Goal: Task Accomplishment & Management: Use online tool/utility

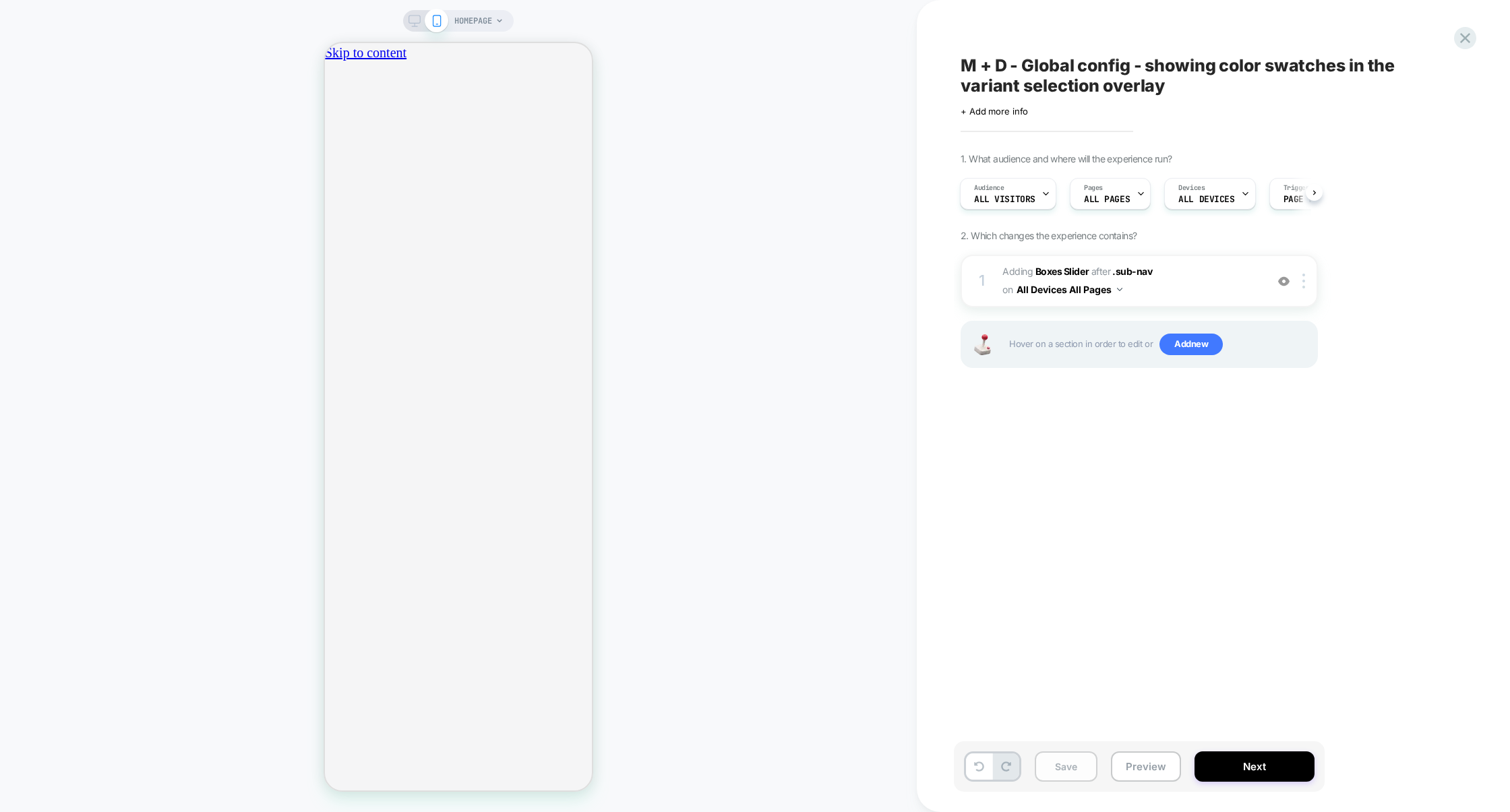
click at [1061, 760] on button "Save" at bounding box center [1066, 766] width 63 height 31
click at [1468, 37] on icon at bounding box center [1465, 38] width 18 height 18
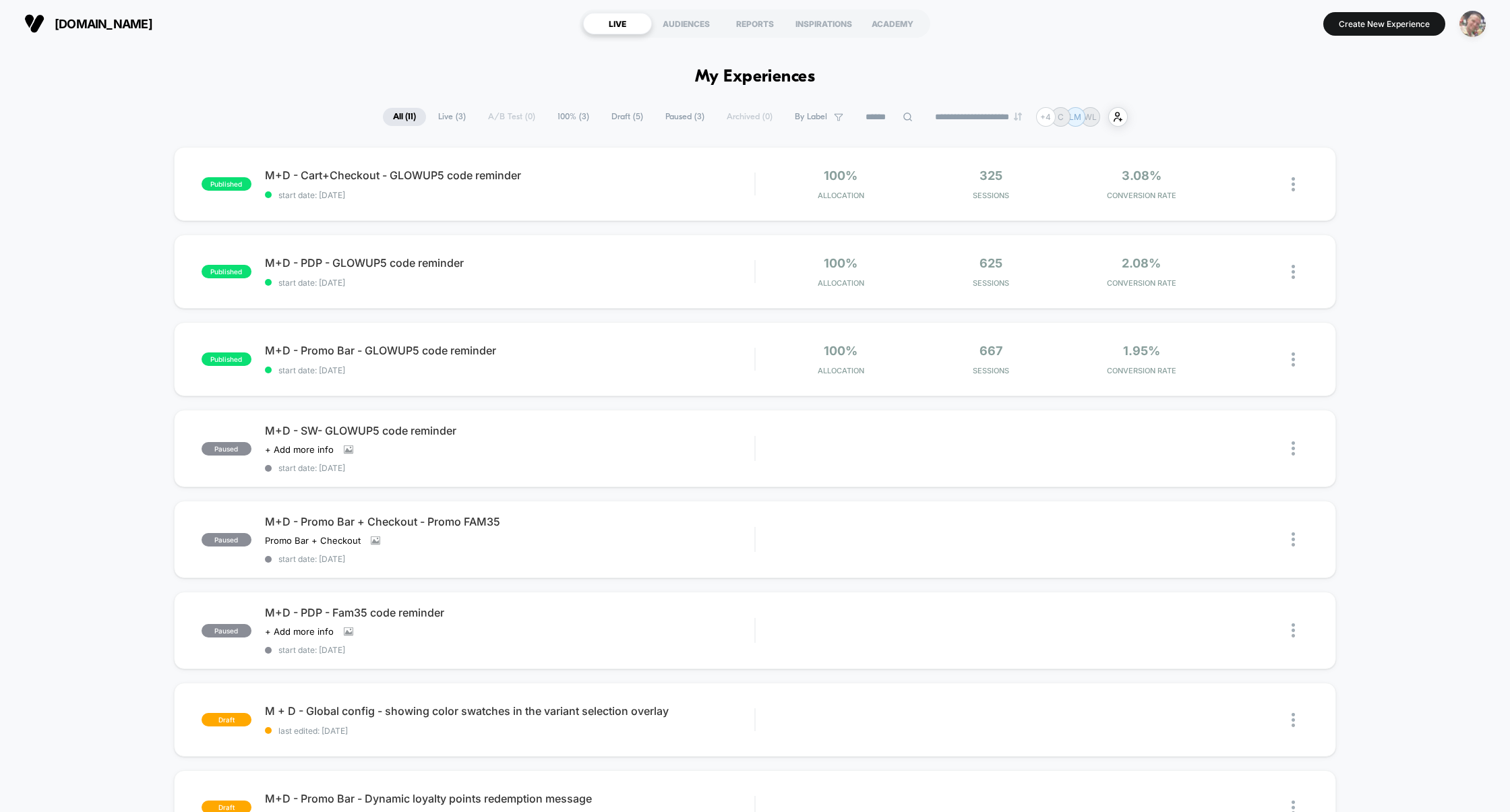
click at [1469, 23] on img "button" at bounding box center [1473, 24] width 27 height 27
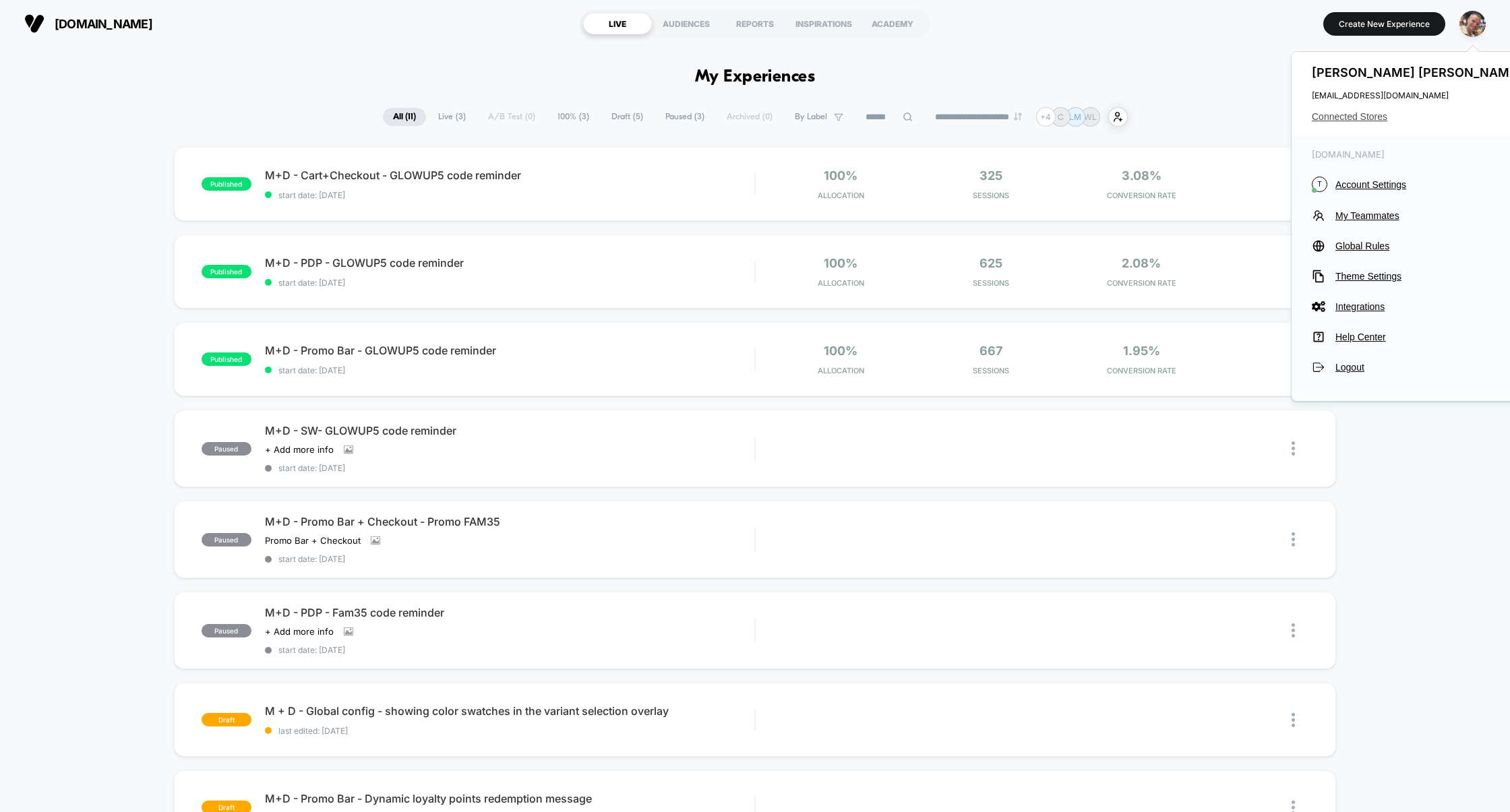
click at [1366, 121] on span "Connected Stores" at bounding box center [1418, 116] width 213 height 11
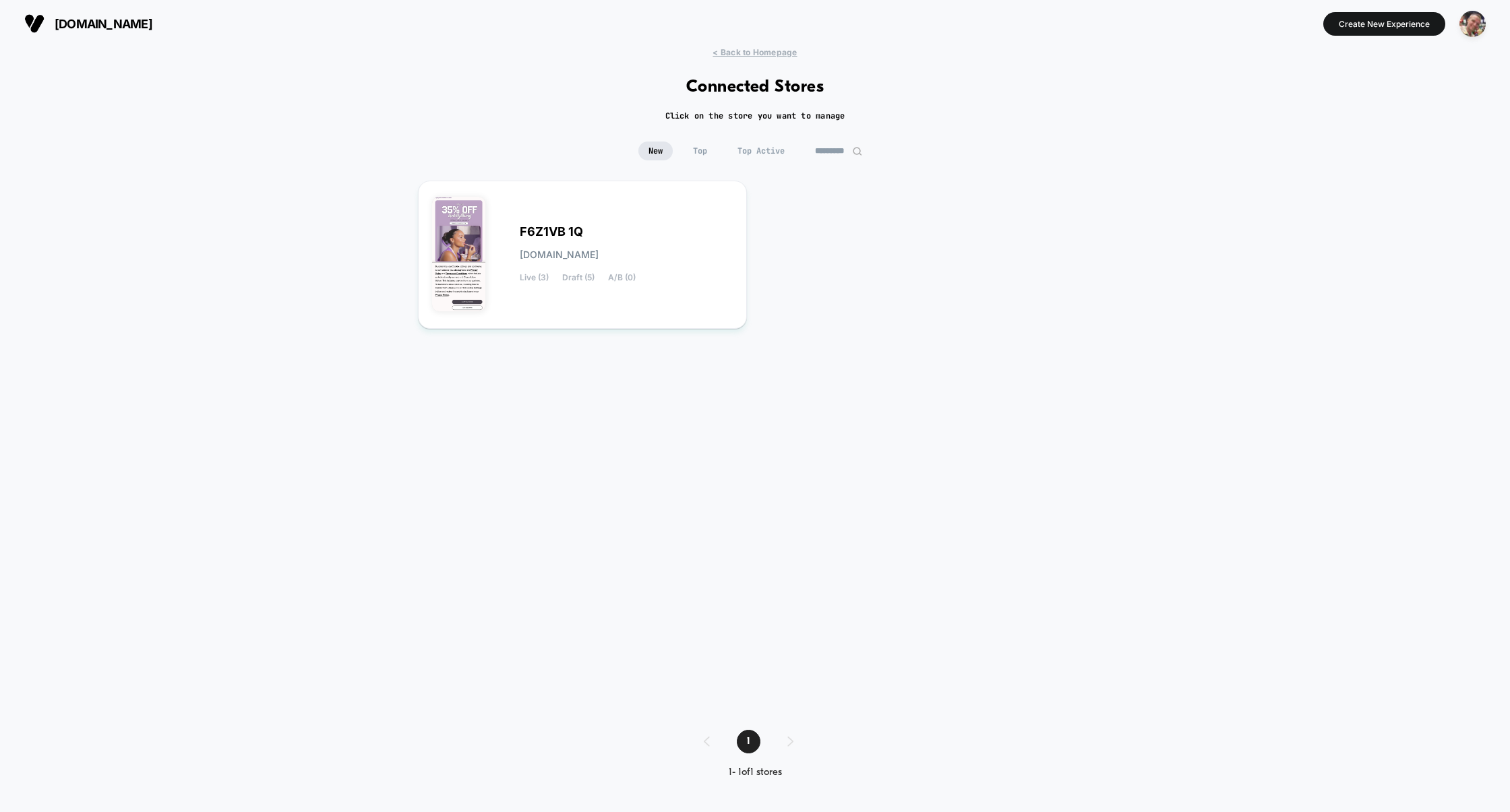
click at [820, 146] on input "*********" at bounding box center [838, 151] width 67 height 19
click at [820, 147] on input "*********" at bounding box center [839, 151] width 135 height 19
type input "***"
click at [625, 244] on div "PSDUNDERWEAR 2 psdunderwear-2.myshopify.com Live (0) Draft (6) A/B (0)" at bounding box center [626, 254] width 213 height 55
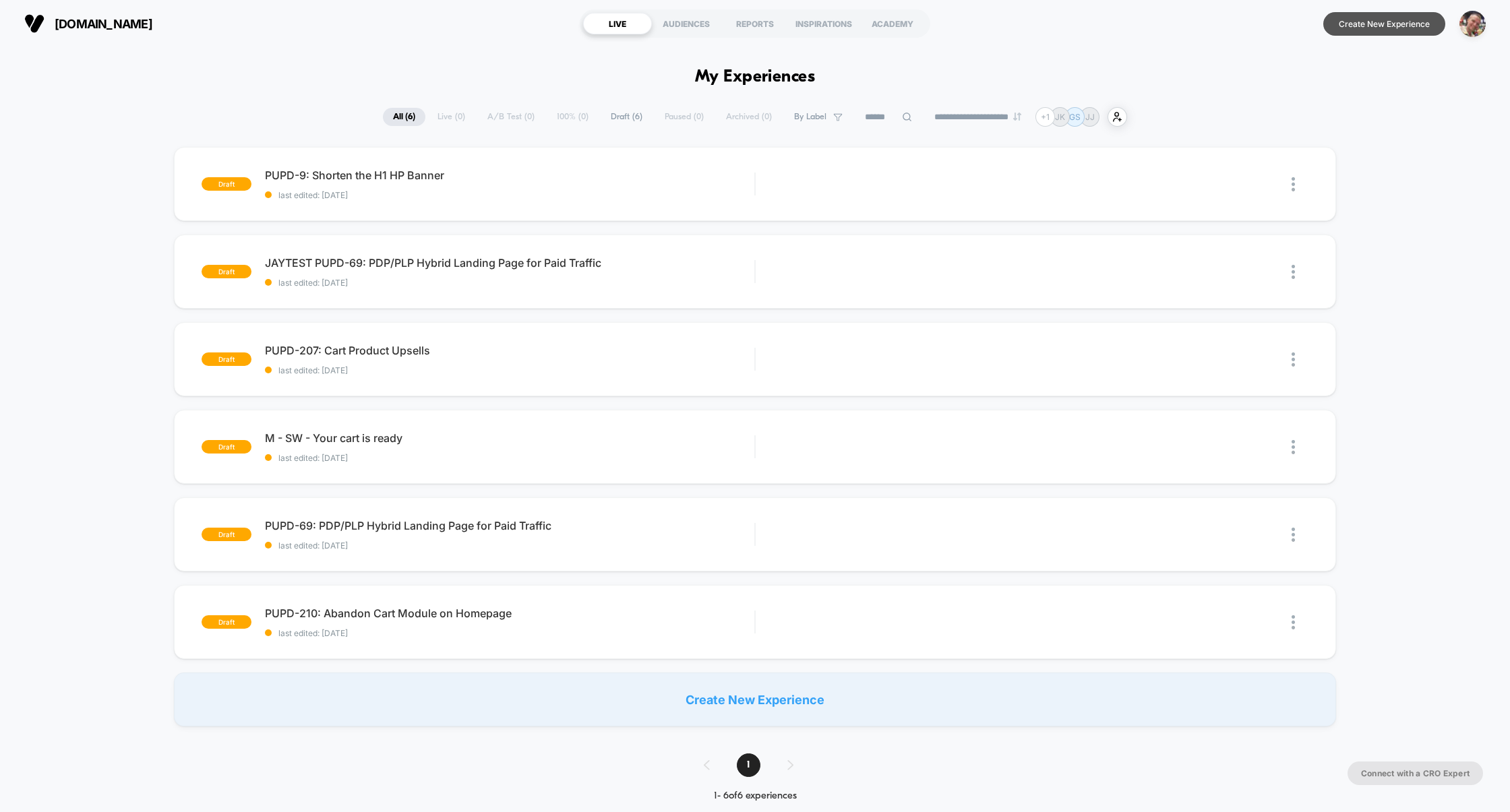
click at [1363, 27] on button "Create New Experience" at bounding box center [1384, 24] width 122 height 24
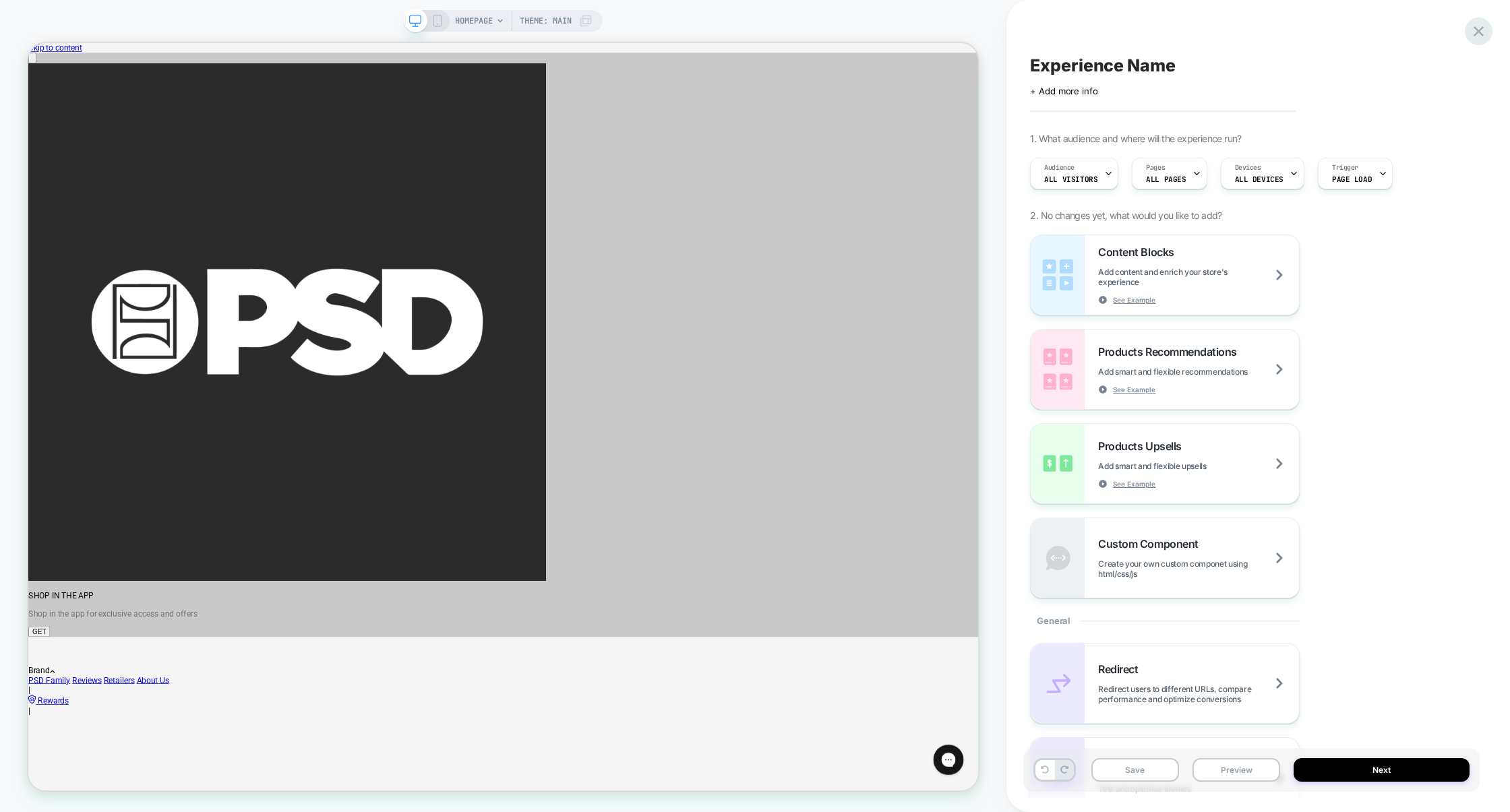
click at [1473, 29] on icon at bounding box center [1479, 31] width 18 height 18
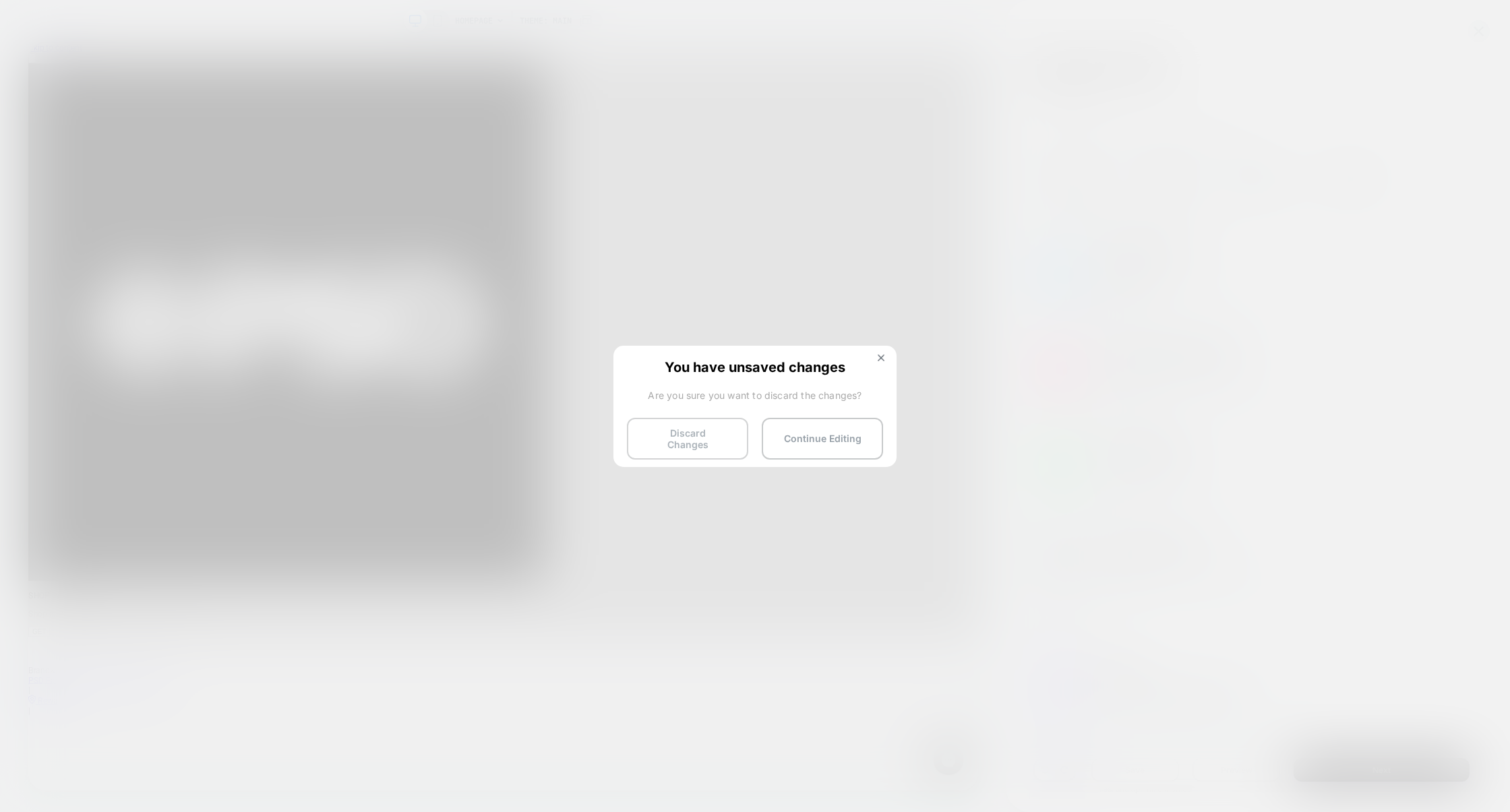
click at [703, 441] on button "Discard Changes" at bounding box center [688, 438] width 121 height 42
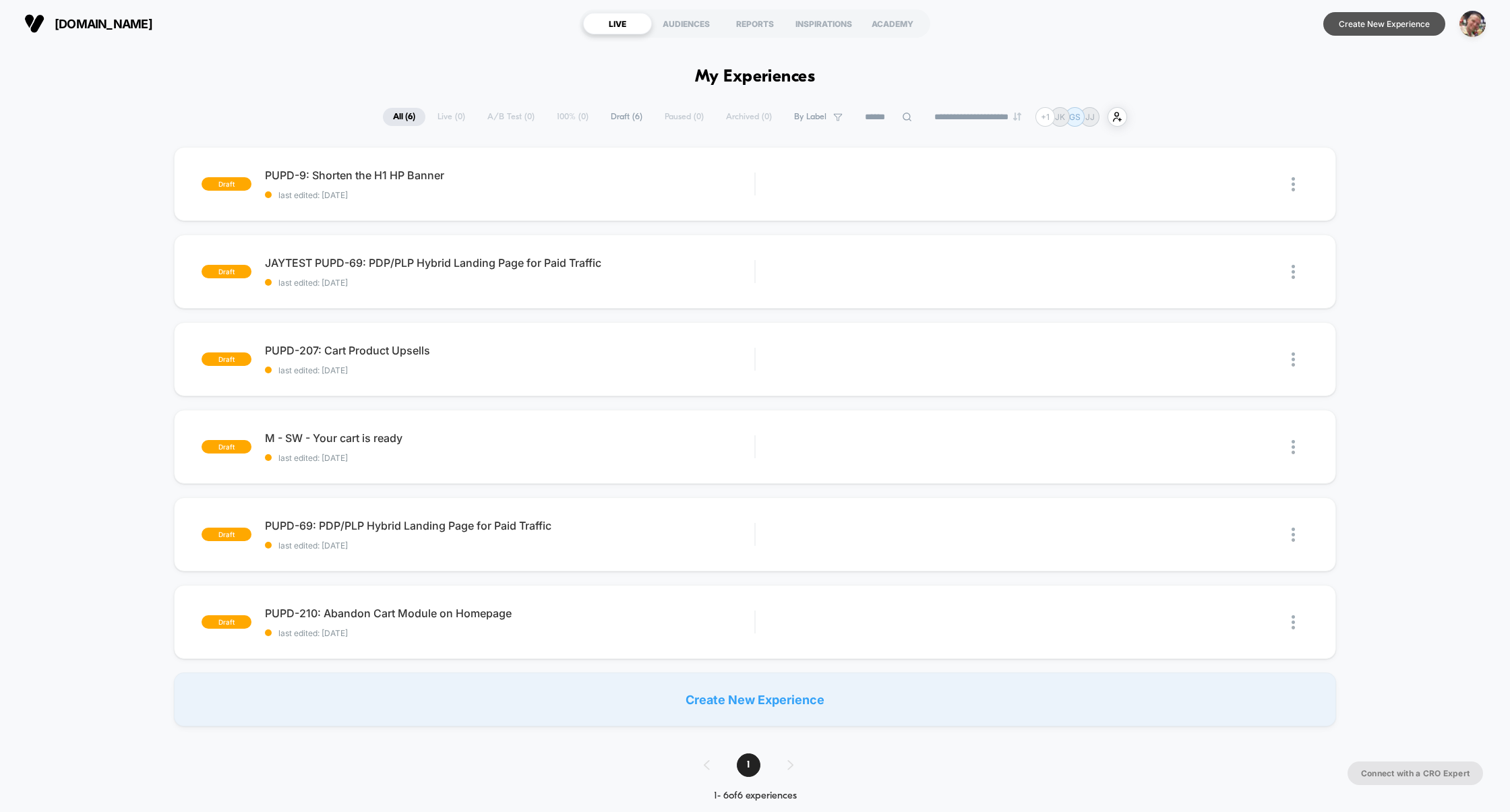
click at [1351, 25] on button "Create New Experience" at bounding box center [1384, 24] width 122 height 24
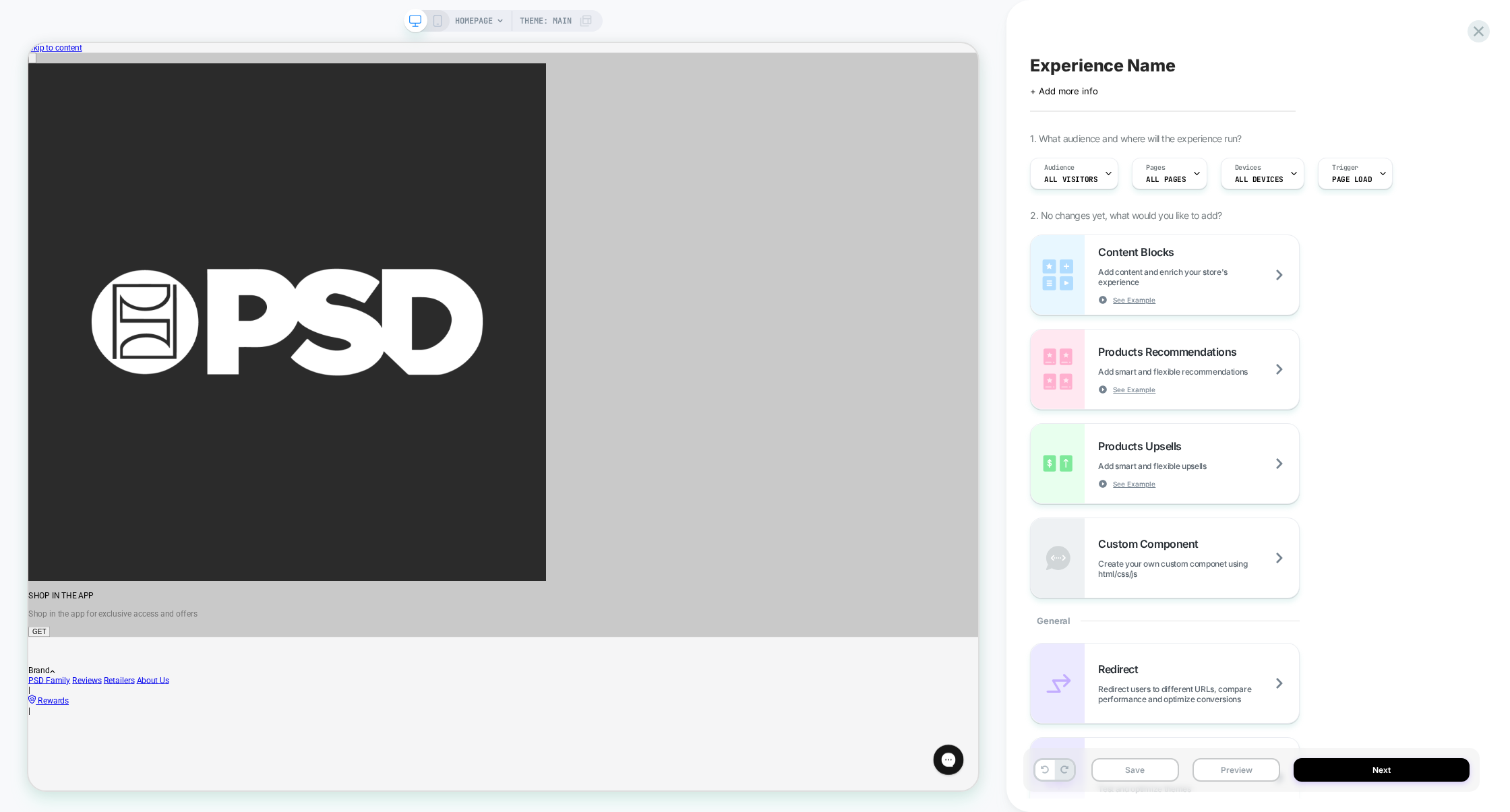
click at [1120, 72] on span "Experience Name" at bounding box center [1103, 65] width 145 height 20
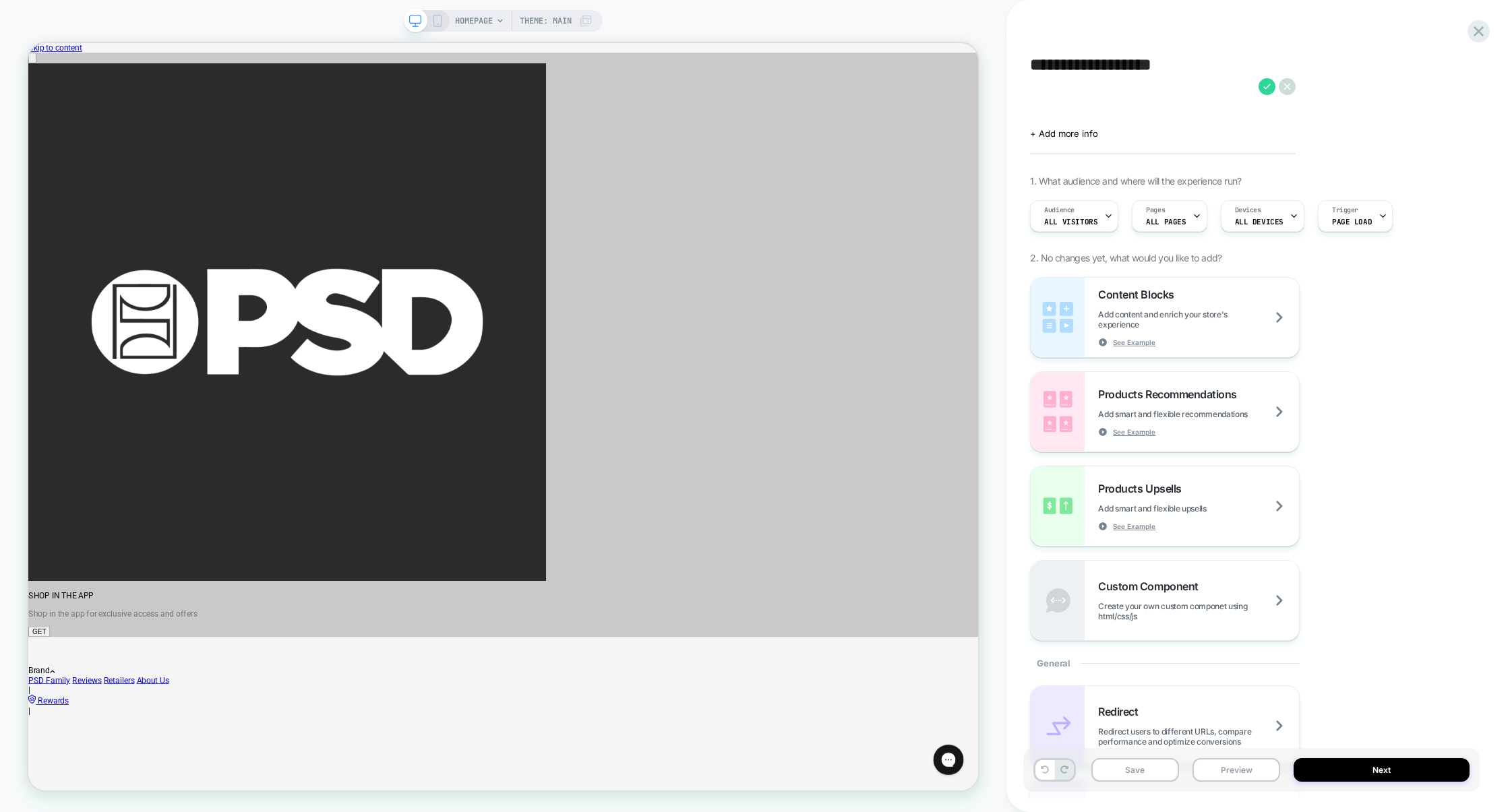
click at [1032, 67] on textarea "**********" at bounding box center [1141, 87] width 221 height 63
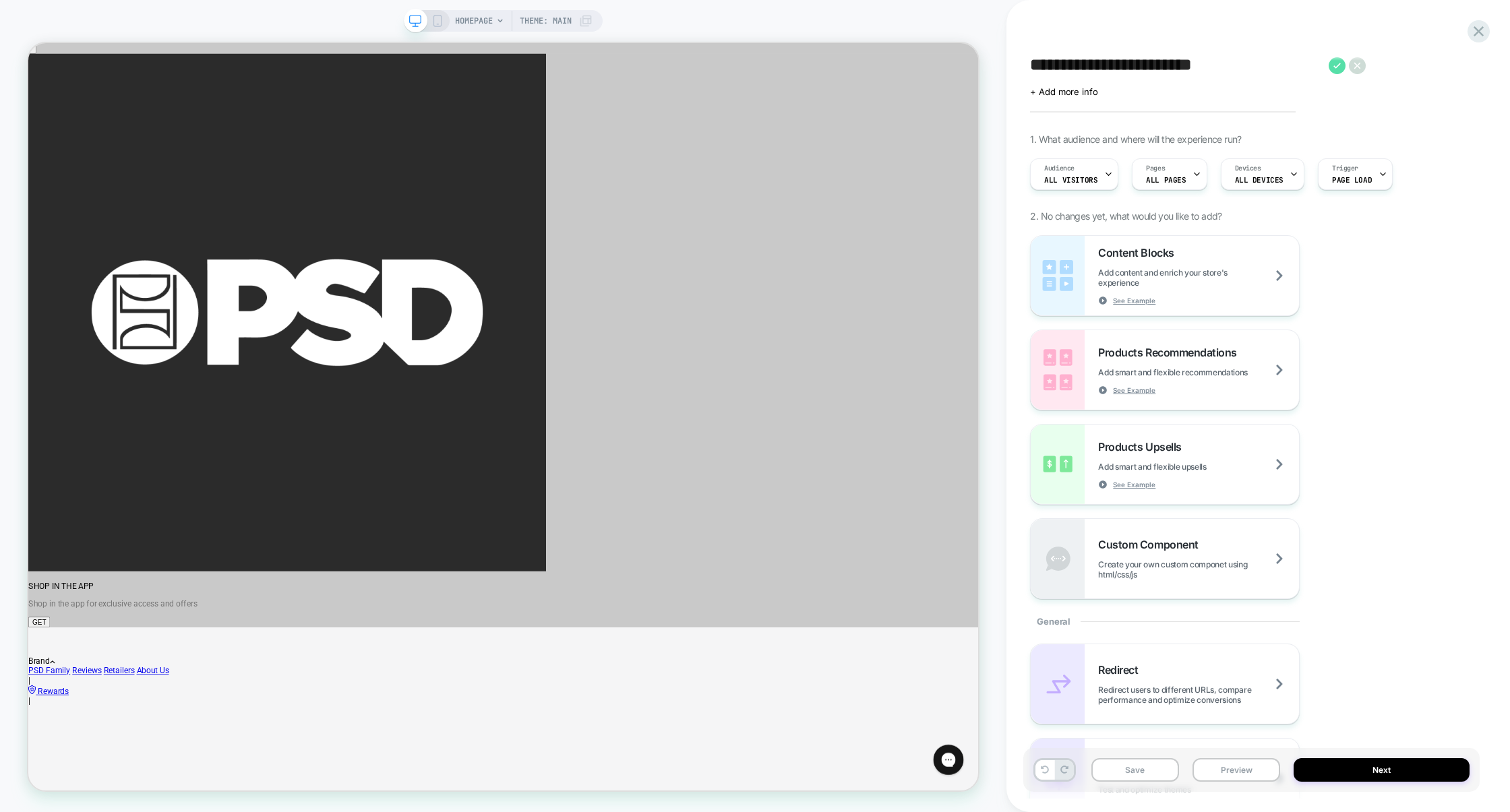
type textarea "**********"
click at [1337, 72] on icon at bounding box center [1337, 65] width 17 height 17
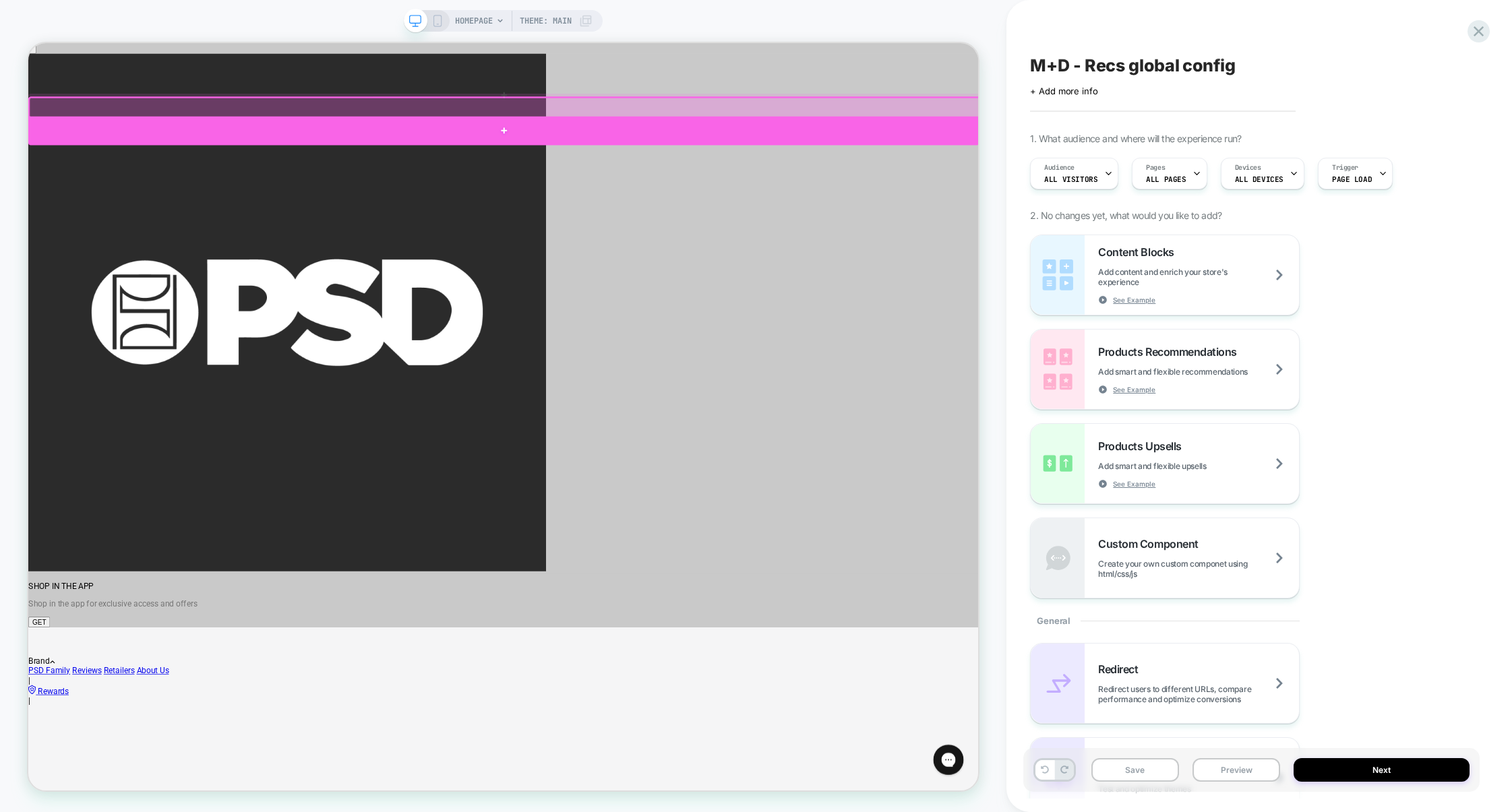
click at [412, 152] on div at bounding box center [662, 160] width 1268 height 38
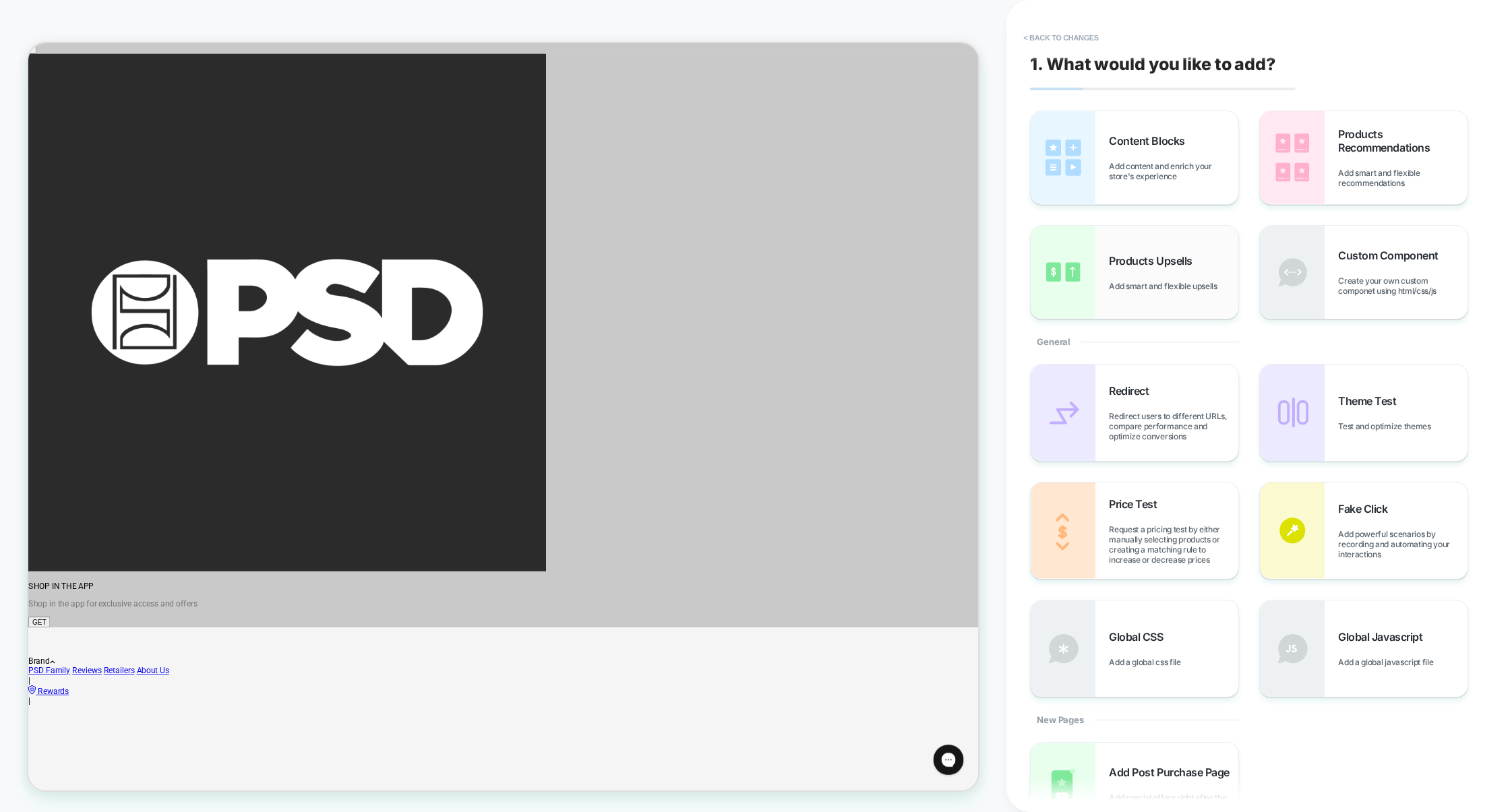
click at [1148, 262] on span "Products Upsells" at bounding box center [1154, 261] width 90 height 14
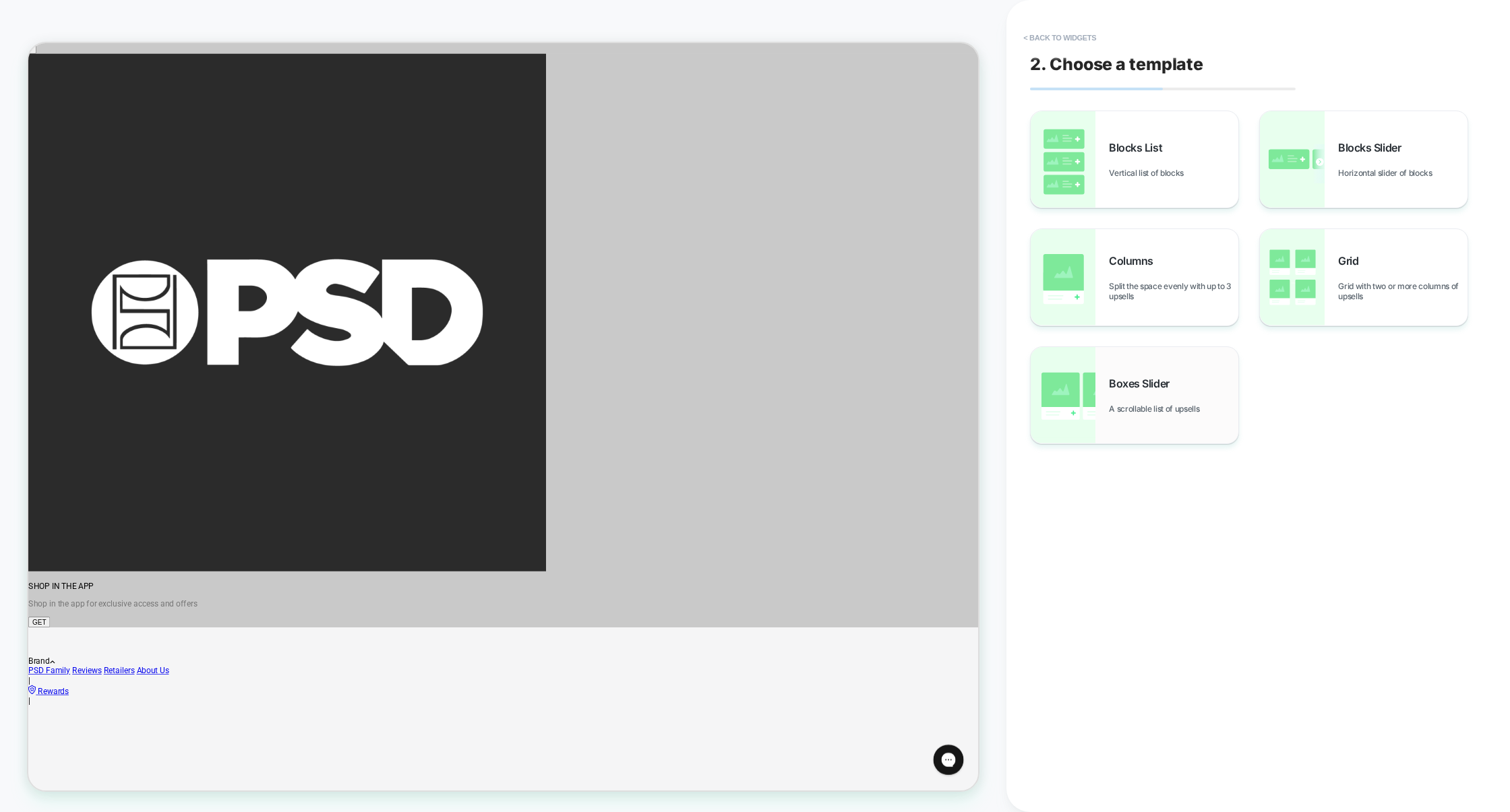
click at [1174, 361] on div "Boxes Slider A scrollable list of upsells" at bounding box center [1135, 395] width 208 height 96
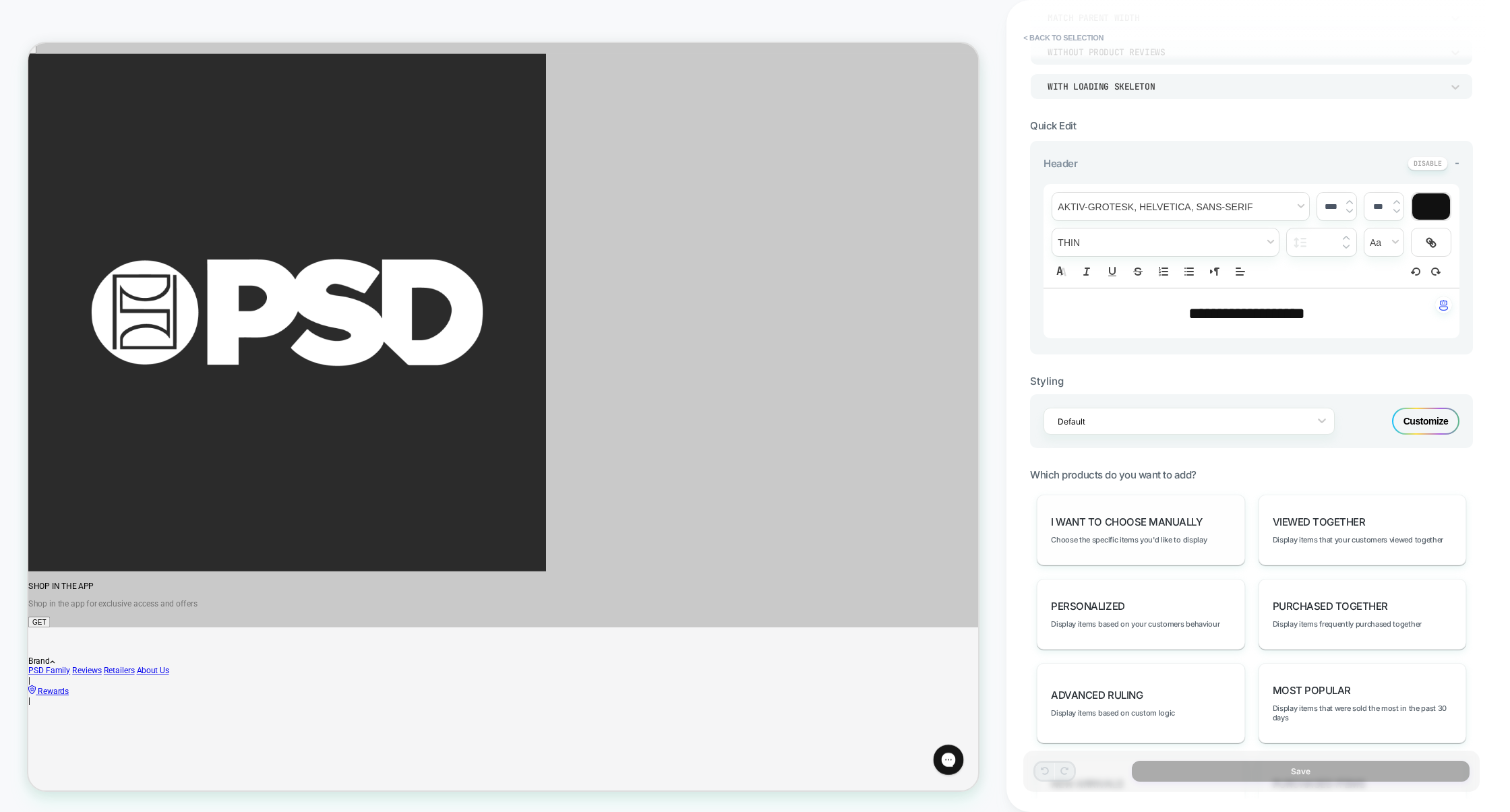
scroll to position [234, 0]
click at [1118, 540] on span "Choose the specific items you'd like to display" at bounding box center [1128, 536] width 156 height 10
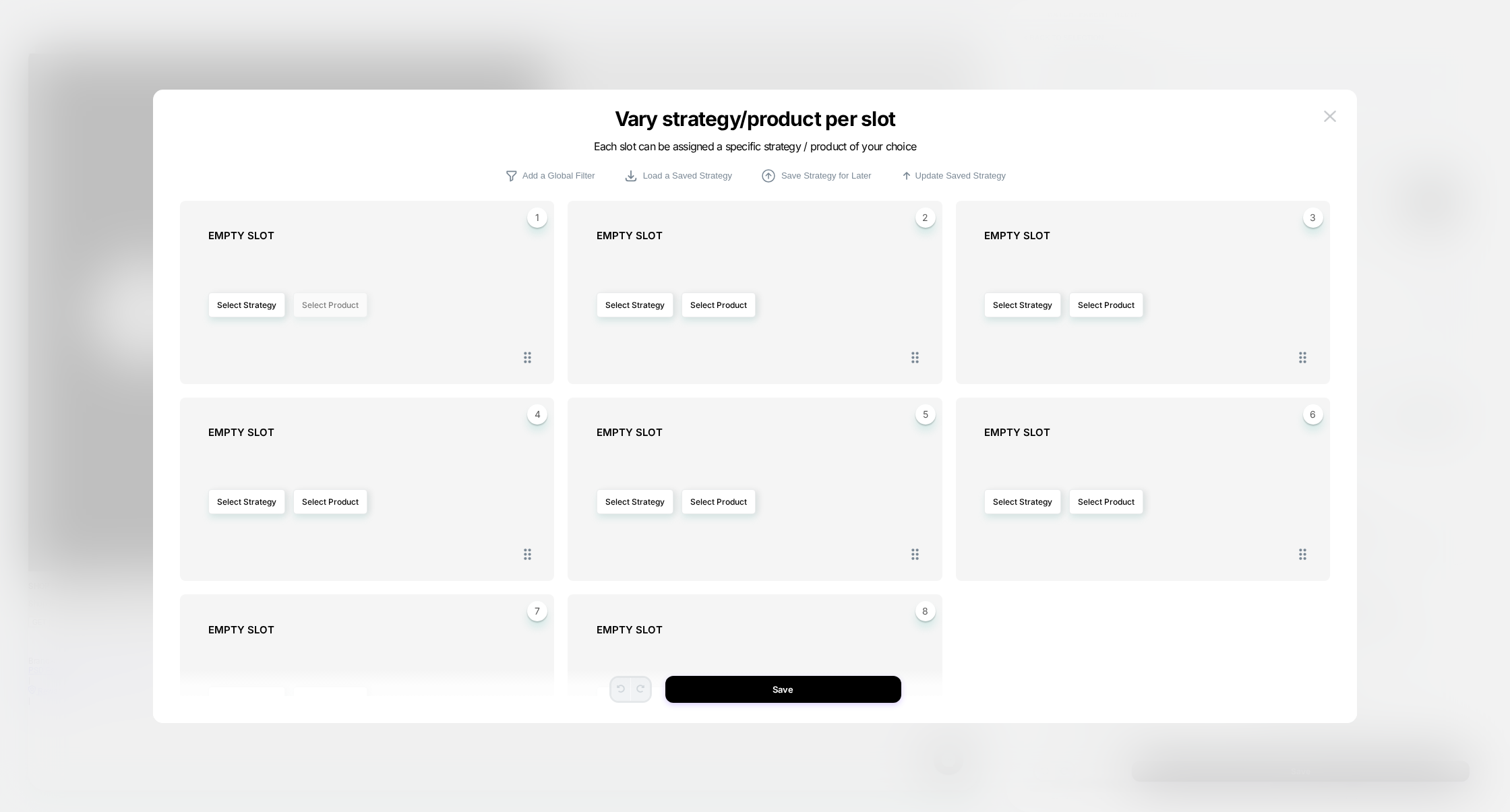
click at [348, 313] on button "Select Product" at bounding box center [330, 304] width 74 height 25
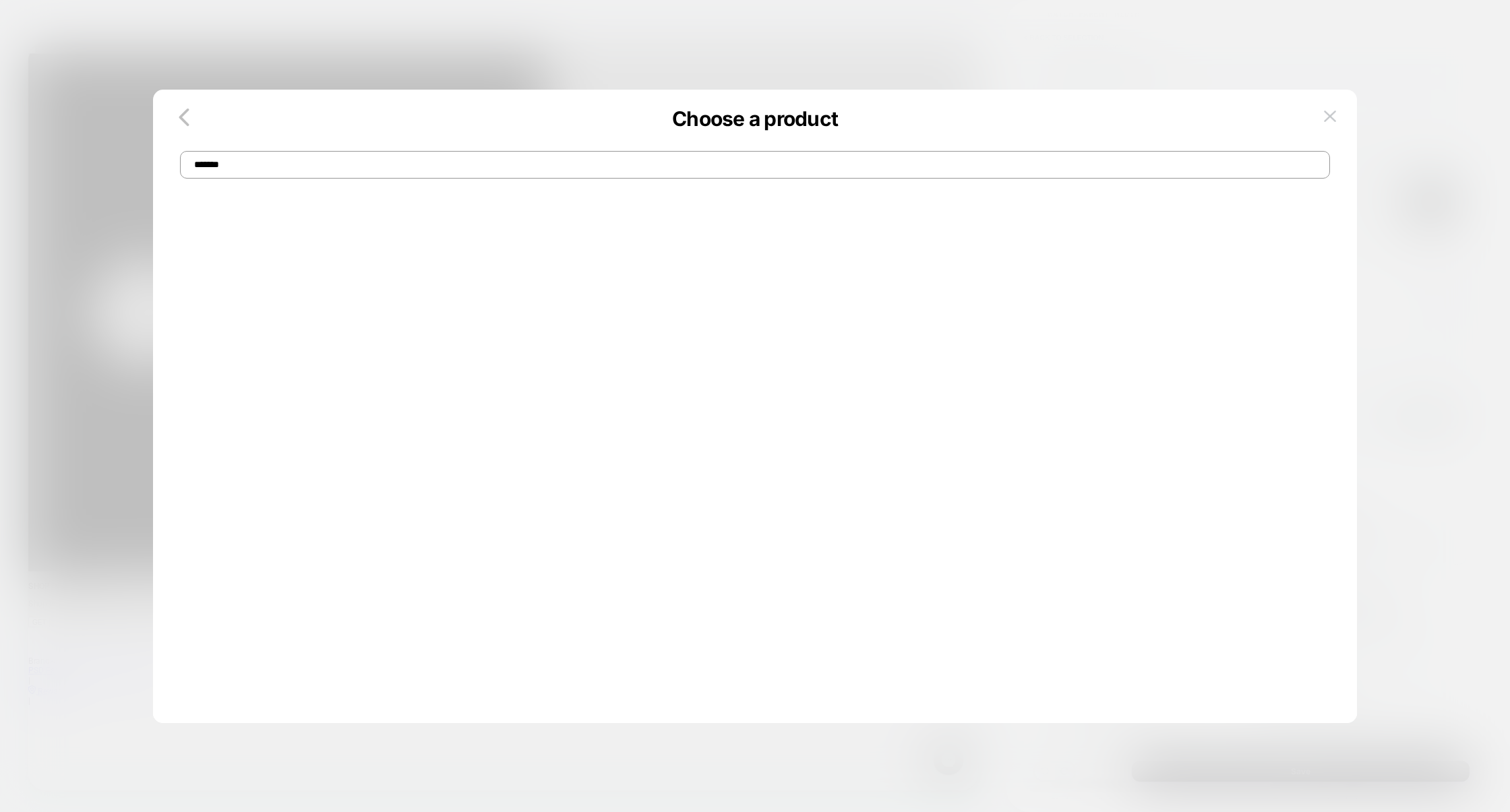
type input "*******"
click at [181, 126] on icon "button" at bounding box center [184, 117] width 27 height 27
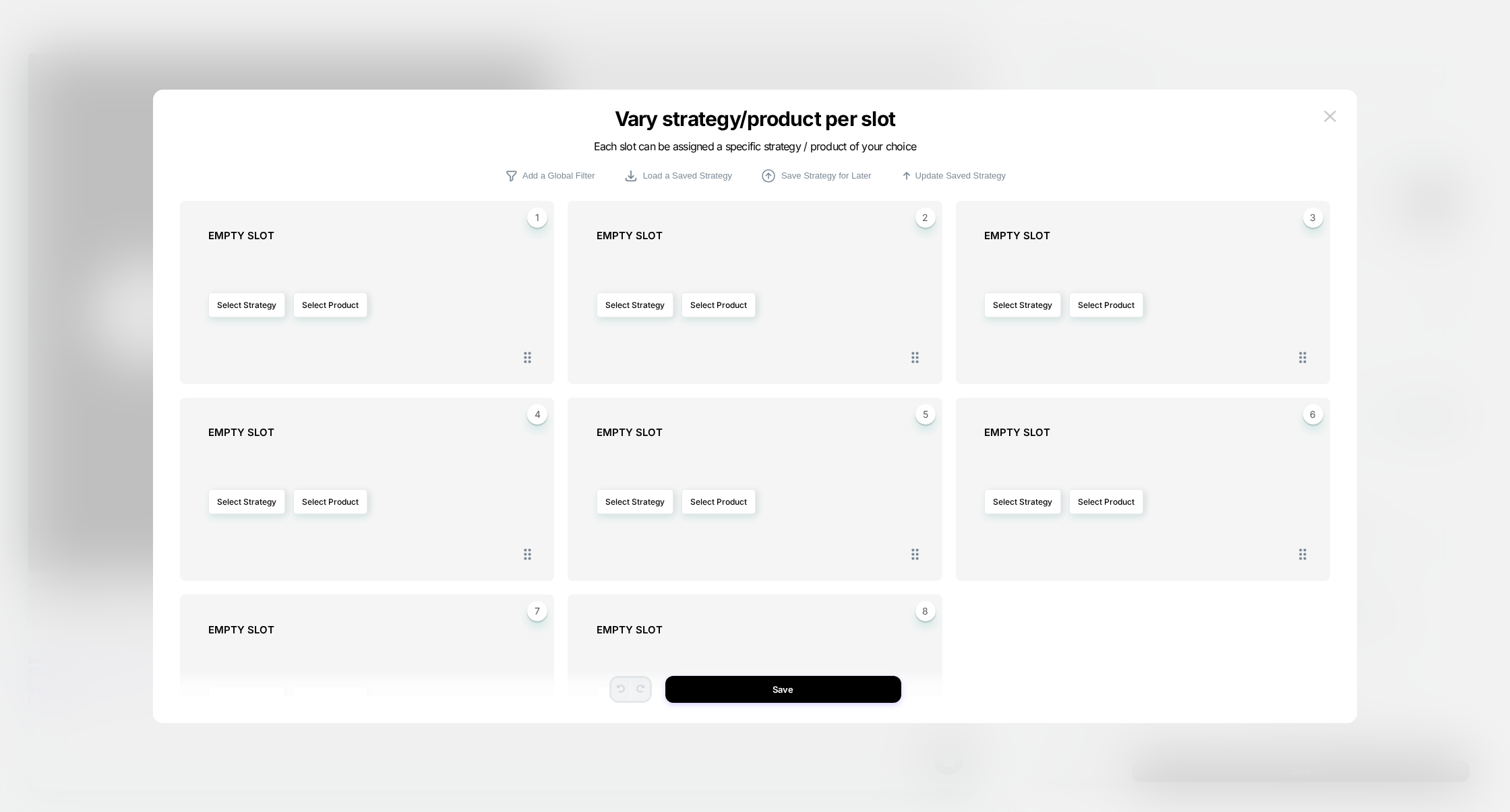
click at [835, 62] on div at bounding box center [755, 406] width 1510 height 812
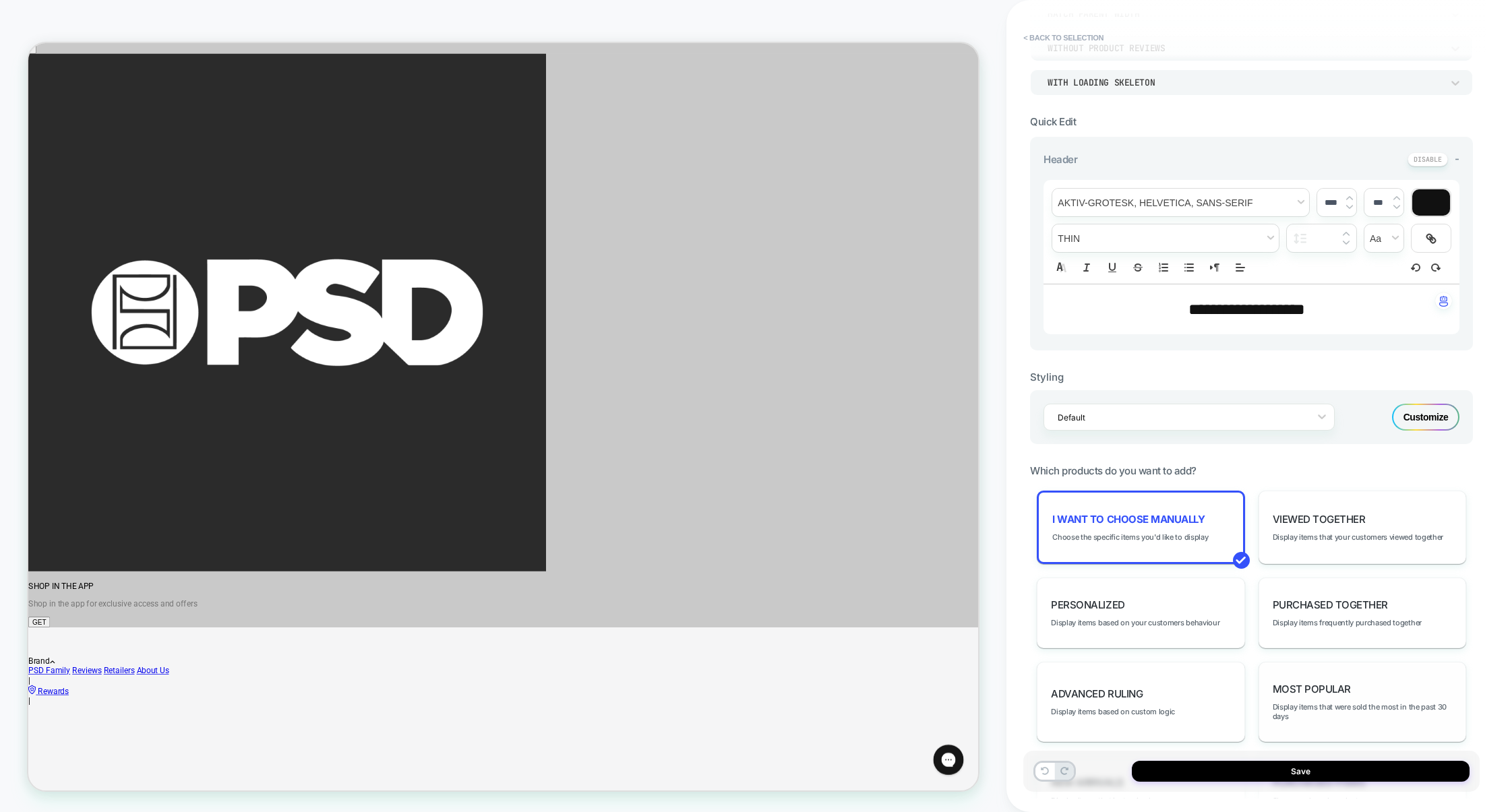
click at [1308, 689] on span "Most Popular" at bounding box center [1312, 689] width 78 height 13
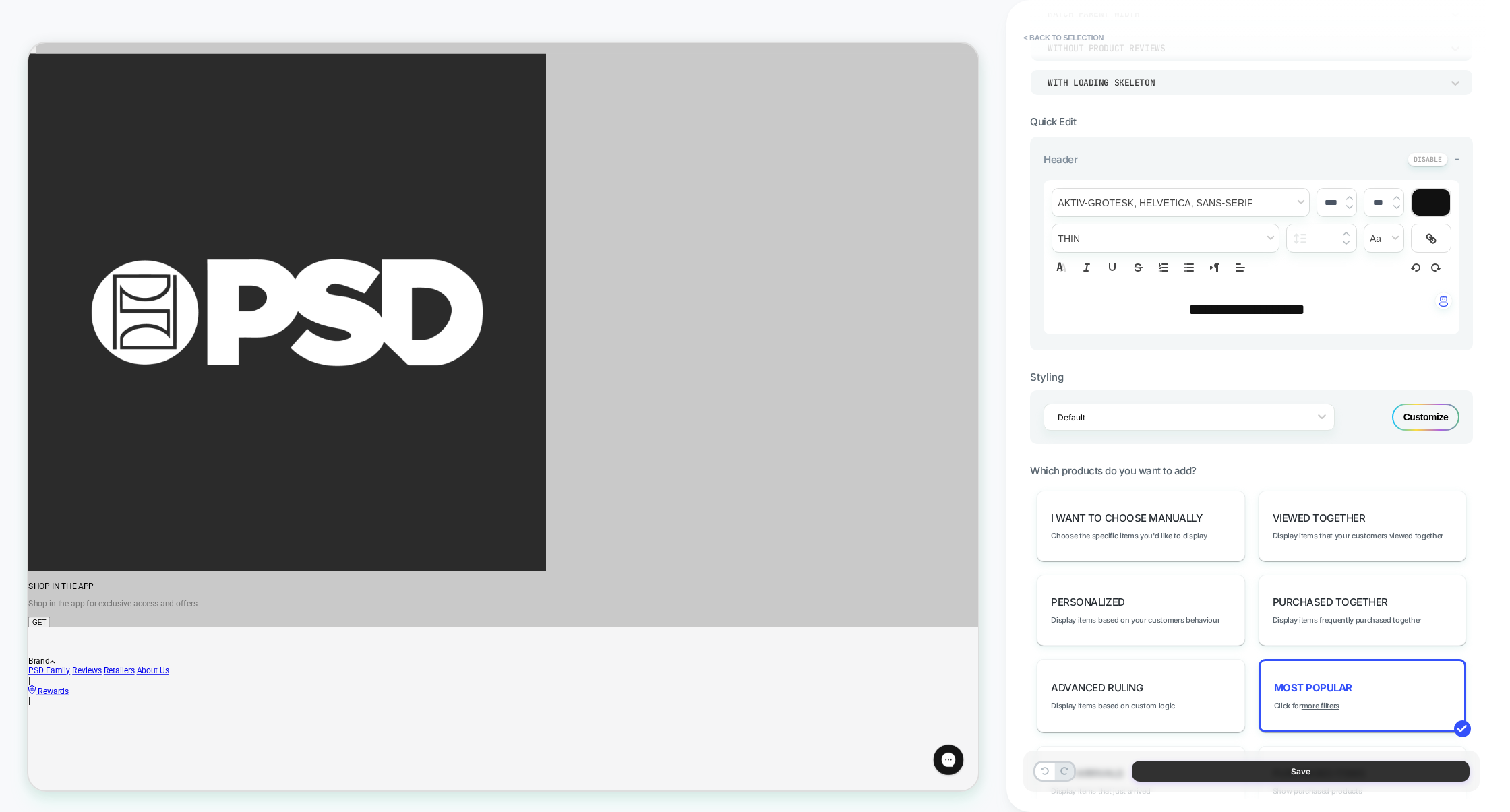
click at [1261, 772] on button "Save" at bounding box center [1301, 771] width 338 height 21
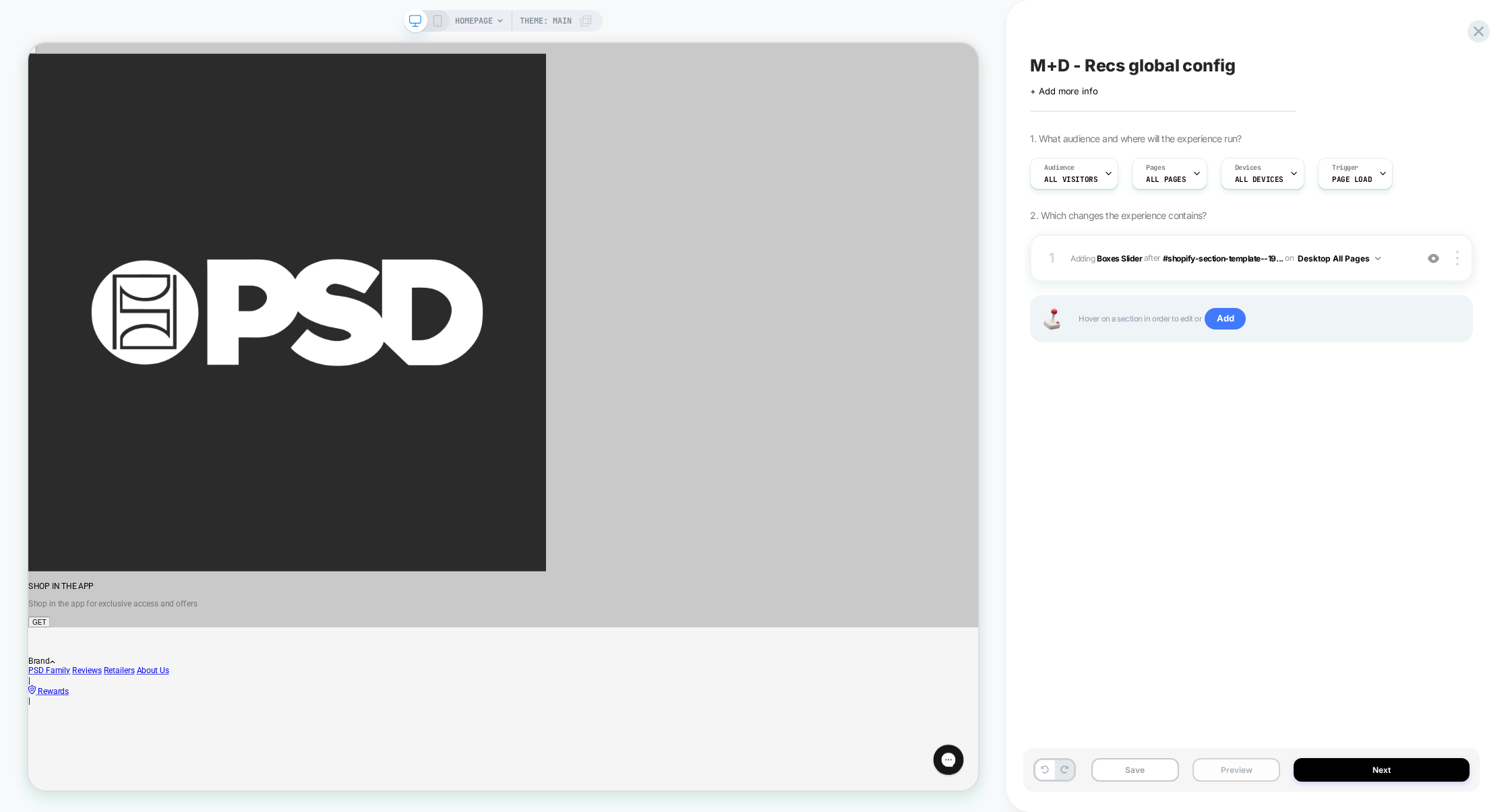
click at [1247, 770] on button "Preview" at bounding box center [1236, 770] width 88 height 24
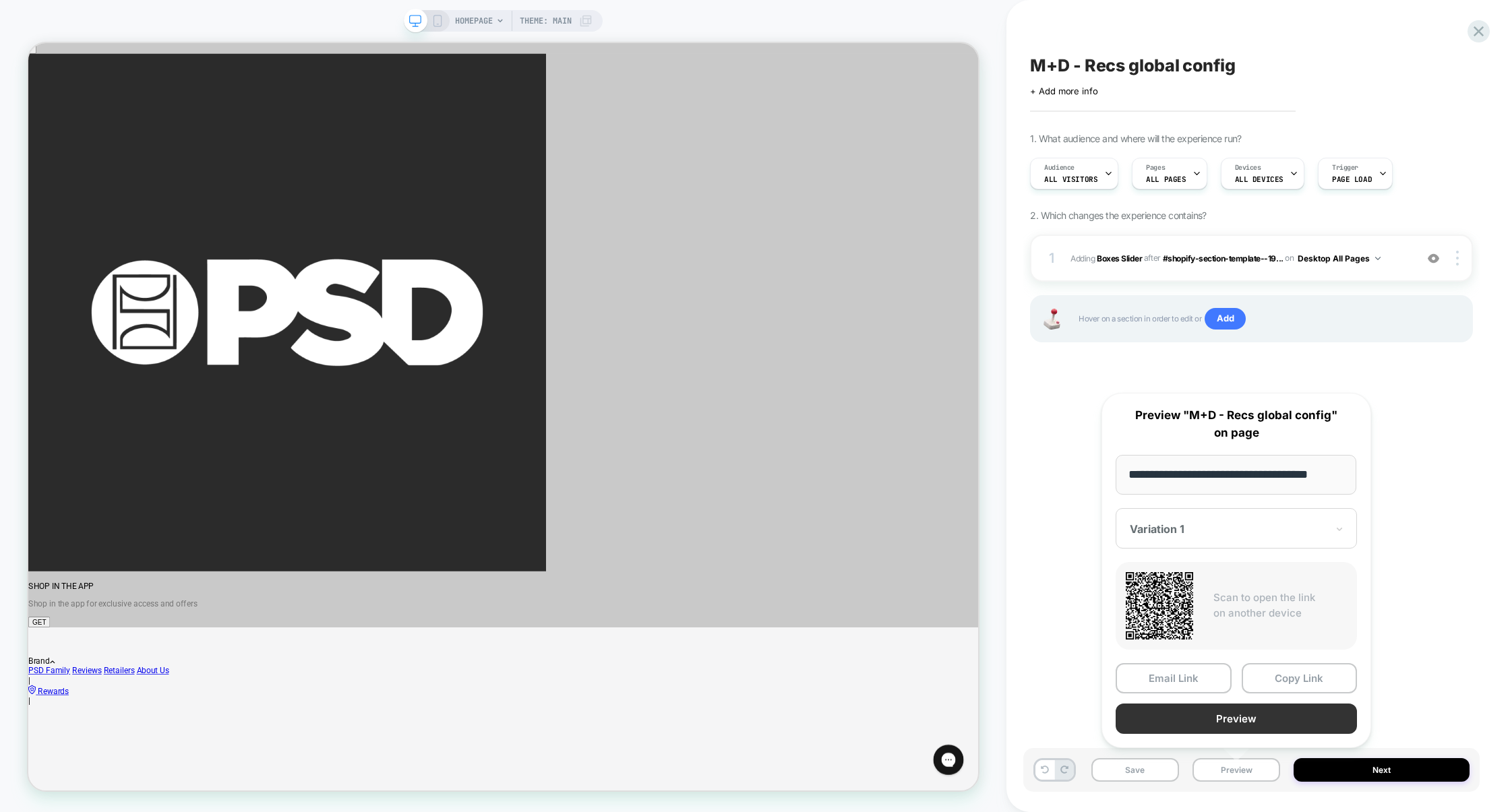
scroll to position [0, 0]
click at [1235, 717] on button "Preview" at bounding box center [1236, 719] width 241 height 31
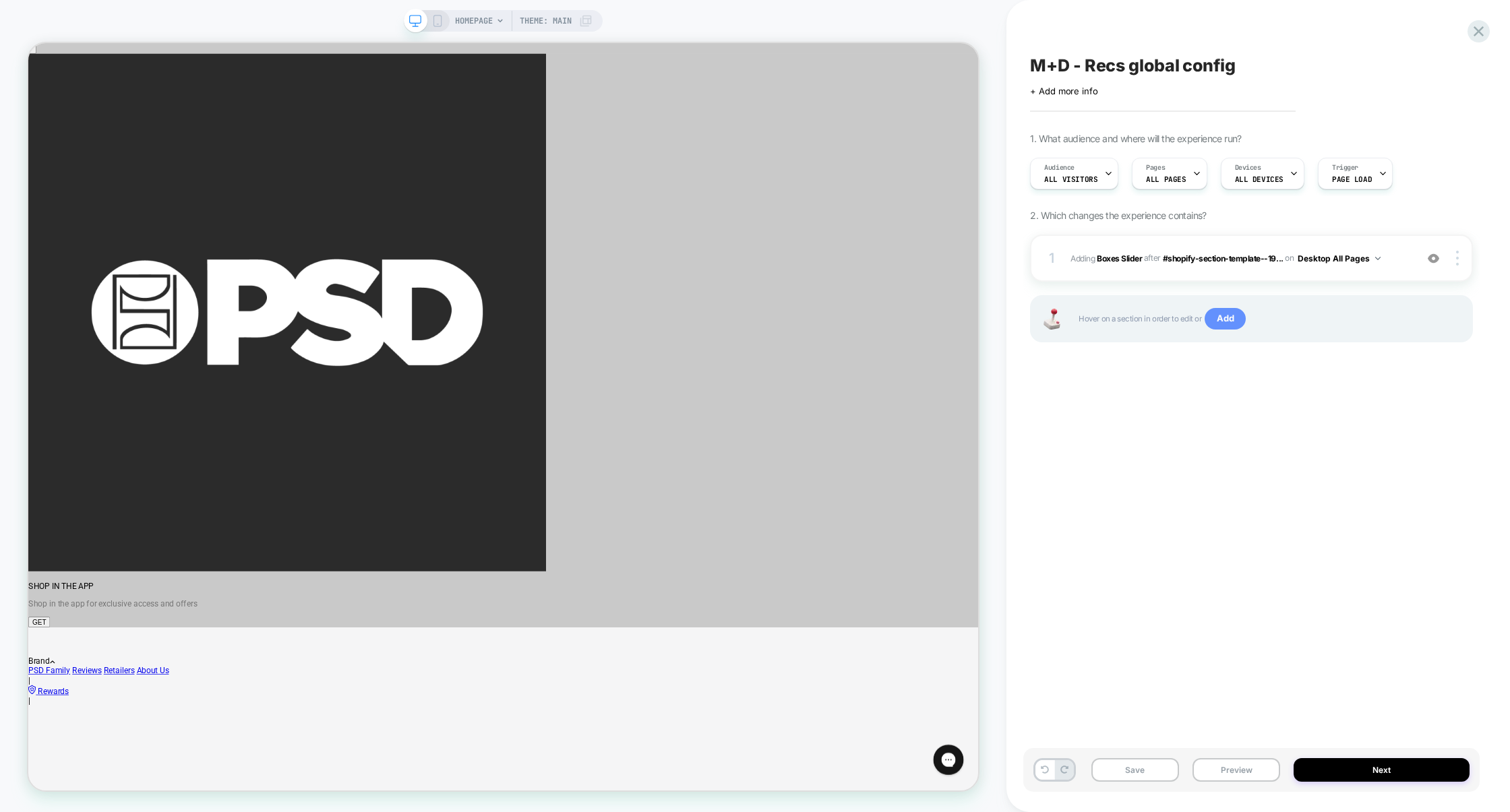
click at [1228, 316] on span "Add" at bounding box center [1225, 319] width 41 height 22
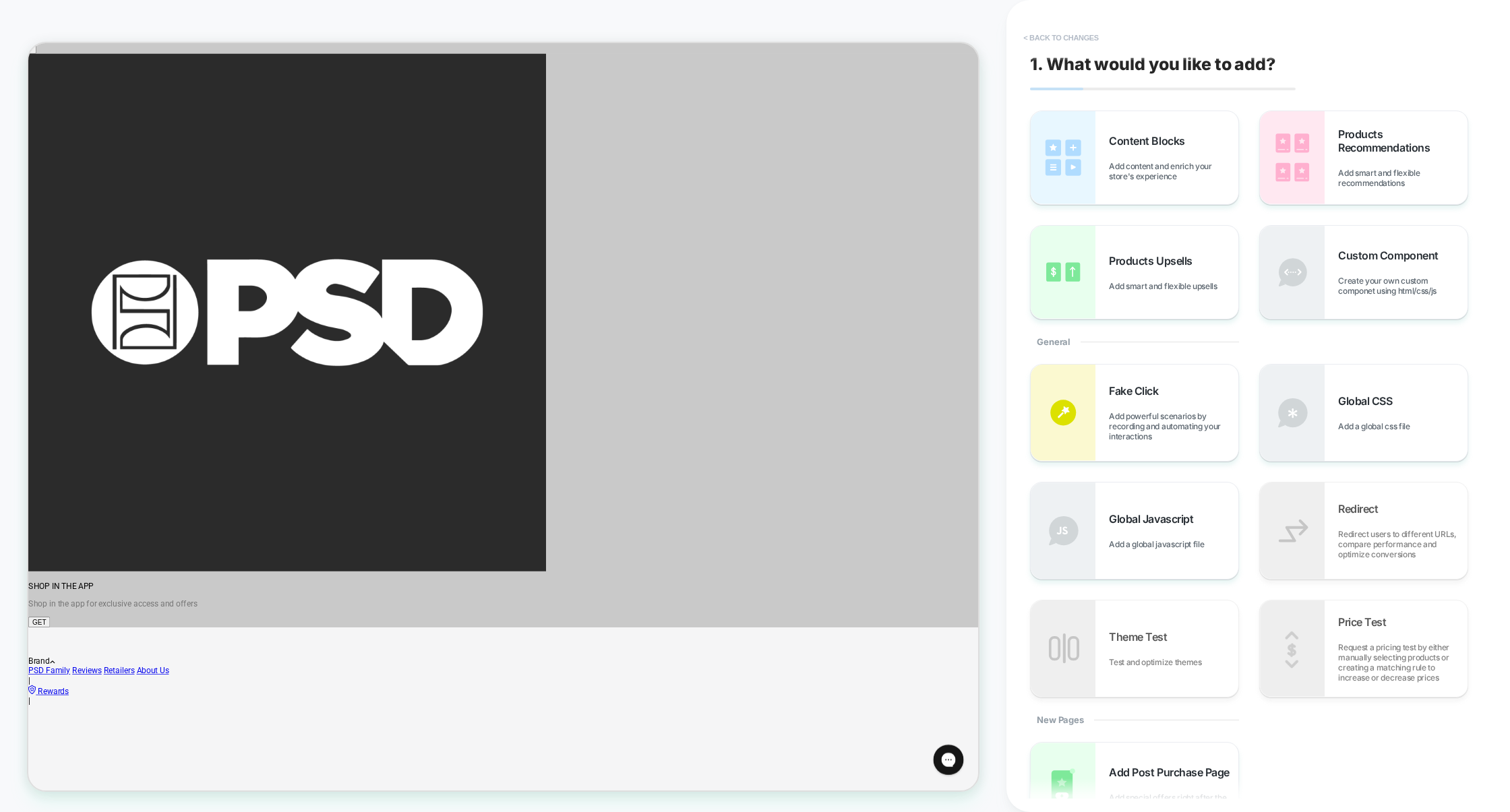
click at [1058, 34] on button "< Back to changes" at bounding box center [1061, 38] width 89 height 22
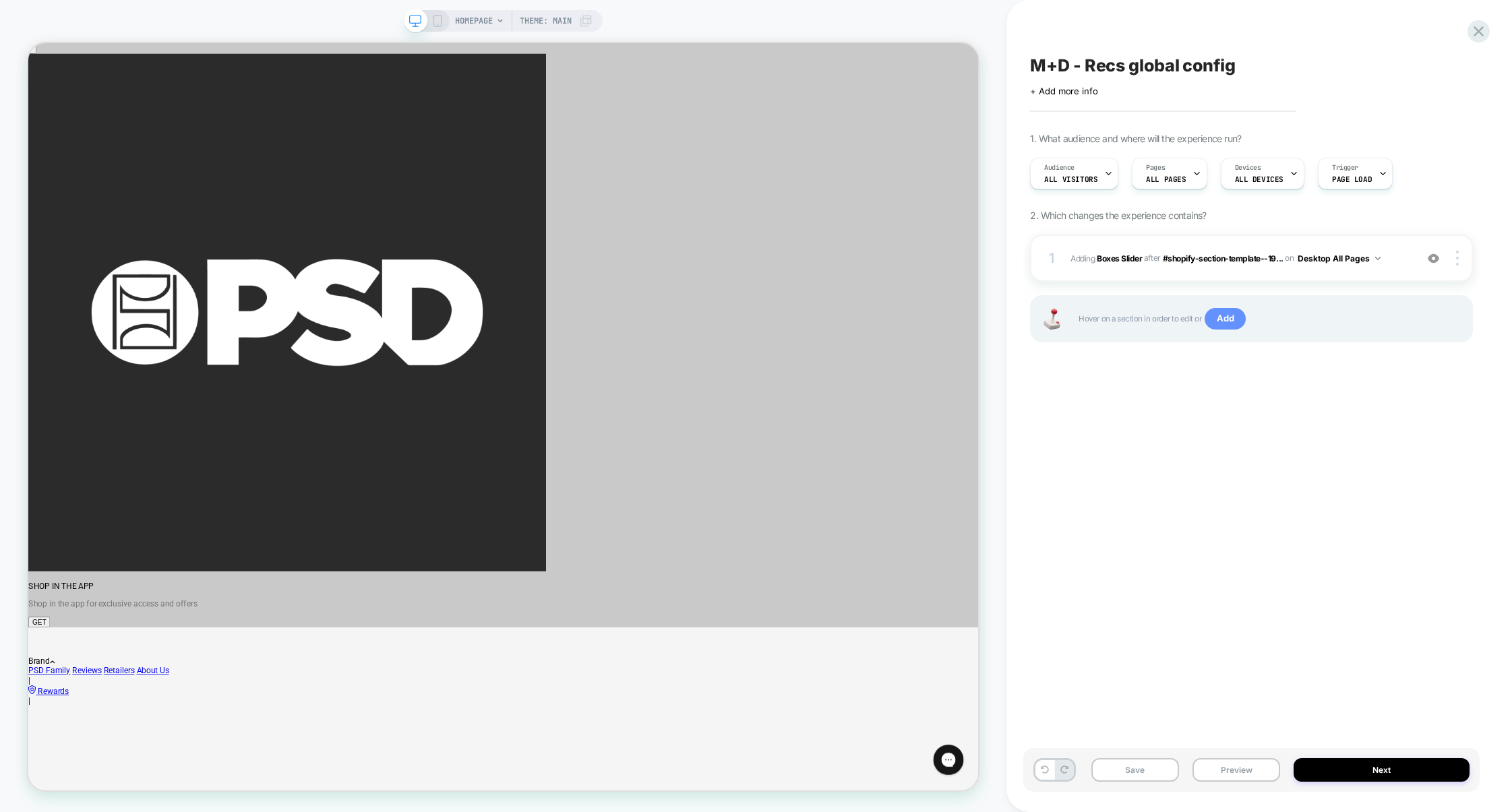
click at [1223, 326] on span "Add" at bounding box center [1225, 319] width 41 height 22
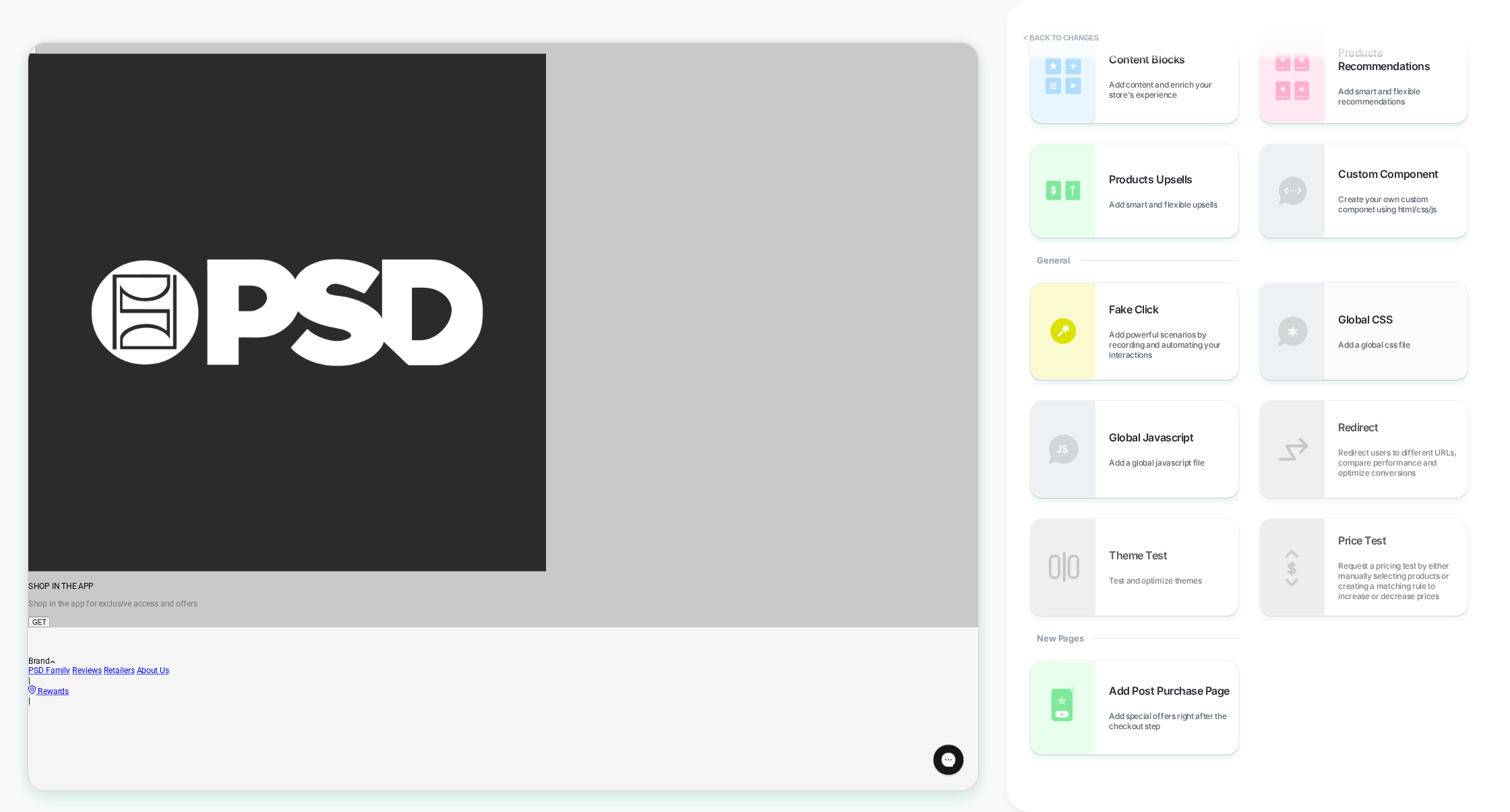
scroll to position [82, 0]
click at [1168, 463] on span "Add a global javascript file" at bounding box center [1159, 462] width 102 height 10
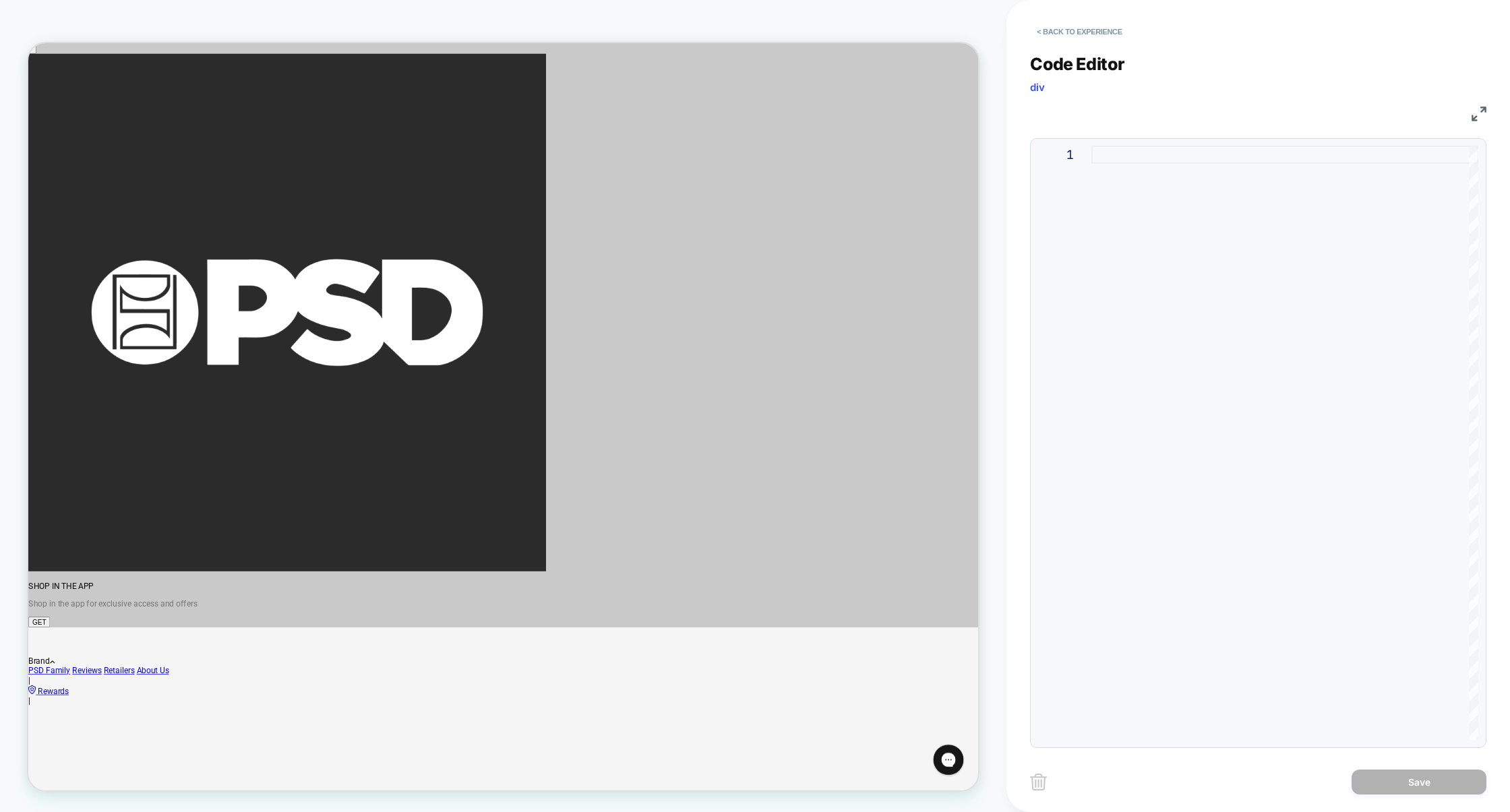
click at [1156, 386] on div at bounding box center [1285, 443] width 387 height 595
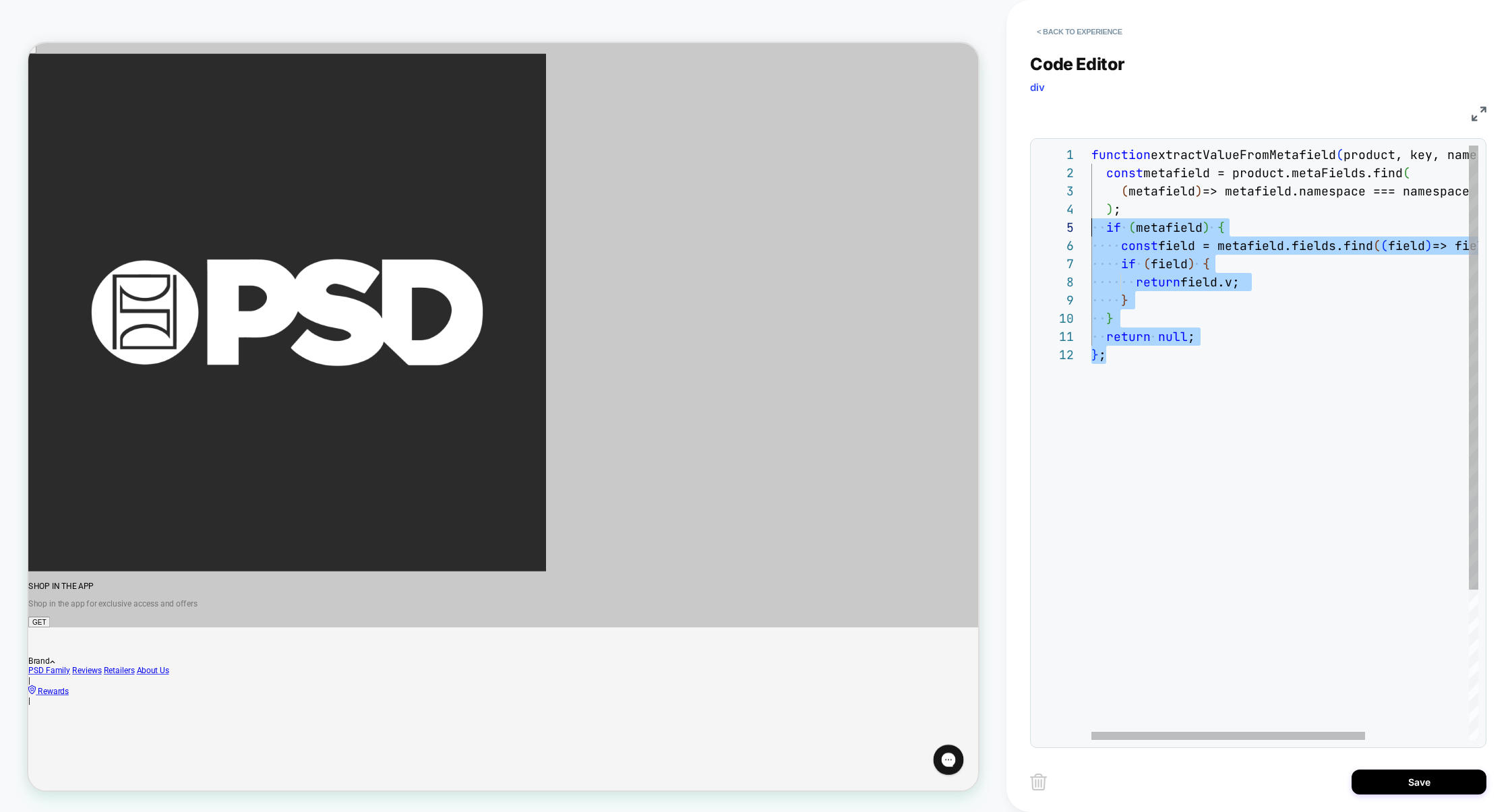
scroll to position [0, 0]
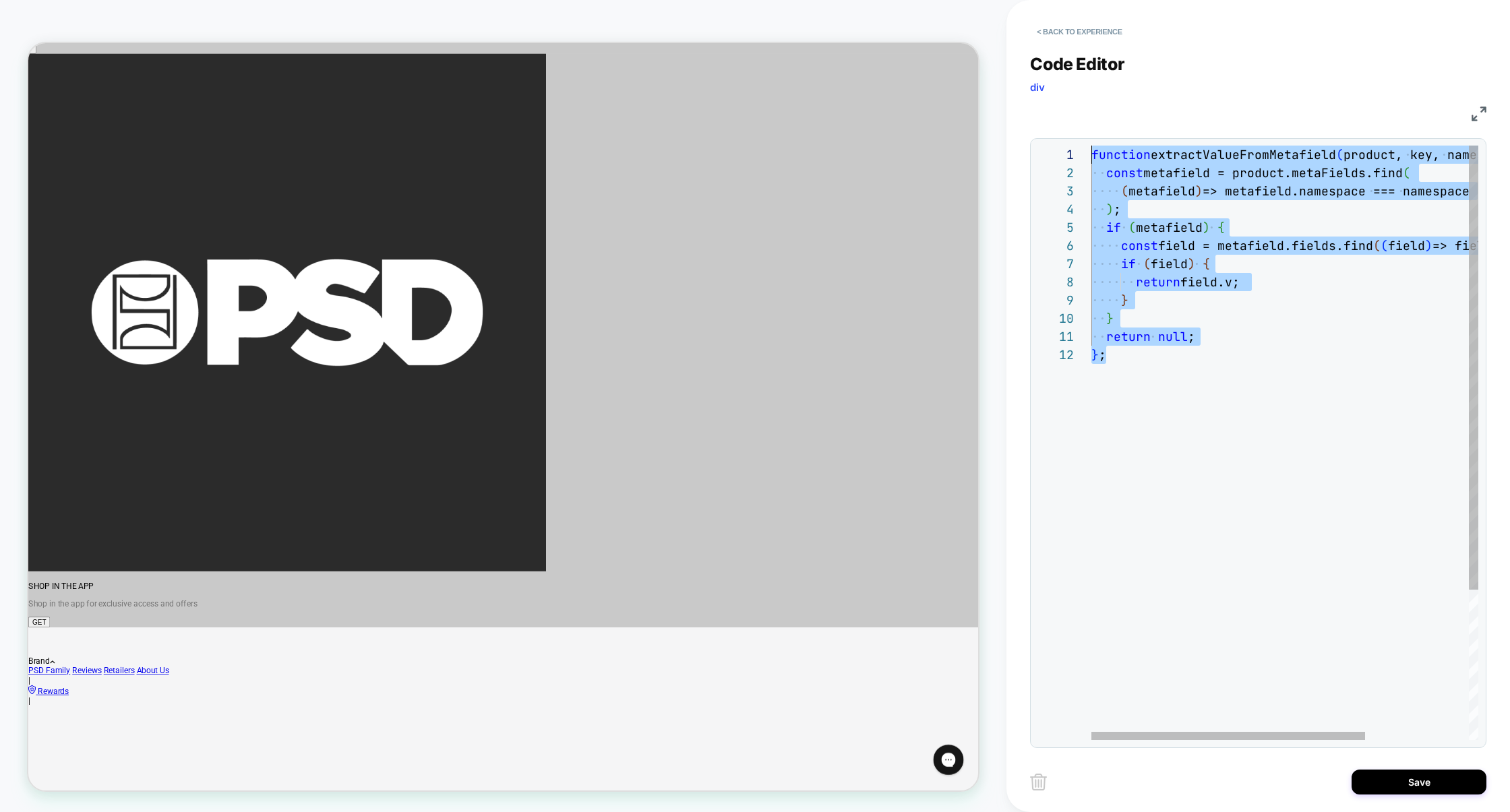
drag, startPoint x: 1178, startPoint y: 391, endPoint x: 1032, endPoint y: 113, distance: 314.0
click at [1092, 146] on div "function extractValueFromMetafield ( product, key, namespace ) { const metafiel…" at bounding box center [1358, 543] width 534 height 794
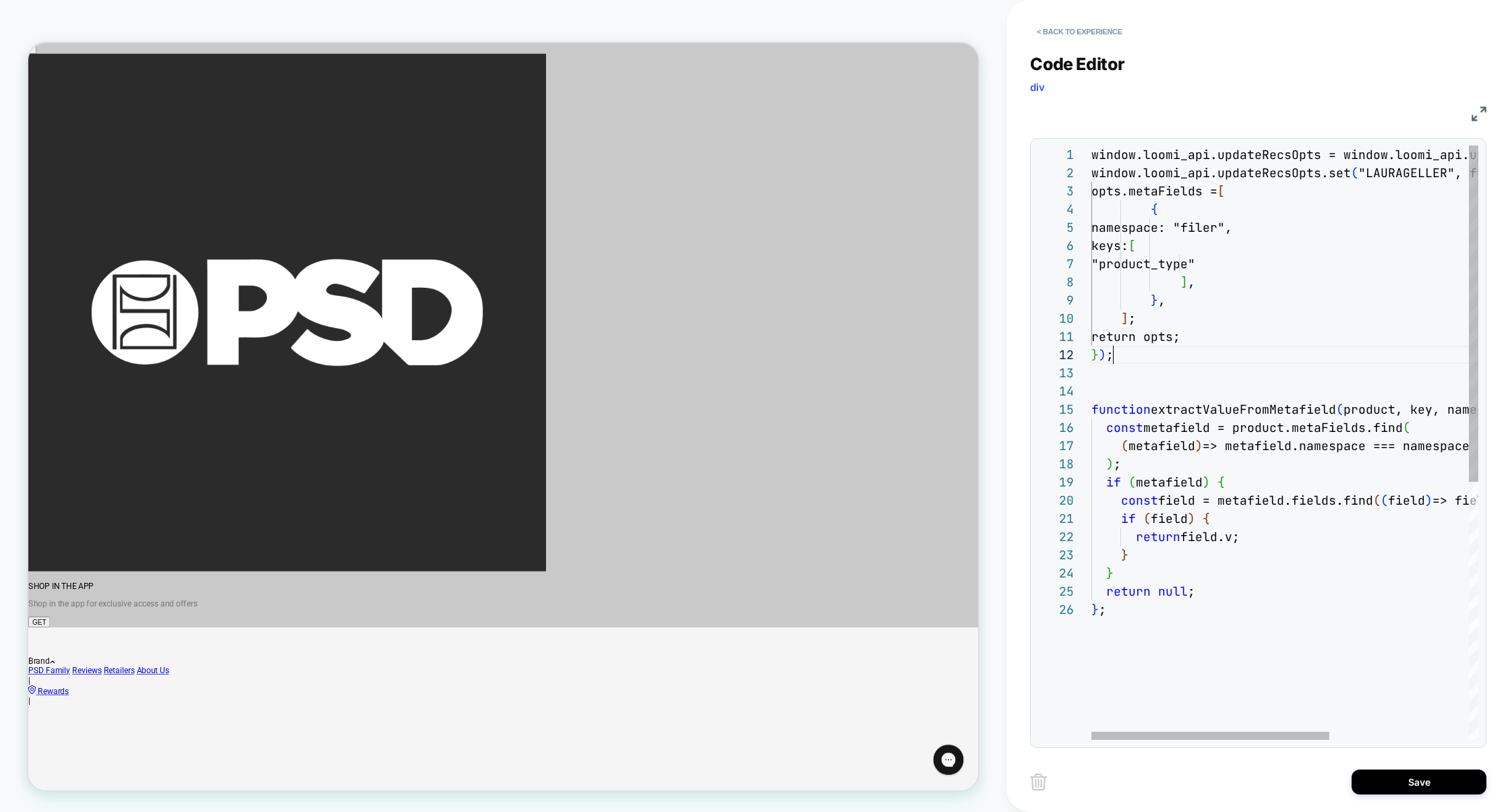
scroll to position [18, 22]
click at [1385, 176] on div "window.loomi_api.updateRecsOpts = window.loomi_api .updateRecsOpts || new Map (…" at bounding box center [1398, 670] width 613 height 1049
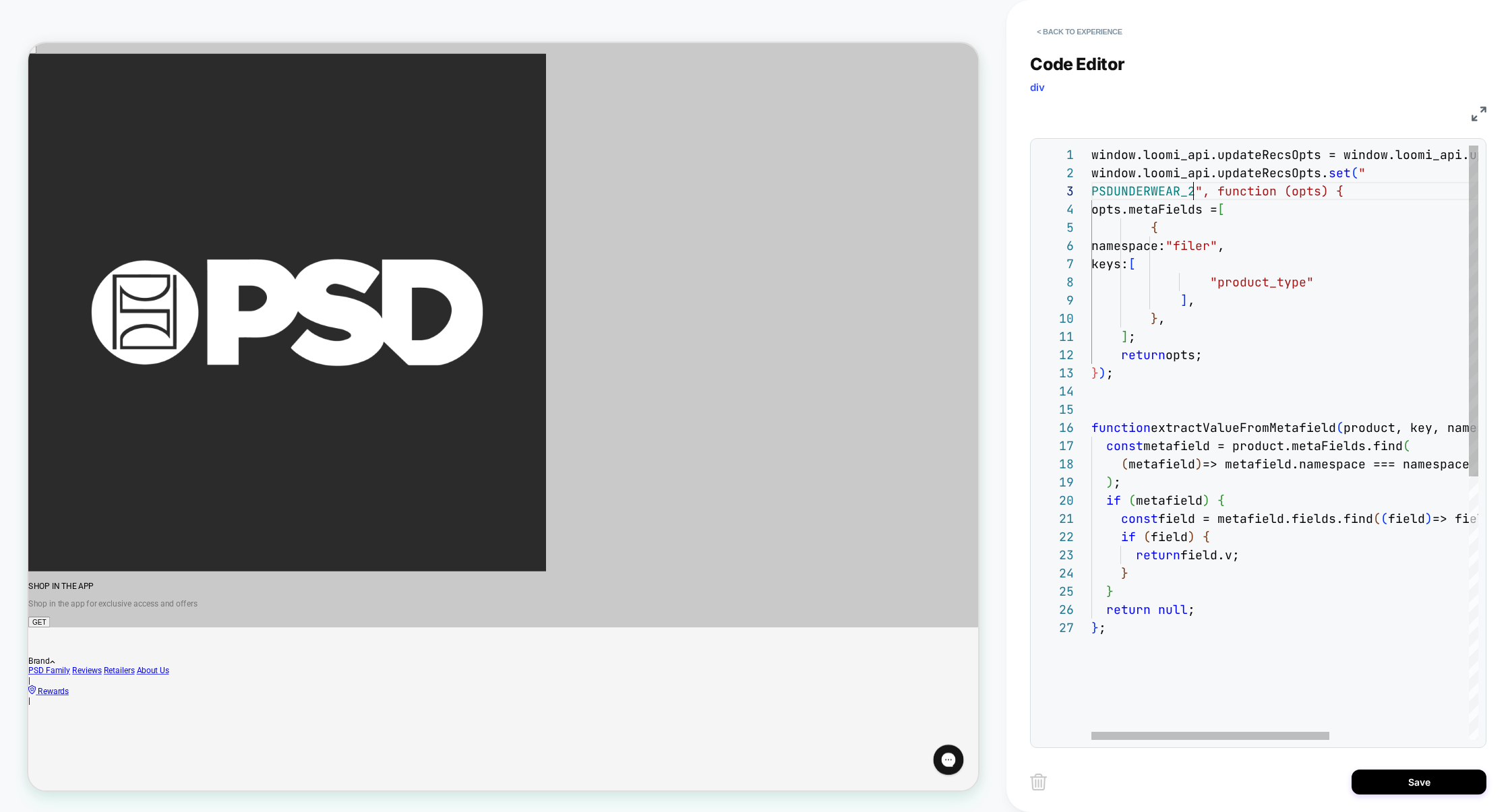
scroll to position [36, 101]
click at [1383, 172] on div "window.loomi_api.updateRecsOpts = window.loomi_api .updateRecsOpts || new Map (…" at bounding box center [1398, 679] width 613 height 1067
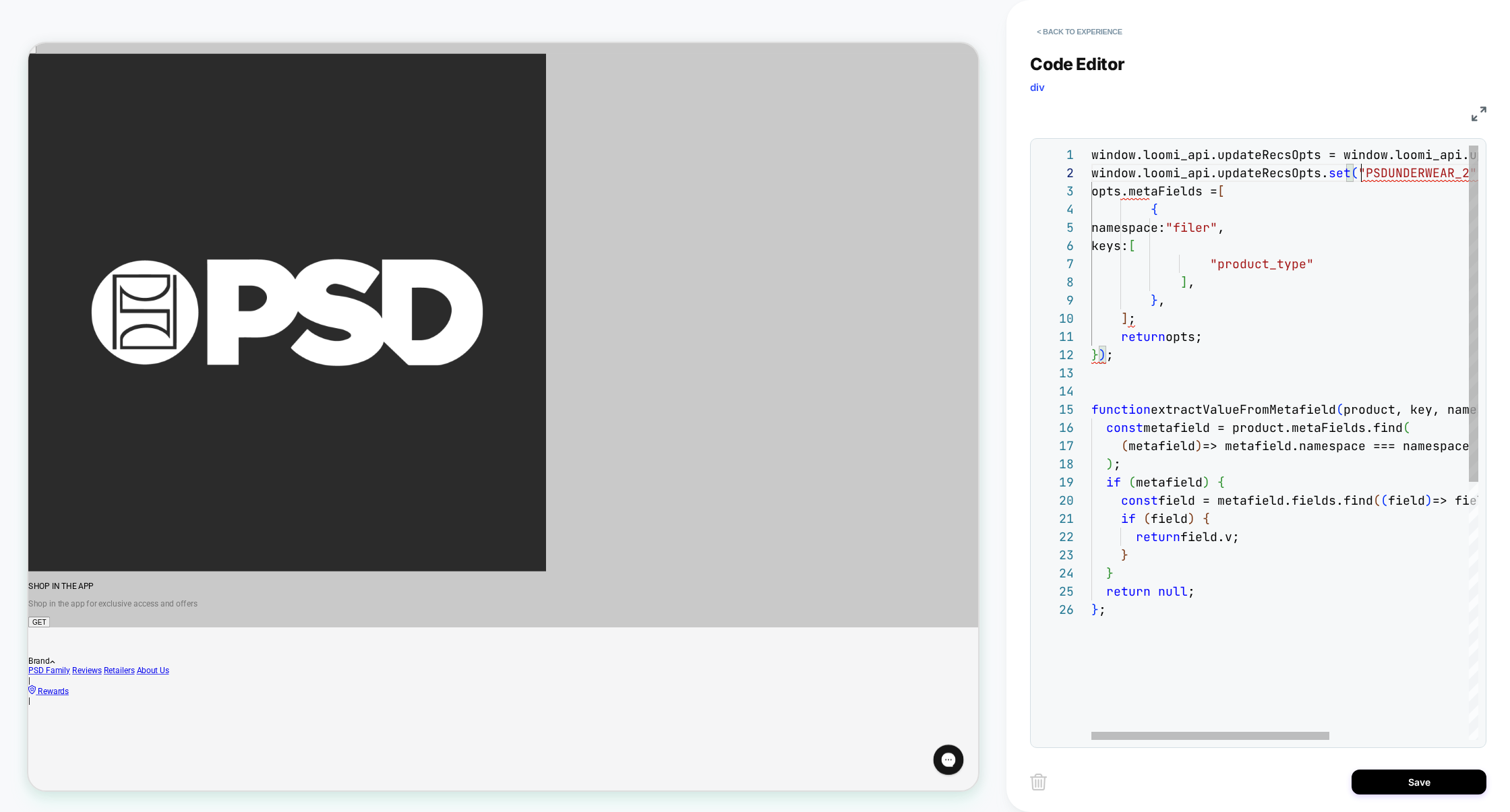
type textarea "**********"
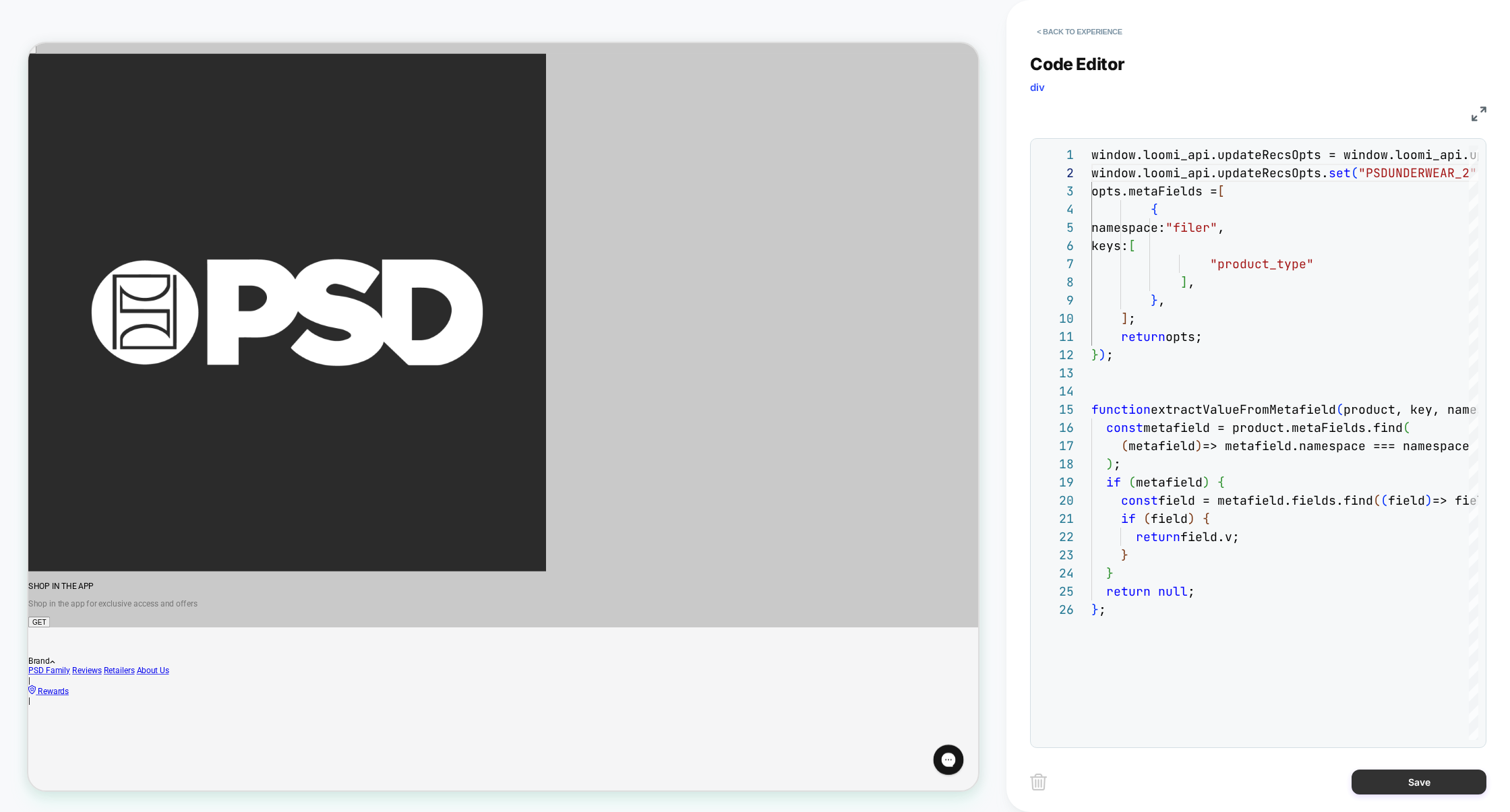
click at [1395, 776] on button "Save" at bounding box center [1419, 782] width 135 height 25
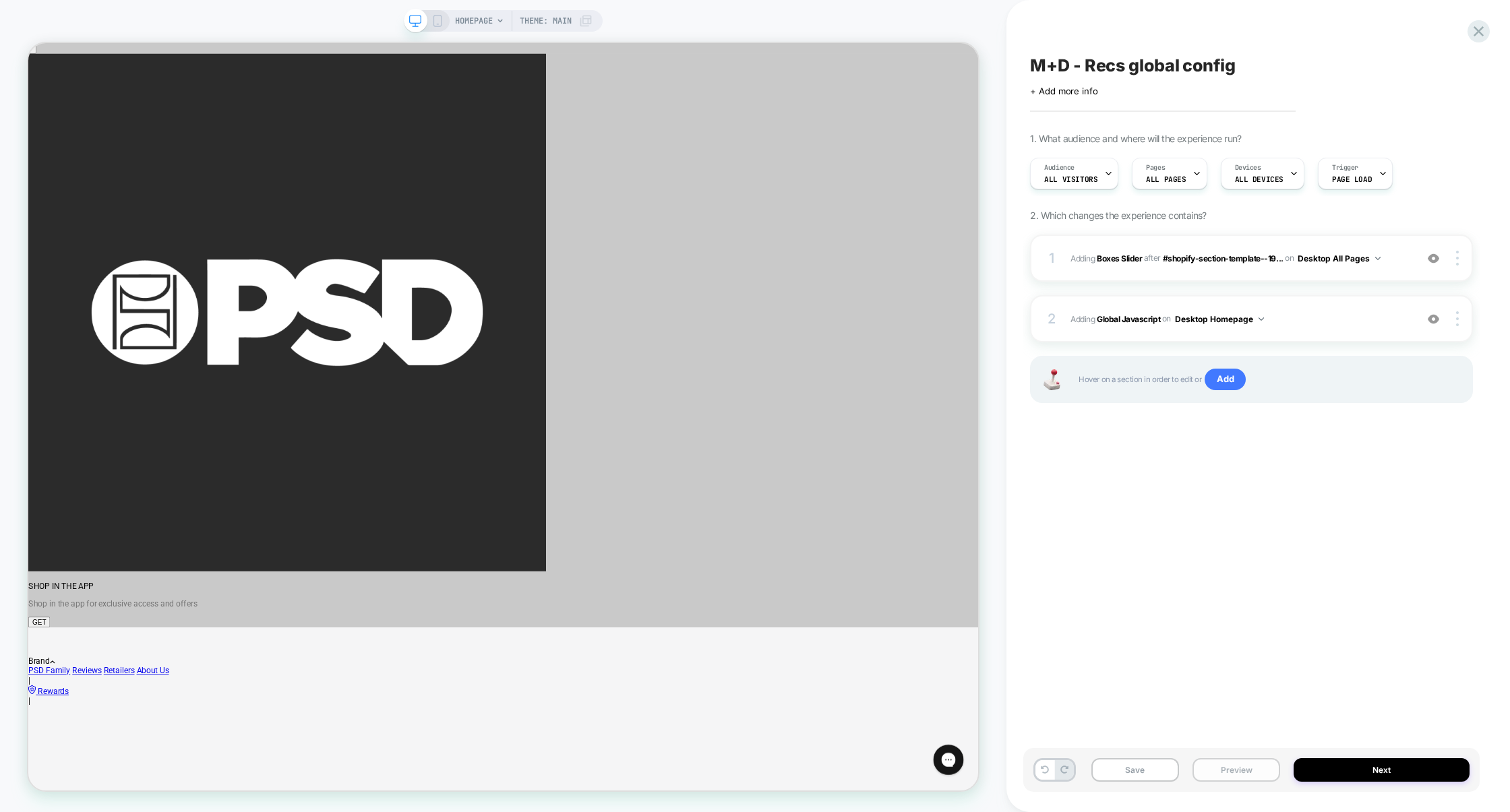
click at [1221, 762] on button "Preview" at bounding box center [1236, 770] width 88 height 24
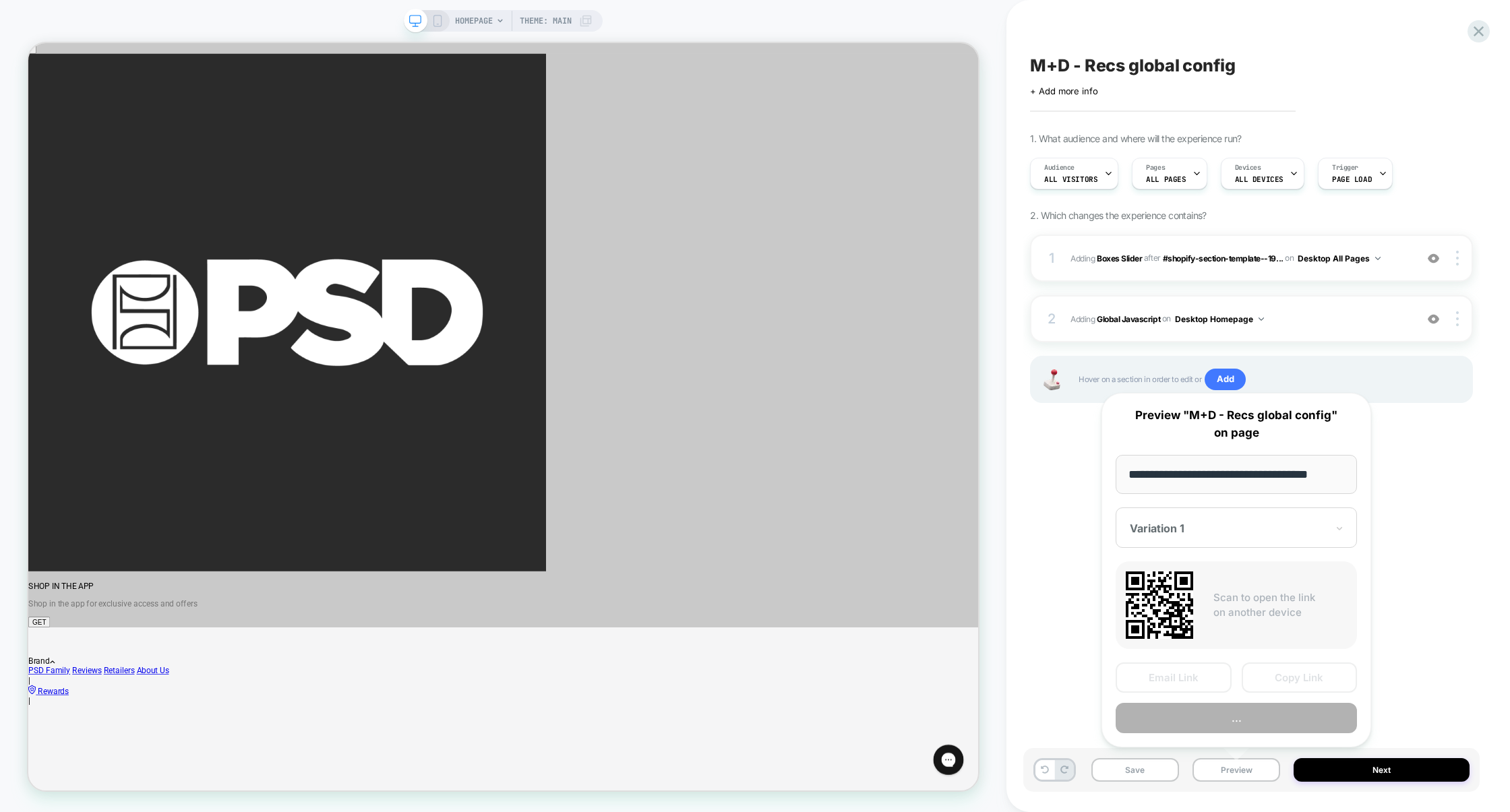
scroll to position [0, 12]
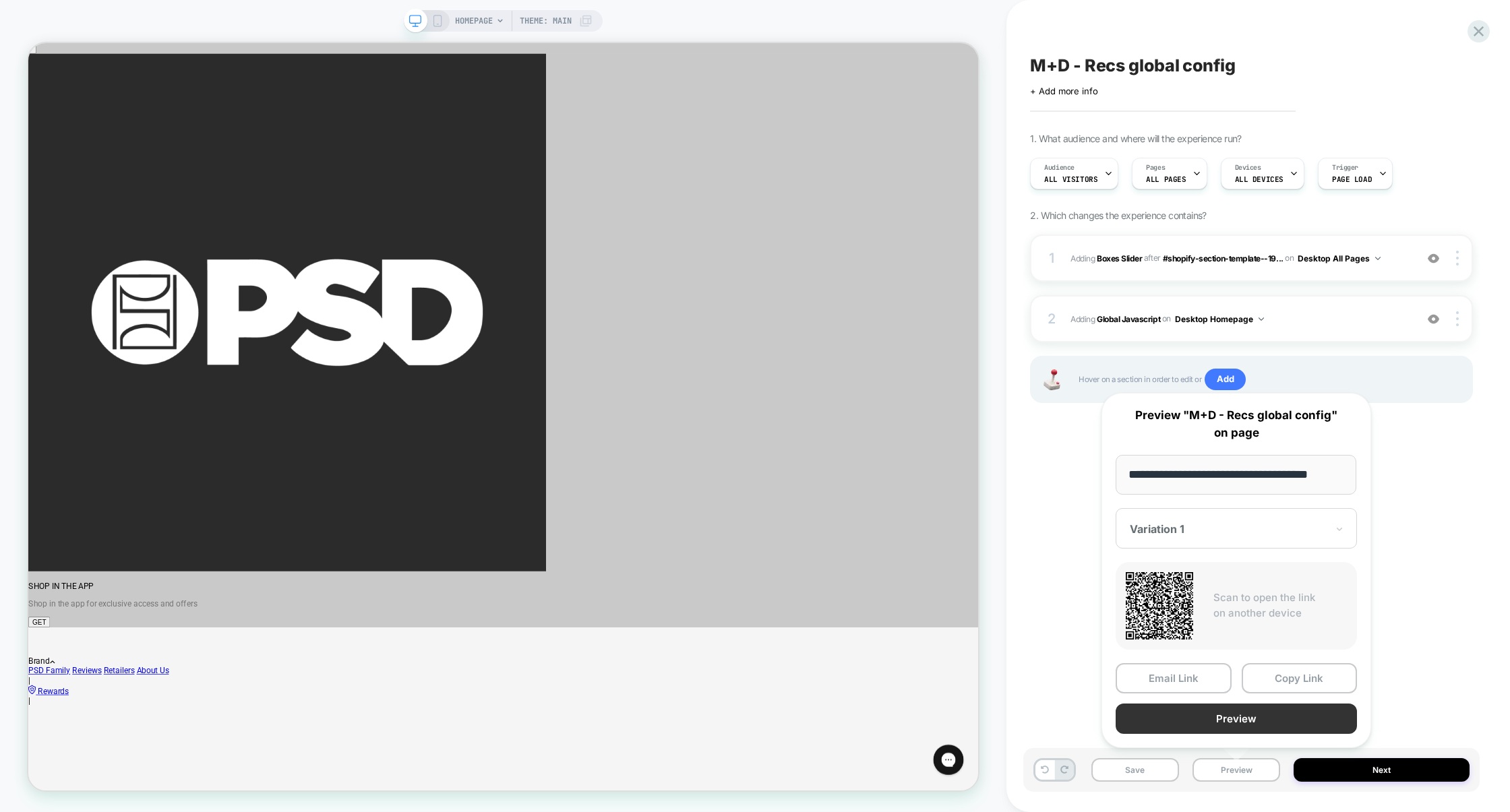
click at [1235, 727] on button "Preview" at bounding box center [1236, 719] width 241 height 31
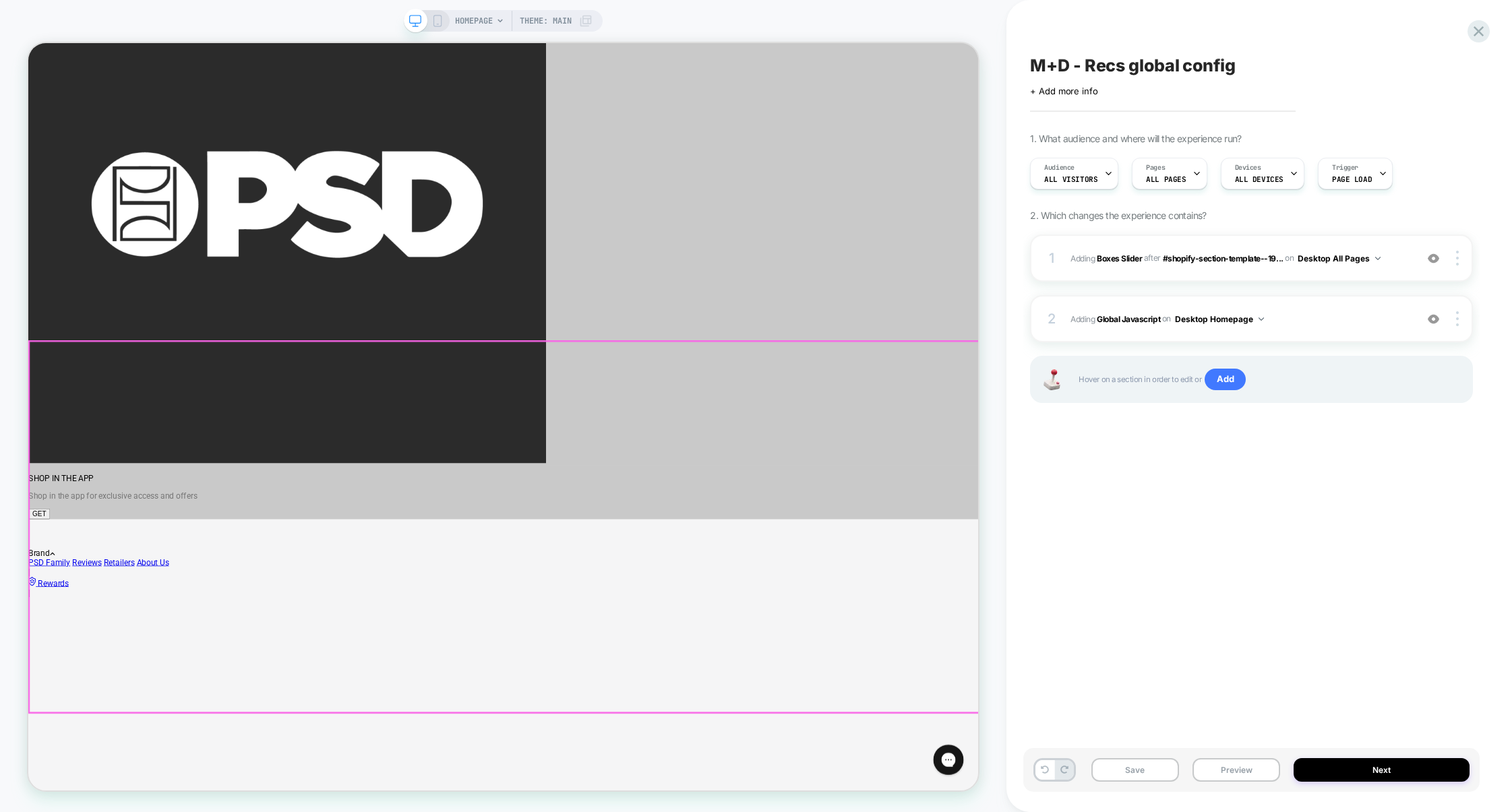
scroll to position [0, 0]
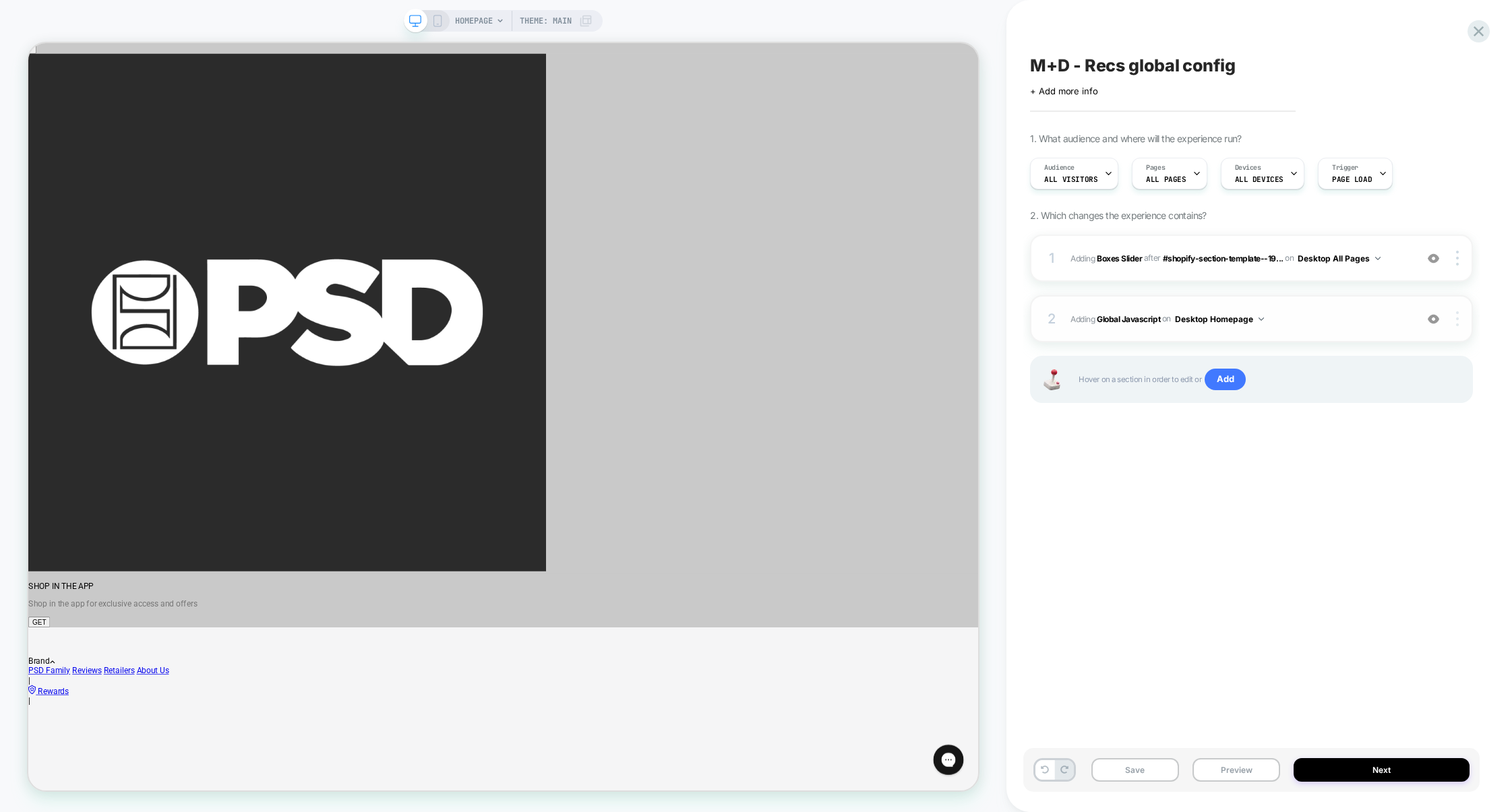
click at [1461, 322] on div at bounding box center [1460, 319] width 26 height 15
click at [1418, 361] on div "Target All Devices" at bounding box center [1378, 356] width 120 height 37
click at [1322, 322] on span "Adding Global Javascript on All Devices Homepage" at bounding box center [1239, 319] width 339 height 17
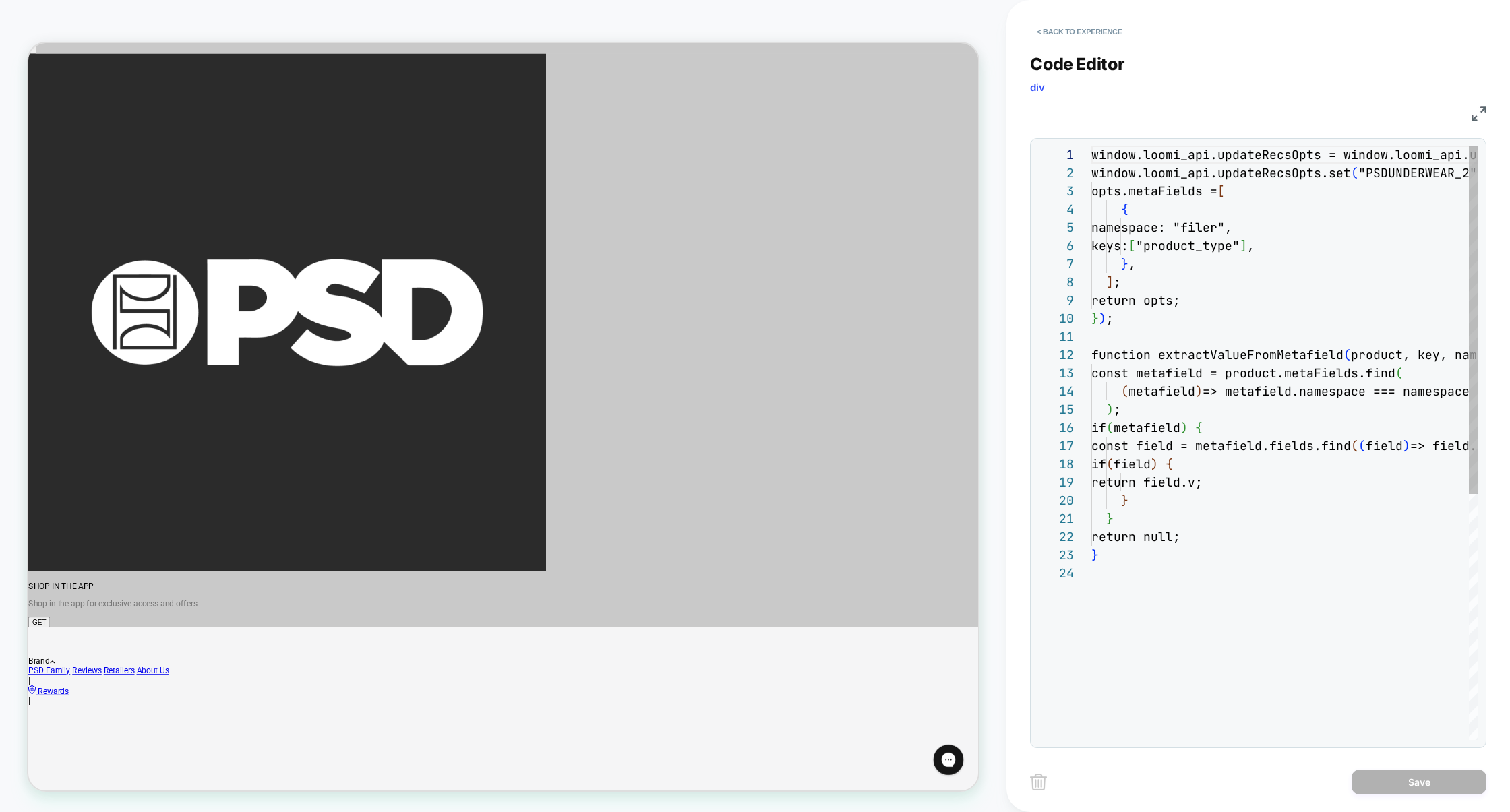
scroll to position [182, 0]
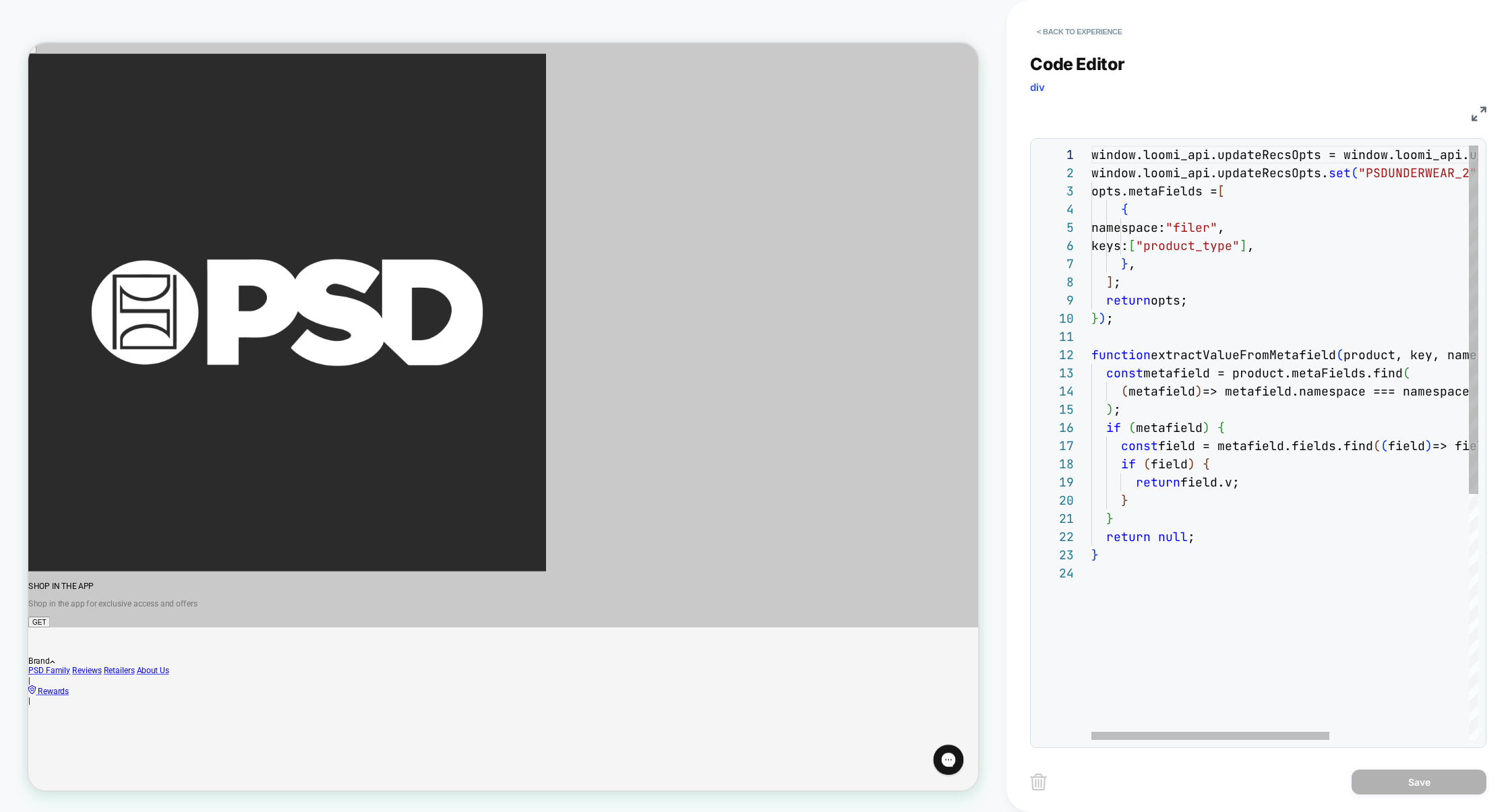
click at [1191, 577] on div "window.loomi_api.updateRecsOpts = window.loomi_api .updateRecsOpts || new Map (…" at bounding box center [1398, 652] width 613 height 1013
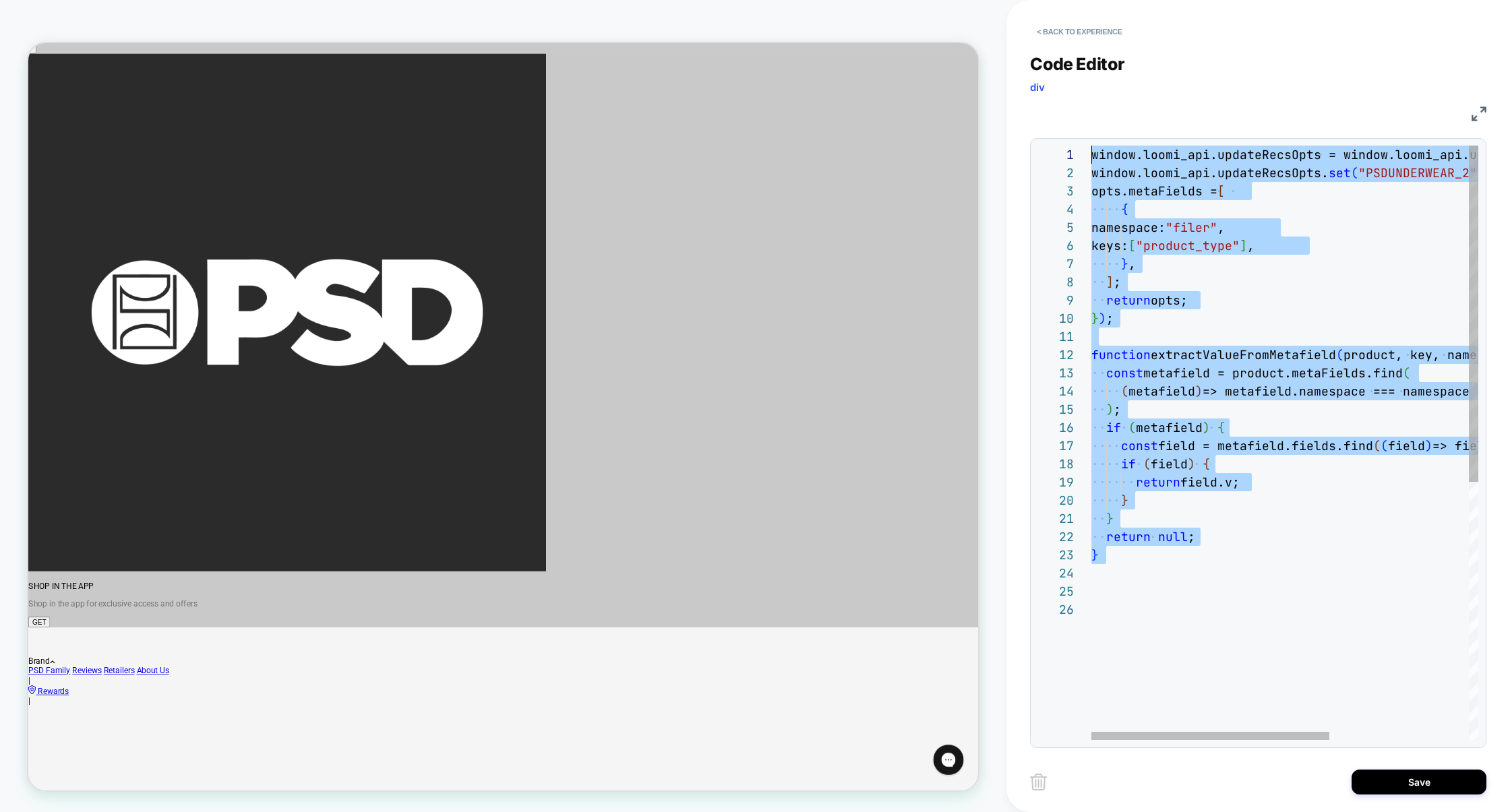
drag, startPoint x: 1214, startPoint y: 568, endPoint x: 825, endPoint y: -102, distance: 774.7
click at [1092, 146] on div "window.loomi_api.updateRecsOpts = window.loomi_api .updateRecsOpts || new Map (…" at bounding box center [1398, 670] width 613 height 1049
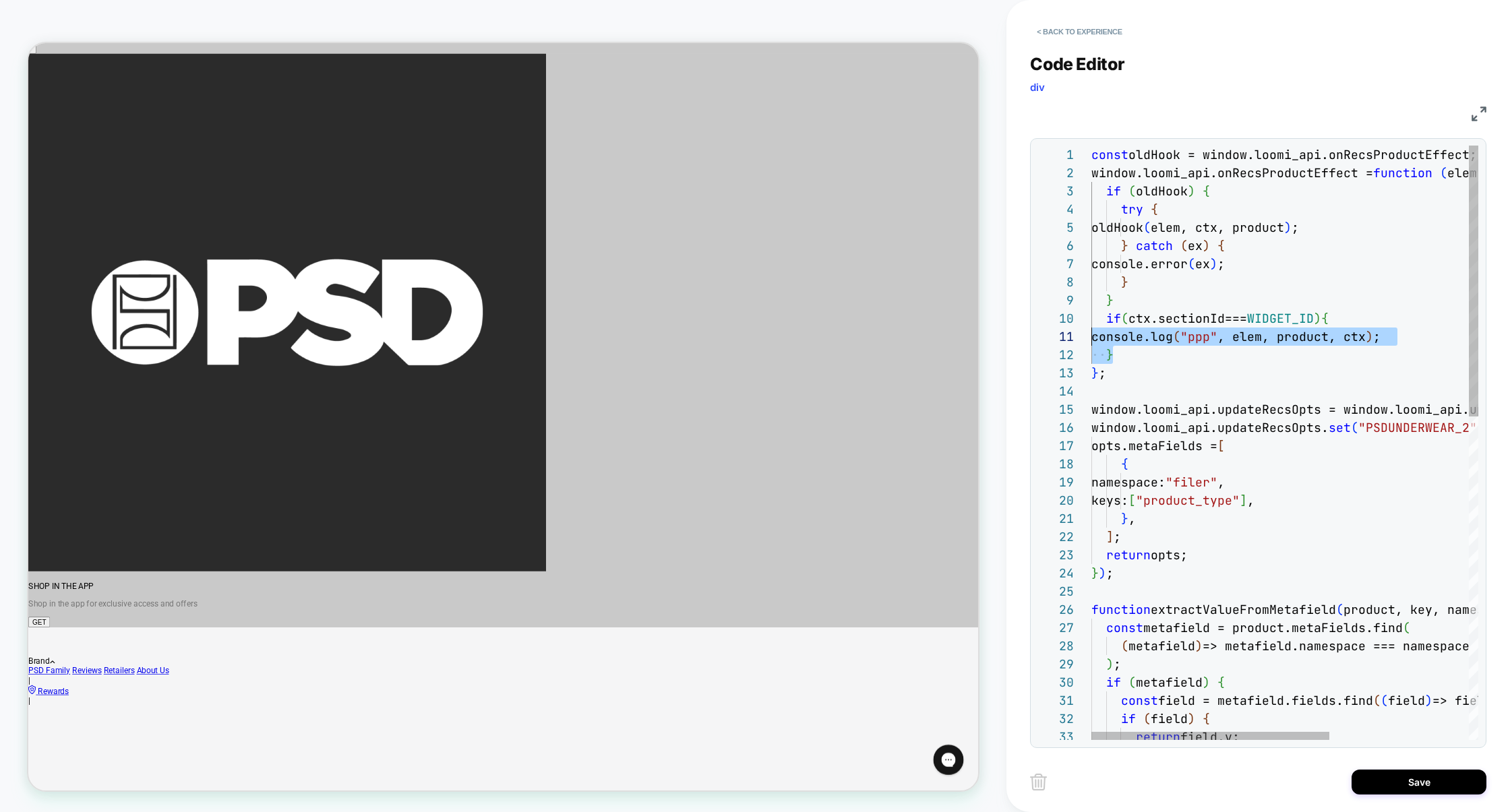
scroll to position [163, 0]
drag, startPoint x: 1128, startPoint y: 357, endPoint x: 1041, endPoint y: 327, distance: 92.0
click at [1092, 327] on div "const oldHook = window.loomi_api.onRecsProductEffect; window.loomi_api.updateRe…" at bounding box center [1398, 798] width 613 height 1304
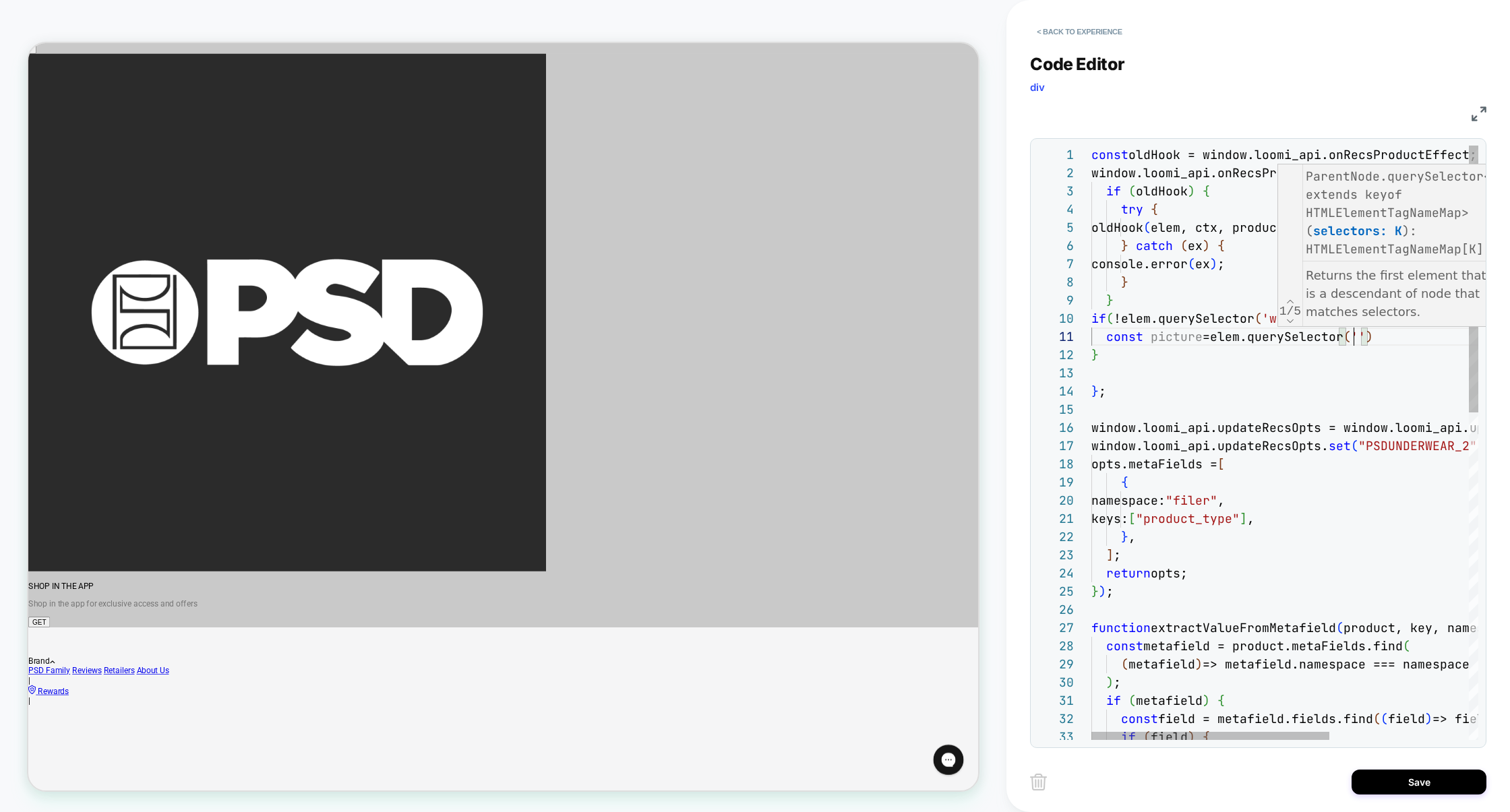
scroll to position [0, 452]
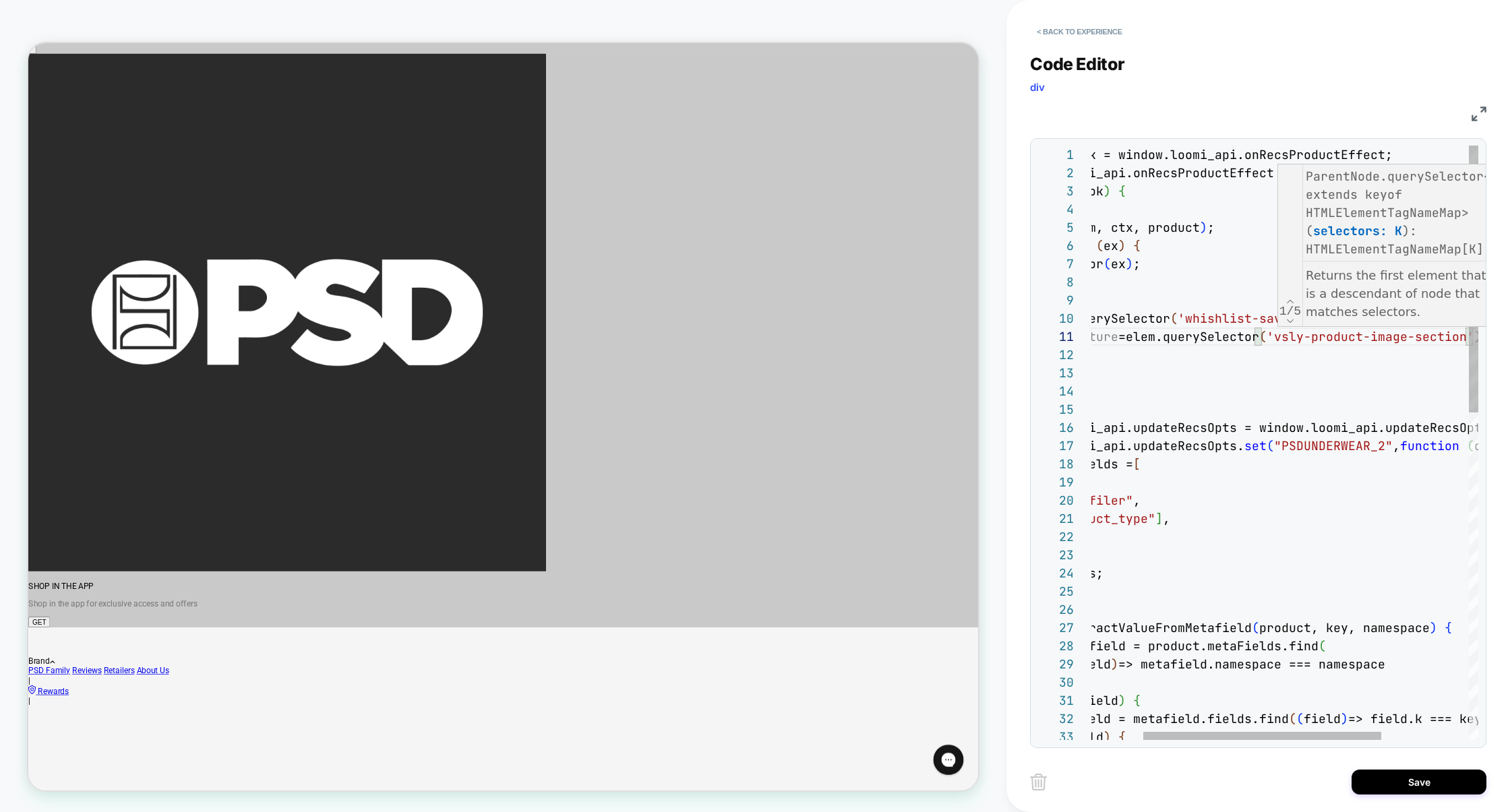
click at [1272, 339] on div "const oldHook = window.loomi_api.onRecsProductEffect; window.loomi_api.updateRe…" at bounding box center [1314, 807] width 613 height 1322
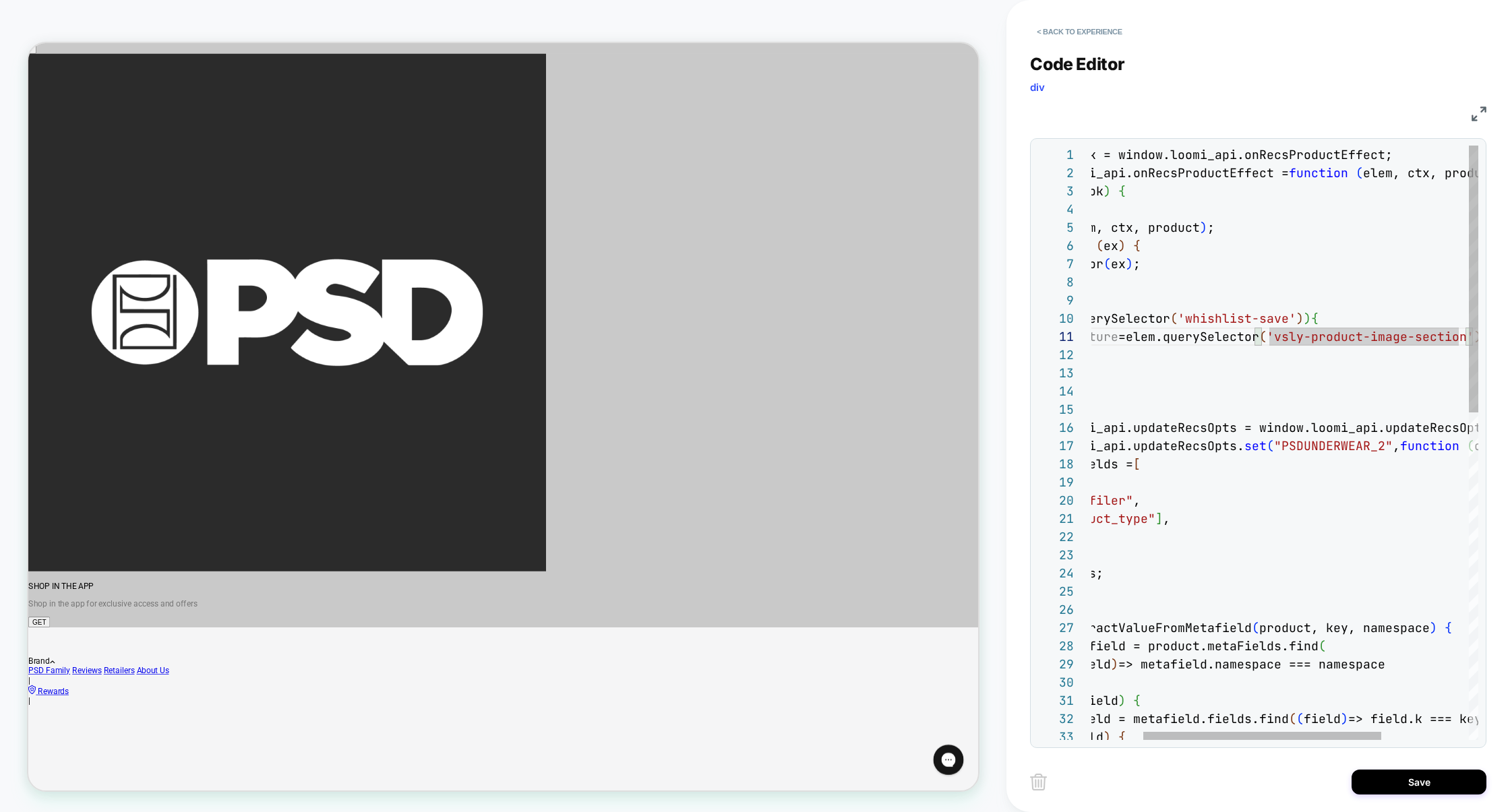
scroll to position [0, 270]
click at [1476, 116] on img at bounding box center [1479, 114] width 15 height 15
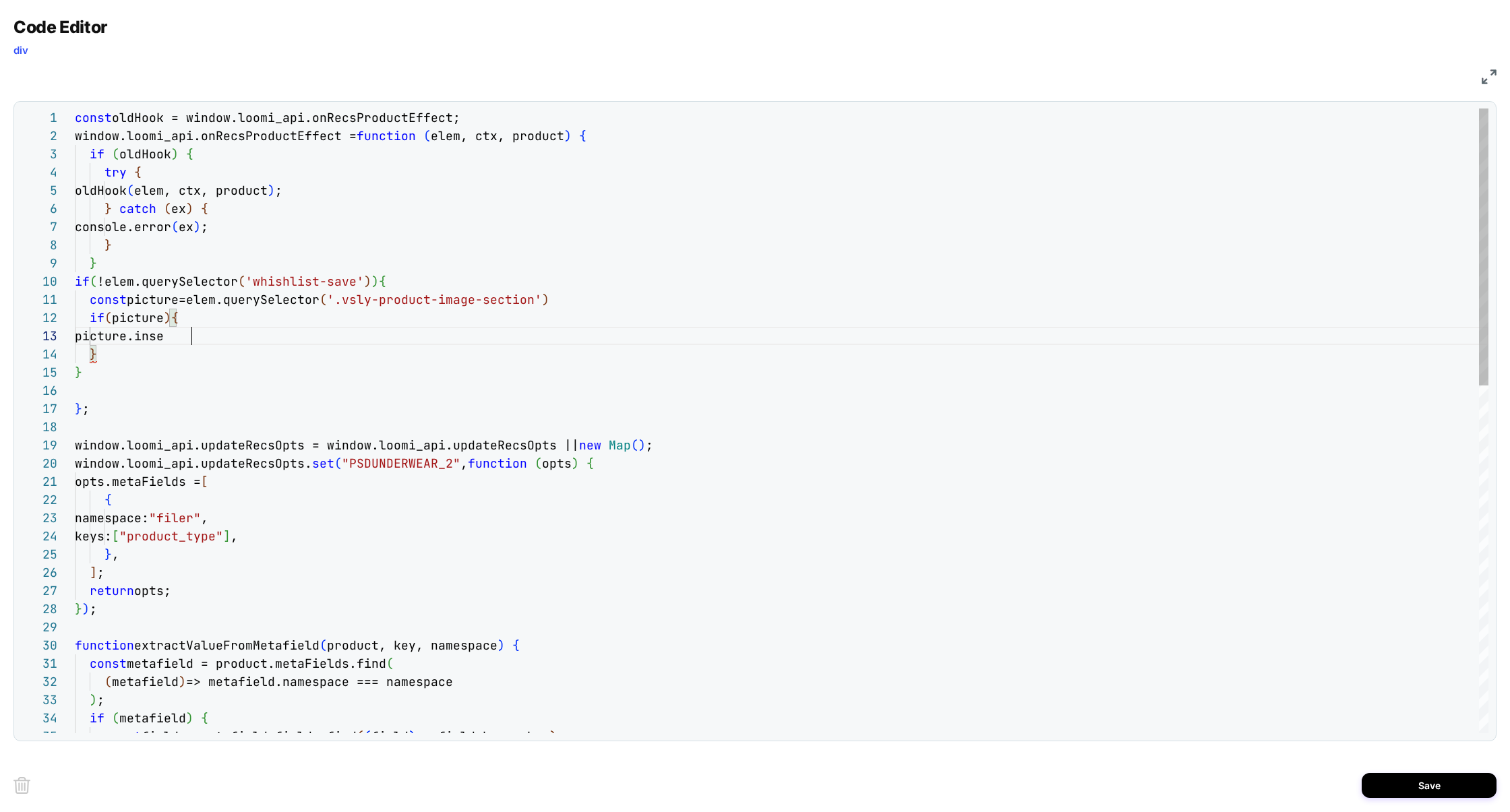
scroll to position [36, 124]
click at [182, 334] on div "const oldHook = window.loomi_api.onRecsProductEffect; window.loomi_api.updateRe…" at bounding box center [782, 812] width 1414 height 1407
click at [176, 268] on div "const oldHook = window.loomi_api.onRecsProductEffect; window.loomi_api.updateRe…" at bounding box center [782, 812] width 1414 height 1407
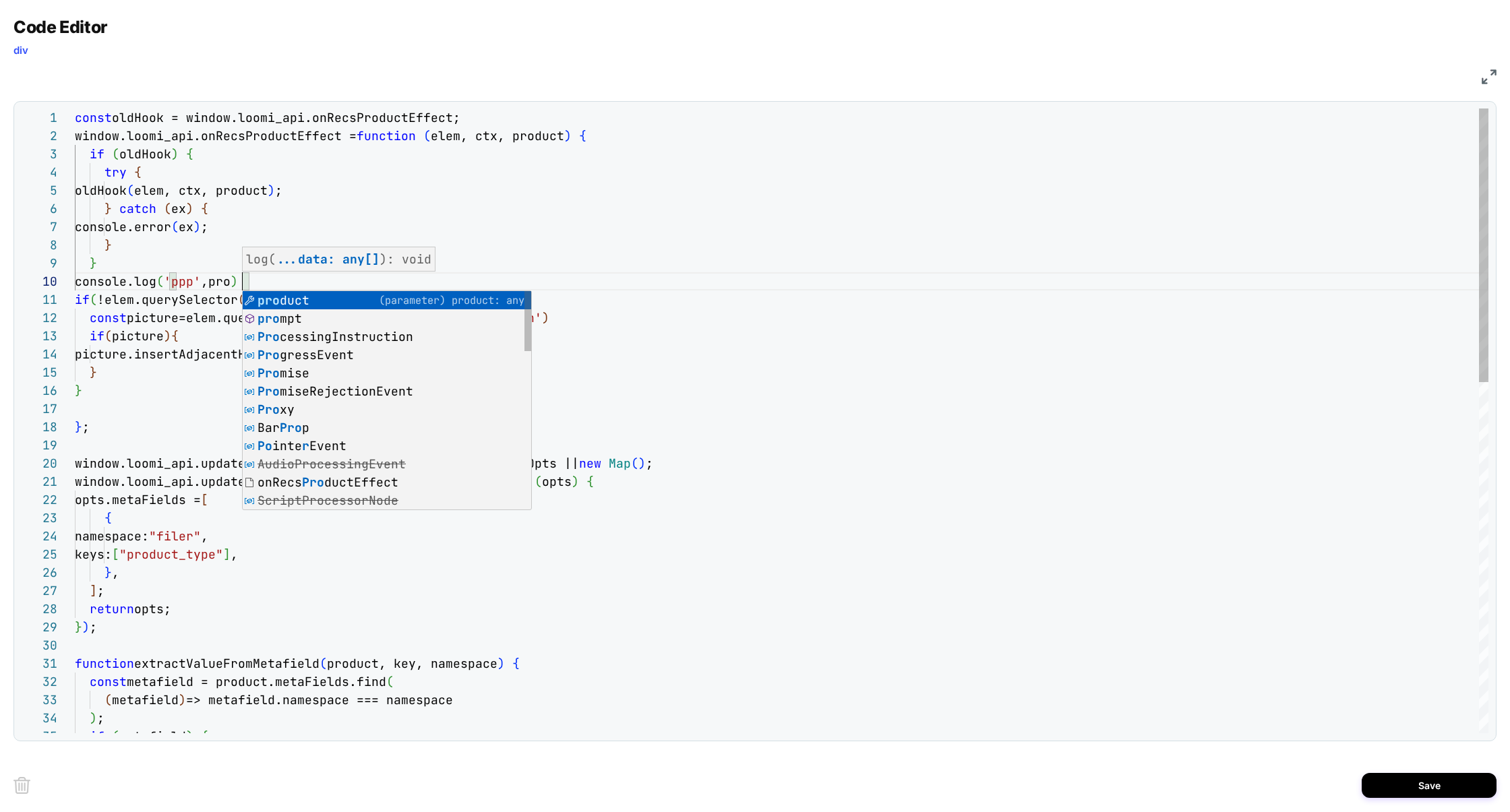
scroll to position [163, 197]
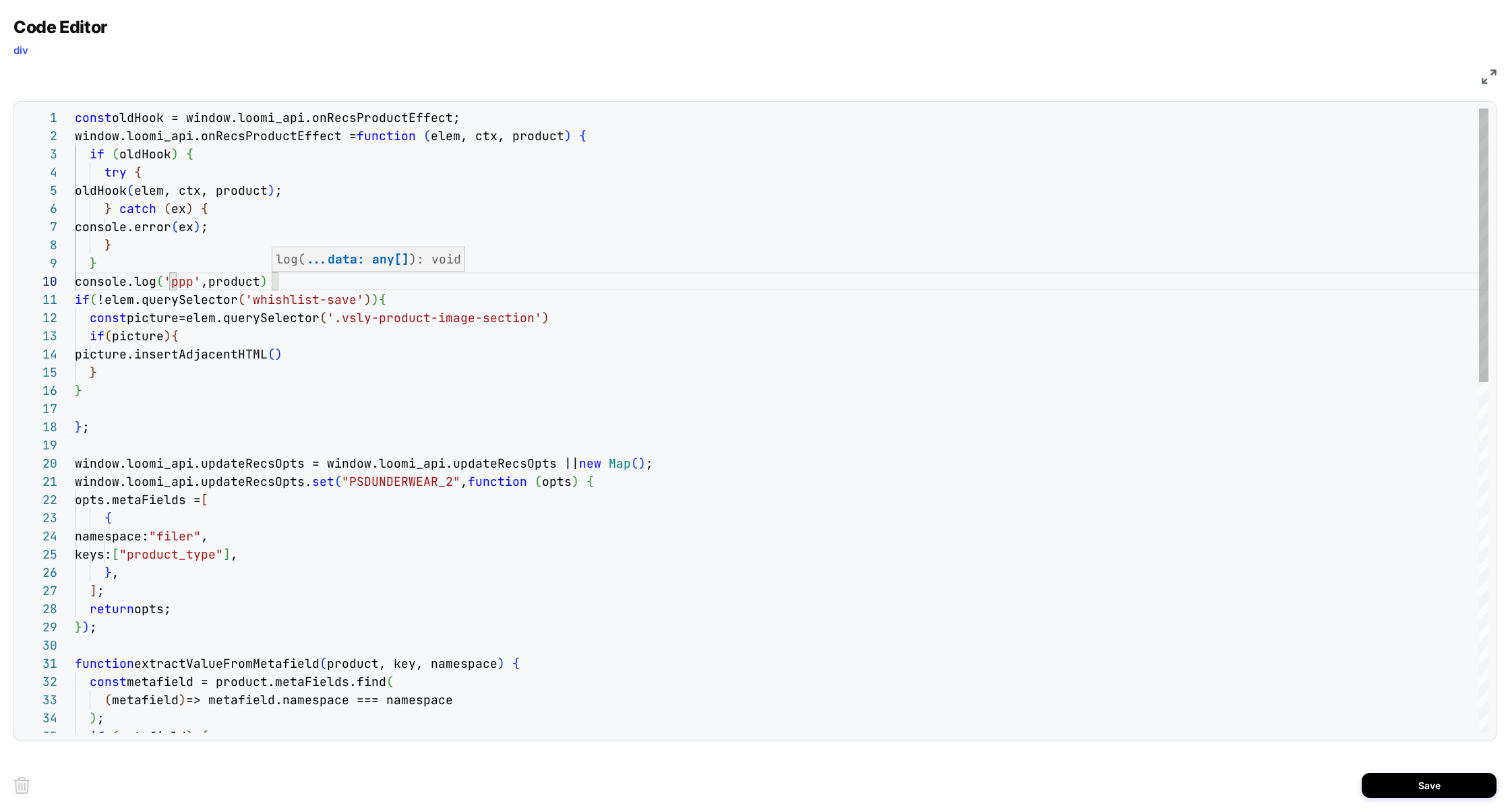
click at [326, 352] on div "const oldHook = window.loomi_api.onRecsProductEffect; window.loomi_api.updateRe…" at bounding box center [782, 821] width 1414 height 1425
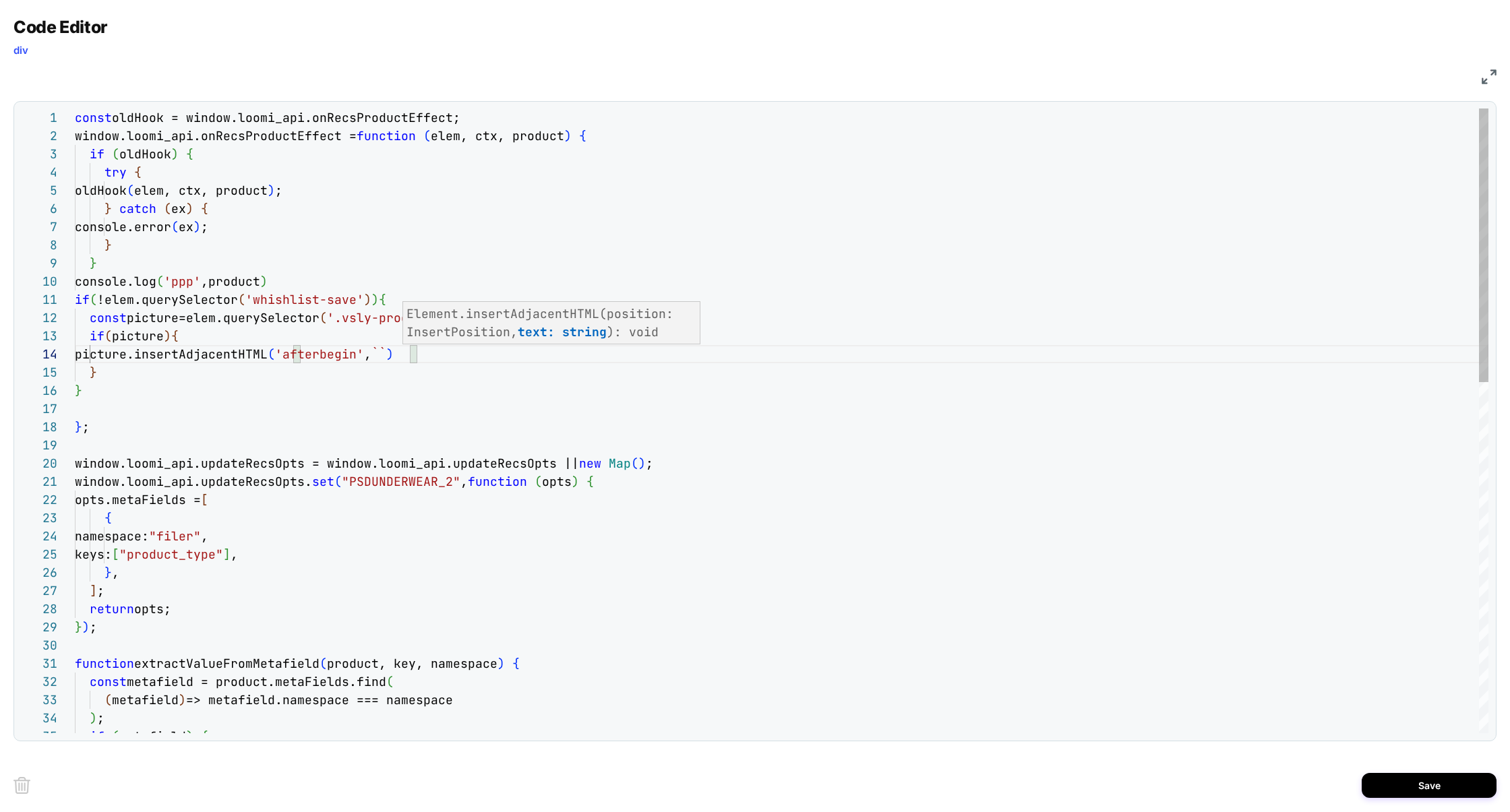
scroll to position [36, 117]
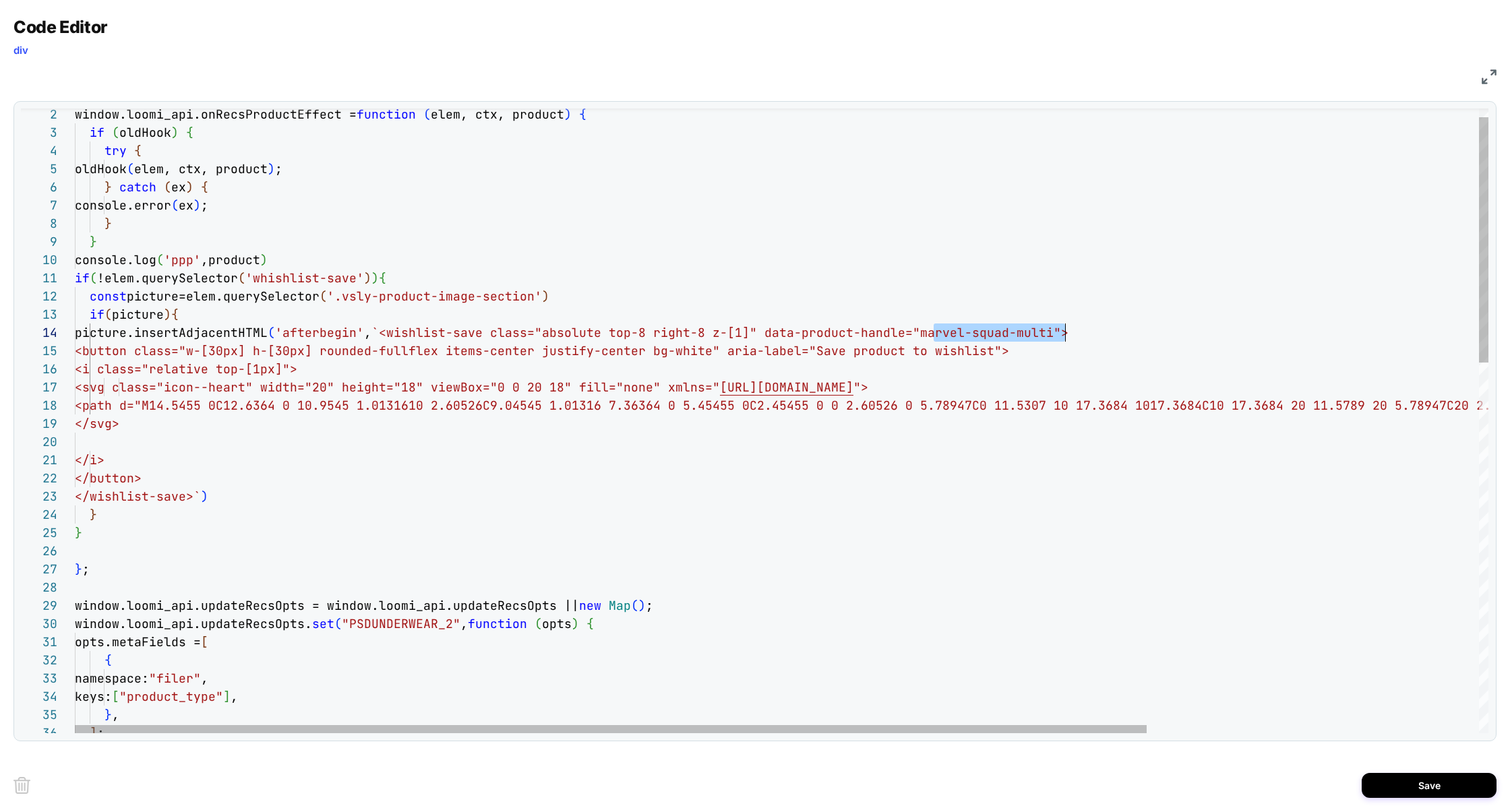
drag, startPoint x: 934, startPoint y: 333, endPoint x: 1064, endPoint y: 335, distance: 130.0
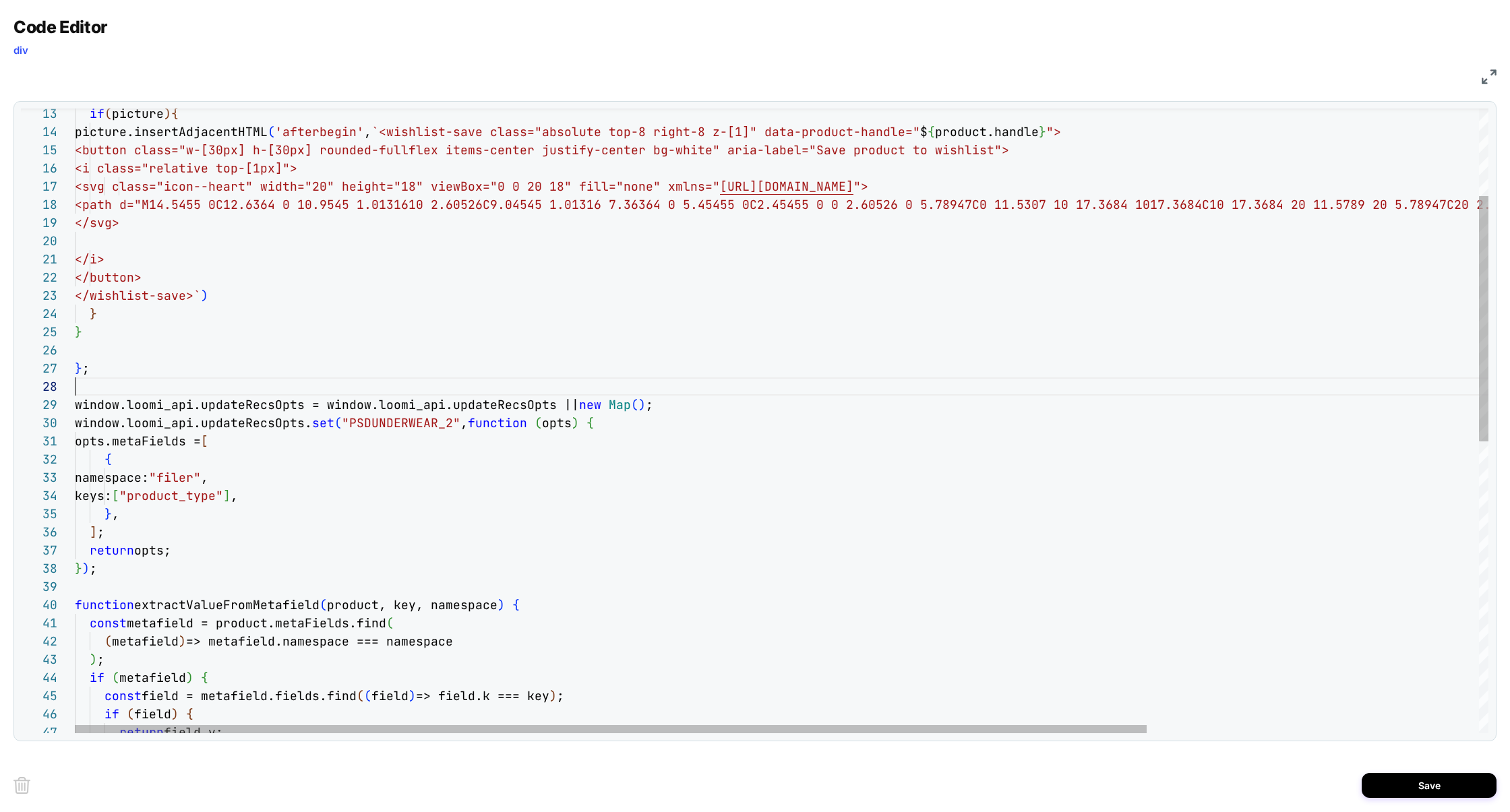
click at [116, 380] on div "window.loomi_api.updateRecsOpts. set ( "PSDUNDERWEAR_2" , function ( opts ) { o…" at bounding box center [1000, 681] width 1851 height 1589
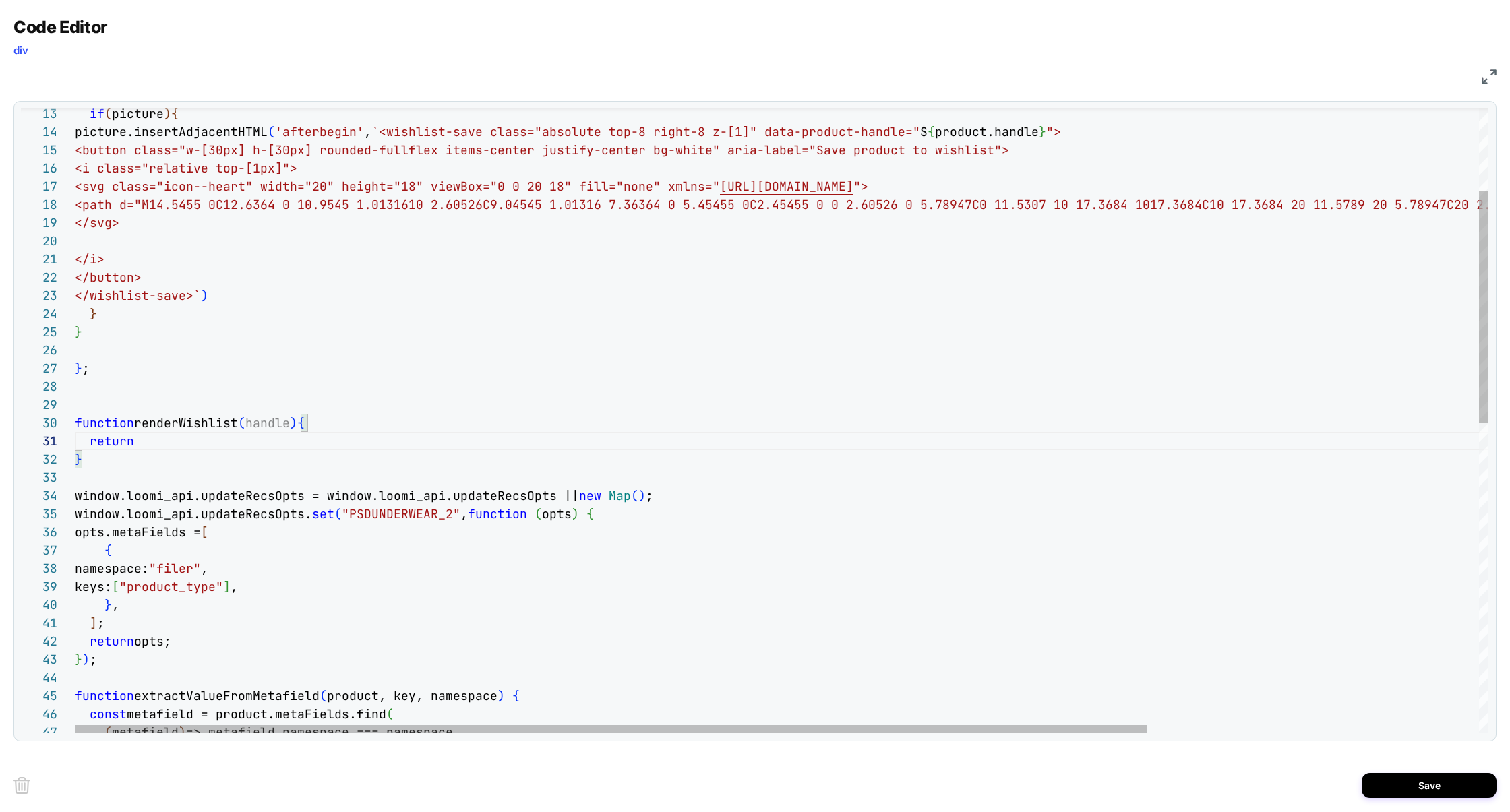
scroll to position [0, 65]
click at [232, 287] on div "window.loomi_api.updateRecsOpts. set ( "PSDUNDERWEAR_2" , function ( opts ) { o…" at bounding box center [1000, 726] width 1851 height 1680
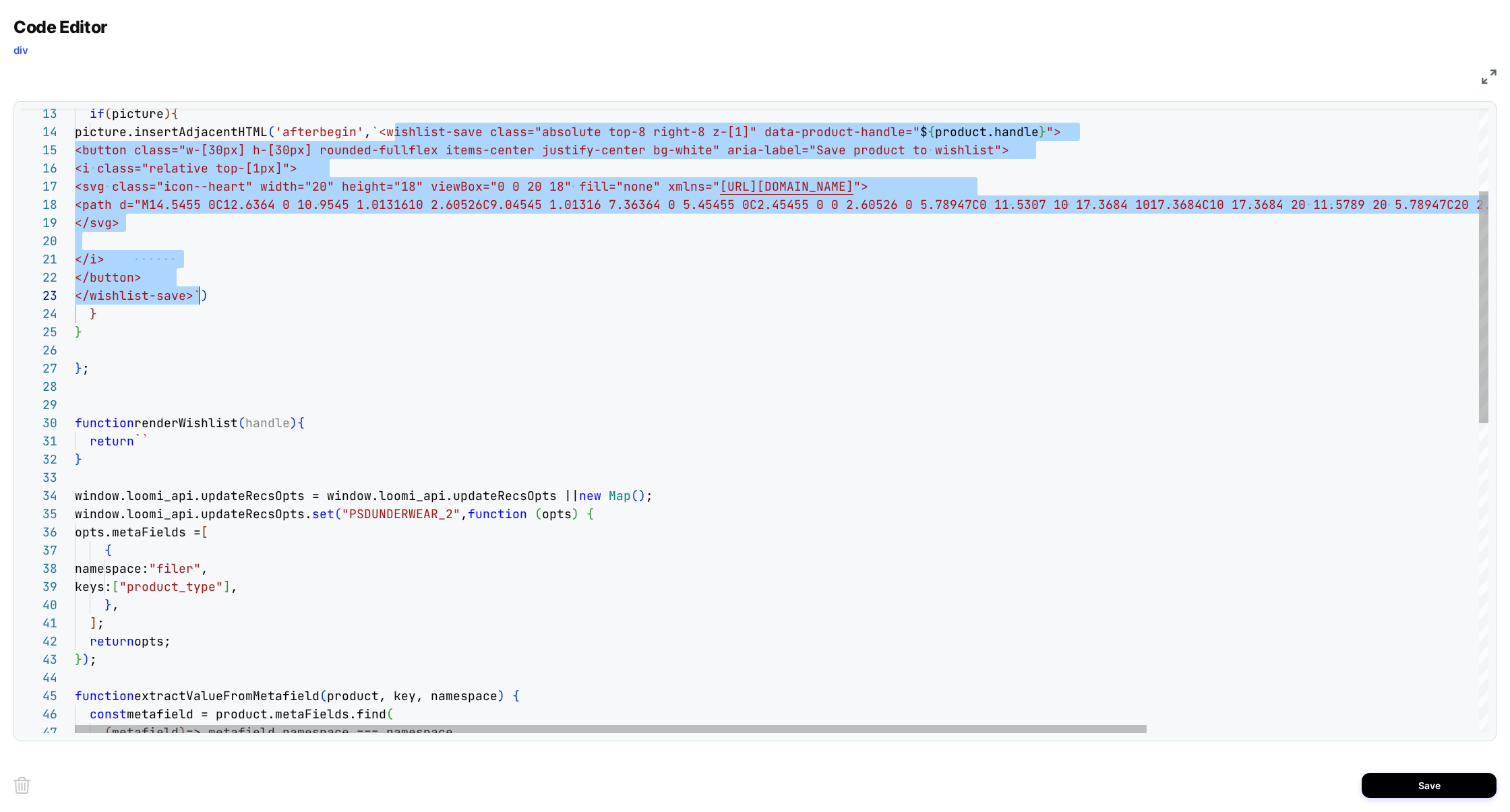
scroll to position [54, 124]
drag, startPoint x: 397, startPoint y: 131, endPoint x: 197, endPoint y: 291, distance: 256.1
click at [197, 291] on div "window.loomi_api.updateRecsOpts. set ( "PSDUNDERWEAR_2" , function ( opts ) { o…" at bounding box center [1000, 726] width 1851 height 1680
click at [162, 441] on div "window.loomi_api.updateRecsOpts. set ( "PSDUNDERWEAR_2" , function ( opts ) { o…" at bounding box center [1000, 726] width 1851 height 1680
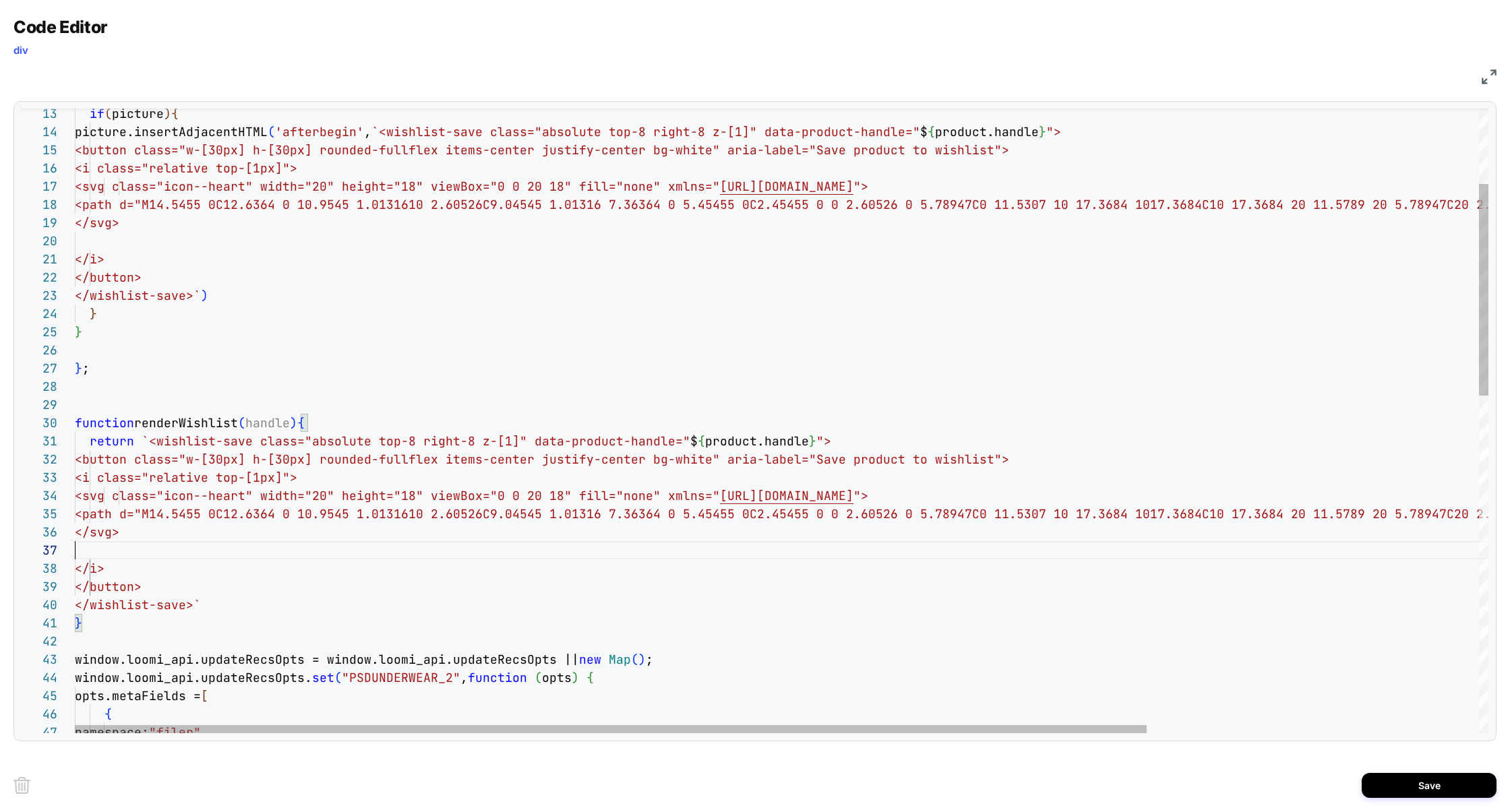
scroll to position [91, 0]
click at [95, 554] on div "window.loomi_api.updateRecsOpts. set ( "PSDUNDERWEAR_2" , function ( opts ) { o…" at bounding box center [1000, 808] width 1851 height 1844
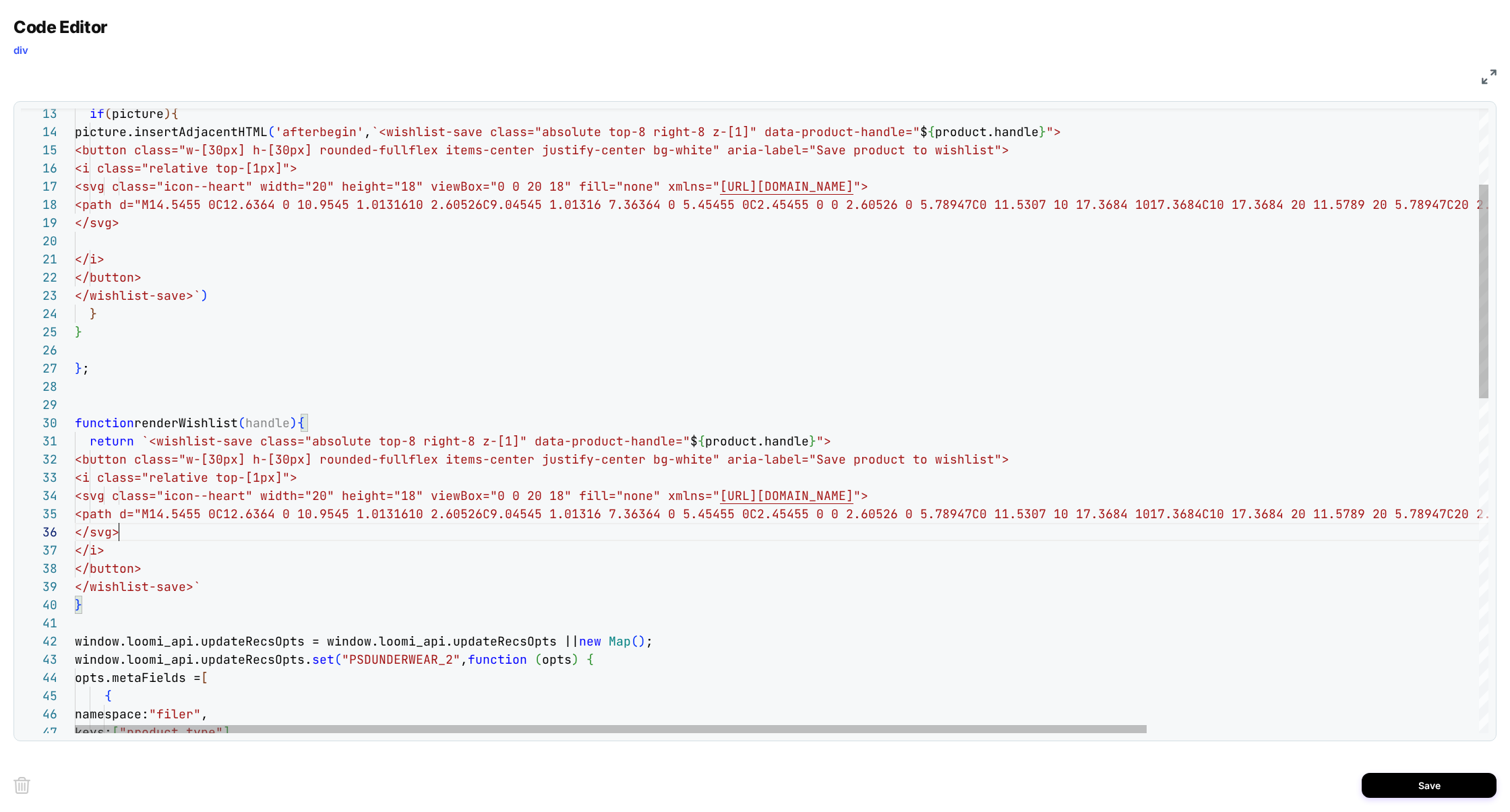
scroll to position [73, 44]
click at [704, 450] on div "window.loomi_api.updateRecsOpts. set ( "PSDUNDERWEAR_2" , function ( opts ) { o…" at bounding box center [1000, 799] width 1851 height 1826
drag, startPoint x: 142, startPoint y: 423, endPoint x: 297, endPoint y: 424, distance: 155.0
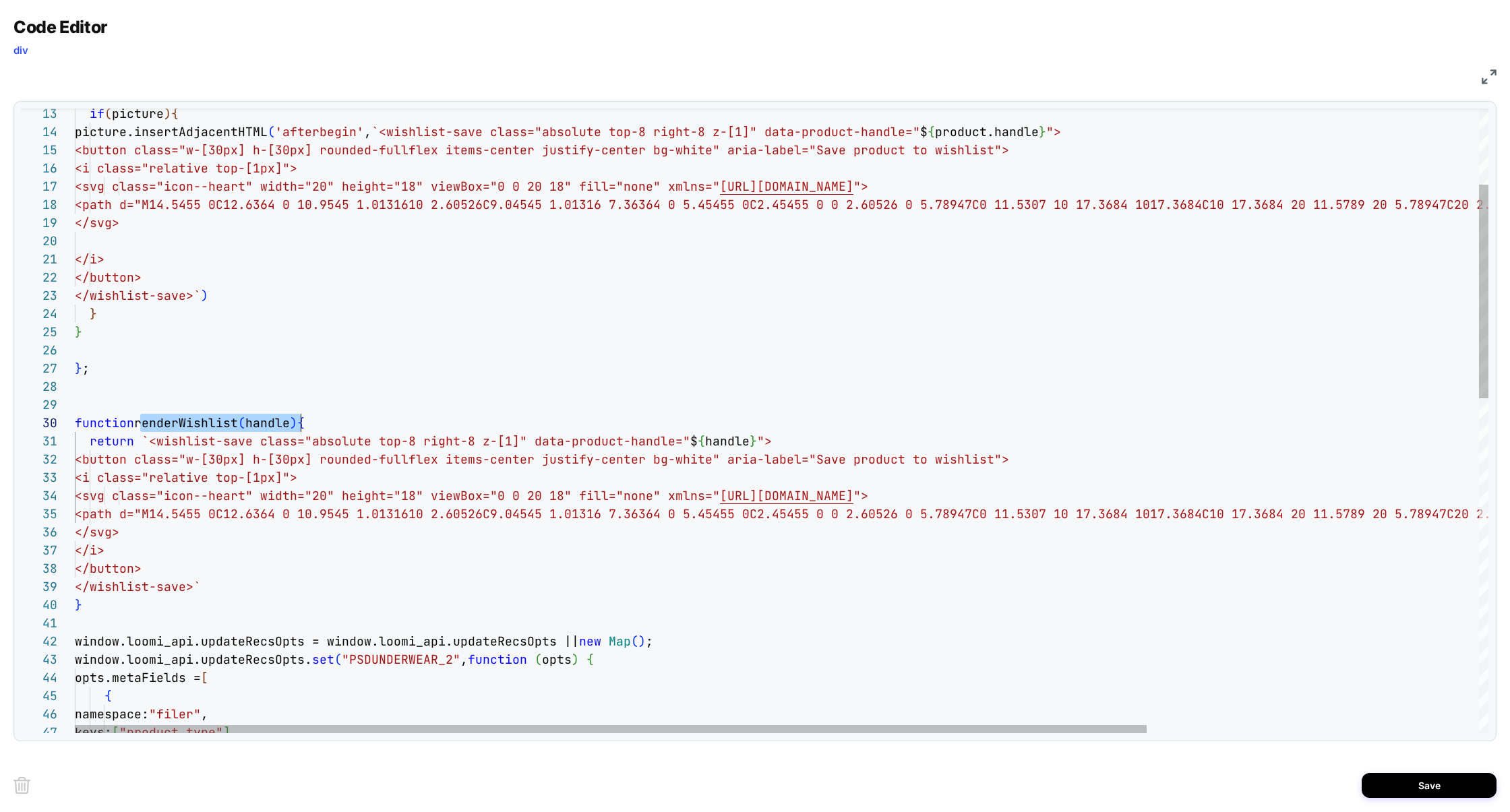
click at [297, 424] on div "window.loomi_api.updateRecsOpts. set ( "PSDUNDERWEAR_2" , function ( opts ) { o…" at bounding box center [1000, 799] width 1851 height 1826
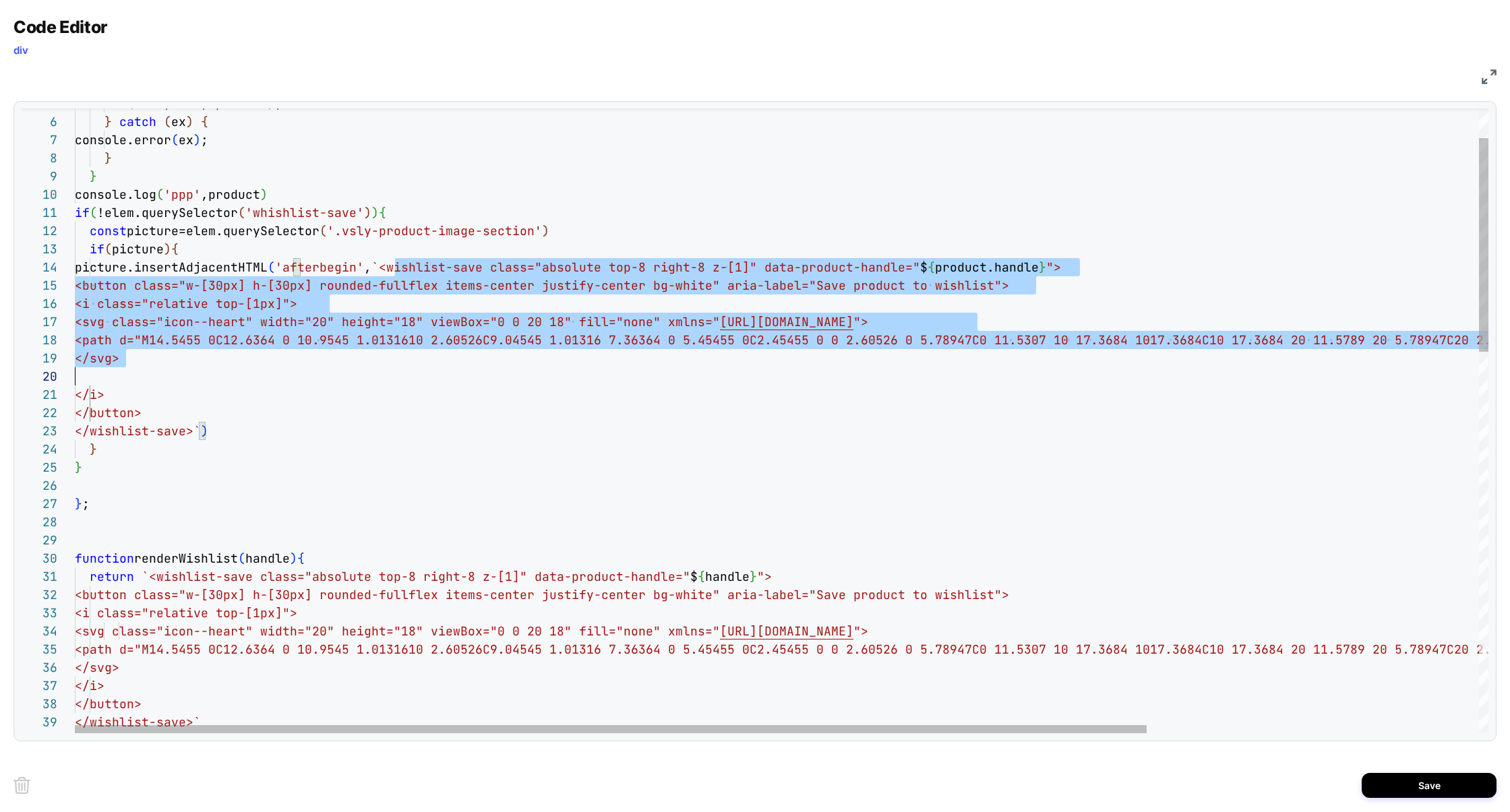
scroll to position [54, 0]
drag, startPoint x: 398, startPoint y: 266, endPoint x: 196, endPoint y: 436, distance: 264.0
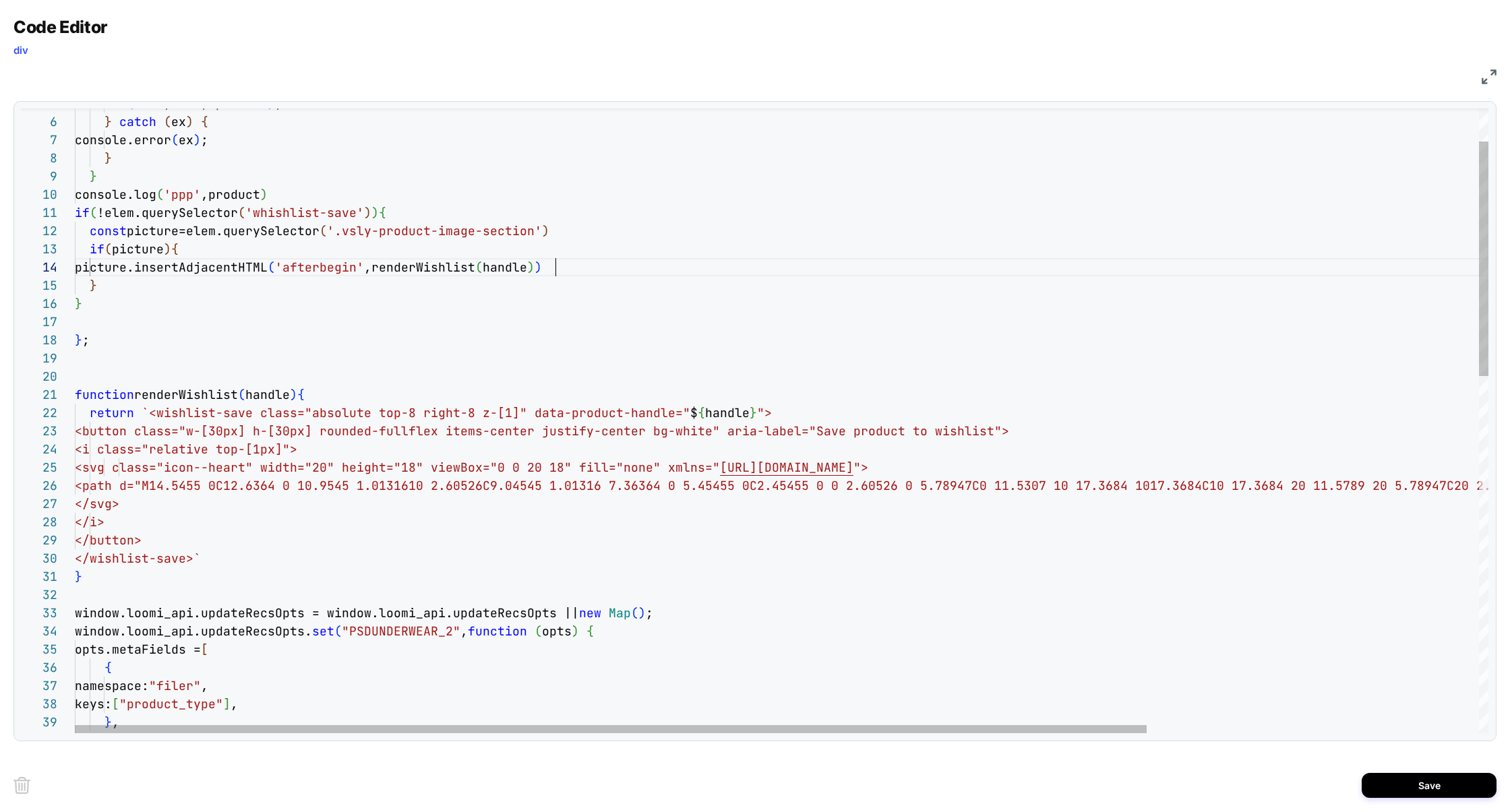
scroll to position [54, 480]
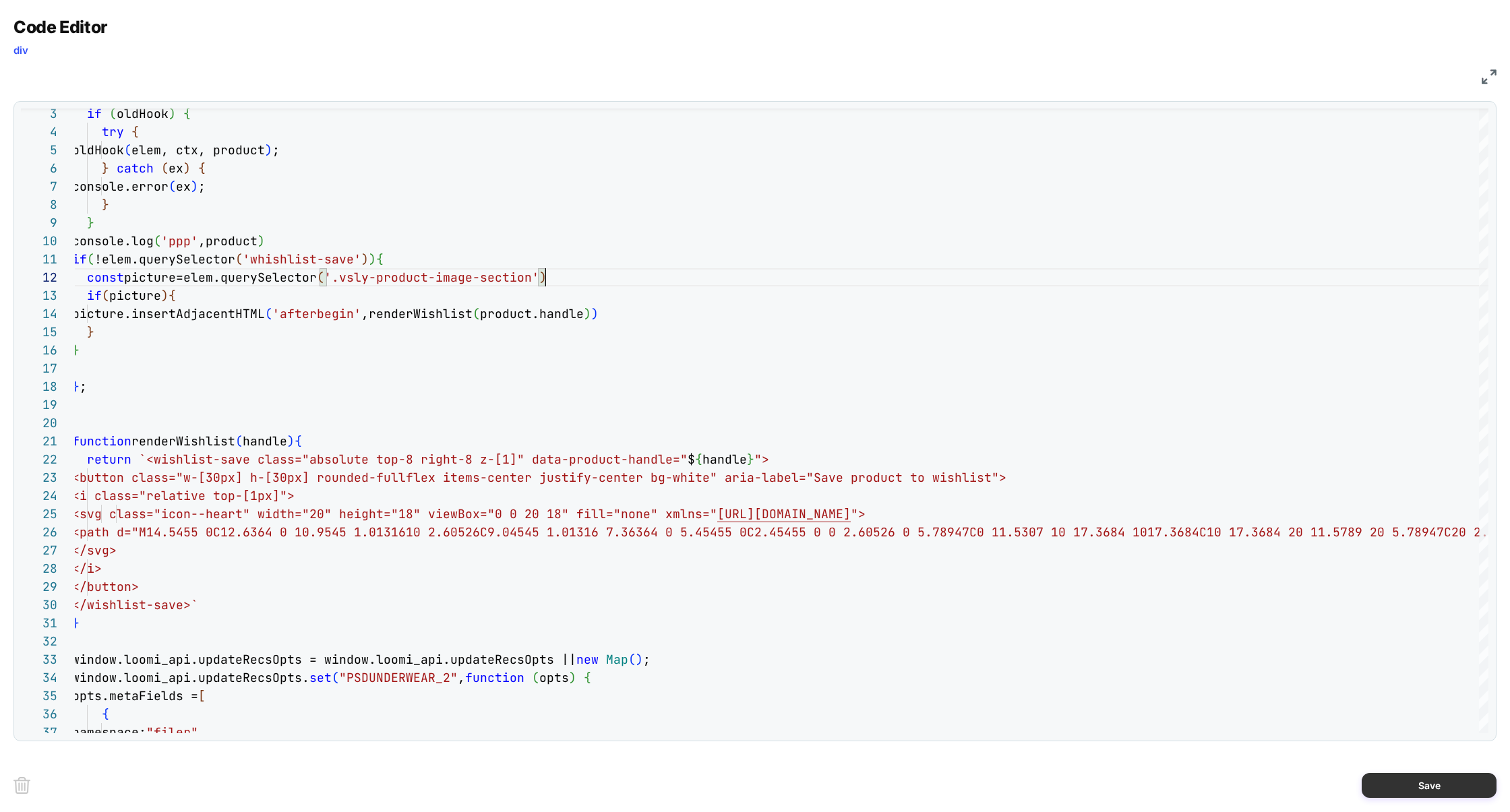
type textarea "**********"
click at [1395, 785] on button "Save" at bounding box center [1429, 785] width 135 height 25
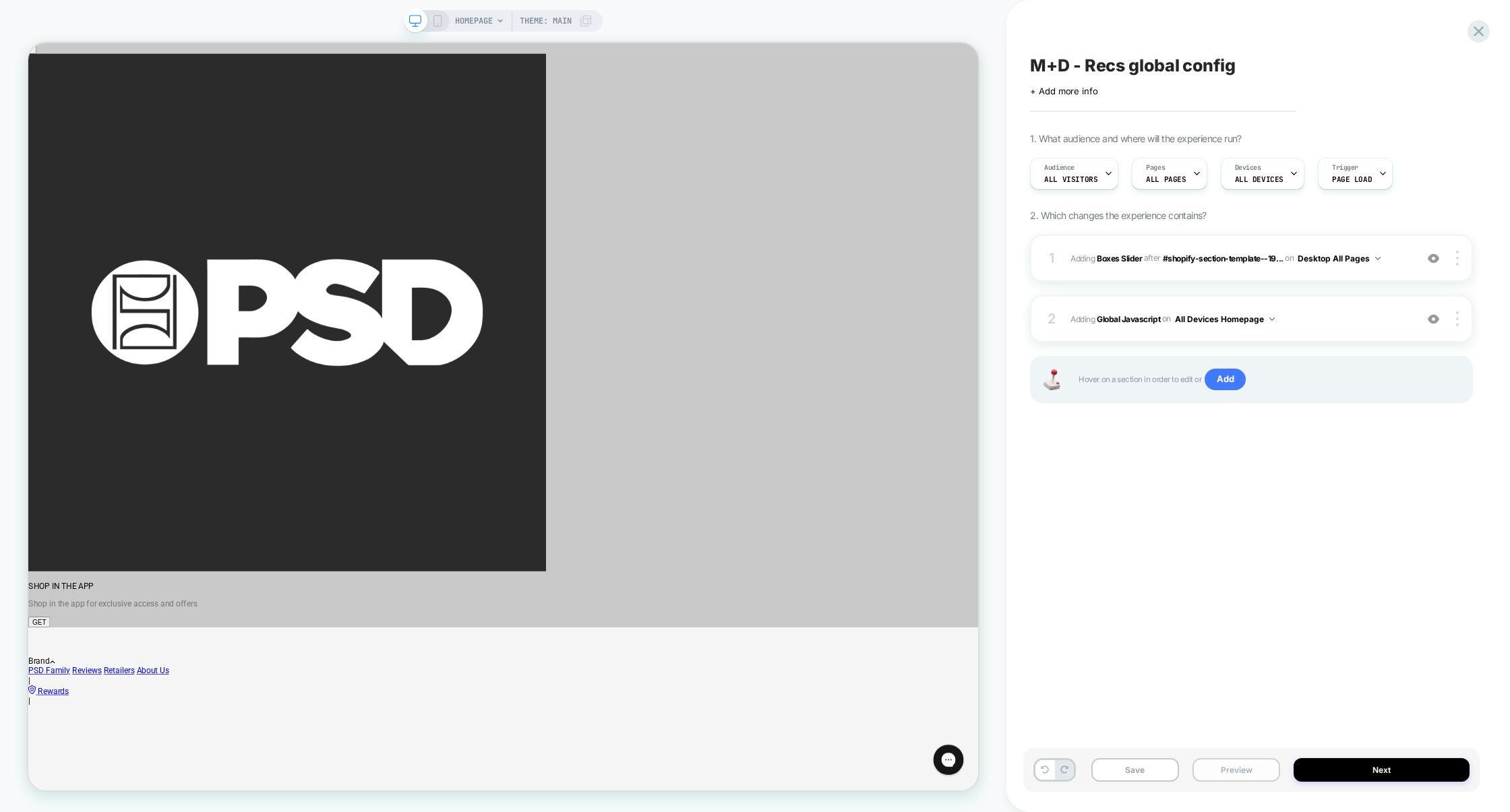
click at [1228, 779] on button "Preview" at bounding box center [1236, 770] width 88 height 24
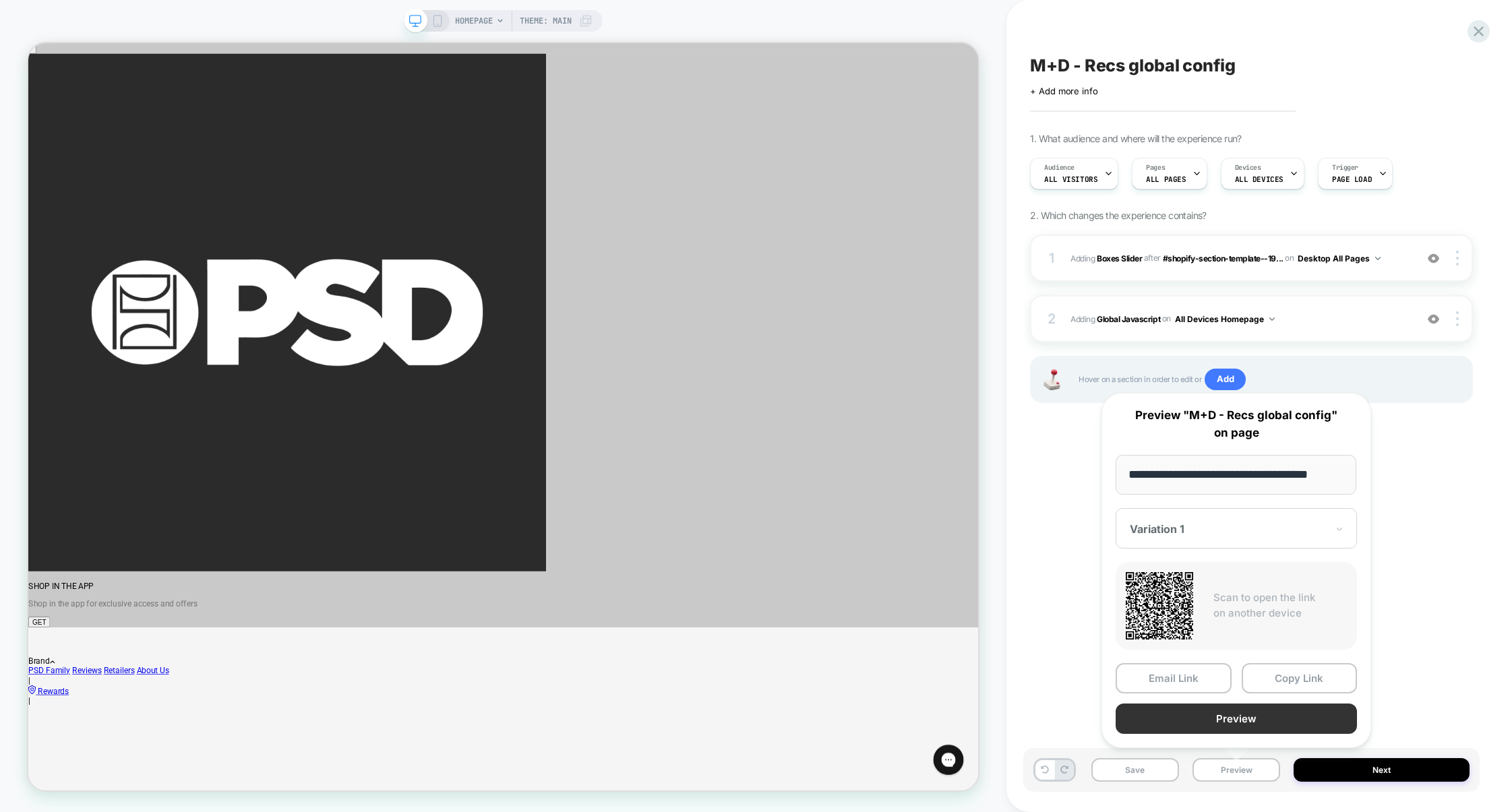
scroll to position [0, 0]
click at [1218, 724] on button "Preview" at bounding box center [1236, 719] width 241 height 31
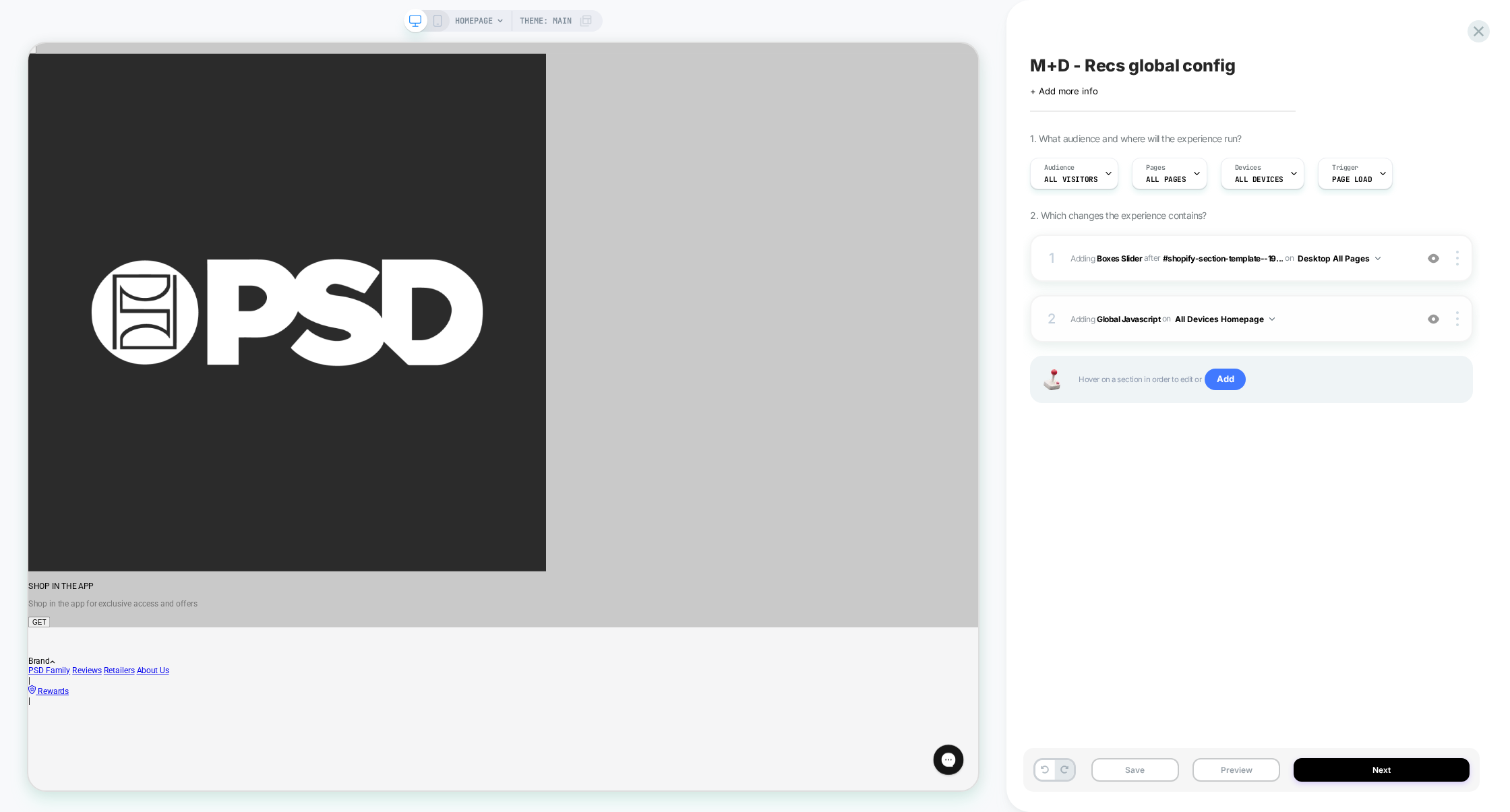
click at [1312, 317] on span "Adding Global Javascript on All Devices Homepage" at bounding box center [1239, 319] width 339 height 17
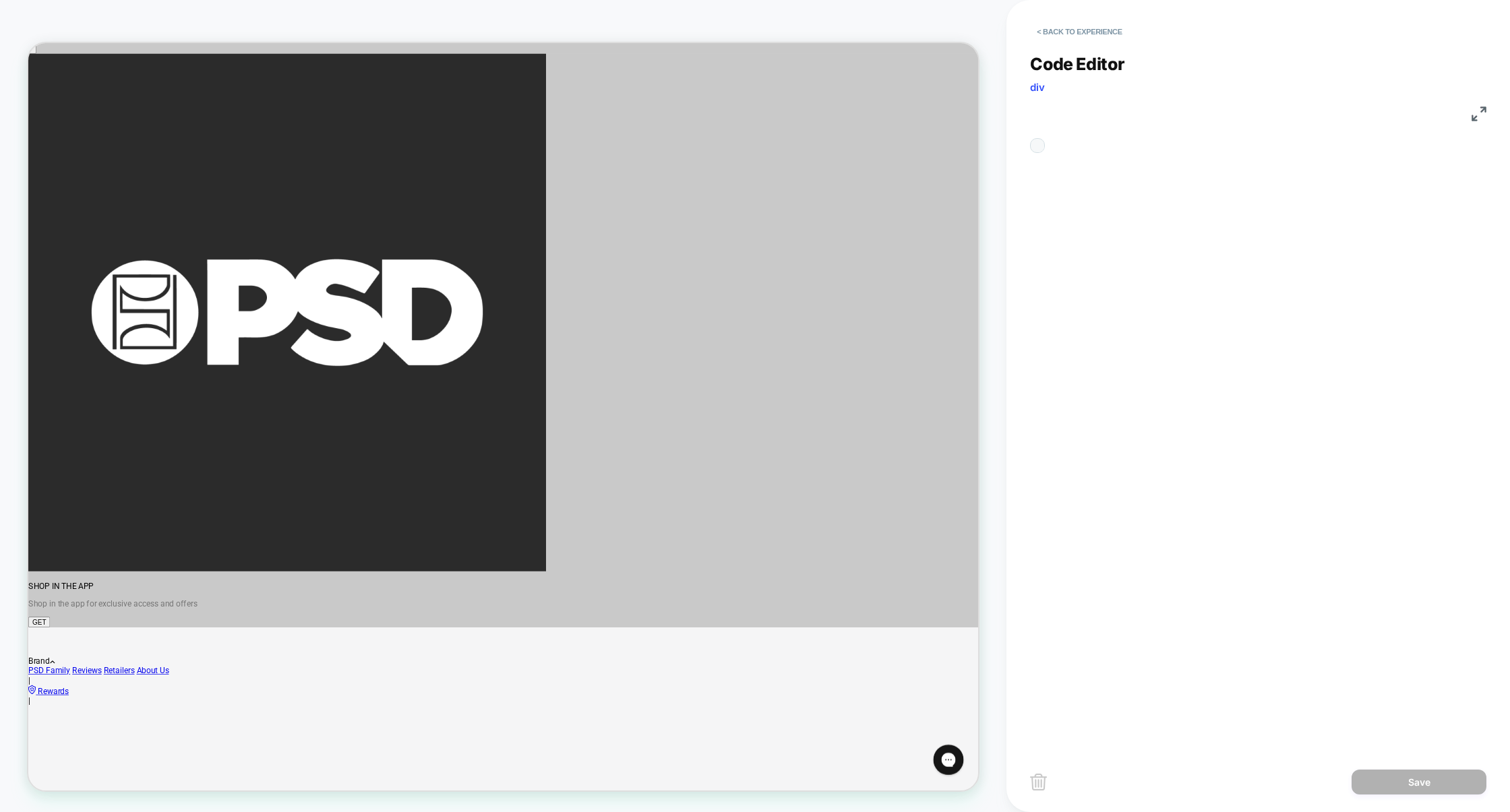
scroll to position [182, 0]
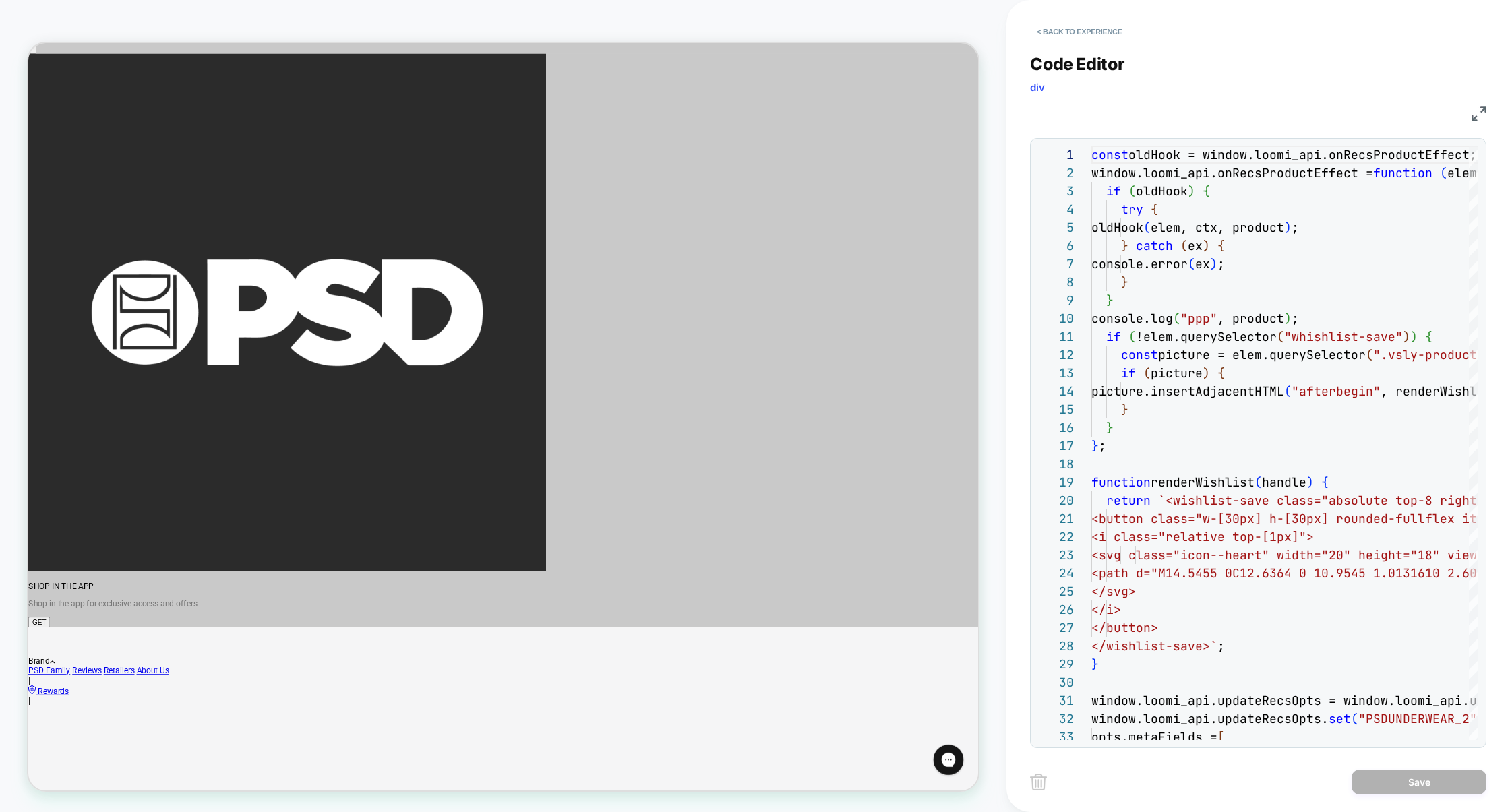
click at [1475, 112] on img at bounding box center [1479, 114] width 15 height 15
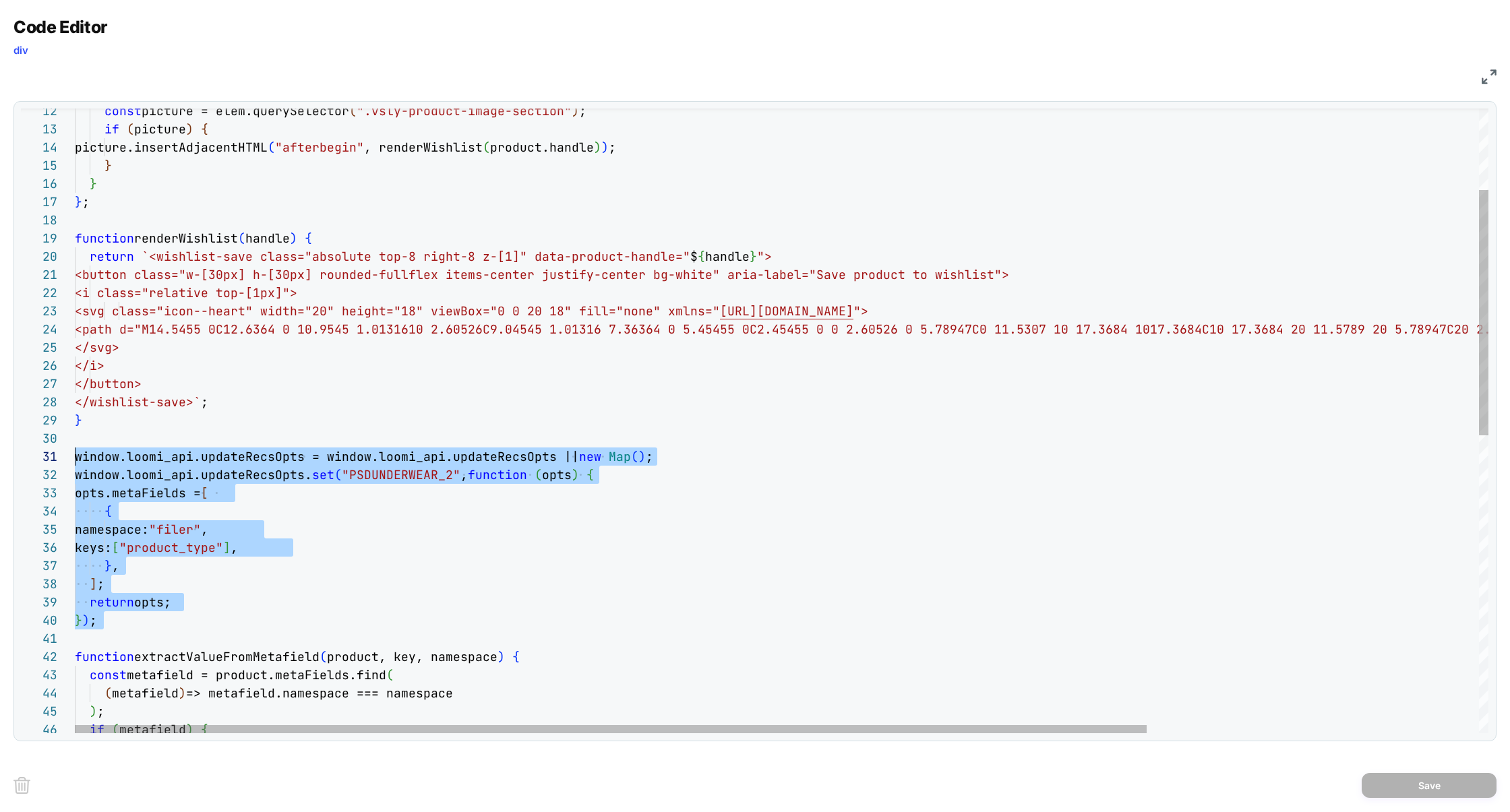
scroll to position [0, 0]
drag, startPoint x: 118, startPoint y: 631, endPoint x: 57, endPoint y: 453, distance: 188.2
click at [75, 453] on div "const picture = elem.querySelector ( ".vsly-product-image-section" ) ; if ( pic…" at bounding box center [1000, 696] width 1851 height 1589
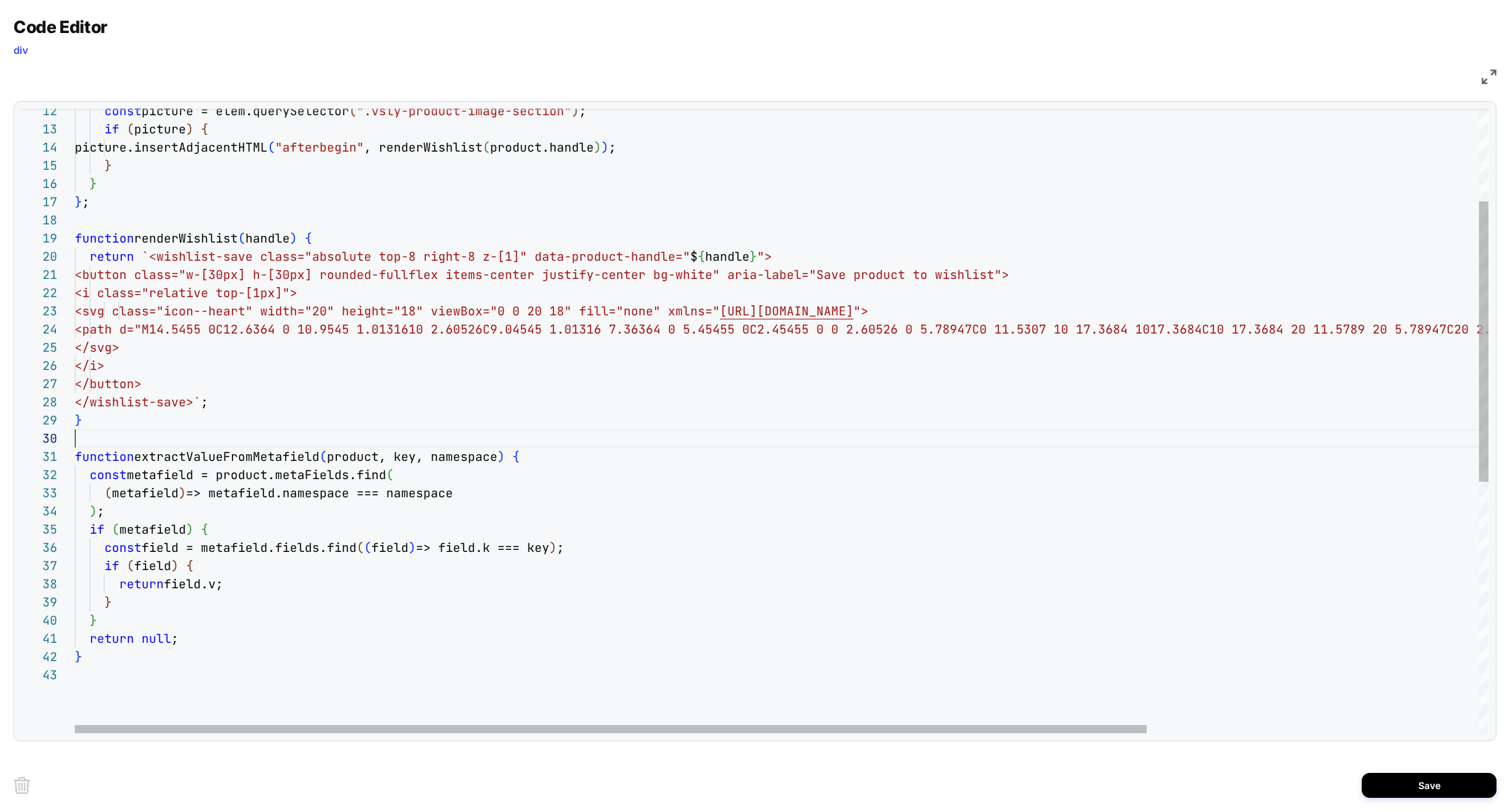
scroll to position [163, 0]
click at [204, 456] on div "const picture = elem.querySelector ( ".vsly-product-image-section" ) ; if ( pic…" at bounding box center [1000, 596] width 1851 height 1389
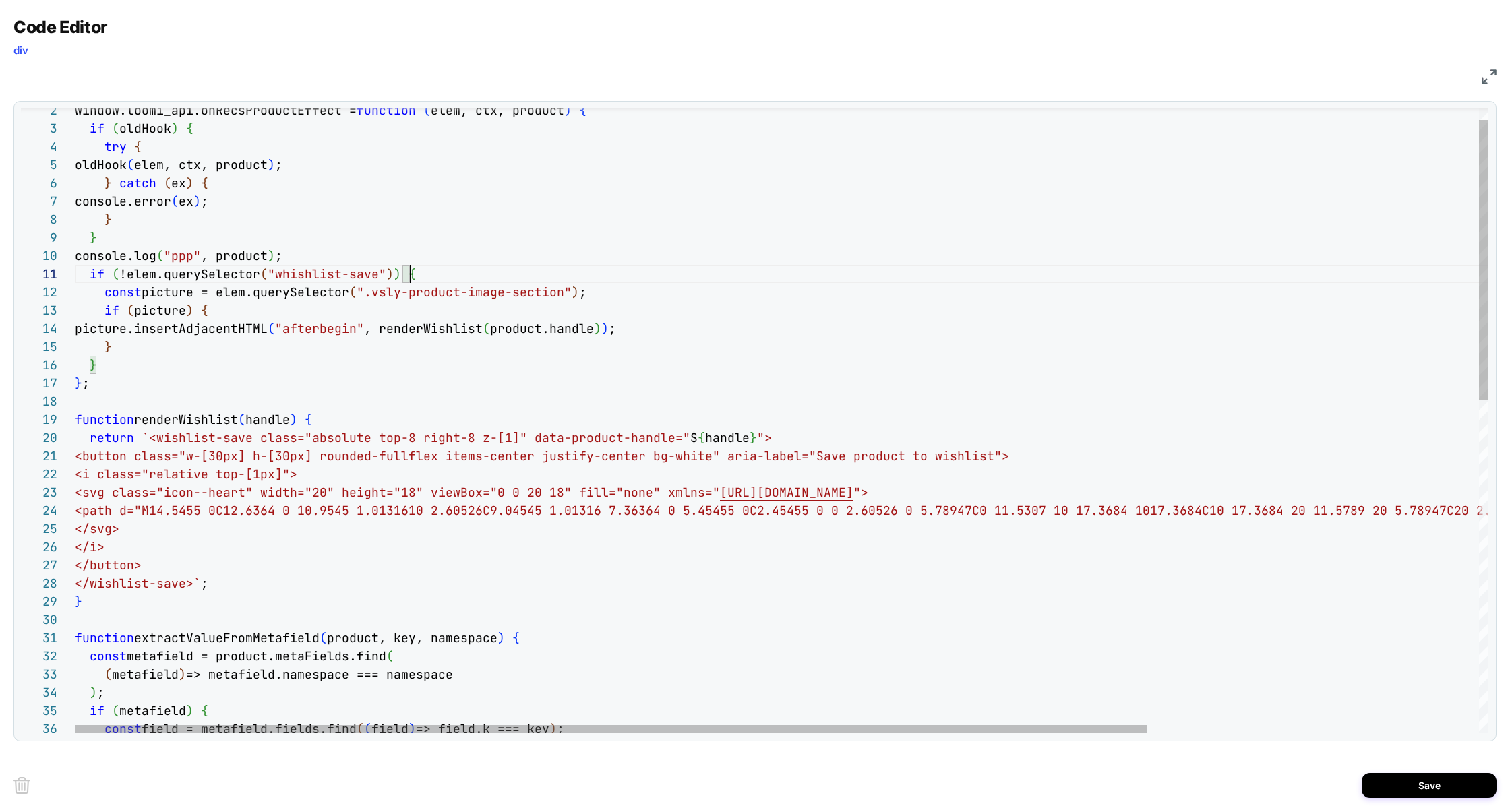
scroll to position [0, 335]
click at [417, 275] on div "const picture = elem.querySelector ( ".vsly-product-image-section" ) ; if ( pic…" at bounding box center [1000, 777] width 1851 height 1389
click at [367, 324] on div "const picture = elem.querySelector ( ".vsly-product-image-section" ) ; if ( pic…" at bounding box center [1000, 777] width 1851 height 1389
click at [367, 325] on div "const picture = elem.querySelector ( ".vsly-product-image-section" ) ; if ( pic…" at bounding box center [1000, 777] width 1851 height 1389
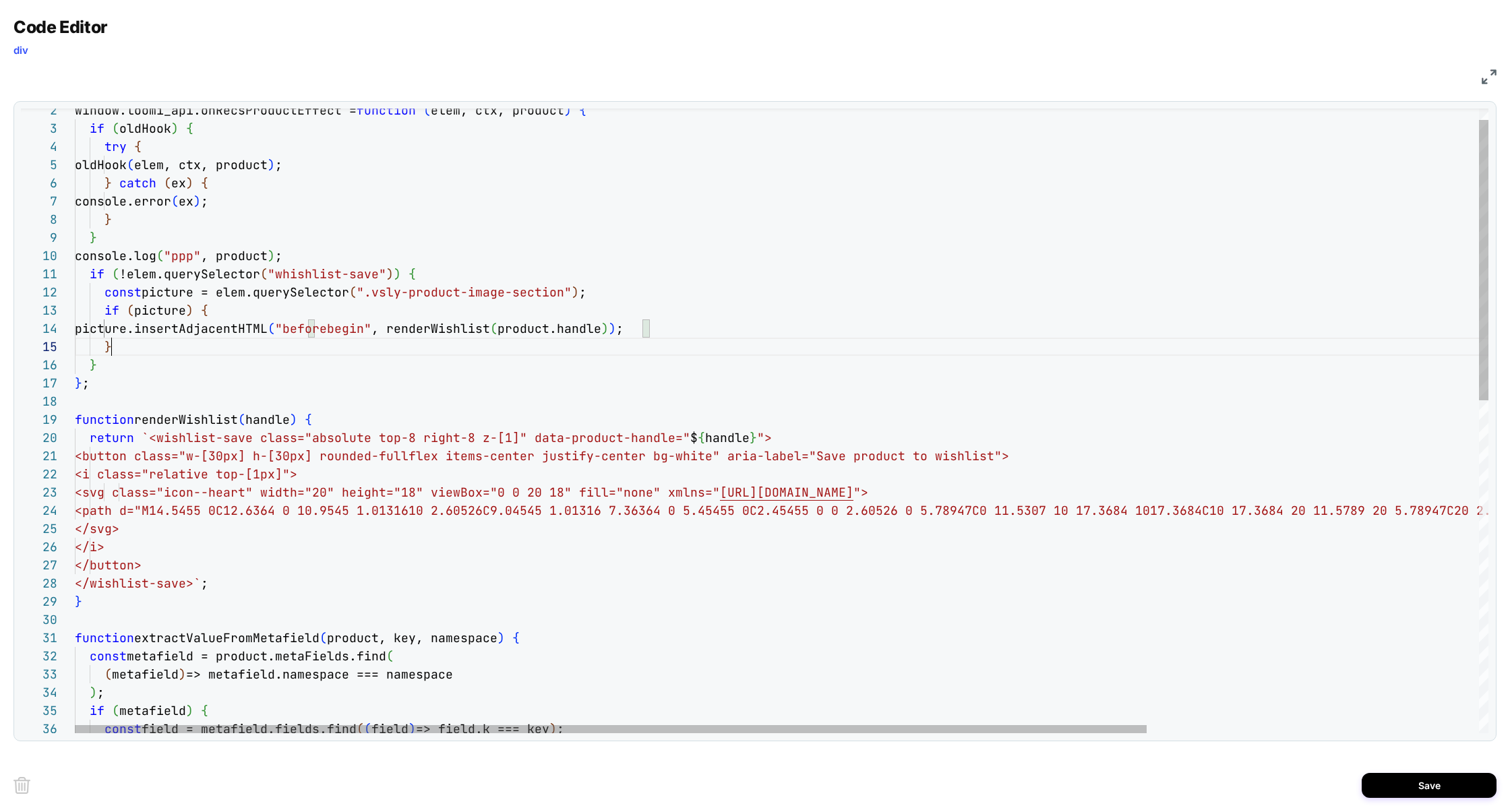
click at [129, 349] on div "const picture = elem.querySelector ( ".vsly-product-image-section" ) ; if ( pic…" at bounding box center [1000, 777] width 1851 height 1389
click at [420, 280] on div "const picture = elem.querySelector ( ".vsly-product-image-section" ) ; if ( pic…" at bounding box center [1000, 777] width 1851 height 1389
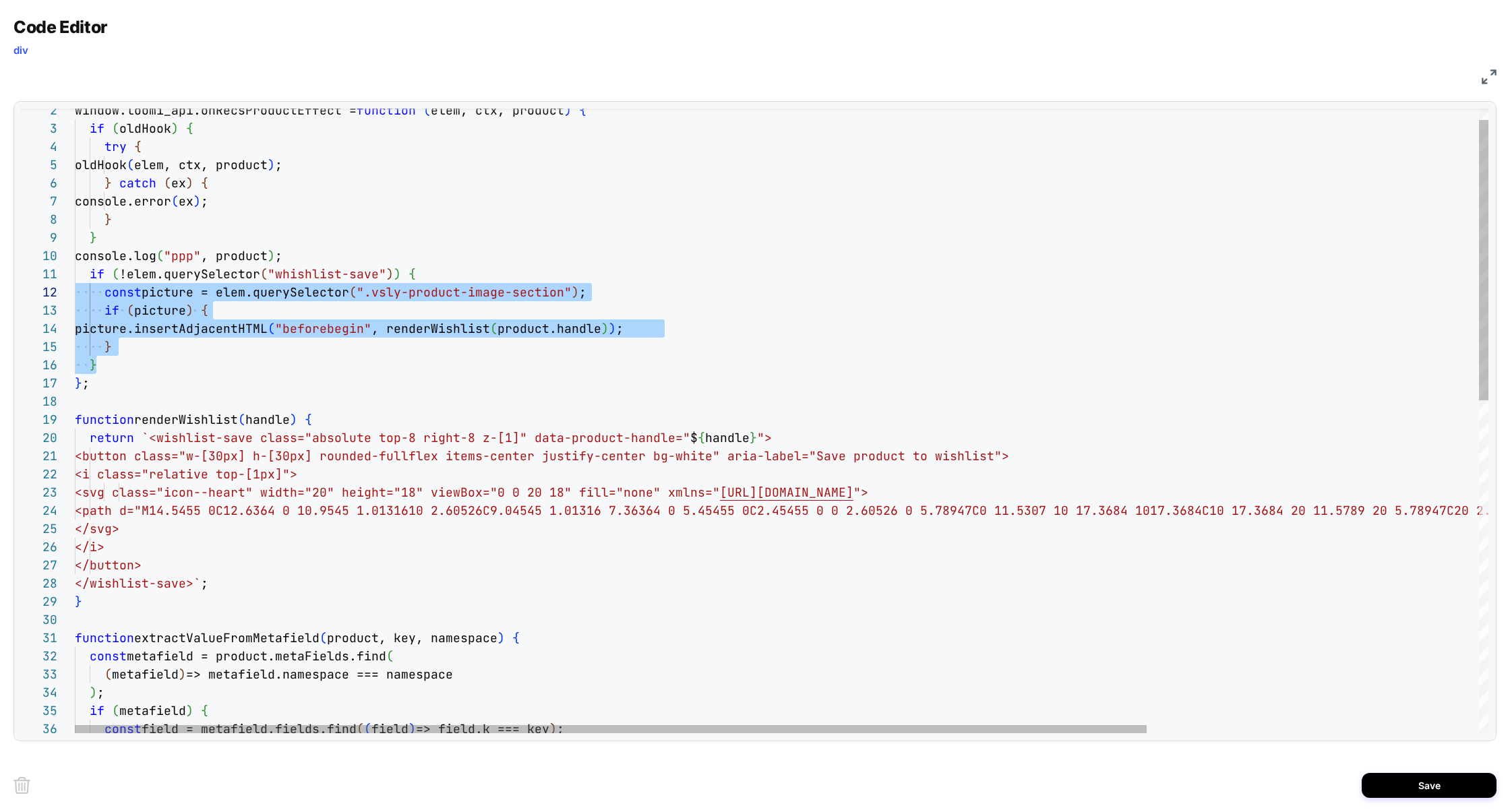
scroll to position [0, 0]
drag, startPoint x: 113, startPoint y: 369, endPoint x: 47, endPoint y: 279, distance: 111.6
click at [75, 279] on div "const picture = elem.querySelector ( ".vsly-product-image-section" ) ; if ( pic…" at bounding box center [1000, 777] width 1851 height 1389
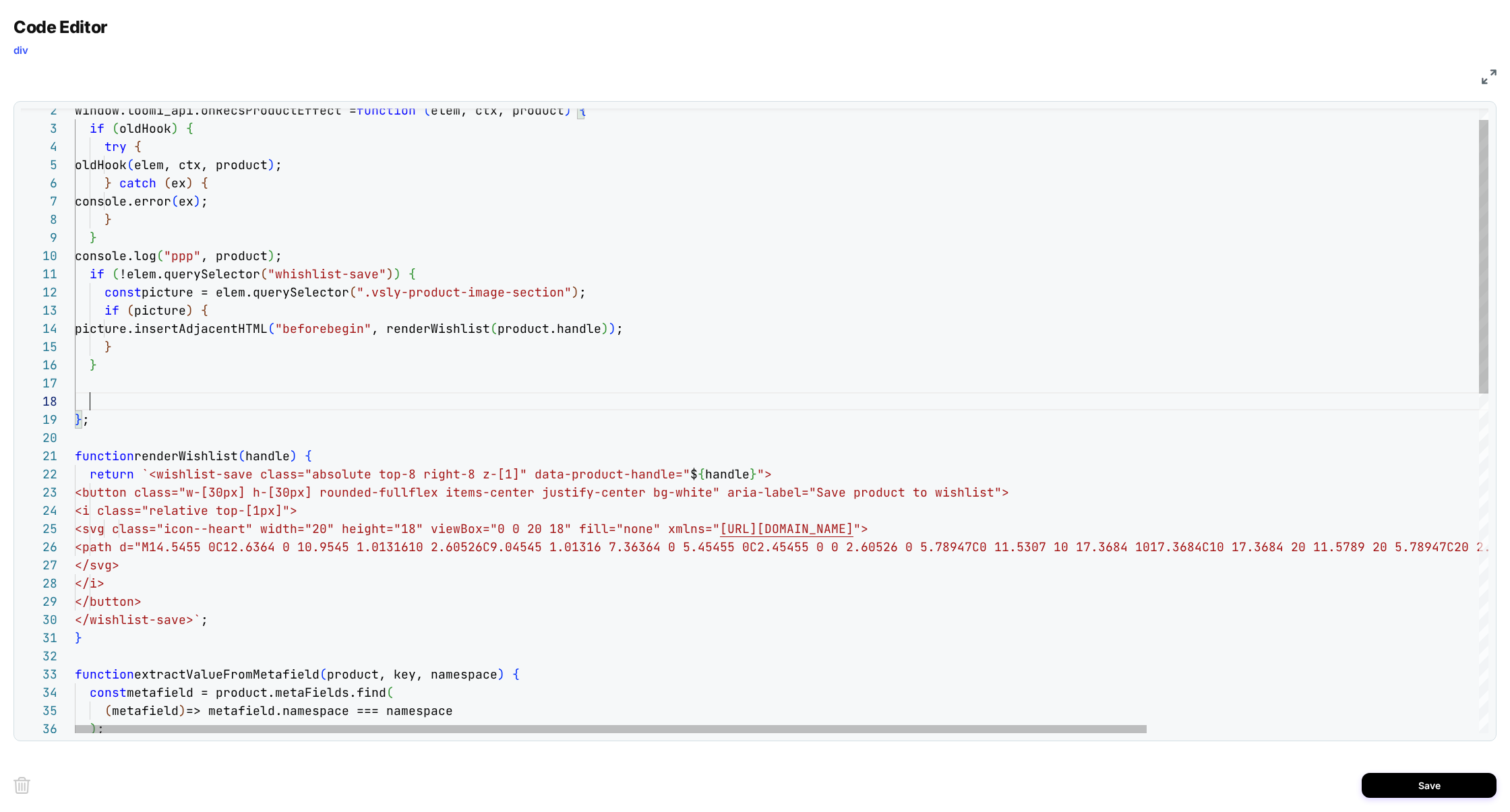
scroll to position [36, 22]
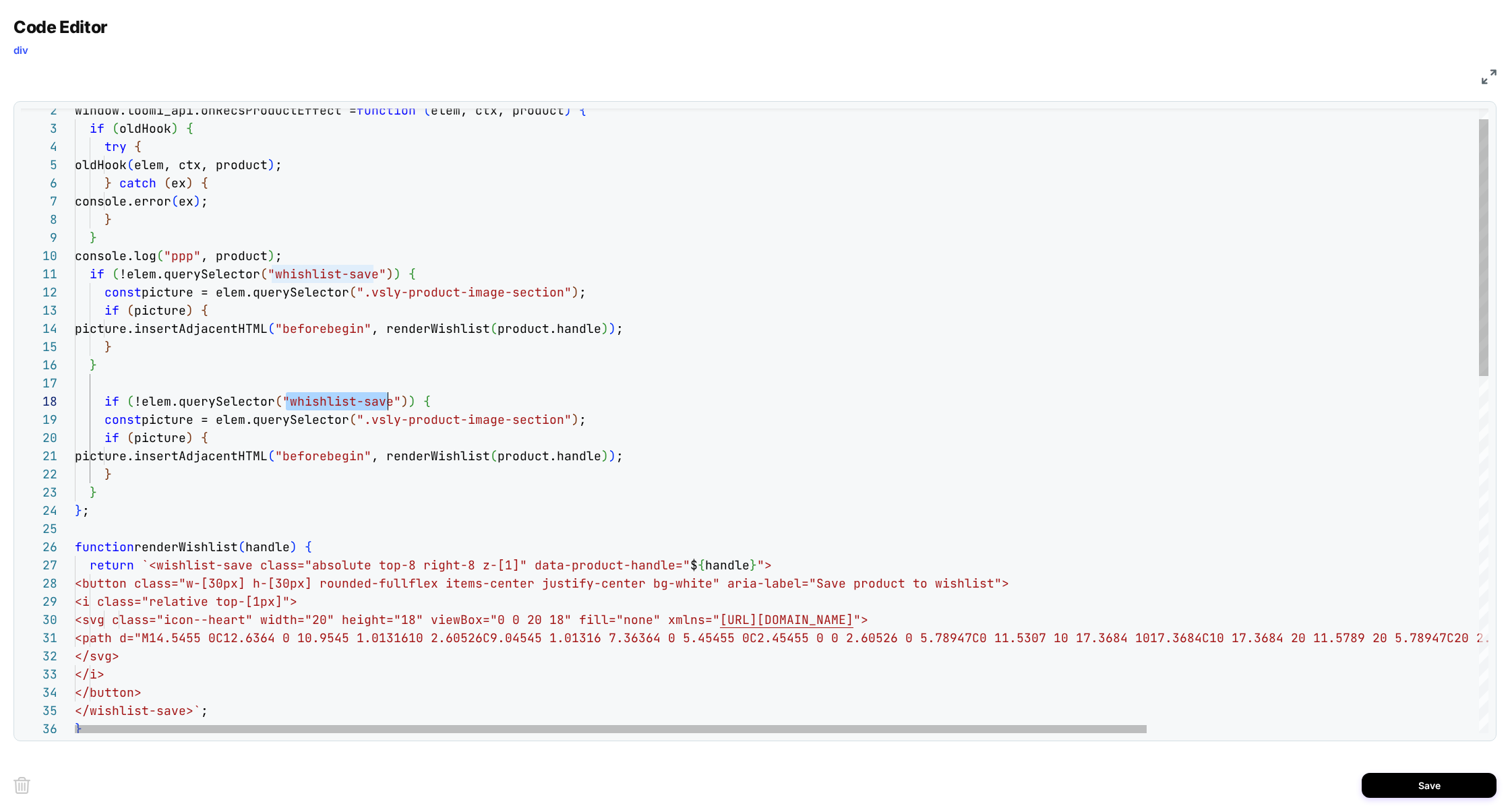
drag, startPoint x: 288, startPoint y: 404, endPoint x: 390, endPoint y: 401, distance: 102.0
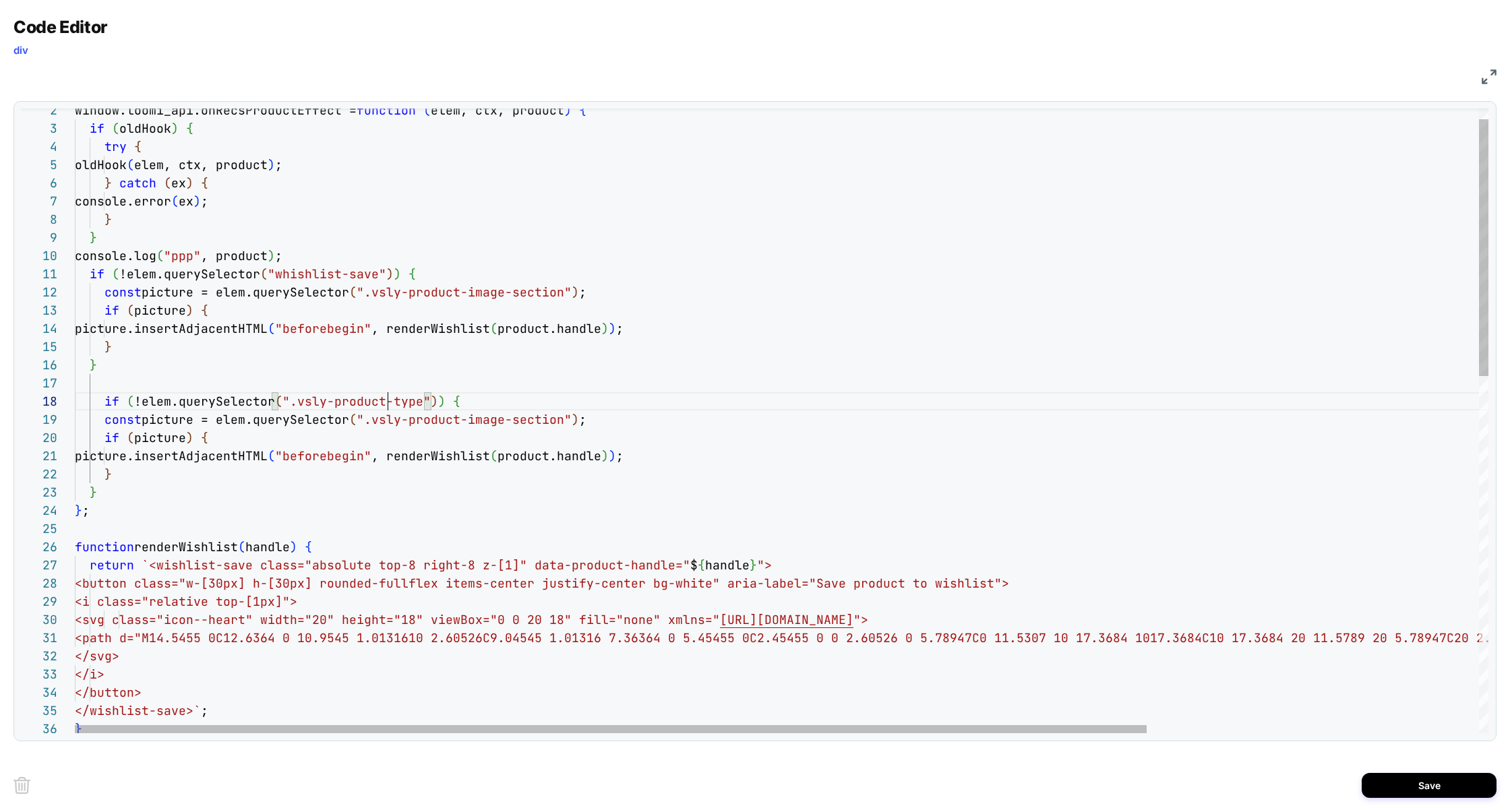
scroll to position [127, 313]
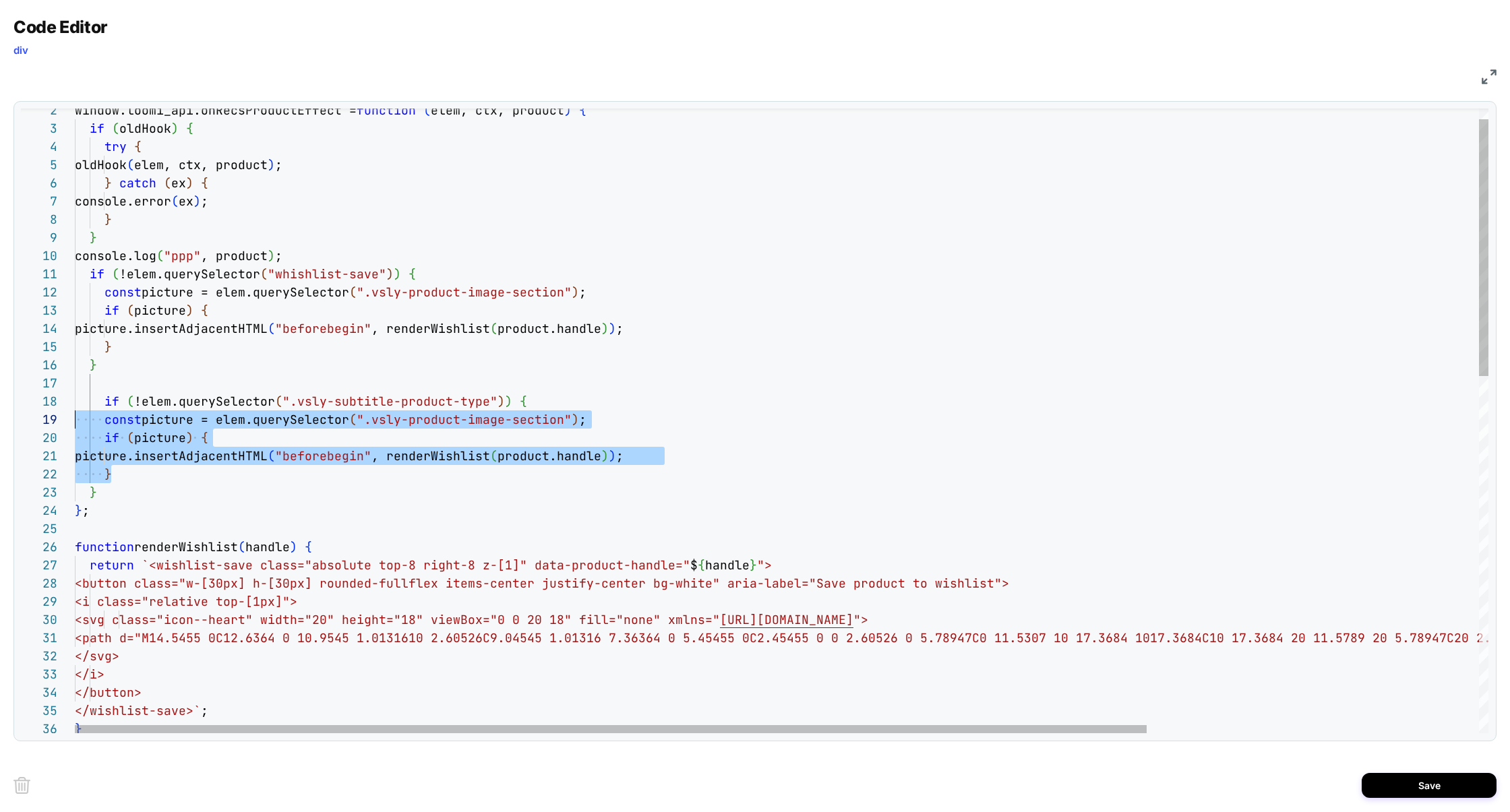
scroll to position [163, 0]
drag, startPoint x: 144, startPoint y: 472, endPoint x: 39, endPoint y: 436, distance: 111.0
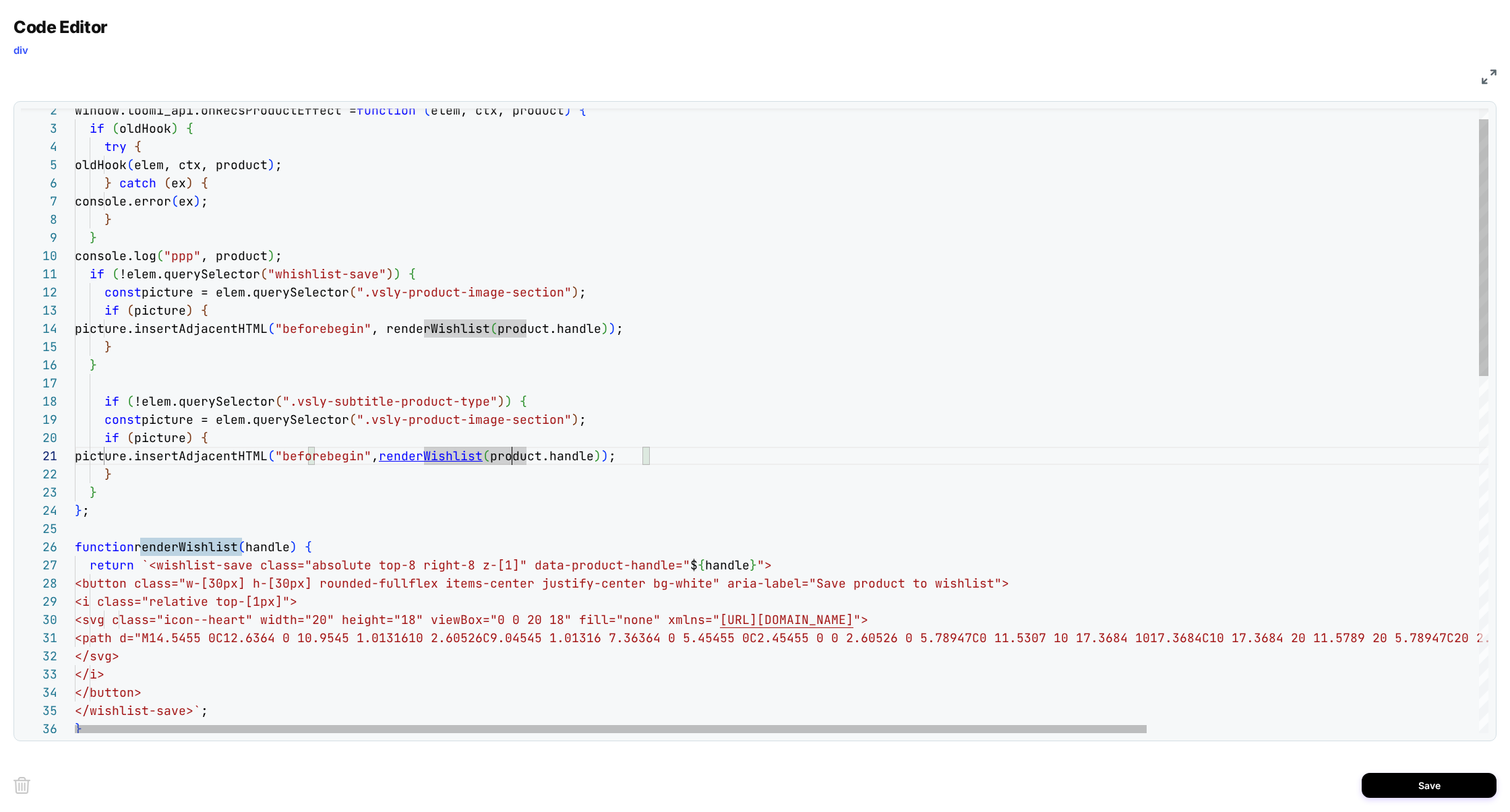
scroll to position [0, 0]
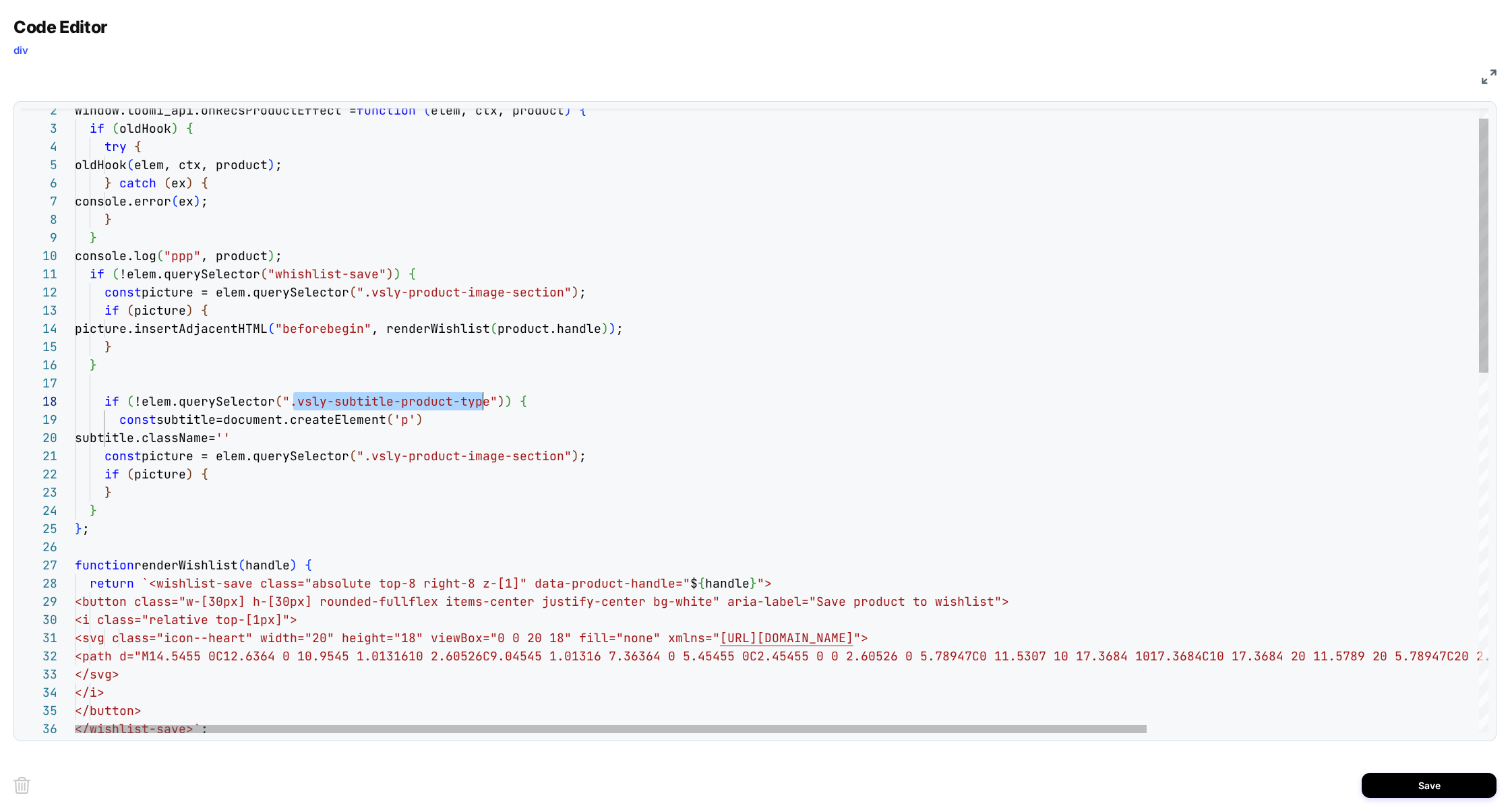
scroll to position [127, 408]
drag, startPoint x: 295, startPoint y: 399, endPoint x: 484, endPoint y: 401, distance: 189.0
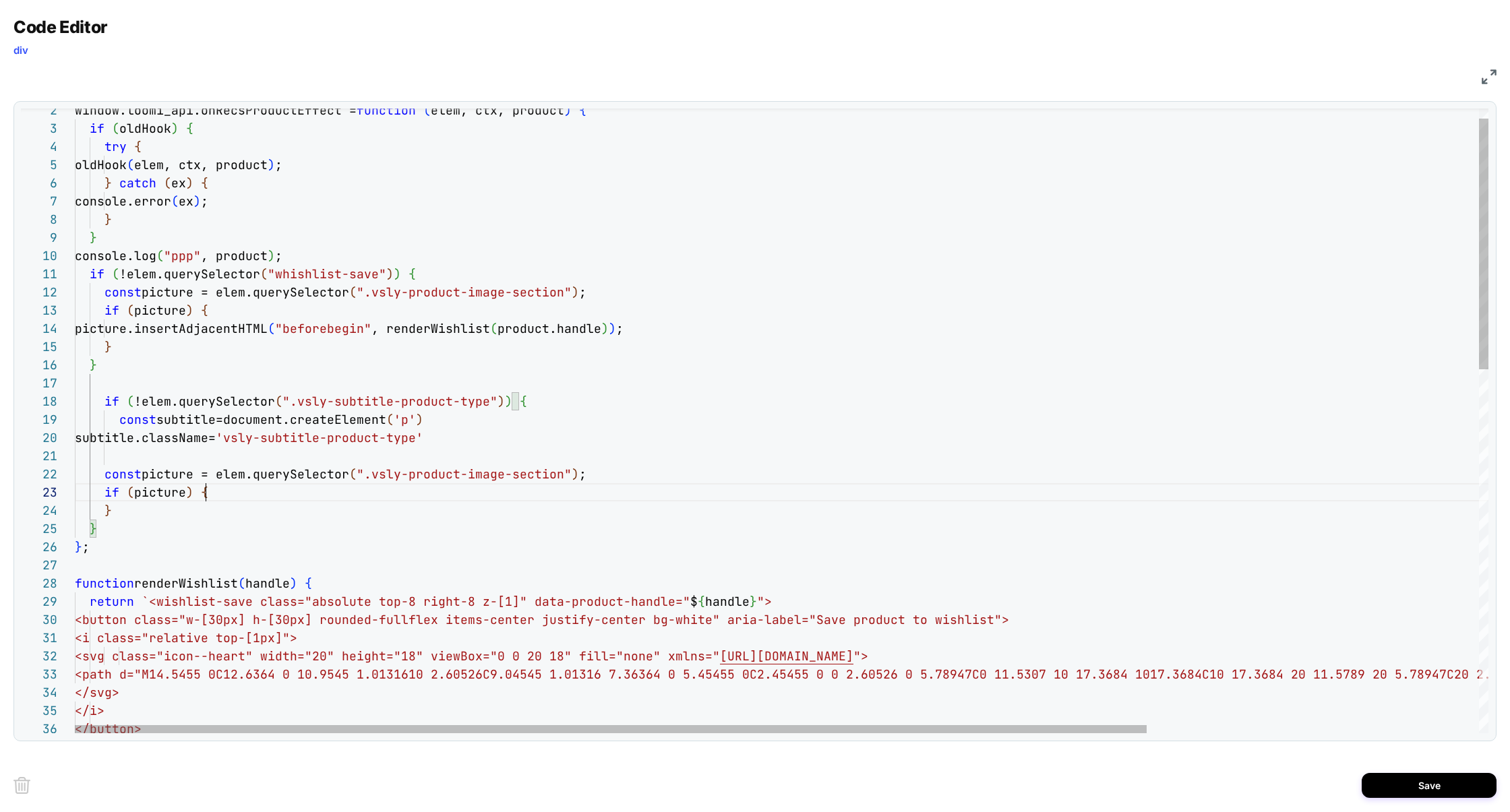
scroll to position [36, 131]
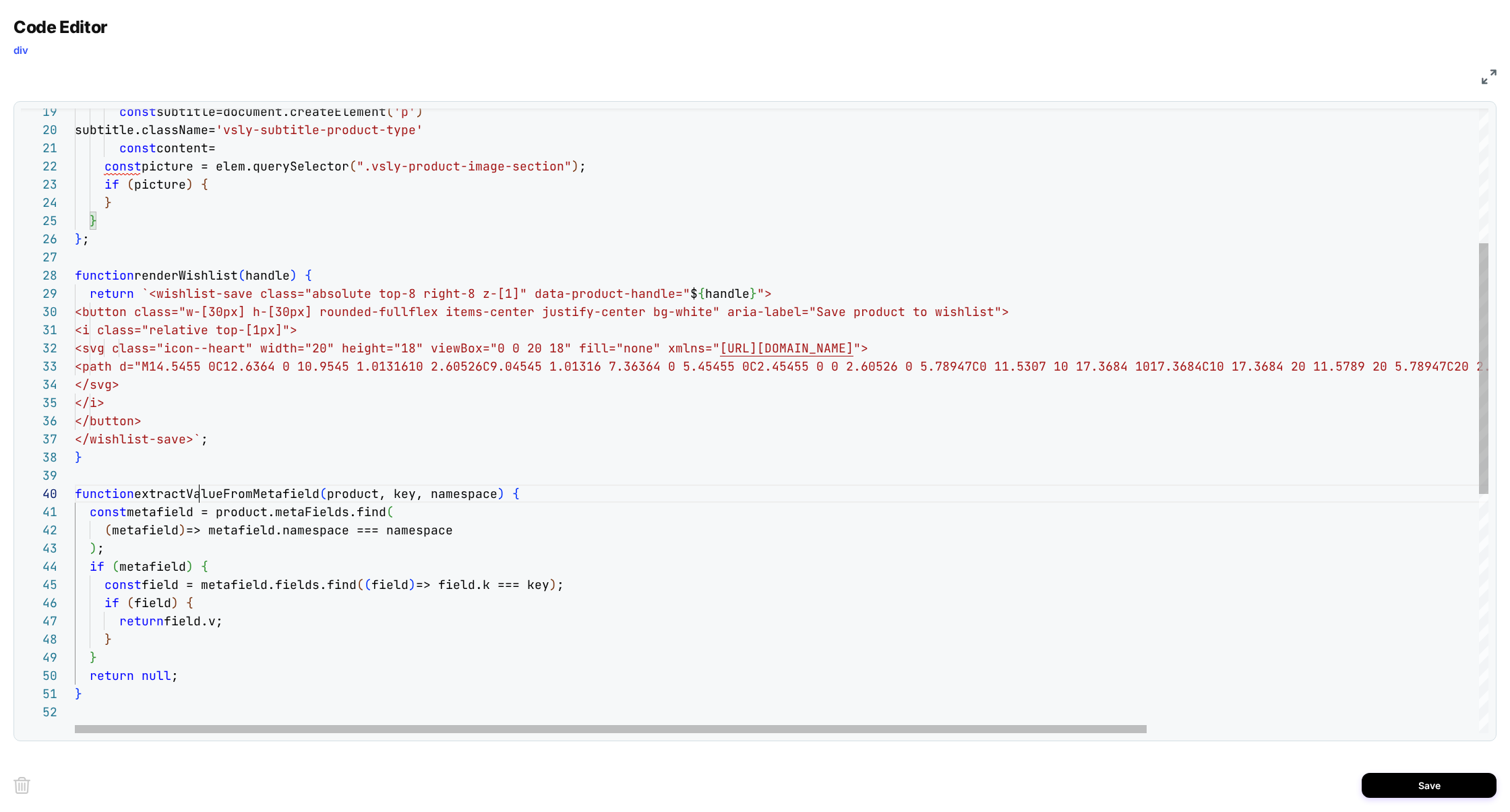
click at [202, 497] on div "} ; function renderWishlist ( handle ) { return `<wishlist-save class="absolute…" at bounding box center [1000, 551] width 1851 height 1552
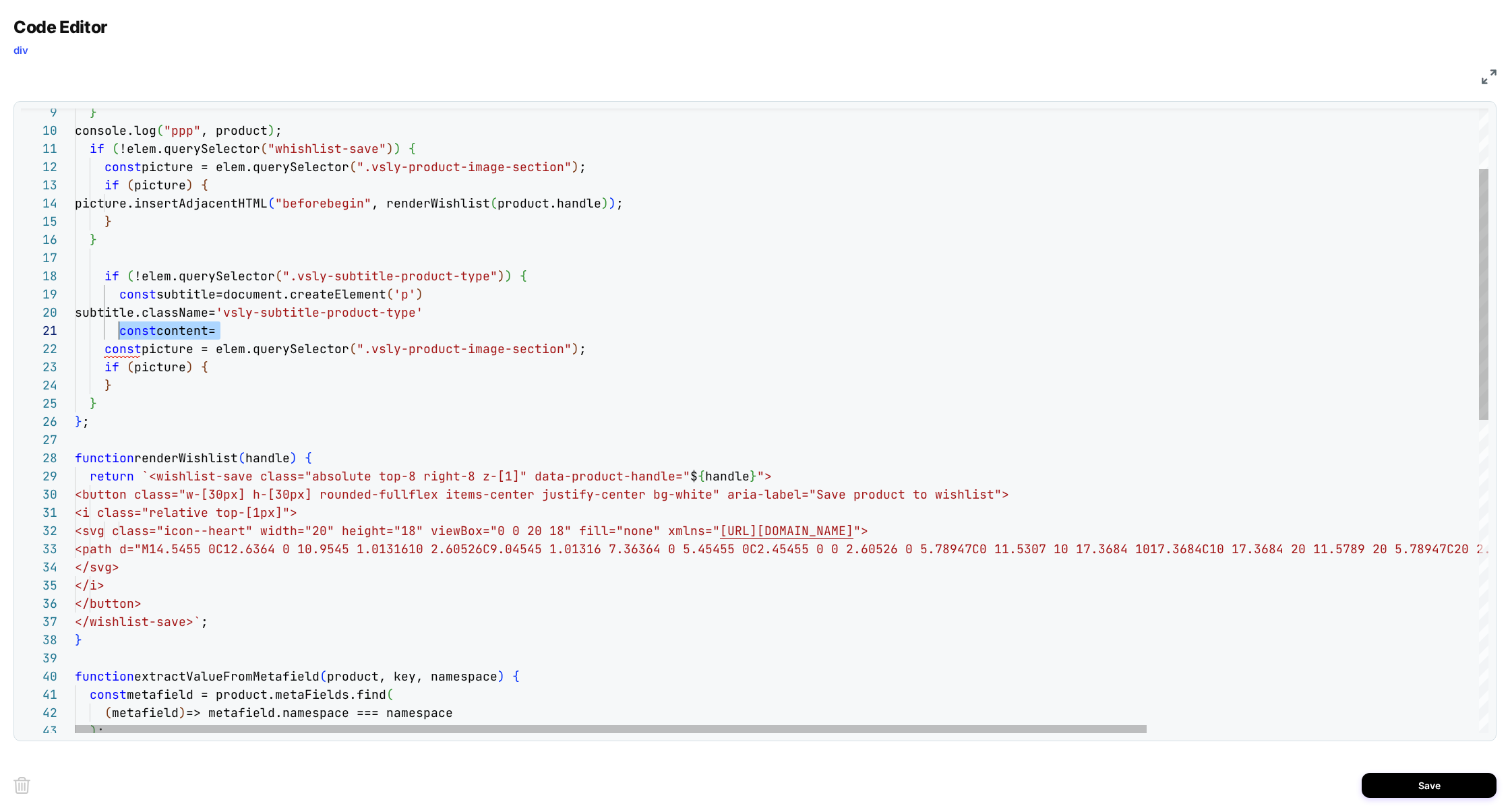
scroll to position [0, 44]
drag, startPoint x: 232, startPoint y: 327, endPoint x: 120, endPoint y: 332, distance: 112.1
click at [120, 332] on div "} ; function renderWishlist ( handle ) { return `<wishlist-save class="absolute…" at bounding box center [1000, 734] width 1851 height 1552
drag, startPoint x: 123, startPoint y: 332, endPoint x: 123, endPoint y: 262, distance: 70.0
click at [127, 243] on div "} ; function renderWishlist ( handle ) { return `<wishlist-save class="absolute…" at bounding box center [1000, 734] width 1851 height 1552
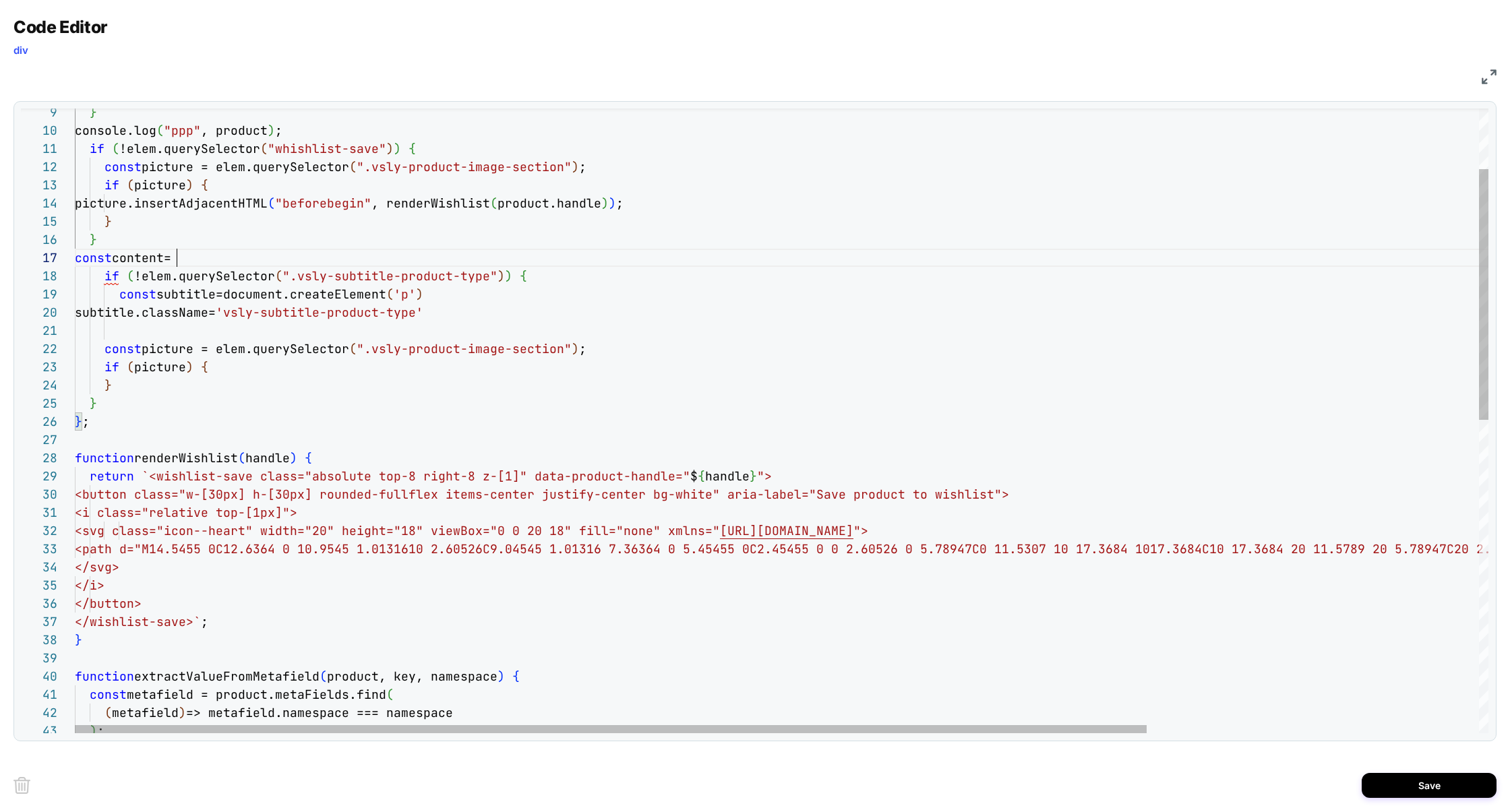
scroll to position [109, 0]
drag, startPoint x: 185, startPoint y: 262, endPoint x: 10, endPoint y: 262, distance: 175.0
click at [10, 262] on div "Code Editor div JS 26 27 28 29 30 31 32 33 34 35 36 22 23 24 25 19 20 21 37 38 …" at bounding box center [755, 406] width 1510 height 812
click at [542, 277] on div "} ; function renderWishlist ( handle ) { return `<wishlist-save class="absolute…" at bounding box center [1000, 734] width 1851 height 1552
click at [604, 279] on div "} ; function renderWishlist ( handle ) { return `<wishlist-save class="absolute…" at bounding box center [1000, 734] width 1851 height 1552
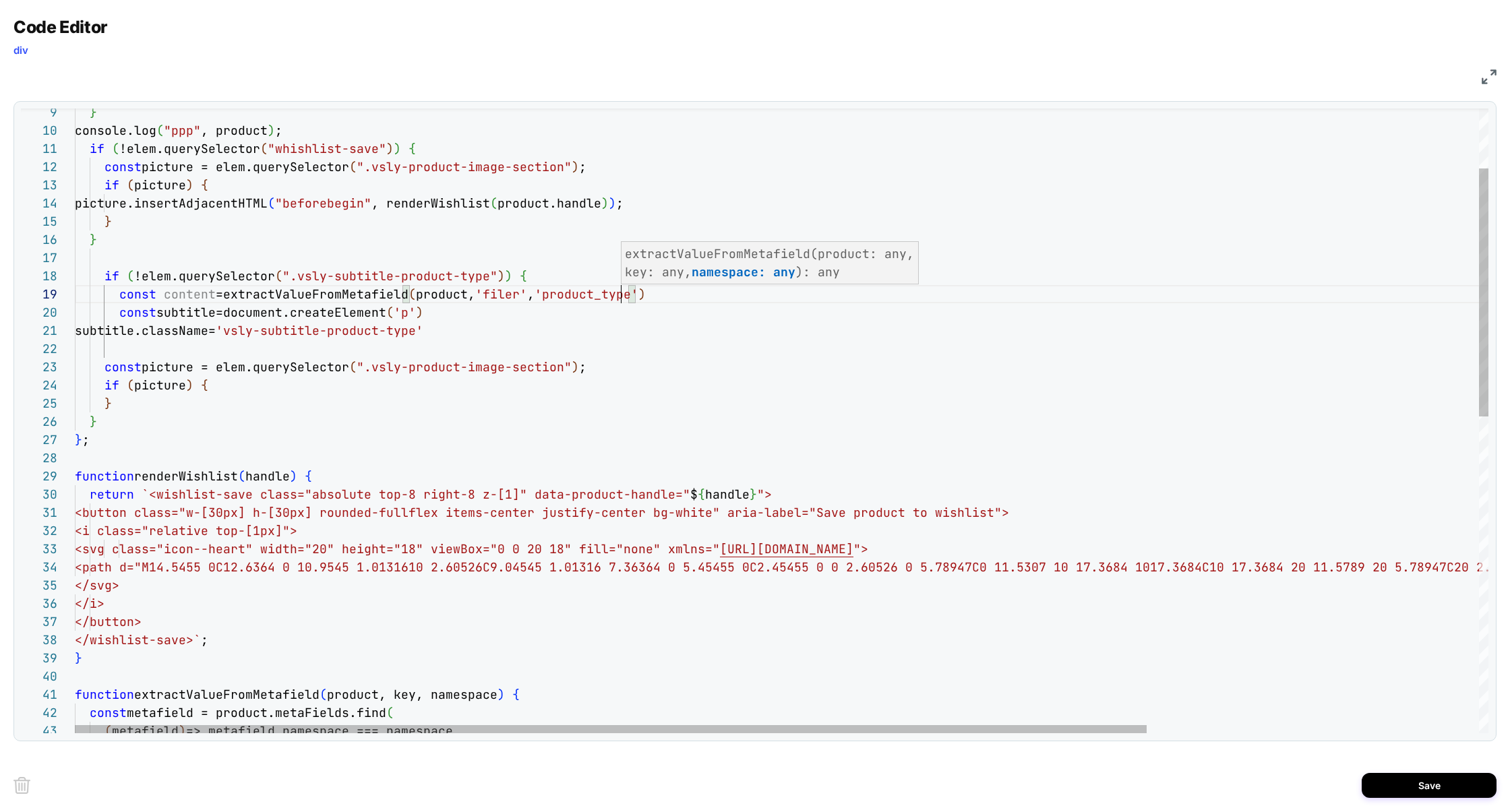
scroll to position [146, 546]
click at [202, 298] on div "} ; function renderWishlist ( handle ) { return `<wishlist-save class="absolute…" at bounding box center [1000, 743] width 1851 height 1571
click at [643, 292] on div "} ; function renderWishlist ( handle ) { return `<wishlist-save class="absolute…" at bounding box center [1000, 743] width 1851 height 1571
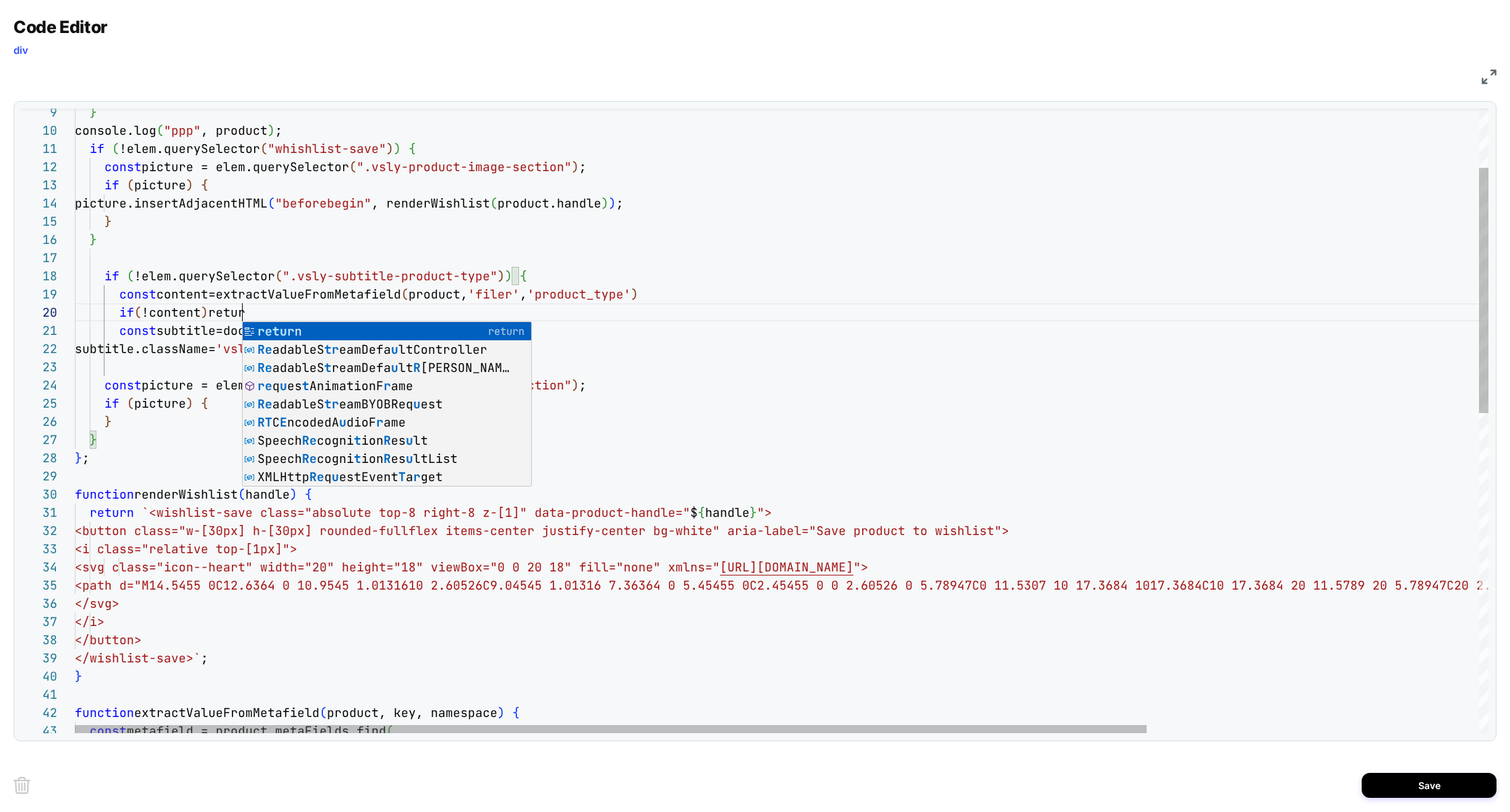
scroll to position [163, 174]
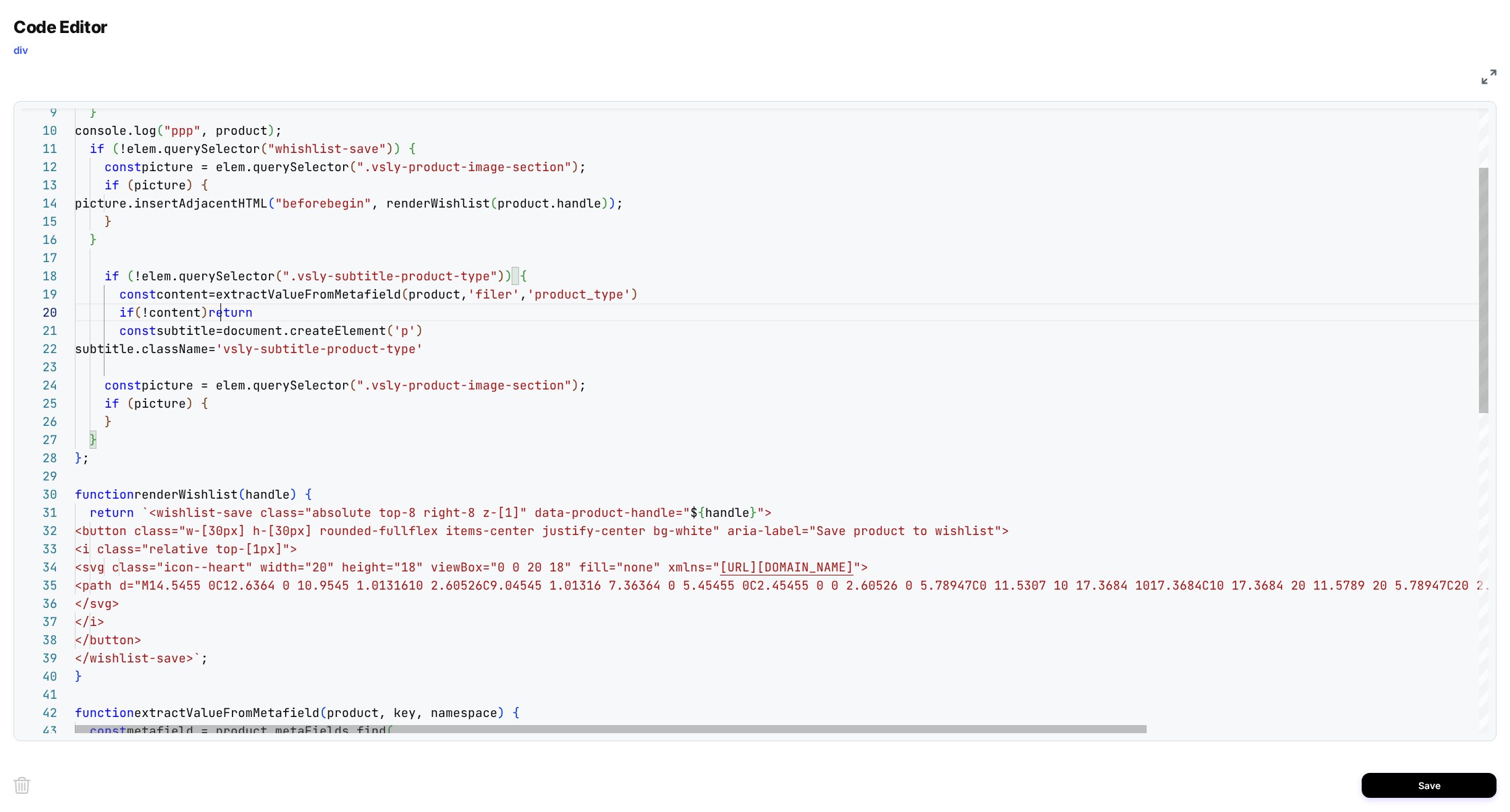
click at [220, 313] on div "} ; function renderWishlist ( handle ) { return `<wishlist-save class="absolute…" at bounding box center [1000, 752] width 1851 height 1589
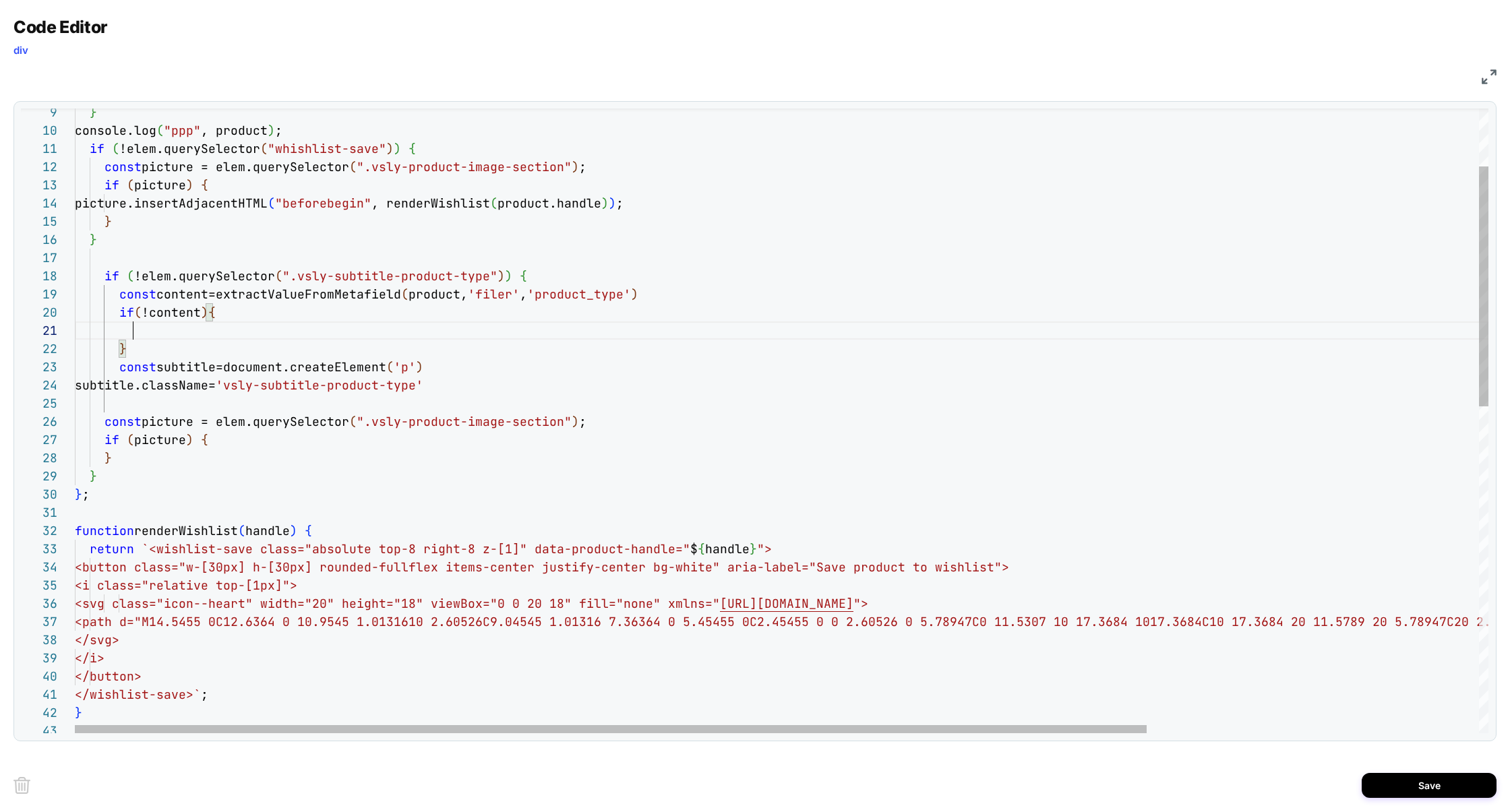
scroll to position [163, 73]
click at [151, 313] on div "} ; function renderWishlist ( handle ) { return `<wishlist-save class="absolute…" at bounding box center [1000, 770] width 1851 height 1625
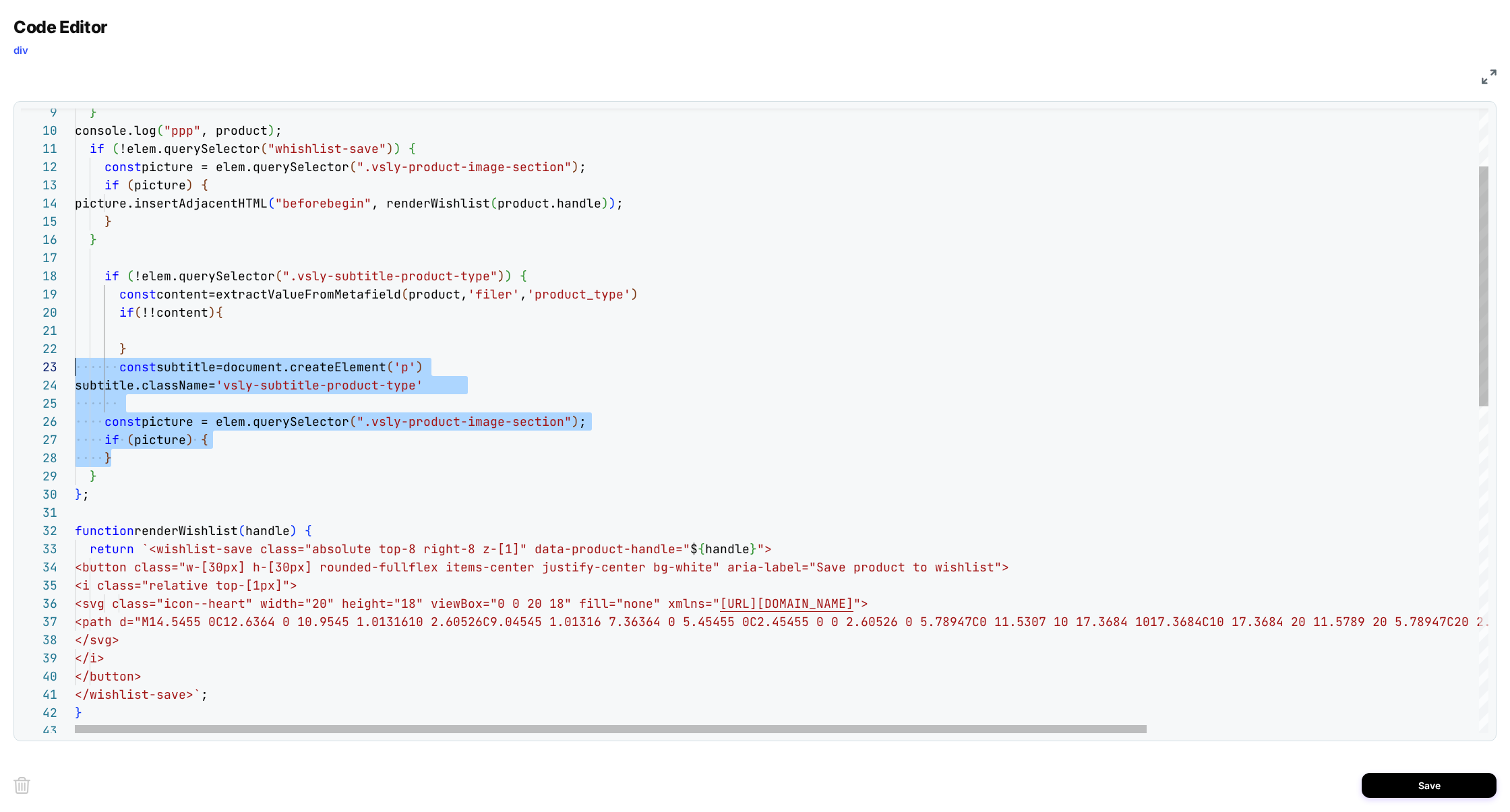
scroll to position [36, 0]
drag, startPoint x: 126, startPoint y: 464, endPoint x: 20, endPoint y: 373, distance: 139.7
click at [75, 373] on div "} ; function renderWishlist ( handle ) { return `<wishlist-save class="absolute…" at bounding box center [1000, 770] width 1851 height 1625
drag, startPoint x: 163, startPoint y: 366, endPoint x: 157, endPoint y: 337, distance: 29.6
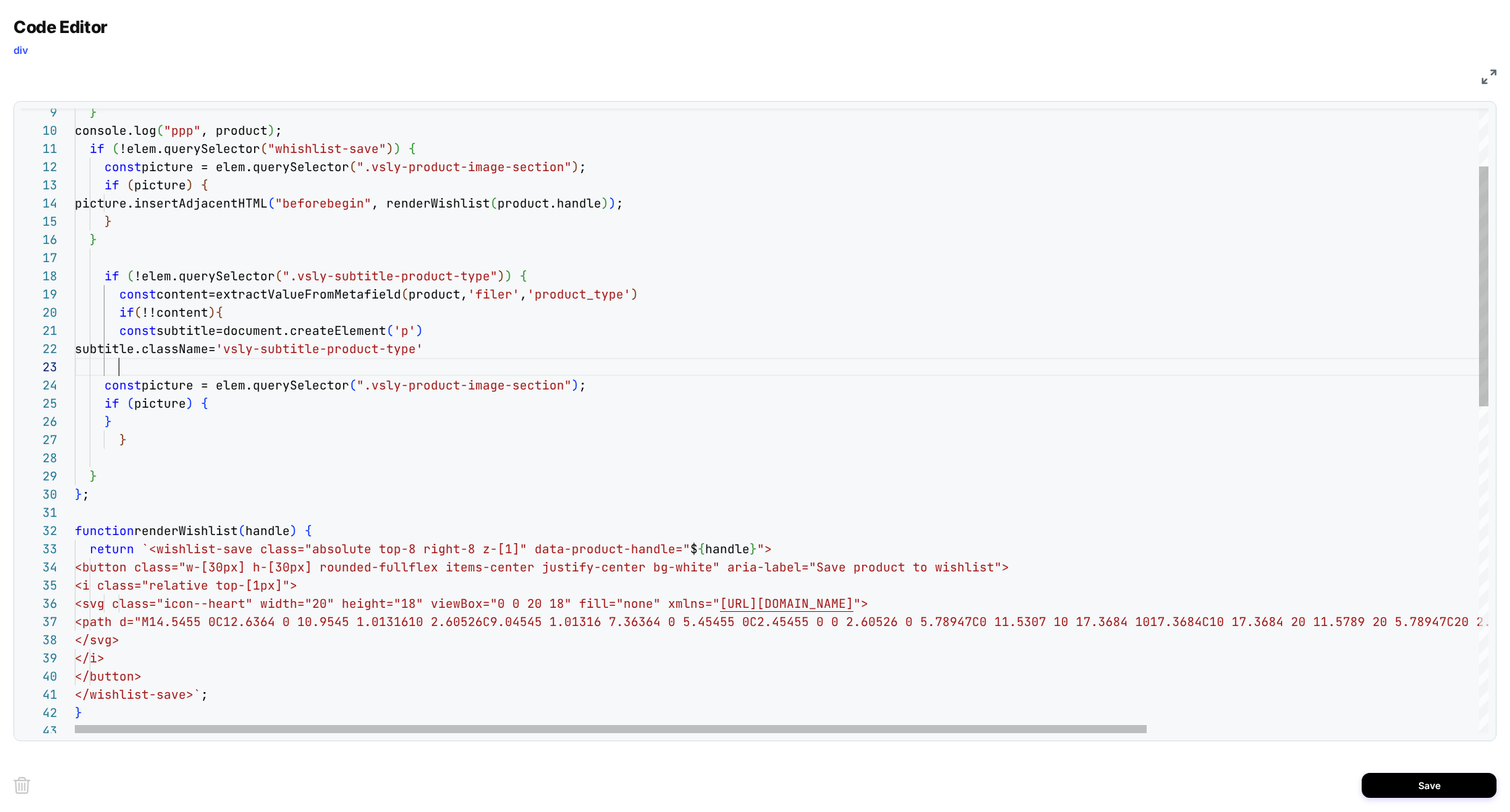
click at [161, 371] on div "} ; function renderWishlist ( handle ) { return `<wishlist-save class="absolute…" at bounding box center [1000, 770] width 1851 height 1625
click at [171, 386] on div "} ; function renderWishlist ( handle ) { return `<wishlist-save class="absolute…" at bounding box center [1000, 770] width 1851 height 1625
click at [171, 387] on div "} ; function renderWishlist ( handle ) { return `<wishlist-save class="absolute…" at bounding box center [1000, 770] width 1851 height 1625
drag, startPoint x: 360, startPoint y: 388, endPoint x: 549, endPoint y: 389, distance: 189.0
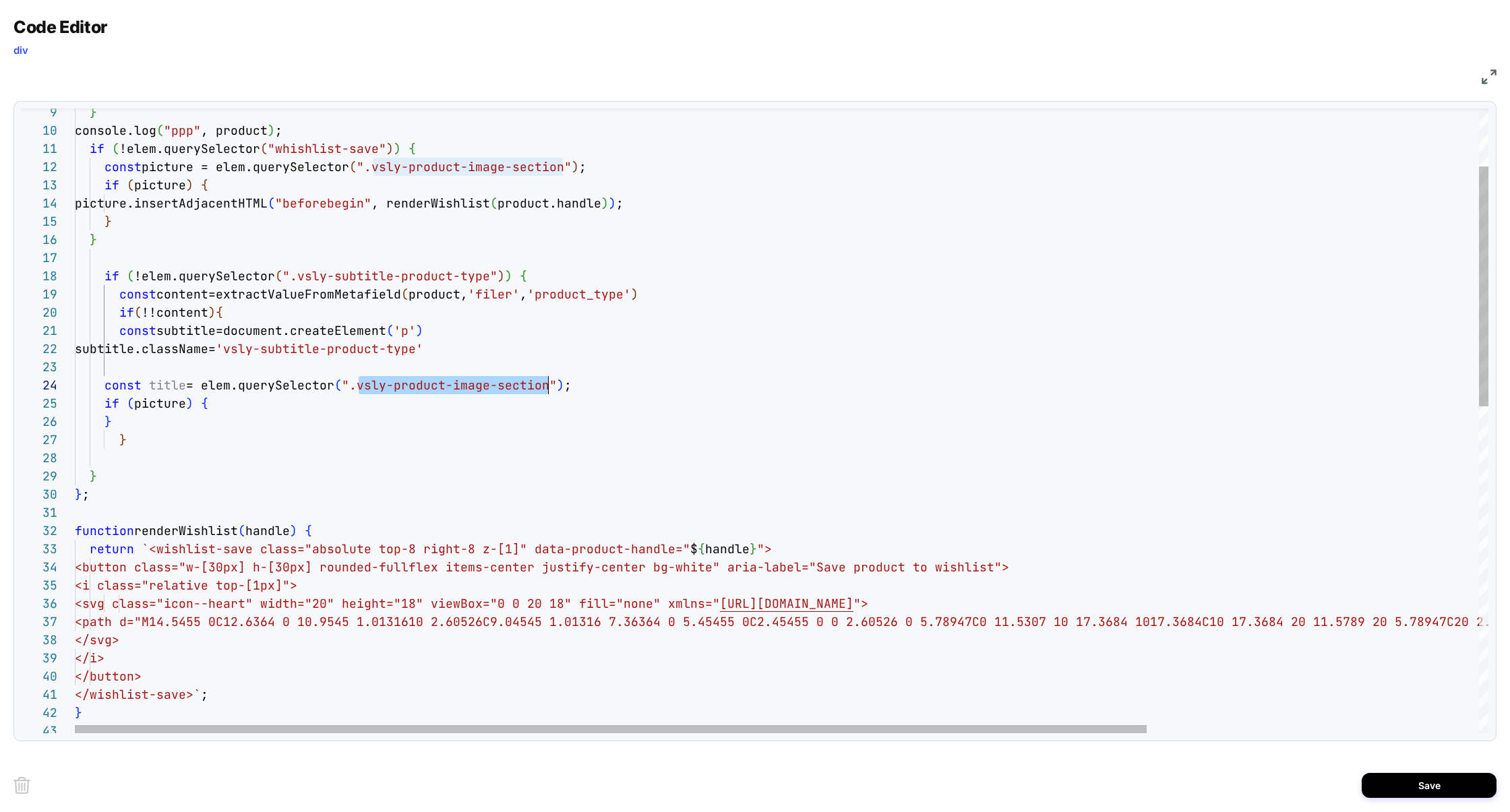
click at [549, 389] on div "} ; function renderWishlist ( handle ) { return `<wishlist-save class="absolute…" at bounding box center [1000, 770] width 1851 height 1625
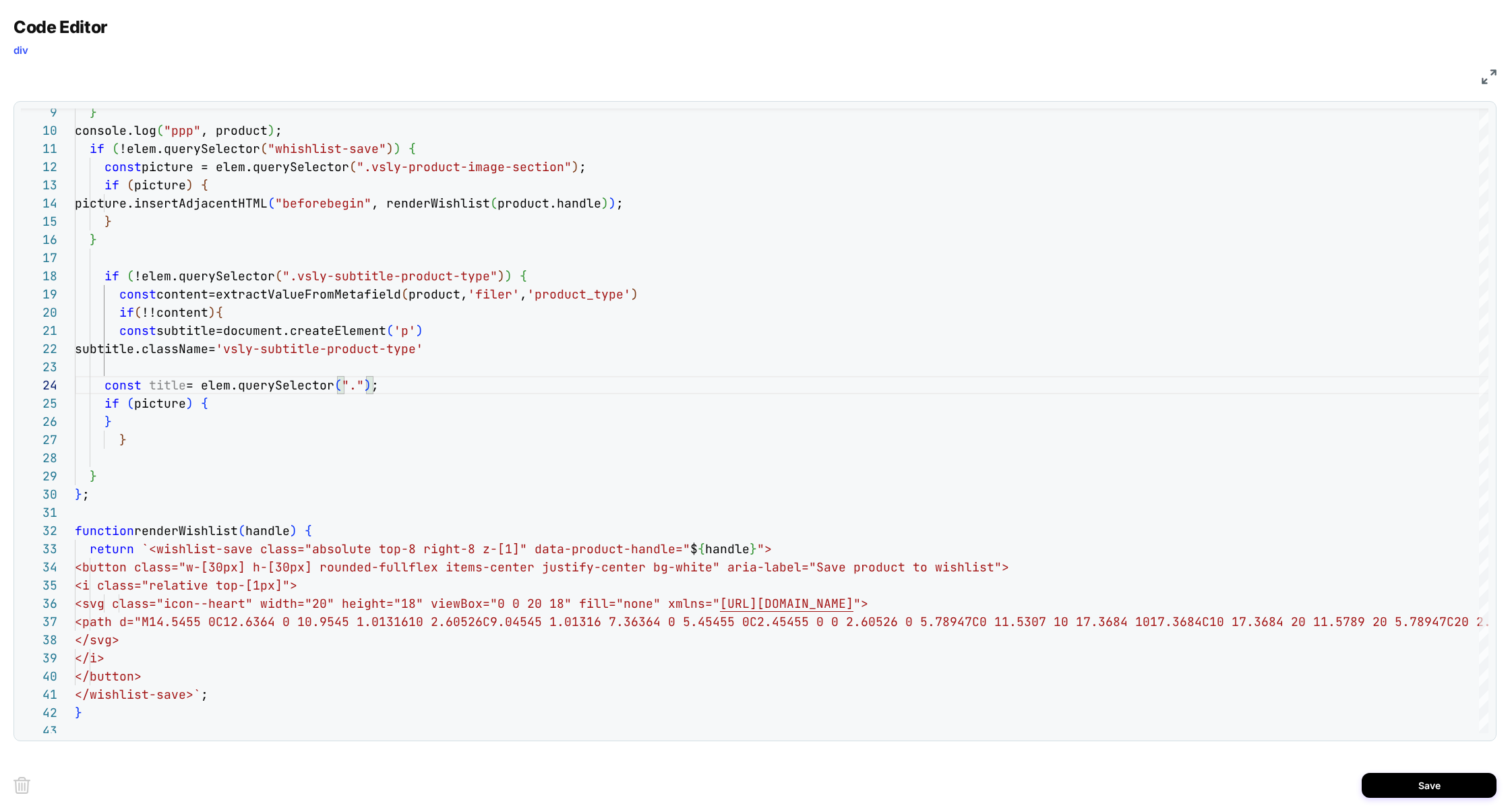
scroll to position [54, 386]
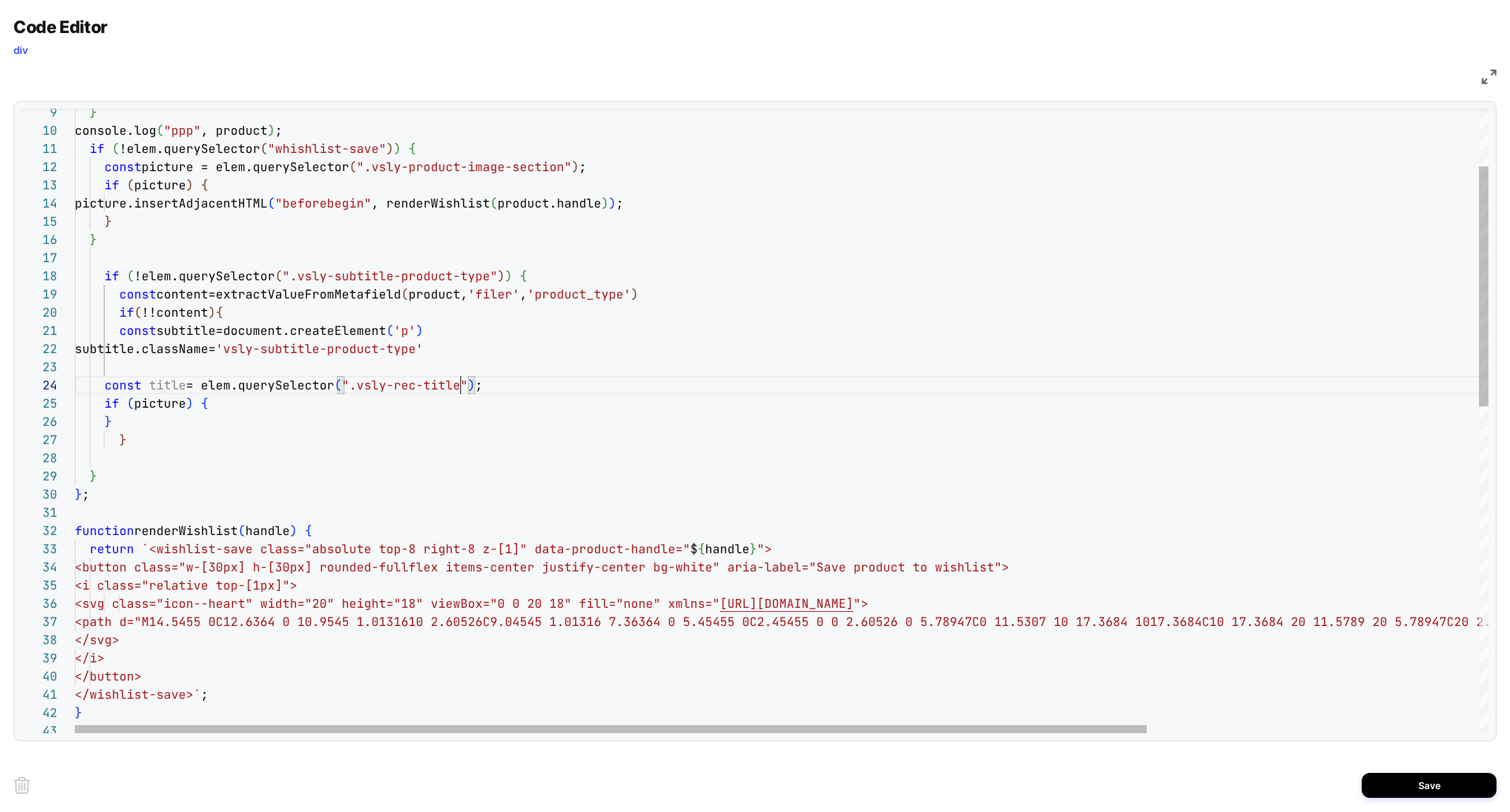
click at [166, 386] on div "} ; function renderWishlist ( handle ) { return `<wishlist-save class="absolute…" at bounding box center [1000, 770] width 1851 height 1625
click at [167, 386] on div "} ; function renderWishlist ( handle ) { return `<wishlist-save class="absolute…" at bounding box center [1000, 770] width 1851 height 1625
click at [158, 403] on div "} ; function renderWishlist ( handle ) { return `<wishlist-save class="absolute…" at bounding box center [1000, 770] width 1851 height 1625
click at [158, 403] on div "} ; function renderWishlist ( handle ) { return `<wishlist-save class="absolute…" at bounding box center [1000, 770] width 1851 height 1625
click at [219, 403] on div "} ; function renderWishlist ( handle ) { return `<wishlist-save class="absolute…" at bounding box center [1000, 770] width 1851 height 1625
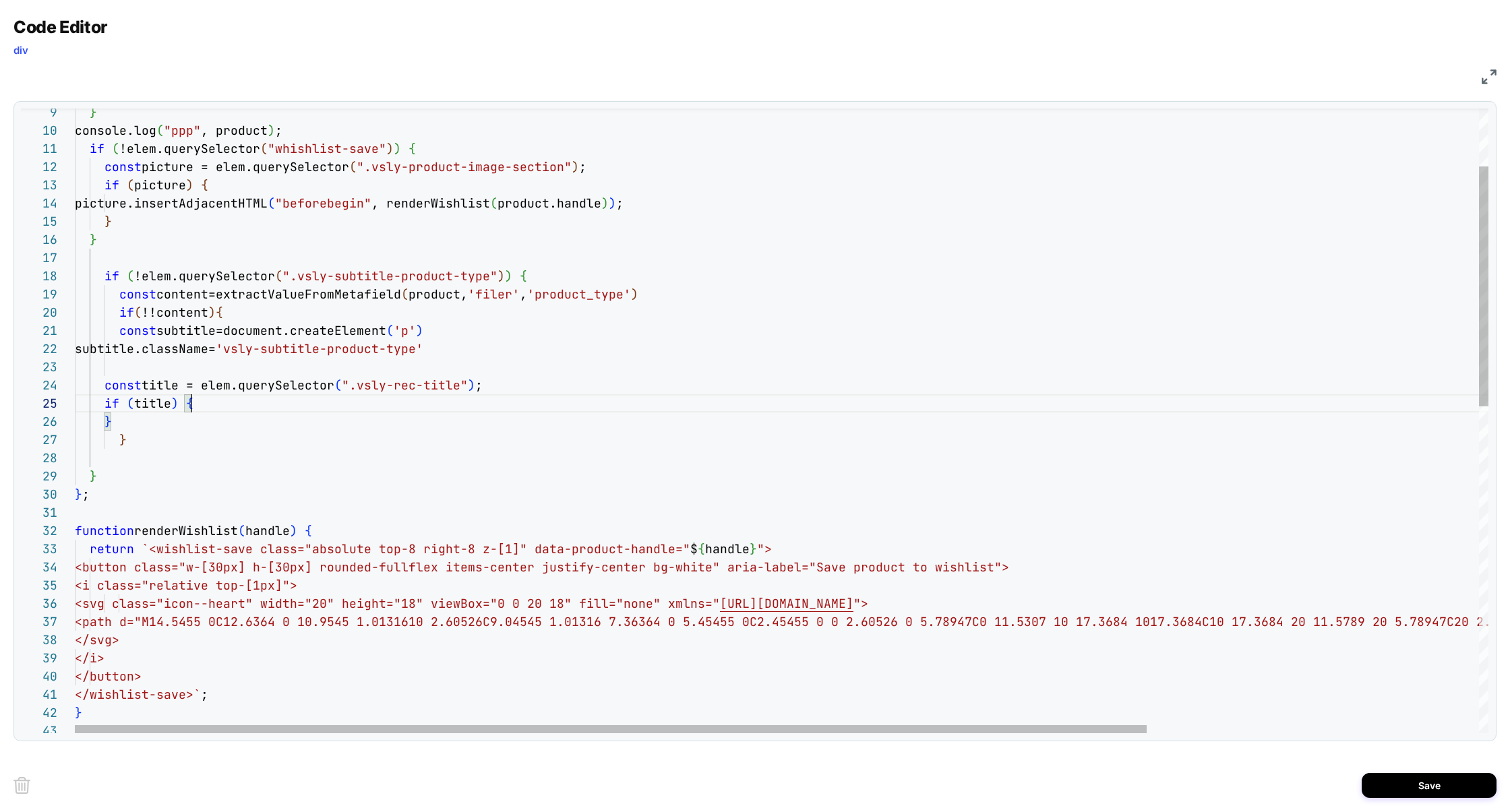
scroll to position [91, 44]
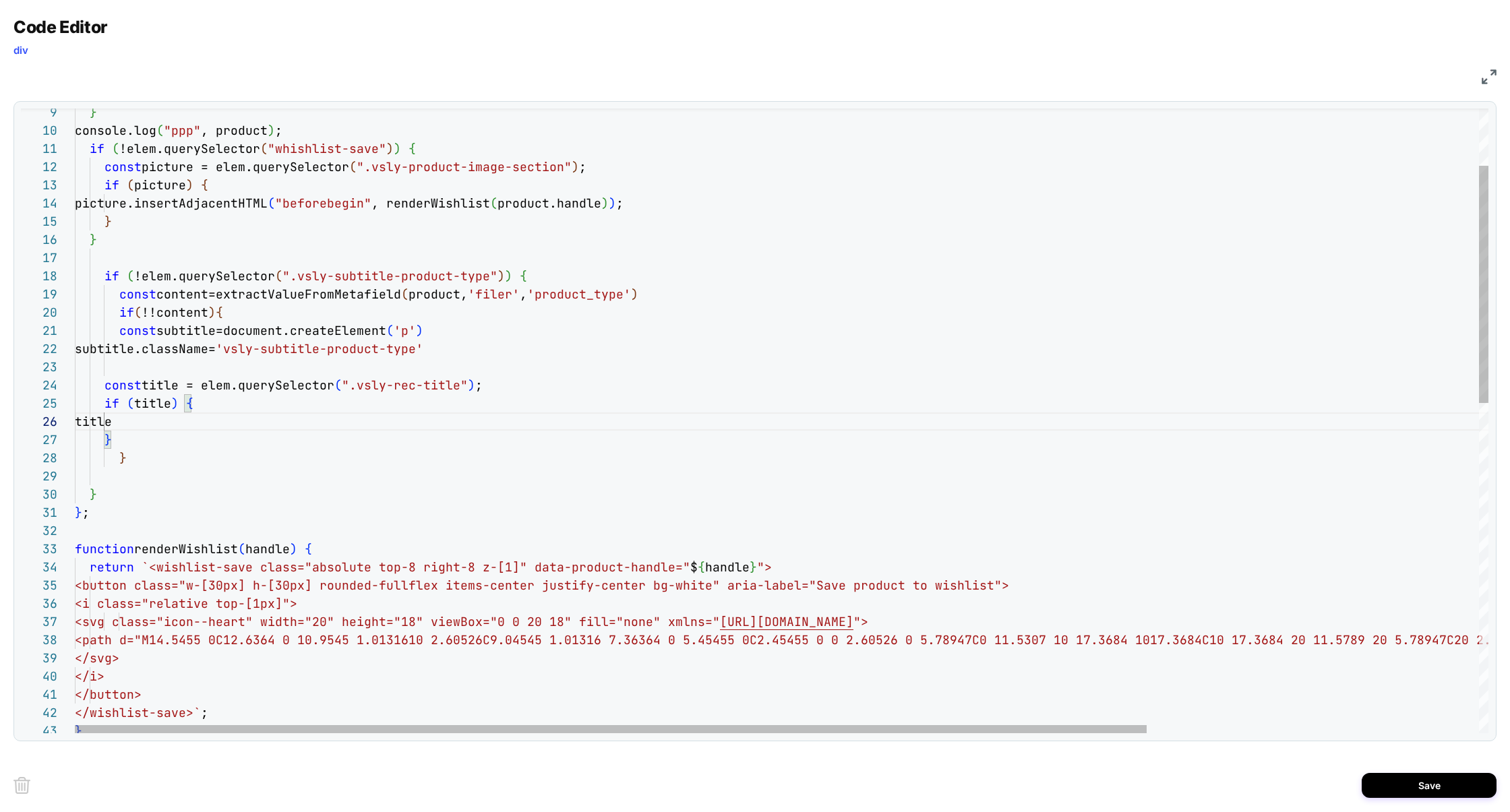
type textarea "**********"
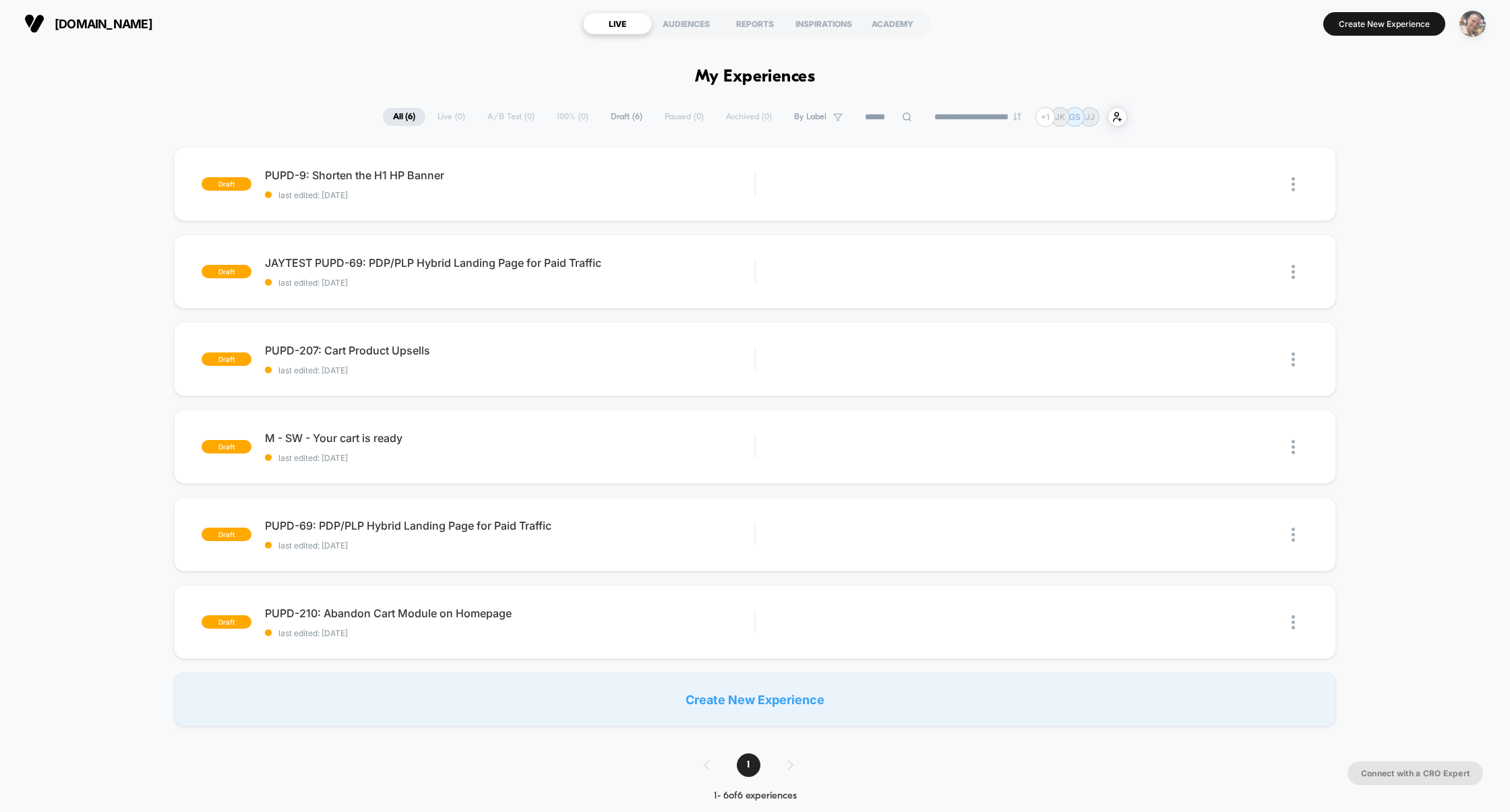
click at [1472, 29] on img "button" at bounding box center [1473, 24] width 27 height 27
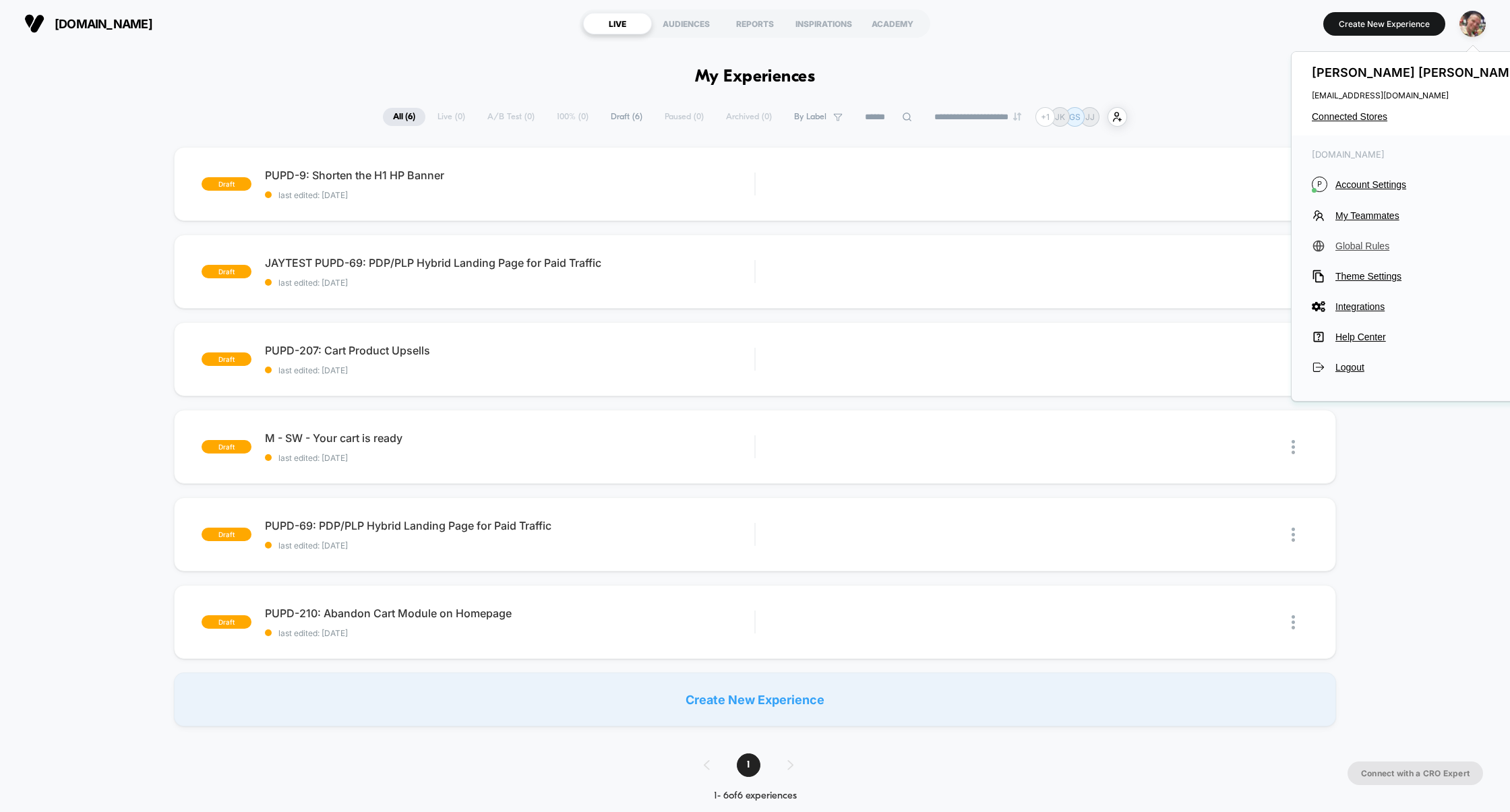
click at [1363, 250] on span "Global Rules" at bounding box center [1430, 246] width 189 height 11
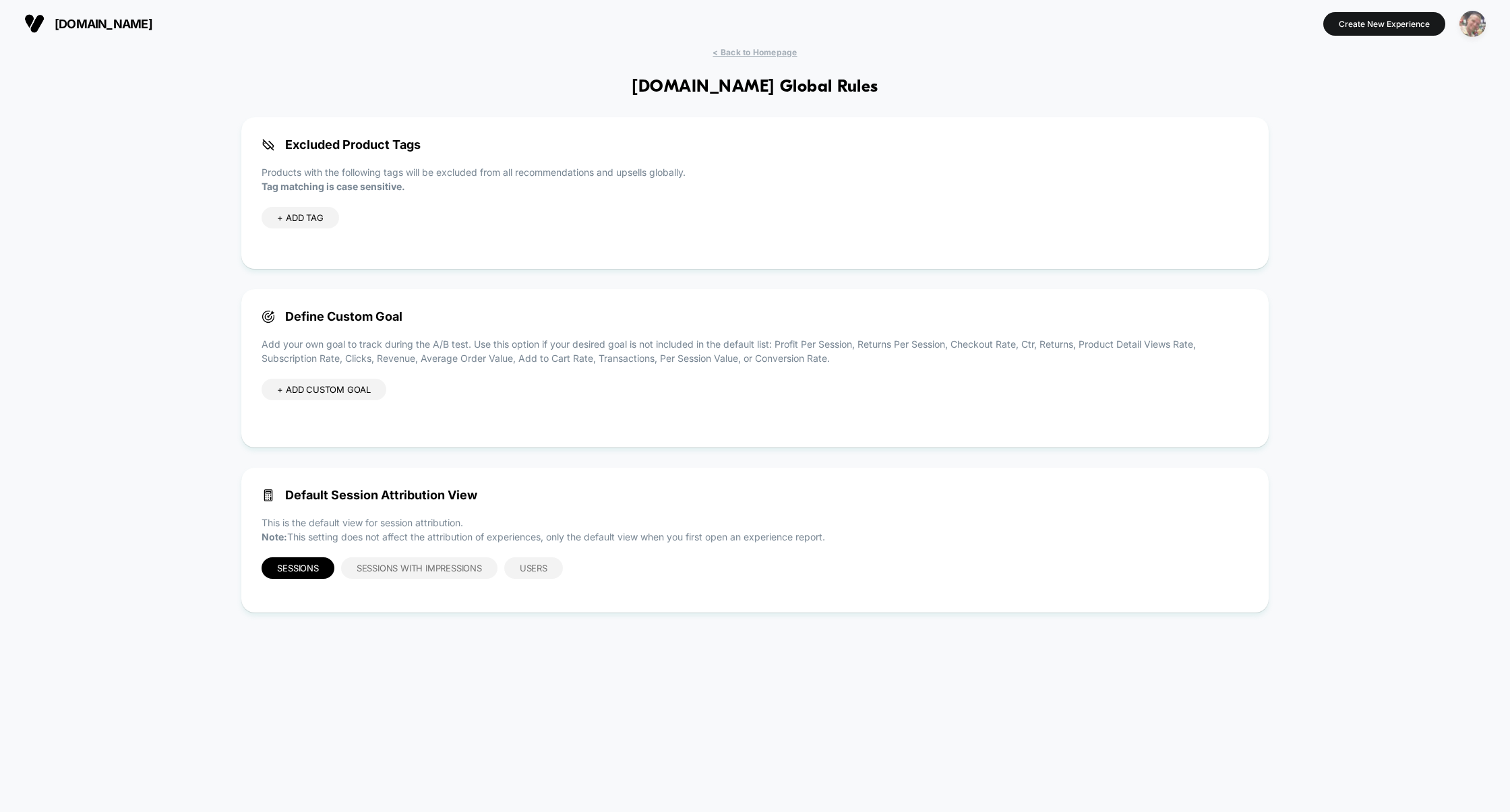
click at [1474, 19] on img "button" at bounding box center [1473, 24] width 27 height 27
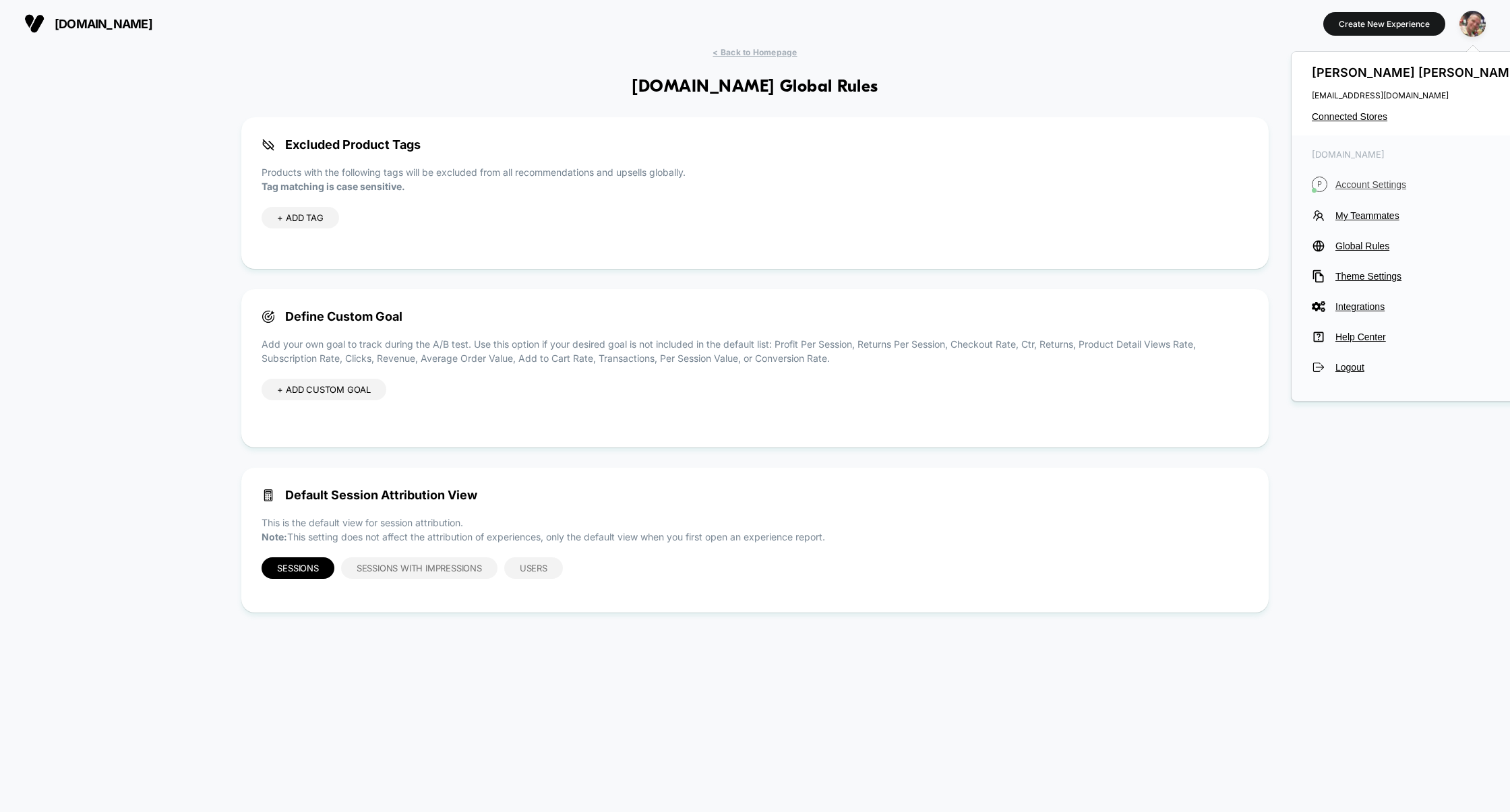
click at [1371, 187] on span "Account Settings" at bounding box center [1430, 185] width 189 height 11
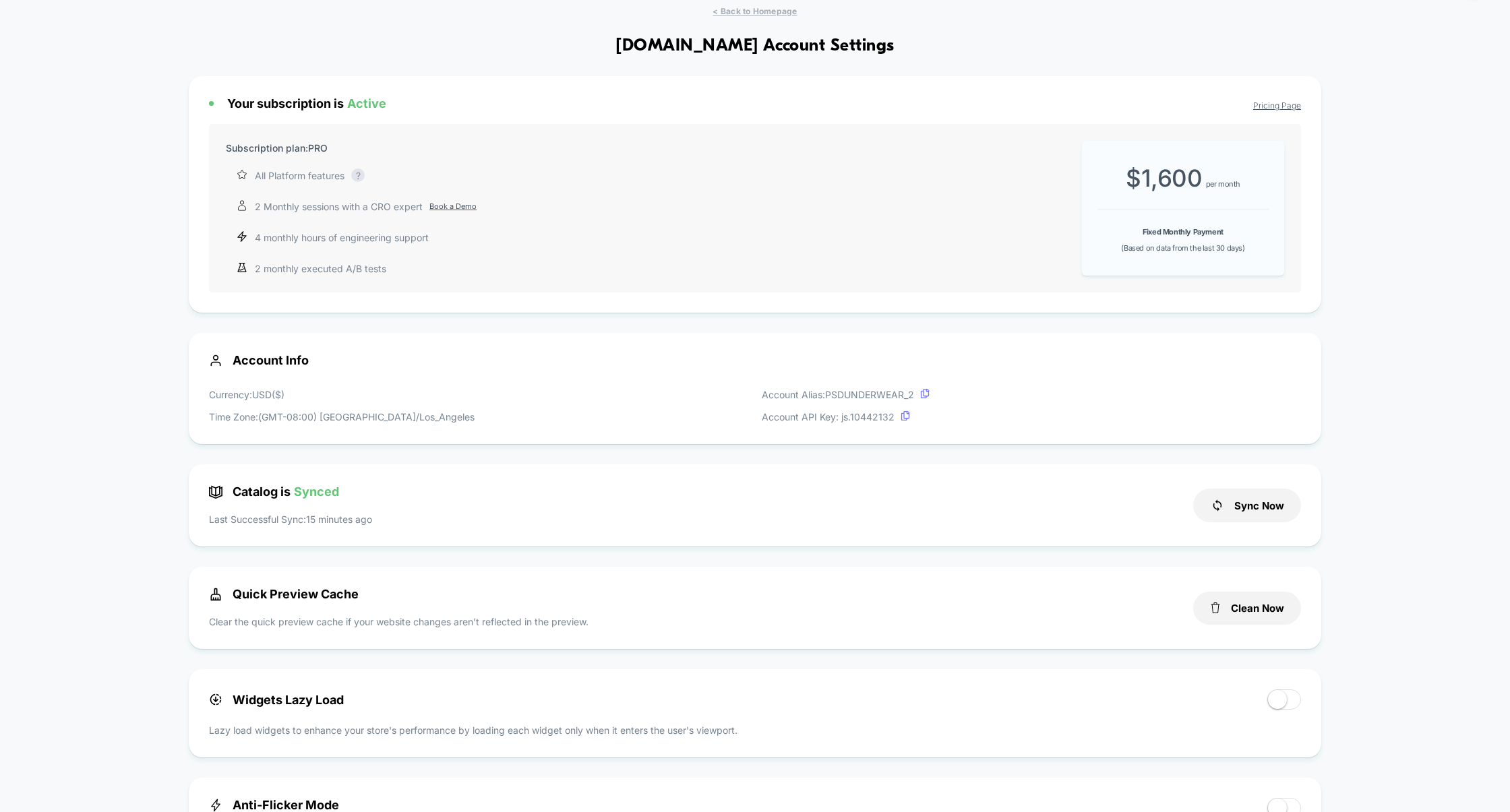
scroll to position [85, 0]
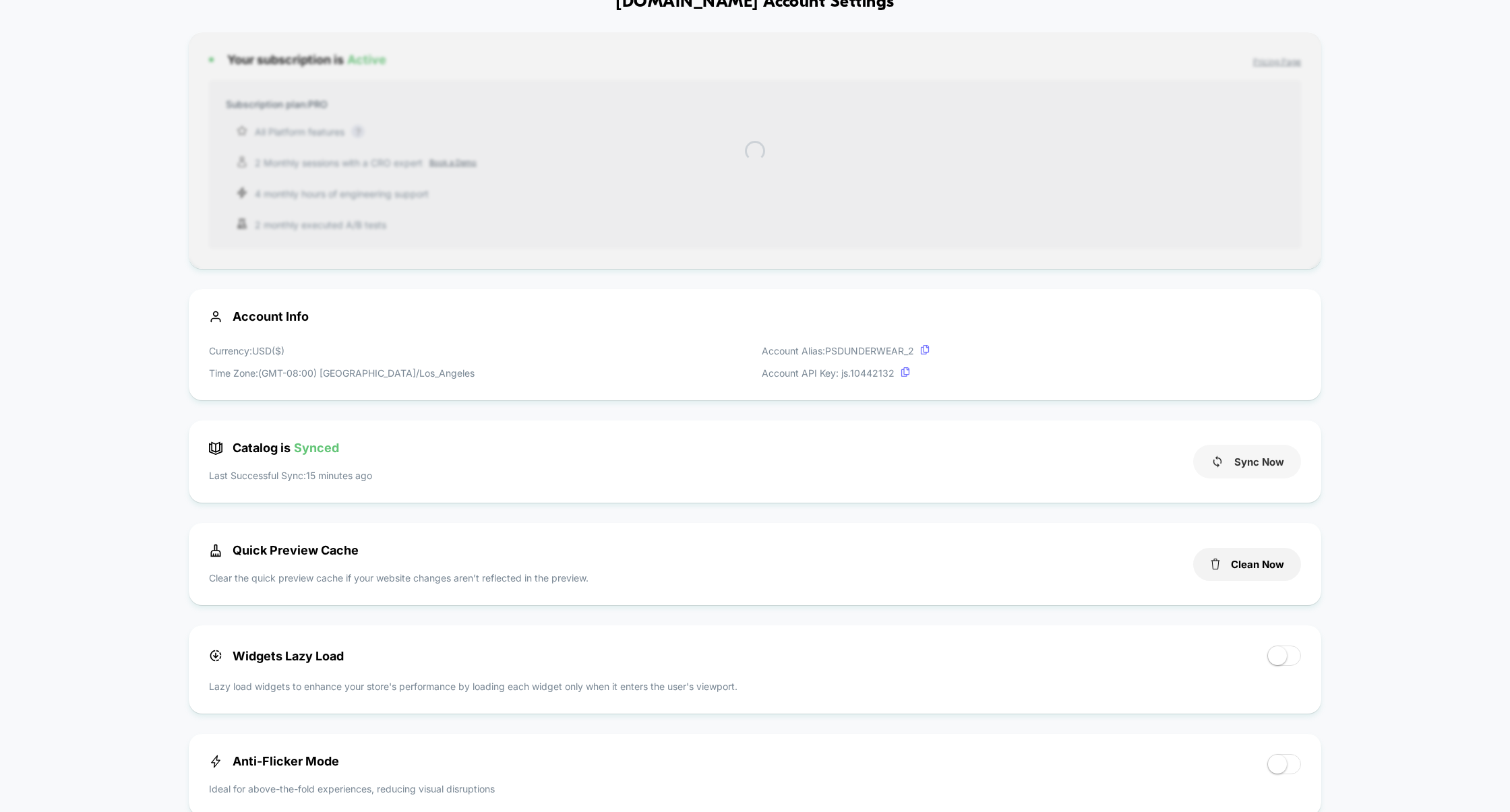
click at [1222, 458] on icon at bounding box center [1218, 462] width 14 height 14
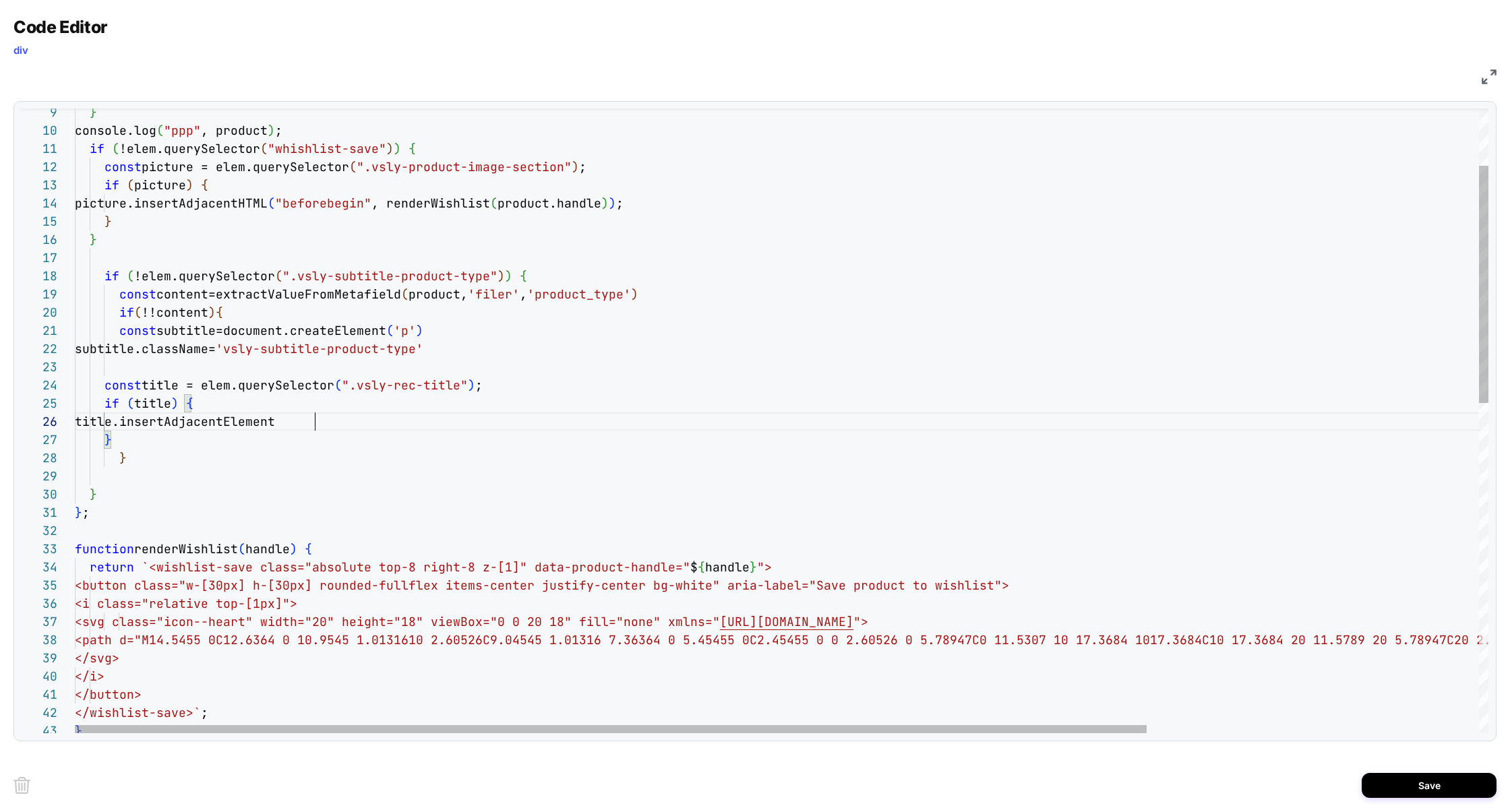
scroll to position [91, 247]
click at [183, 360] on div "} ; function renderWishlist ( handle ) { return `<wishlist-save class="absolute…" at bounding box center [1000, 779] width 1851 height 1644
click at [185, 298] on div "} ; function renderWishlist ( handle ) { return `<wishlist-save class="absolute…" at bounding box center [1000, 779] width 1851 height 1644
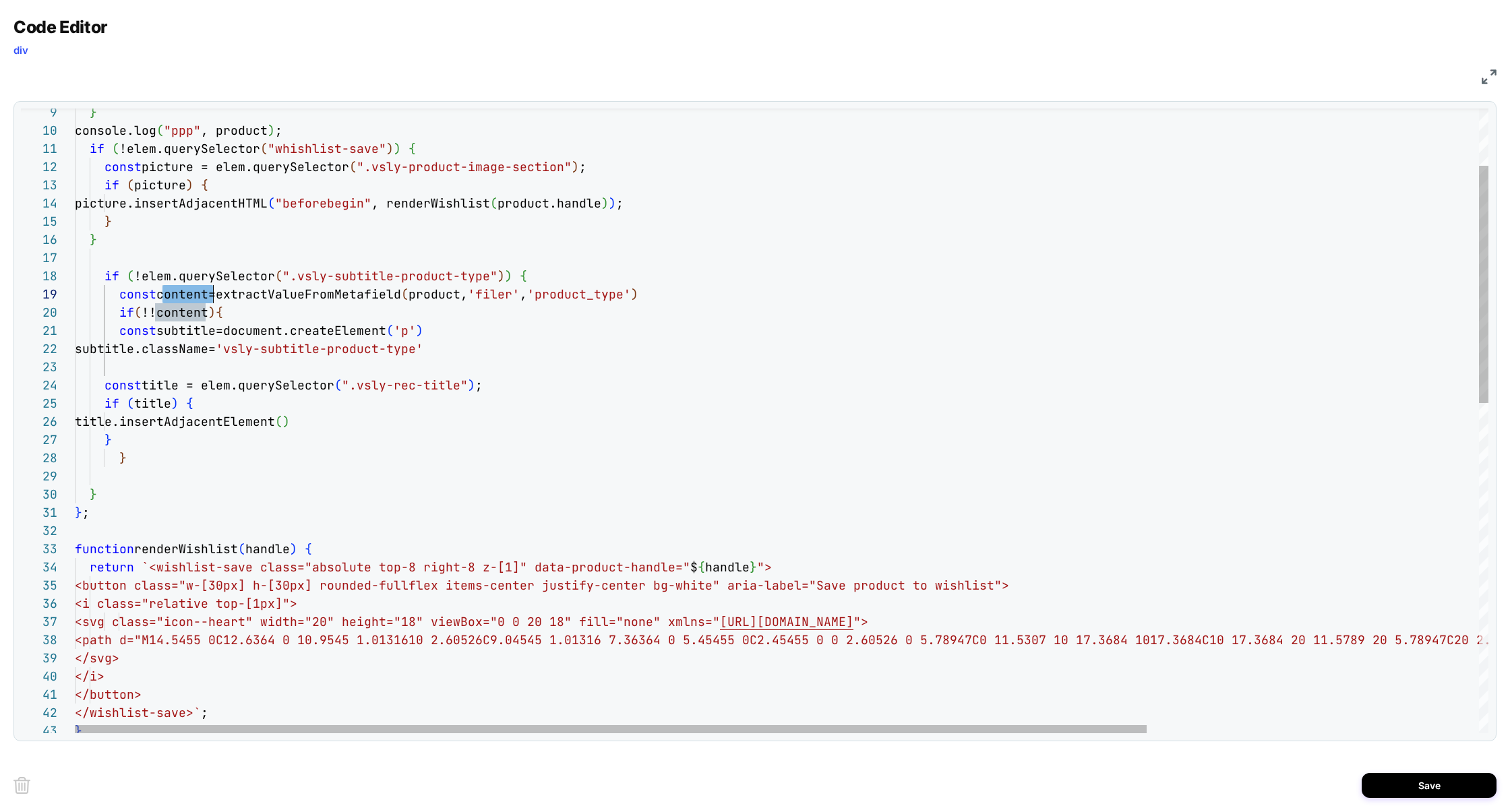
click at [149, 361] on div "} ; function renderWishlist ( handle ) { return `<wishlist-save class="absolute…" at bounding box center [1000, 779] width 1851 height 1644
click at [356, 416] on div "} ; function renderWishlist ( handle ) { return `<wishlist-save class="absolute…" at bounding box center [1000, 779] width 1851 height 1644
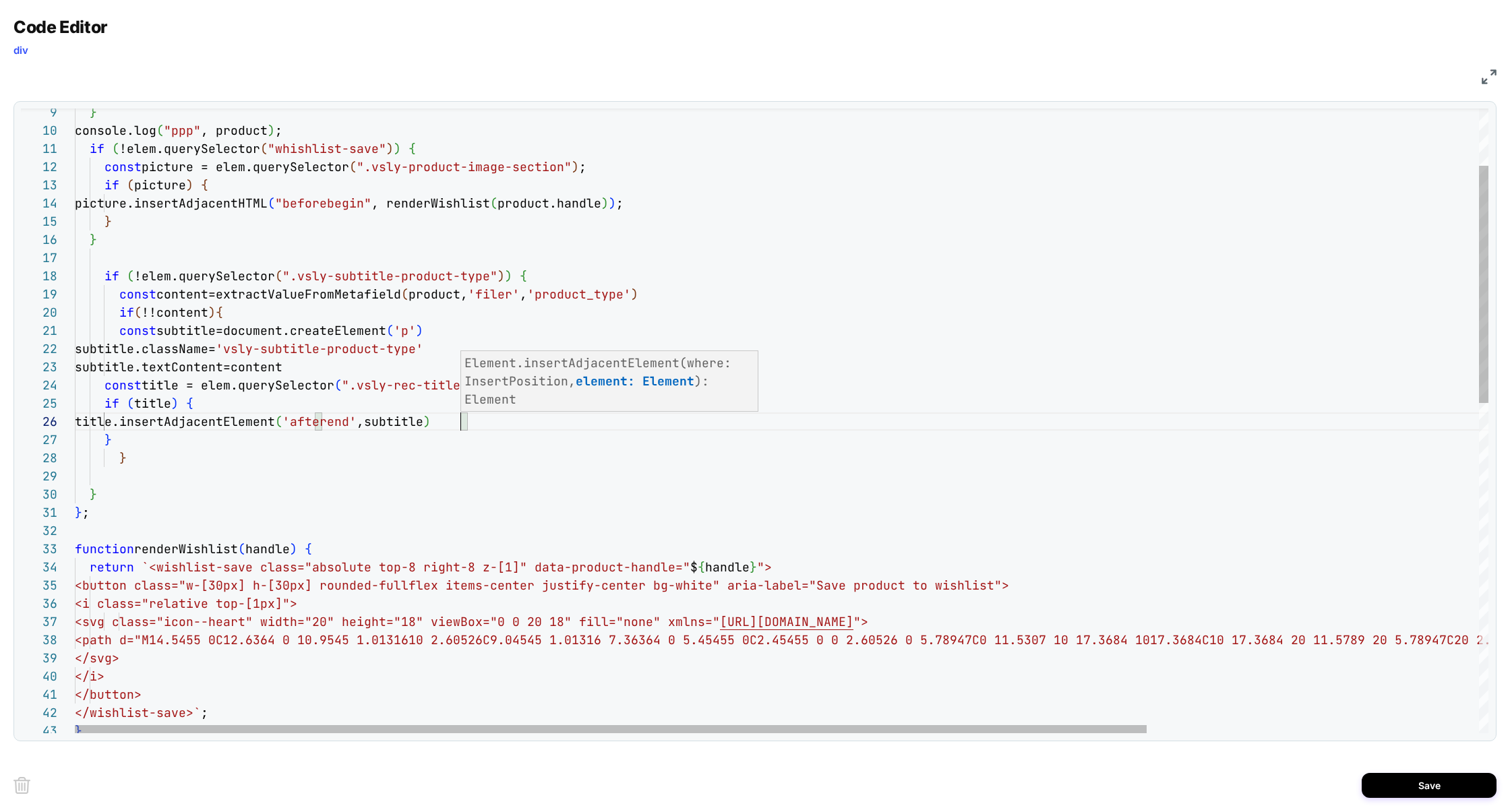
scroll to position [91, 386]
click at [213, 469] on div "} ; function renderWishlist ( handle ) { return `<wishlist-save class="absolute…" at bounding box center [1000, 779] width 1851 height 1644
click at [154, 452] on div "} ; function renderWishlist ( handle ) { return `<wishlist-save class="absolute…" at bounding box center [1000, 779] width 1851 height 1644
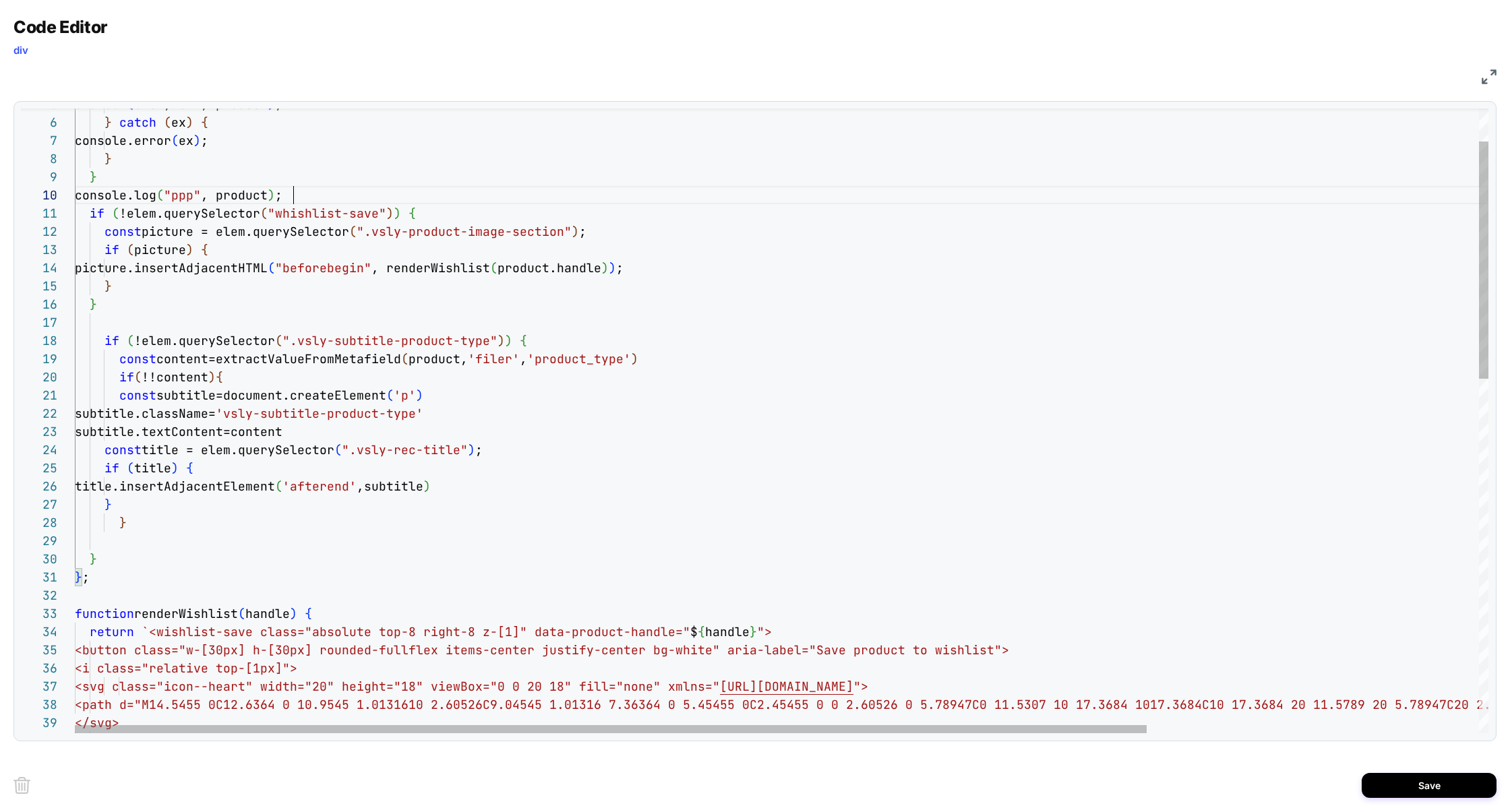
scroll to position [163, 219]
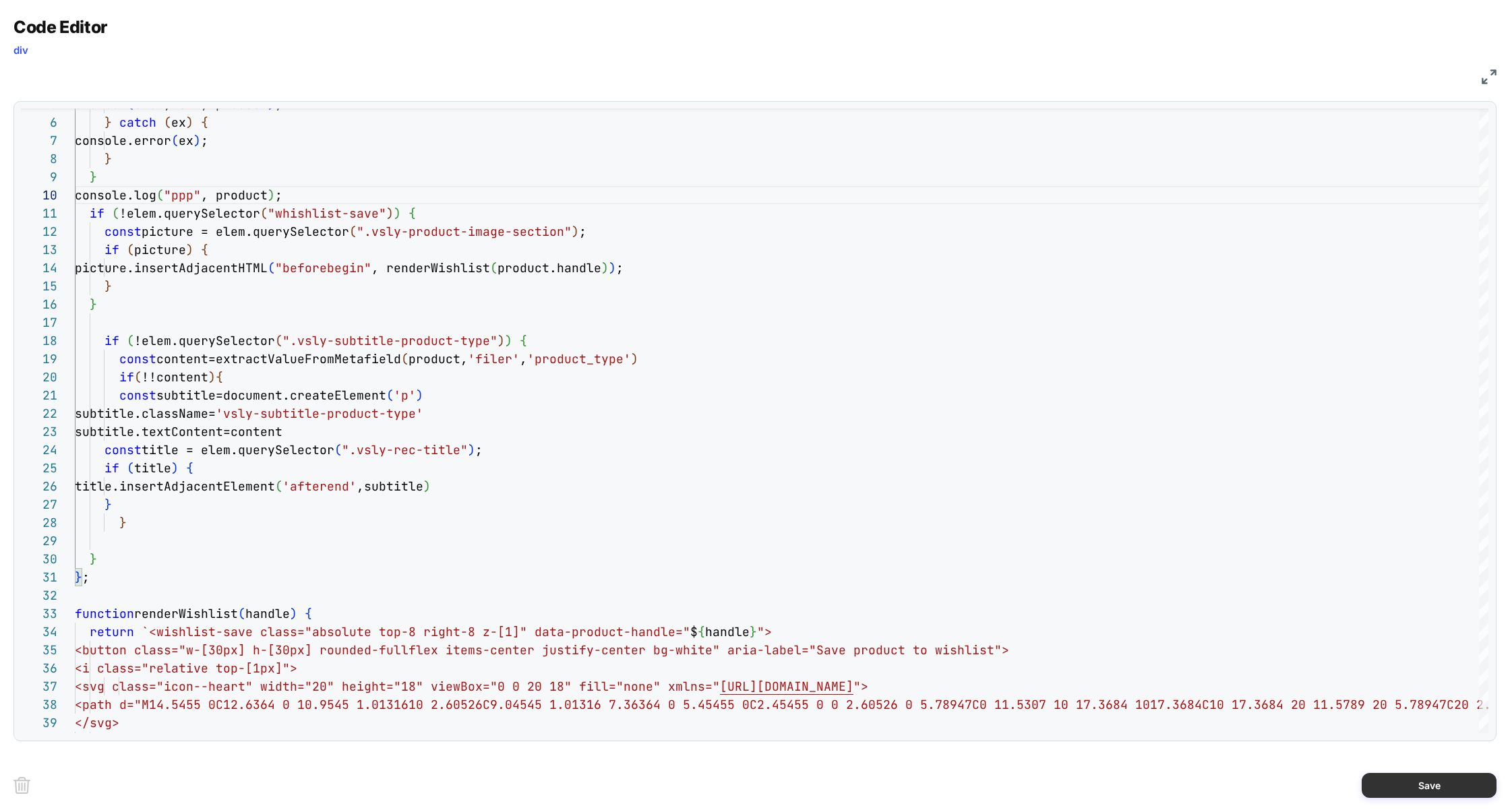
type textarea "**********"
click at [1433, 790] on button "Save" at bounding box center [1429, 785] width 135 height 25
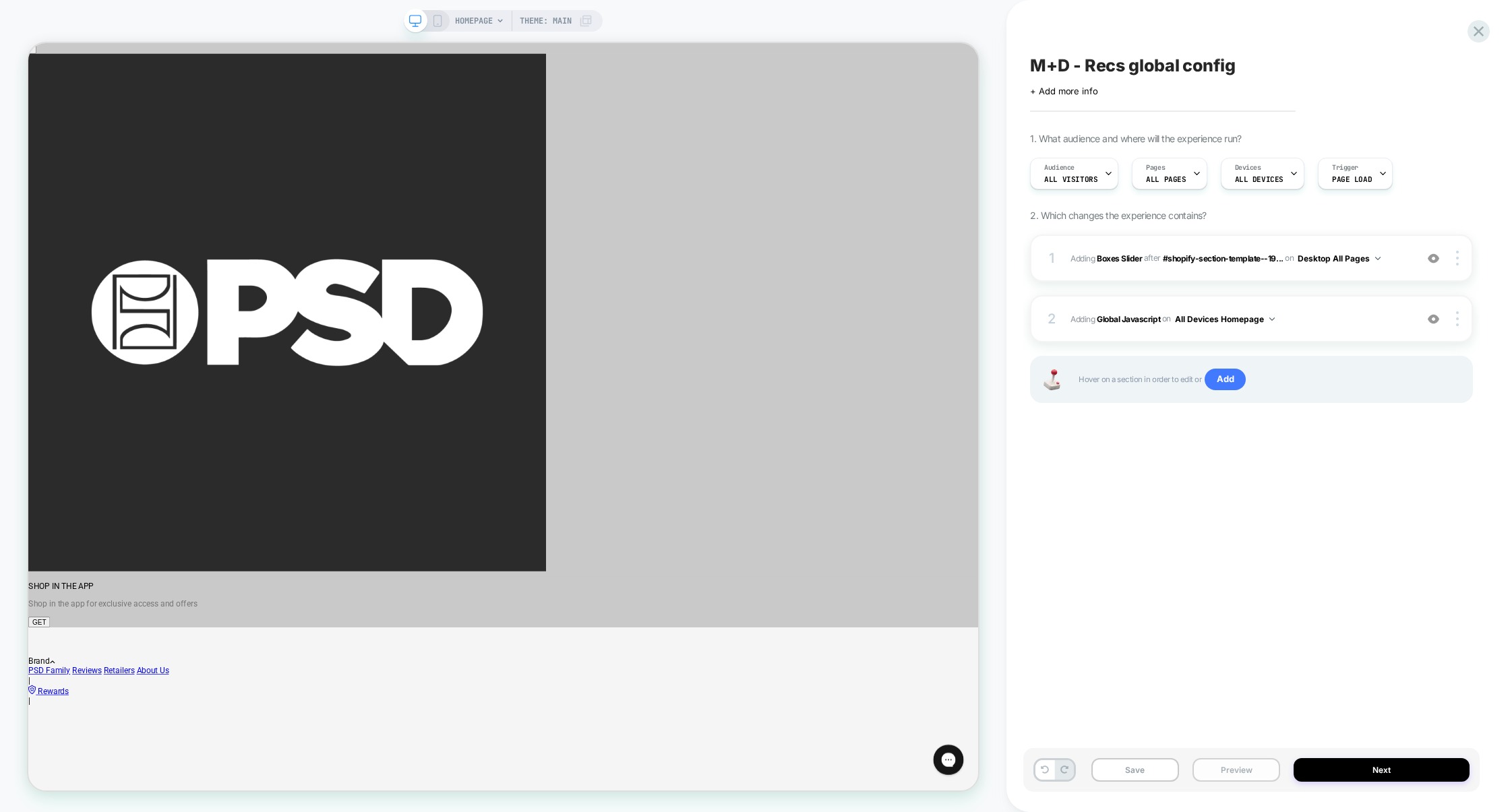
click at [1231, 770] on button "Preview" at bounding box center [1236, 770] width 88 height 24
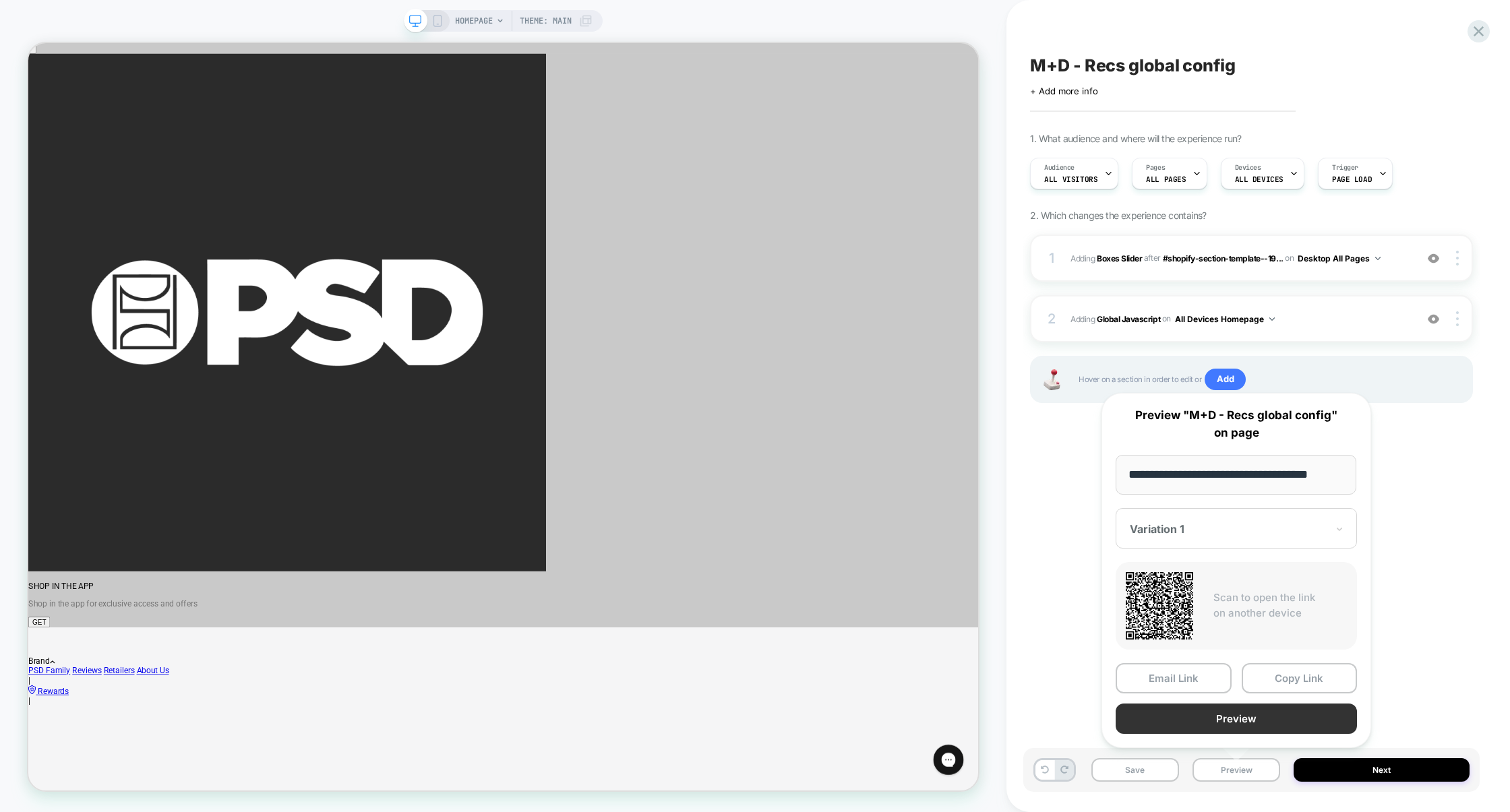
scroll to position [0, 0]
click at [1222, 723] on button "Preview" at bounding box center [1236, 719] width 241 height 31
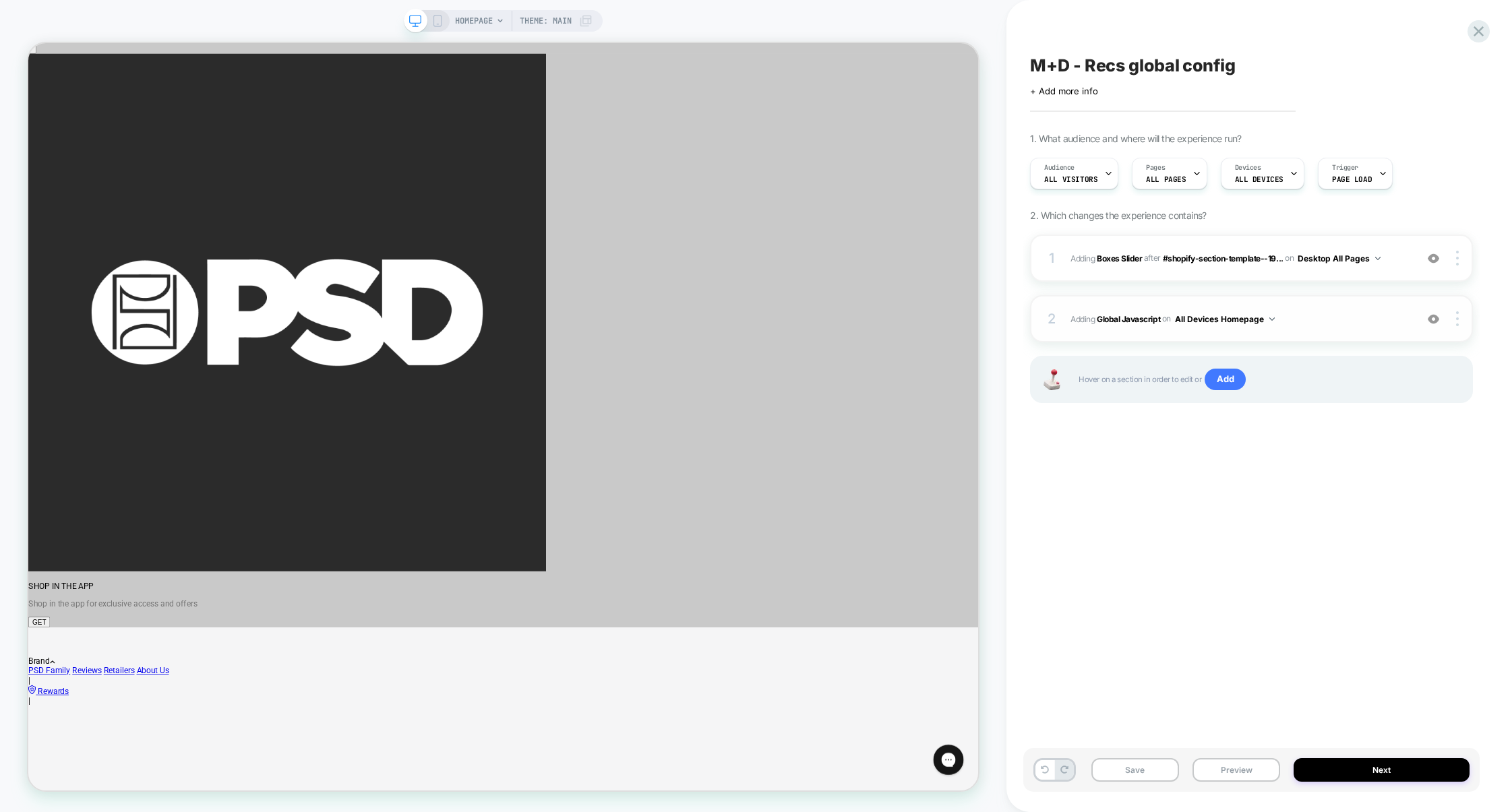
click at [1310, 317] on span "Adding Global Javascript on All Devices Homepage" at bounding box center [1239, 319] width 339 height 17
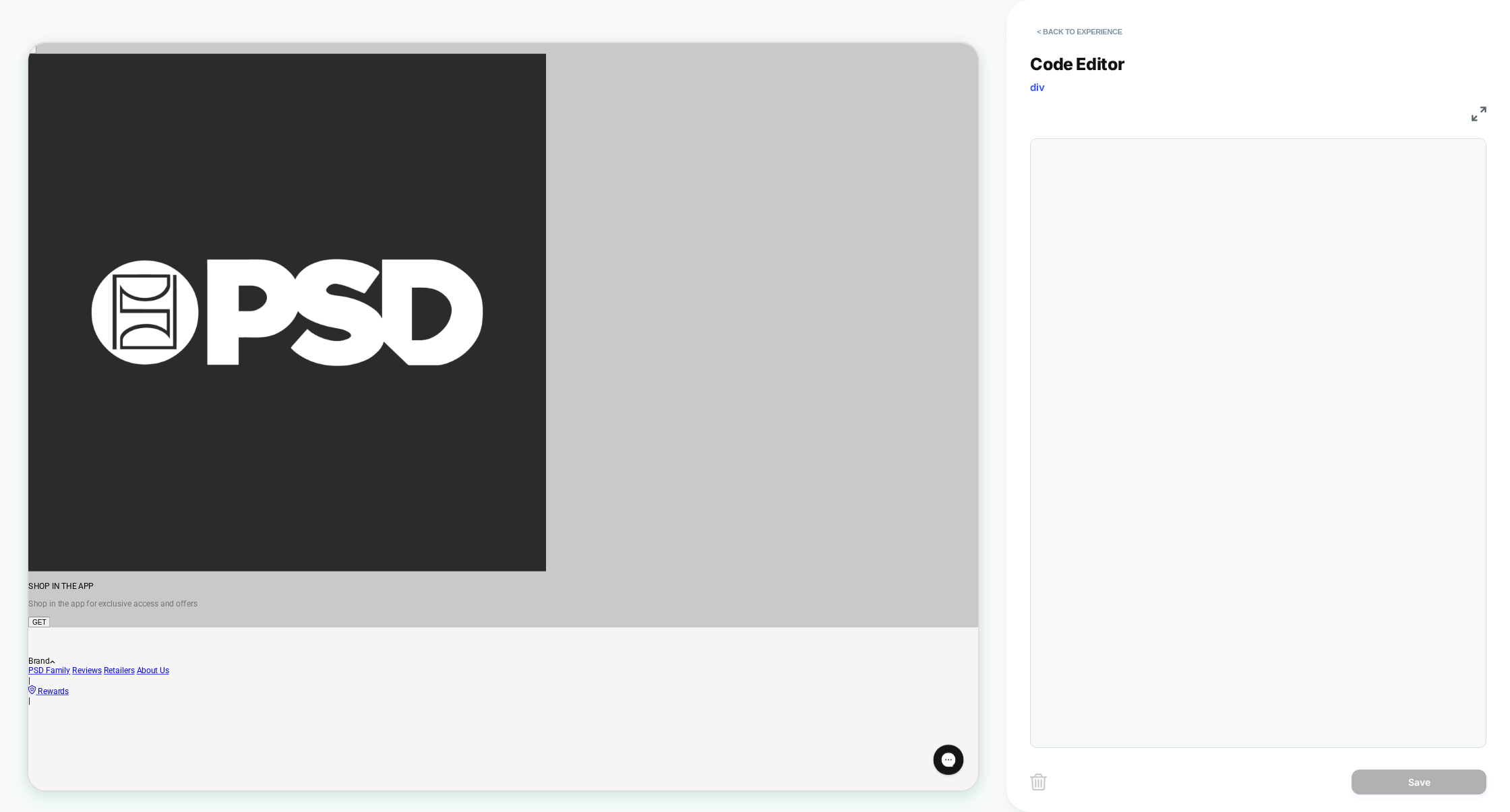
scroll to position [182, 0]
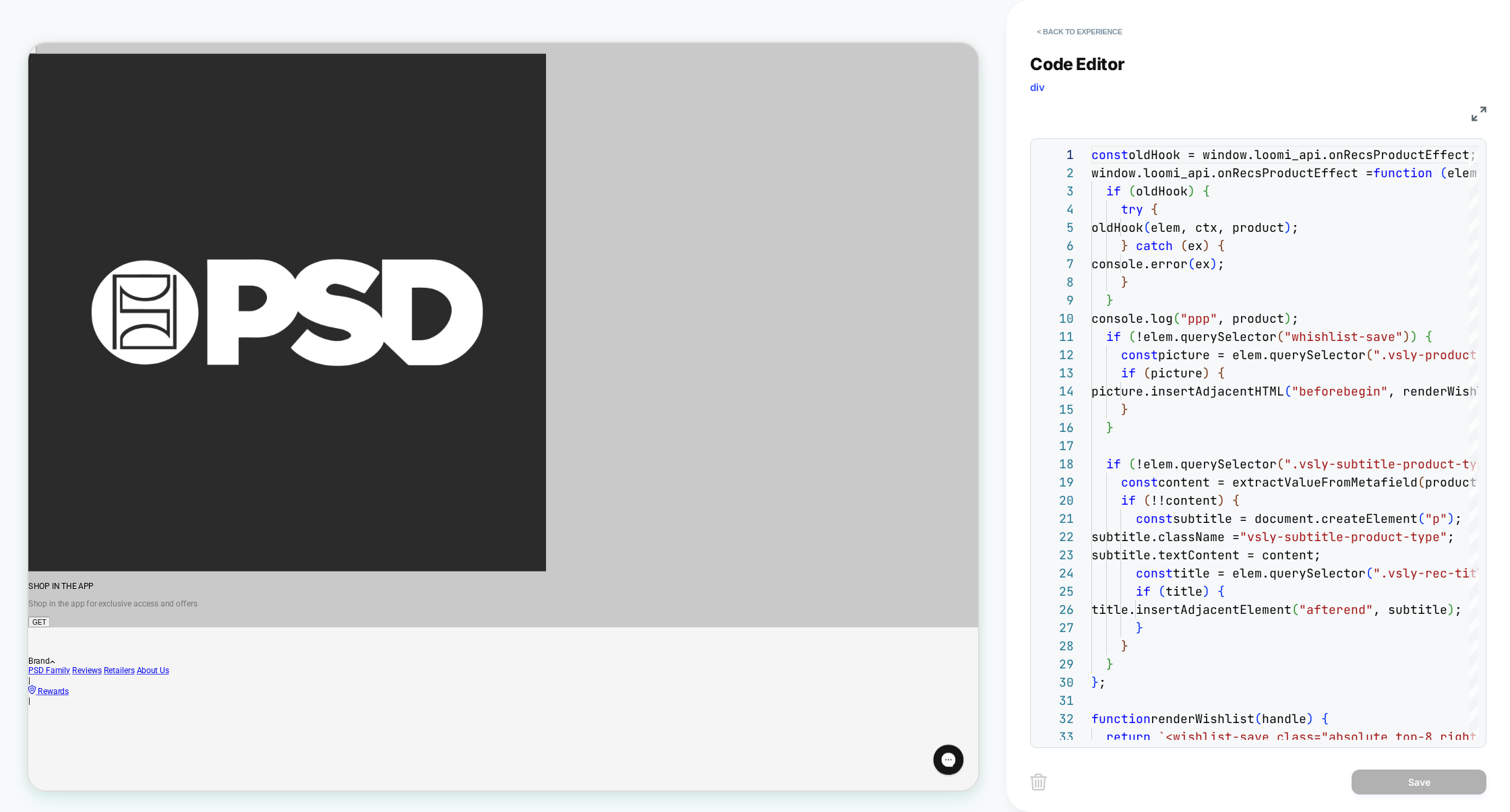
click at [1477, 120] on img at bounding box center [1479, 114] width 15 height 15
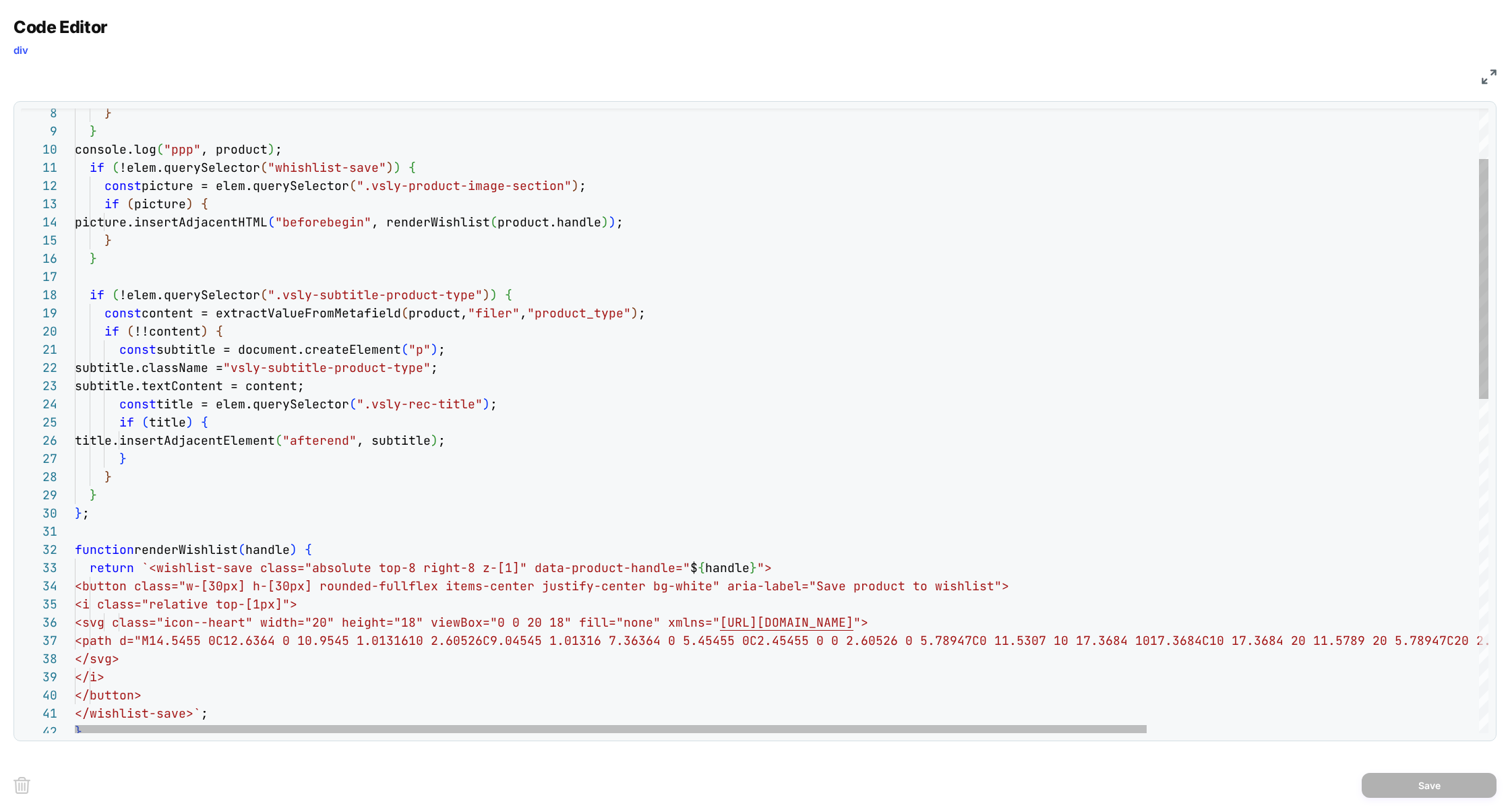
click at [259, 155] on div "const picture = elem.querySelector ( ".vsly-product-image-section" ) ; if ( pic…" at bounding box center [1000, 789] width 1851 height 1625
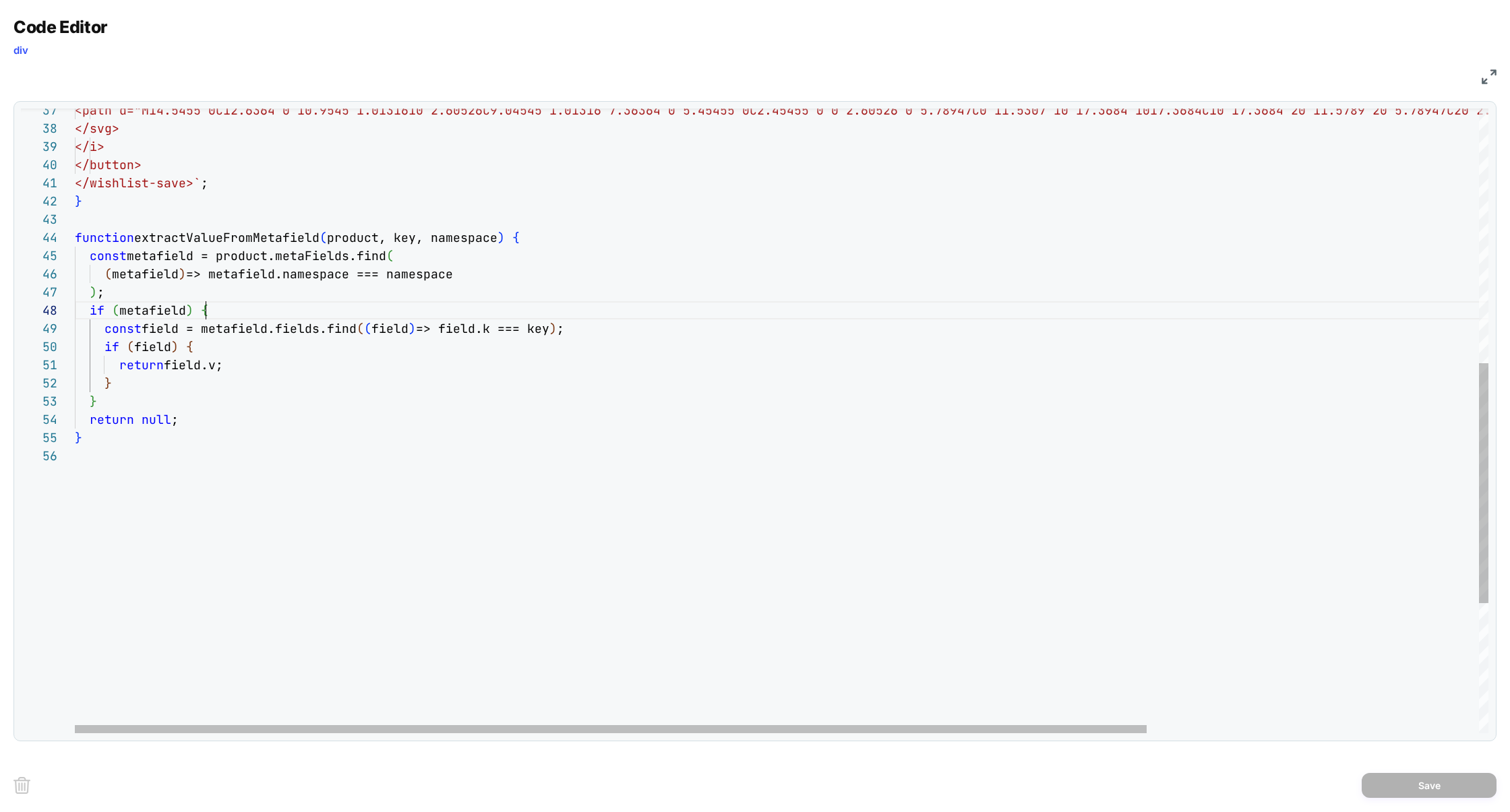
click at [307, 317] on div "function extractValueFromMetafield ( product, key, namespace ) { const metafiel…" at bounding box center [1000, 259] width 1851 height 1625
click at [271, 256] on div "function extractValueFromMetafield ( product, key, namespace ) { const metafiel…" at bounding box center [1000, 259] width 1851 height 1625
click at [341, 259] on div "function extractValueFromMetafield ( product, key, namespace ) { const metafiel…" at bounding box center [1000, 259] width 1851 height 1625
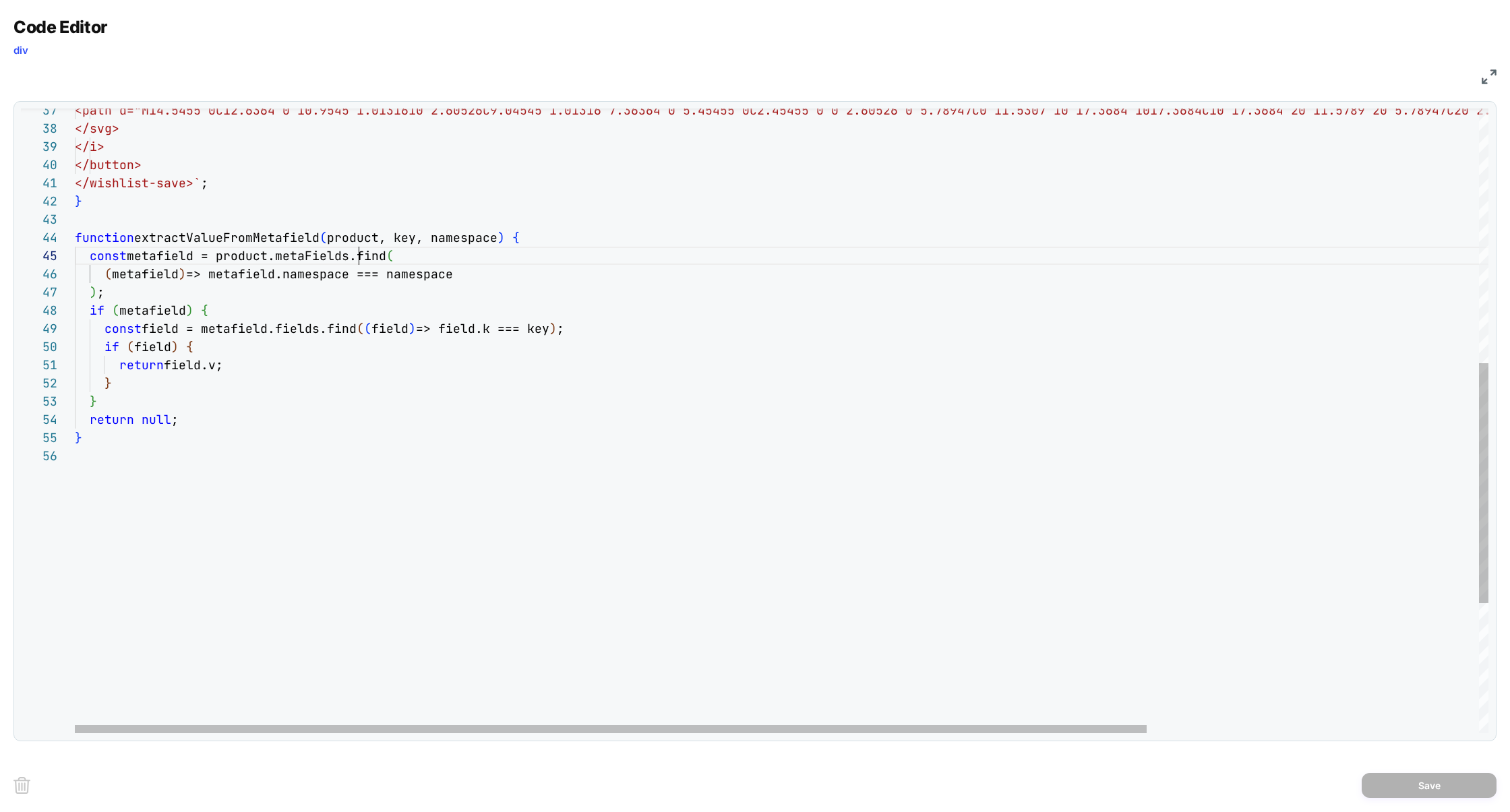
click at [358, 259] on div "function extractValueFromMetafield ( product, key, namespace ) { const metafiel…" at bounding box center [1000, 259] width 1851 height 1625
click at [549, 242] on div "function extractValueFromMetafield ( product, key, namespace ) { const metafiel…" at bounding box center [1000, 259] width 1851 height 1625
click at [303, 258] on div "function extractValueFromMetafield ( product, key, namespace ) { const metafiel…" at bounding box center [1000, 259] width 1851 height 1625
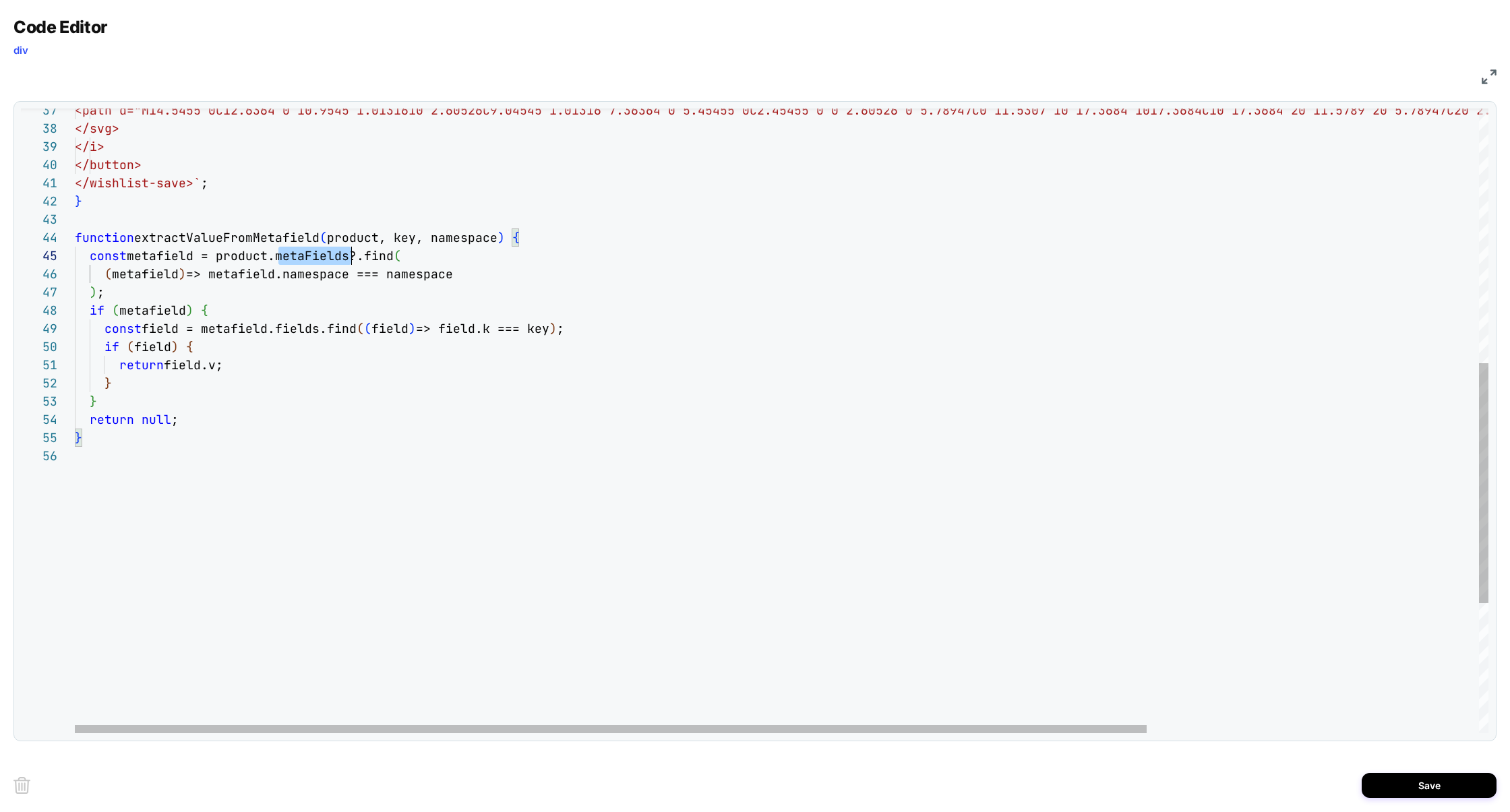
scroll to position [73, 277]
click at [171, 256] on div "function extractValueFromMetafield ( product, key, namespace ) { const metafiel…" at bounding box center [1000, 259] width 1851 height 1625
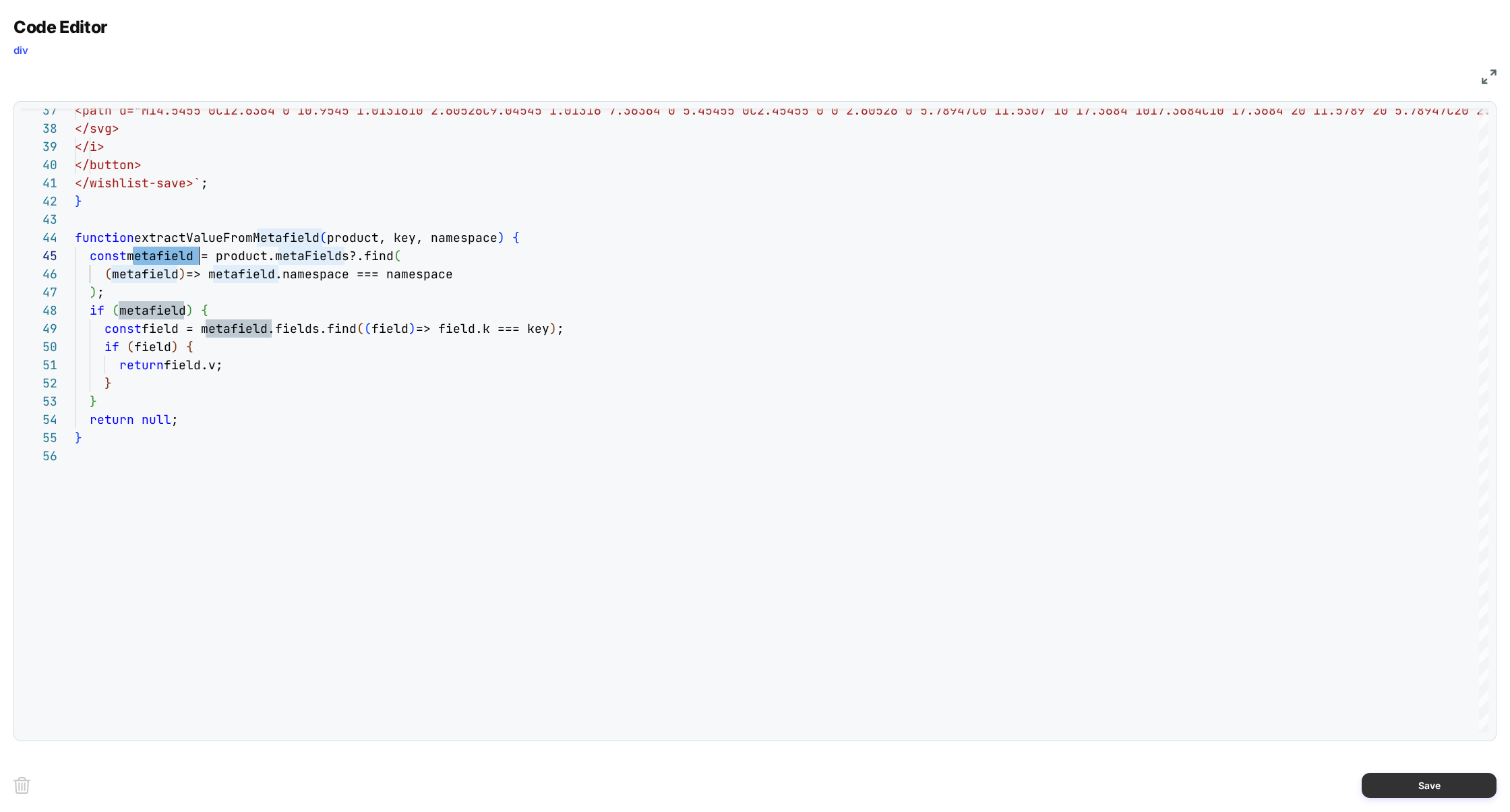
type textarea "**********"
click at [1435, 779] on button "Save" at bounding box center [1429, 785] width 135 height 25
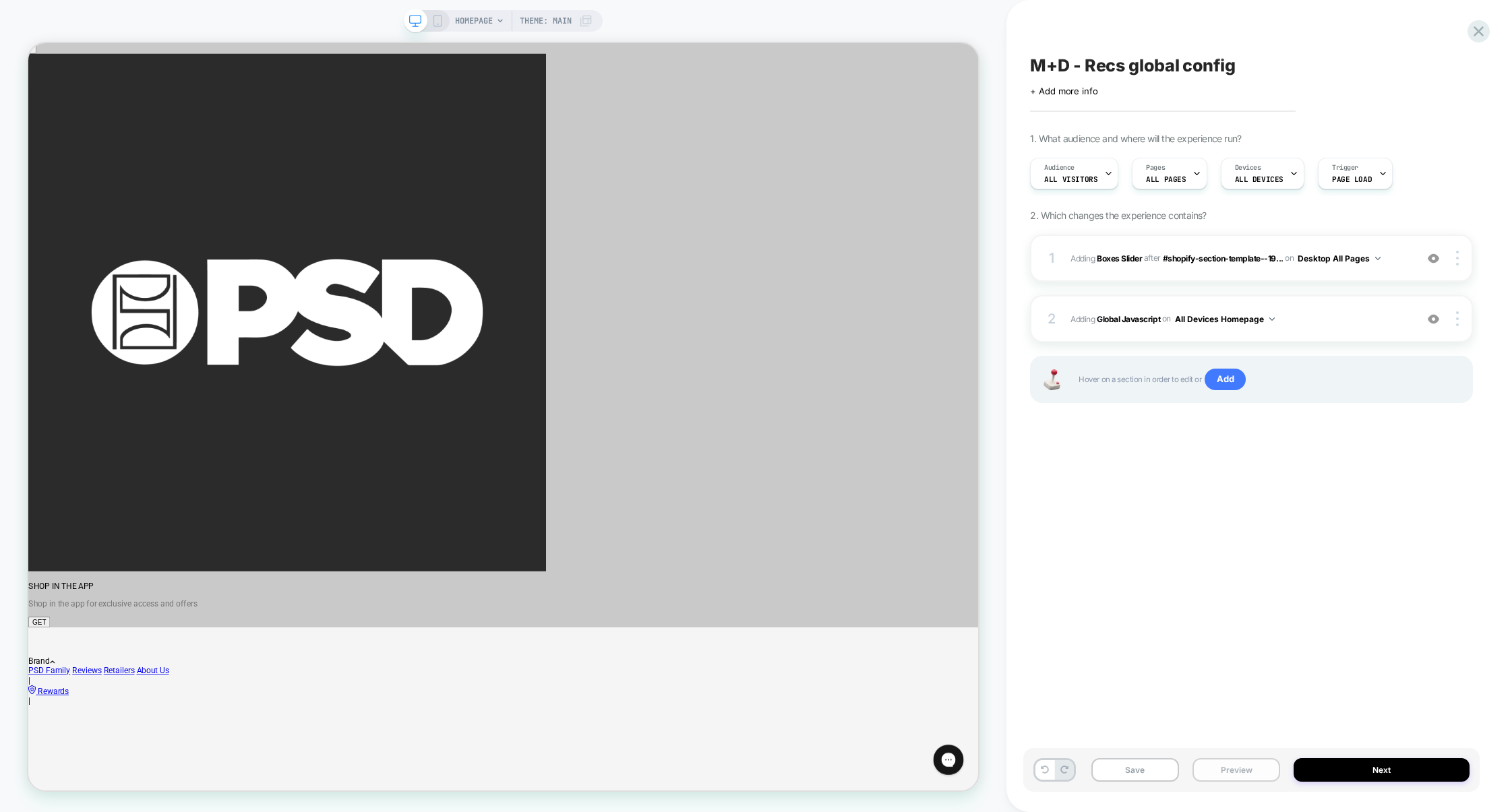
click at [1248, 773] on button "Preview" at bounding box center [1236, 770] width 88 height 24
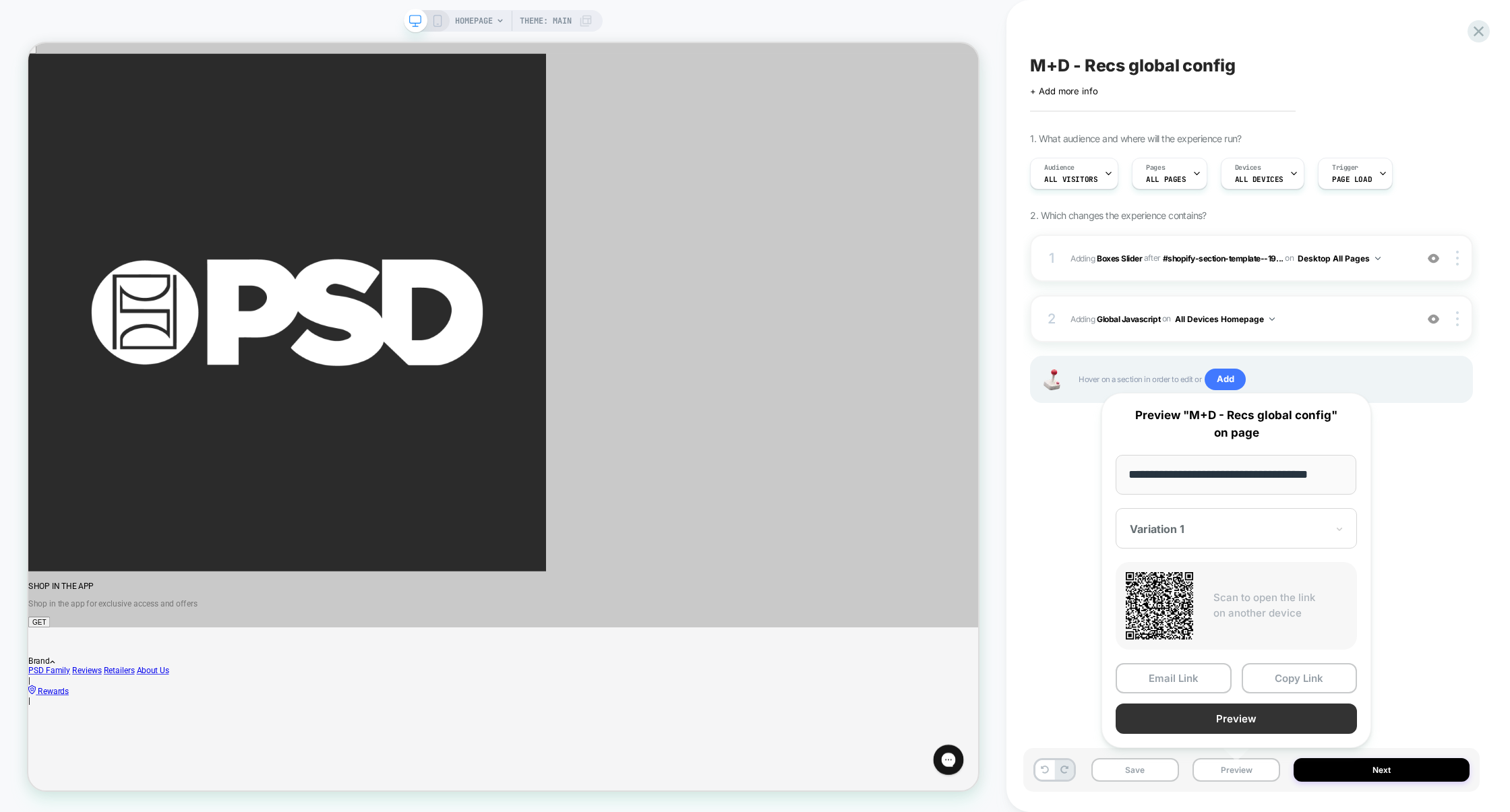
scroll to position [0, 0]
click at [1244, 717] on button "Preview" at bounding box center [1236, 719] width 241 height 31
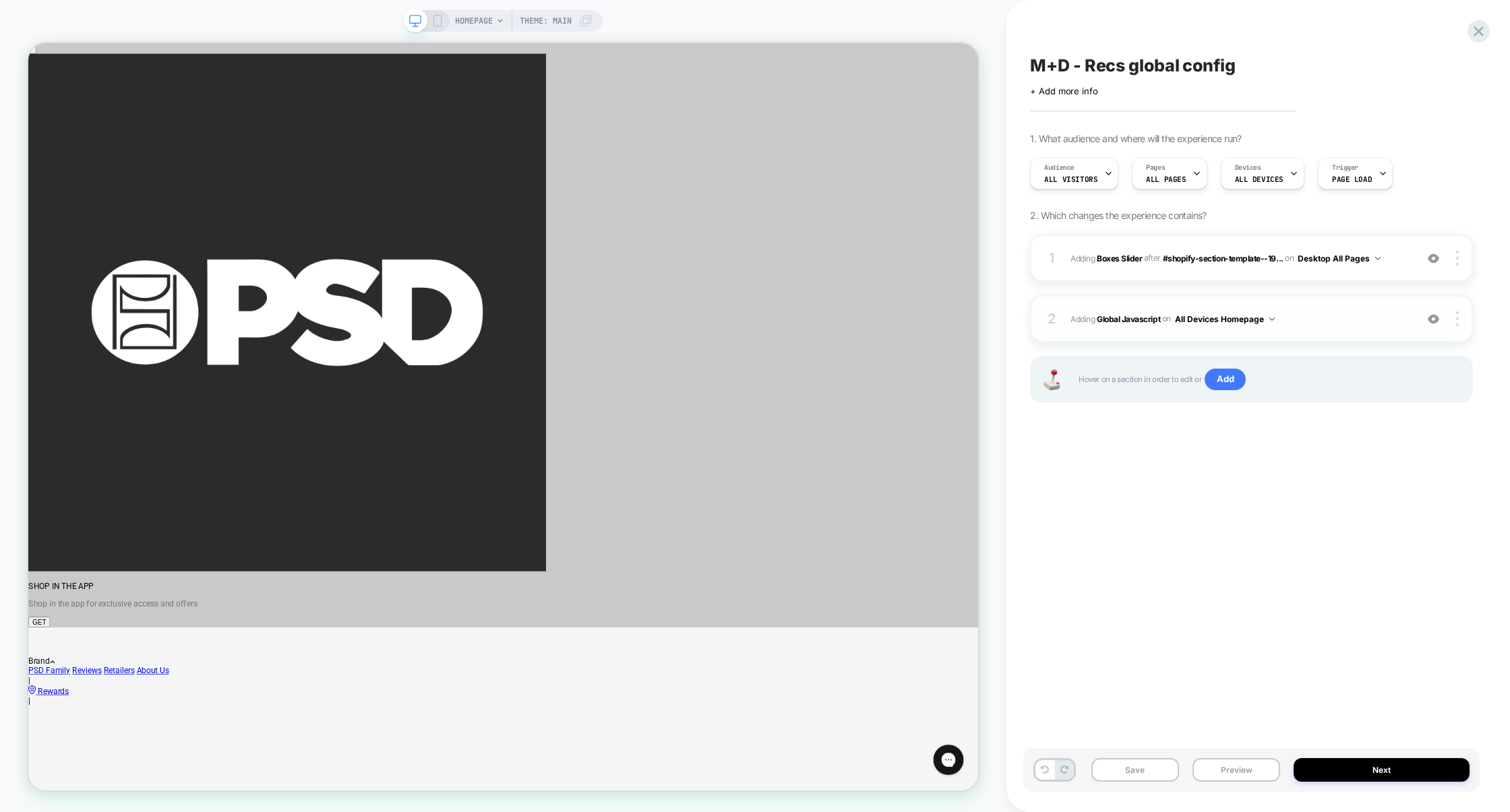
click at [1301, 317] on span "Adding Global Javascript on All Devices Homepage" at bounding box center [1239, 319] width 339 height 17
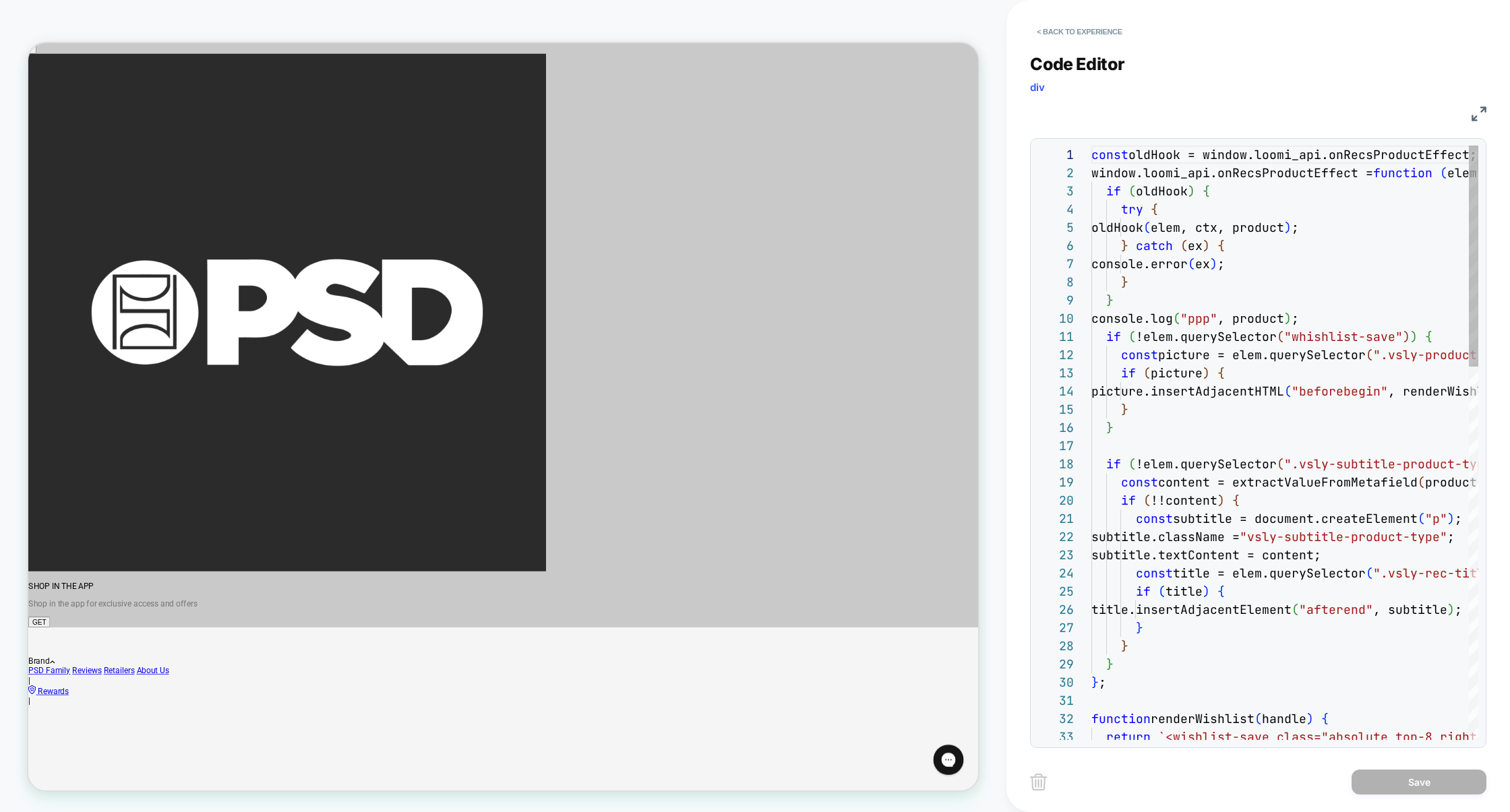
scroll to position [182, 0]
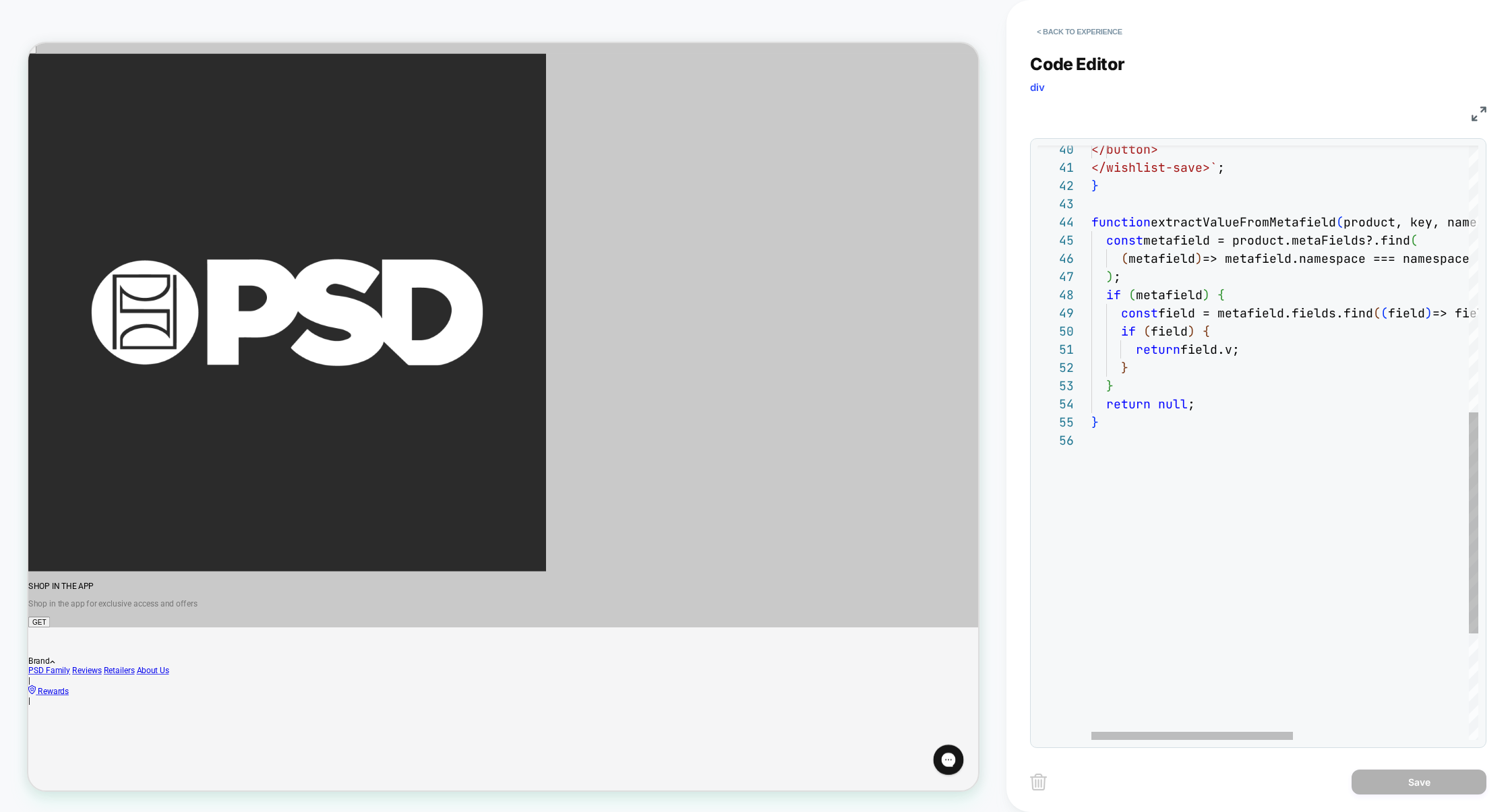
click at [1231, 490] on div "if ( metafield ) { const field = metafield.fields.find ( ( field ) => field.k =…" at bounding box center [1453, 228] width 723 height 1595
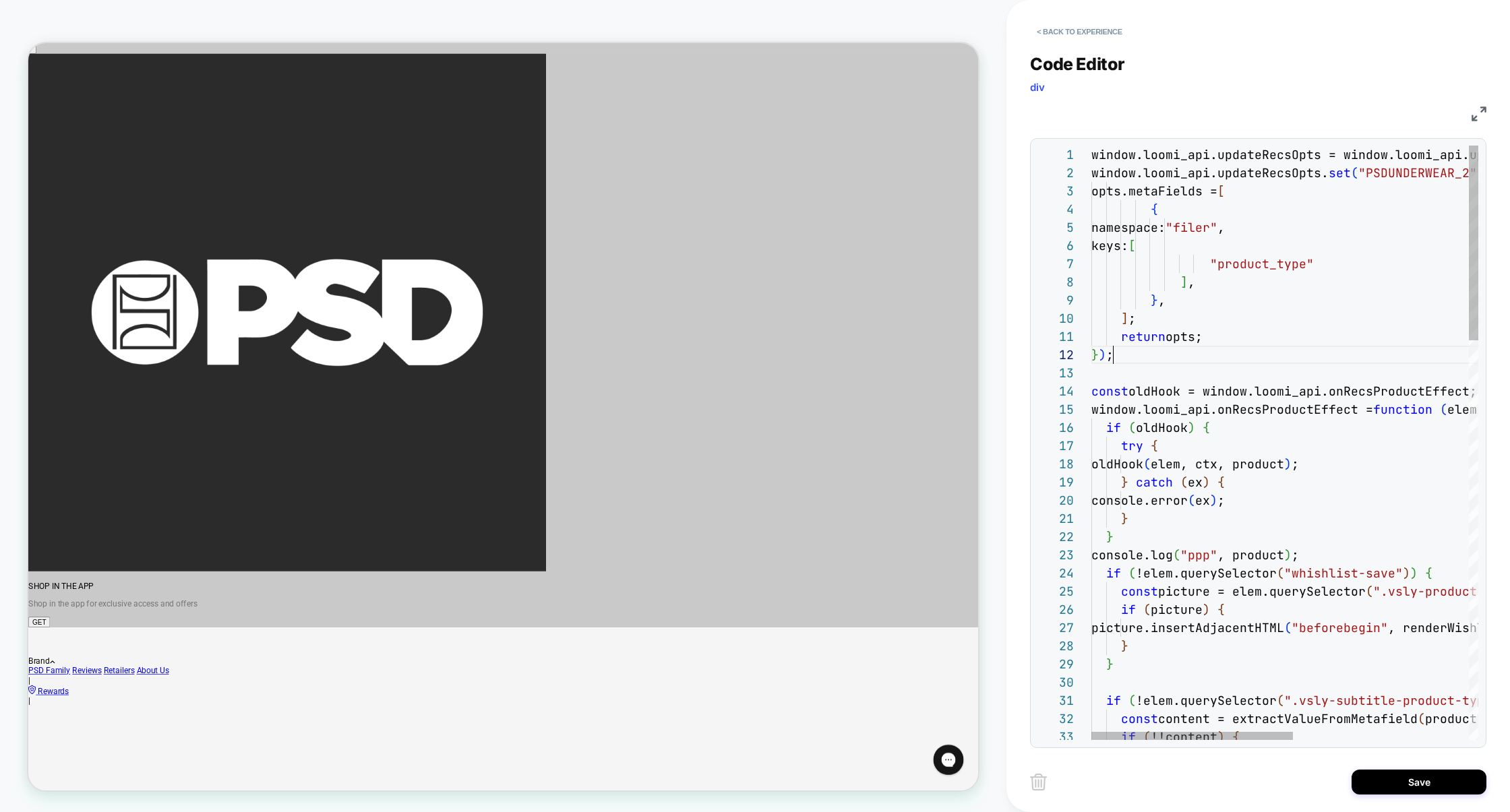
scroll to position [18, 22]
type textarea "**********"
click at [1399, 775] on button "Save" at bounding box center [1419, 782] width 135 height 25
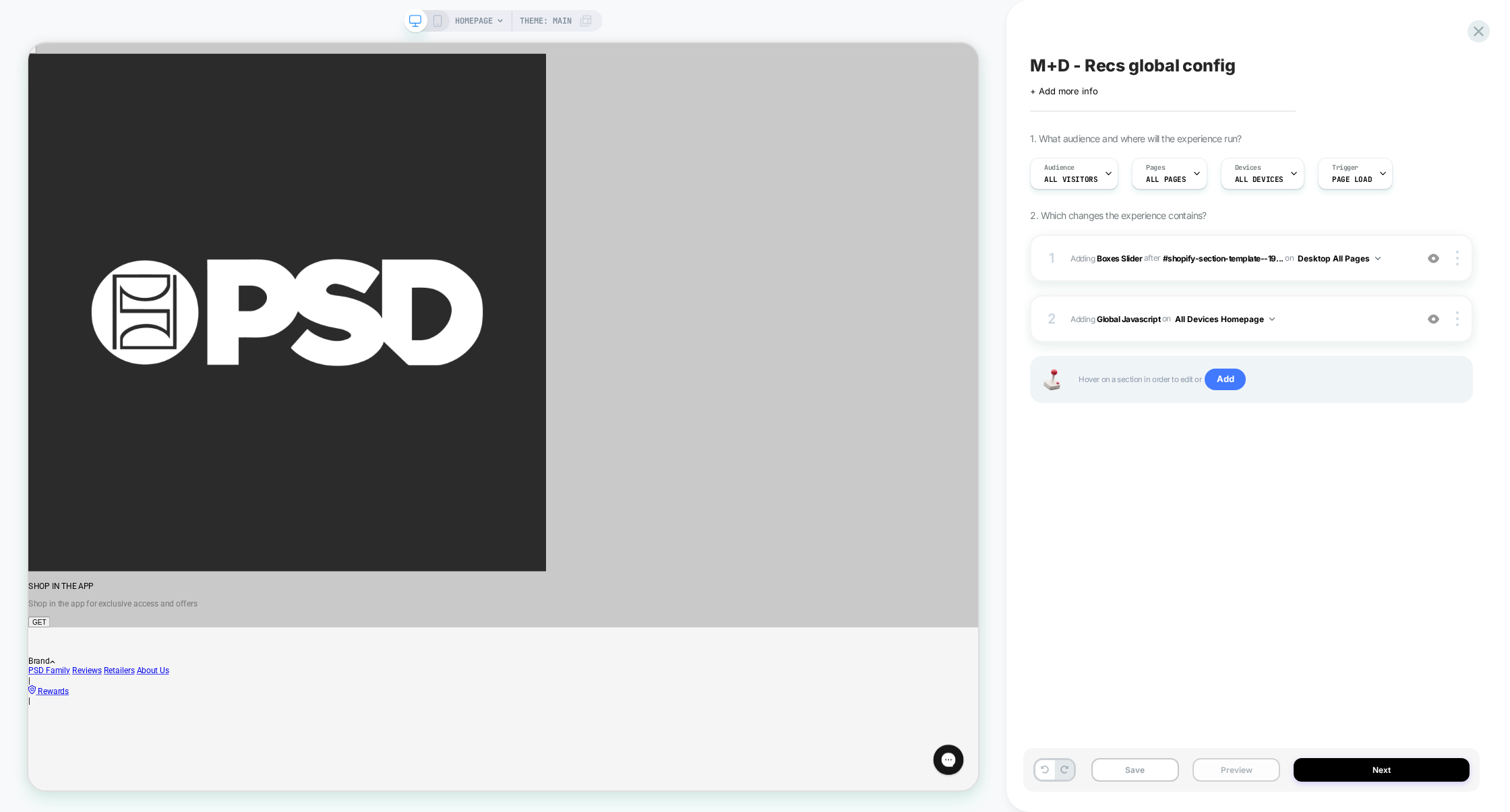
click at [1216, 775] on button "Preview" at bounding box center [1236, 770] width 88 height 24
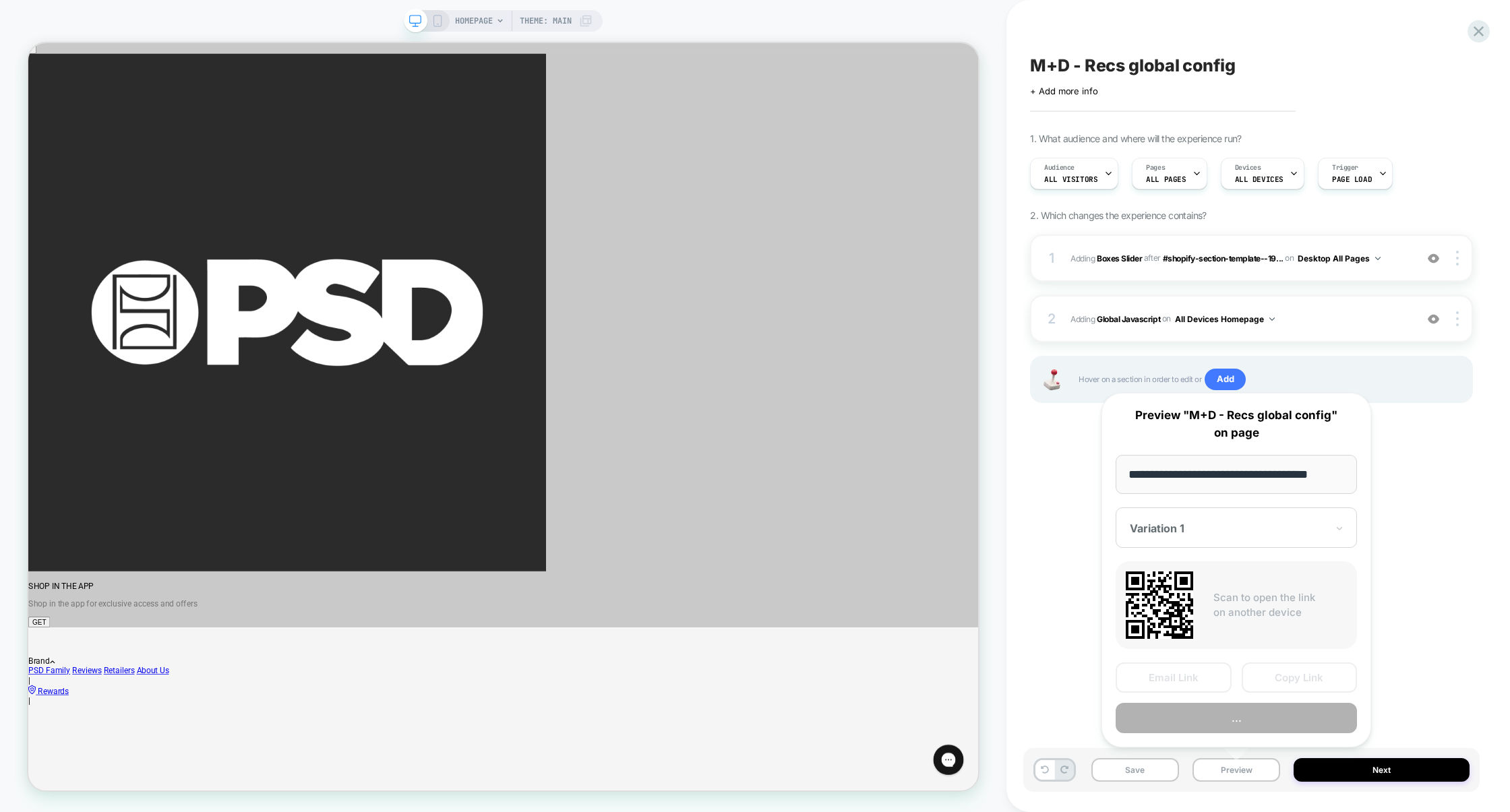
scroll to position [0, 12]
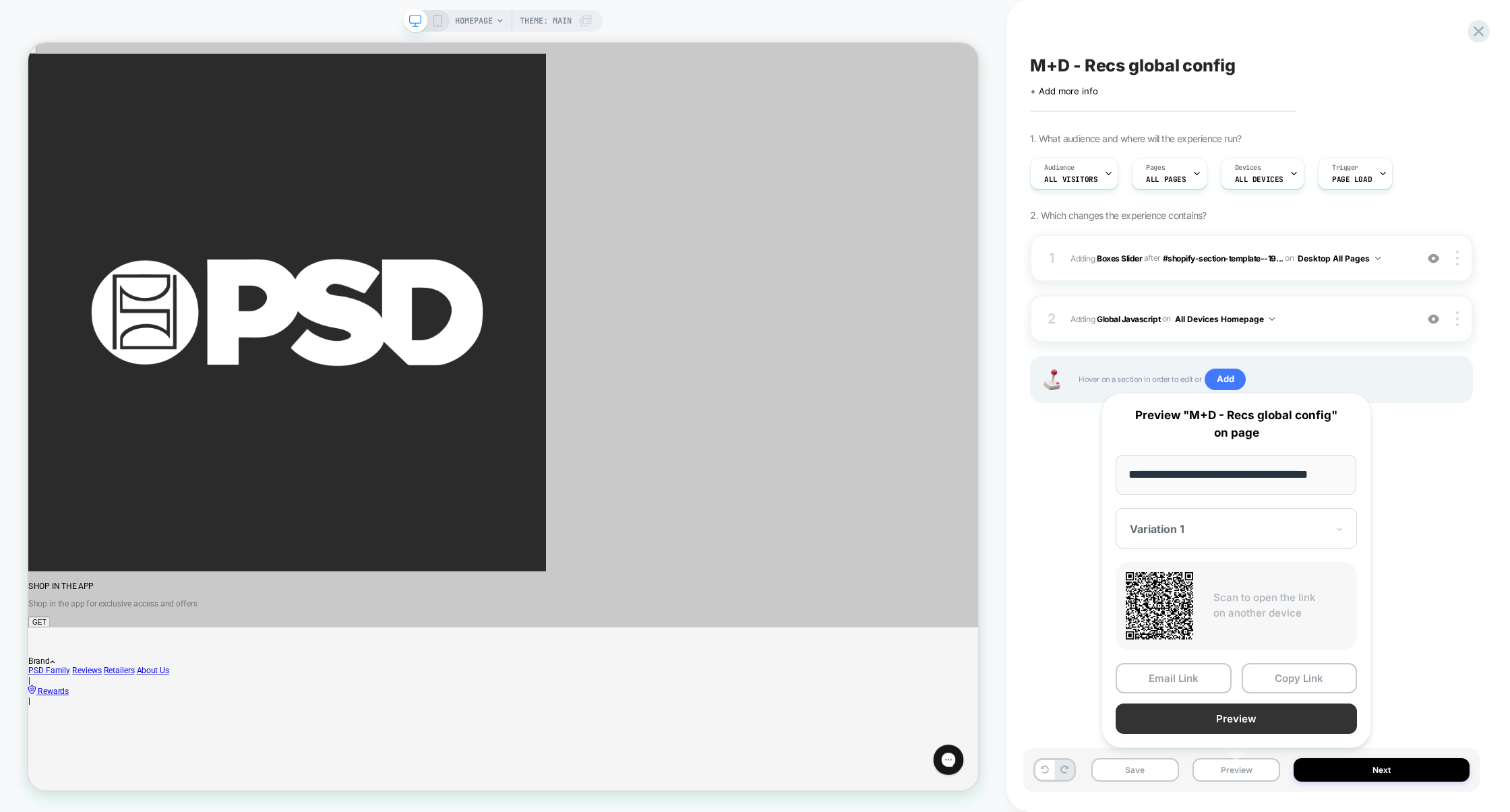
click at [1236, 720] on button "Preview" at bounding box center [1236, 719] width 241 height 31
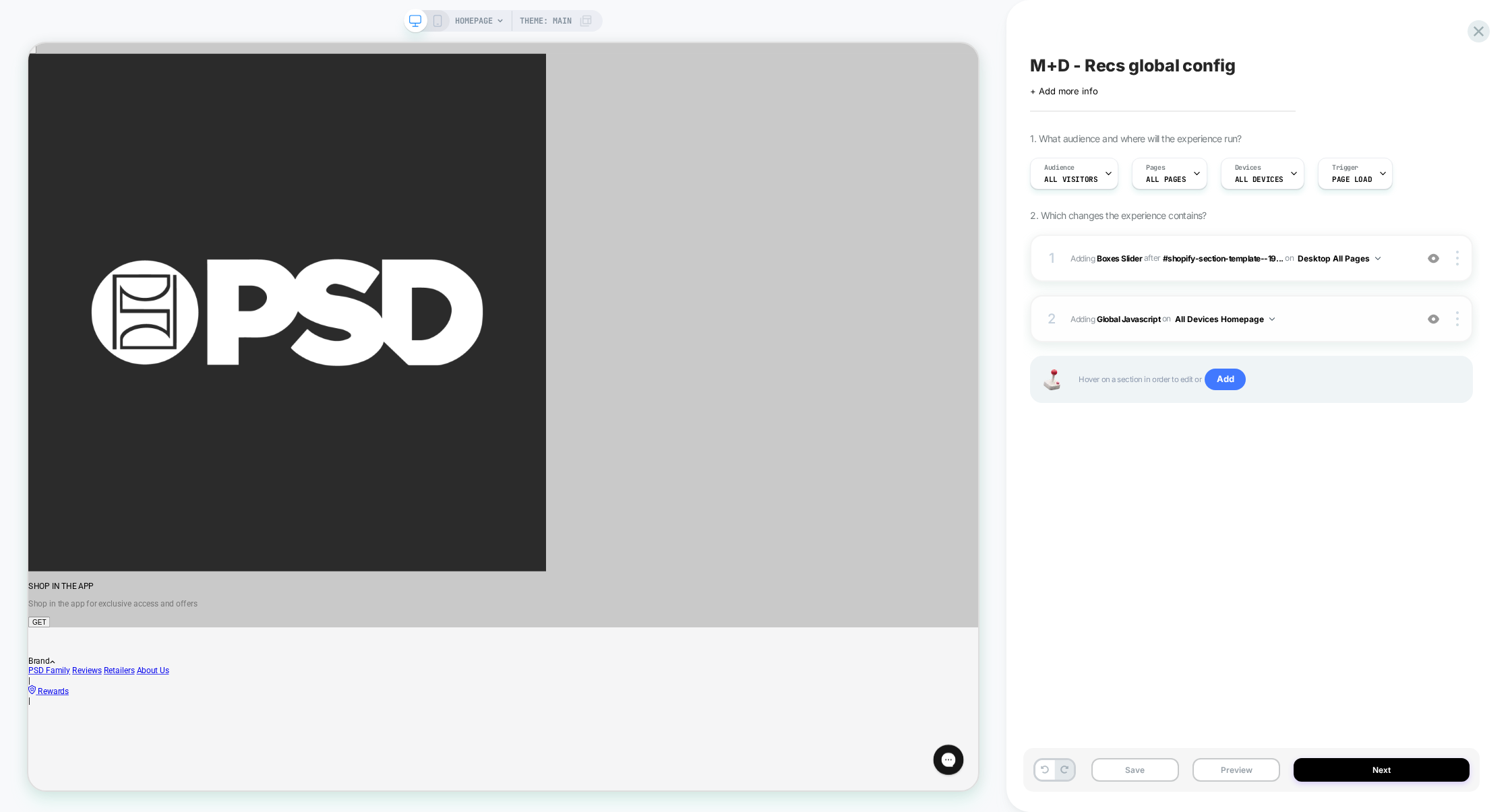
click at [1324, 312] on span "Adding Global Javascript on All Devices Homepage" at bounding box center [1239, 319] width 339 height 17
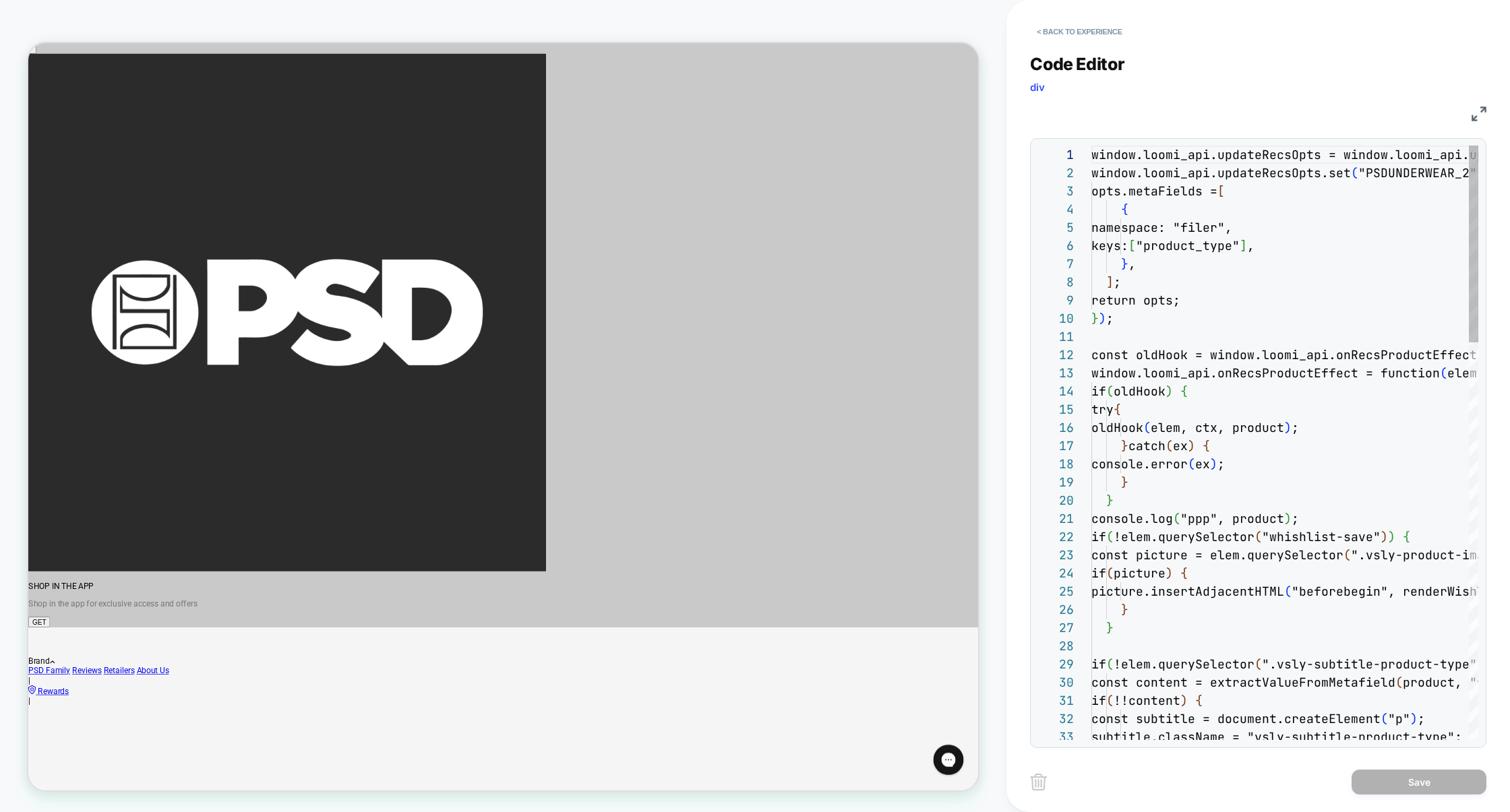
scroll to position [182, 0]
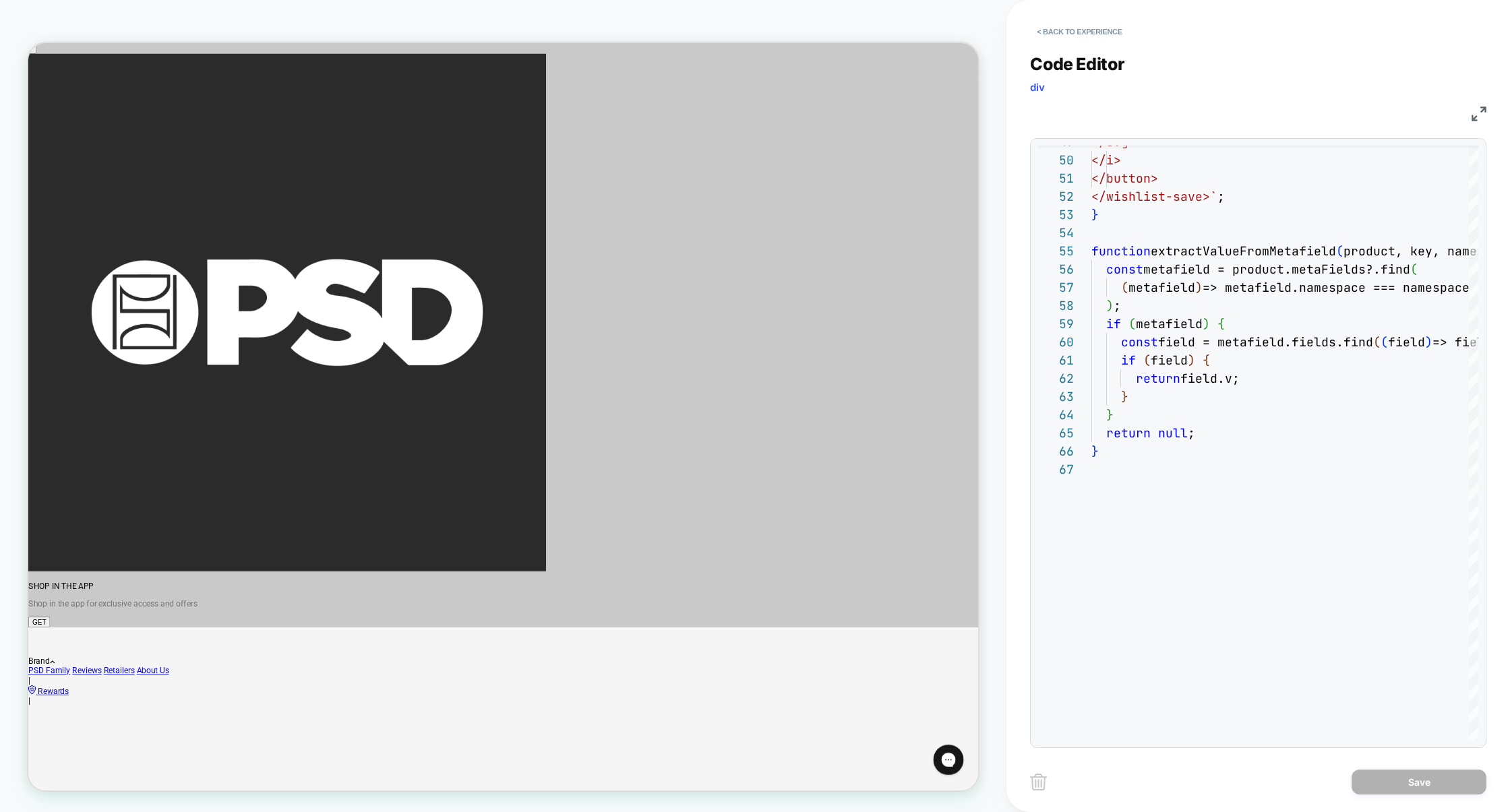
click at [1477, 115] on img at bounding box center [1479, 114] width 15 height 15
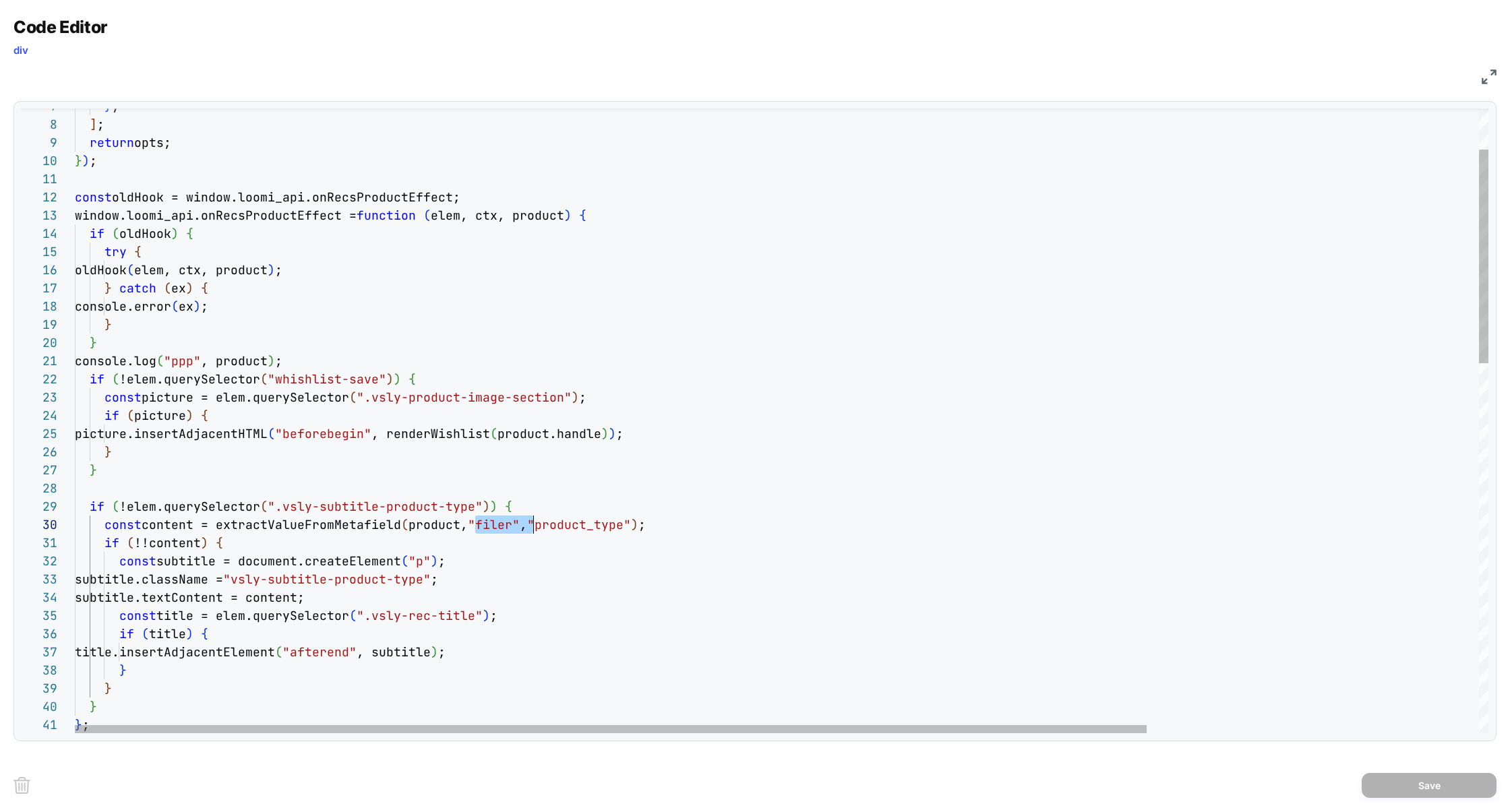
drag, startPoint x: 477, startPoint y: 523, endPoint x: 531, endPoint y: 526, distance: 54.1
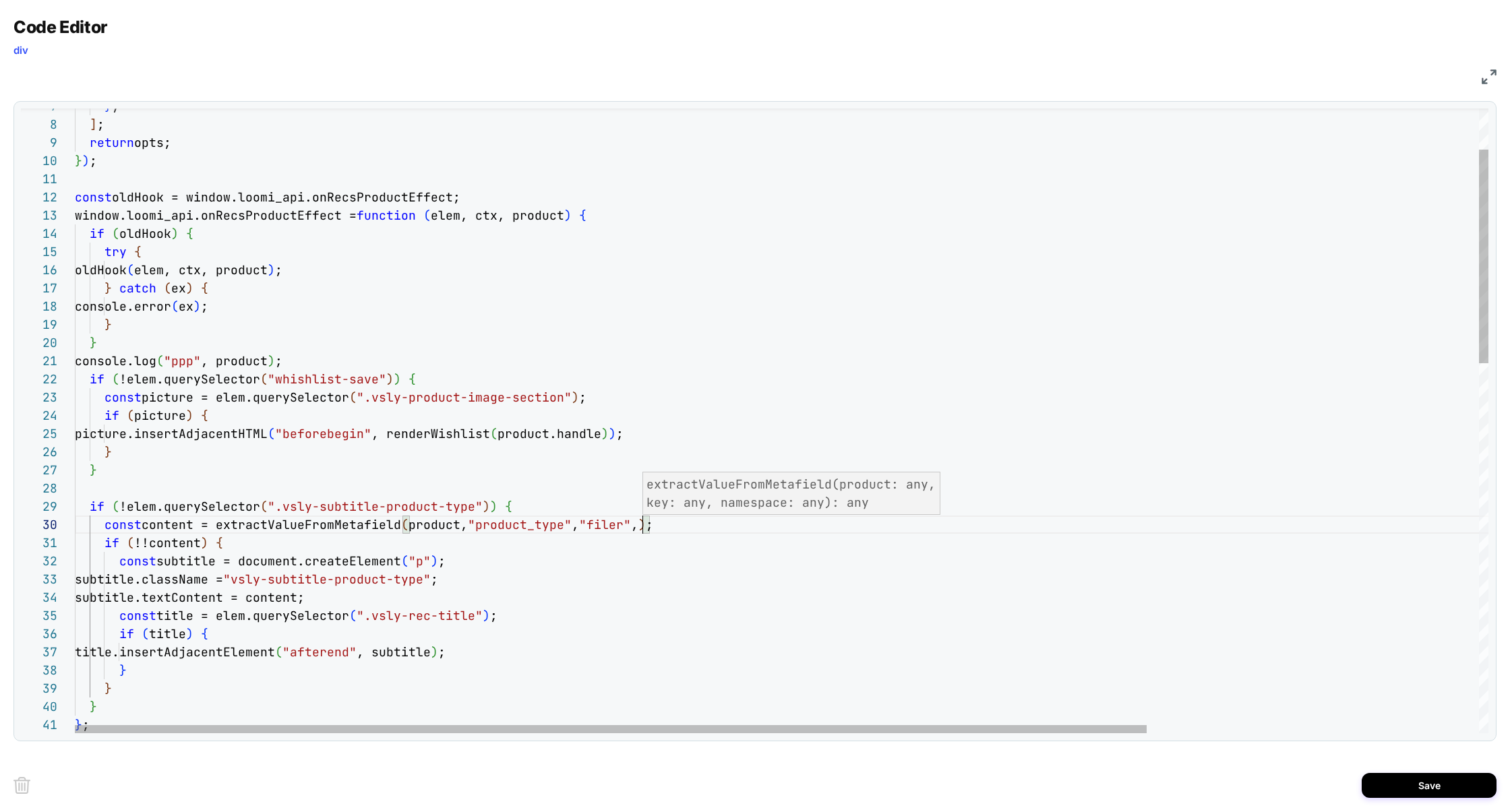
scroll to position [163, 561]
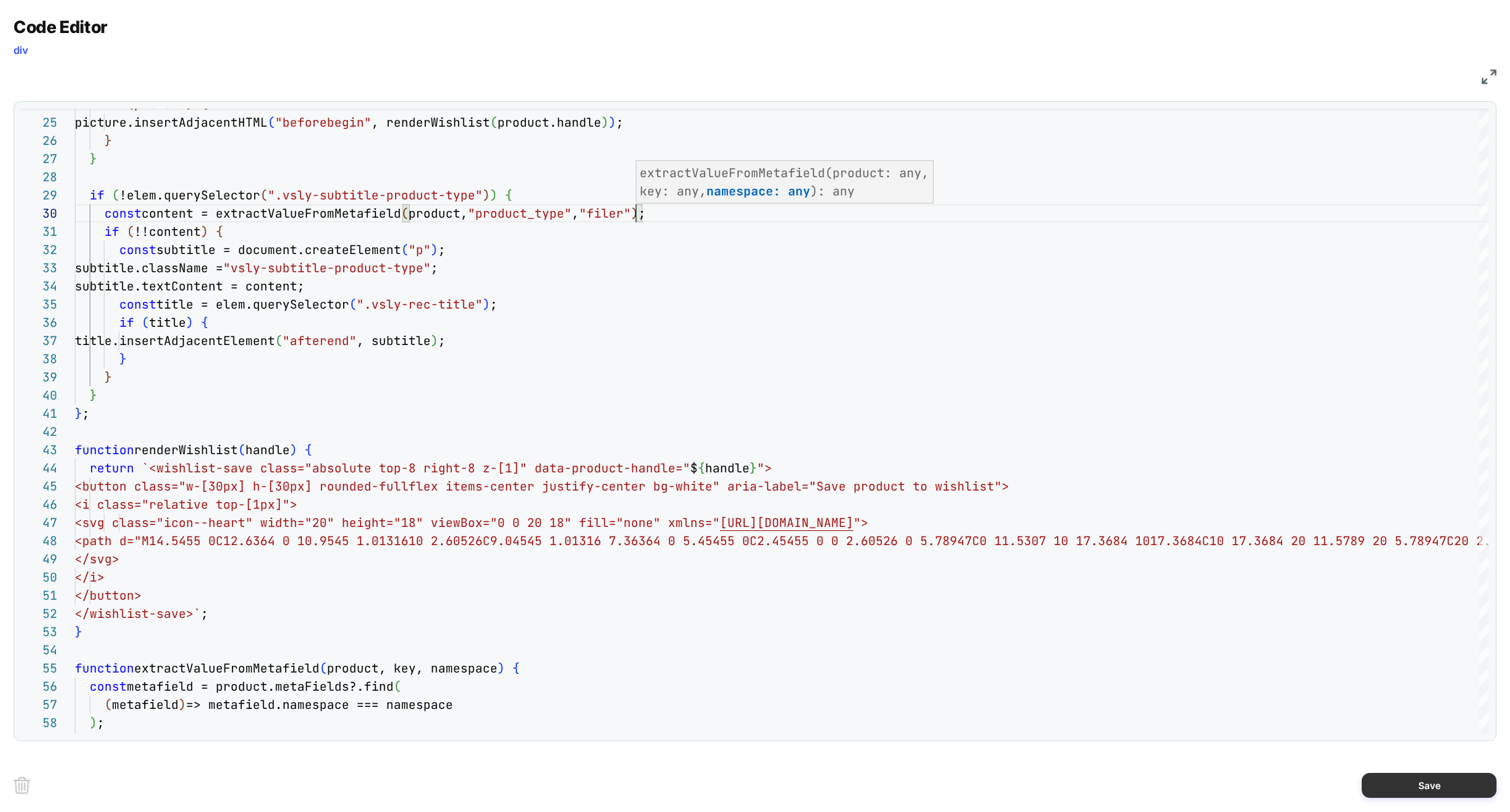
type textarea "**********"
click at [1409, 777] on button "Save" at bounding box center [1429, 785] width 135 height 25
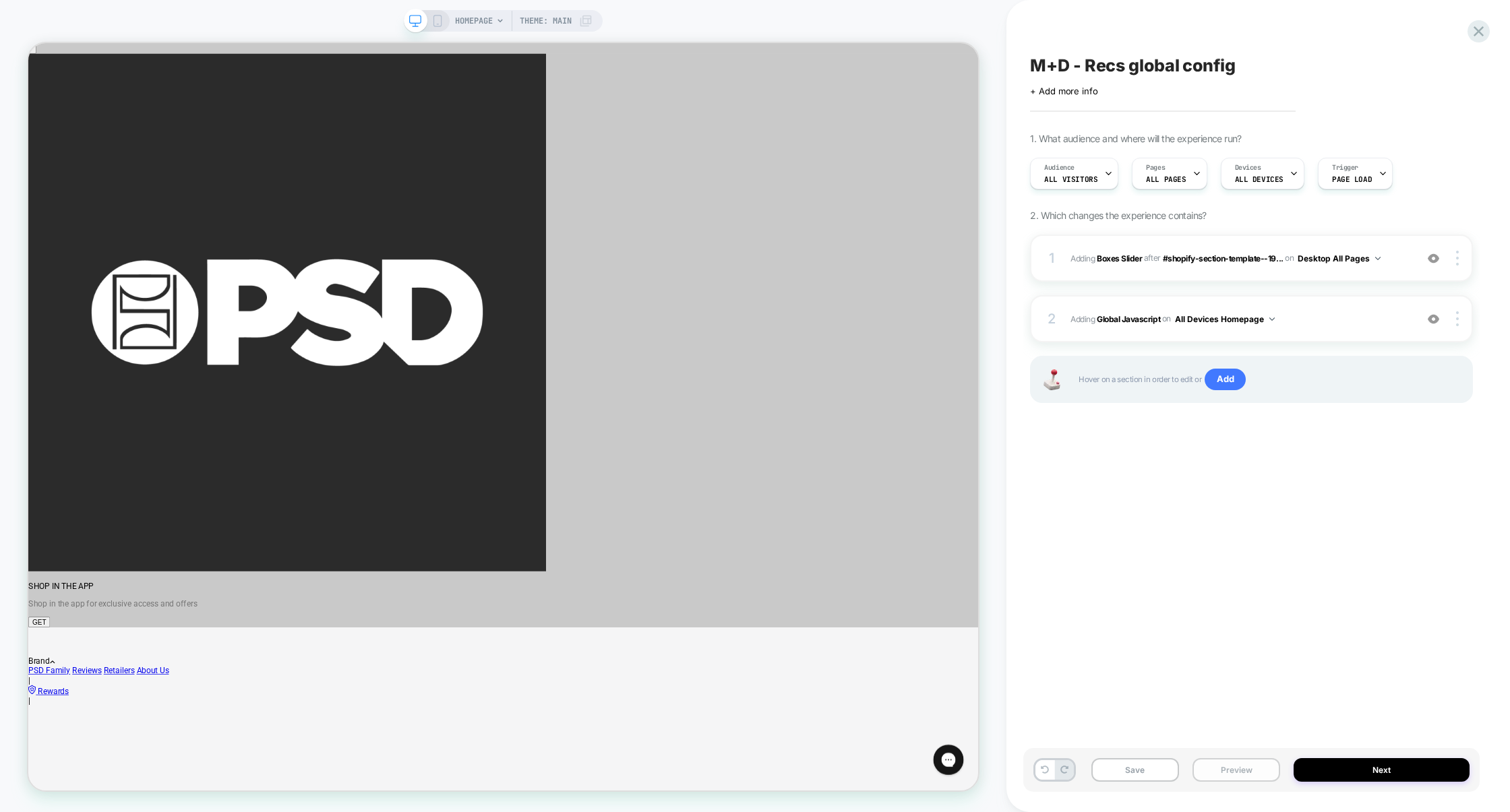
click at [1219, 772] on button "Preview" at bounding box center [1236, 770] width 88 height 24
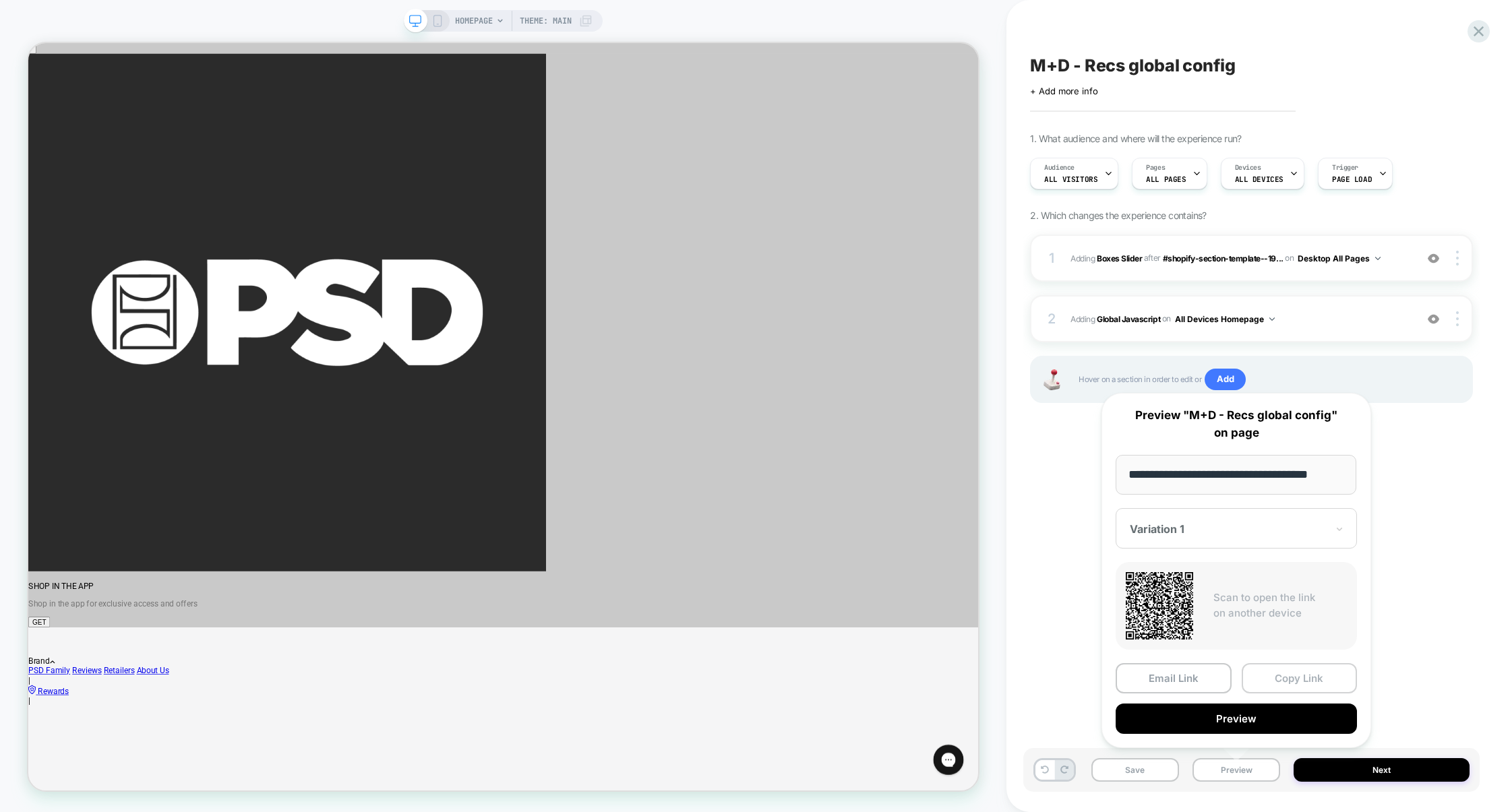
scroll to position [0, 0]
click at [1277, 681] on button "Copy Link" at bounding box center [1299, 678] width 116 height 31
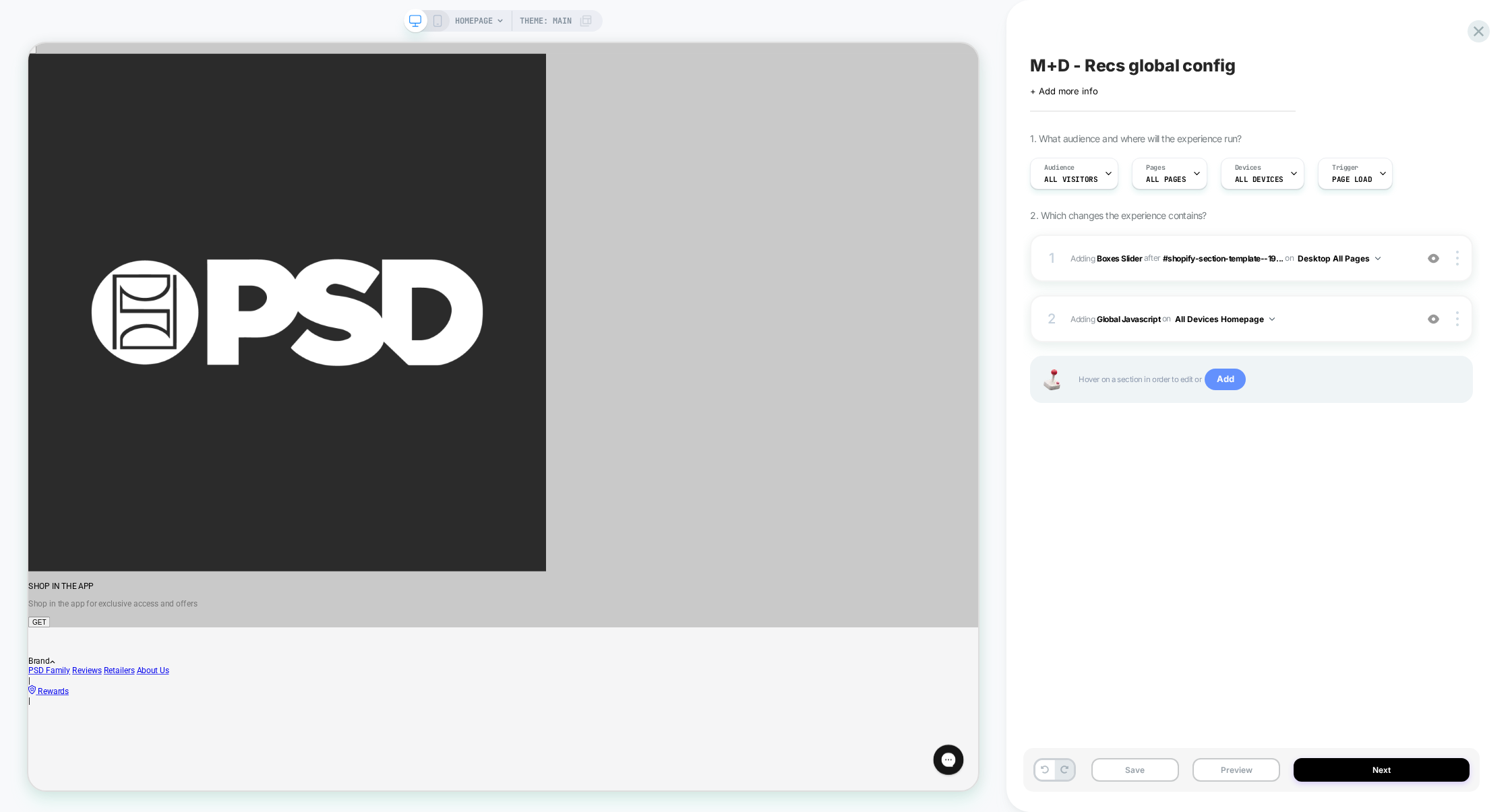
click at [1229, 386] on span "Add" at bounding box center [1225, 379] width 41 height 22
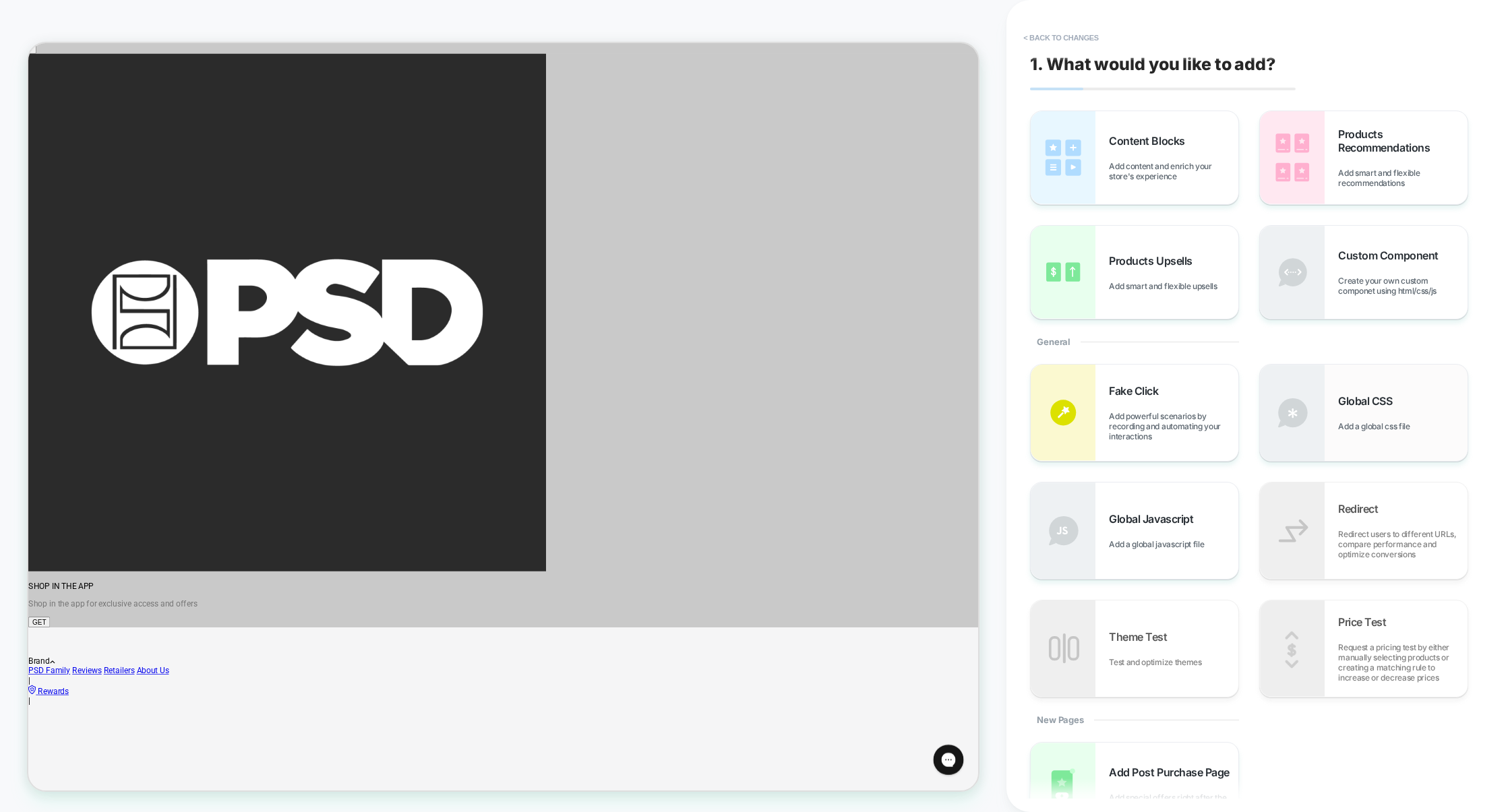
click at [1319, 405] on img at bounding box center [1292, 412] width 65 height 96
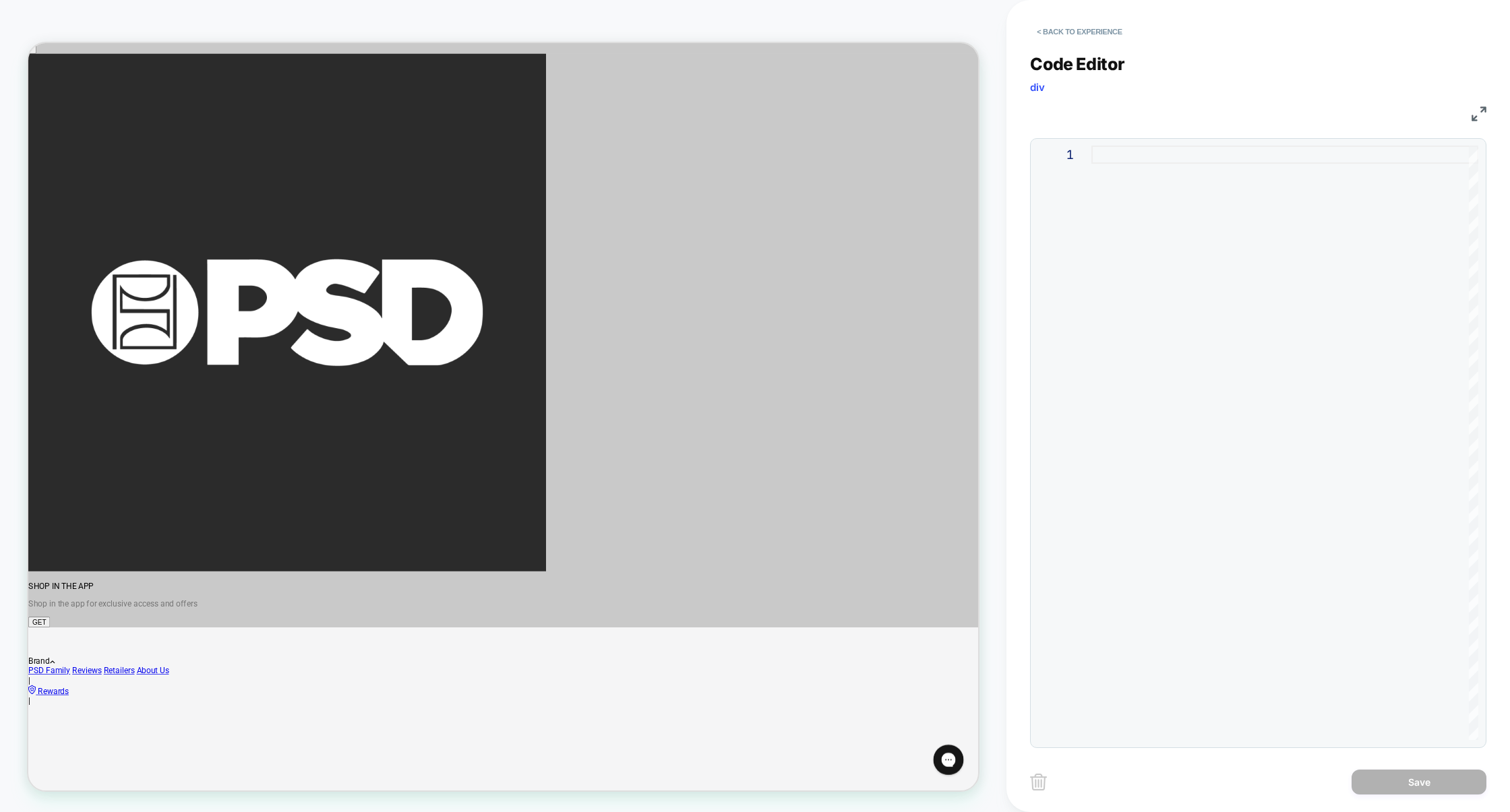
click at [1137, 251] on div at bounding box center [1285, 443] width 387 height 595
type textarea "**********"
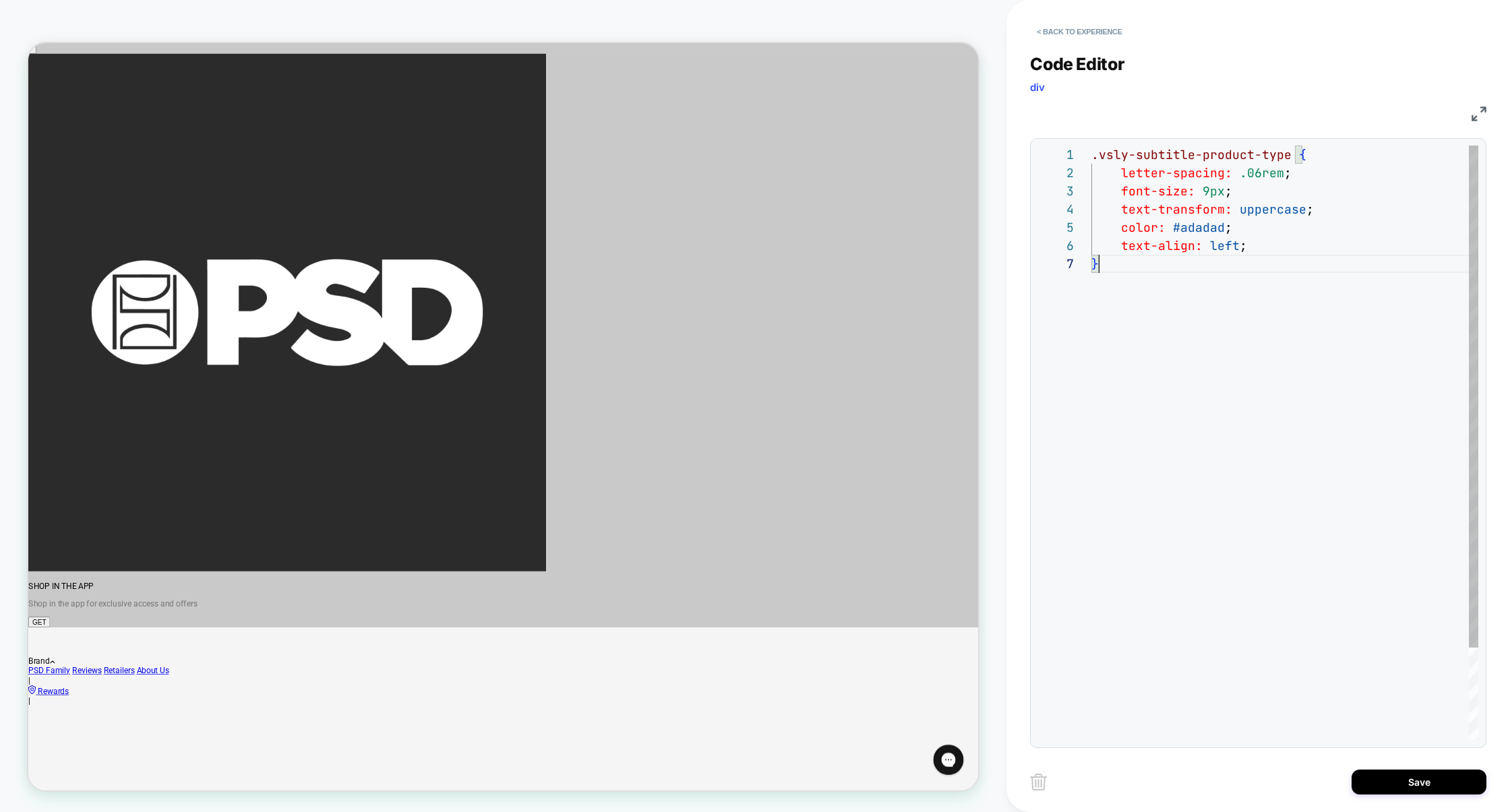
scroll to position [109, 7]
click at [1406, 783] on button "Save" at bounding box center [1419, 782] width 135 height 25
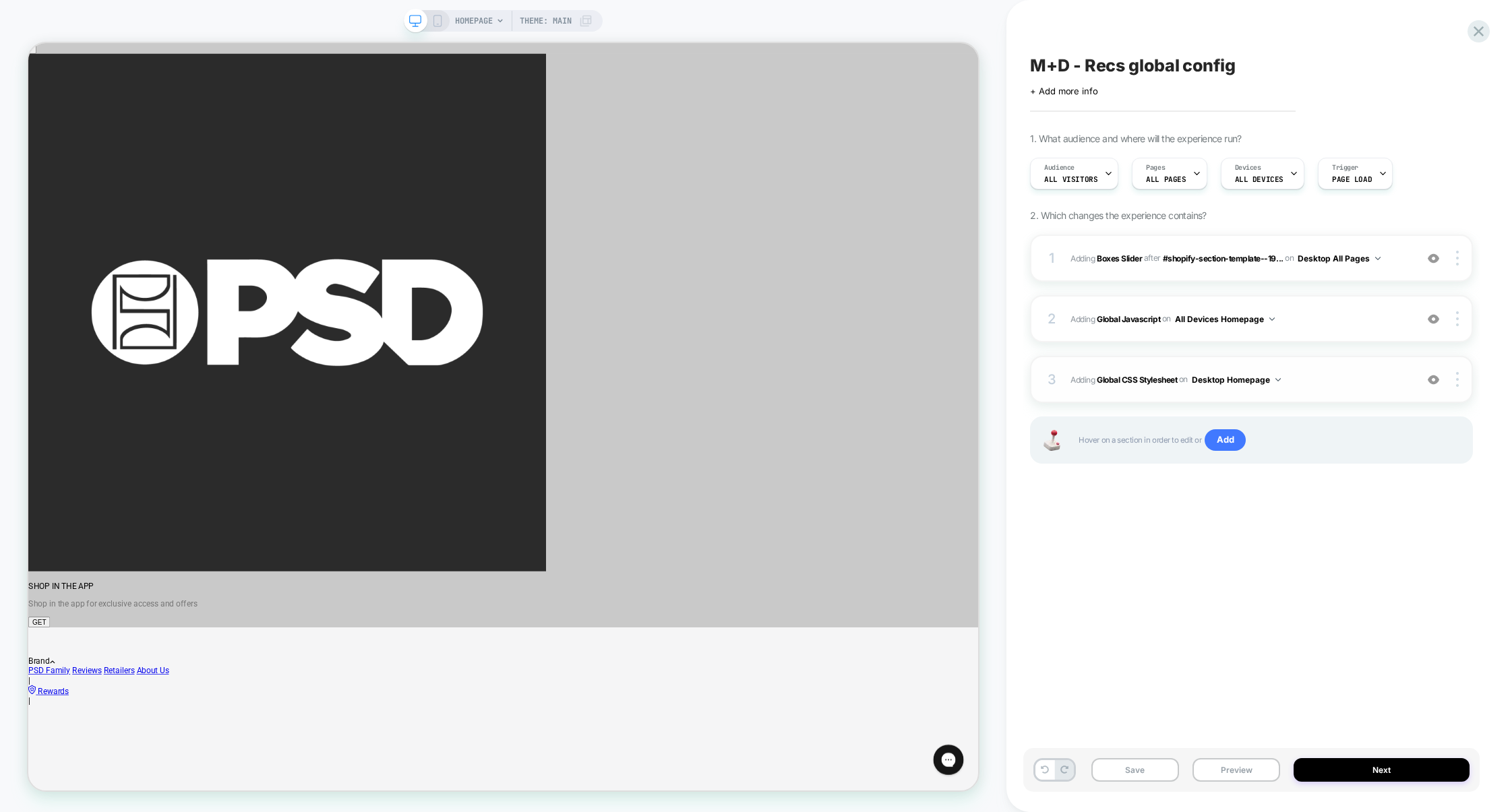
click at [1263, 377] on button "Desktop Homepage" at bounding box center [1236, 379] width 89 height 17
click at [1241, 583] on div "Desktop All Pages" at bounding box center [1238, 583] width 169 height 29
click at [1453, 380] on div at bounding box center [1460, 379] width 26 height 15
click at [1403, 416] on div "Target All Devices" at bounding box center [1378, 416] width 120 height 37
click at [1464, 317] on div at bounding box center [1460, 319] width 26 height 15
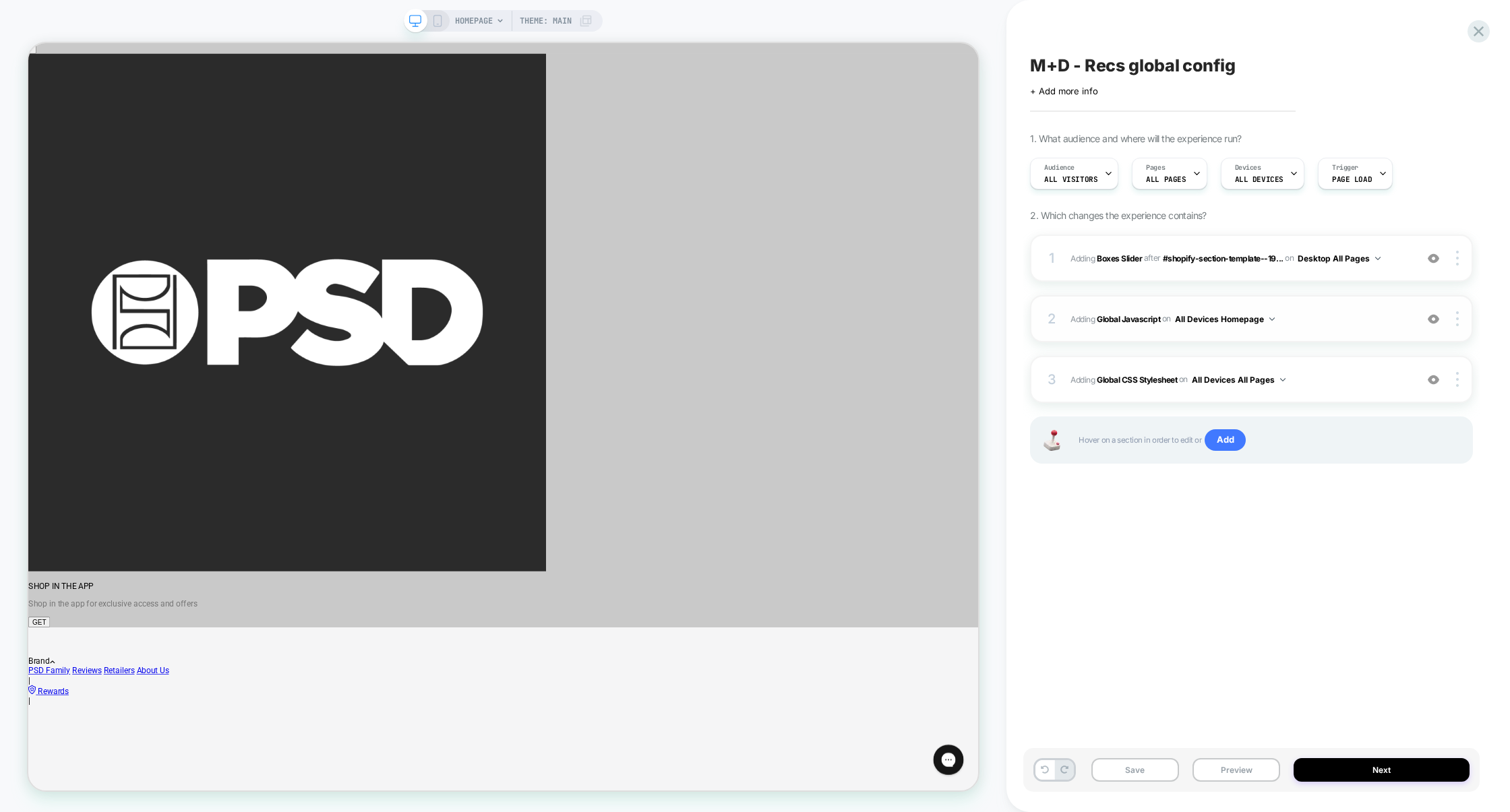
click at [1236, 319] on button "All Devices Homepage" at bounding box center [1224, 319] width 99 height 17
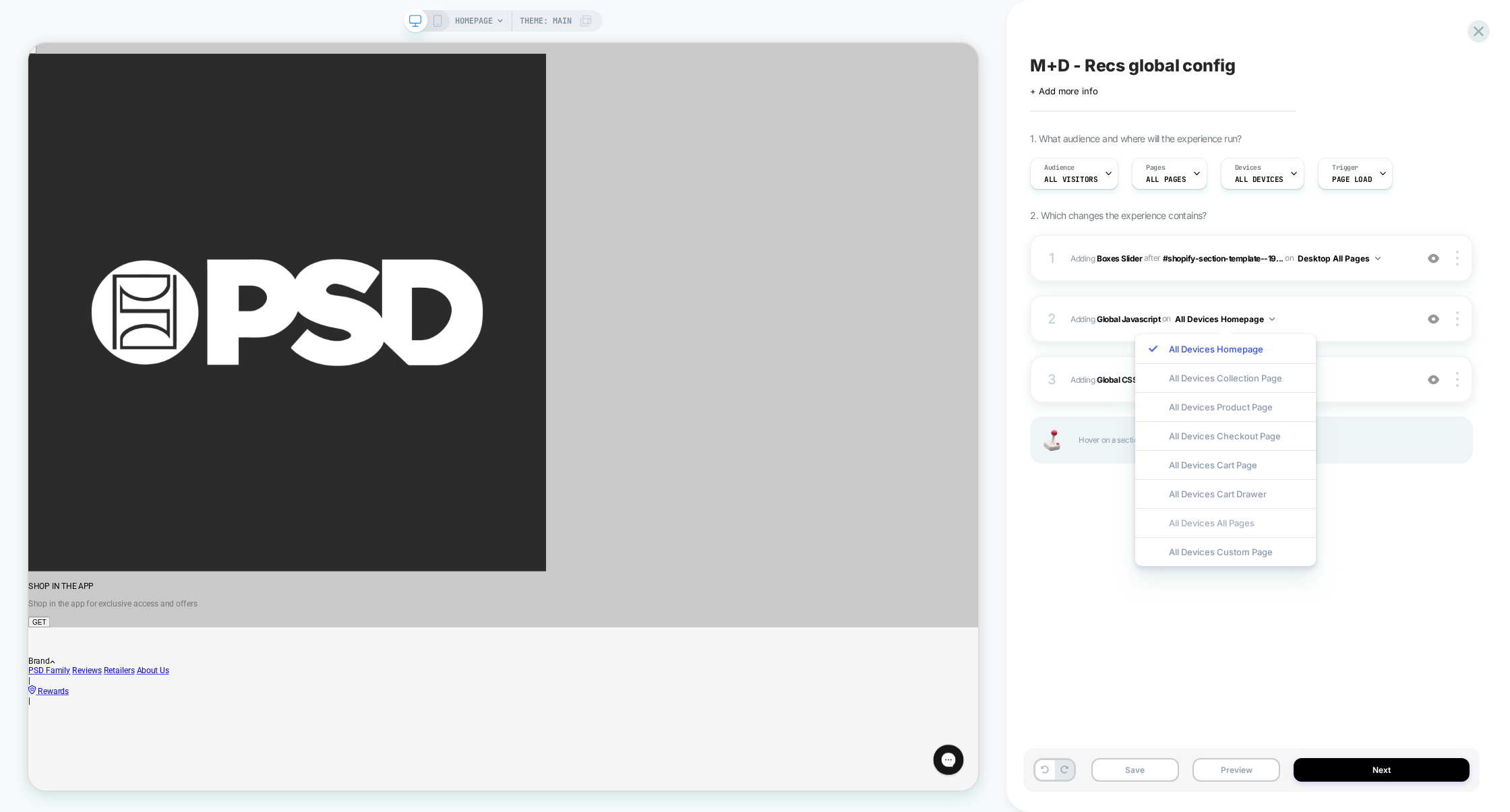
click at [1235, 529] on div "All Devices All Pages" at bounding box center [1225, 522] width 181 height 29
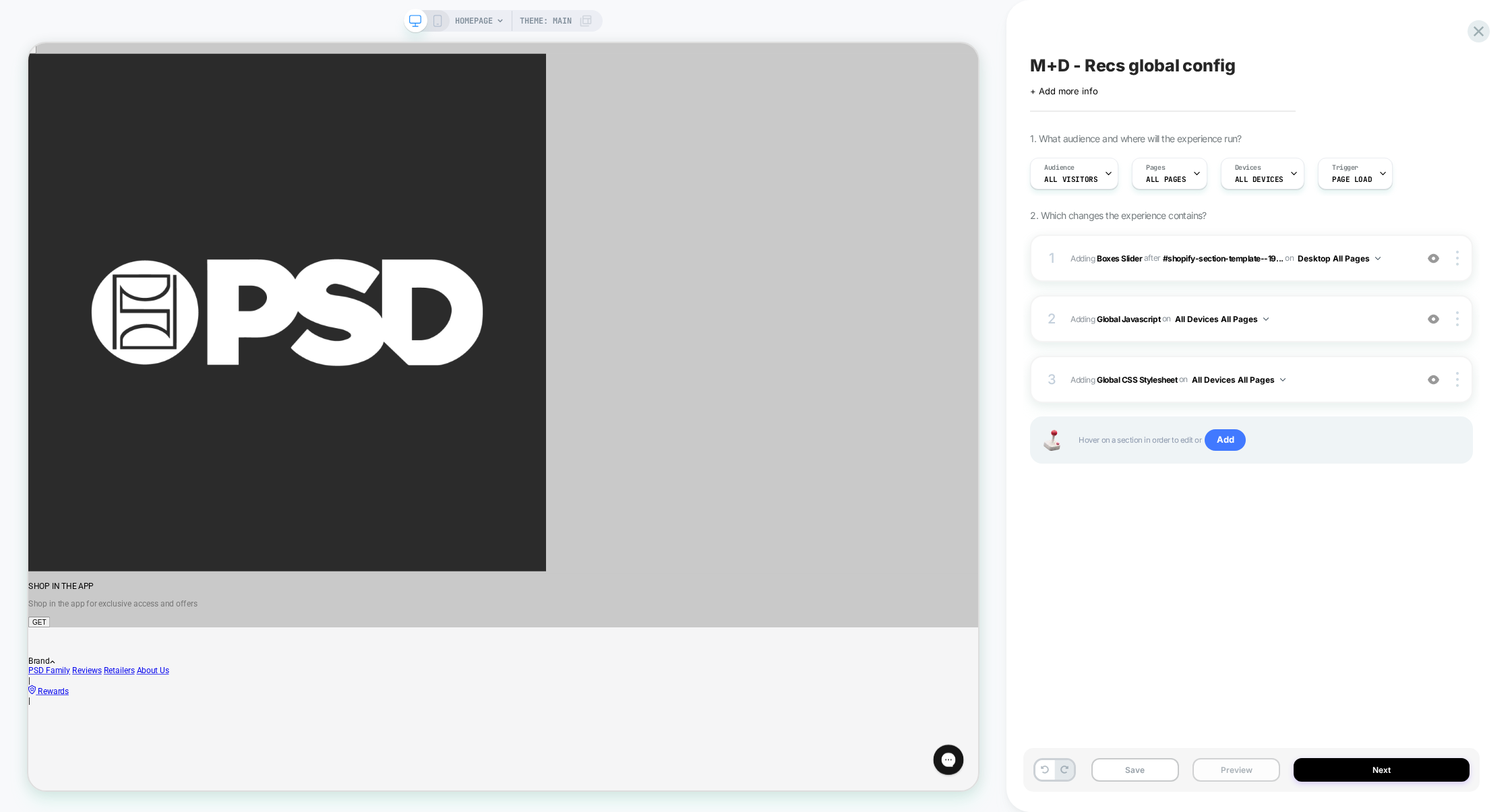
click at [1247, 759] on button "Preview" at bounding box center [1236, 770] width 88 height 24
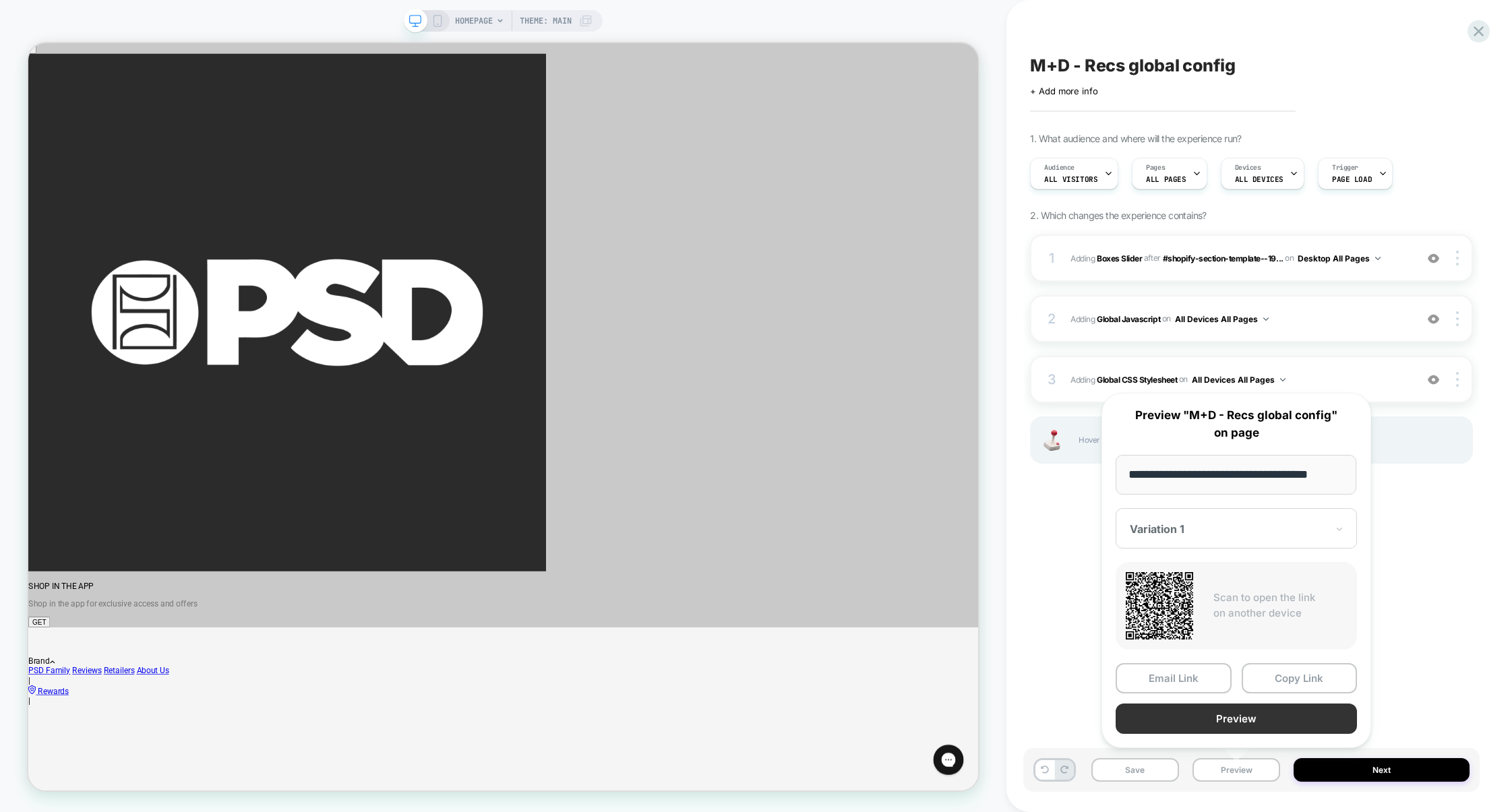
scroll to position [0, 0]
click at [1233, 711] on button "Preview" at bounding box center [1236, 719] width 241 height 31
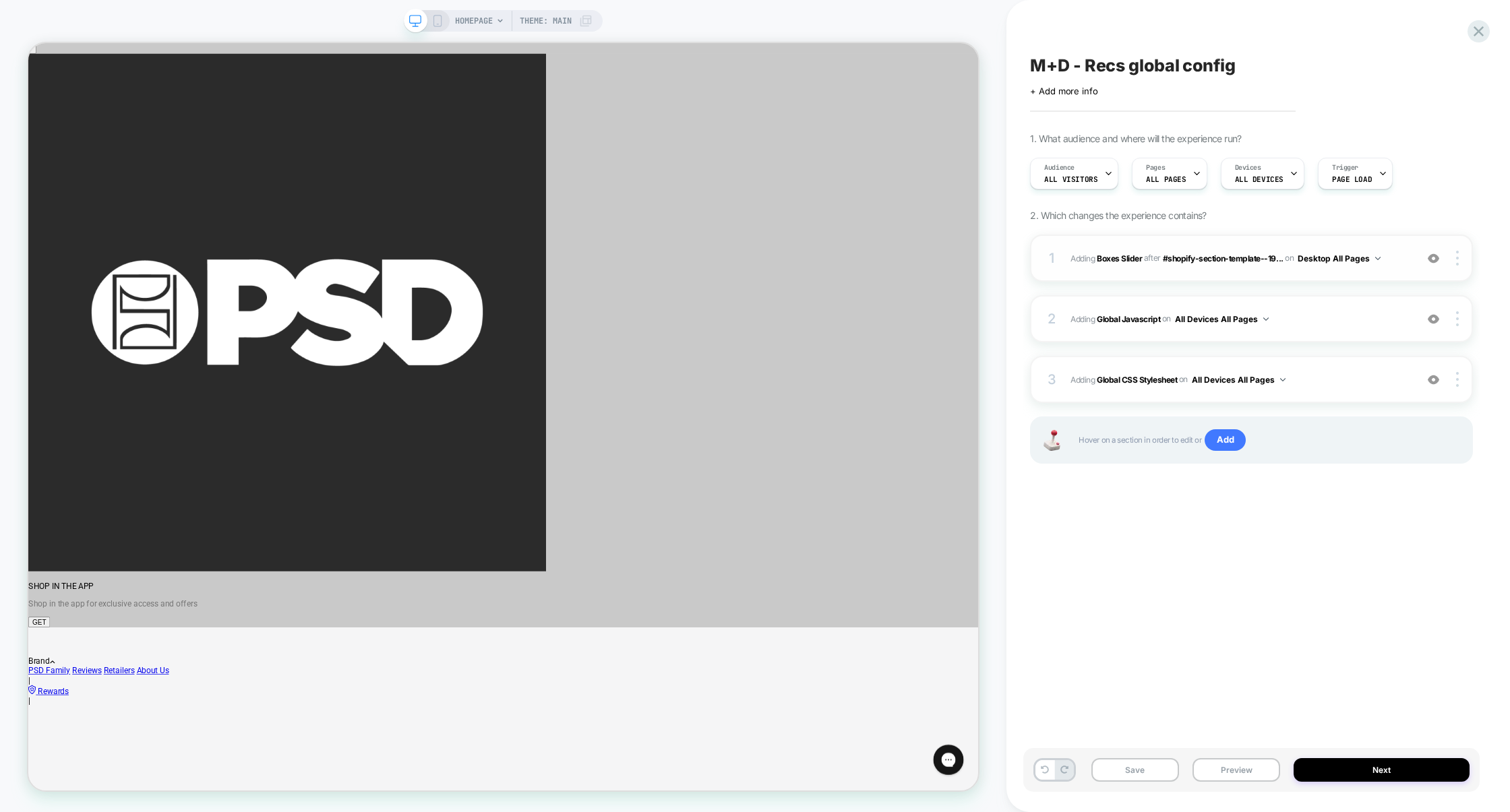
click at [1239, 275] on div "1 #_loomi_addon_1755094157355 Adding Boxes Slider AFTER #shopify-section-templa…" at bounding box center [1252, 257] width 443 height 47
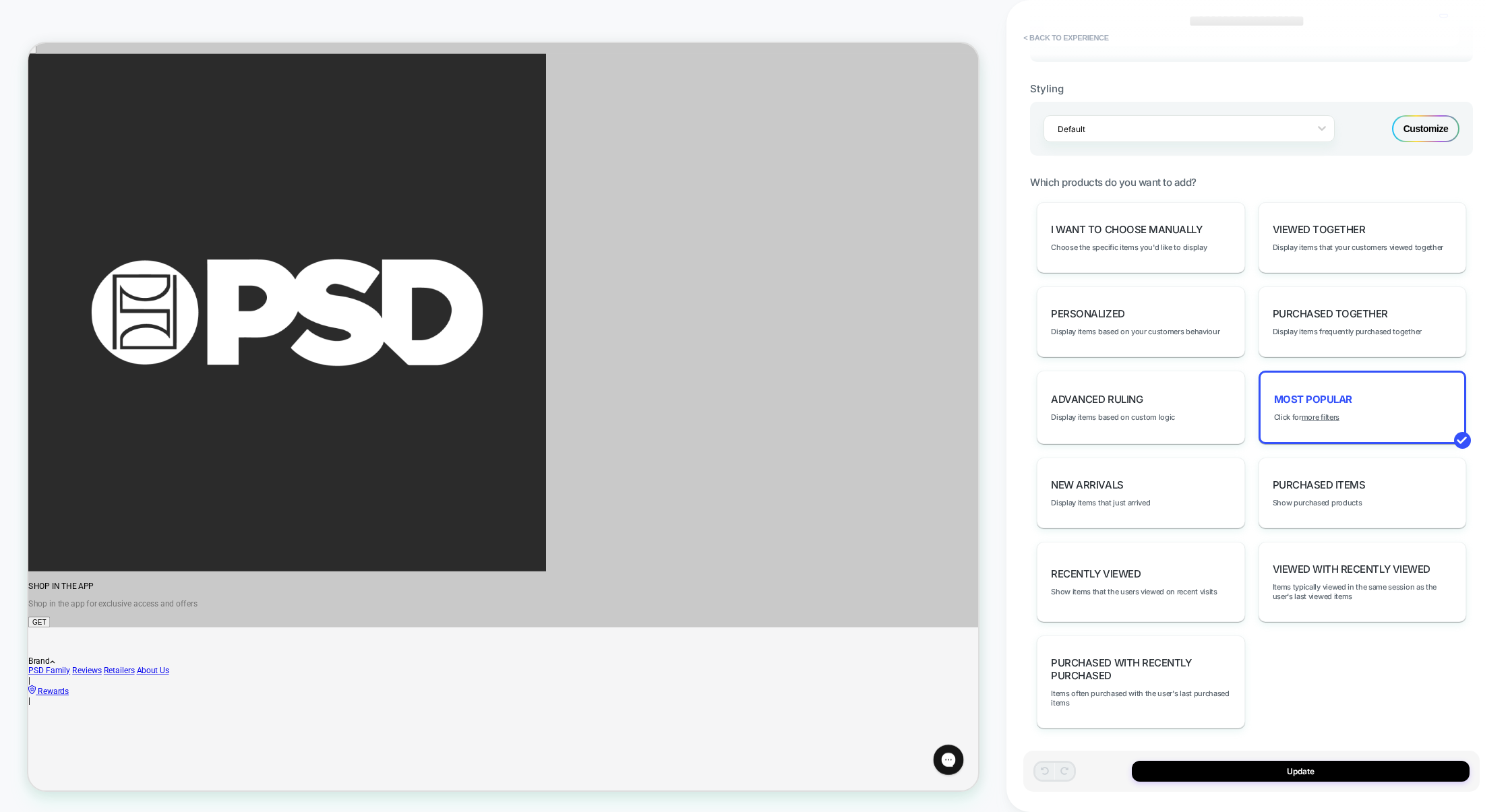
scroll to position [525, 0]
click at [1421, 131] on div "Customize" at bounding box center [1426, 127] width 67 height 27
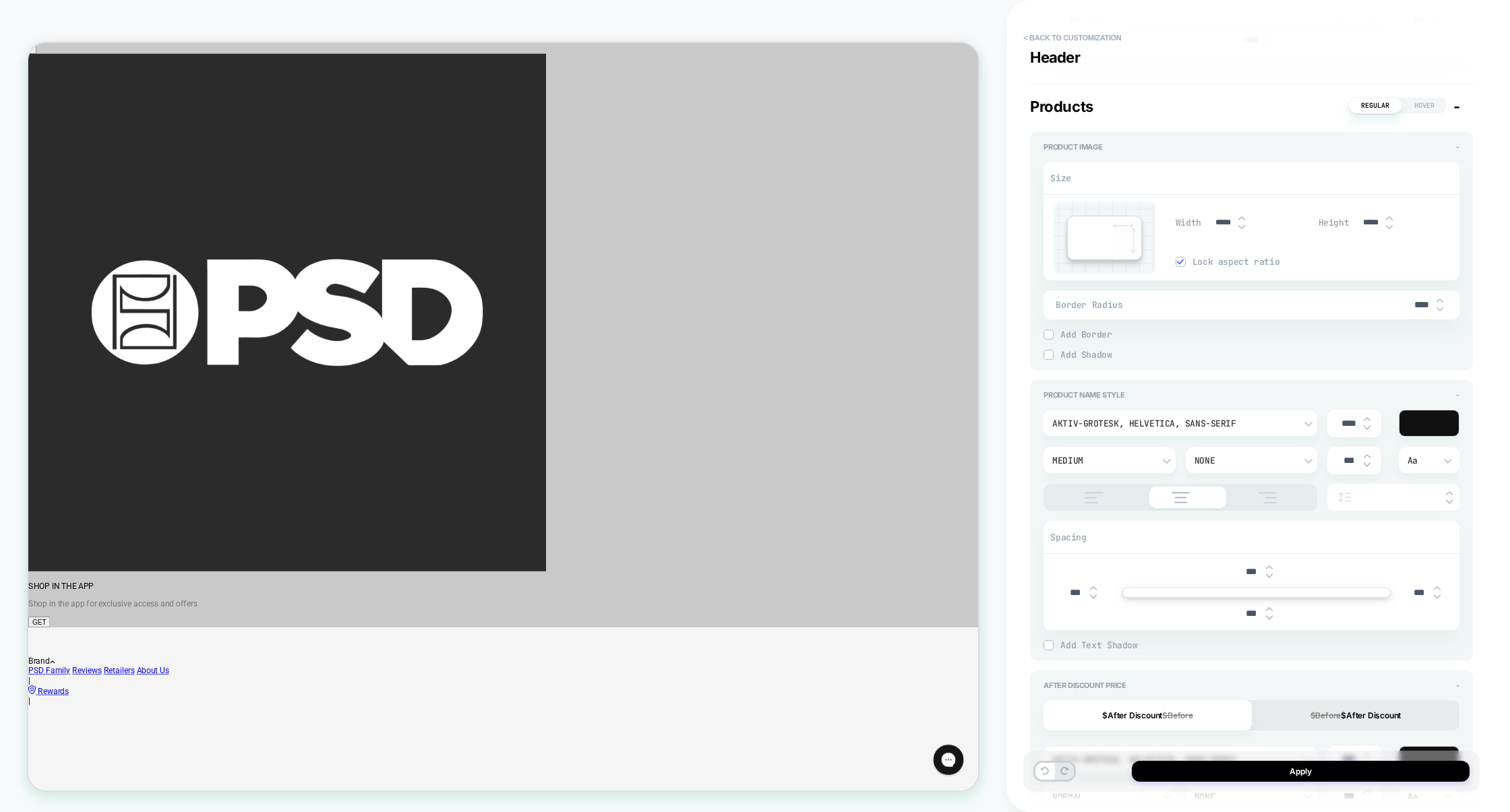
scroll to position [551, 0]
click at [1096, 492] on img at bounding box center [1094, 495] width 33 height 12
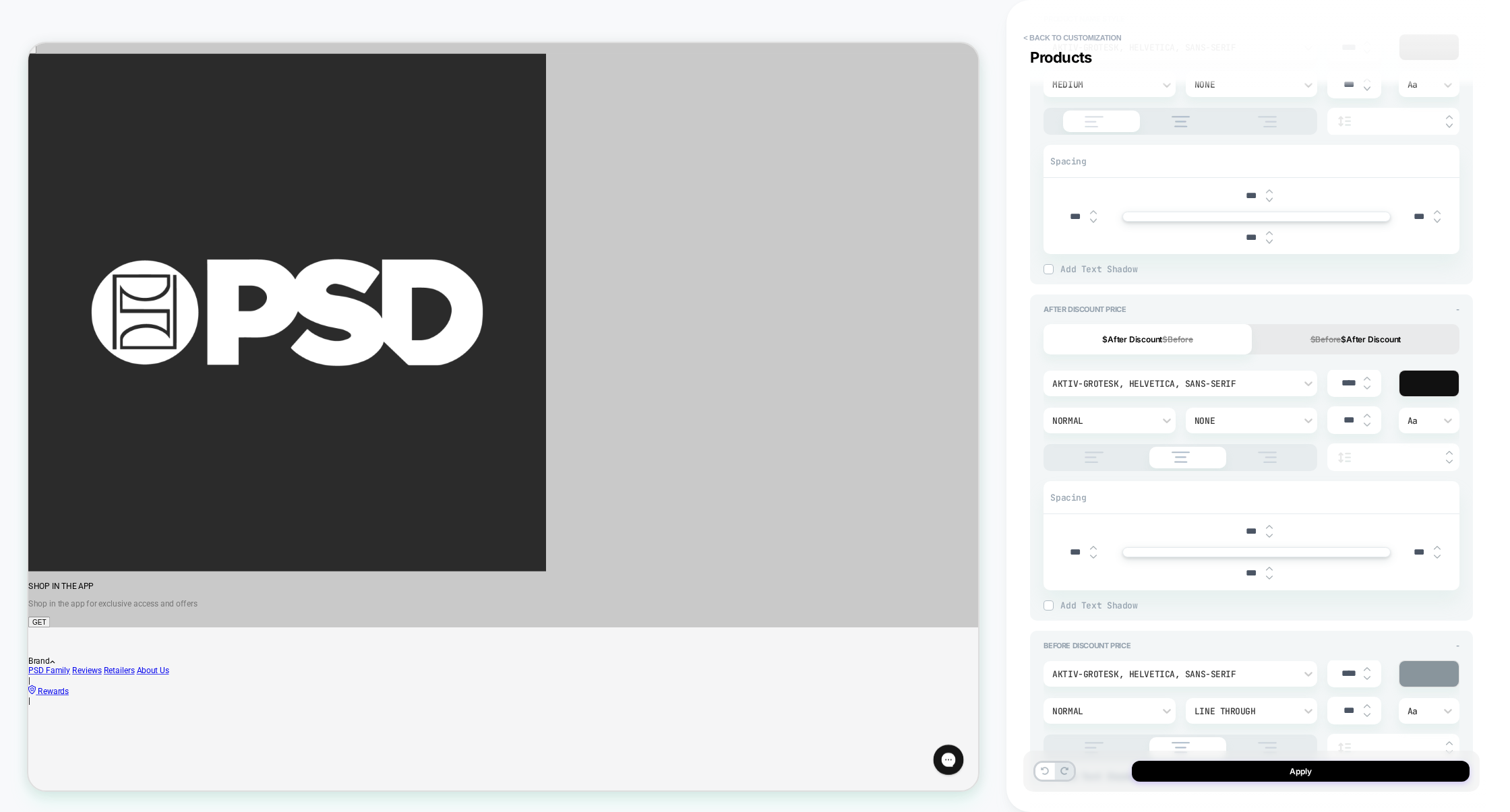
scroll to position [928, 0]
click at [1092, 449] on img at bounding box center [1094, 453] width 33 height 12
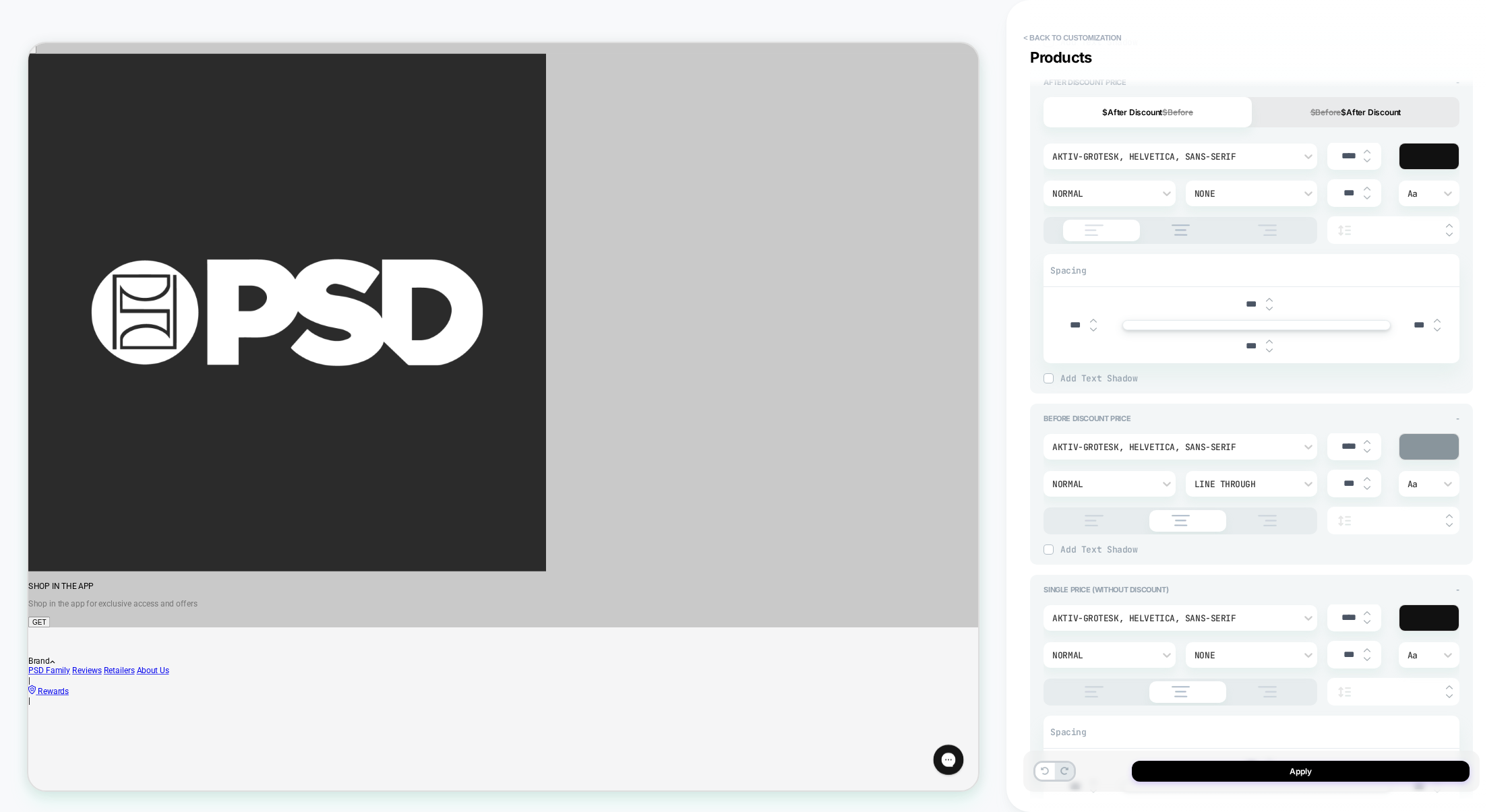
click at [1091, 522] on img at bounding box center [1094, 520] width 33 height 12
click at [1094, 686] on img at bounding box center [1094, 691] width 33 height 12
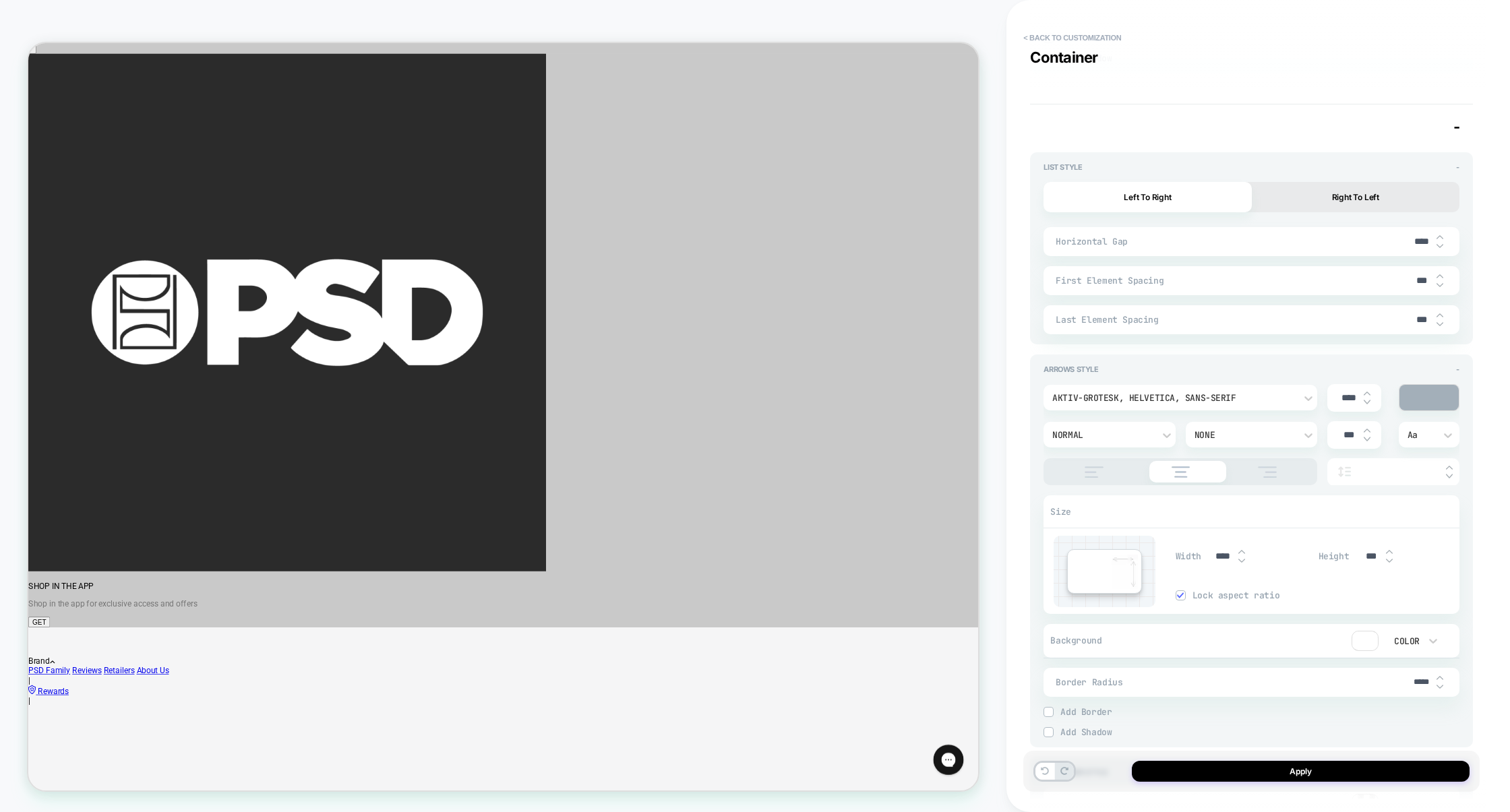
scroll to position [2330, 0]
type textarea "*"
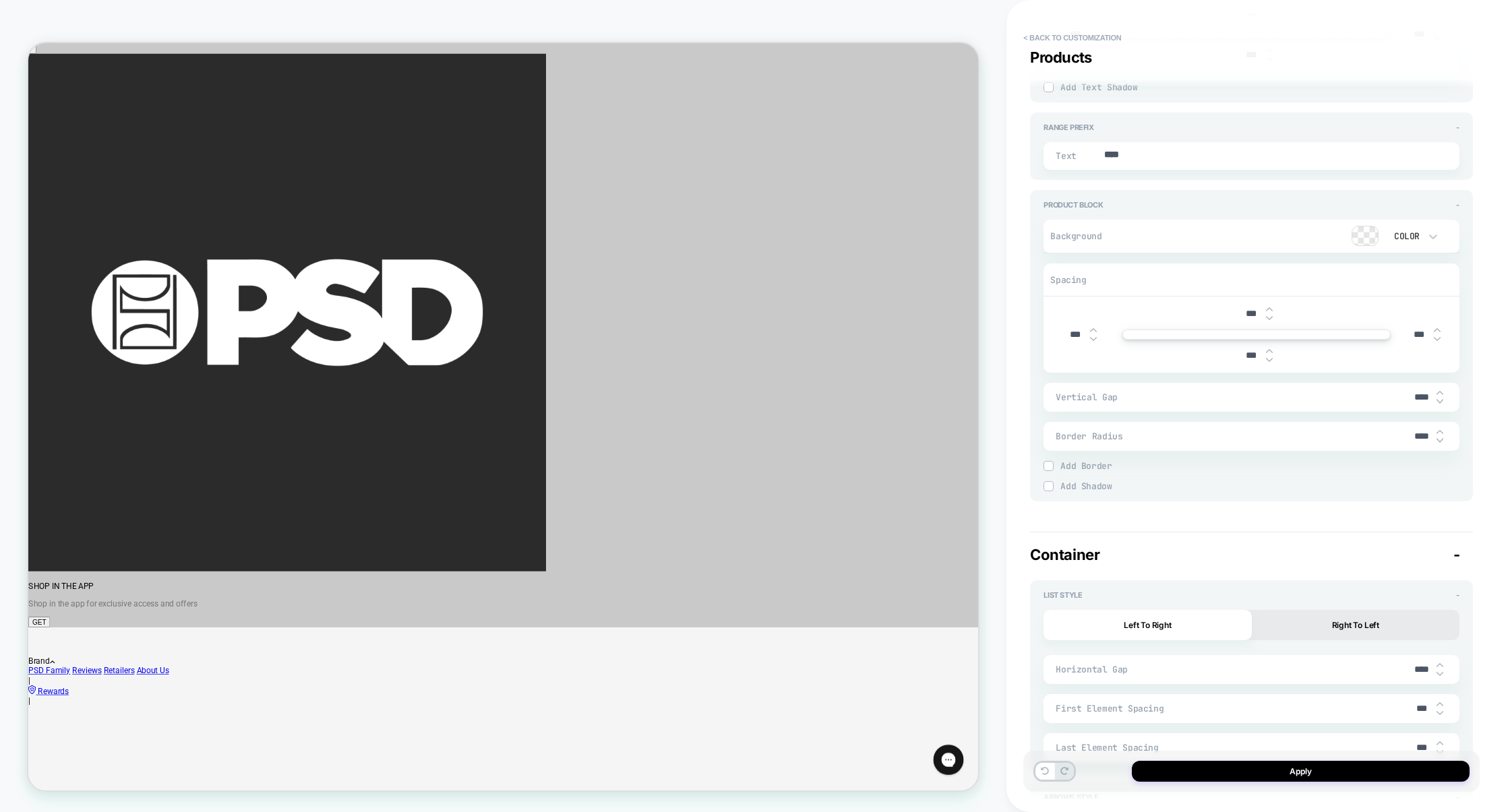
scroll to position [1903, 0]
click at [1415, 399] on input "****" at bounding box center [1421, 399] width 31 height 12
type input "***"
type textarea "*"
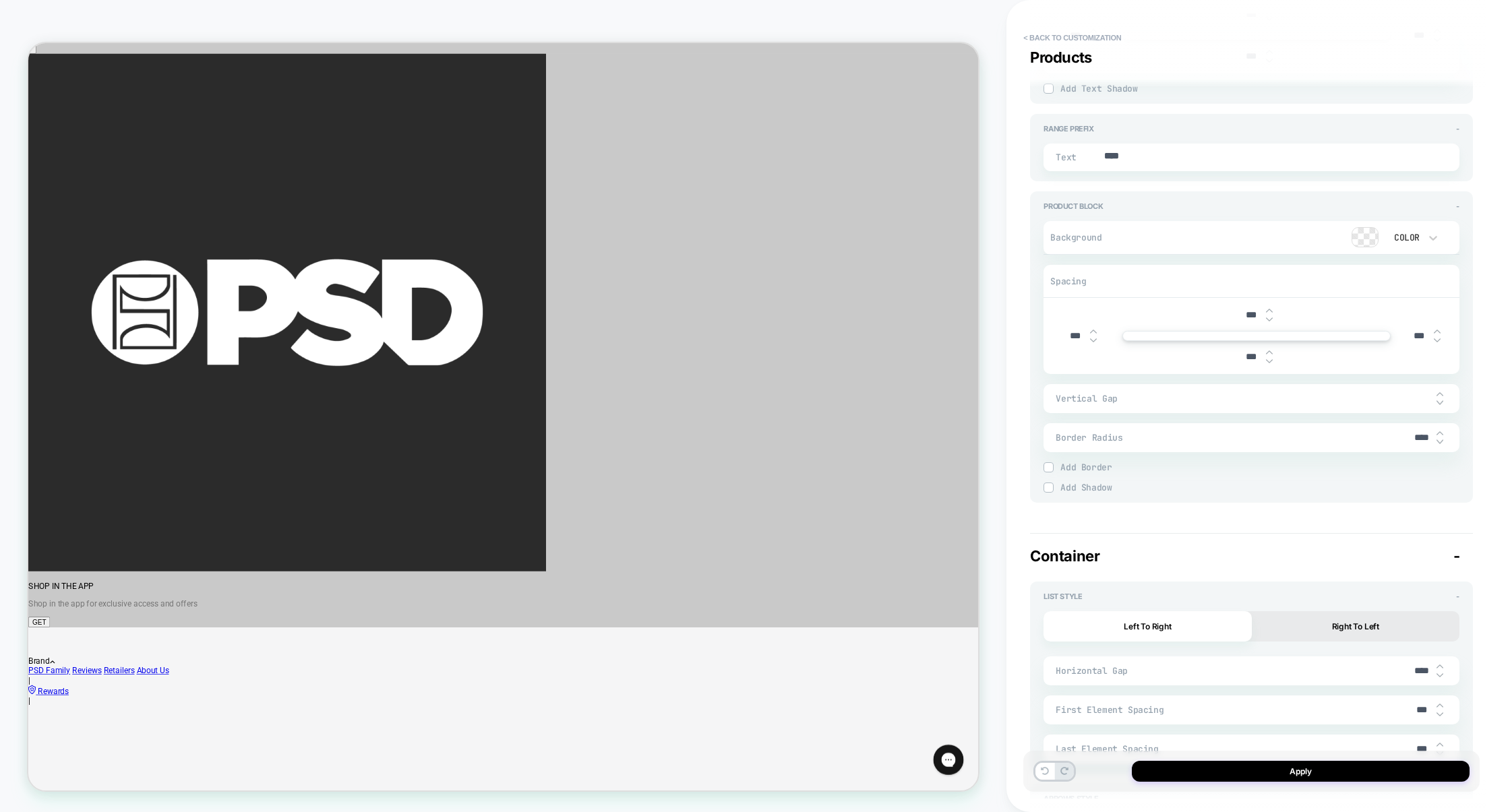
type input "***"
type textarea "*"
type input "***"
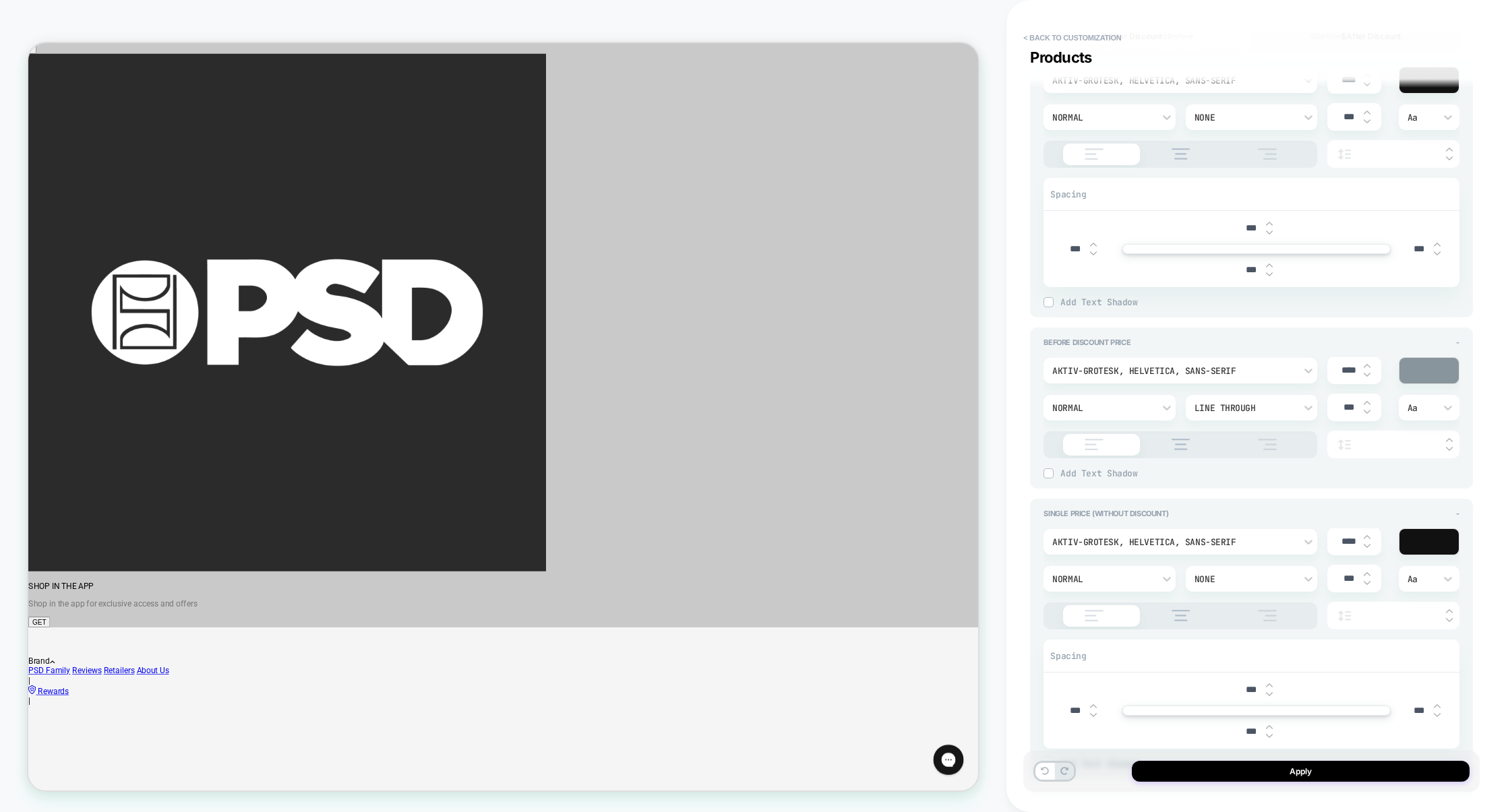
scroll to position [708, 0]
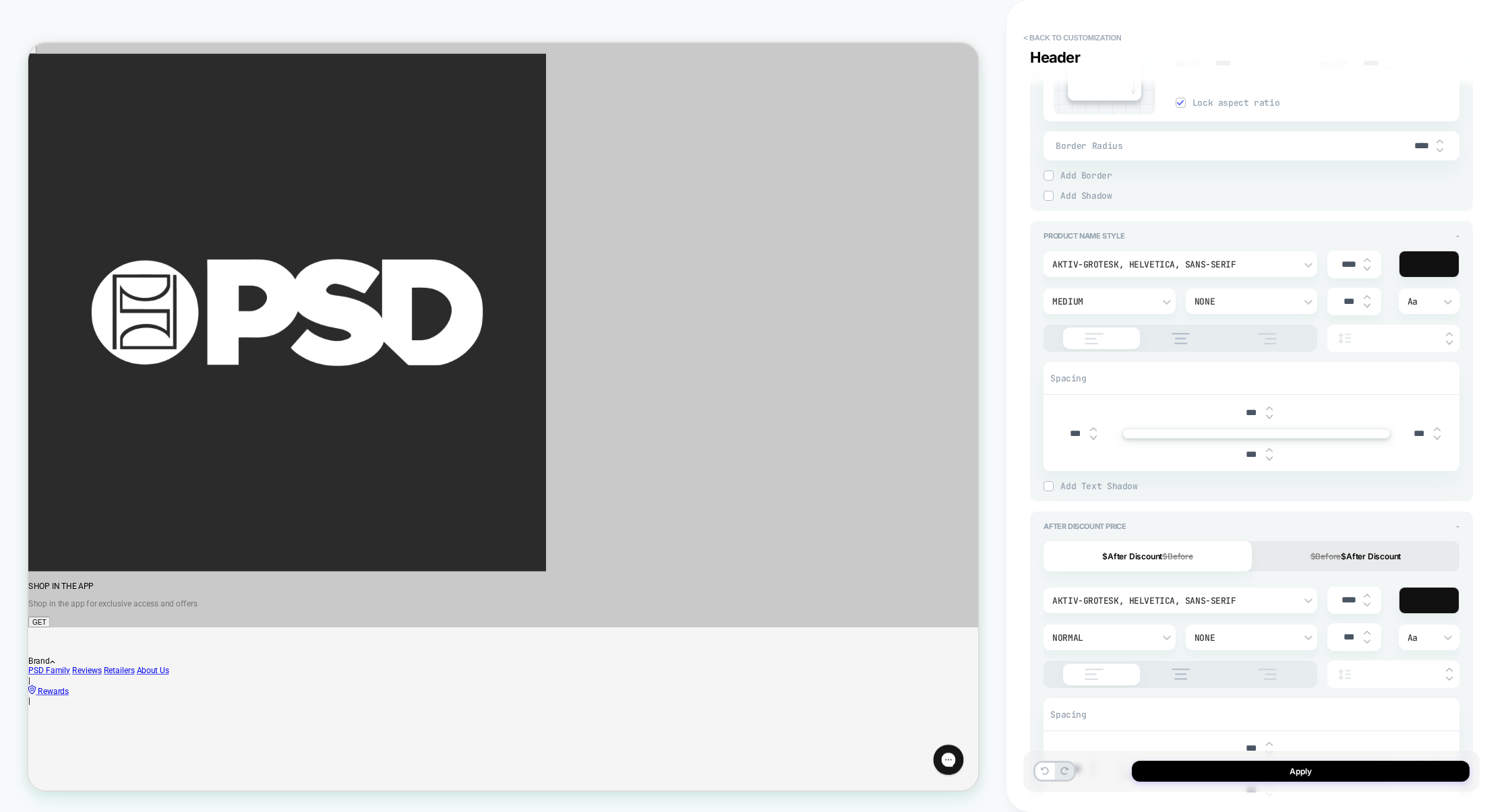
type textarea "*"
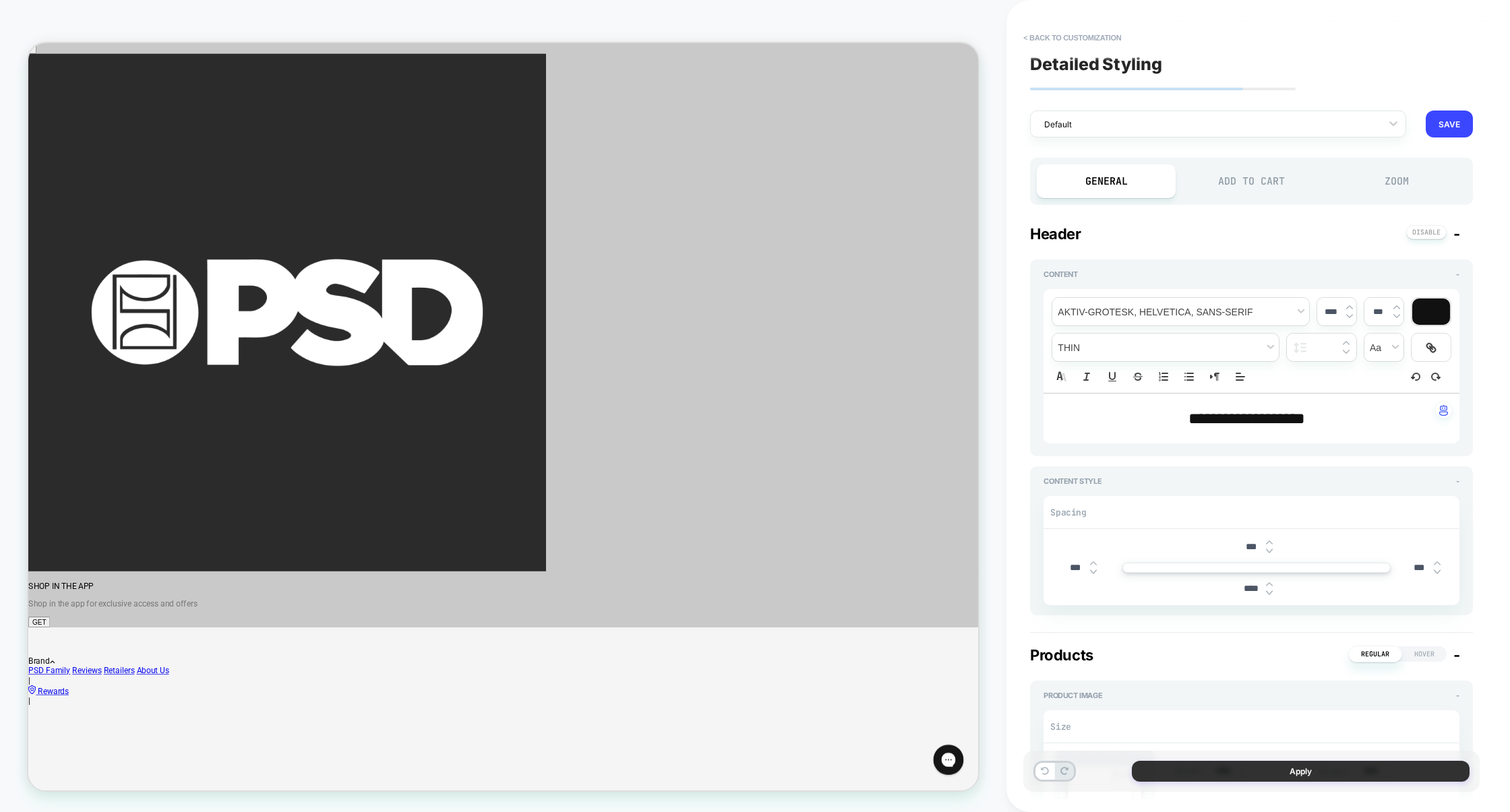
type input "***"
click at [1299, 777] on button "Apply" at bounding box center [1301, 771] width 338 height 21
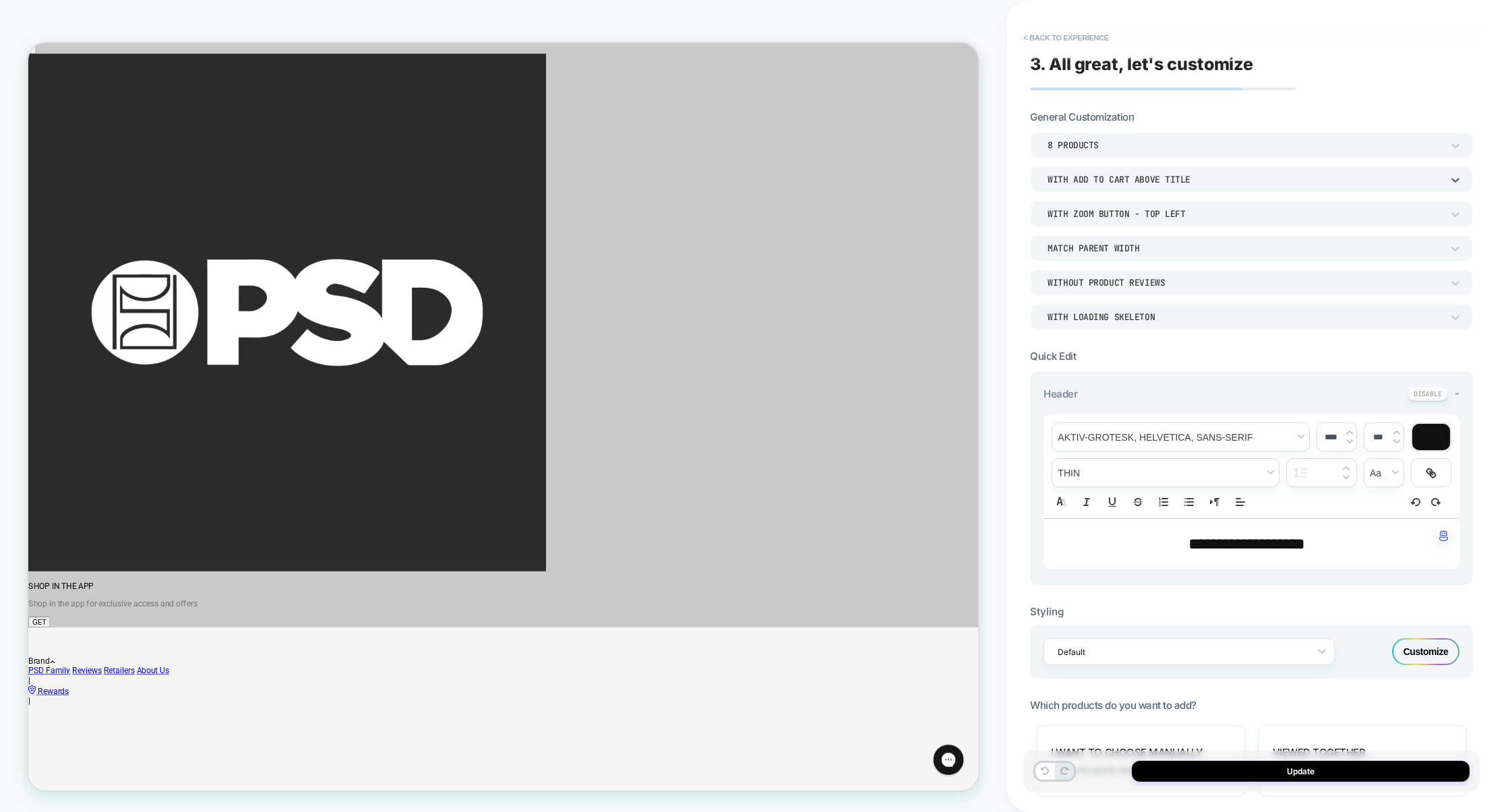
click at [1105, 180] on div "With add to cart above title" at bounding box center [1244, 179] width 395 height 12
click at [792, 437] on div at bounding box center [755, 406] width 1510 height 812
click at [1075, 38] on button "< Back to experience" at bounding box center [1066, 38] width 98 height 22
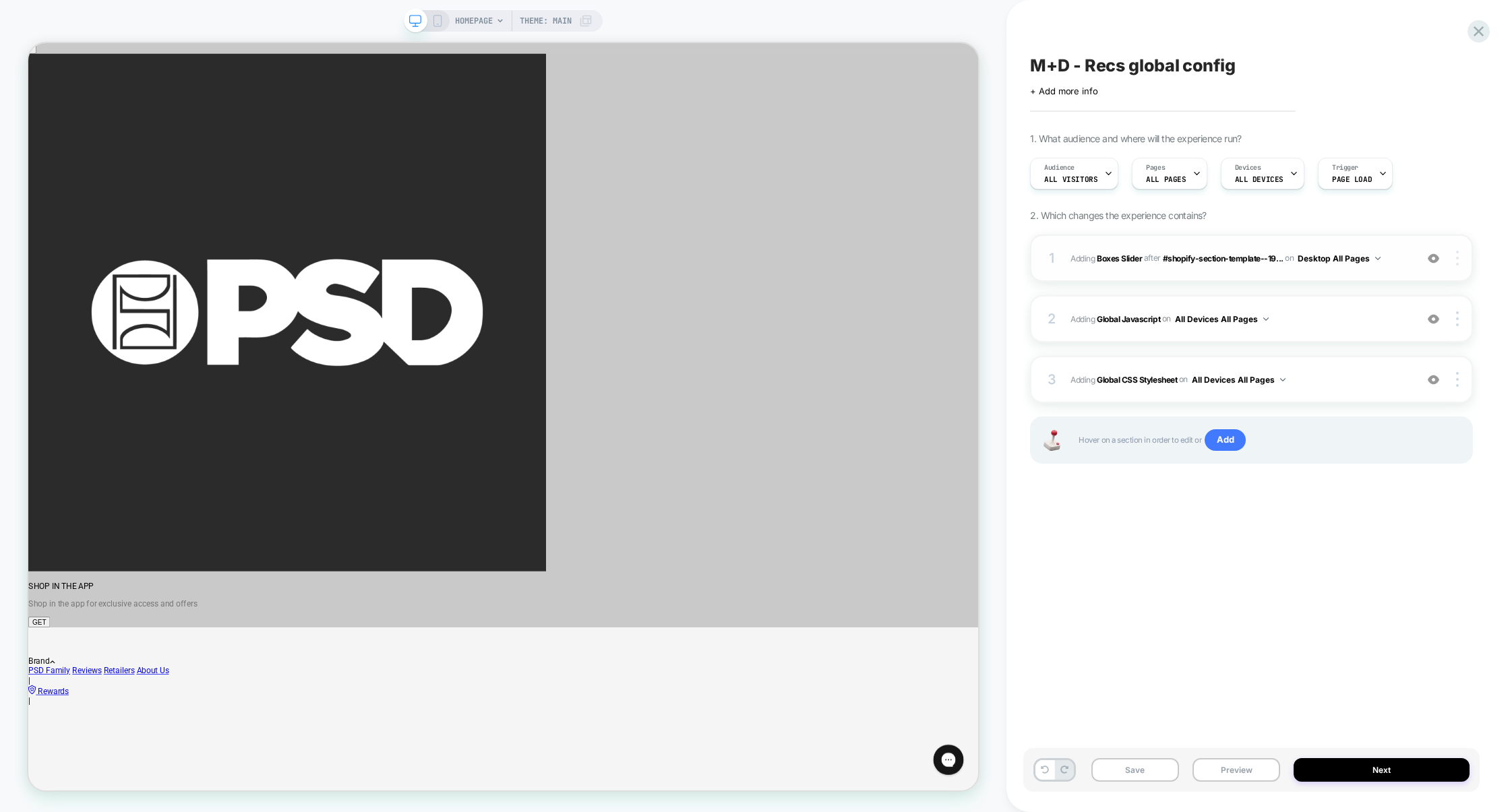
click at [1458, 259] on img at bounding box center [1458, 258] width 3 height 15
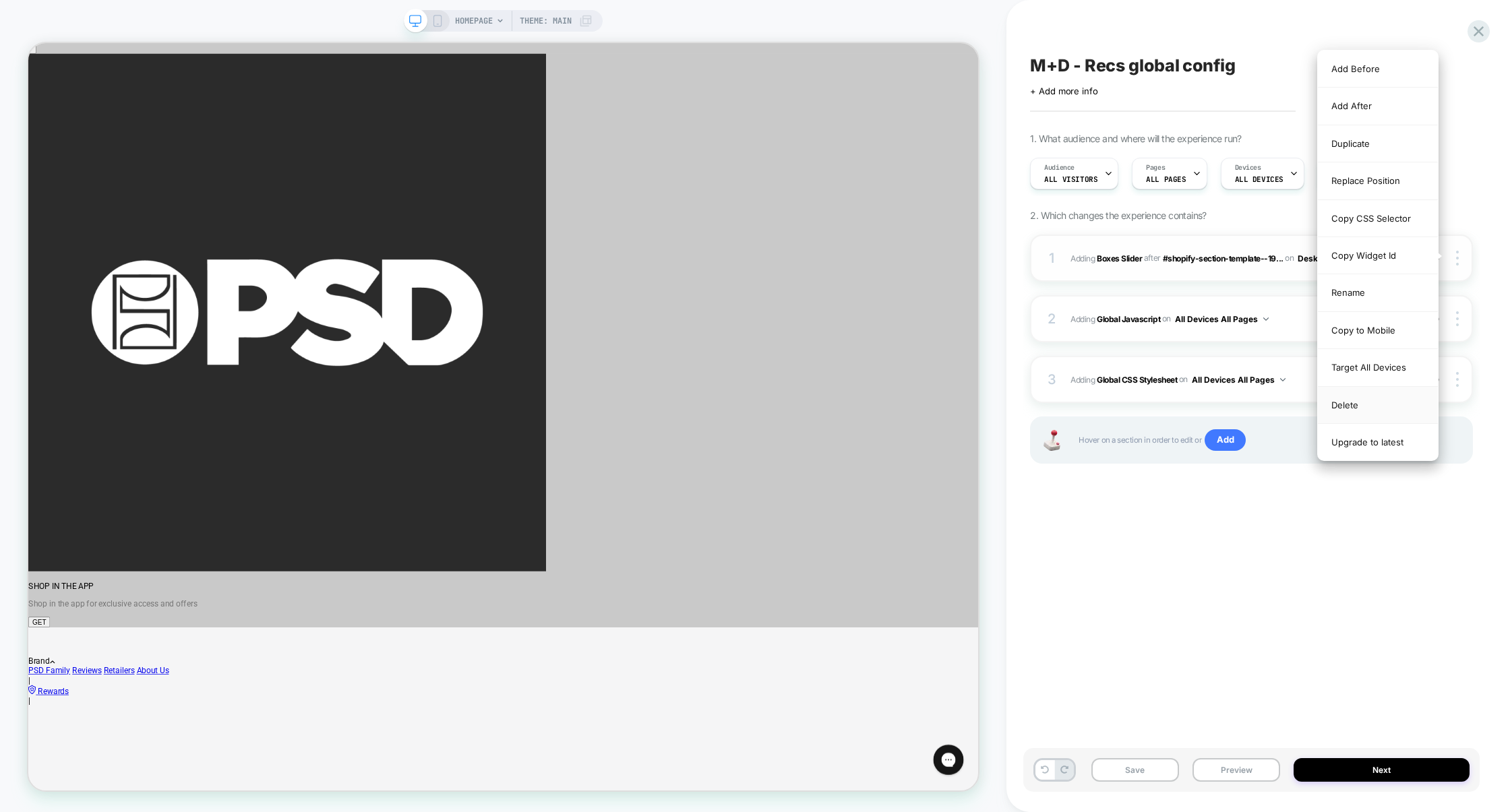
click at [1385, 410] on div "Delete" at bounding box center [1378, 405] width 120 height 37
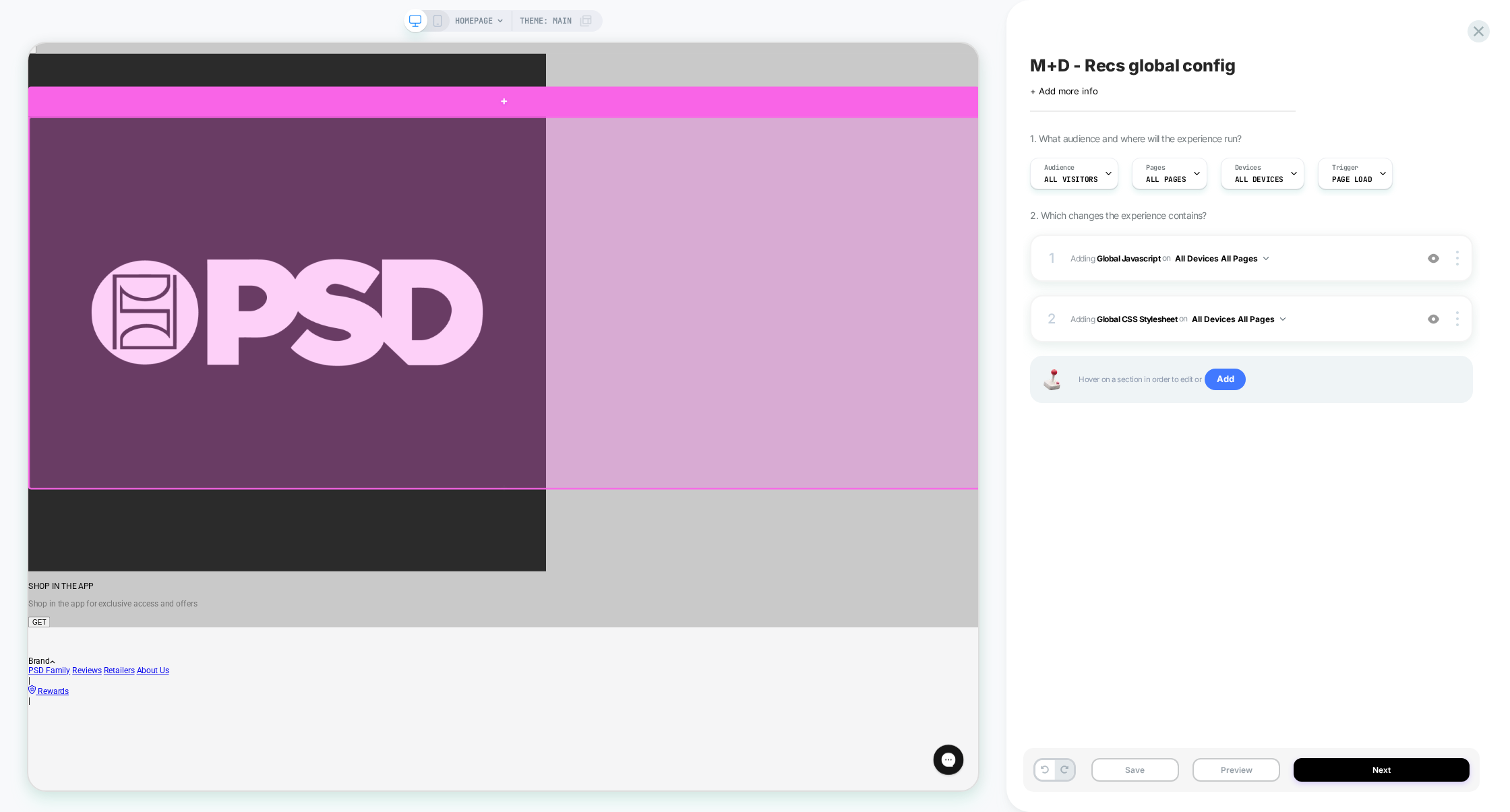
click at [1092, 134] on div at bounding box center [662, 121] width 1268 height 40
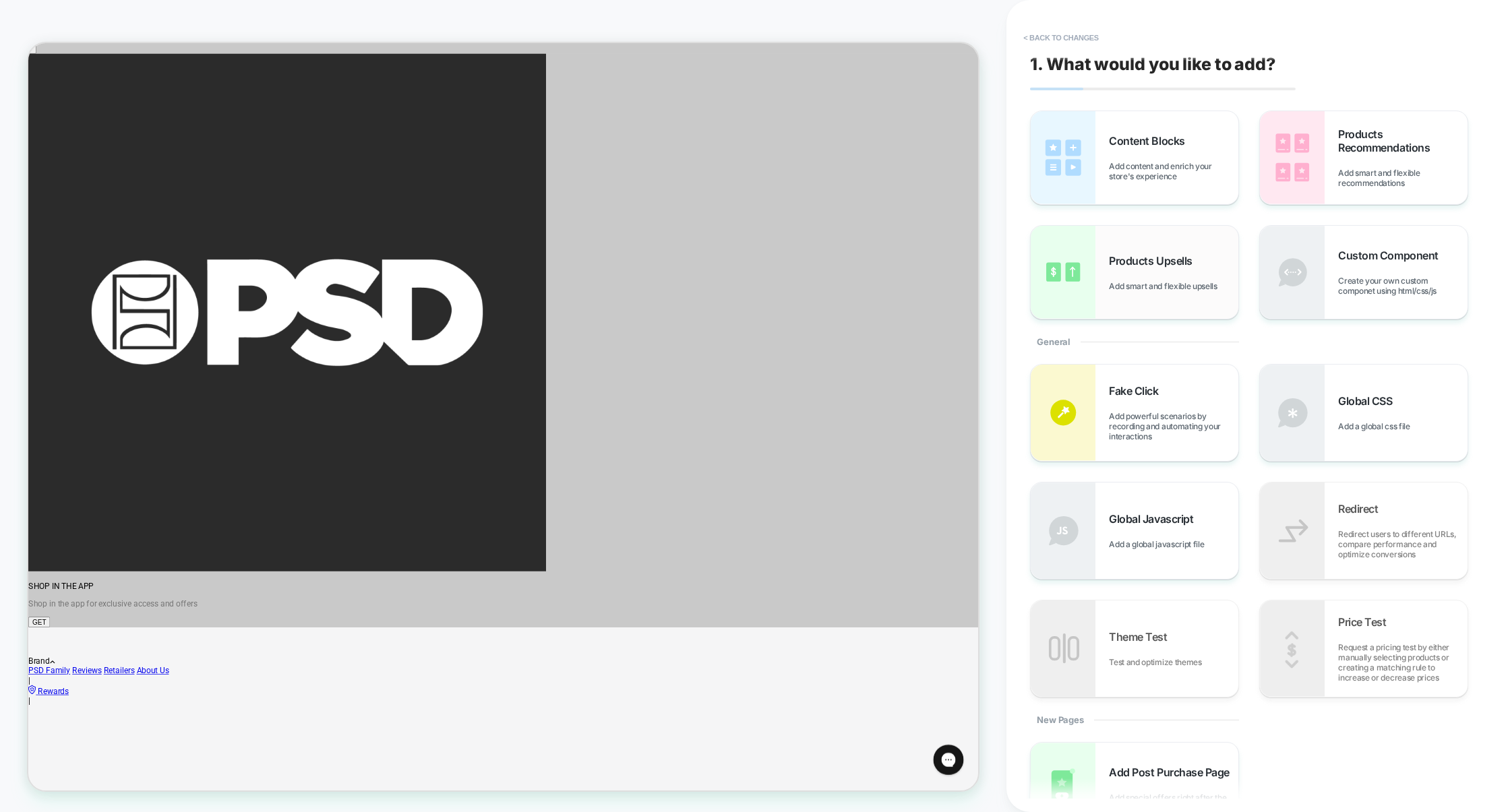
click at [1160, 279] on div "Products Upsells Add smart and flexible upsells" at bounding box center [1173, 272] width 129 height 37
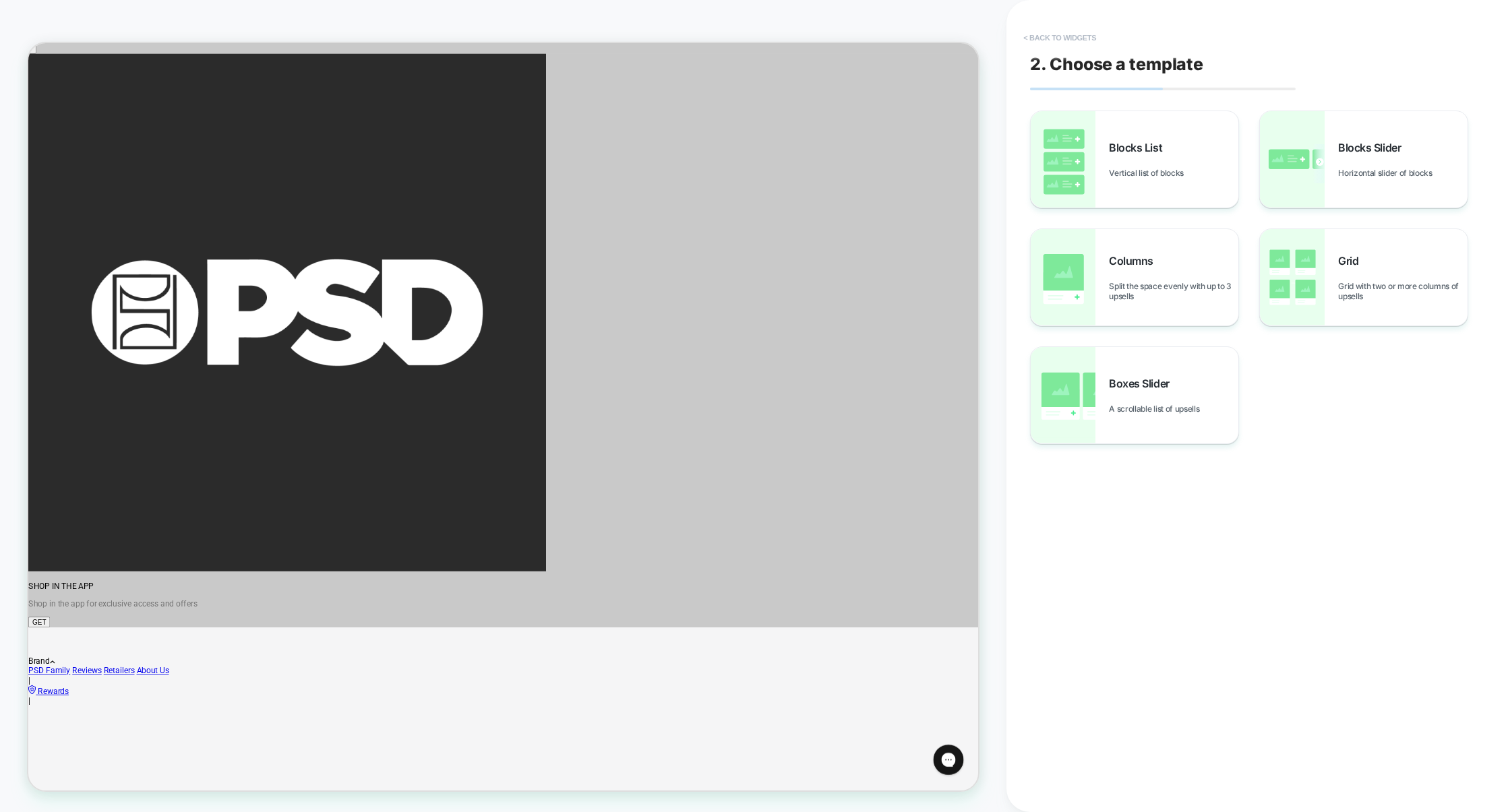
click at [1069, 37] on button "< Back to widgets" at bounding box center [1060, 38] width 87 height 22
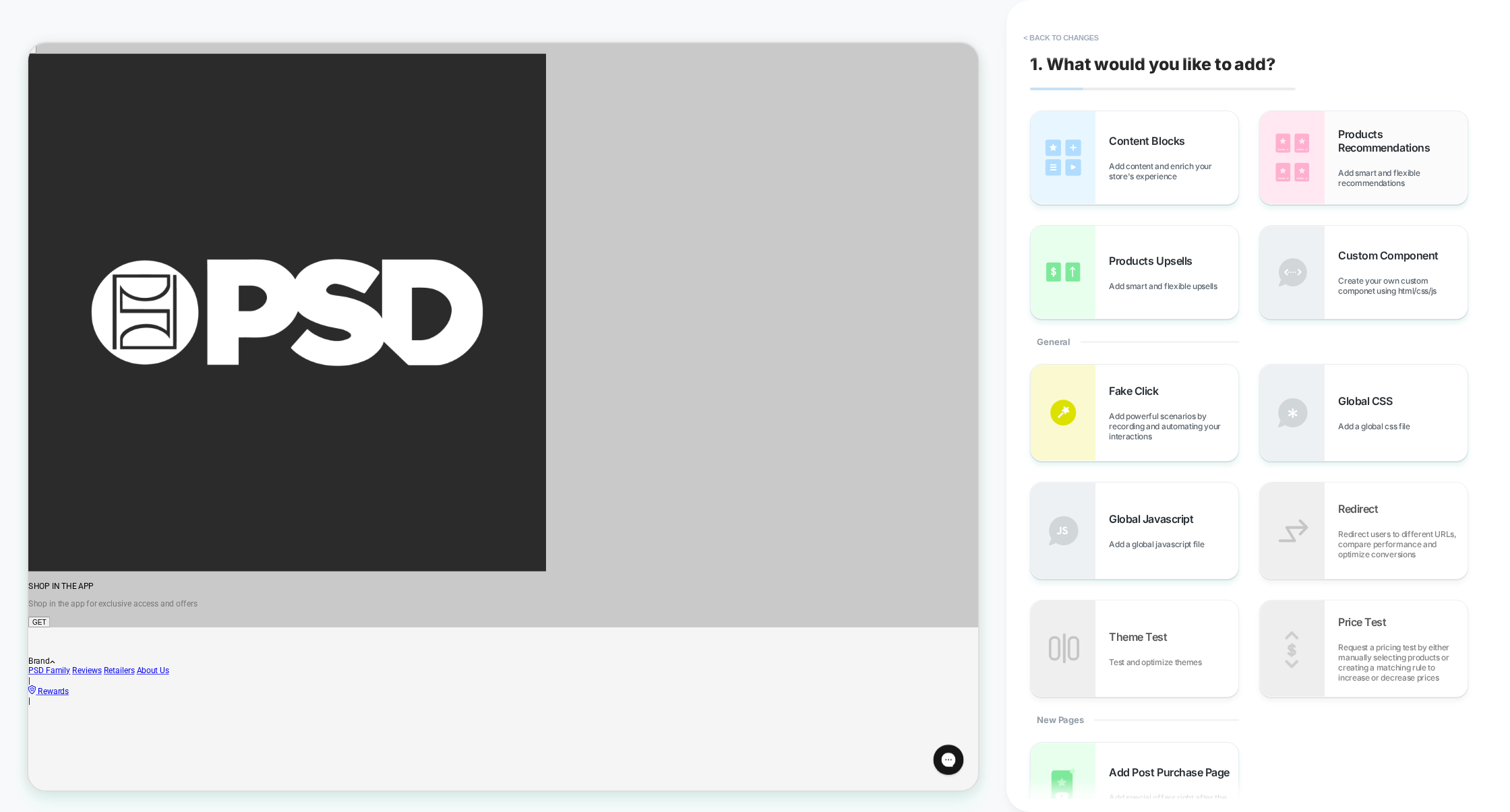
click at [1328, 173] on div "Products Recommendations Add smart and flexible recommendations" at bounding box center [1363, 157] width 208 height 93
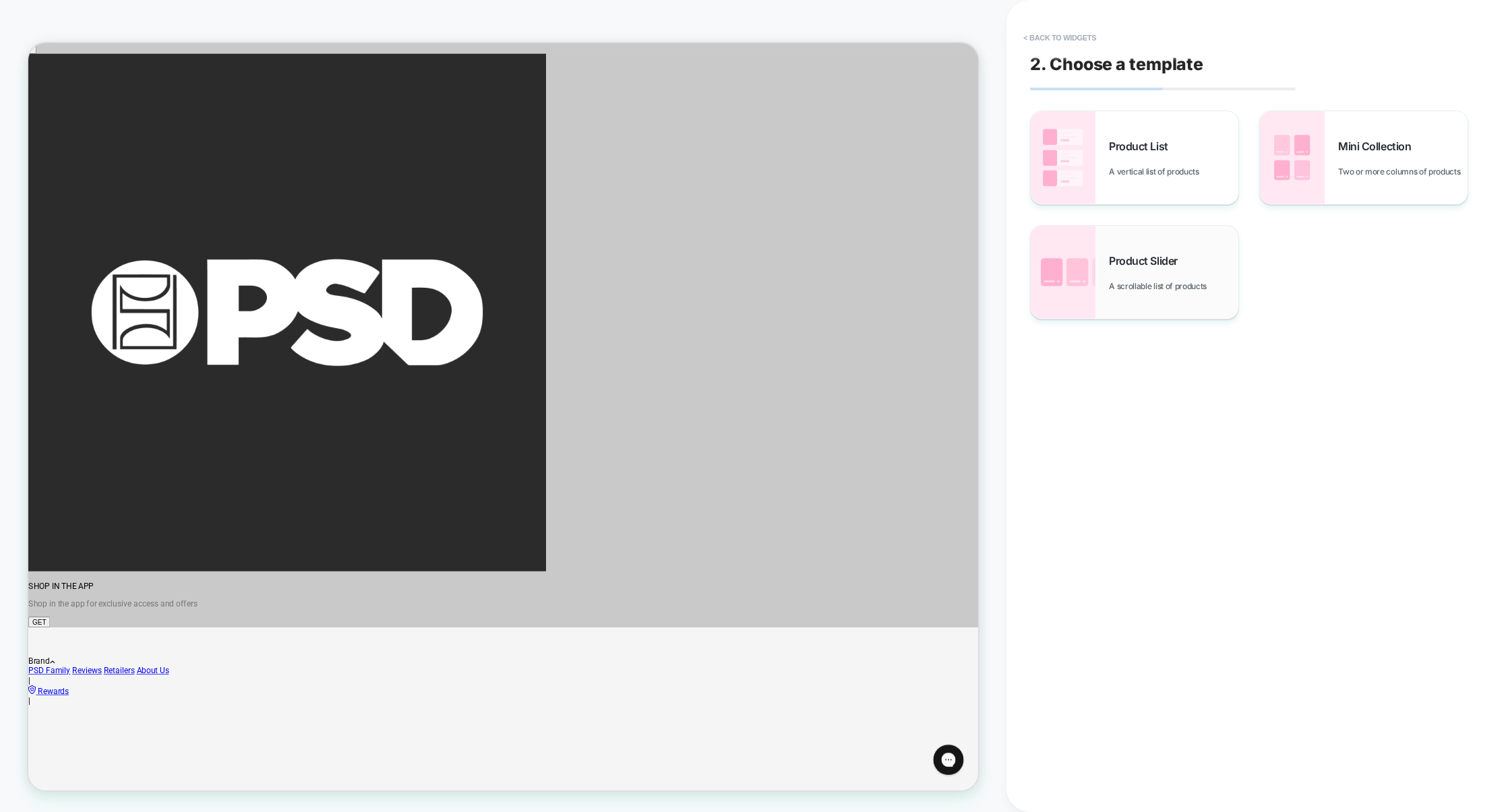
click at [1135, 276] on div "Product Slider A scrollable list of products" at bounding box center [1173, 272] width 129 height 37
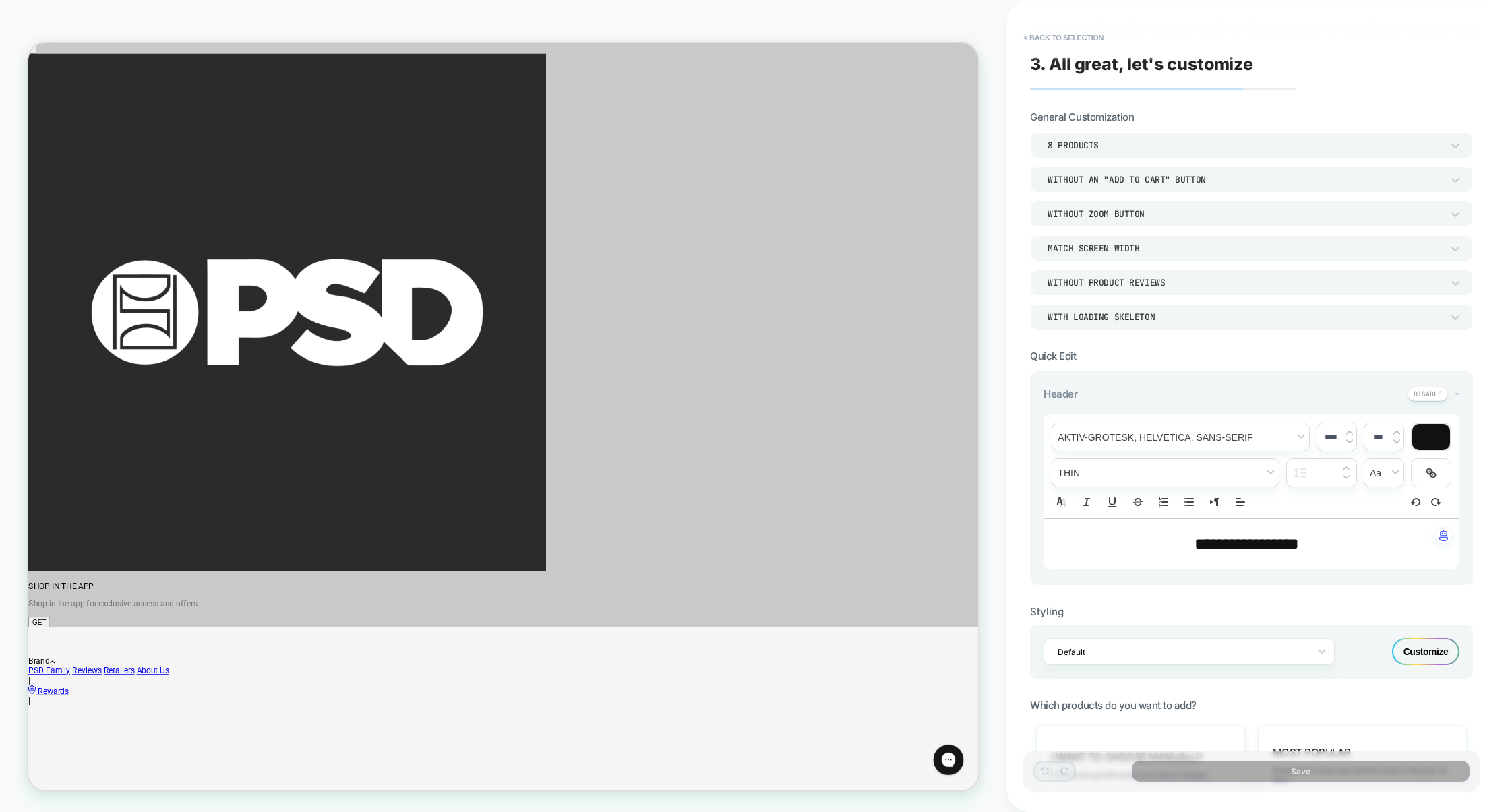
scroll to position [270, 0]
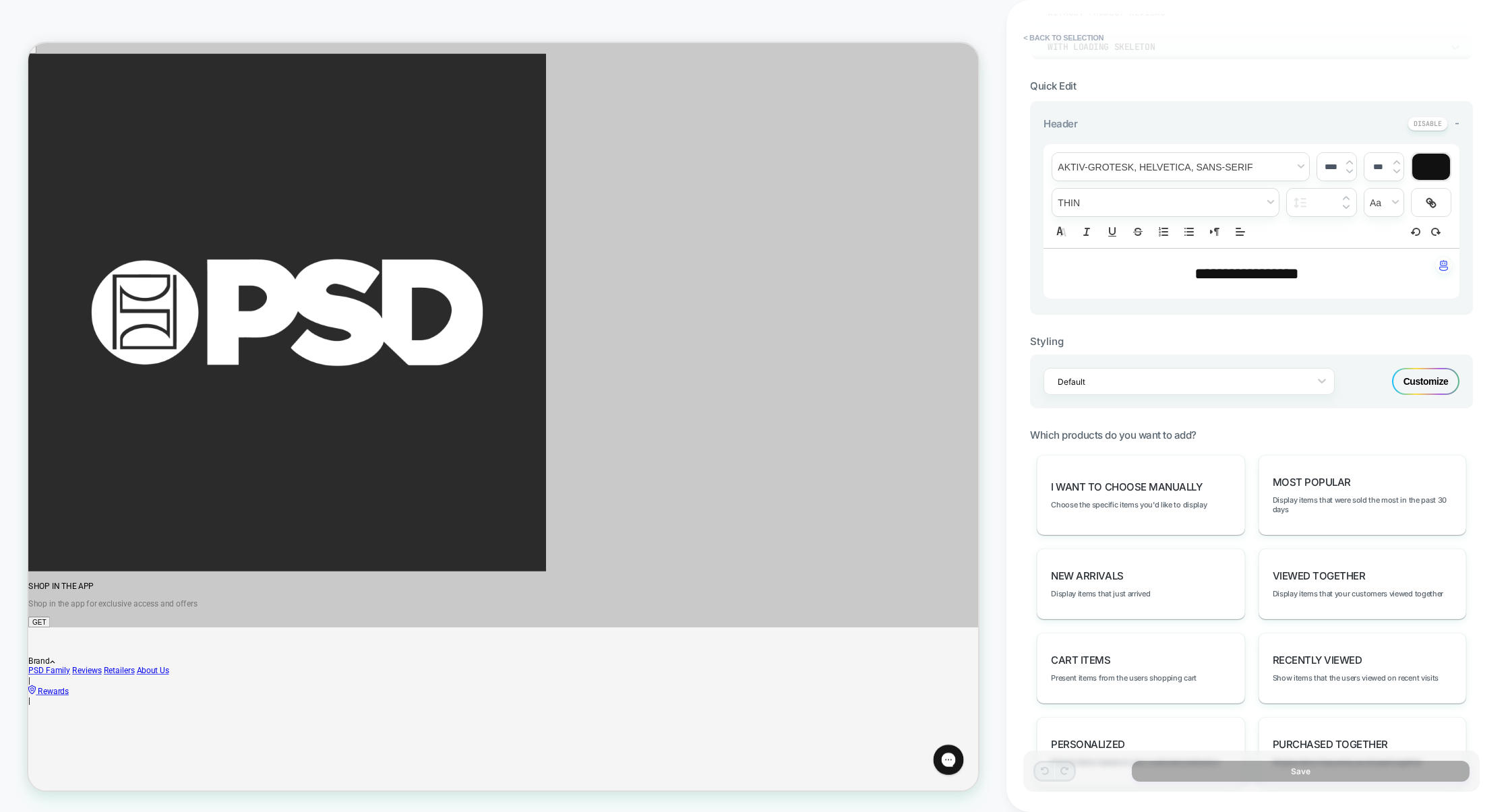
click at [1418, 388] on div "Customize" at bounding box center [1426, 381] width 67 height 27
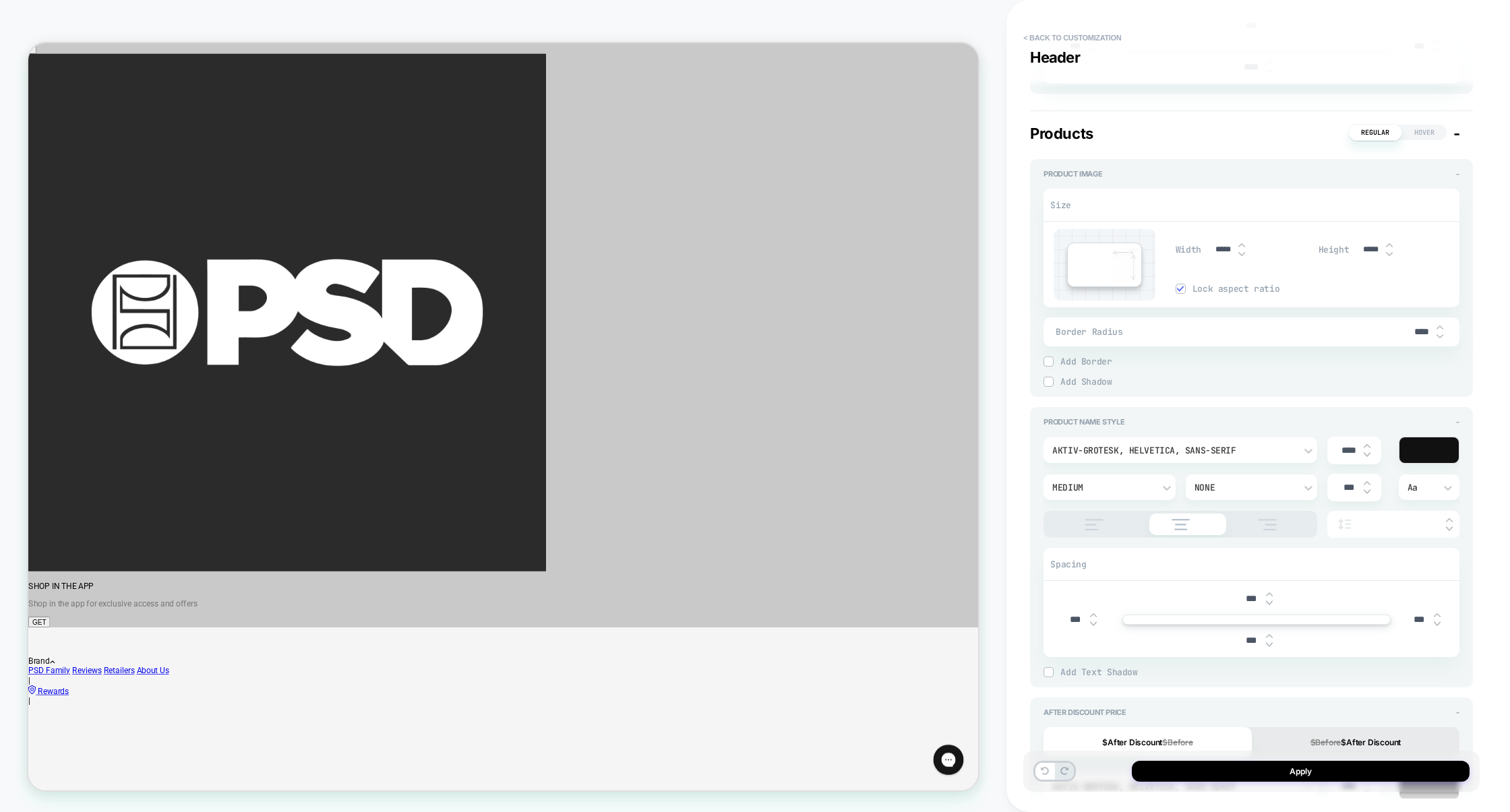
scroll to position [467, 0]
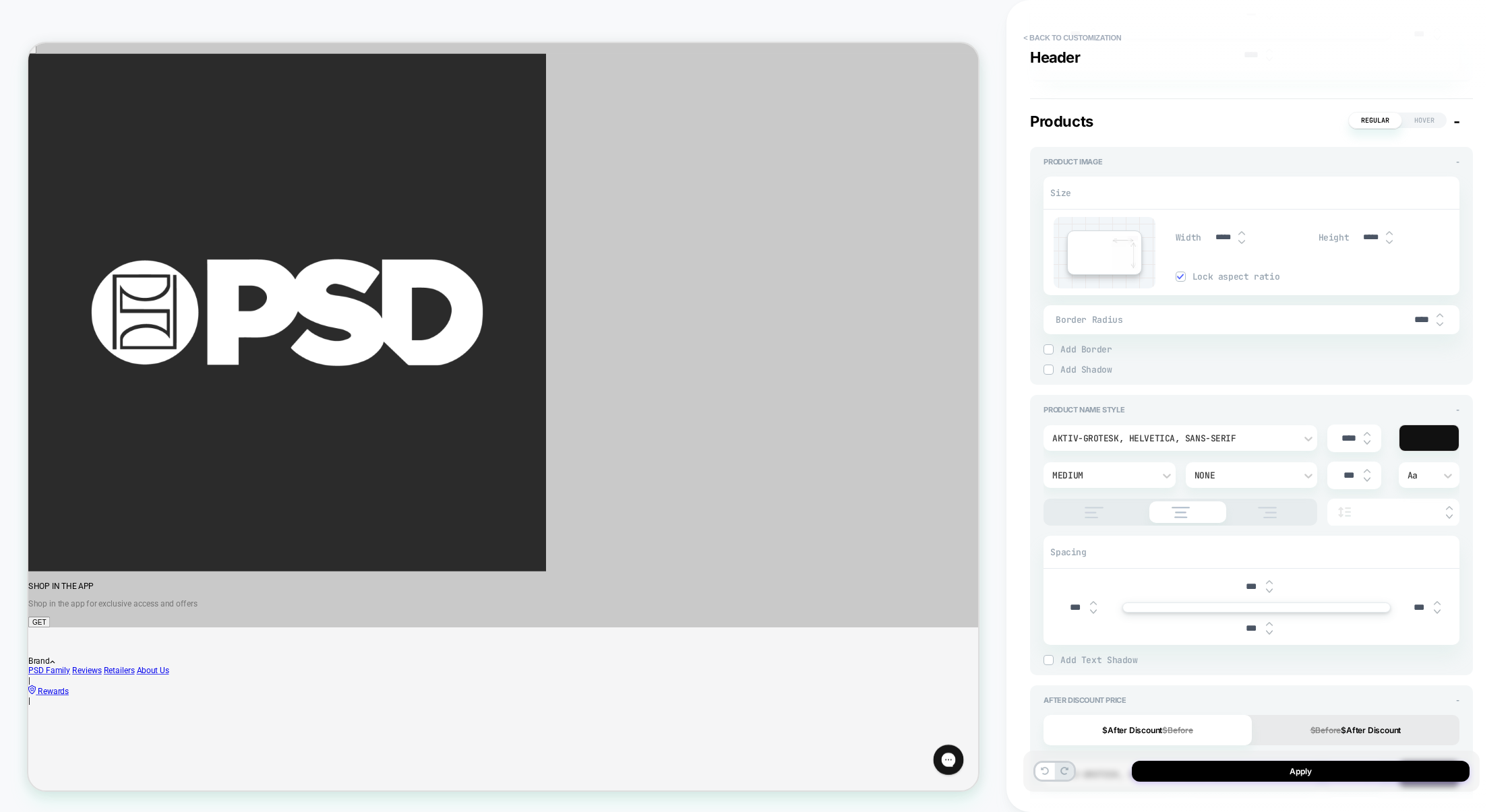
click at [1090, 518] on img at bounding box center [1094, 512] width 33 height 12
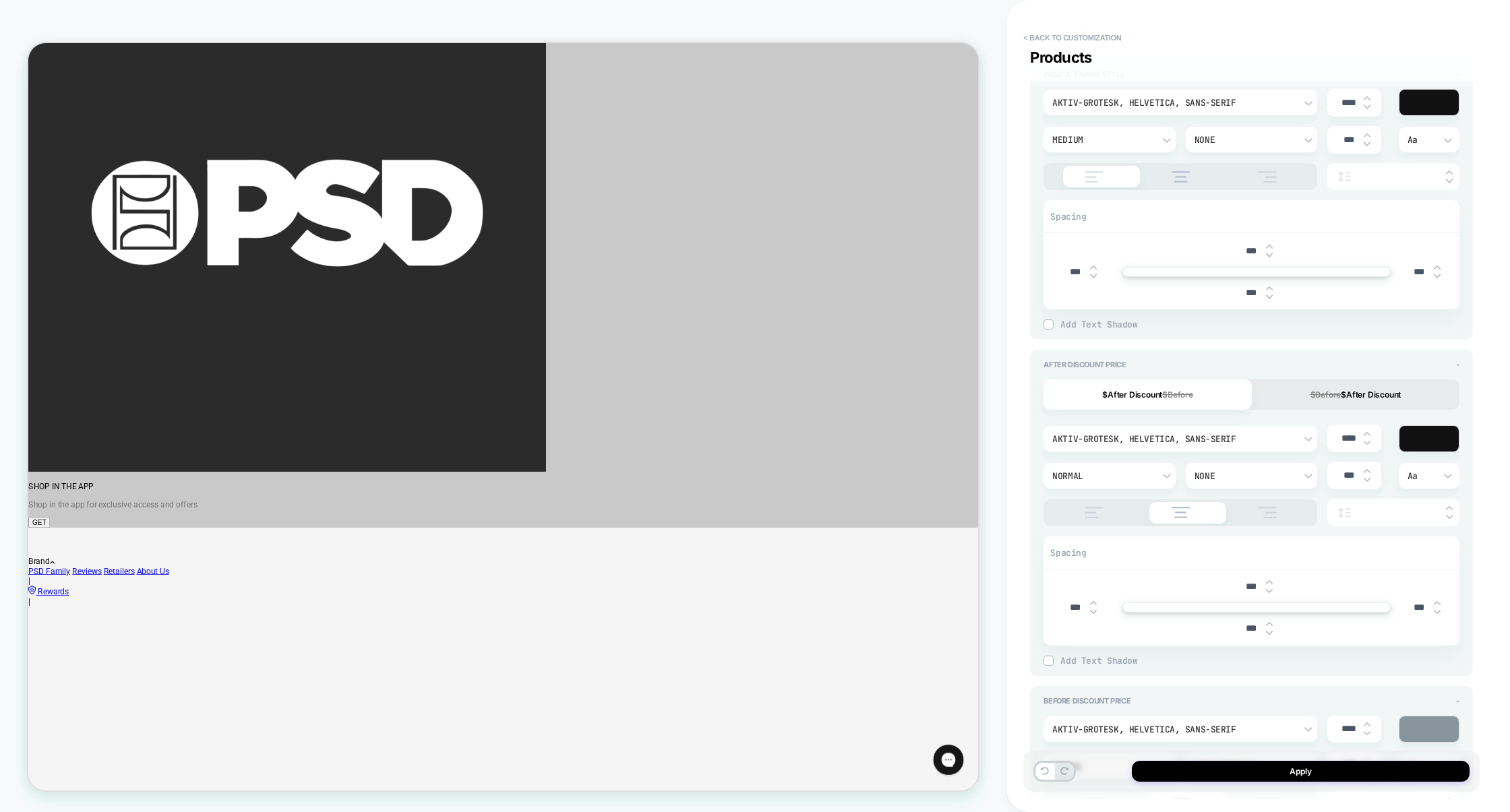
scroll to position [117, 0]
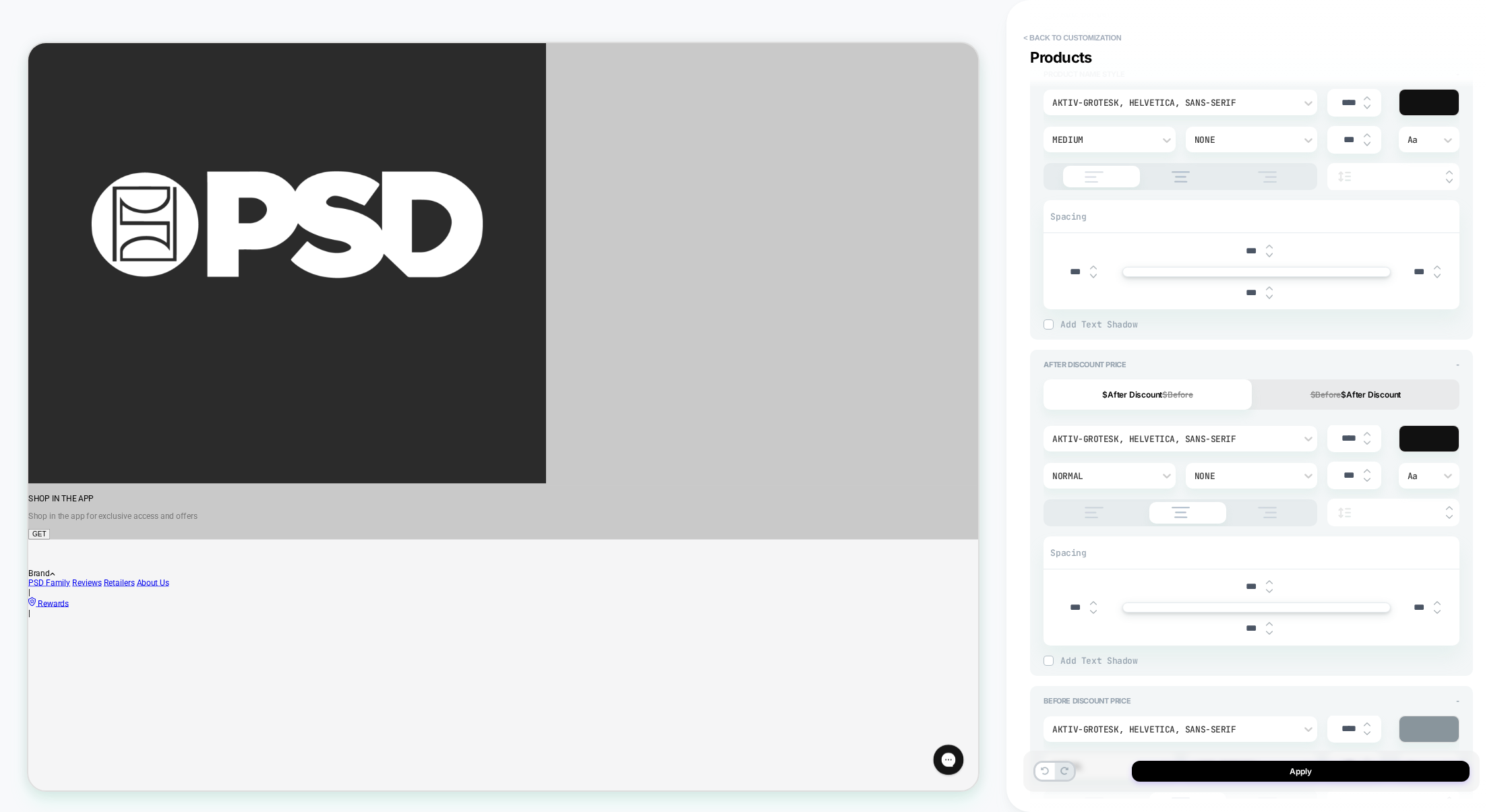
click at [1085, 518] on img at bounding box center [1094, 512] width 33 height 12
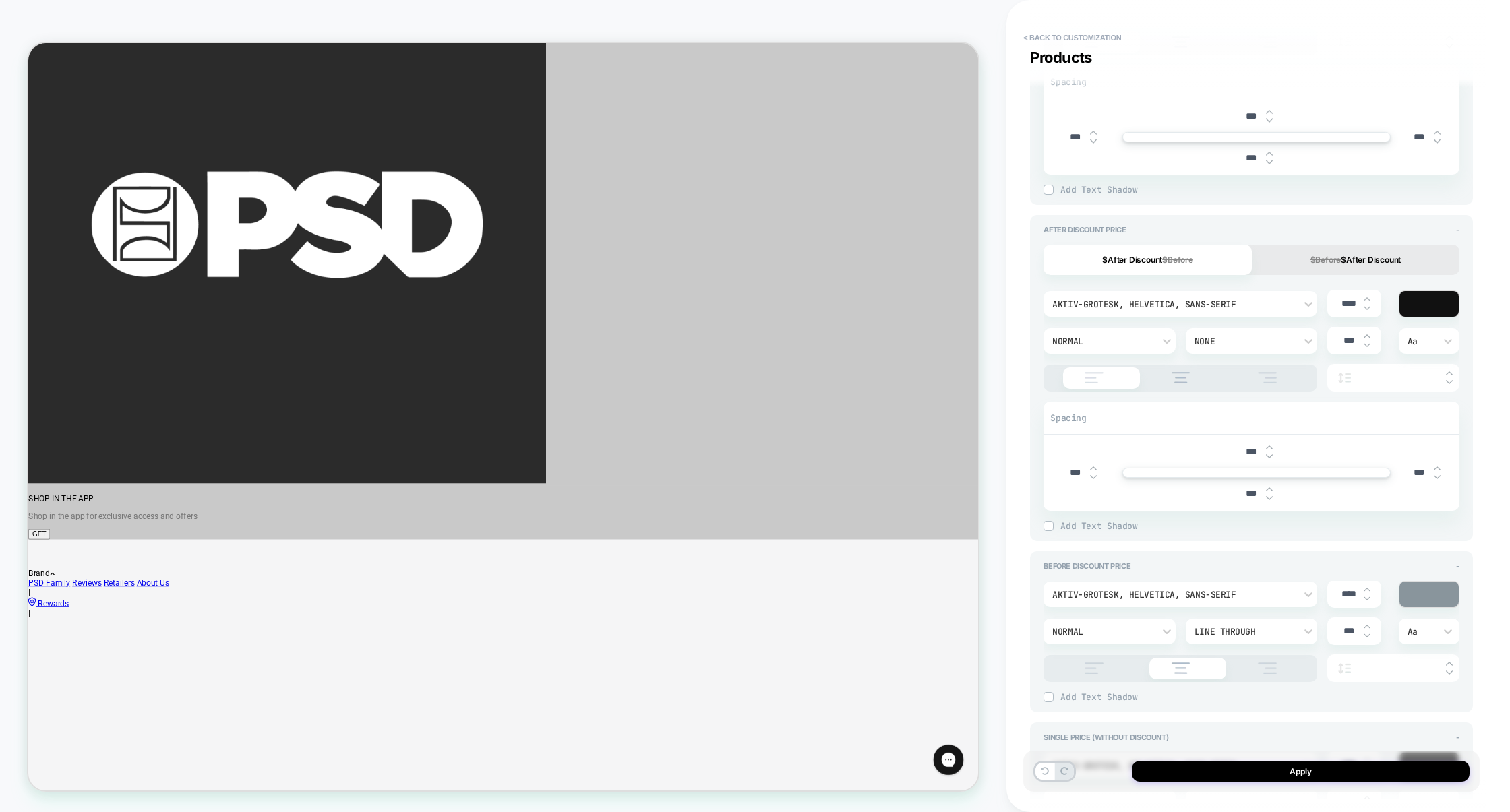
click at [1093, 666] on img at bounding box center [1094, 668] width 33 height 12
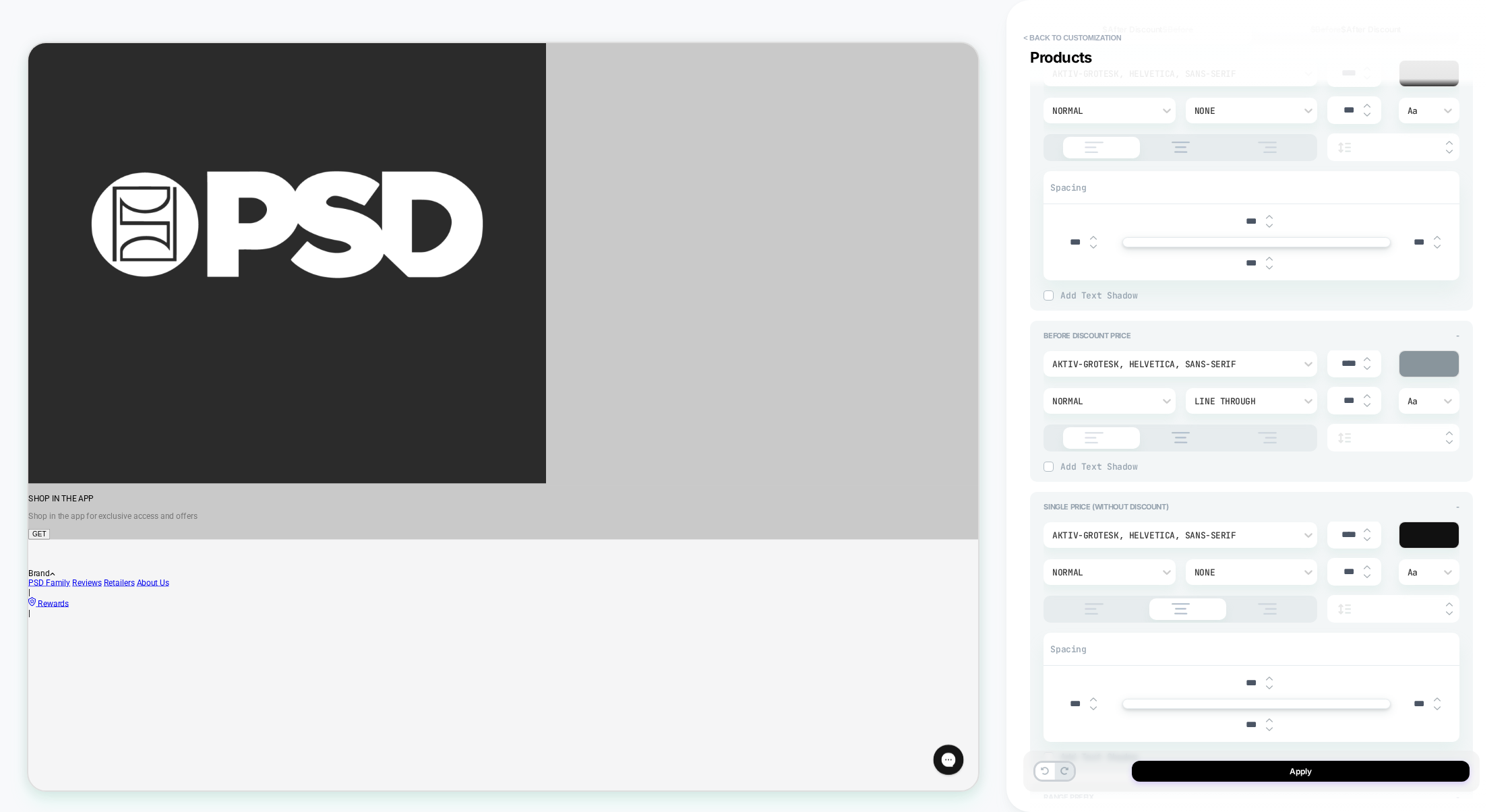
scroll to position [1179, 0]
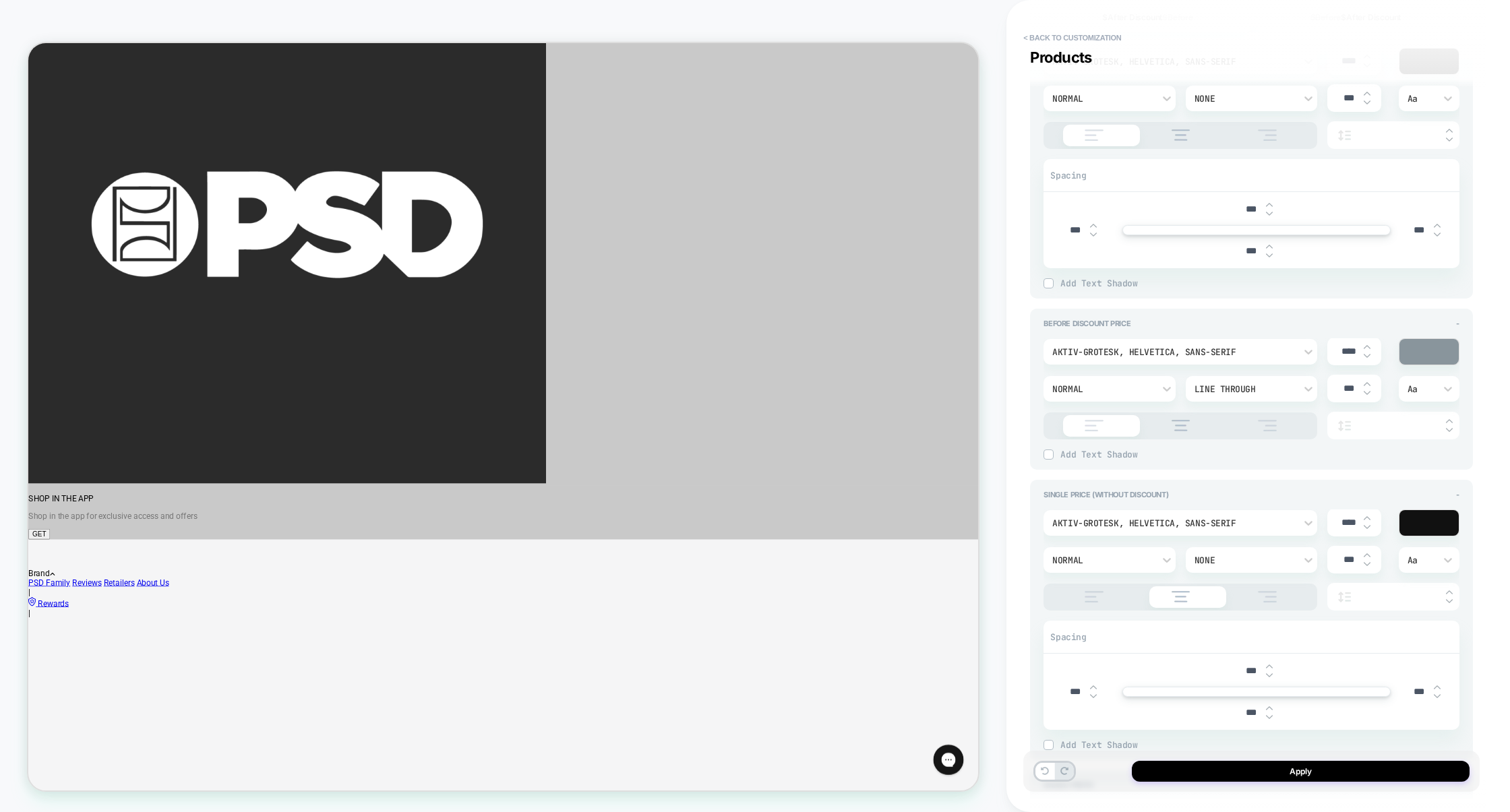
click at [1090, 597] on img at bounding box center [1094, 597] width 33 height 12
type textarea "*"
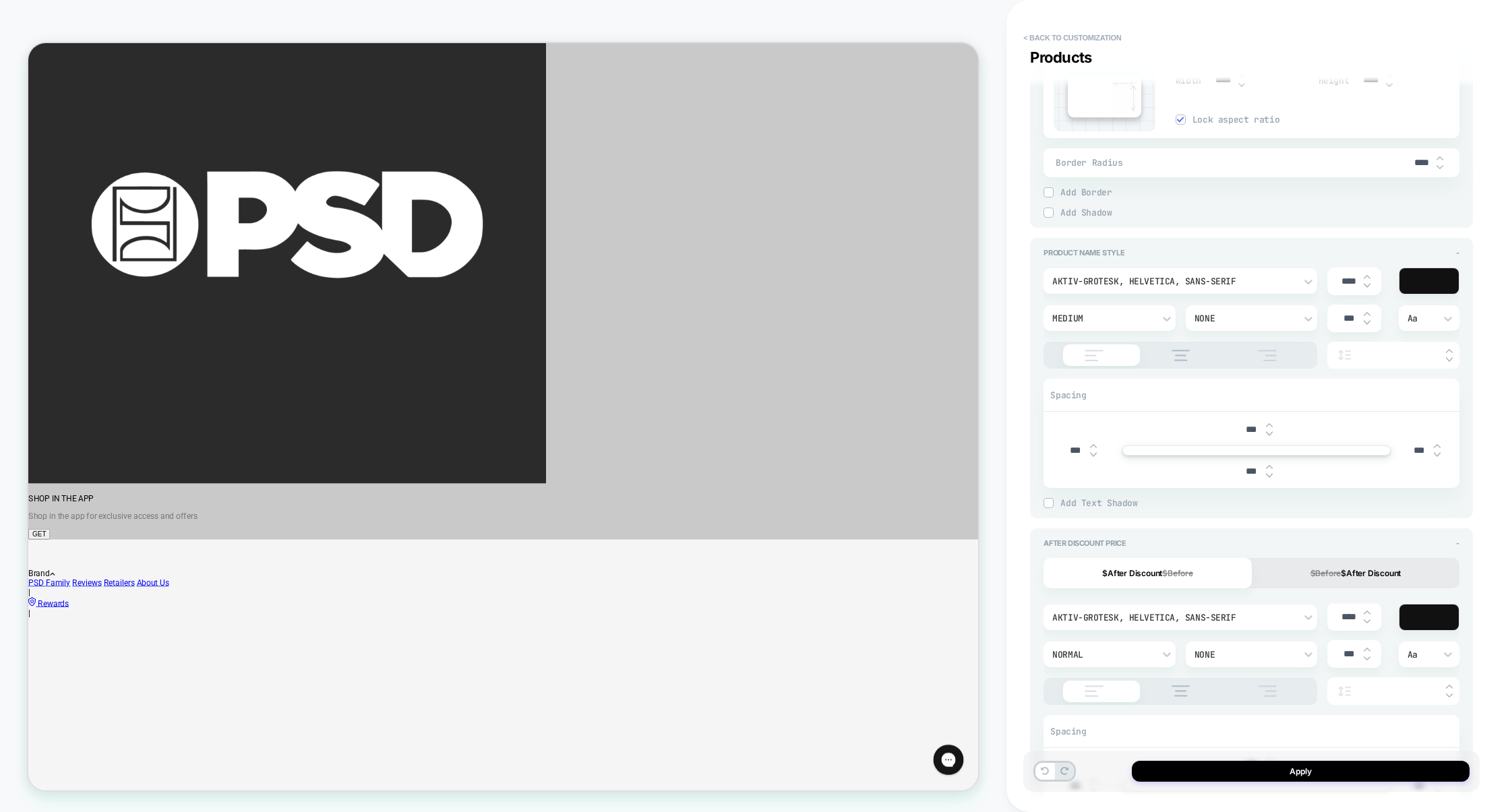
scroll to position [612, 0]
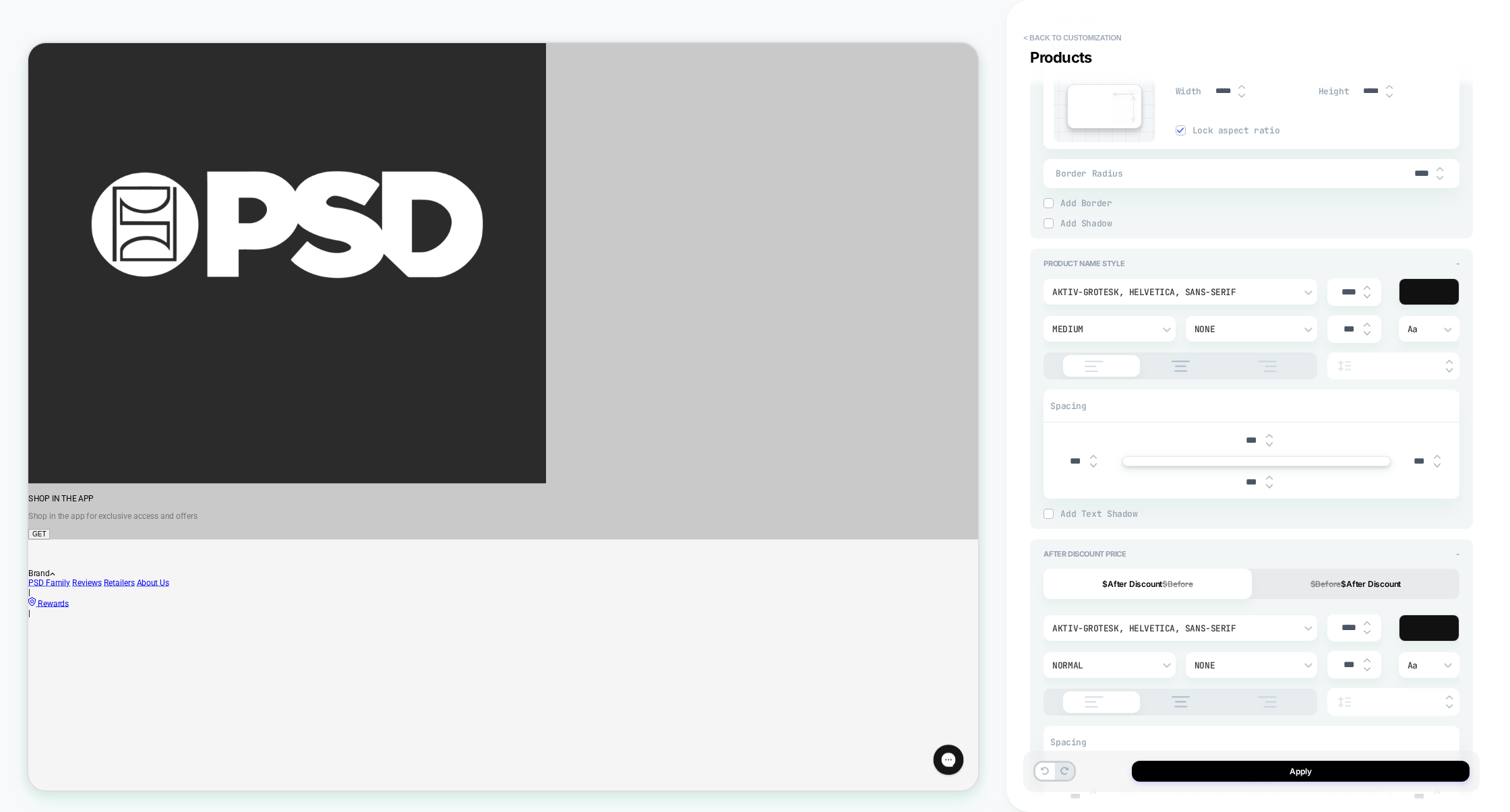
type input "***"
click at [1244, 444] on input "***" at bounding box center [1250, 440] width 31 height 12
type input "****"
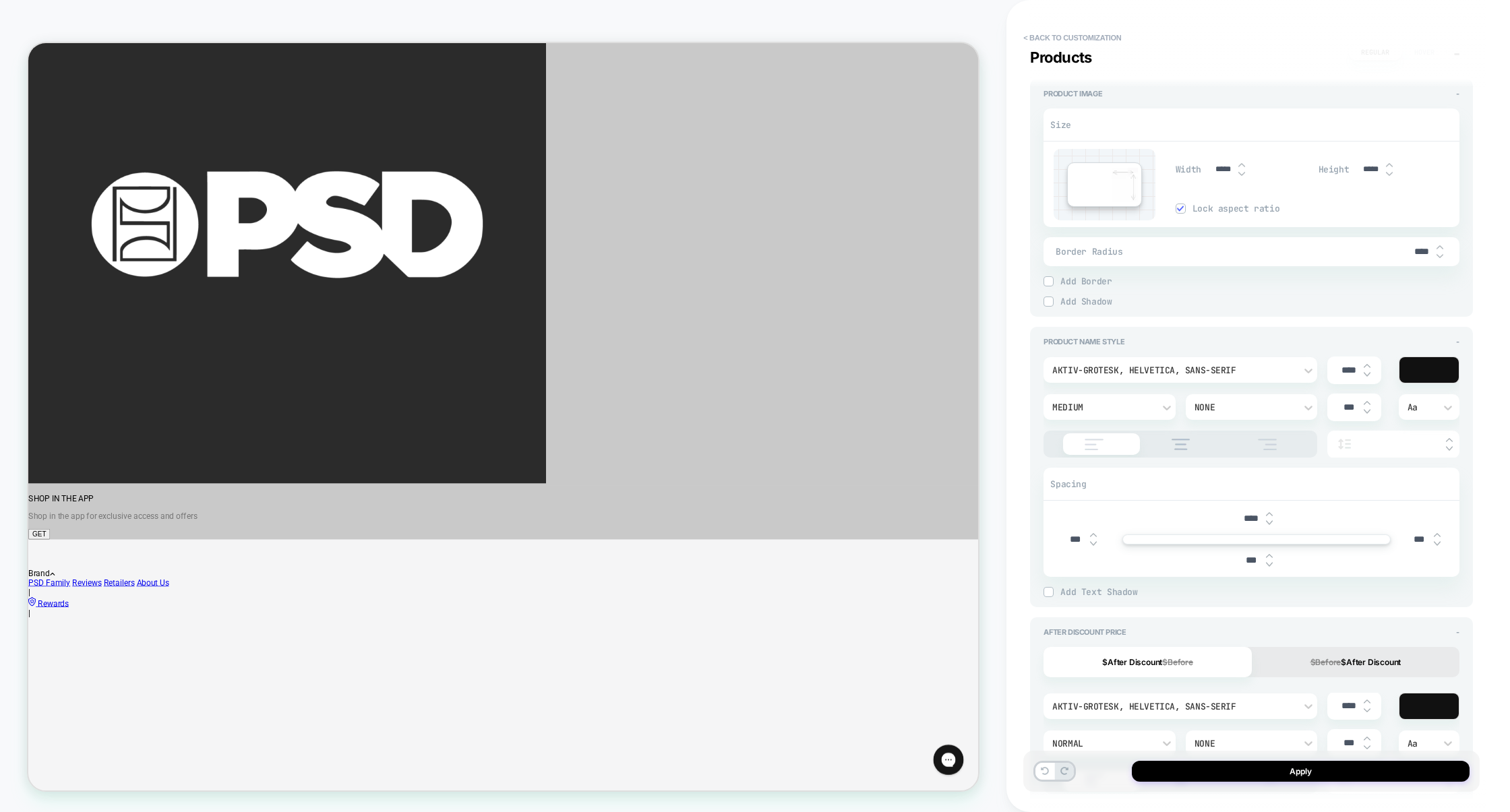
type textarea "*"
type input "****"
click at [1297, 768] on button "Apply" at bounding box center [1301, 771] width 338 height 21
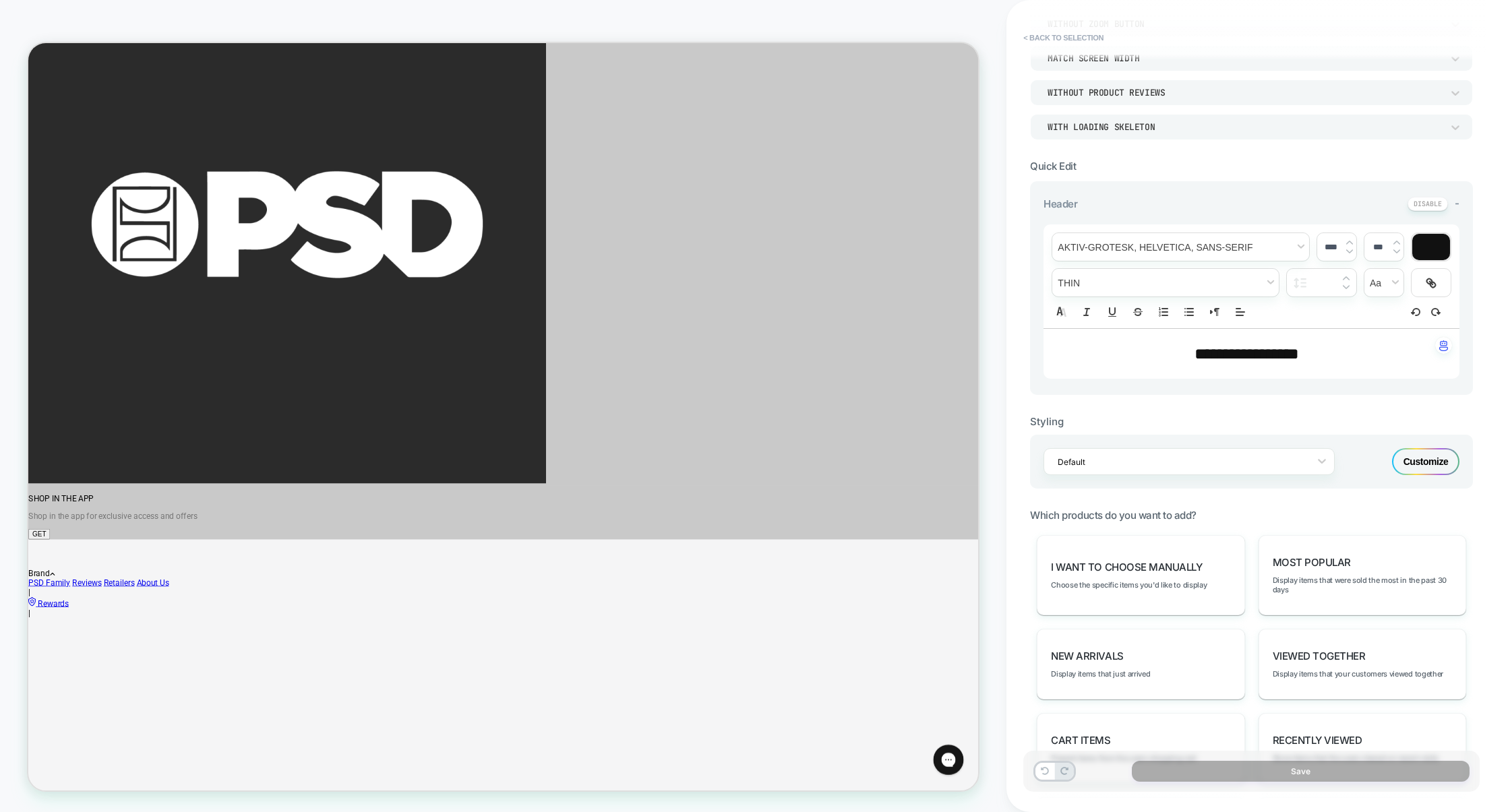
scroll to position [191, 0]
click at [1330, 563] on span "Most Popular" at bounding box center [1312, 561] width 78 height 13
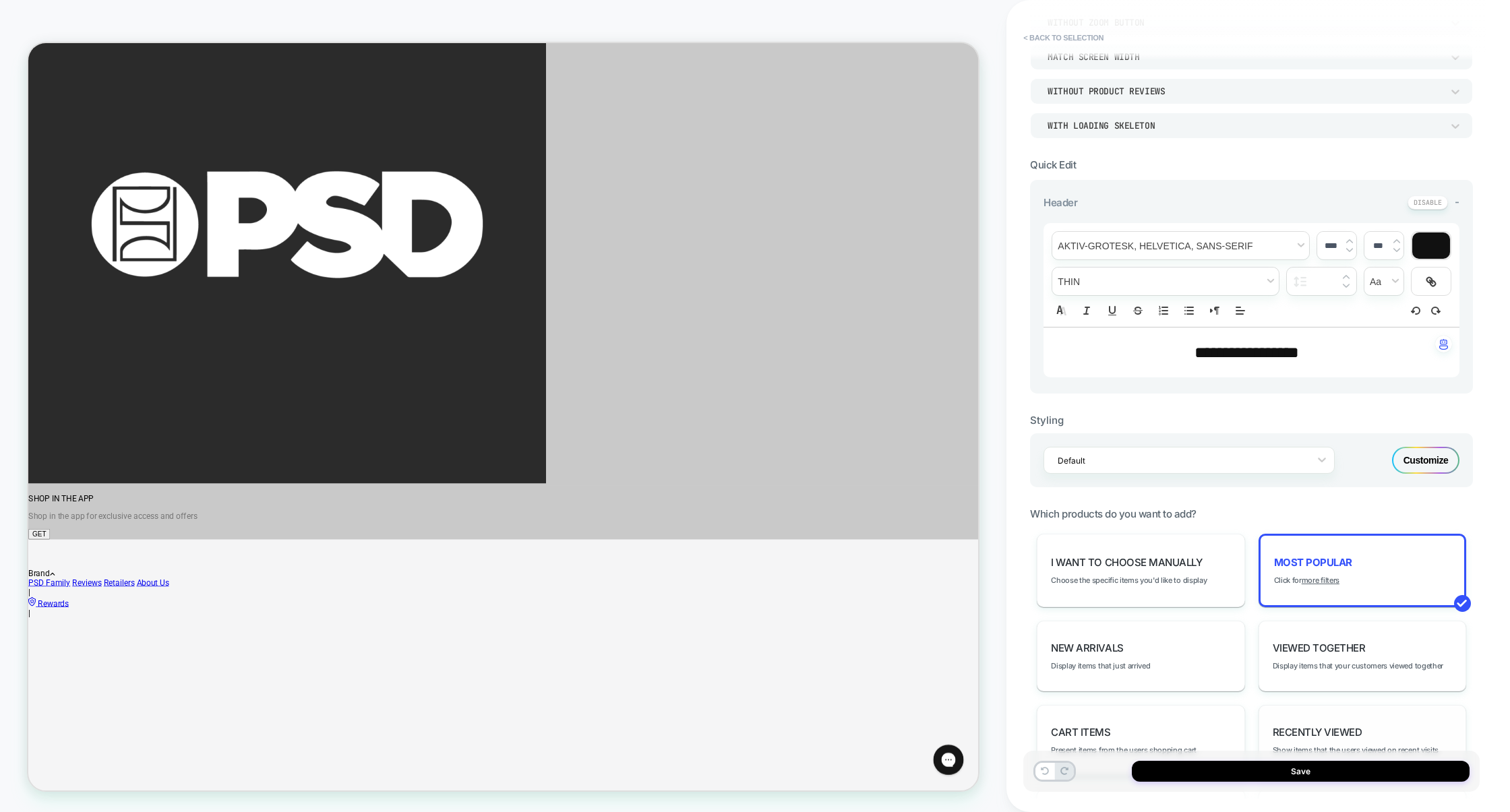
scroll to position [0, 0]
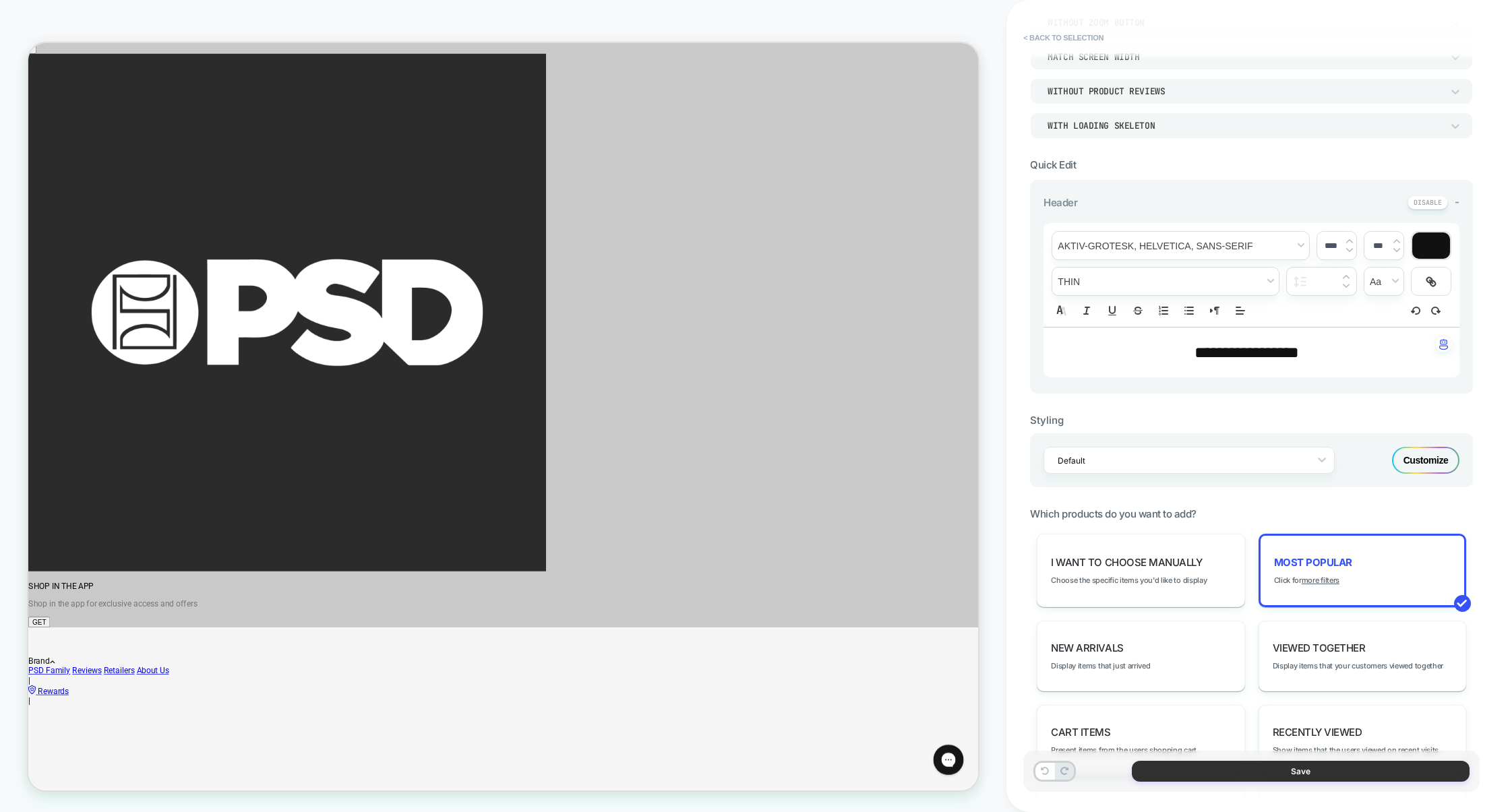
click at [1280, 770] on button "Save" at bounding box center [1301, 771] width 338 height 21
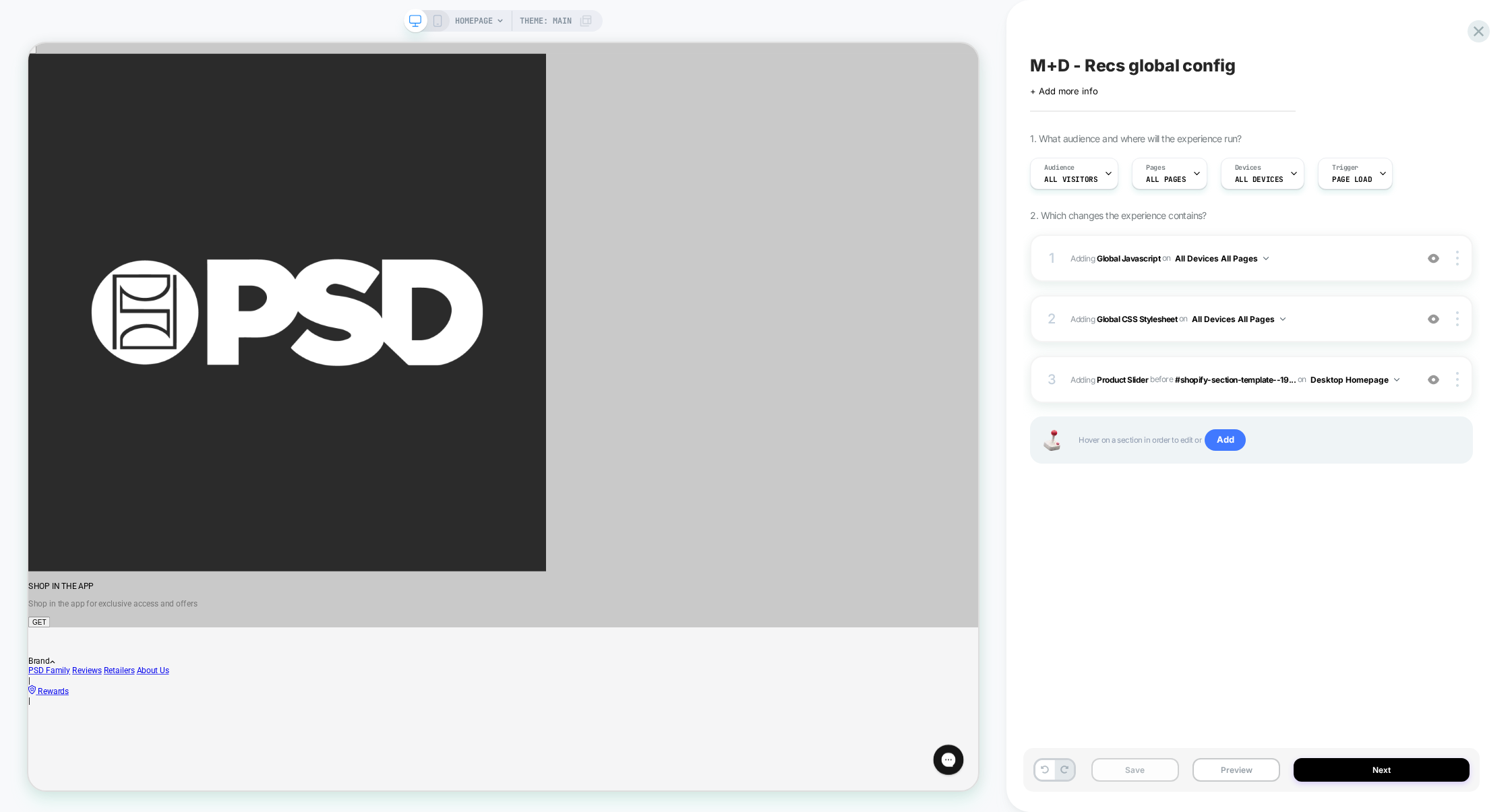
click at [1142, 775] on button "Save" at bounding box center [1135, 770] width 88 height 24
click at [1457, 376] on img at bounding box center [1458, 379] width 3 height 15
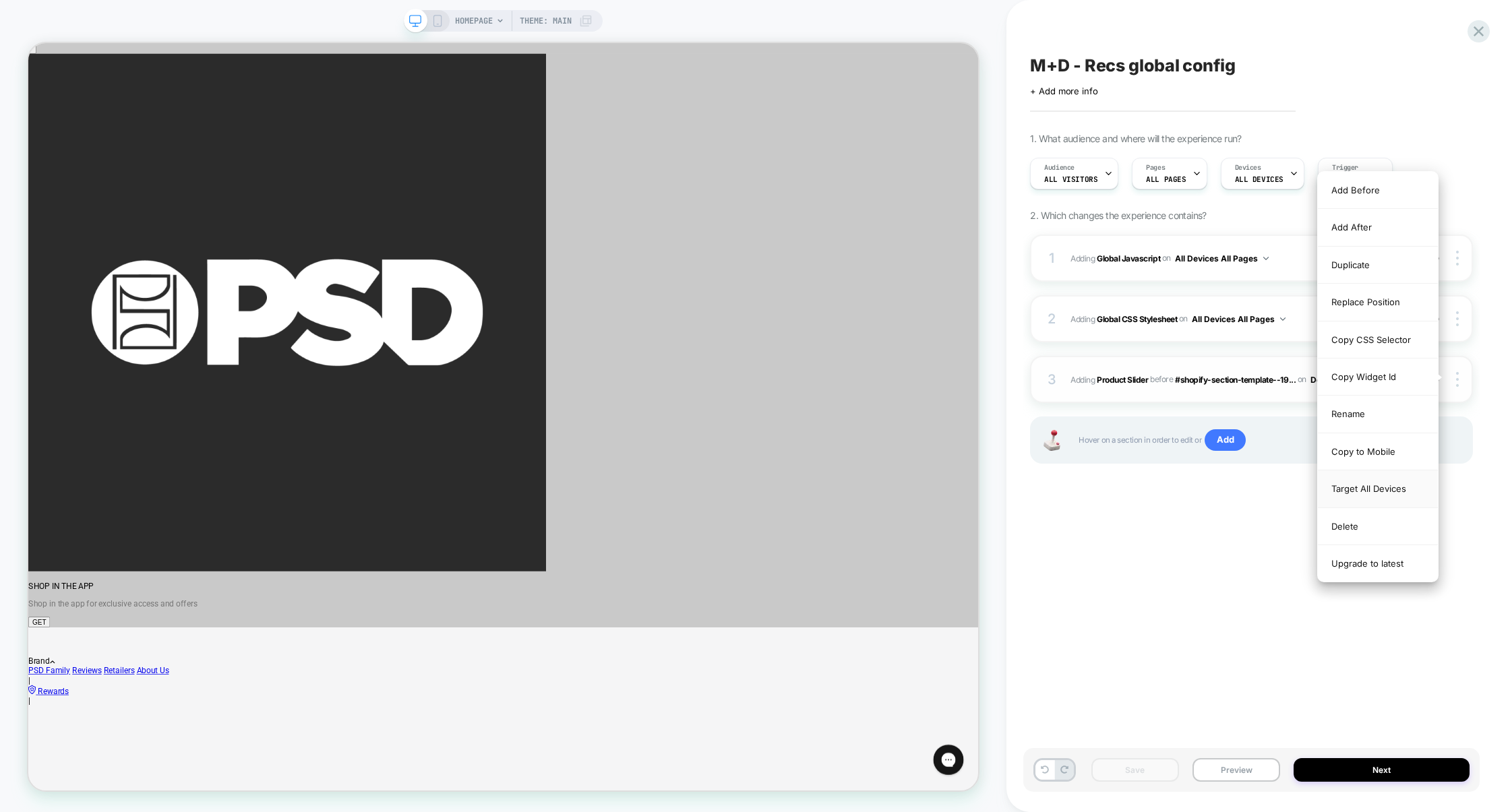
click at [1386, 496] on div "Target All Devices" at bounding box center [1378, 489] width 120 height 37
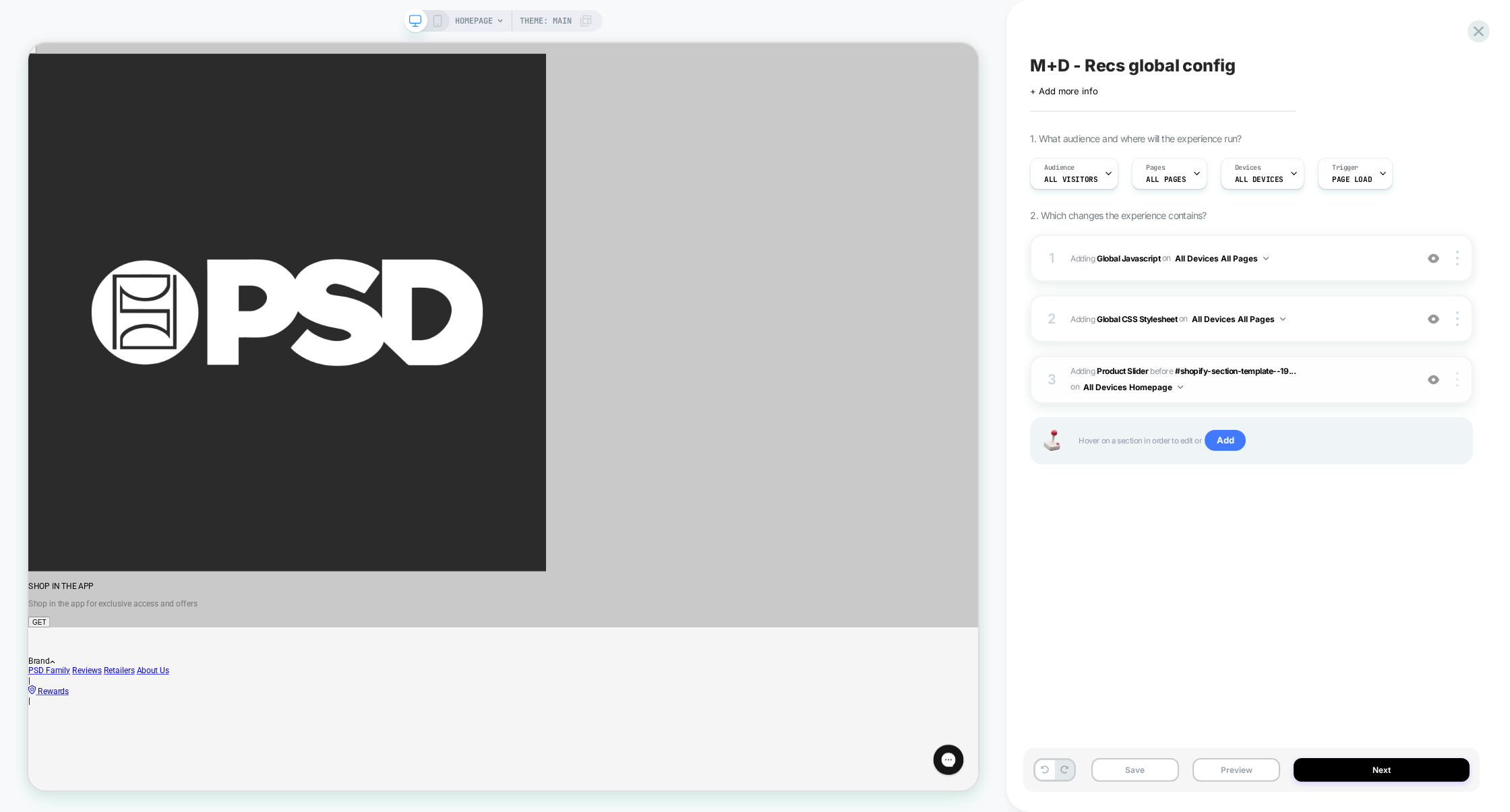
click at [1459, 380] on div at bounding box center [1460, 379] width 26 height 15
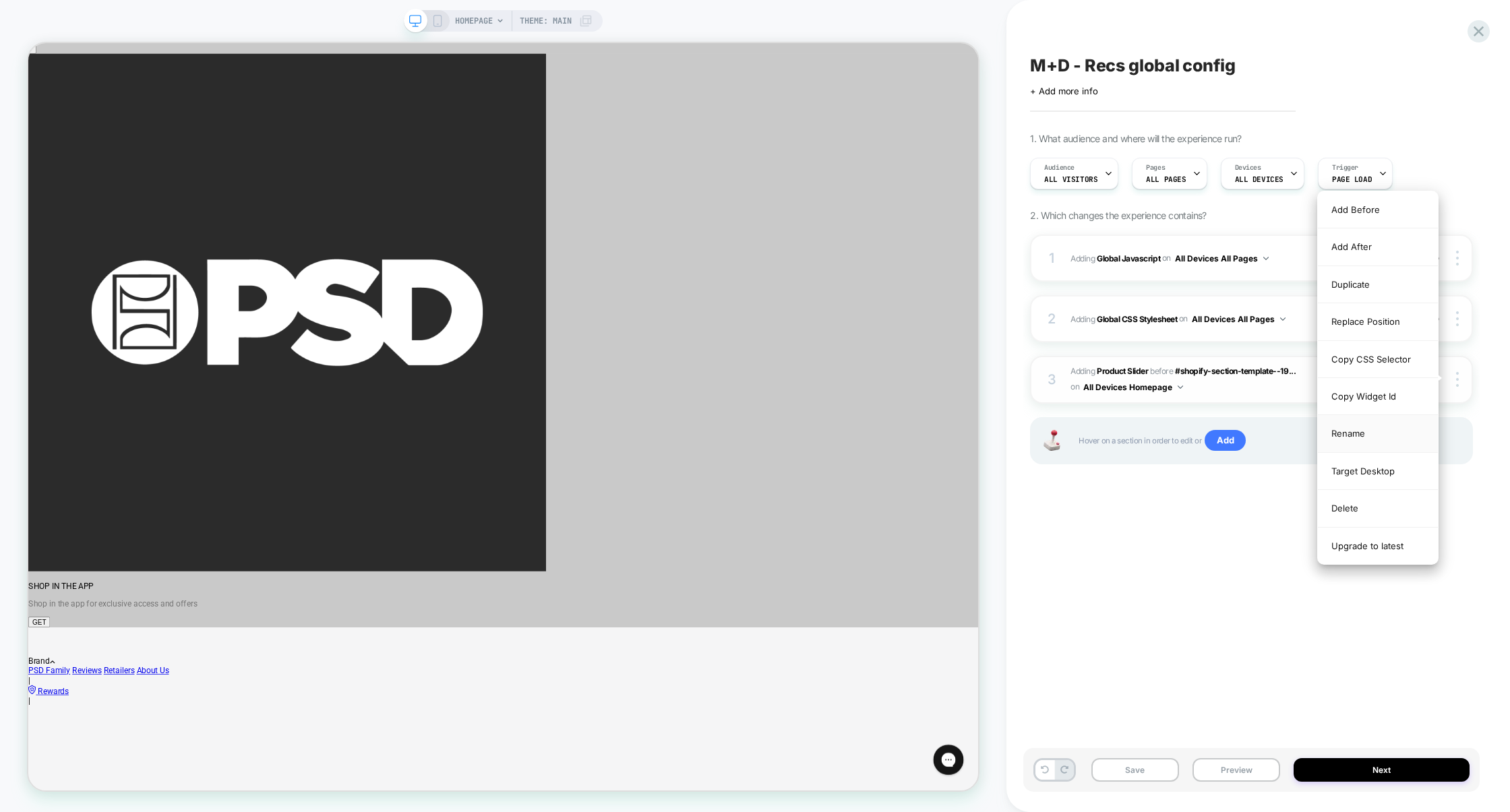
click at [1366, 427] on div "Rename" at bounding box center [1378, 433] width 120 height 37
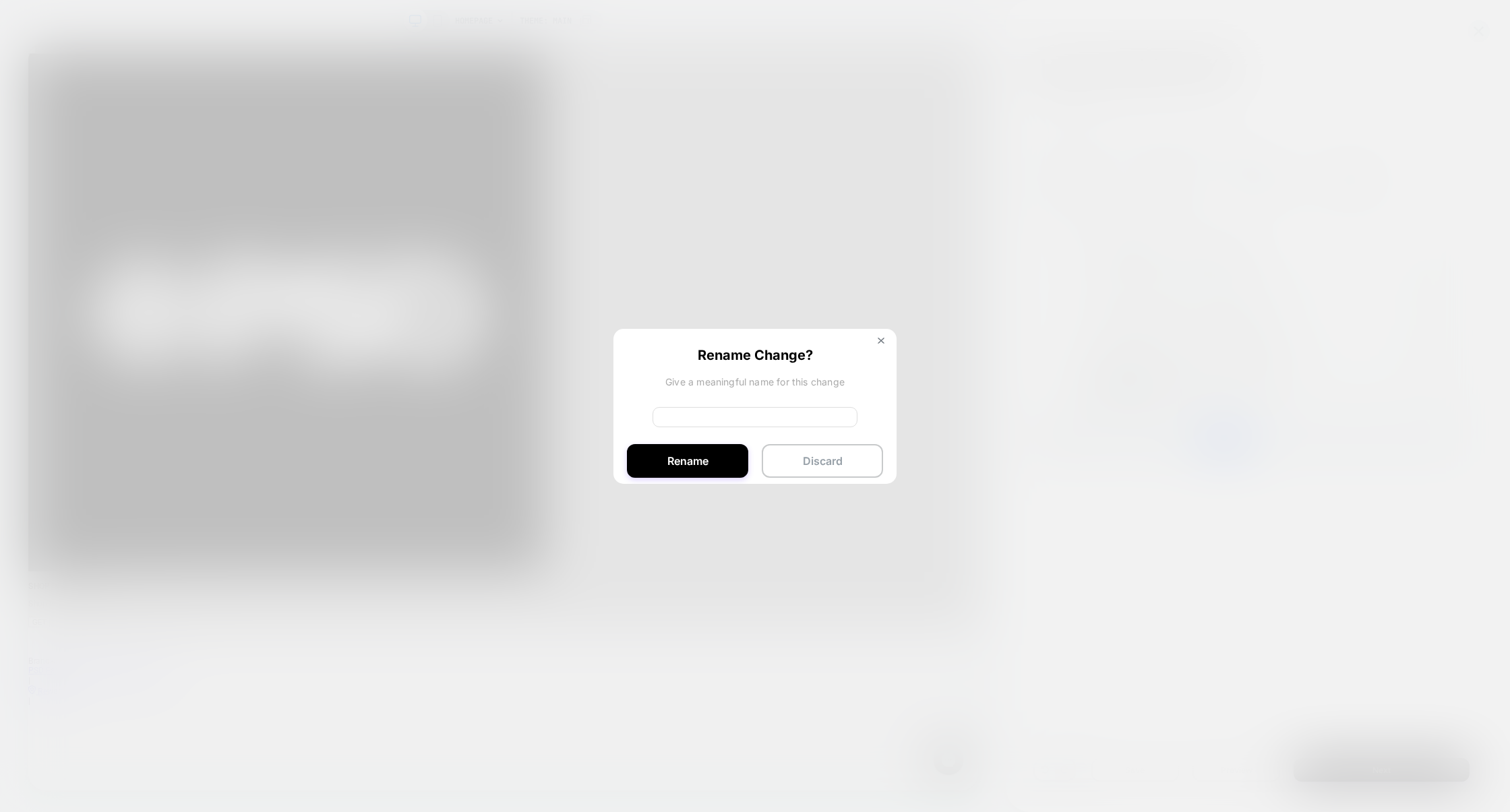
click at [709, 416] on input at bounding box center [755, 418] width 205 height 20
type input "**********"
drag, startPoint x: 679, startPoint y: 463, endPoint x: 869, endPoint y: 561, distance: 213.8
click at [679, 463] on button "Rename" at bounding box center [688, 460] width 121 height 33
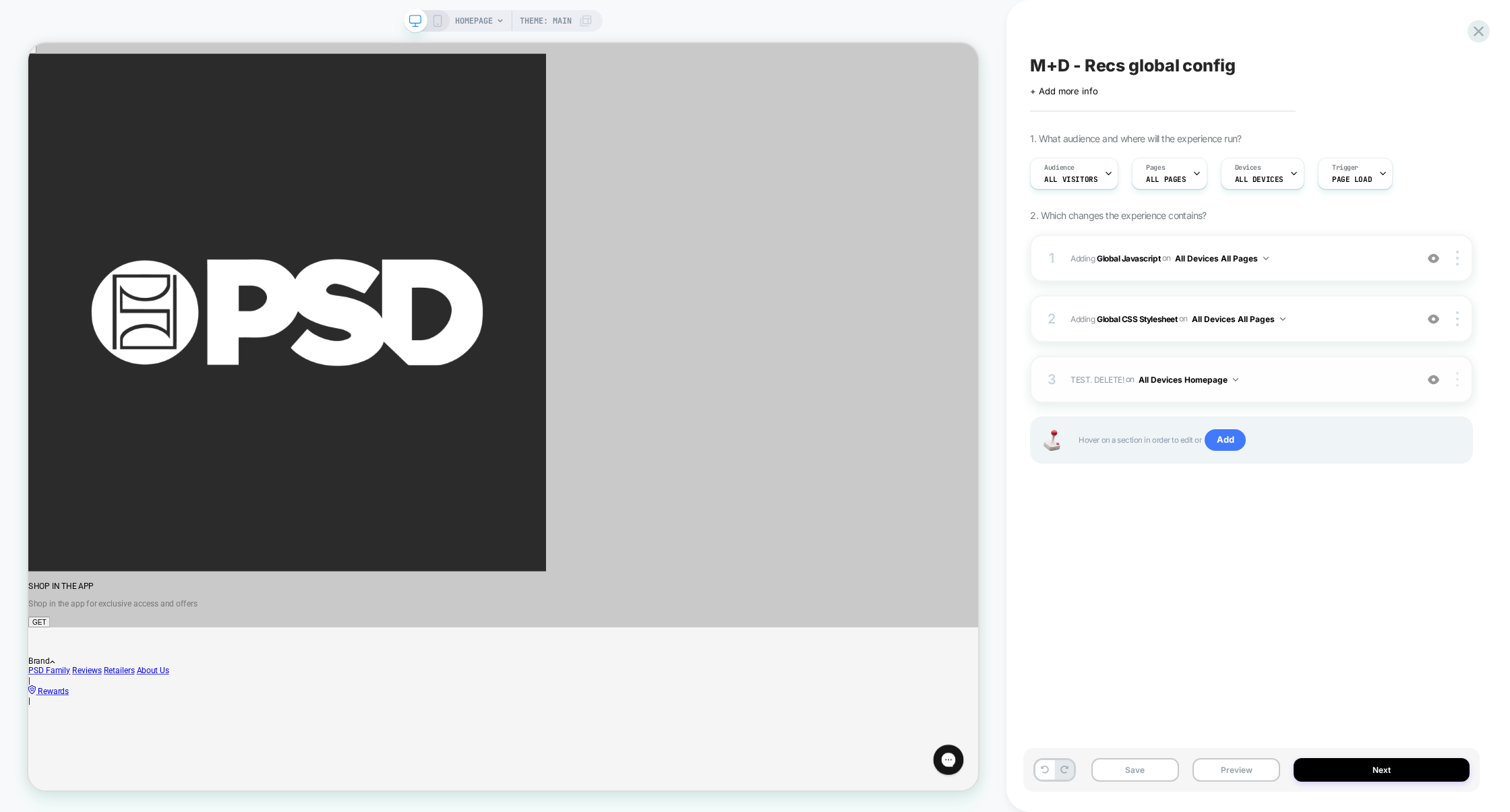
click at [1459, 383] on div at bounding box center [1460, 379] width 26 height 15
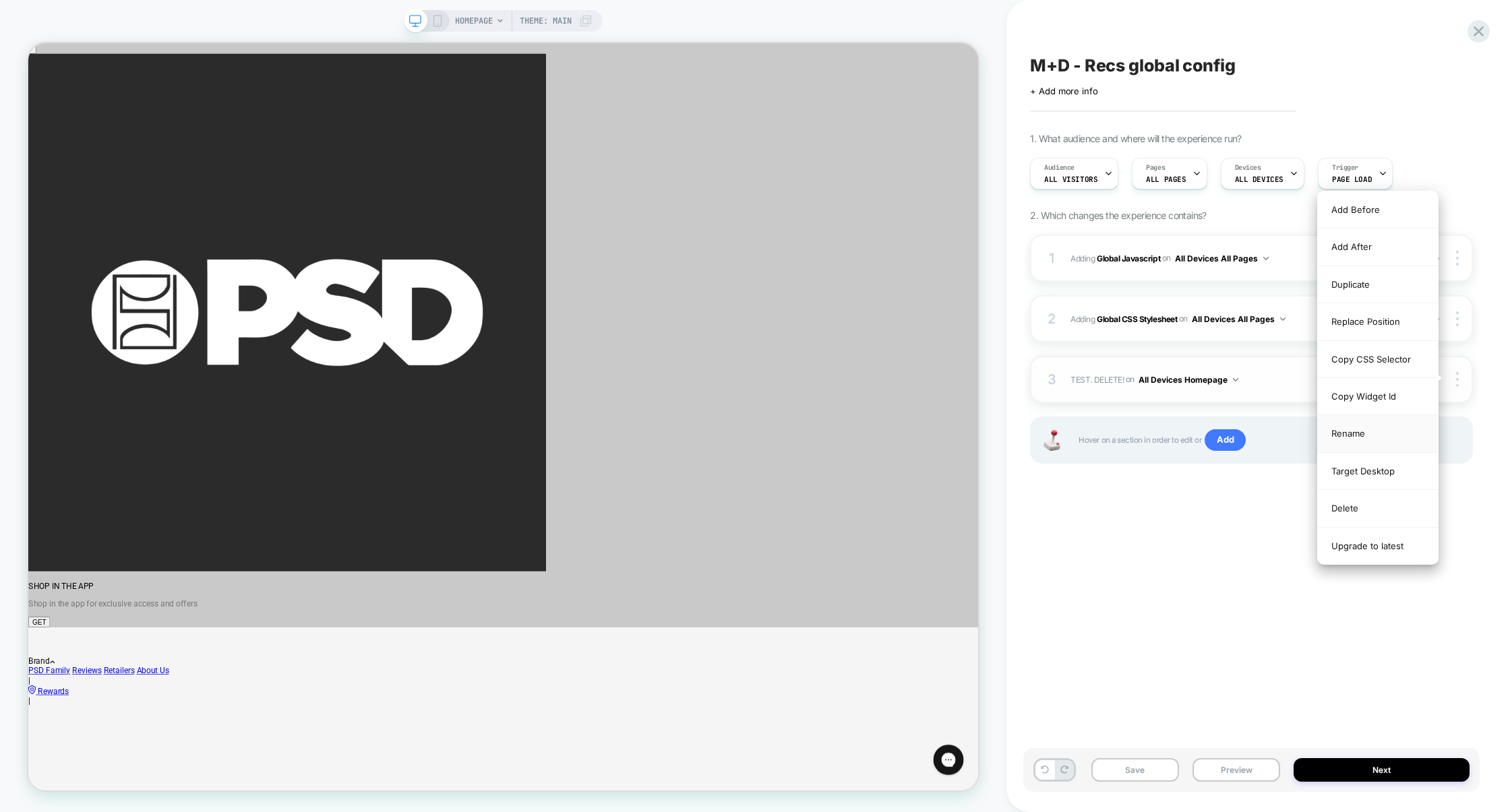
click at [1361, 428] on div "Rename" at bounding box center [1378, 433] width 120 height 37
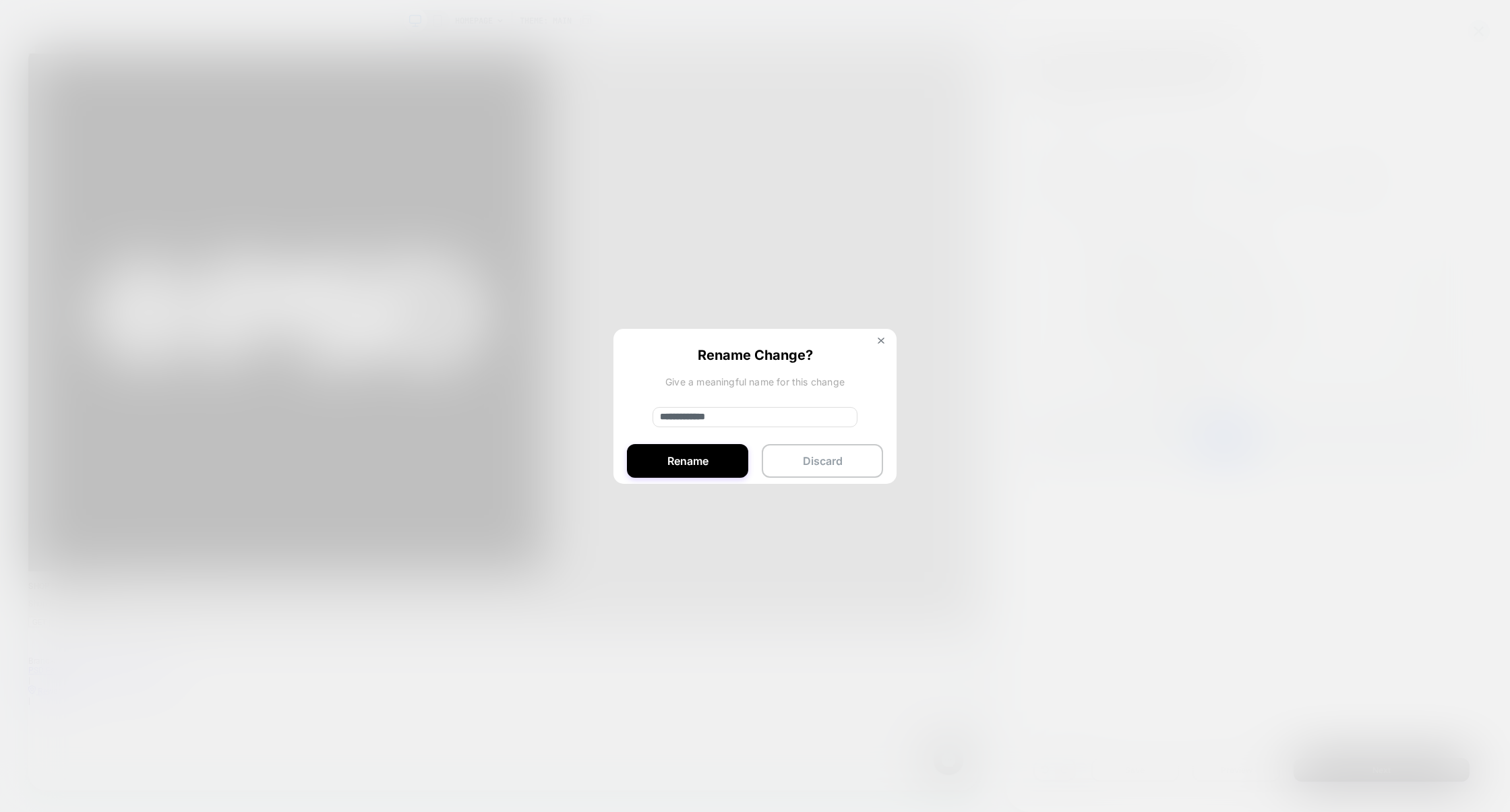
click at [682, 420] on input "**********" at bounding box center [755, 418] width 205 height 20
type input "**********"
click at [694, 459] on button "Rename" at bounding box center [688, 460] width 121 height 33
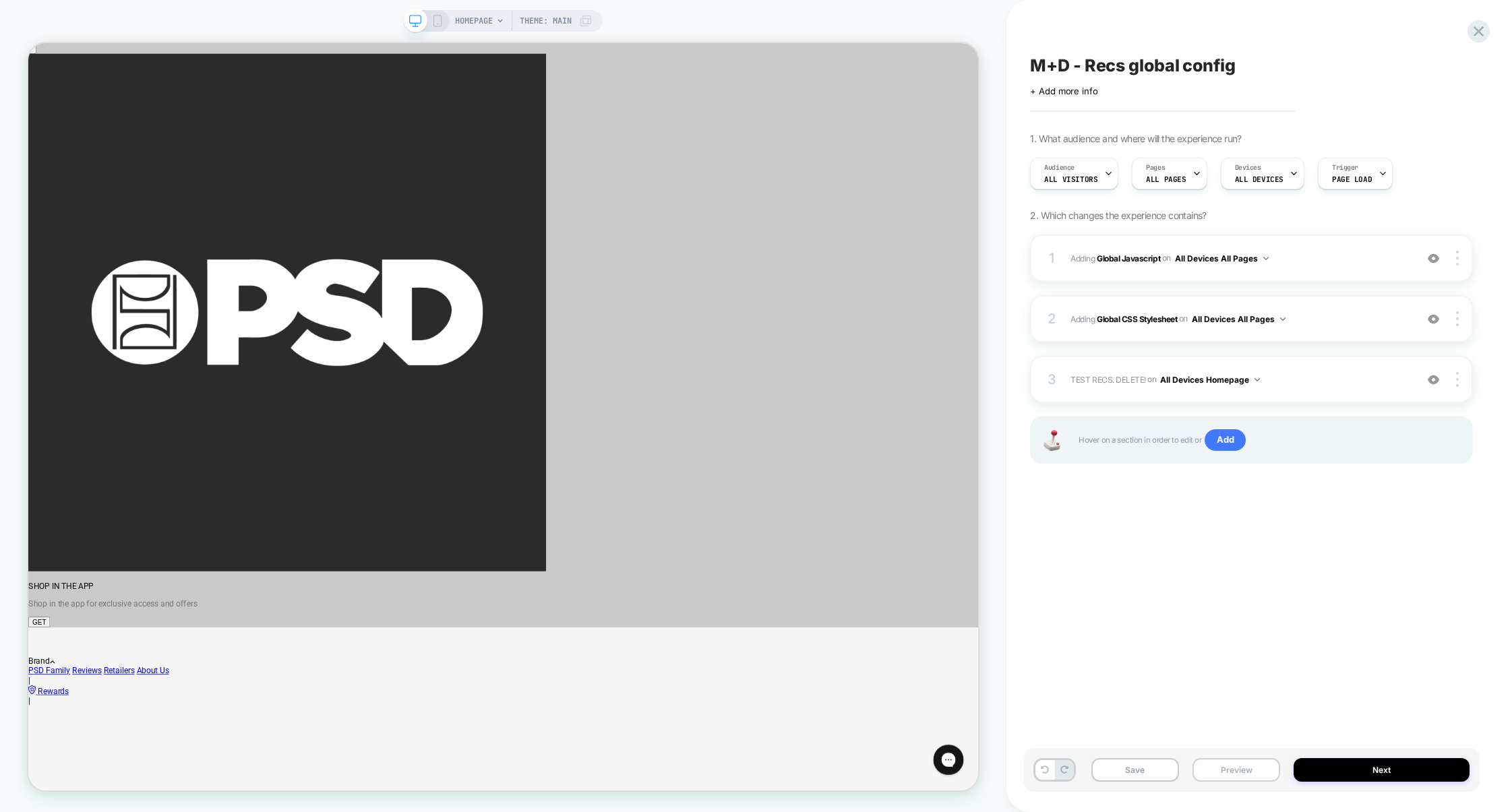
click at [1229, 770] on button "Preview" at bounding box center [1236, 770] width 88 height 24
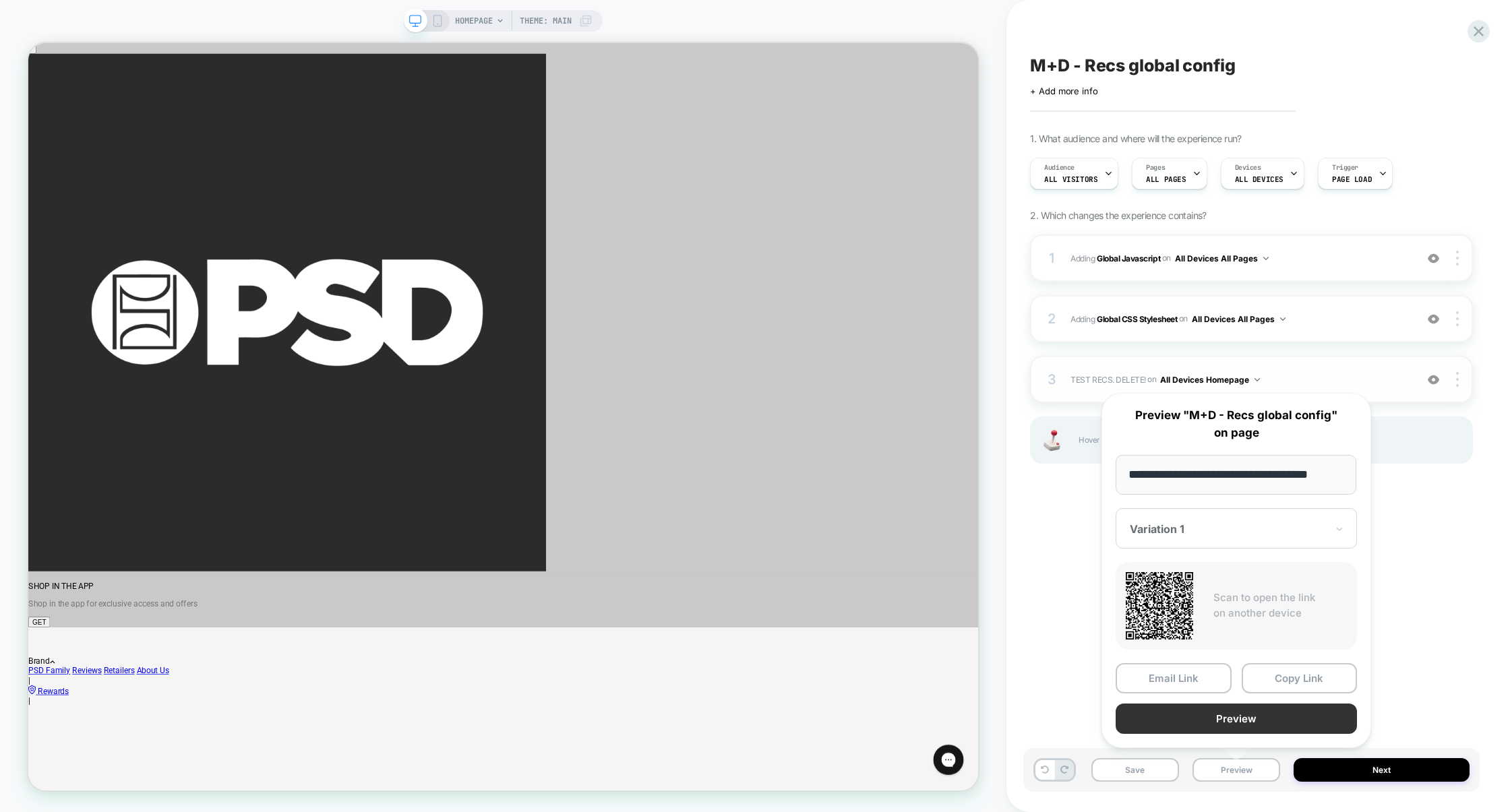
click at [1233, 717] on button "Preview" at bounding box center [1236, 719] width 241 height 31
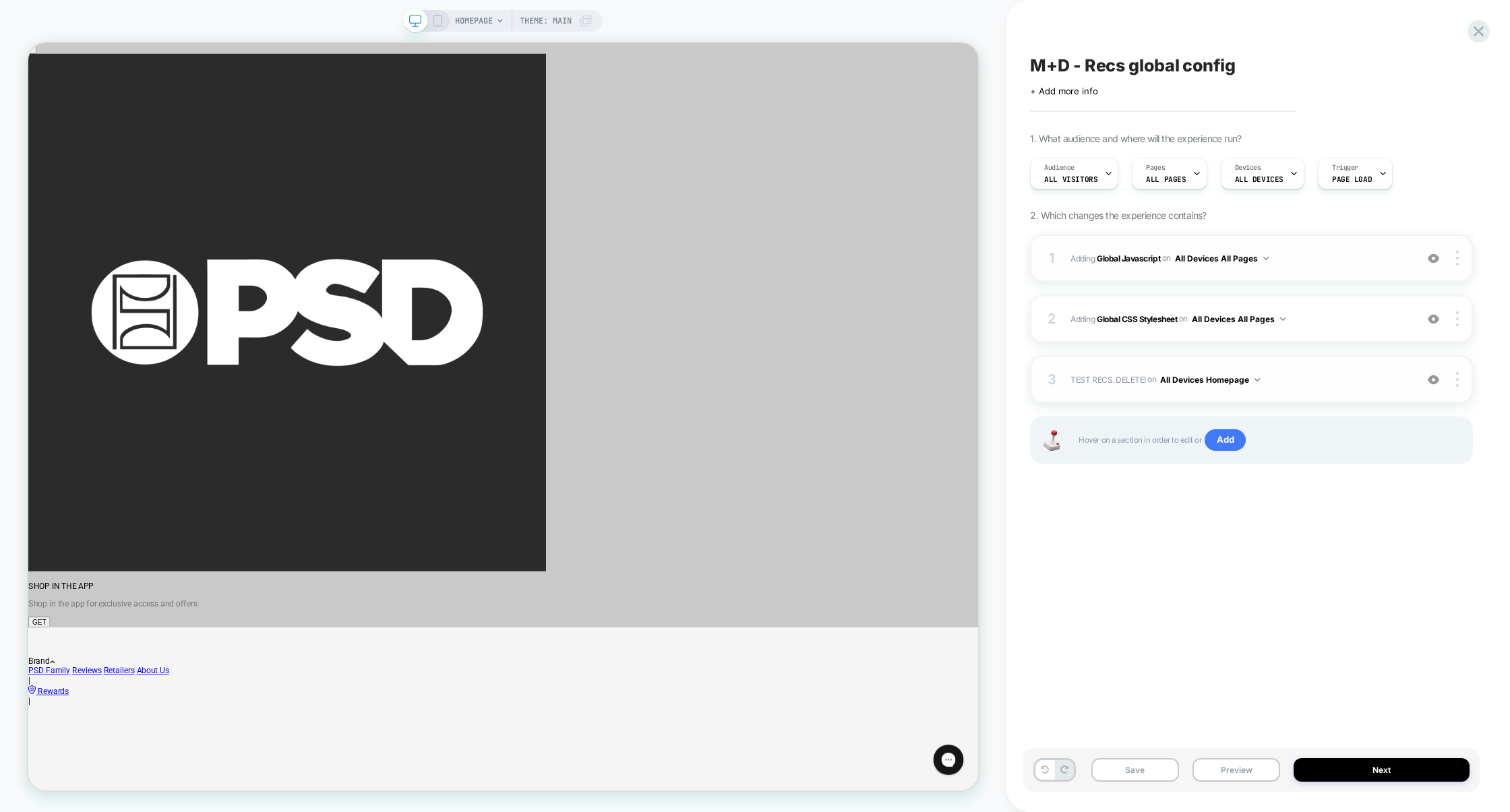
click at [1329, 261] on span "Adding Global Javascript on All Devices All Pages" at bounding box center [1239, 258] width 339 height 17
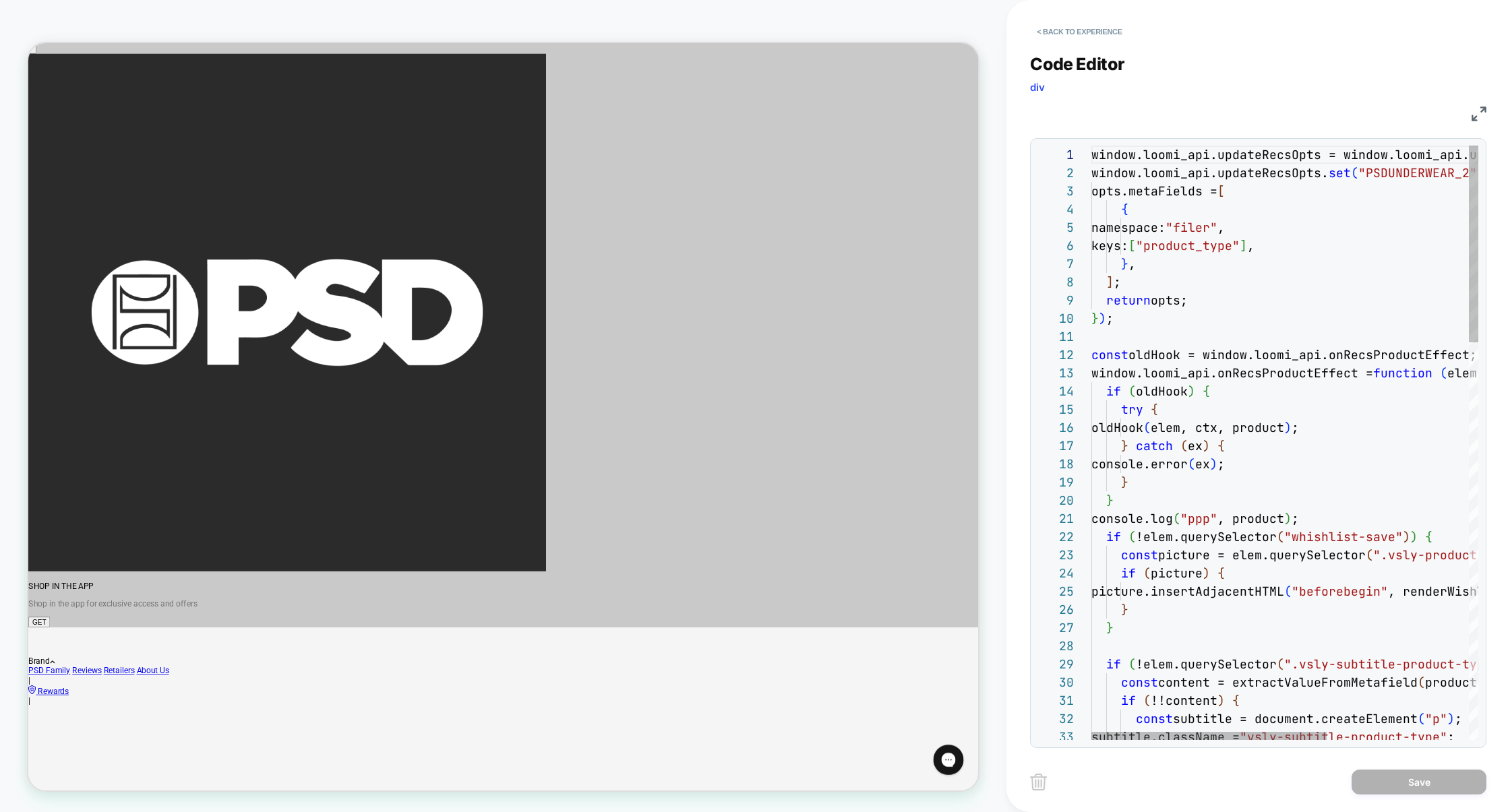
scroll to position [0, 174]
type textarea "**********"
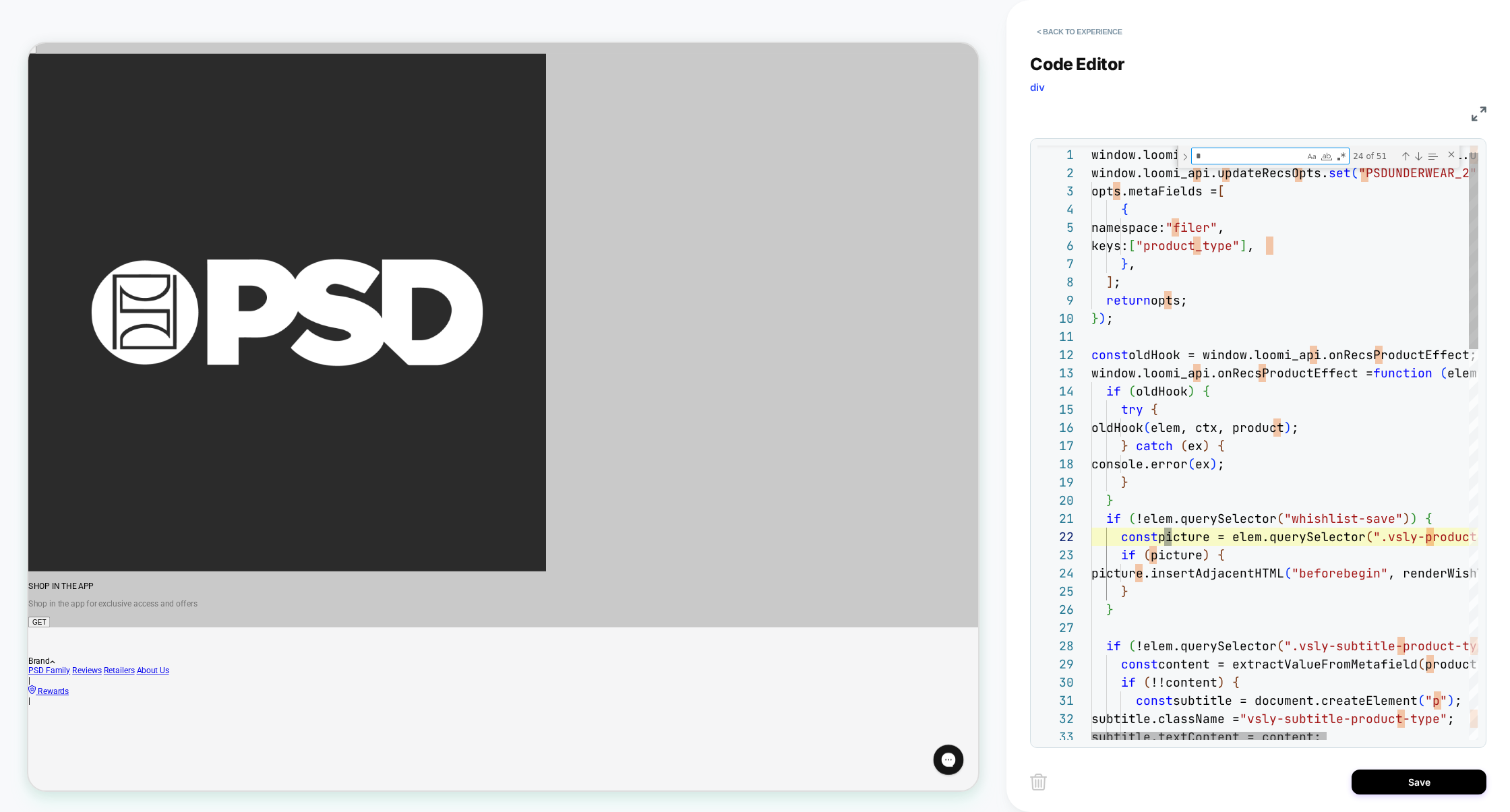
scroll to position [0, 80]
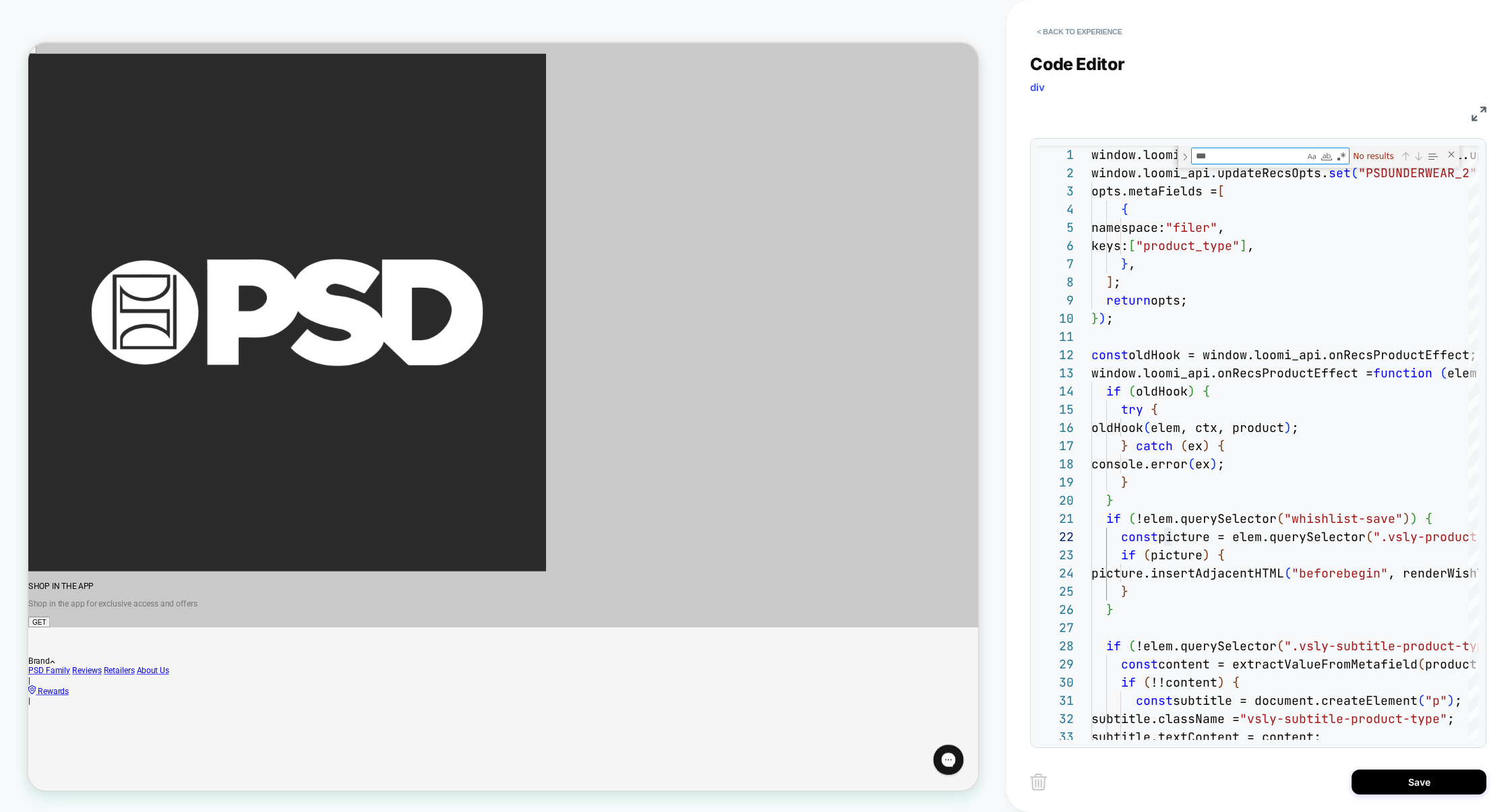
type textarea "***"
click at [1477, 115] on img at bounding box center [1479, 114] width 15 height 15
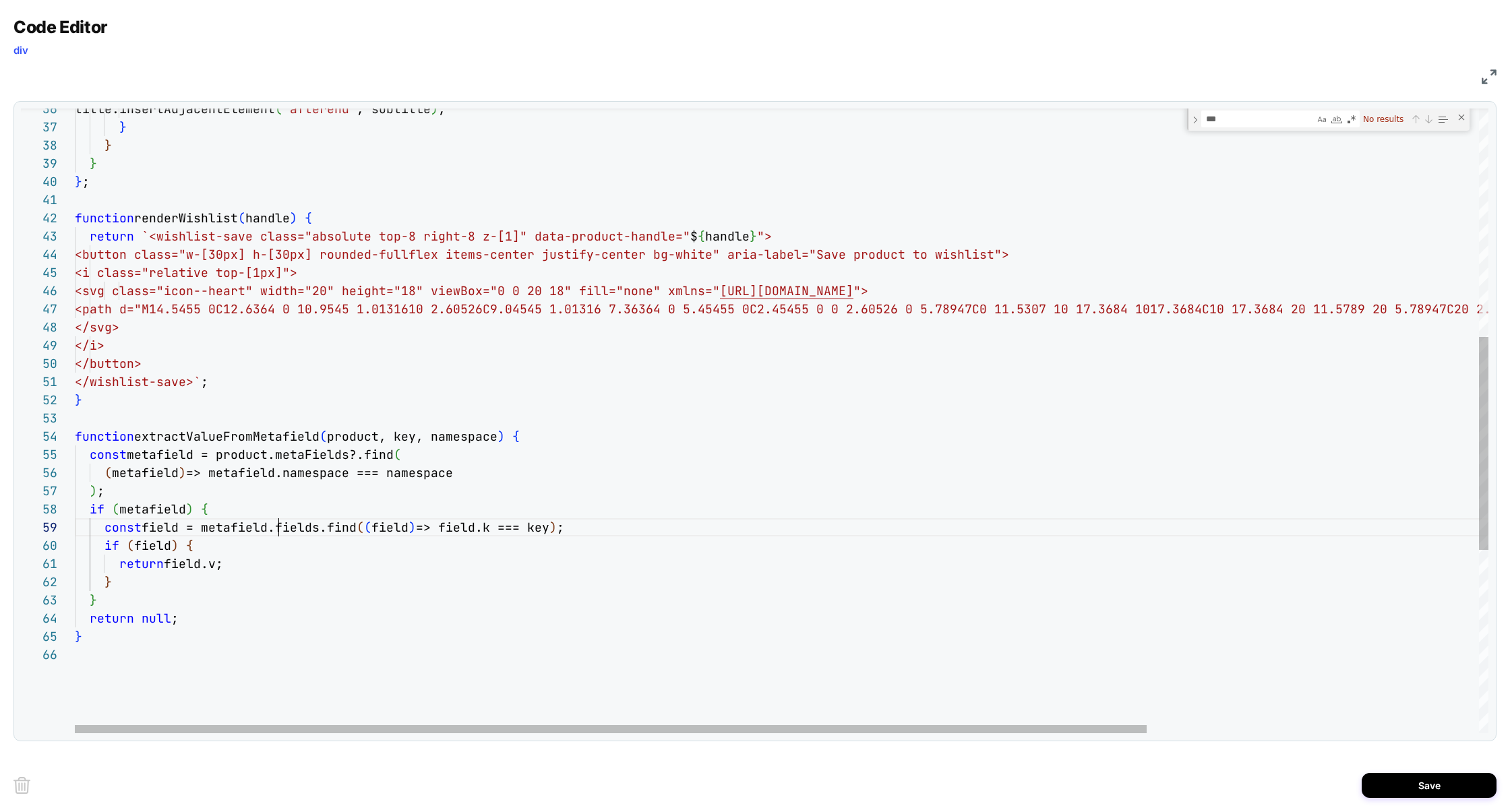
scroll to position [146, 204]
click at [276, 531] on div "title.insertAdjacentElement ( "afterend" , subtitle ) ; } } } } ; function rend…" at bounding box center [1000, 356] width 1851 height 1830
click at [318, 527] on div "title.insertAdjacentElement ( "afterend" , subtitle ) ; } } } } ; function rend…" at bounding box center [1000, 356] width 1851 height 1830
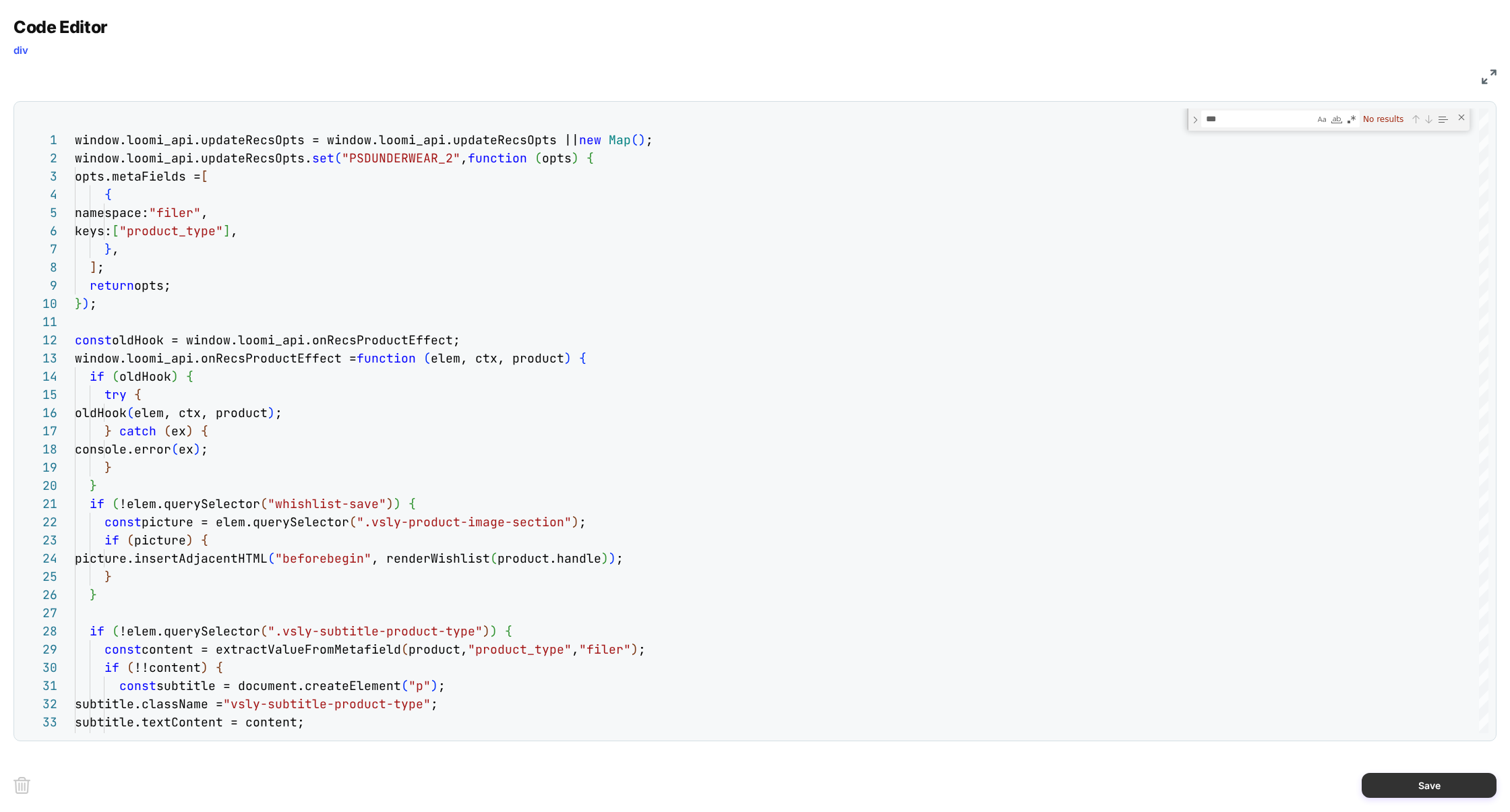
type textarea "**********"
click at [1402, 783] on button "Save" at bounding box center [1429, 785] width 135 height 25
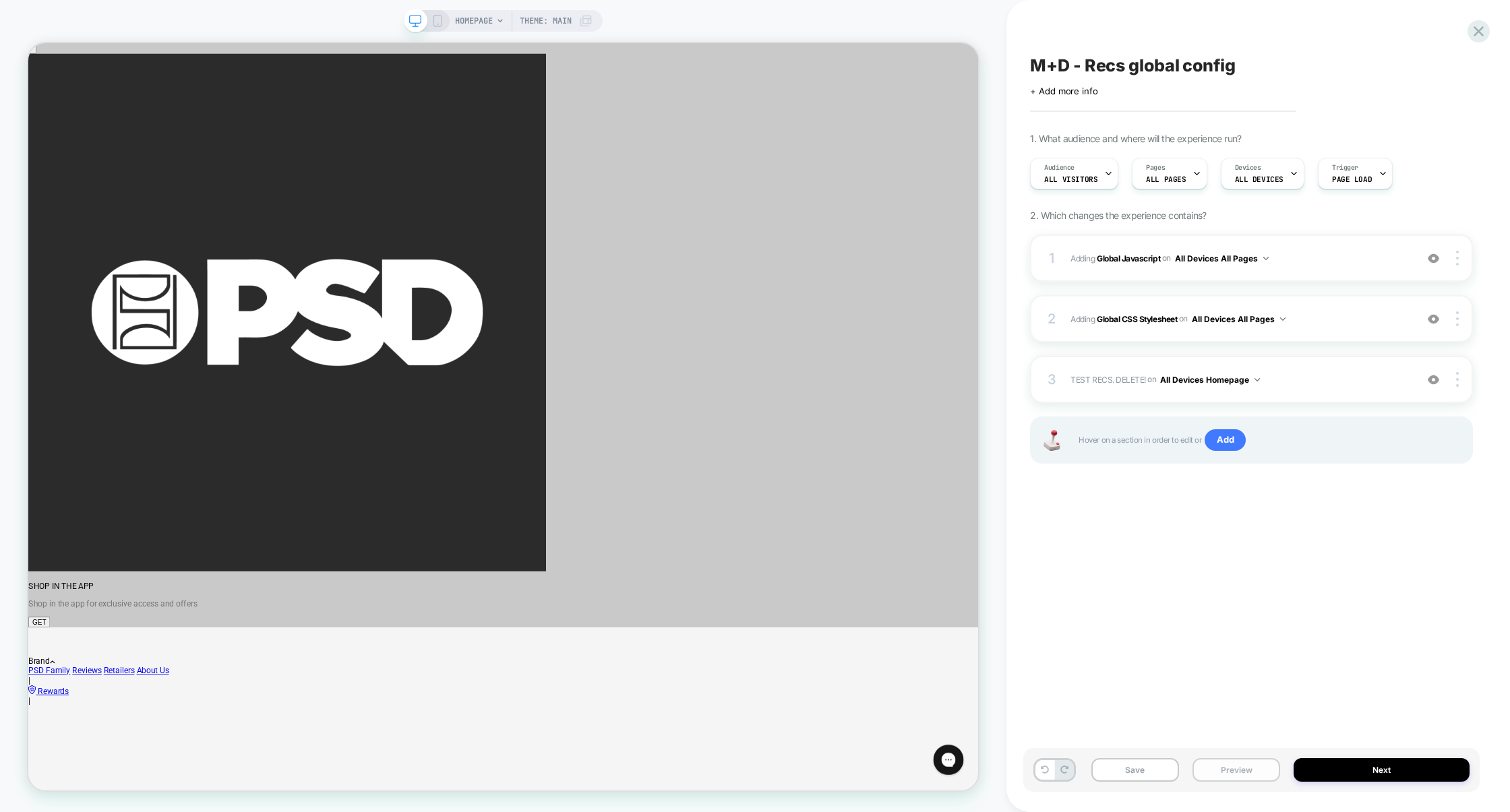
click at [1235, 770] on button "Preview" at bounding box center [1236, 770] width 88 height 24
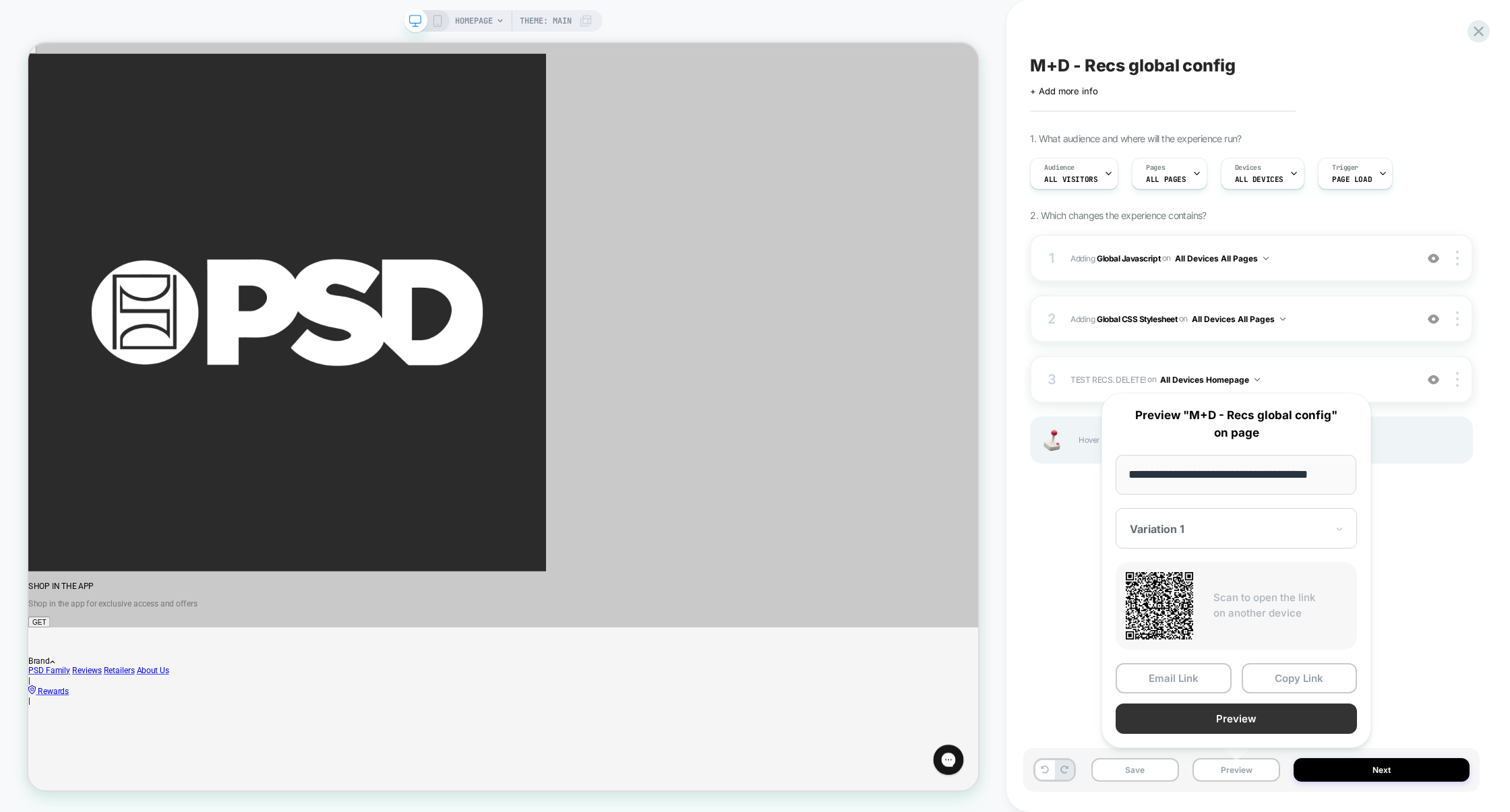
scroll to position [0, 0]
click at [1242, 723] on button "Preview" at bounding box center [1236, 719] width 241 height 31
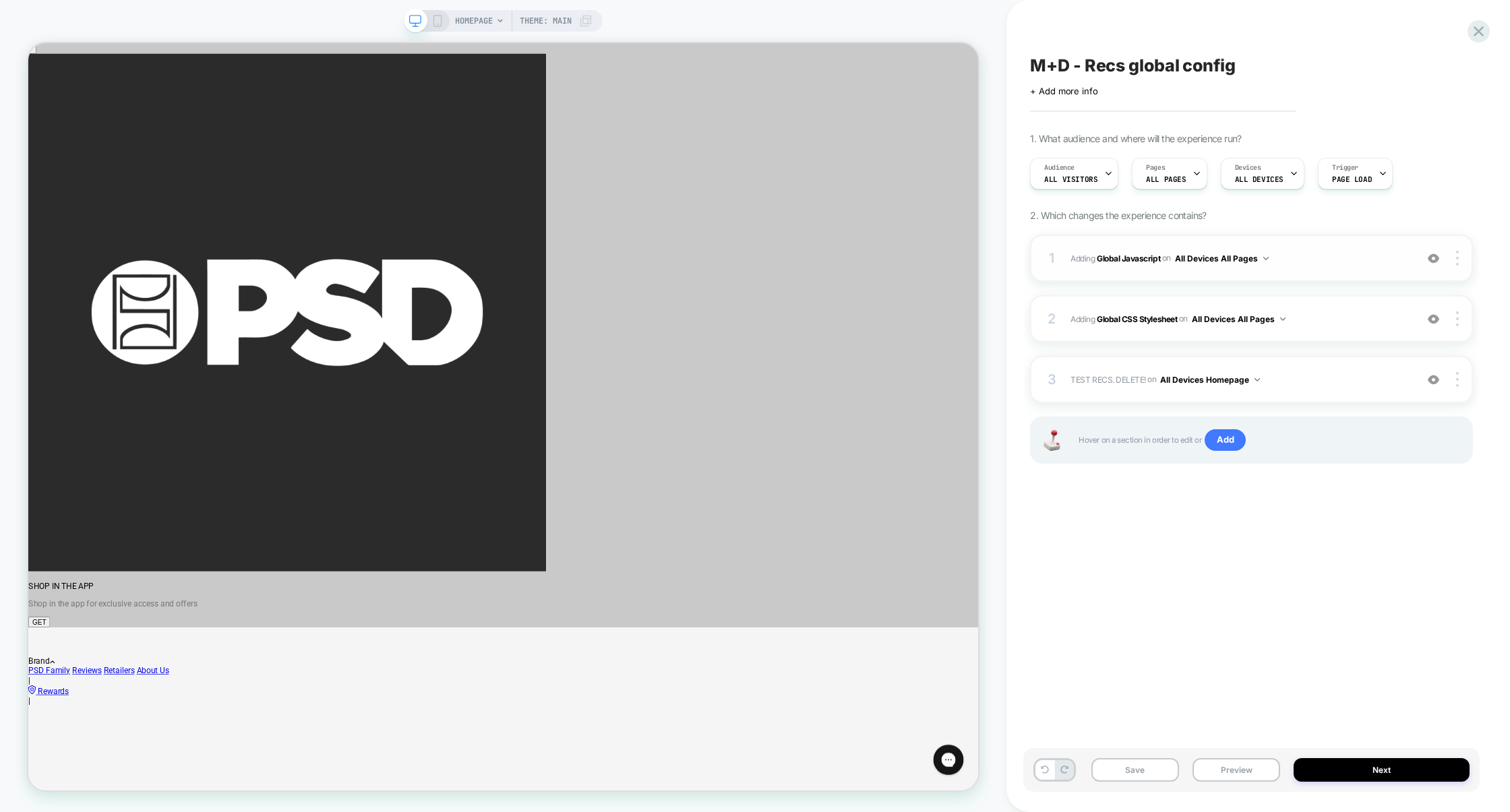
click at [1333, 261] on span "Adding Global Javascript on All Devices All Pages" at bounding box center [1239, 258] width 339 height 17
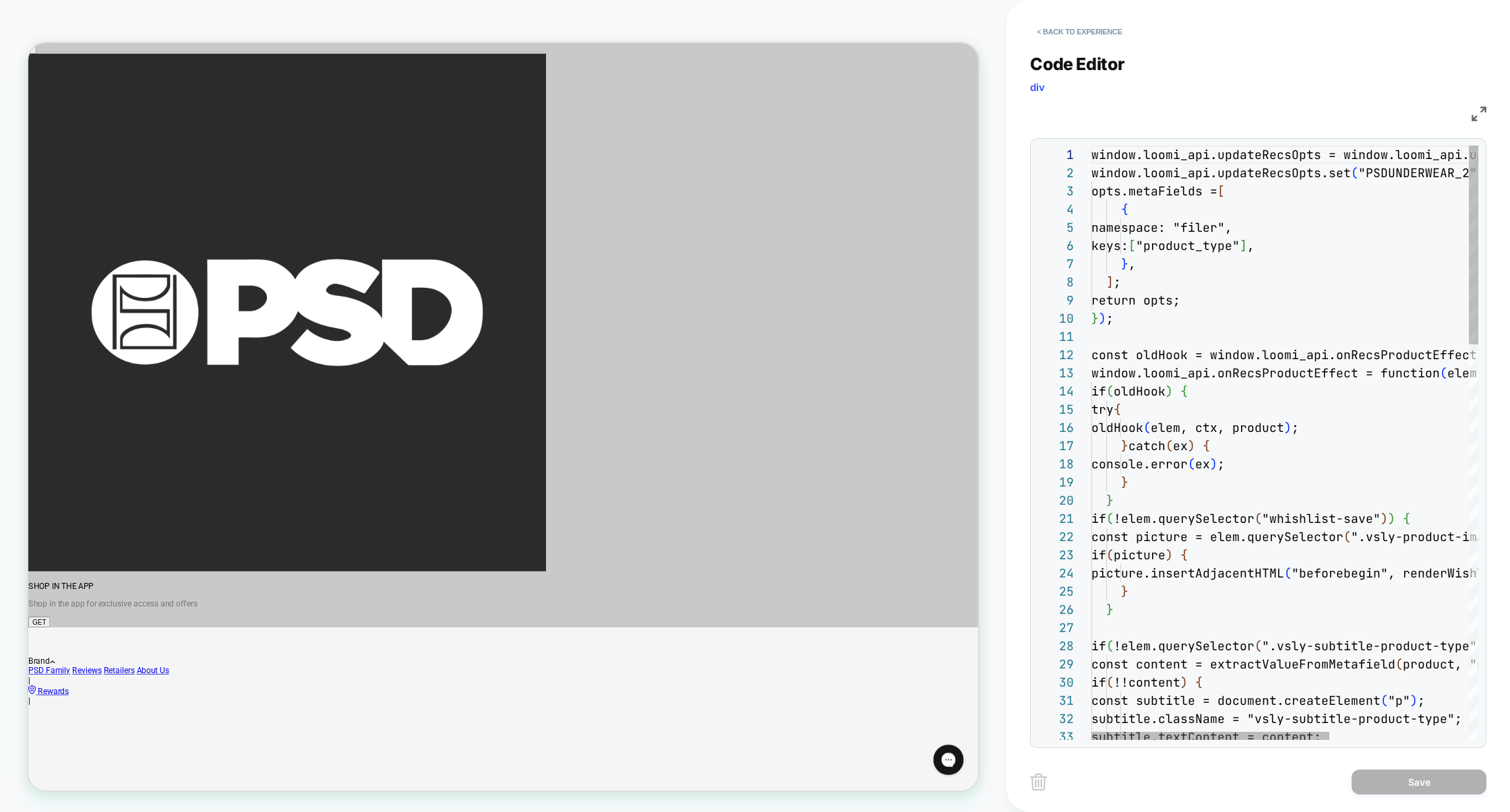
scroll to position [182, 0]
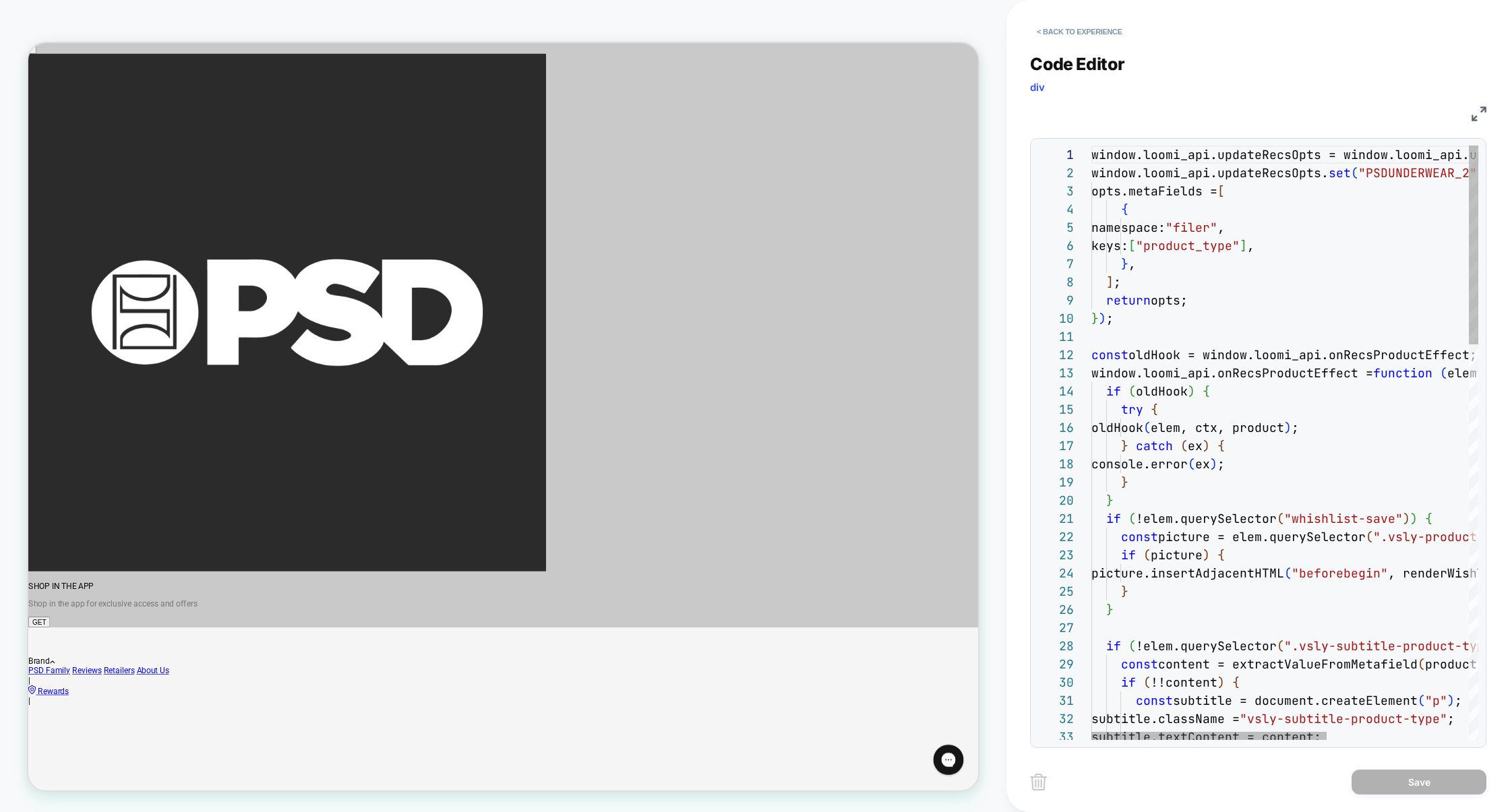
click at [1476, 119] on img at bounding box center [1479, 114] width 15 height 15
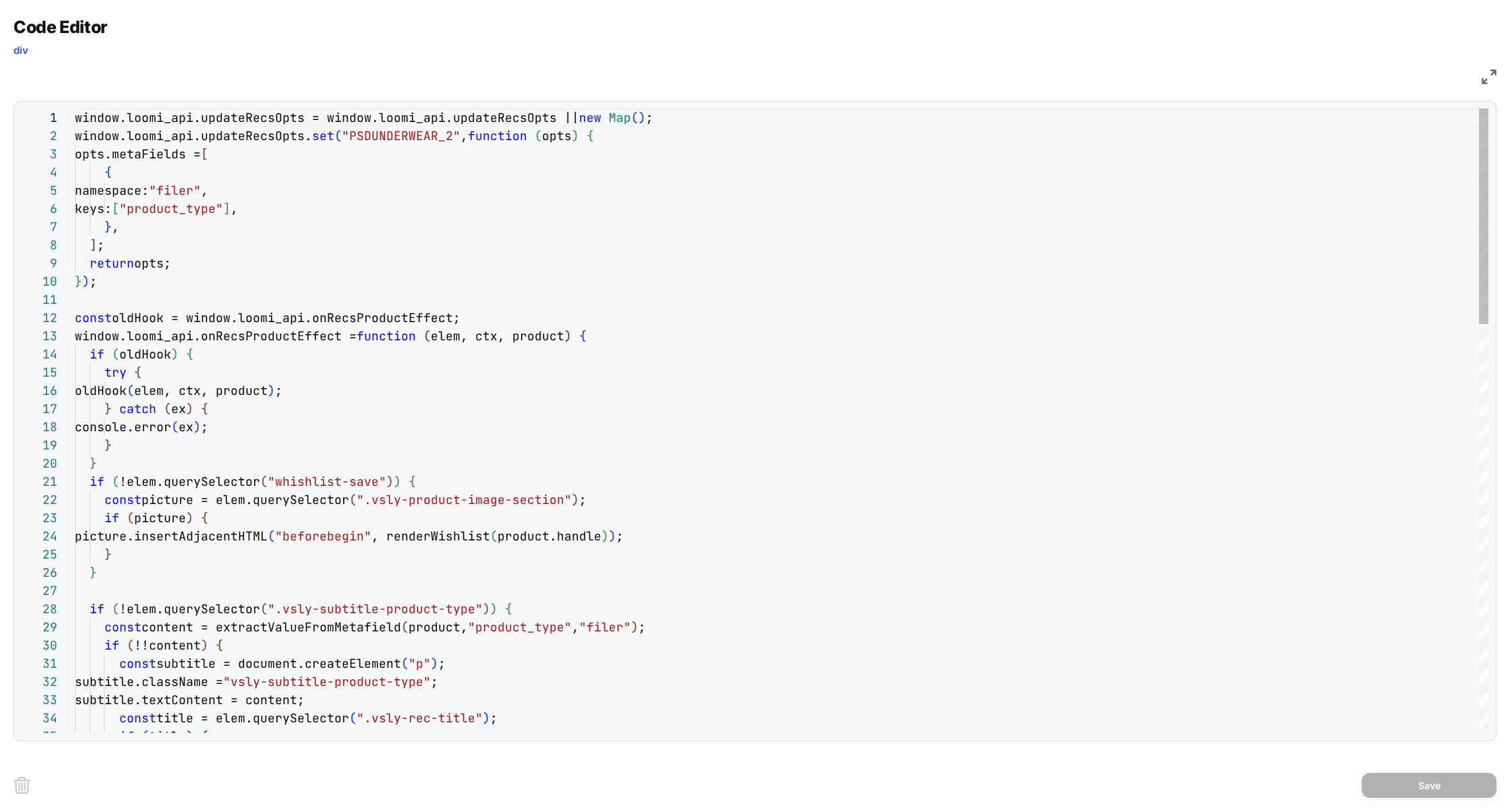
scroll to position [146, 36]
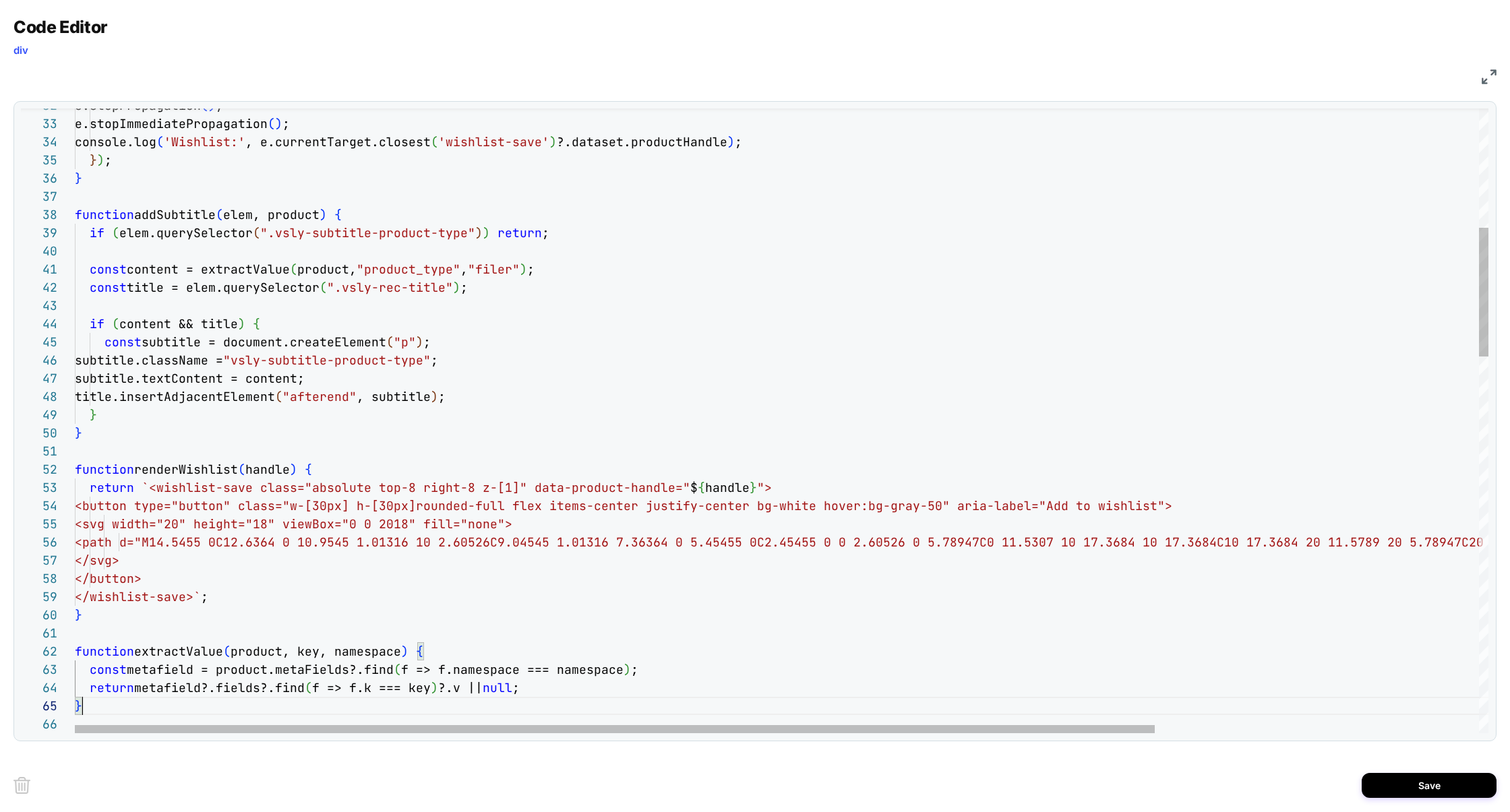
scroll to position [73, 7]
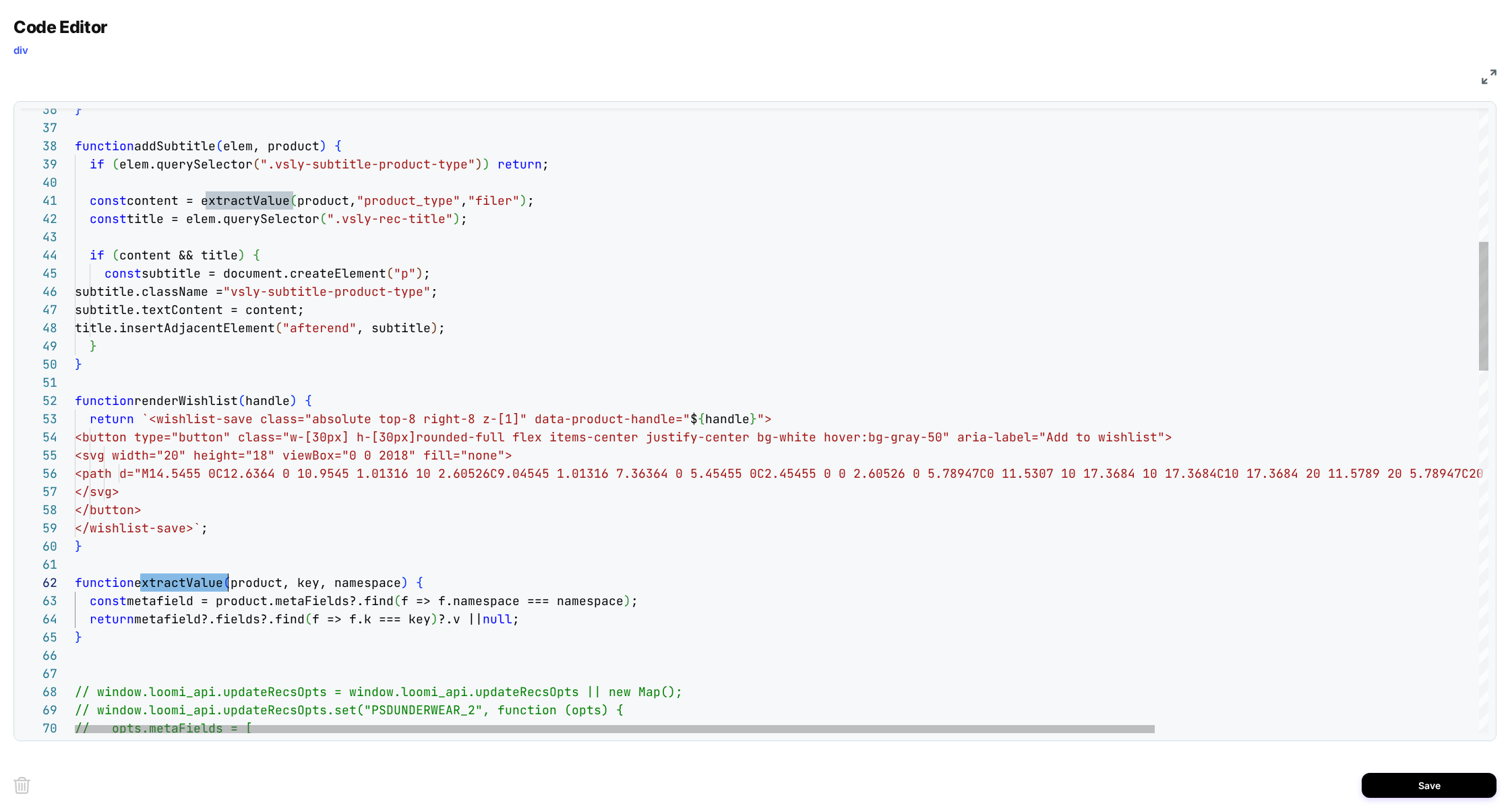
scroll to position [18, 349]
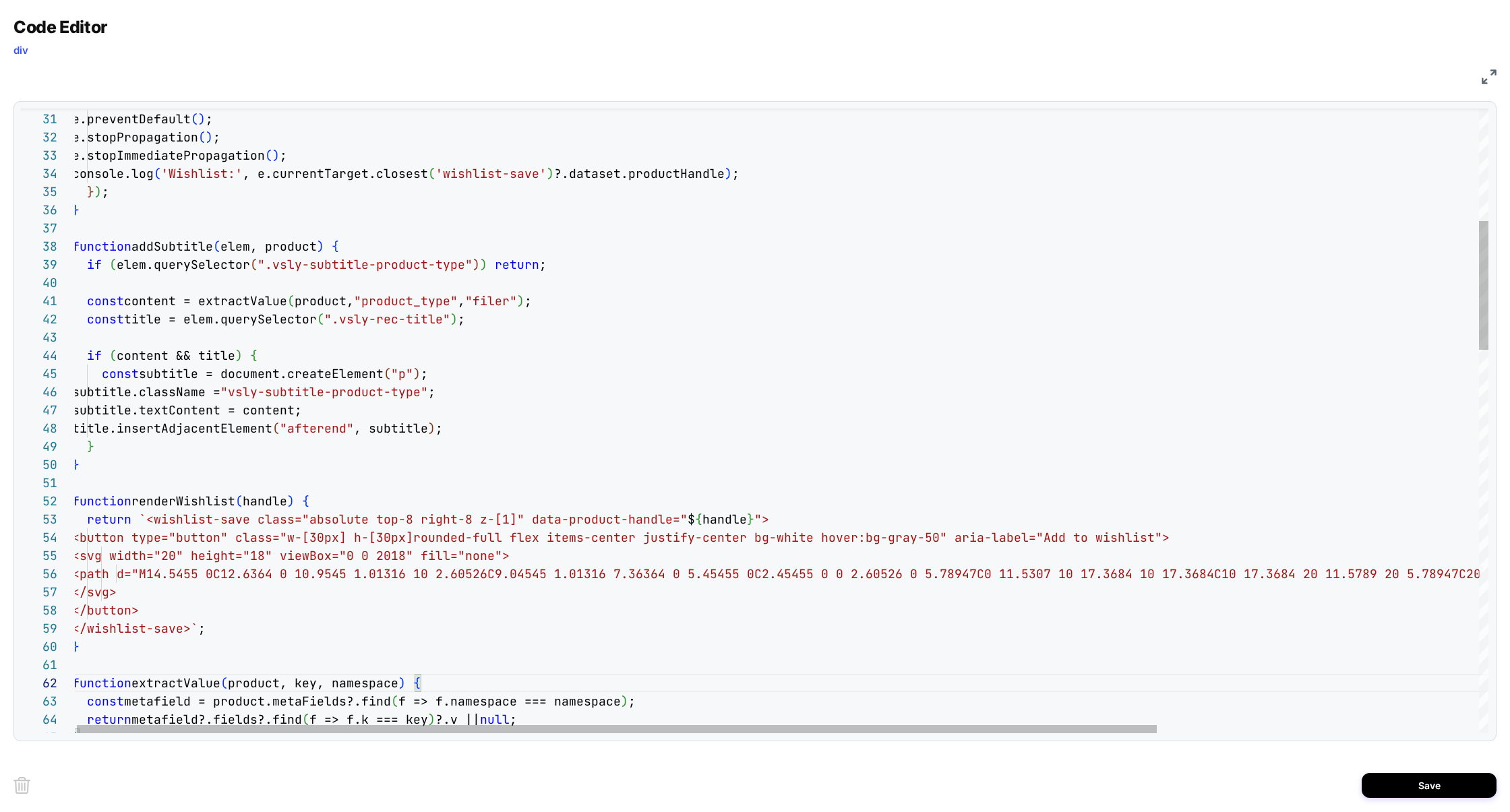
scroll to position [54, 182]
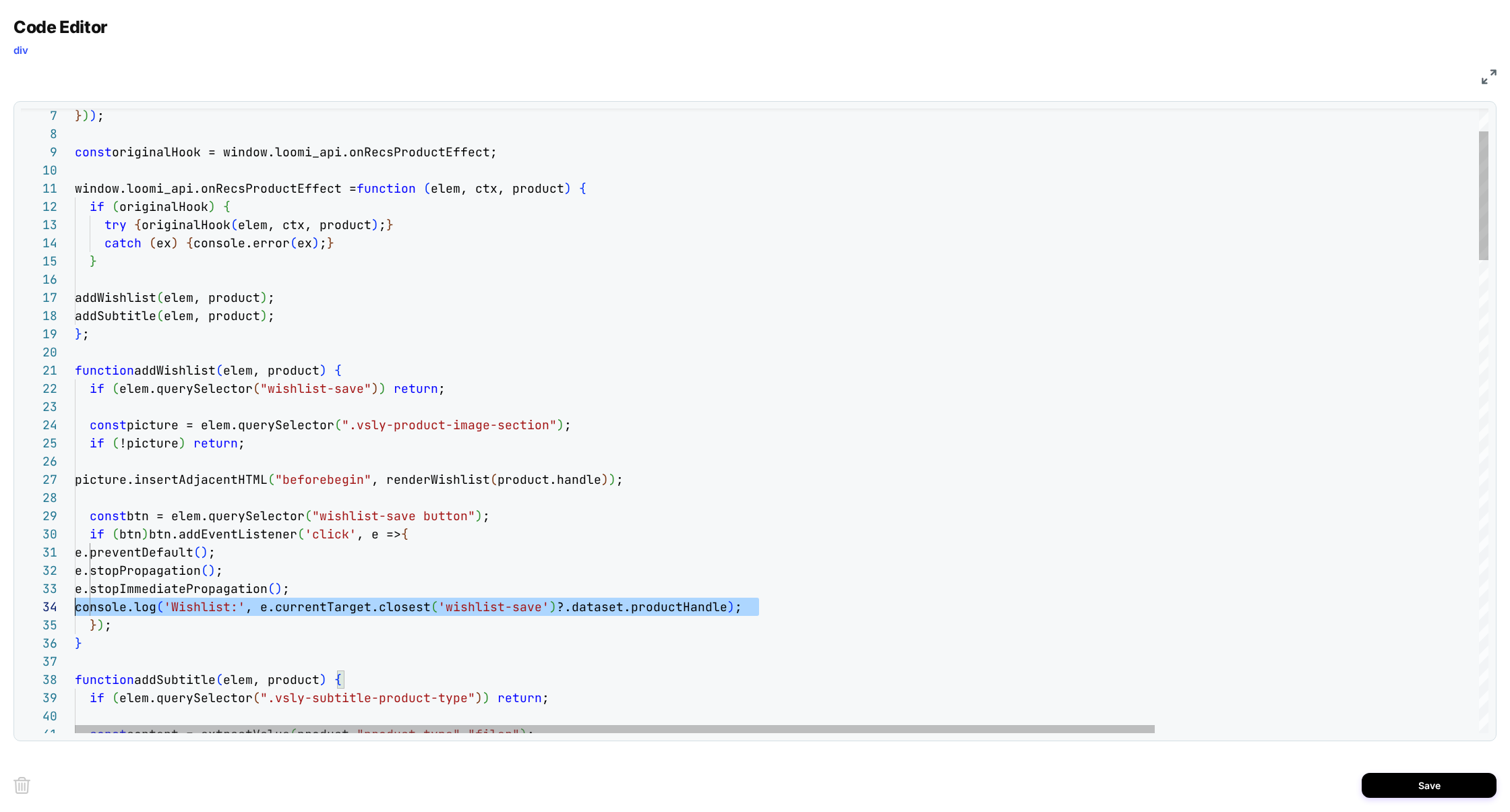
scroll to position [54, 0]
drag, startPoint x: 403, startPoint y: 603, endPoint x: 16, endPoint y: 604, distance: 387.0
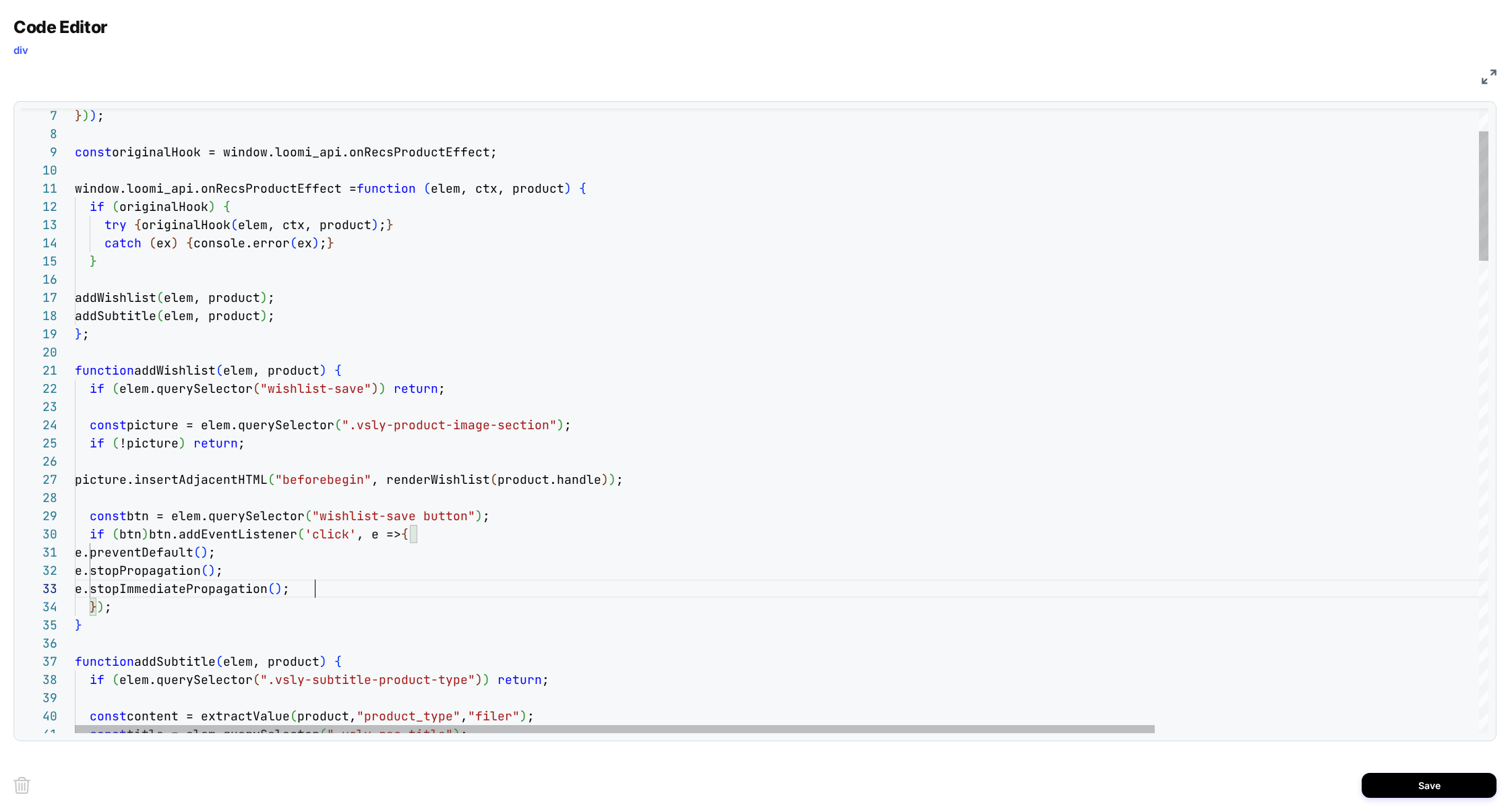
scroll to position [36, 240]
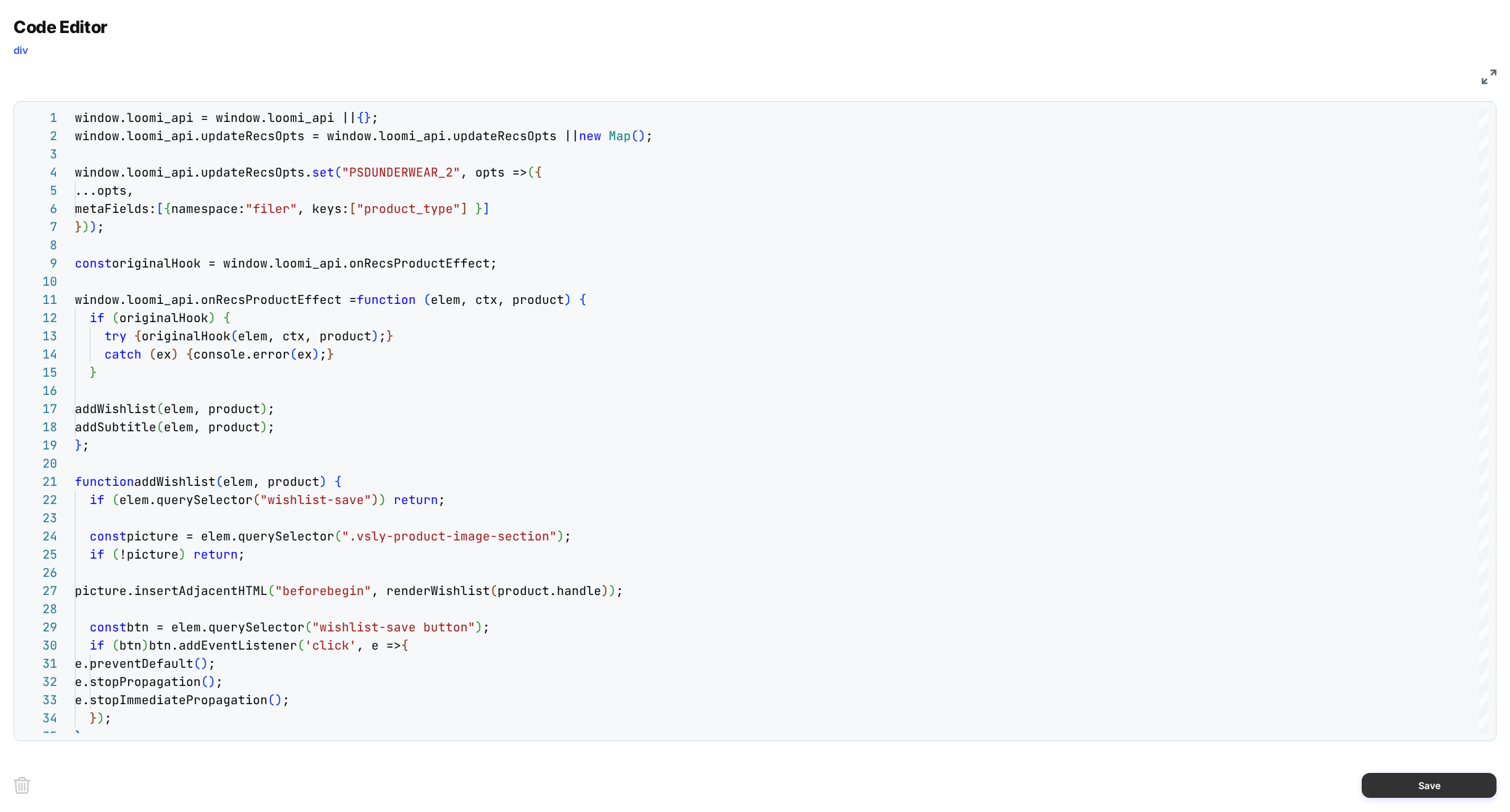
type textarea "**********"
click at [1406, 780] on button "Save" at bounding box center [1429, 785] width 135 height 25
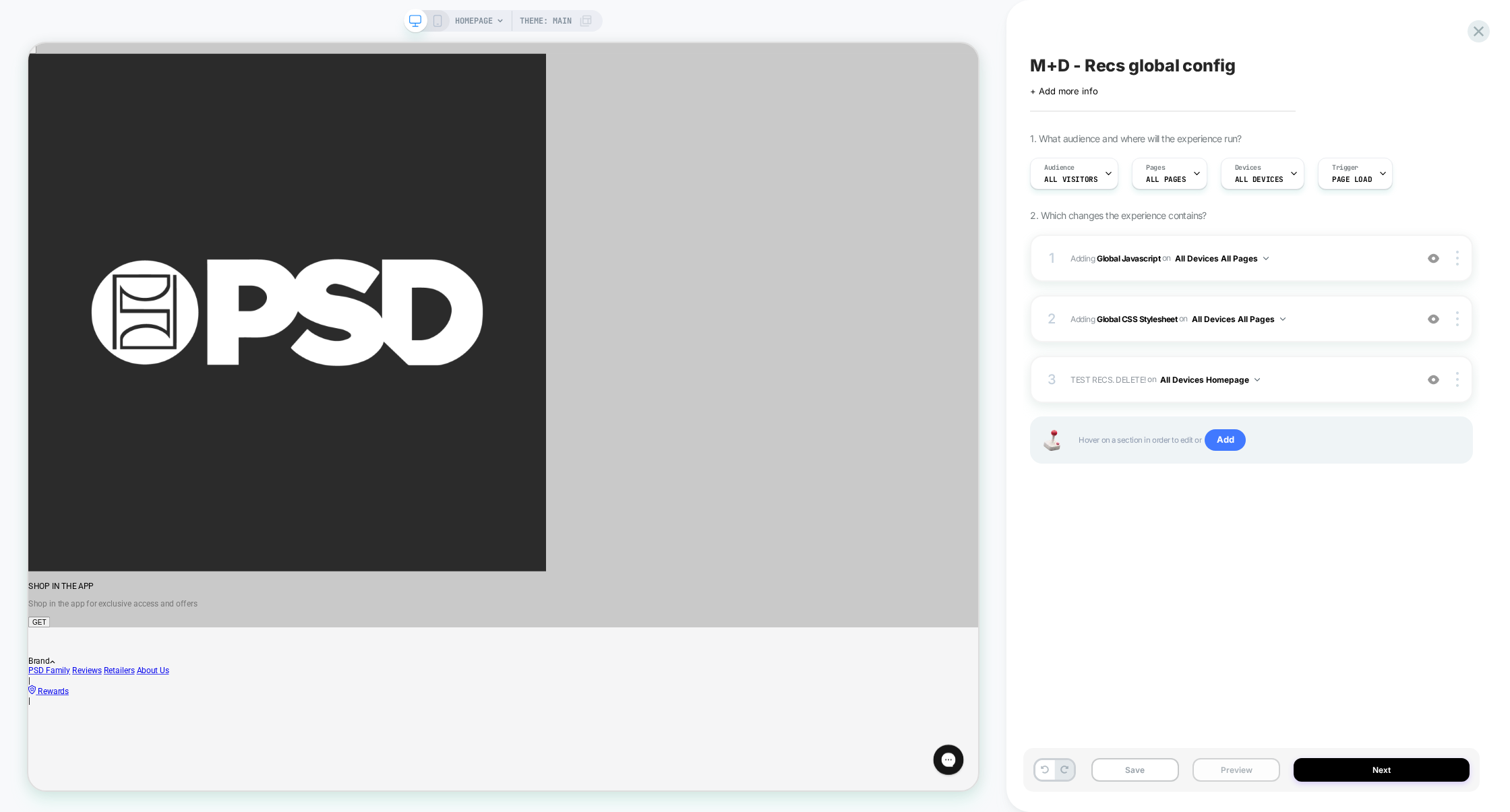
click at [1249, 773] on button "Preview" at bounding box center [1236, 770] width 88 height 24
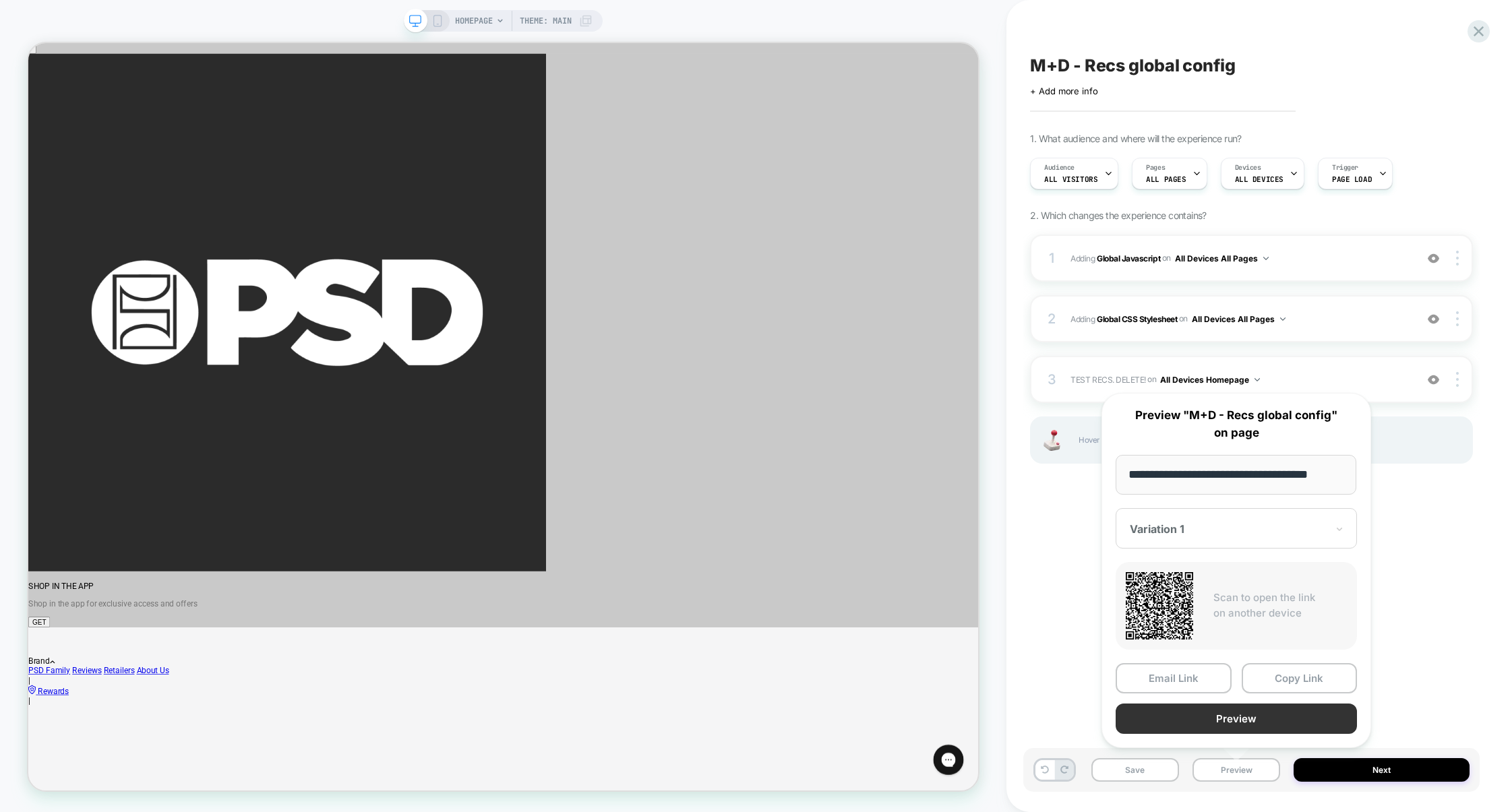
scroll to position [0, 0]
click at [1233, 728] on button "Preview" at bounding box center [1236, 719] width 241 height 31
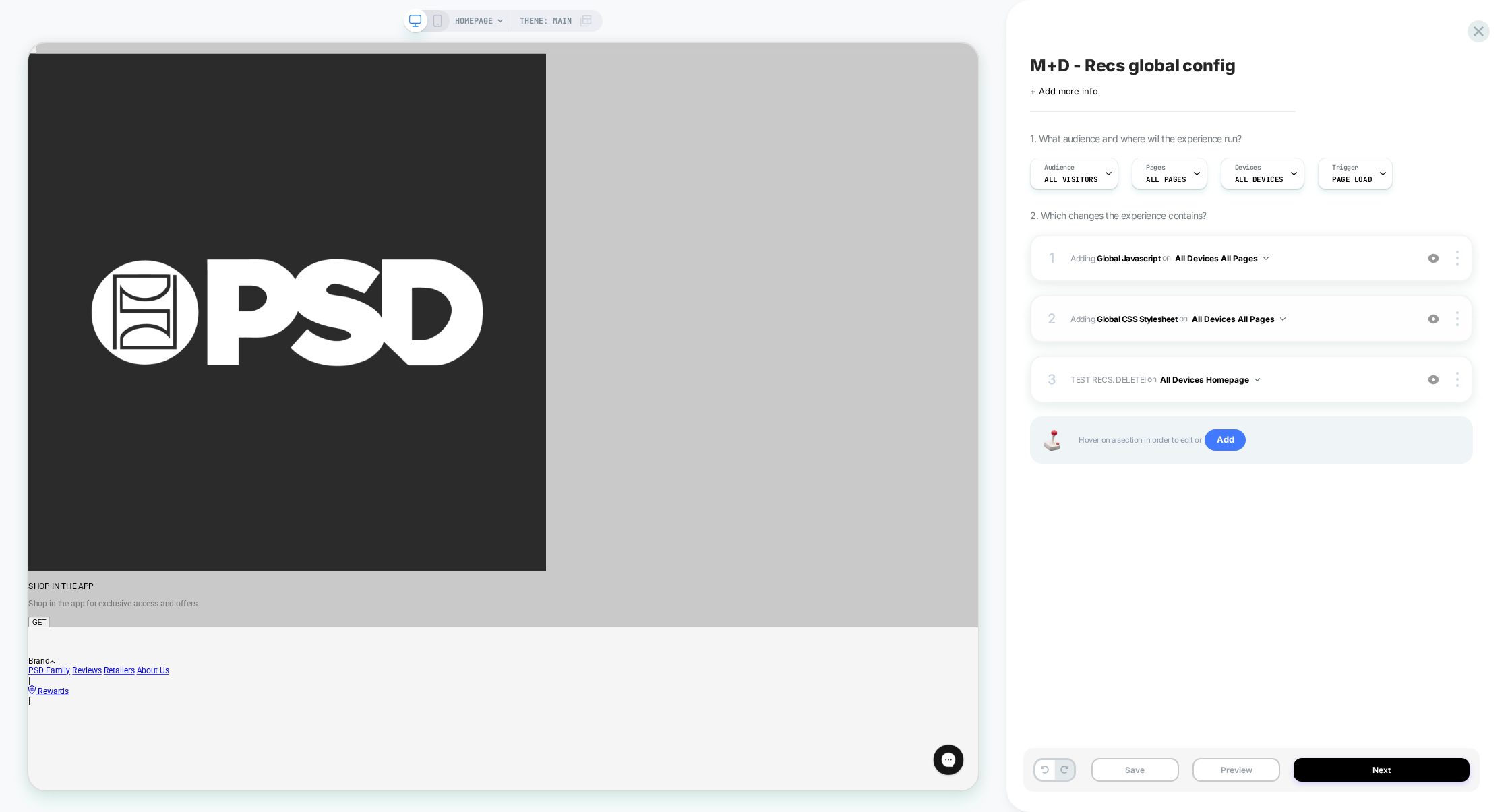
click at [1433, 319] on img at bounding box center [1433, 319] width 12 height 12
click at [1432, 260] on img at bounding box center [1433, 258] width 12 height 12
click at [1432, 386] on div at bounding box center [1434, 379] width 26 height 15
click at [1222, 761] on button "Preview" at bounding box center [1236, 770] width 88 height 24
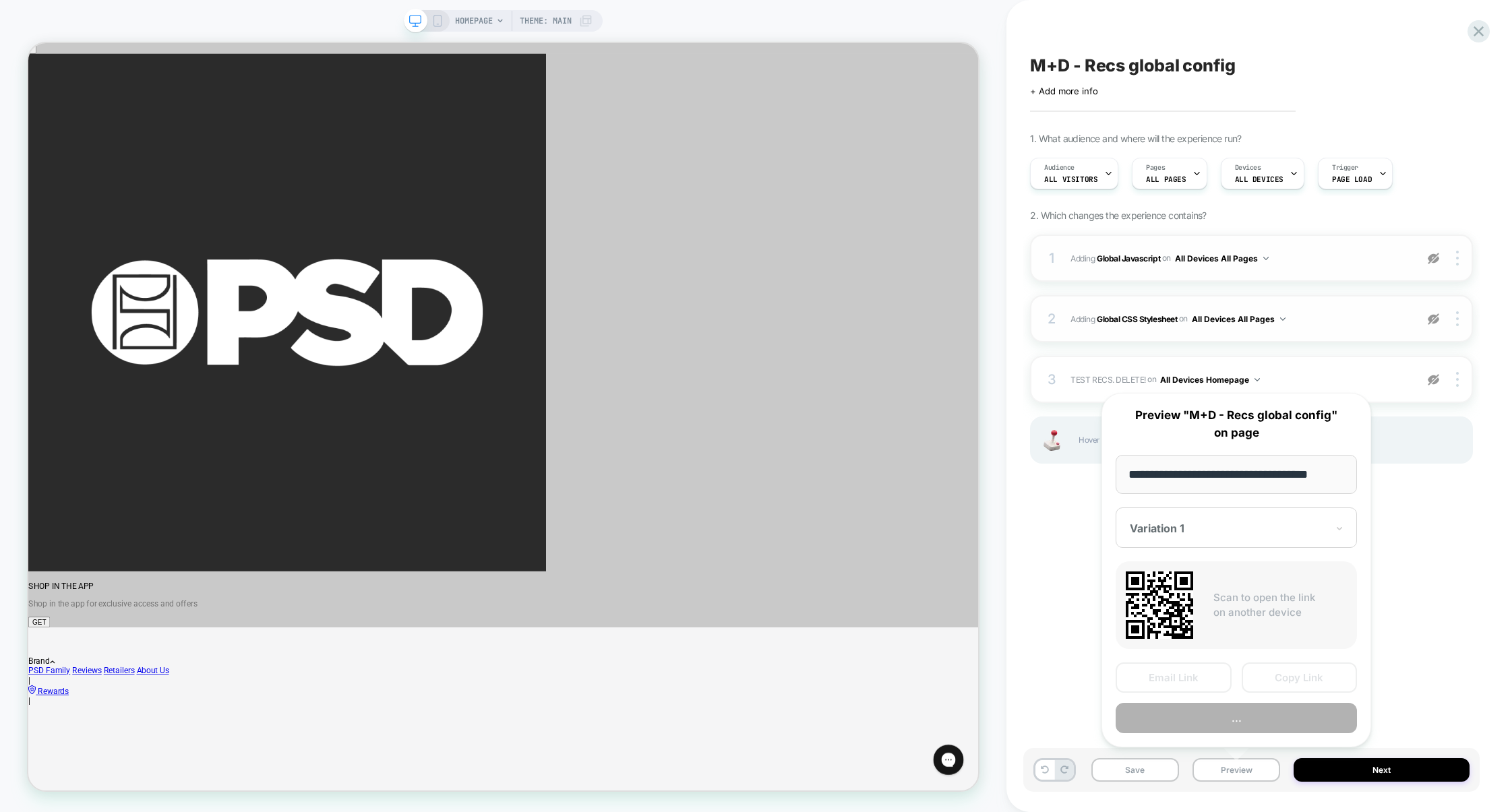
click at [1216, 706] on button "..." at bounding box center [1236, 718] width 241 height 31
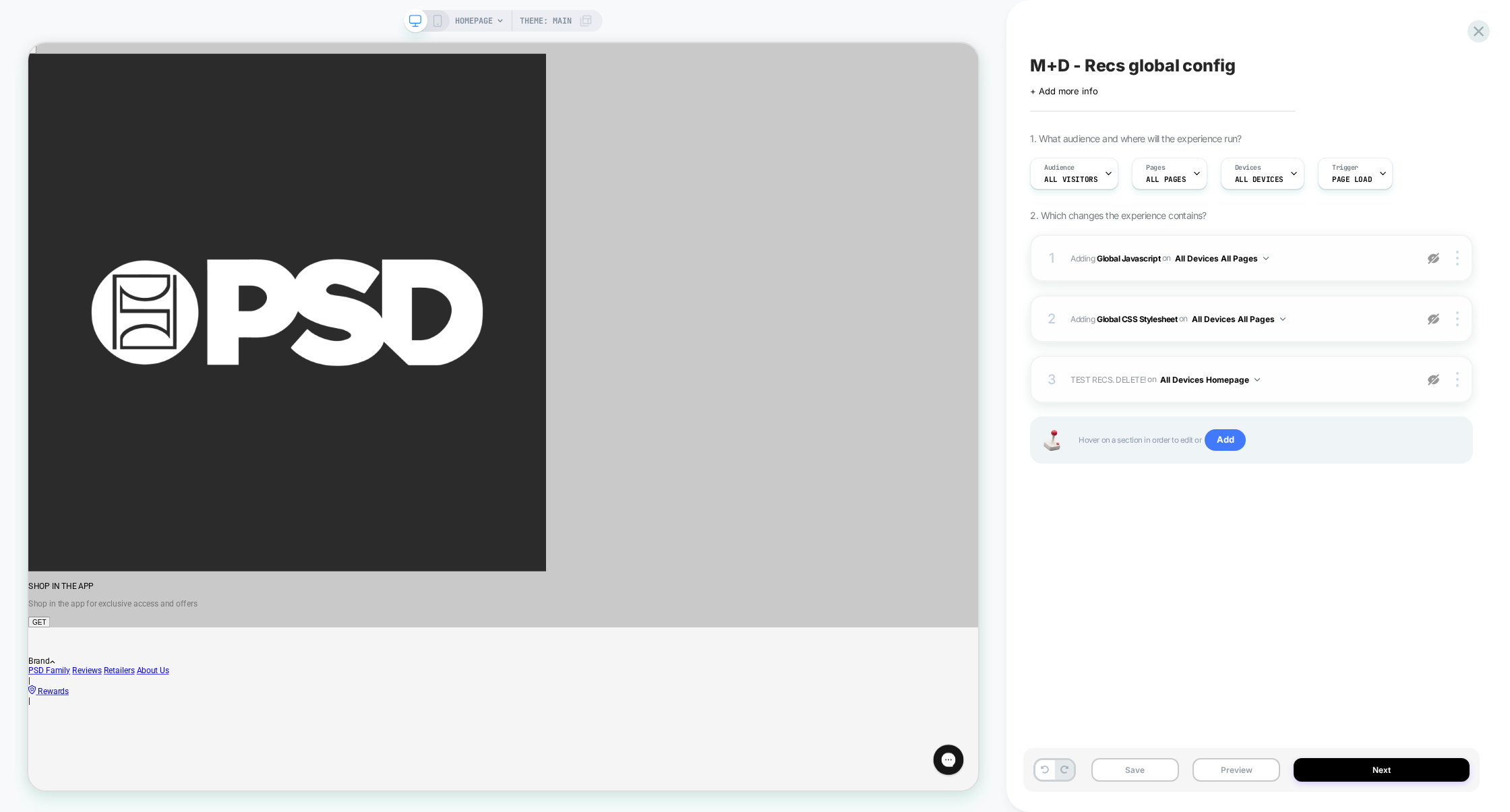
click at [1432, 378] on img at bounding box center [1433, 379] width 12 height 12
click at [1432, 324] on img at bounding box center [1433, 319] width 12 height 12
click at [1431, 257] on img at bounding box center [1433, 258] width 12 height 12
click at [1237, 767] on button "Preview" at bounding box center [1236, 770] width 88 height 24
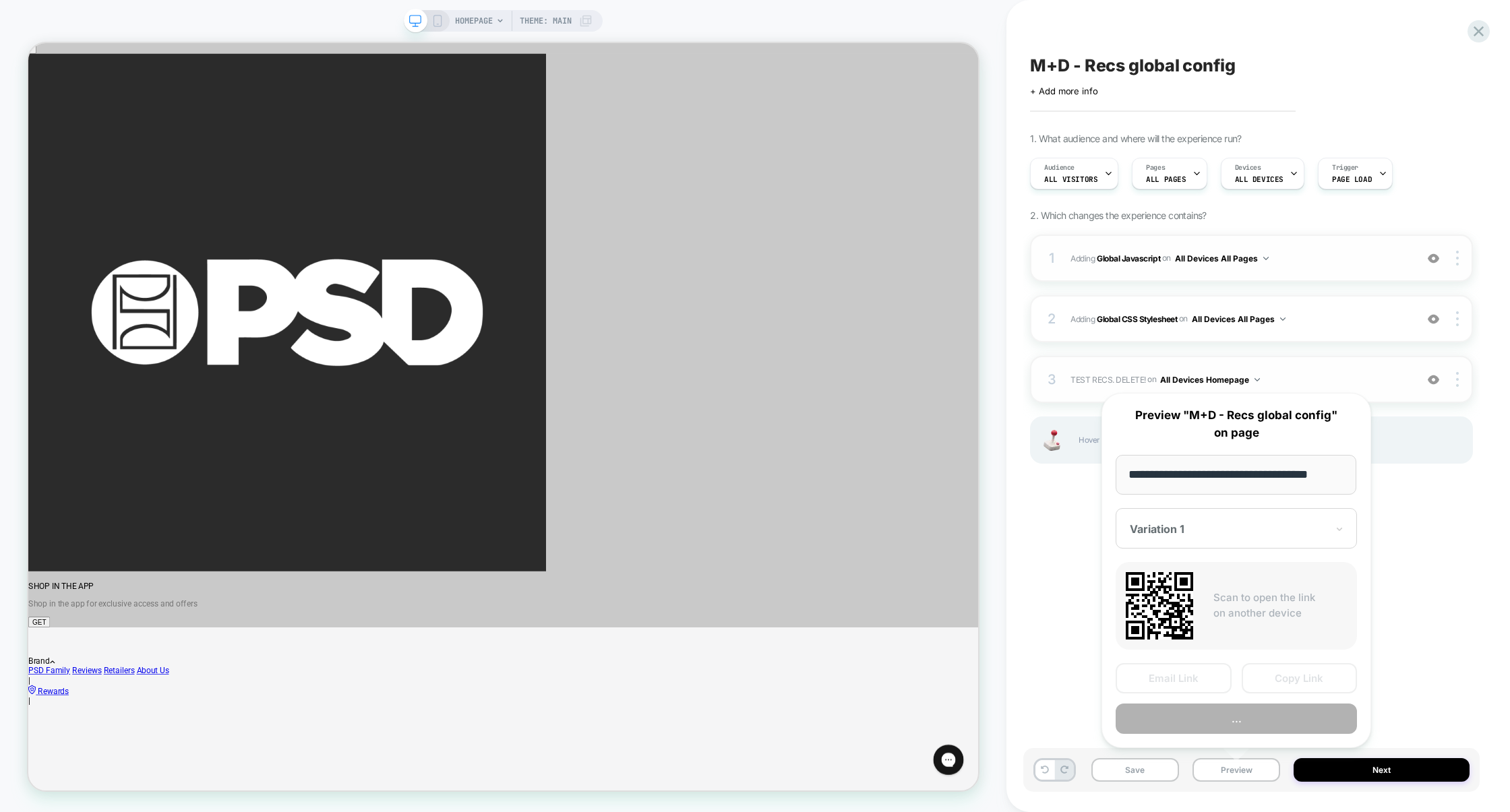
click at [1436, 649] on div "M+D - Recs global config Click to edit experience details + Add more info 1. Wh…" at bounding box center [1252, 406] width 457 height 785
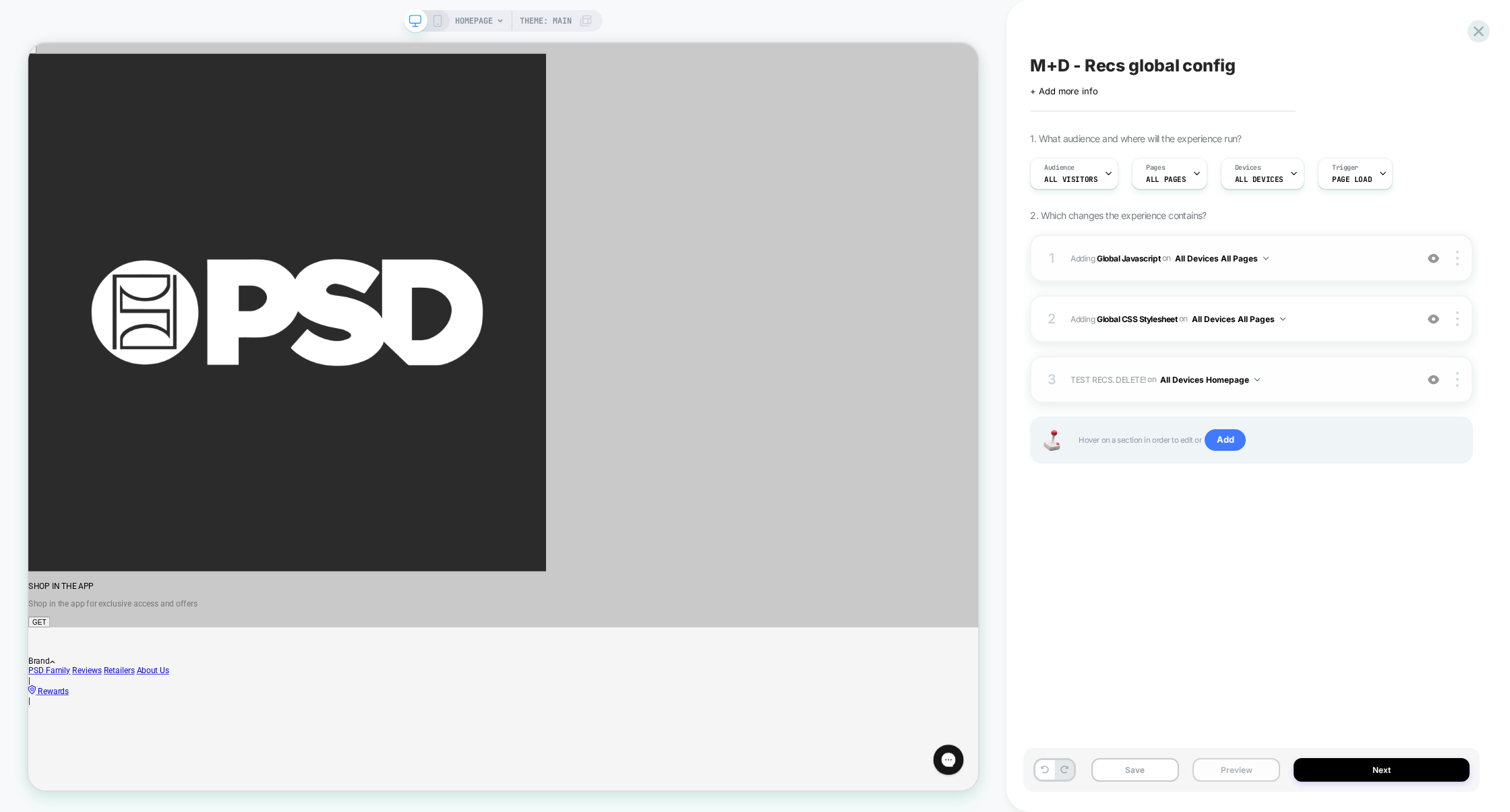
click at [1212, 765] on button "Preview" at bounding box center [1236, 770] width 88 height 24
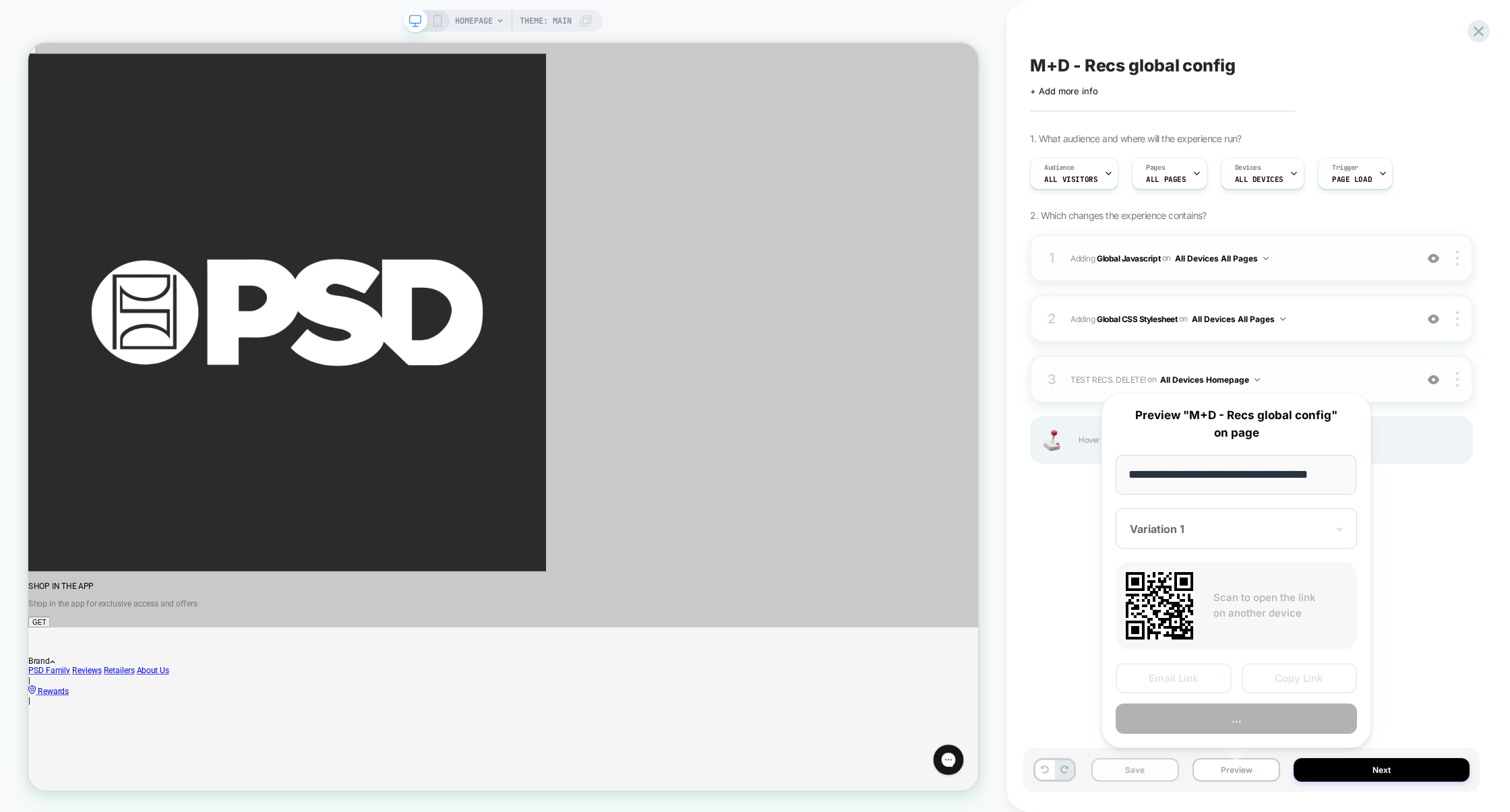
click at [1132, 771] on button "Save" at bounding box center [1135, 770] width 88 height 24
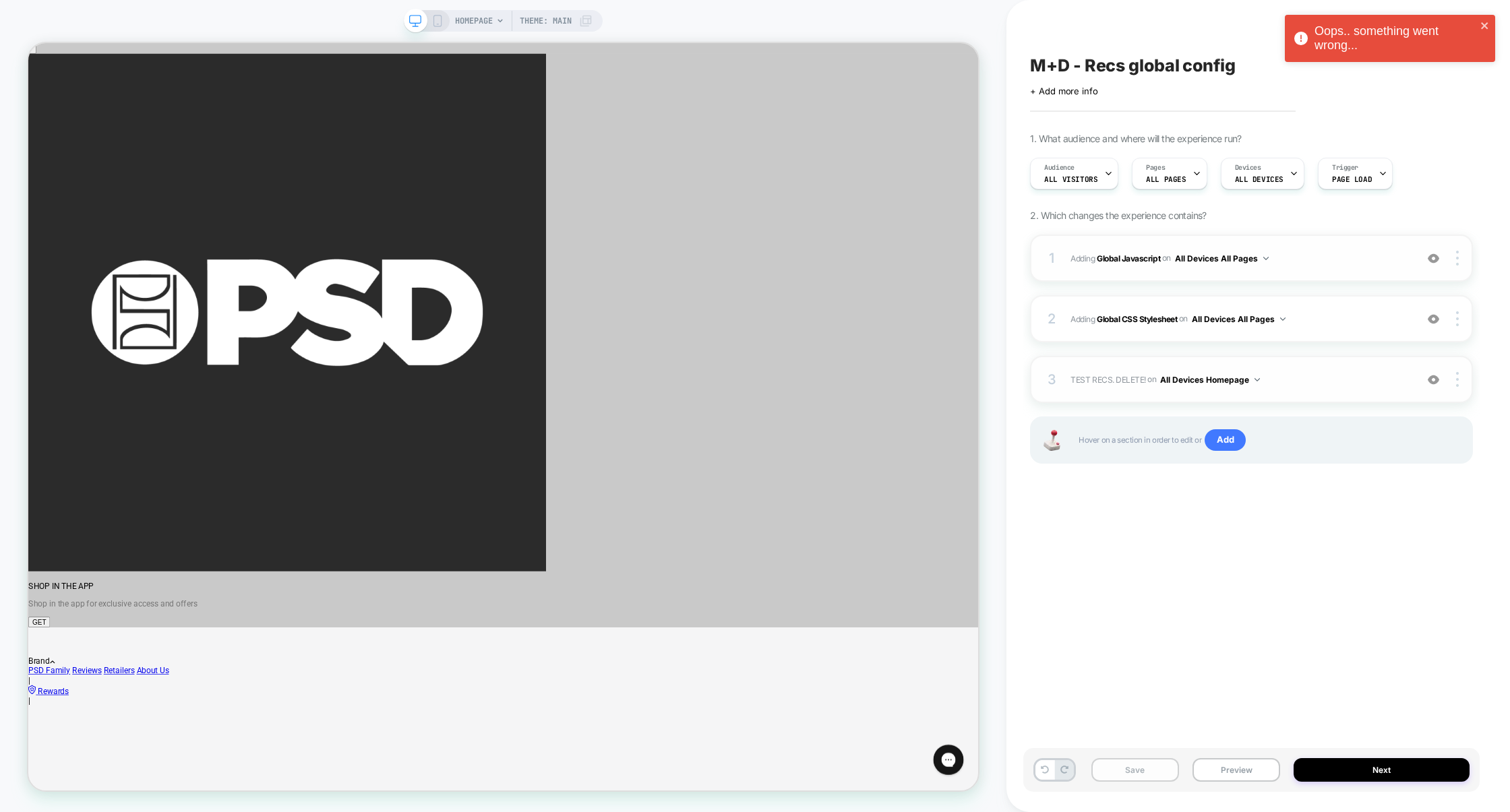
click at [1142, 775] on button "Save" at bounding box center [1135, 770] width 88 height 24
click at [1135, 762] on button "Save" at bounding box center [1135, 770] width 88 height 24
click at [1139, 768] on button "Save" at bounding box center [1135, 770] width 88 height 24
click at [1147, 768] on button "Save" at bounding box center [1135, 770] width 88 height 24
click at [1223, 764] on button "Preview" at bounding box center [1236, 770] width 88 height 24
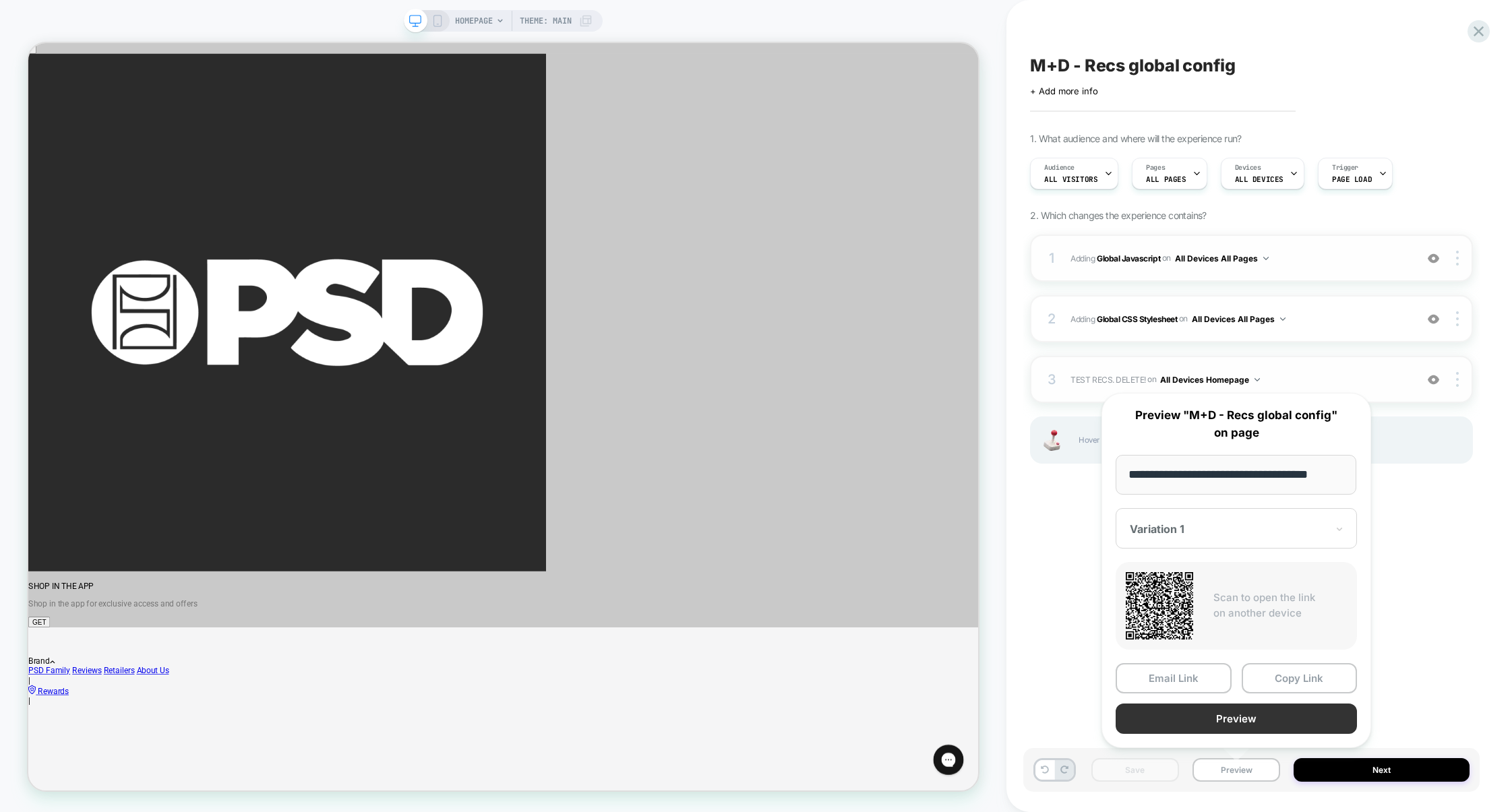
click at [1227, 724] on button "Preview" at bounding box center [1236, 719] width 241 height 31
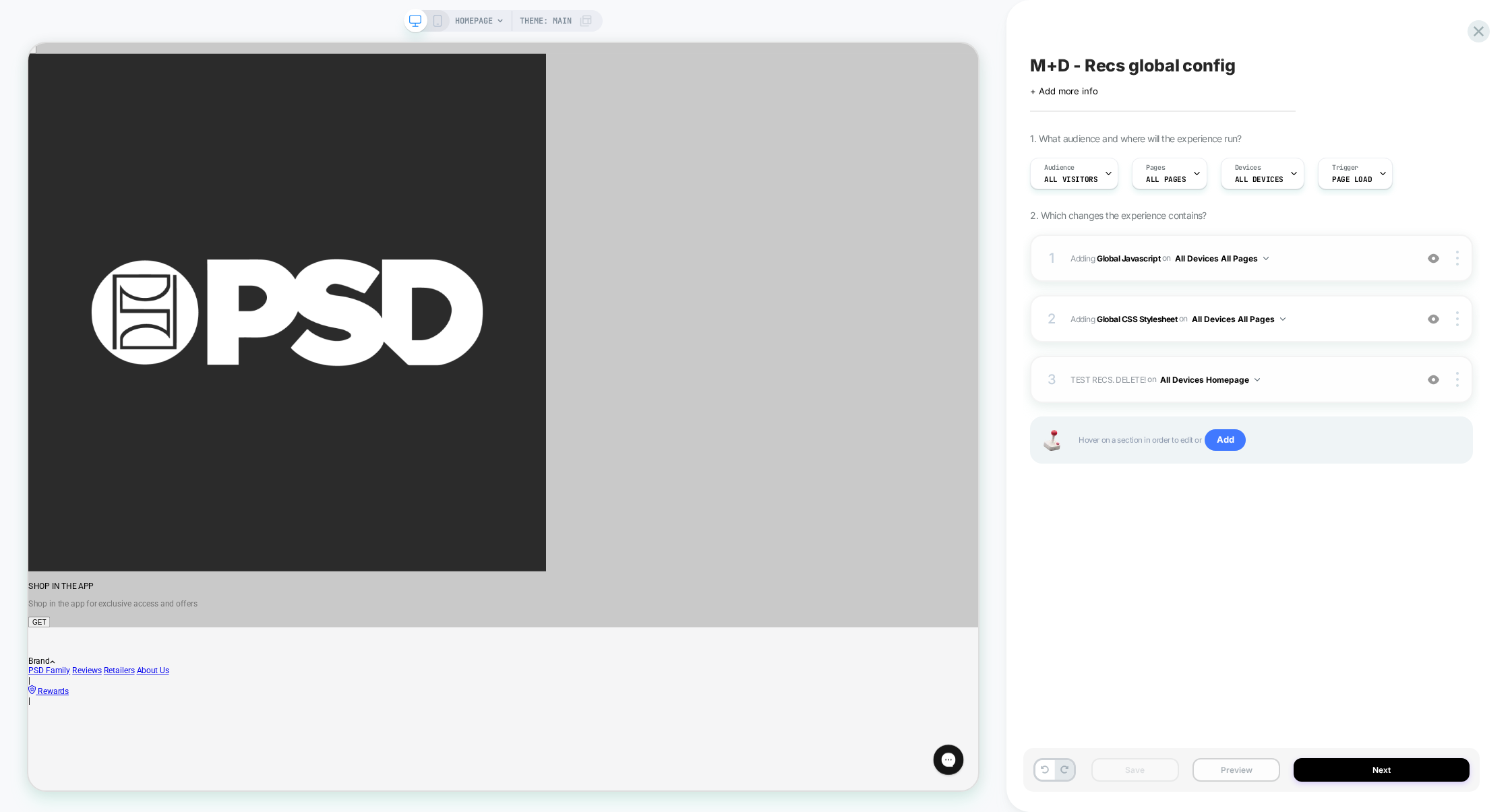
click at [1242, 770] on button "Preview" at bounding box center [1236, 770] width 88 height 24
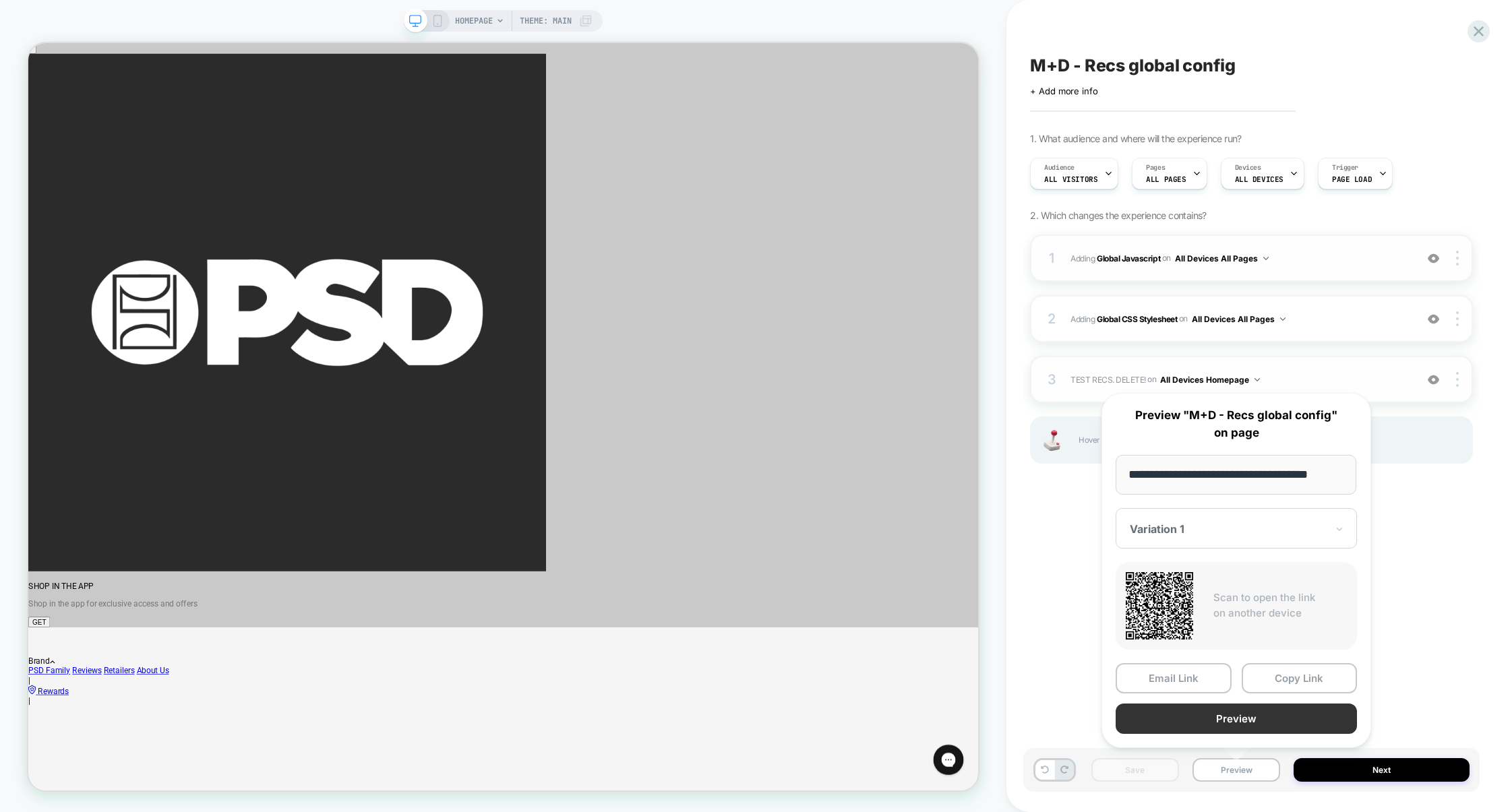
click at [1244, 717] on button "Preview" at bounding box center [1236, 719] width 241 height 31
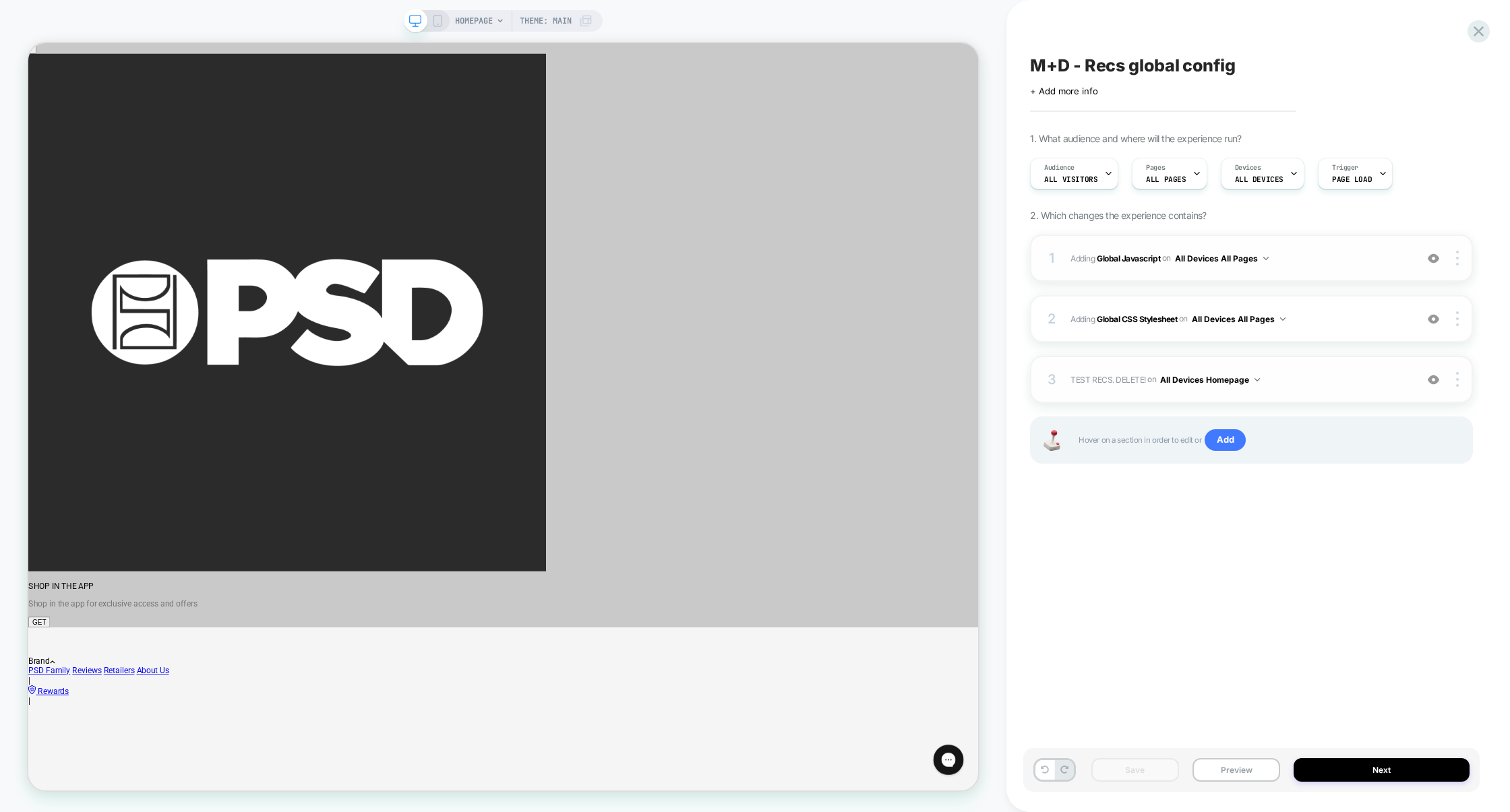
click at [1324, 265] on span "Adding Global Javascript on All Devices All Pages" at bounding box center [1239, 258] width 339 height 17
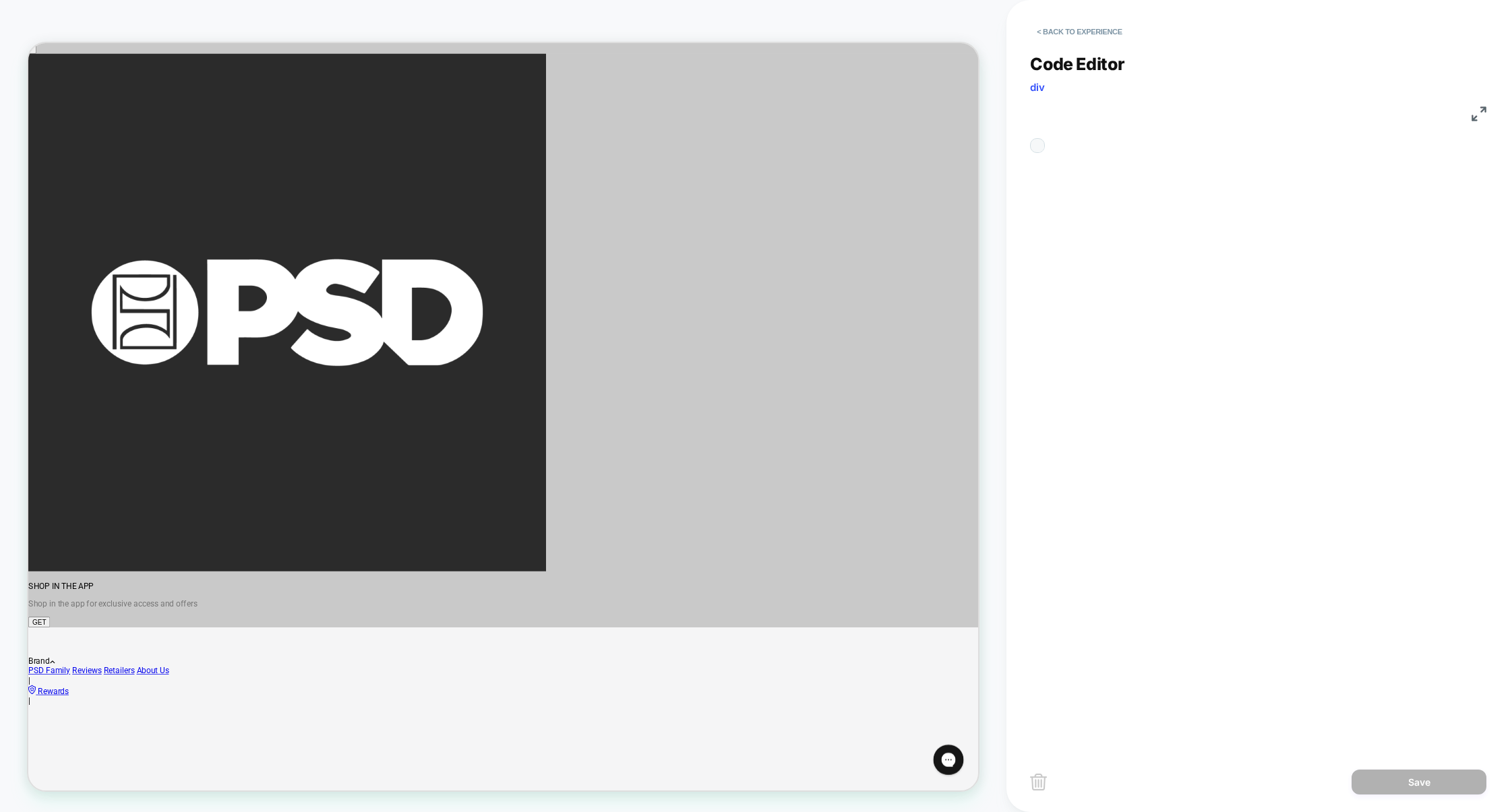
scroll to position [182, 0]
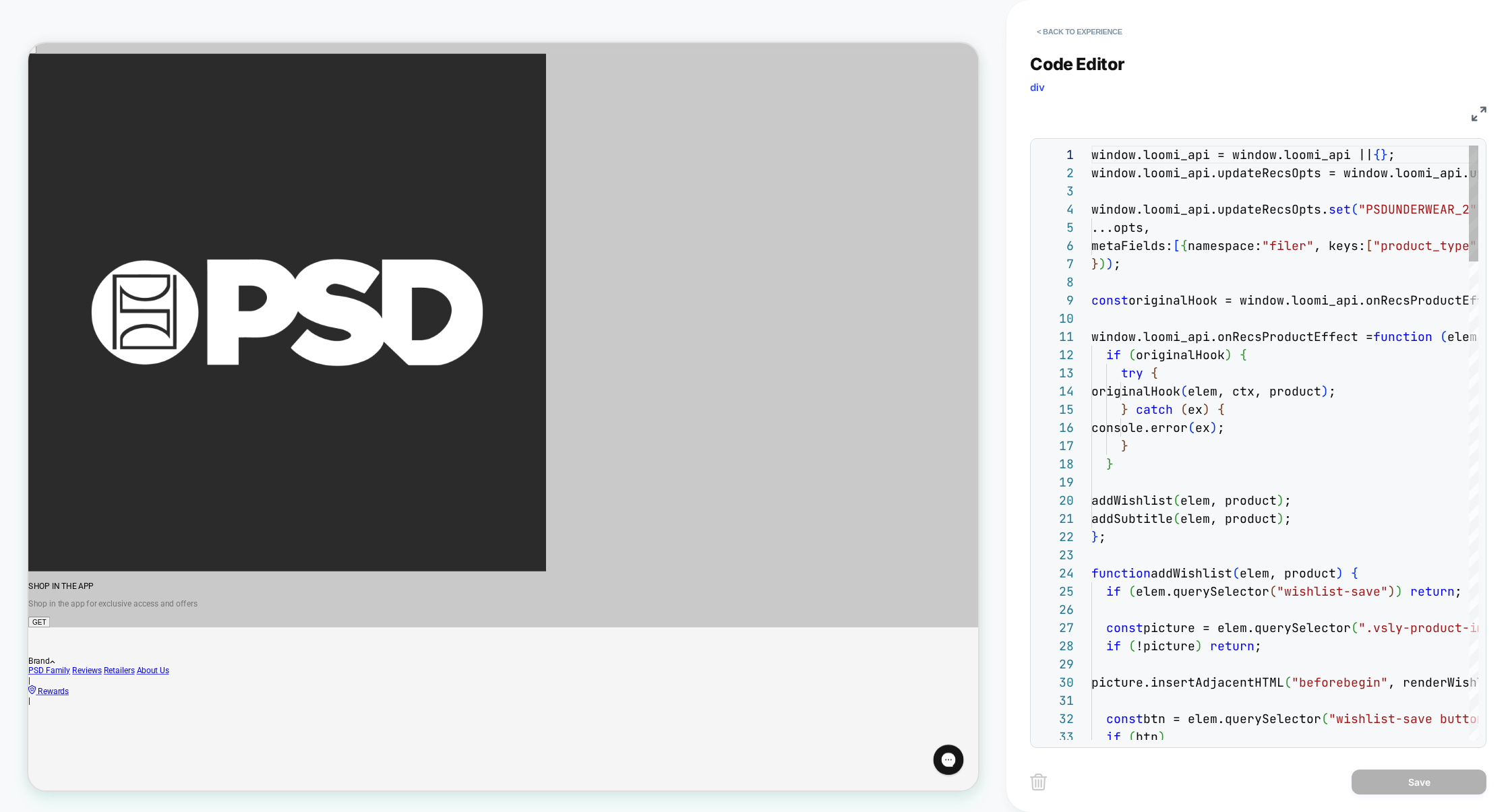
click at [1478, 116] on img at bounding box center [1479, 114] width 15 height 15
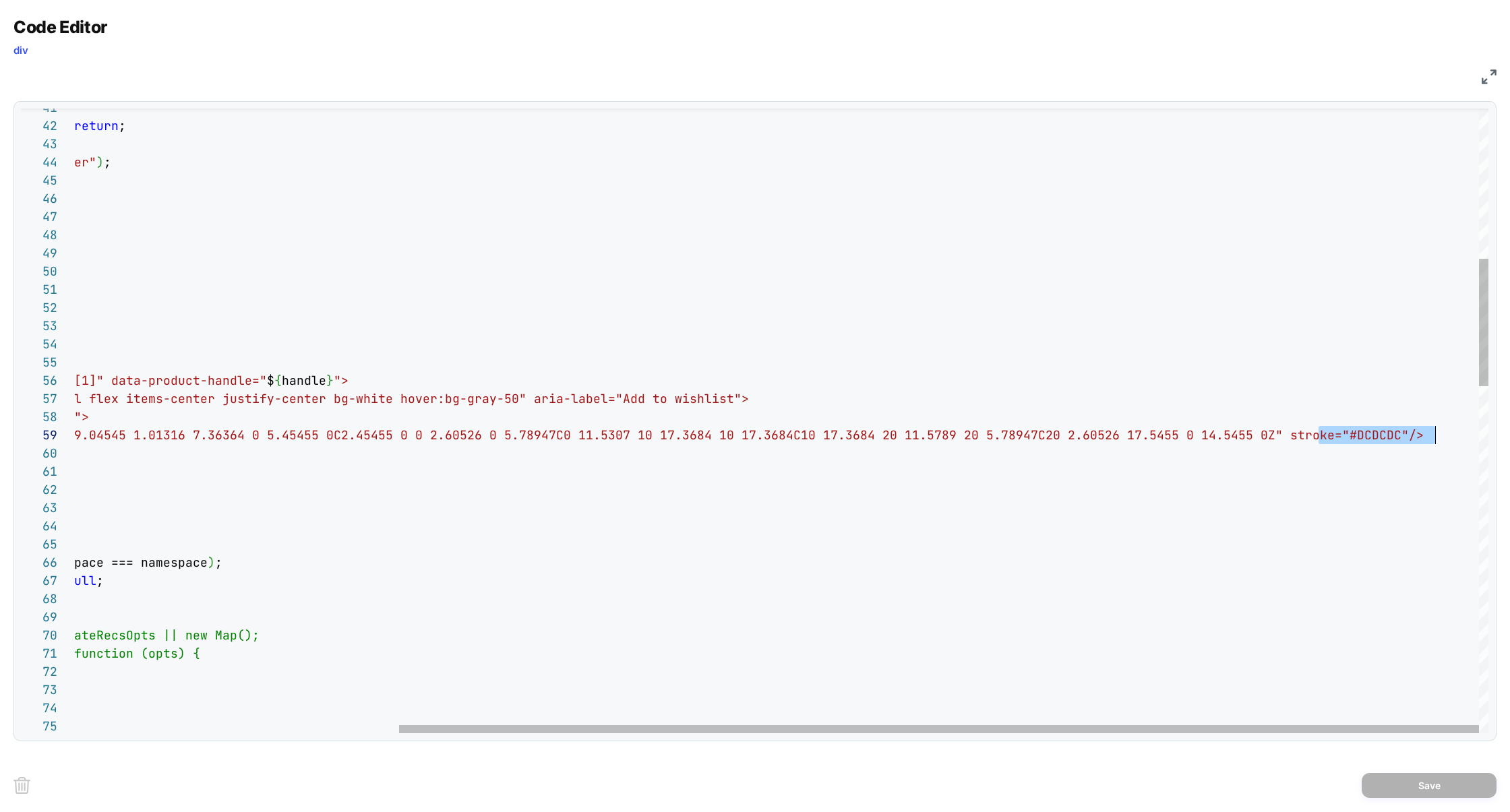
scroll to position [54, 1784]
drag, startPoint x: 1321, startPoint y: 437, endPoint x: 1433, endPoint y: 440, distance: 112.0
type textarea "**********"
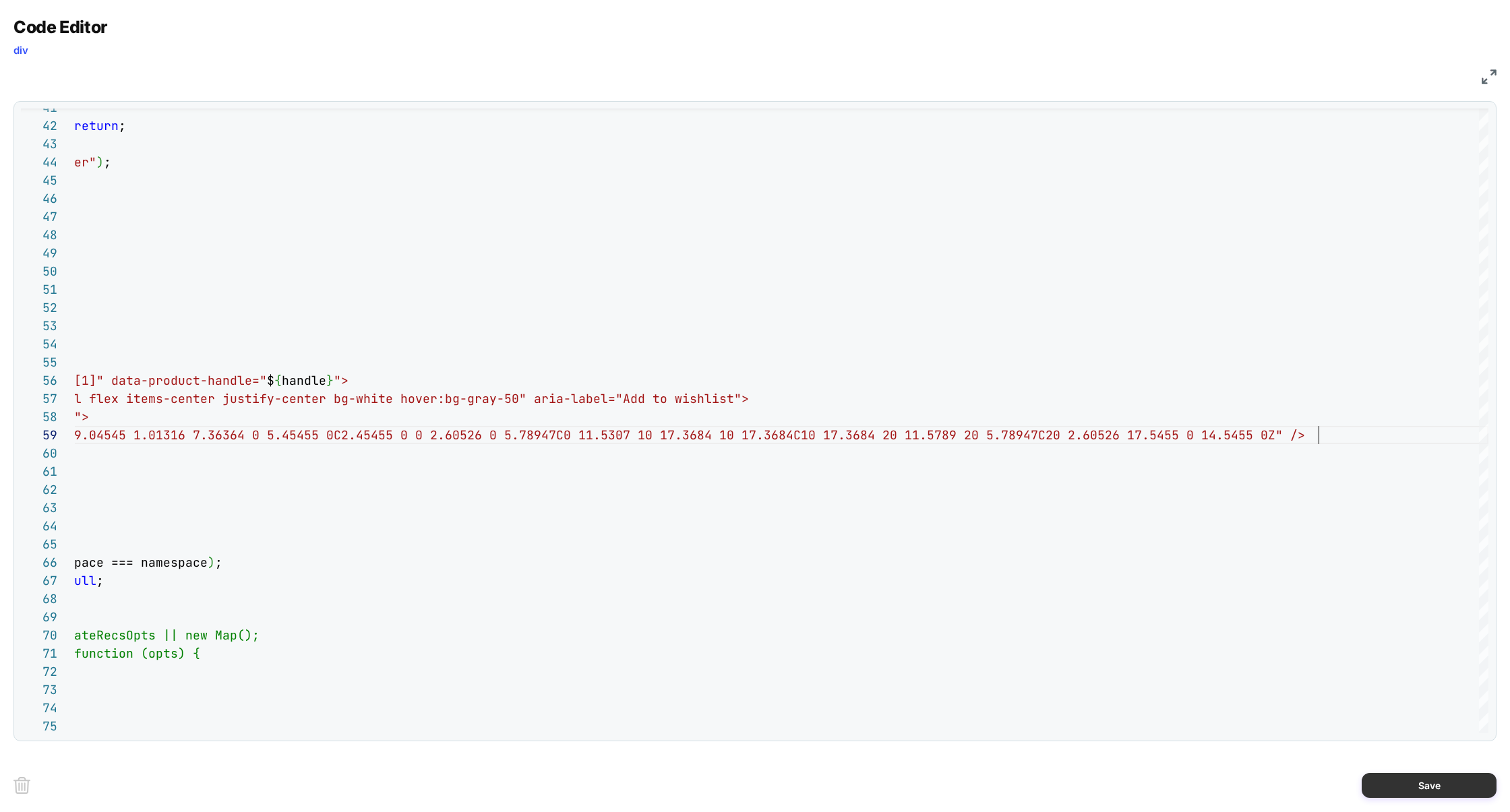
click at [1410, 775] on button "Save" at bounding box center [1429, 785] width 135 height 25
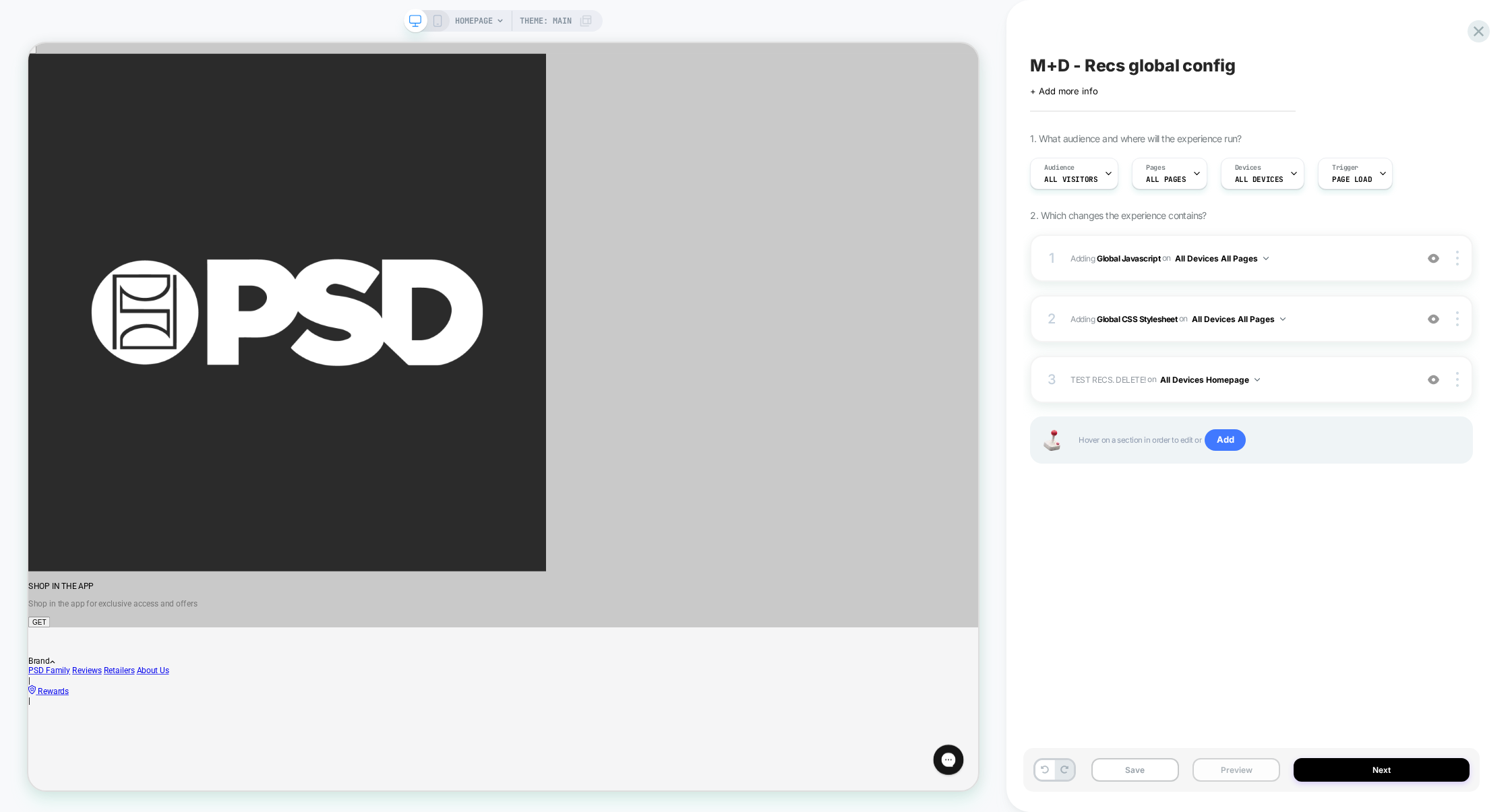
click at [1244, 772] on button "Preview" at bounding box center [1236, 770] width 88 height 24
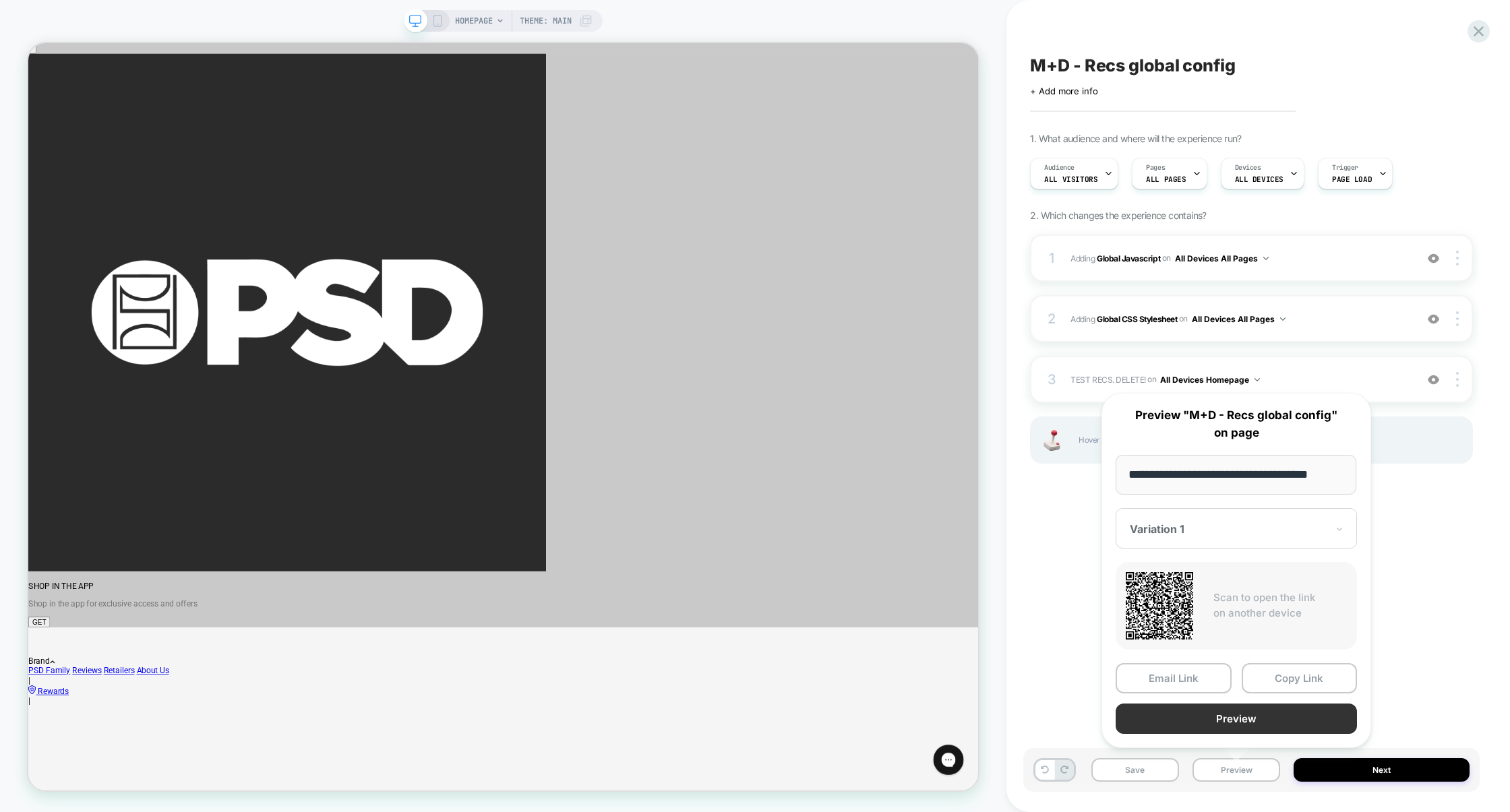
scroll to position [0, 0]
click at [1246, 721] on button "Preview" at bounding box center [1236, 719] width 241 height 31
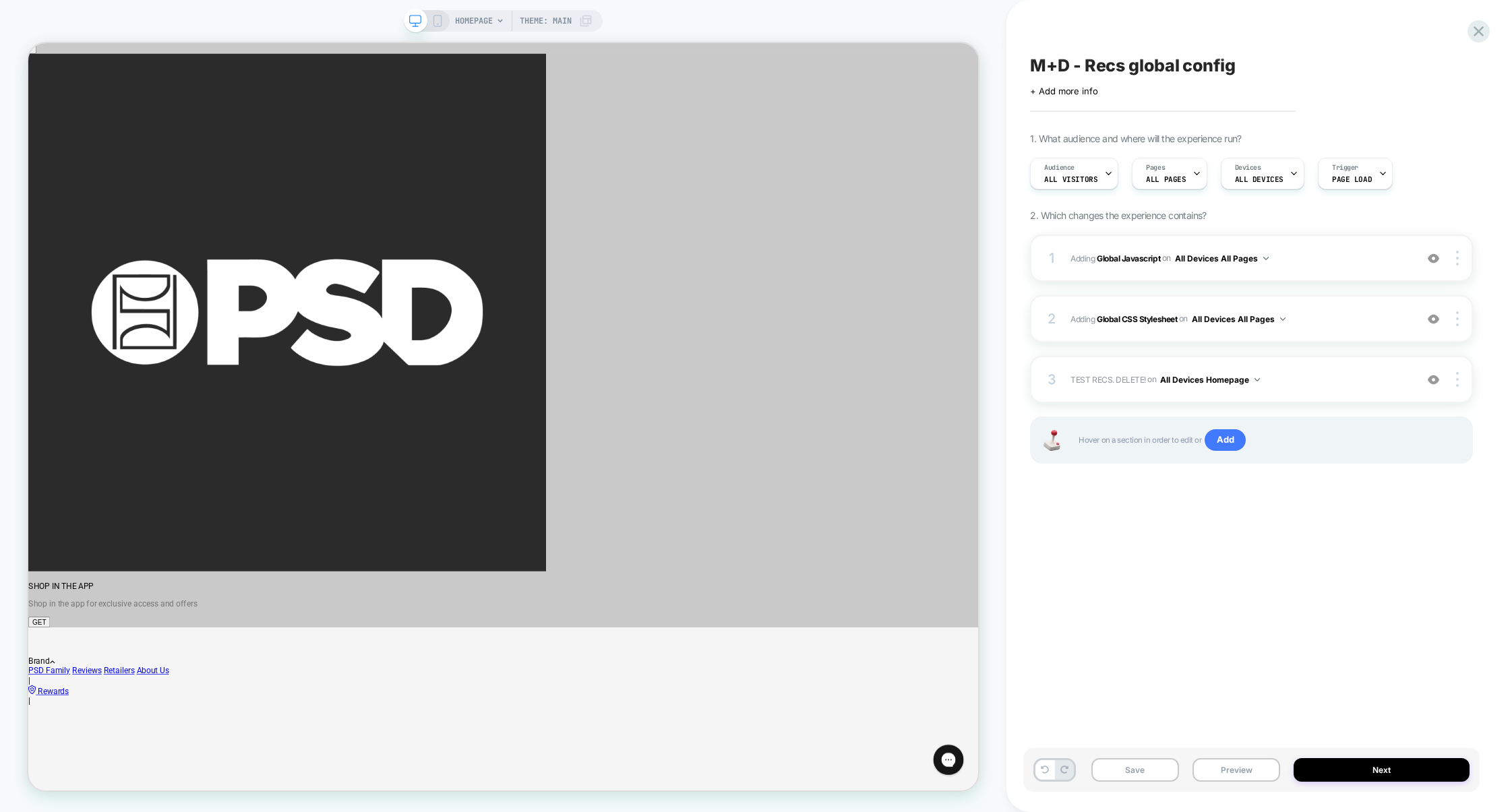
click at [1336, 257] on span "Adding Global Javascript on All Devices All Pages" at bounding box center [1239, 258] width 339 height 17
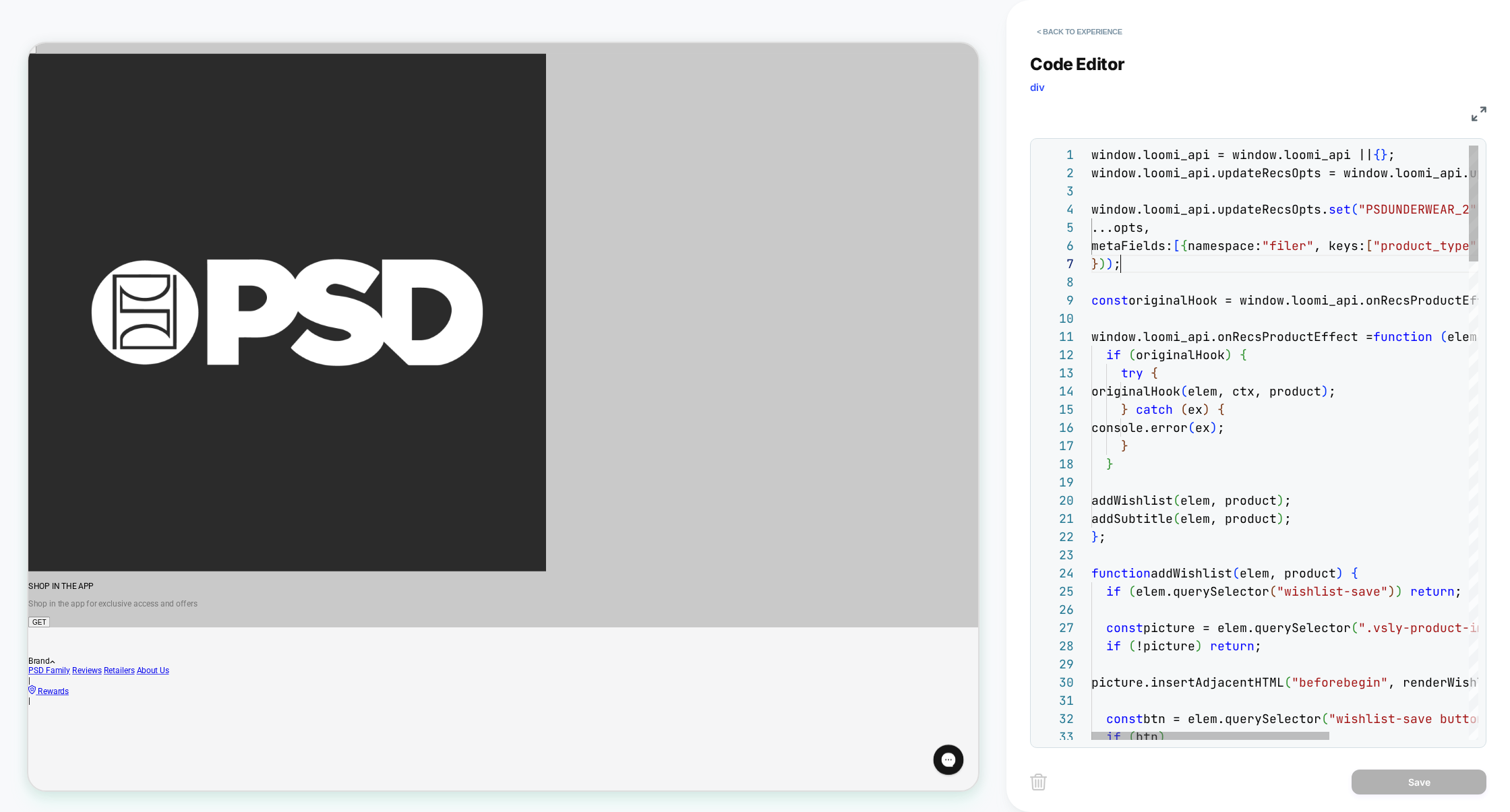
scroll to position [109, 29]
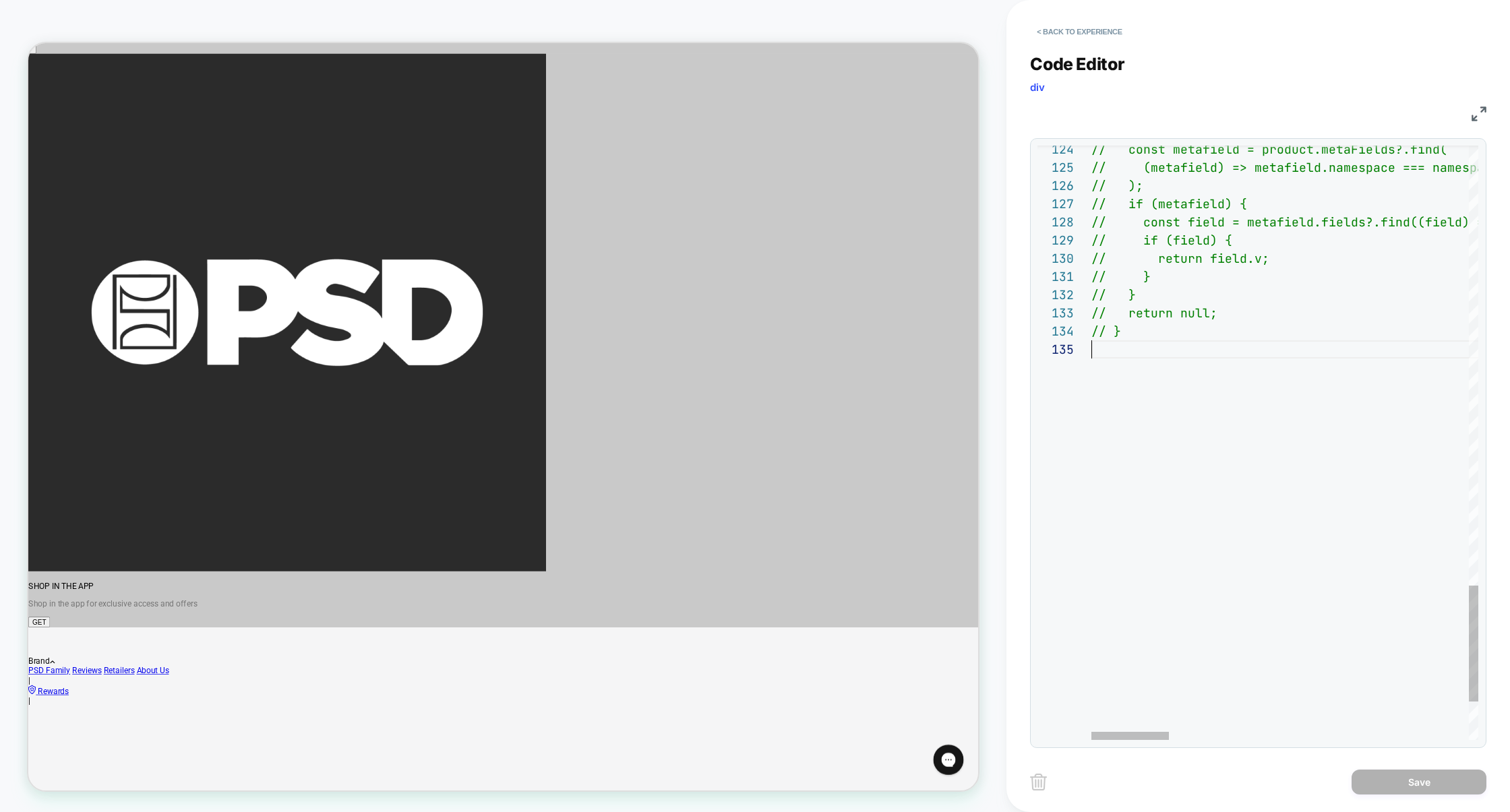
scroll to position [73, 0]
drag, startPoint x: 1185, startPoint y: 460, endPoint x: 1137, endPoint y: 335, distance: 133.9
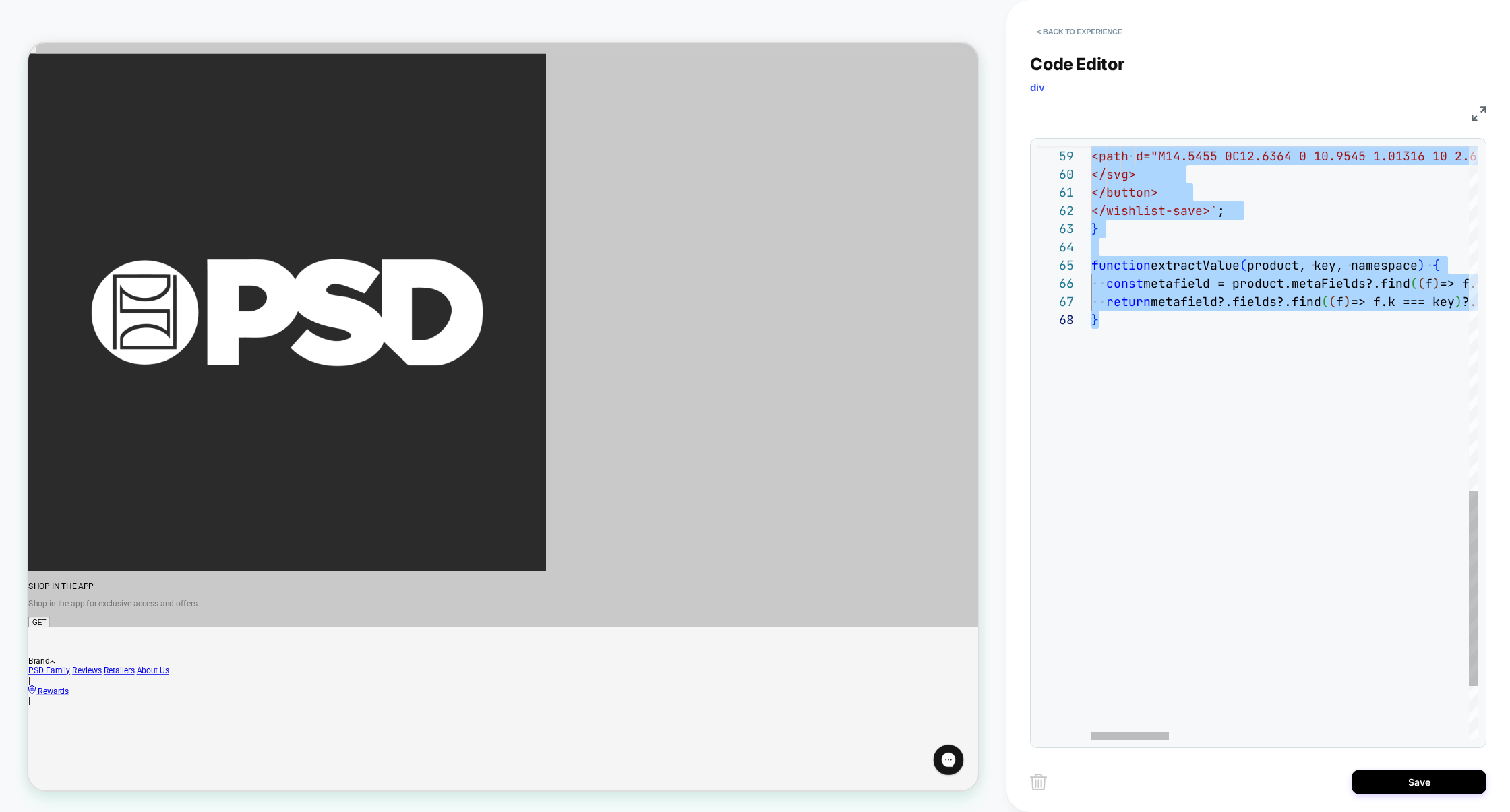
scroll to position [127, 7]
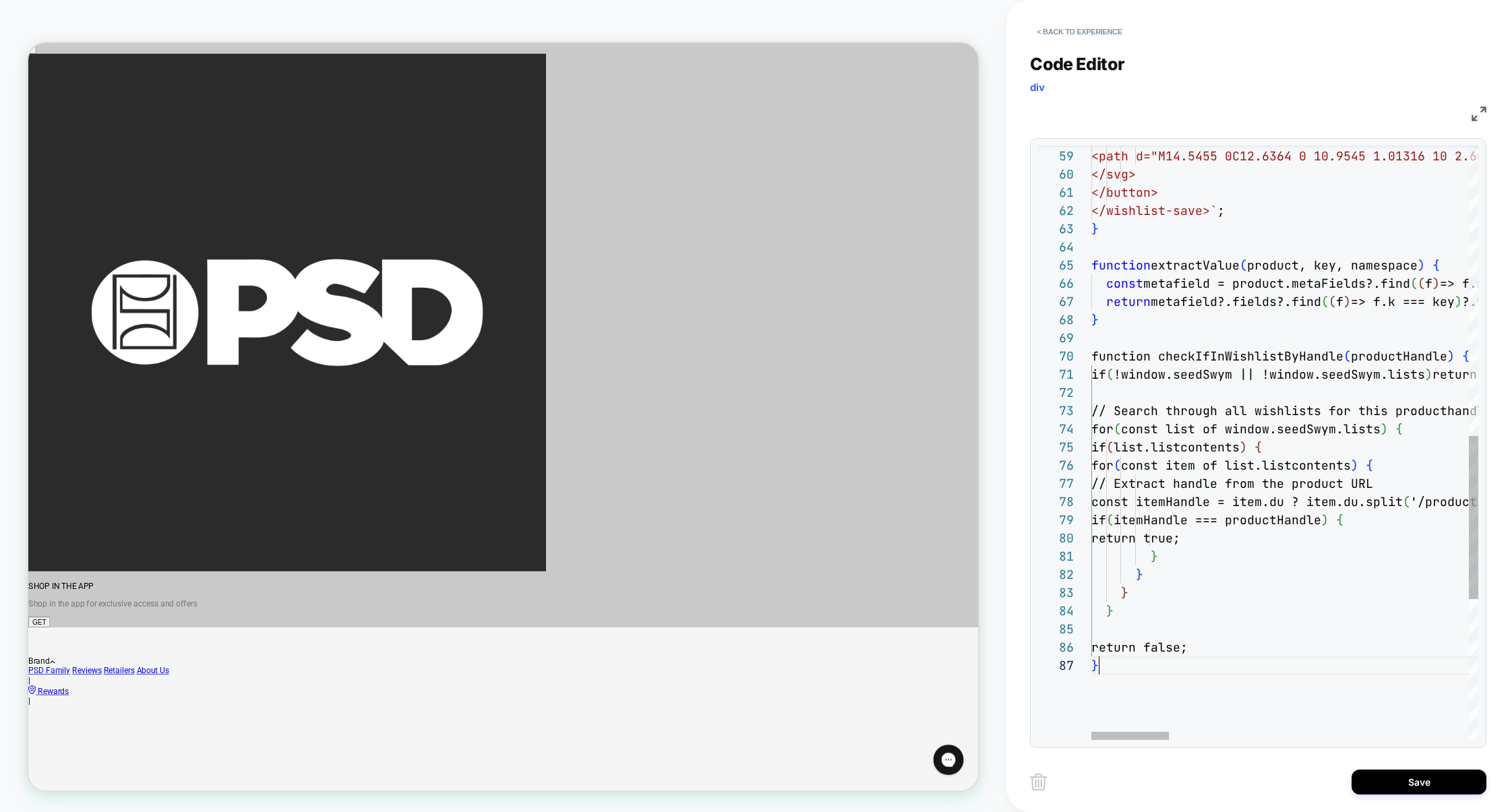
scroll to position [109, 7]
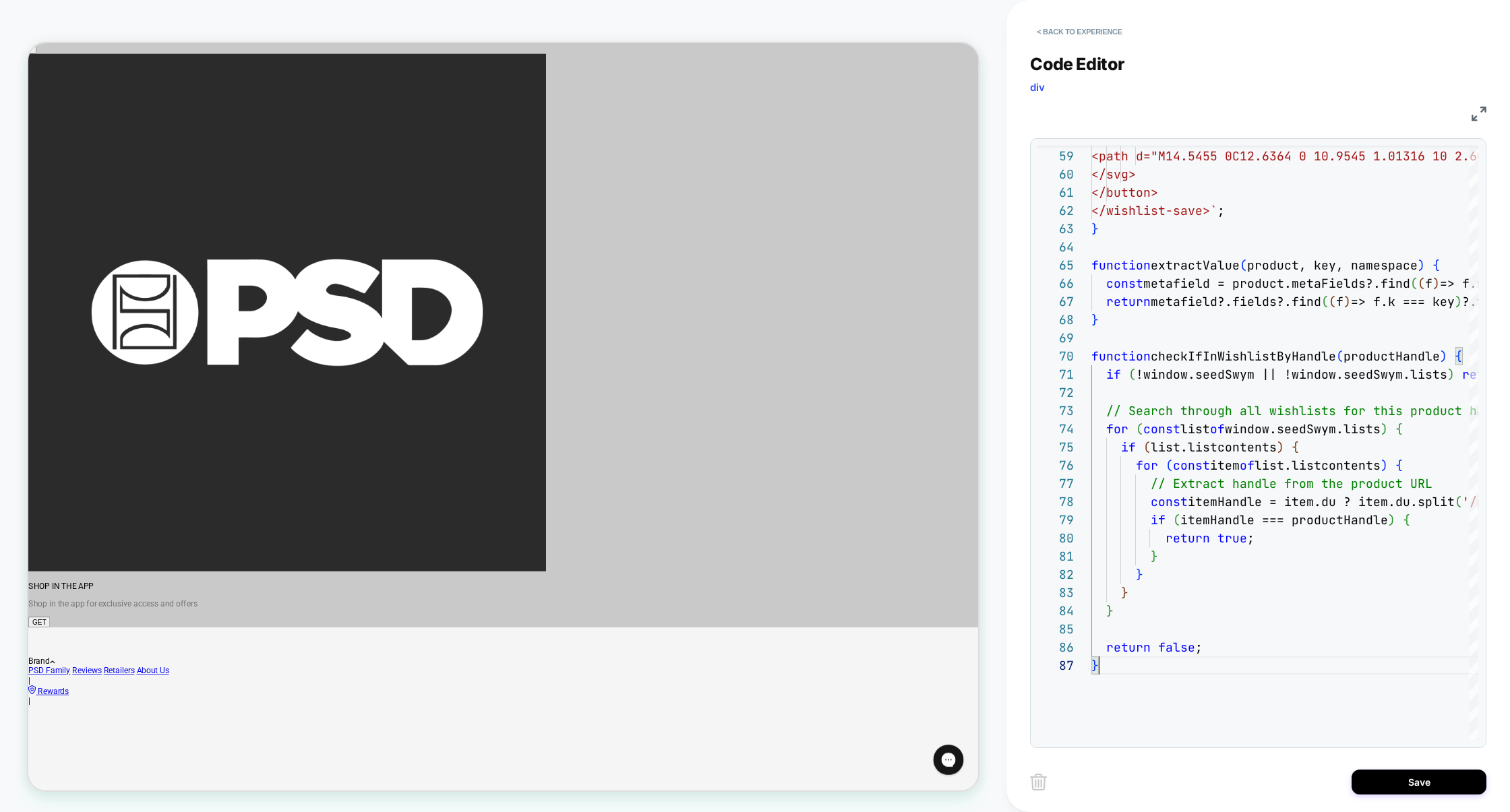
click at [1479, 114] on img at bounding box center [1479, 114] width 15 height 15
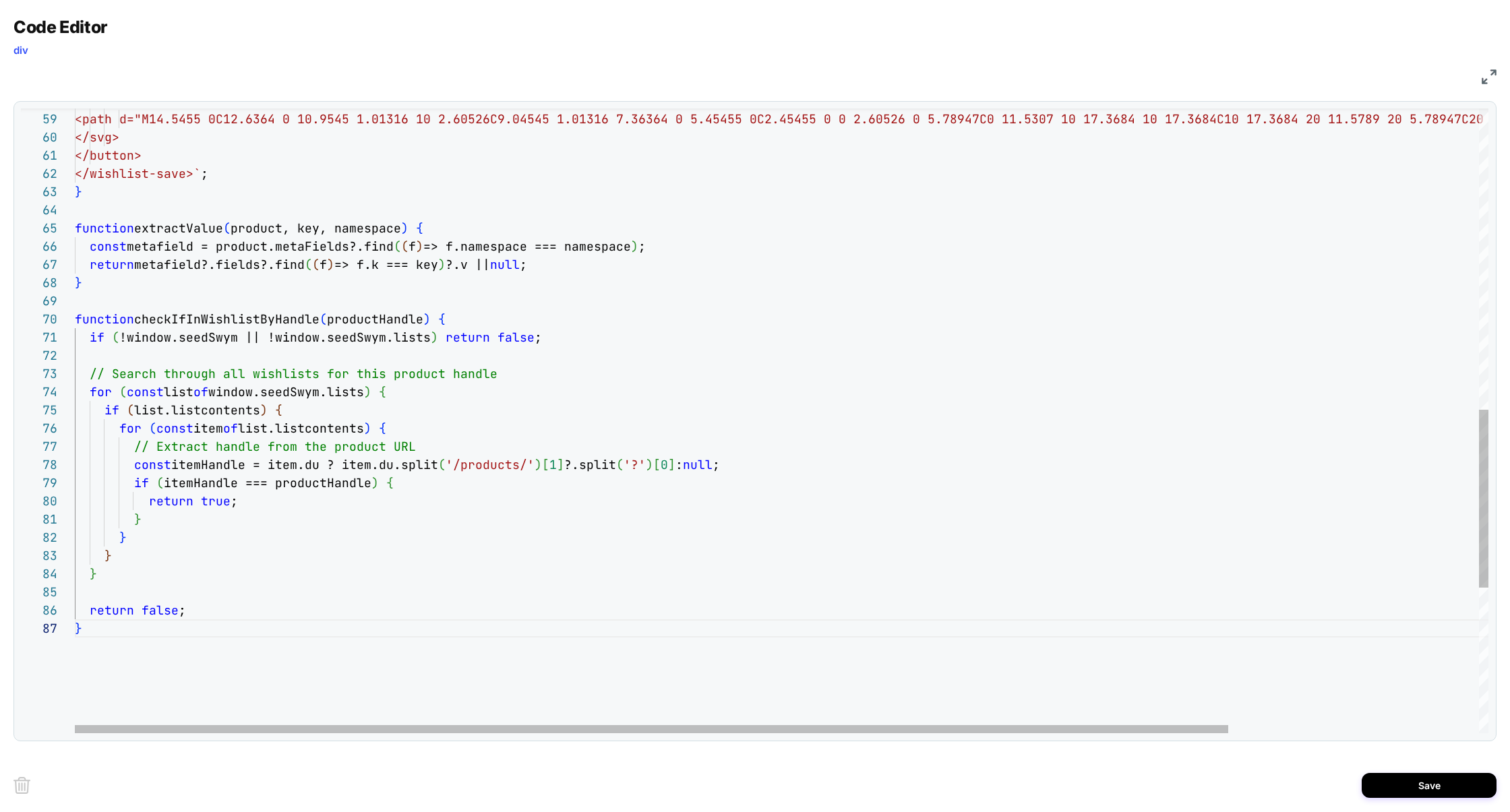
scroll to position [36, 371]
click at [444, 375] on div "} return metafield?.fields?.find ( ( f ) => f.k === key ) ?.v || null ; const m…" at bounding box center [935, 149] width 1721 height 2189
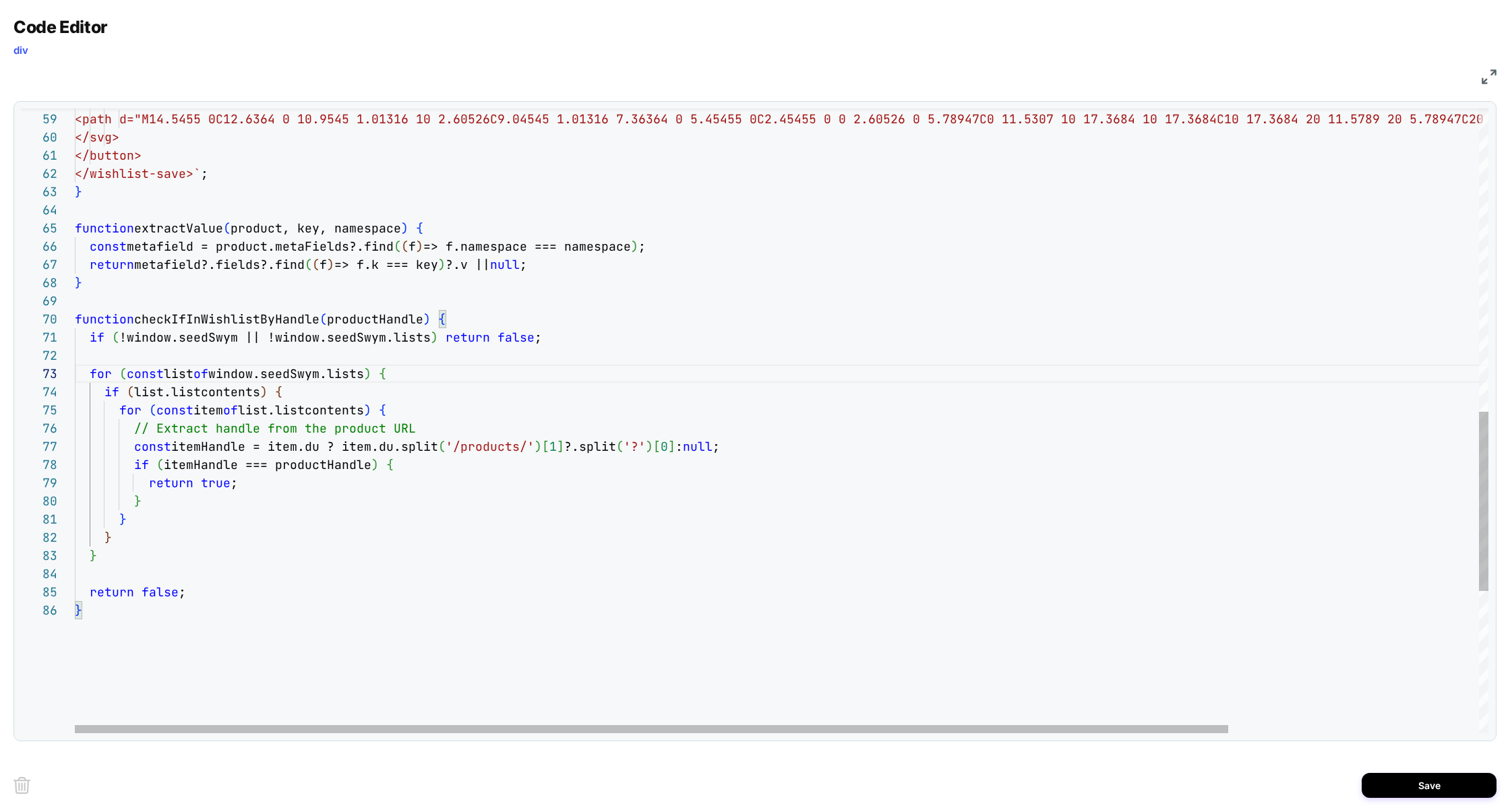
click at [211, 426] on div "} return metafield?.fields?.find ( ( f ) => f.k === key ) ?.v || null ; const m…" at bounding box center [935, 140] width 1721 height 2172
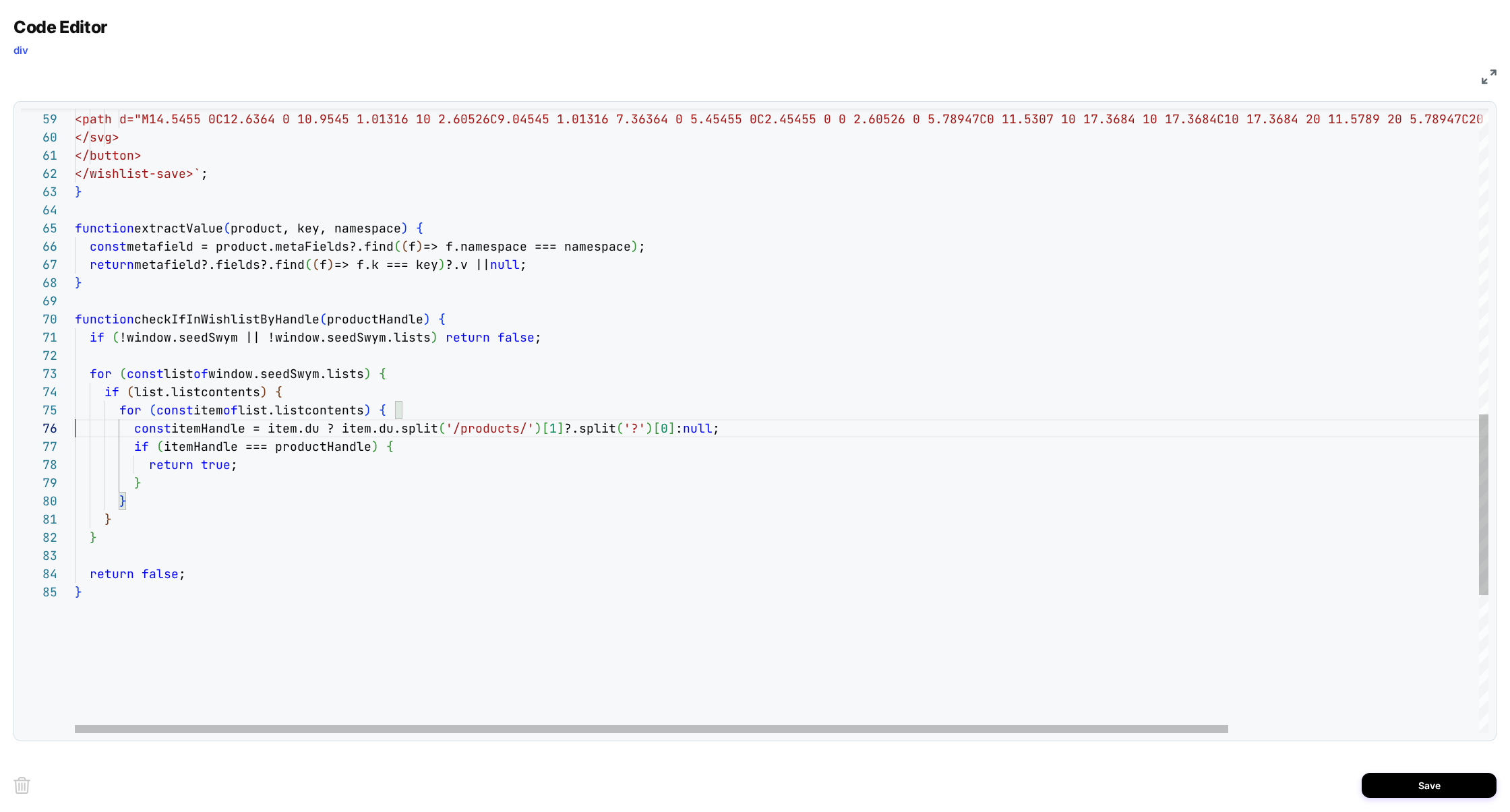
scroll to position [91, 0]
click at [243, 322] on div "} return metafield?.fields?.find ( ( f ) => f.k === key ) ?.v || null ; const m…" at bounding box center [935, 131] width 1721 height 2153
drag, startPoint x: 228, startPoint y: 377, endPoint x: 337, endPoint y: 377, distance: 109.0
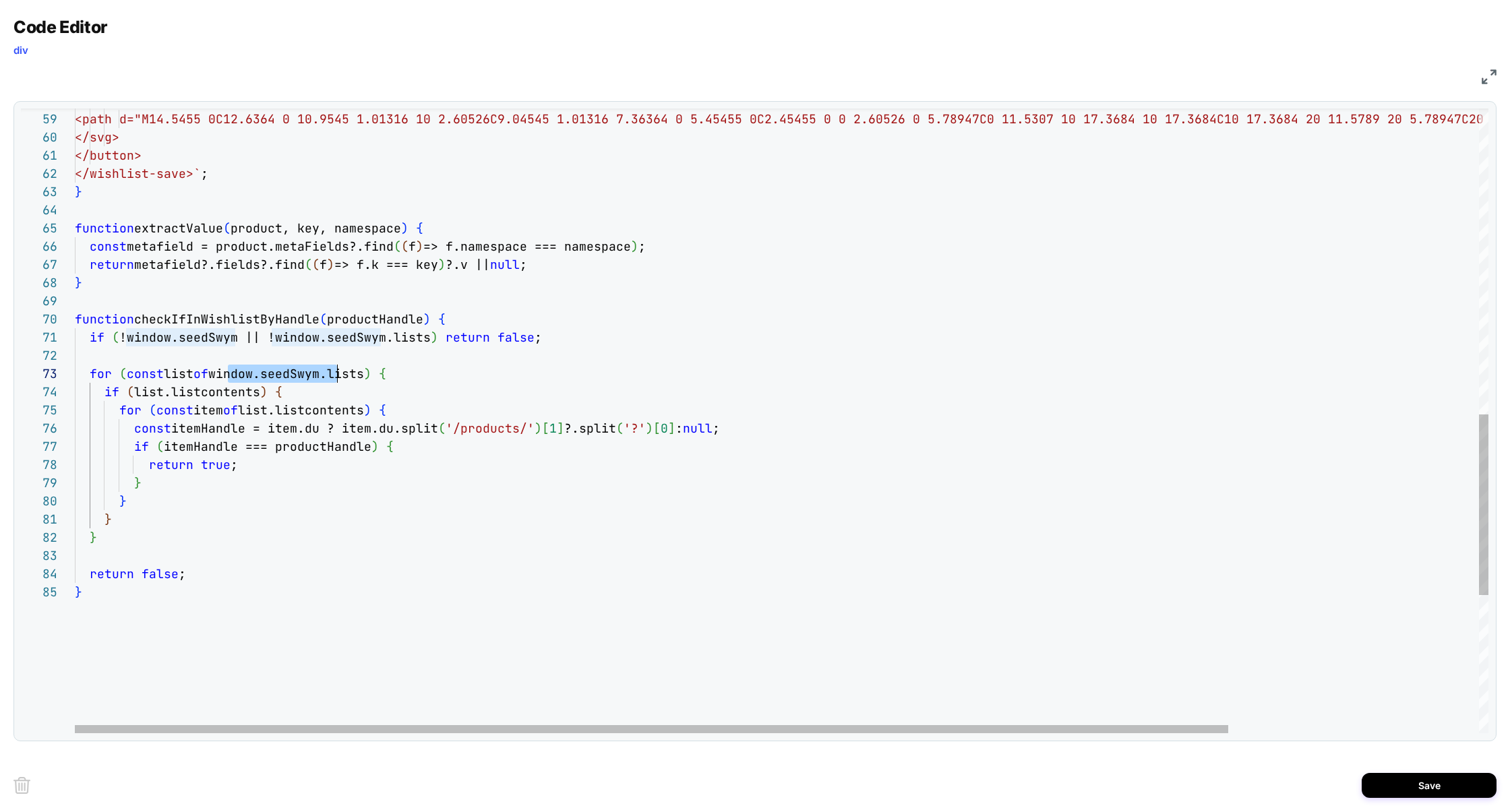
click at [337, 377] on div "} return metafield?.fields?.find ( ( f ) => f.k === key ) ?.v || null ; const m…" at bounding box center [935, 131] width 1721 height 2153
click at [212, 313] on div "} return metafield?.fields?.find ( ( f ) => f.k === key ) ?.v || null ; const m…" at bounding box center [935, 131] width 1721 height 2153
click at [212, 313] on div "} return metafield?.fields?.find ( ( f ) => f.k === key ) ?.v || null ; const m…" at bounding box center [935, 131] width 1721 height 2153
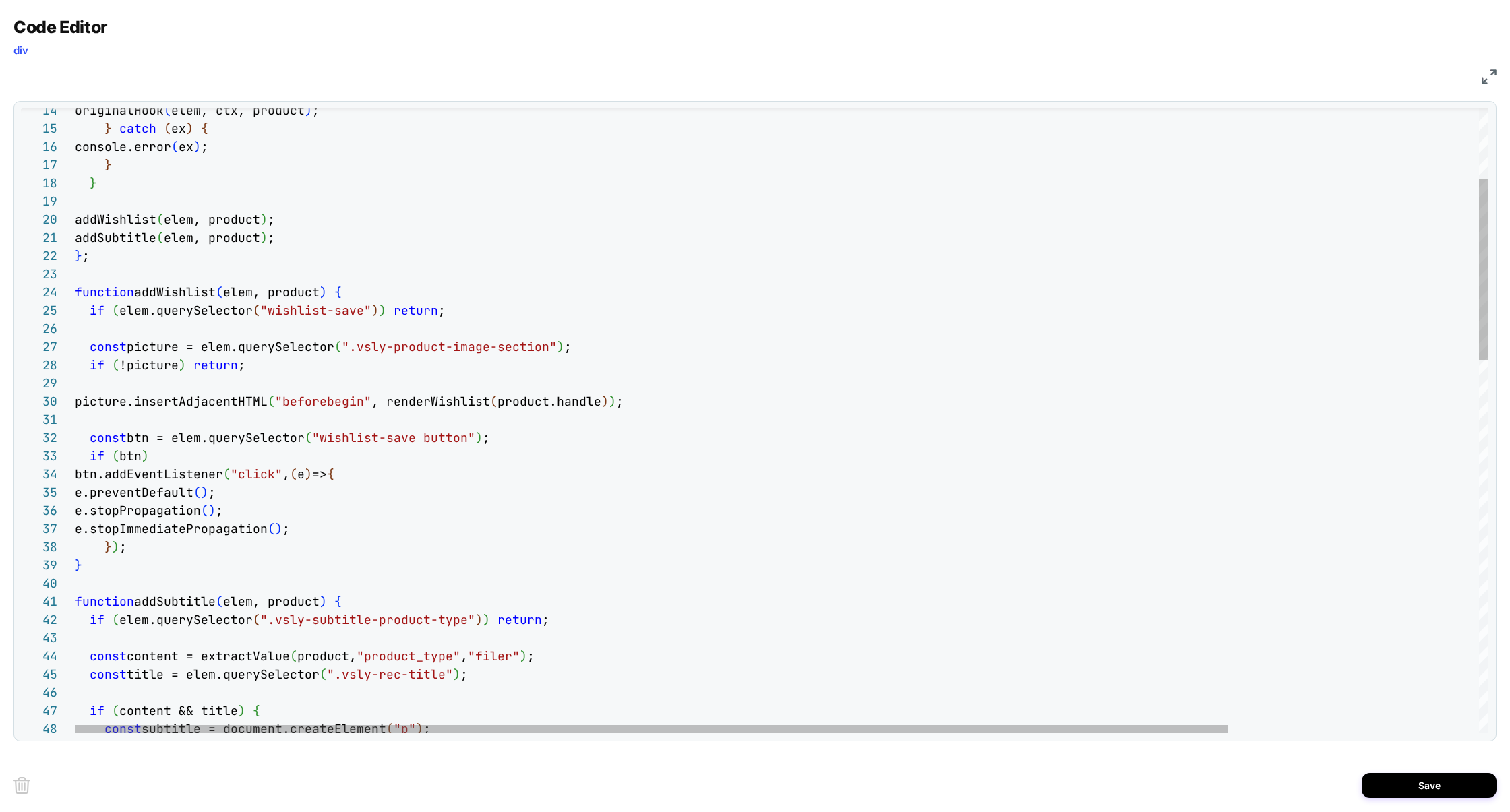
scroll to position [54, 270]
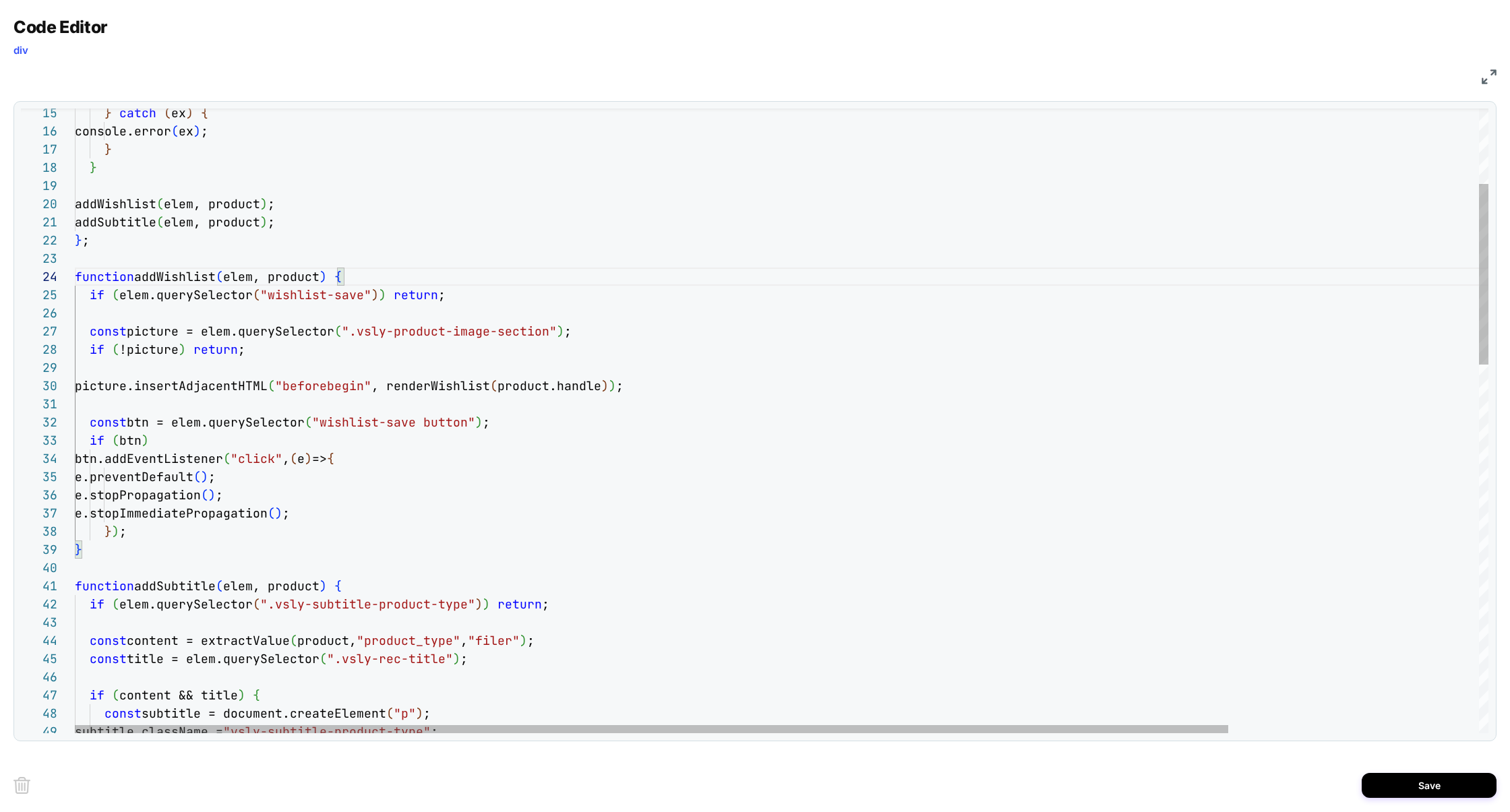
scroll to position [146, 0]
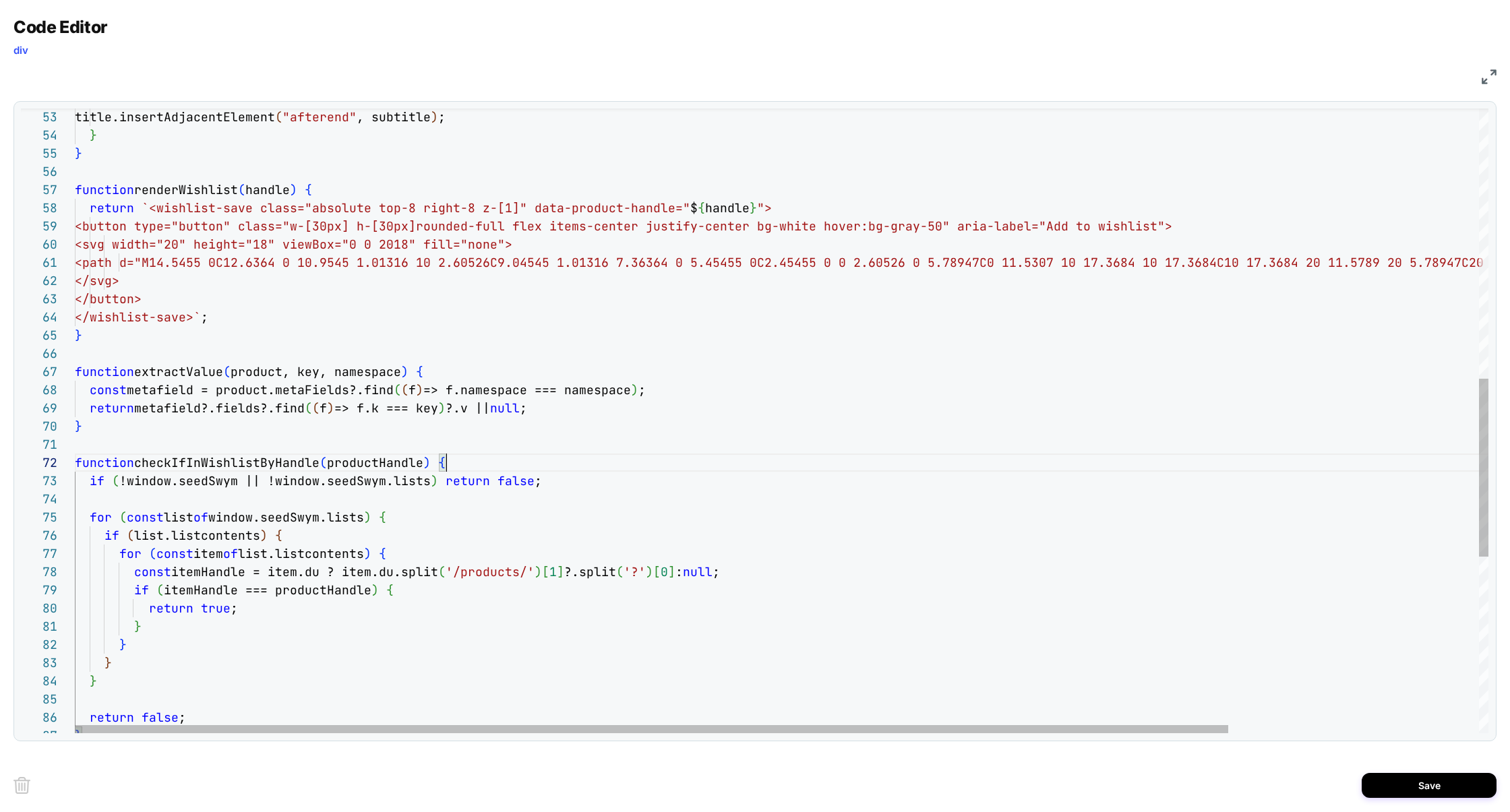
scroll to position [18, 371]
click at [448, 463] on div "</svg> </button> </wishlist-save>` ; } function extractValue ( product, key, na…" at bounding box center [935, 256] width 1721 height 2189
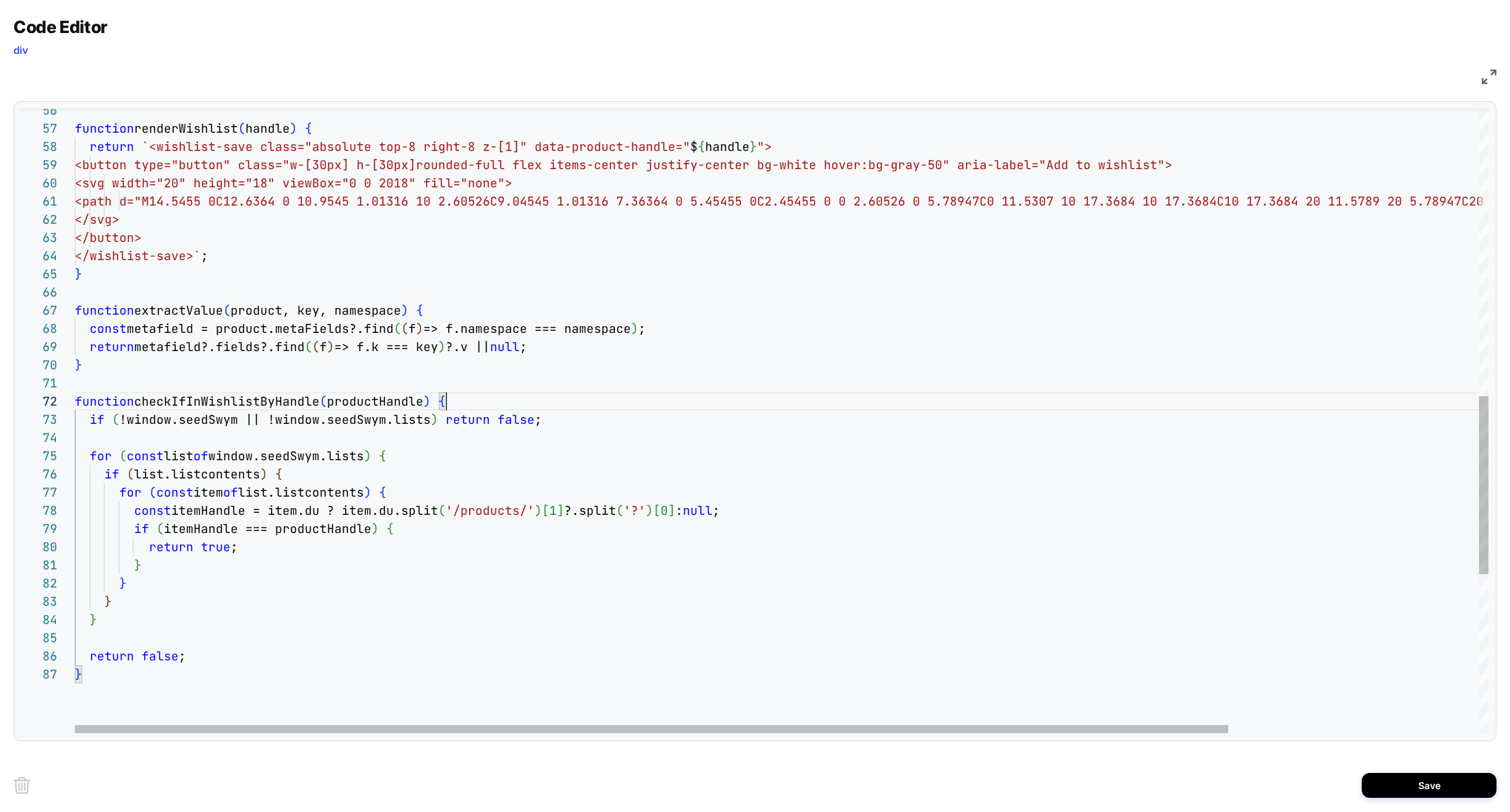
click at [227, 406] on div "</svg> </button> </wishlist-save>` ; } function extractValue ( product, key, na…" at bounding box center [935, 195] width 1721 height 2189
click at [228, 406] on div "</svg> </button> </wishlist-save>` ; } function extractValue ( product, key, na…" at bounding box center [935, 195] width 1721 height 2189
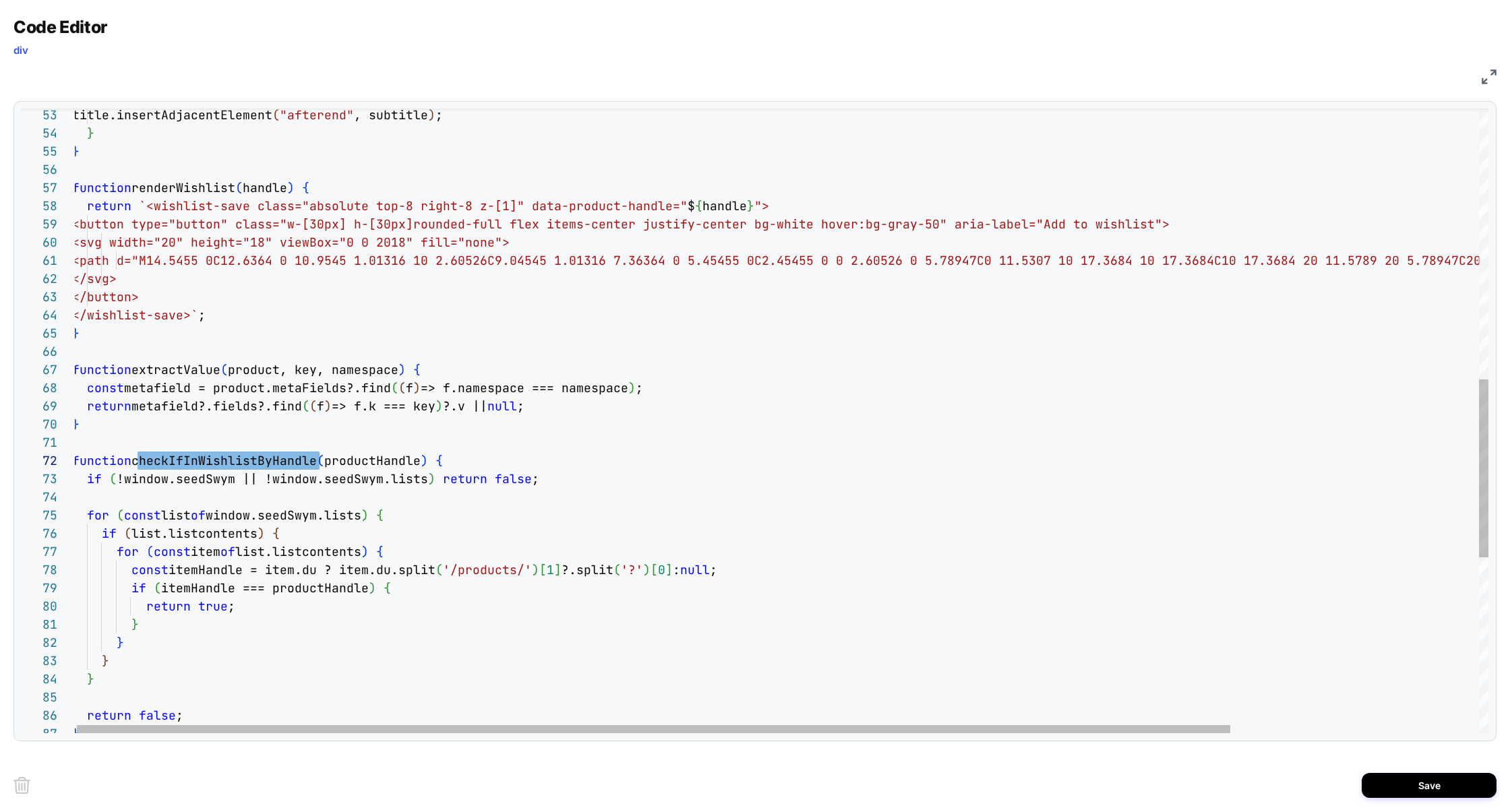
scroll to position [109, 349]
click at [429, 368] on div "</svg> </button> </wishlist-save>` ; } function extractValue ( product, key, na…" at bounding box center [932, 254] width 1721 height 2189
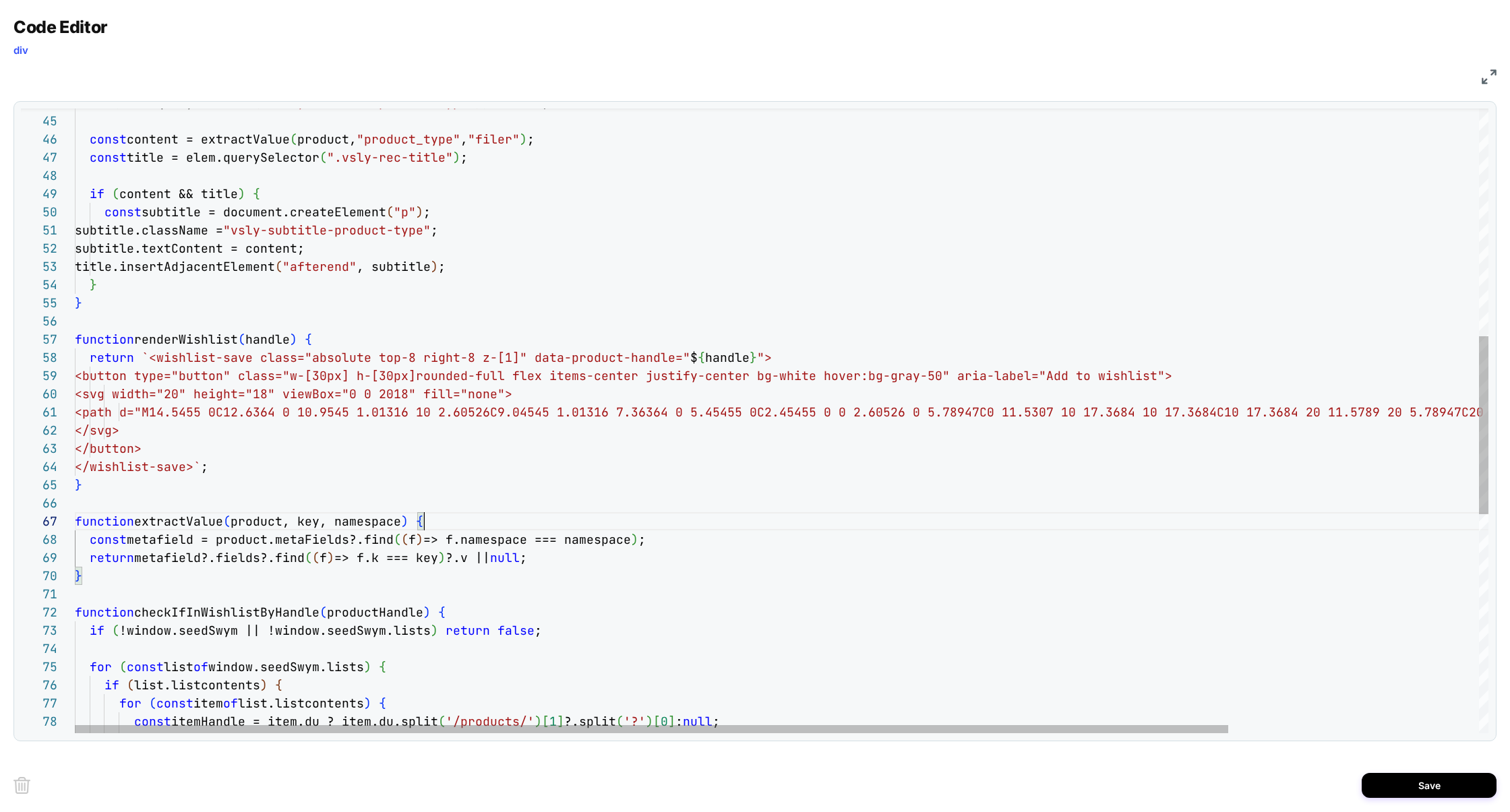
click at [328, 336] on div "</svg> </button> </wishlist-save>` ; } function extractValue ( product, key, na…" at bounding box center [935, 406] width 1721 height 2189
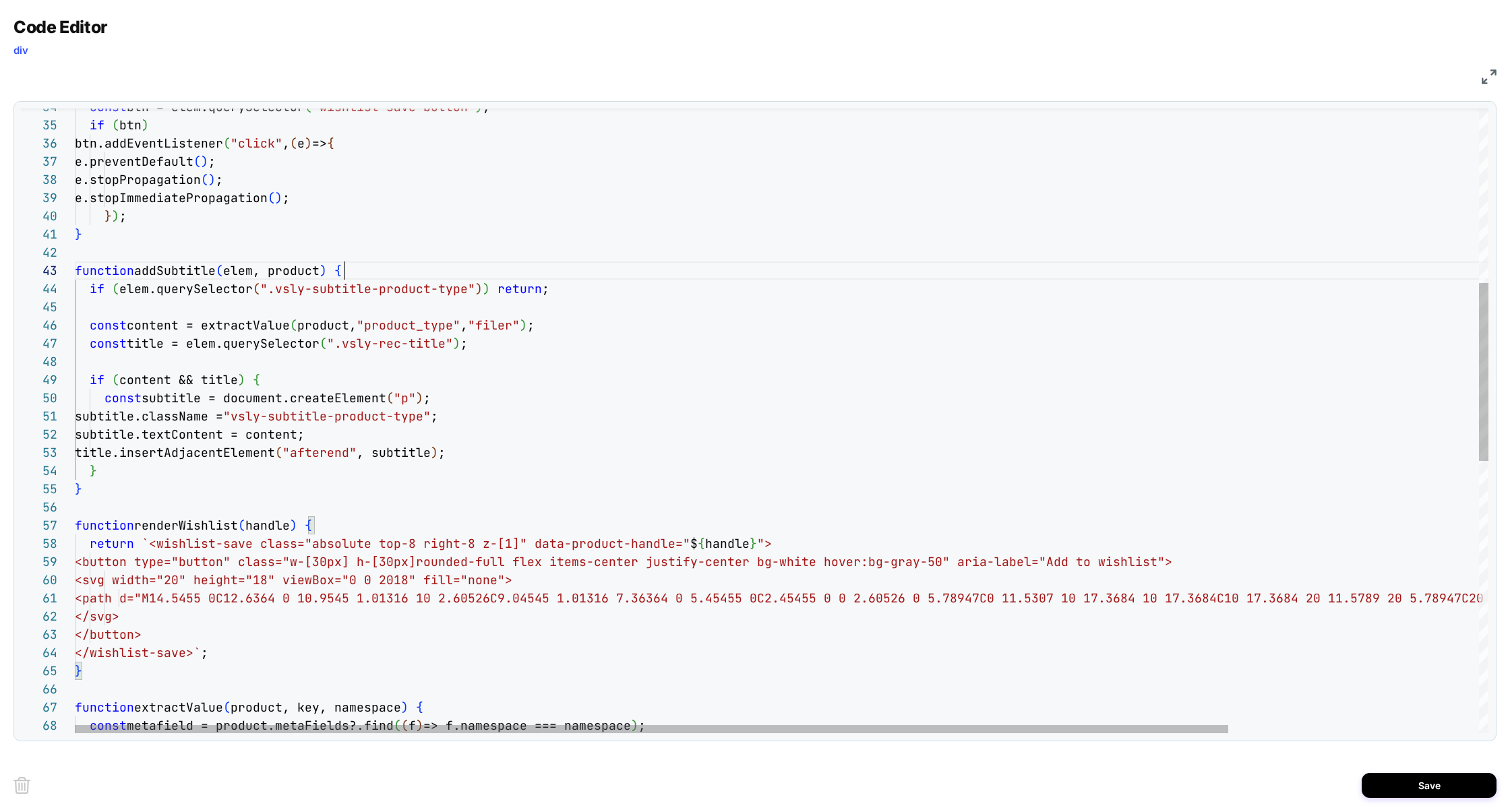
scroll to position [36, 270]
click at [356, 267] on div "</svg> </button> </wishlist-save>` ; } function extractValue ( product, key, na…" at bounding box center [935, 592] width 1721 height 2189
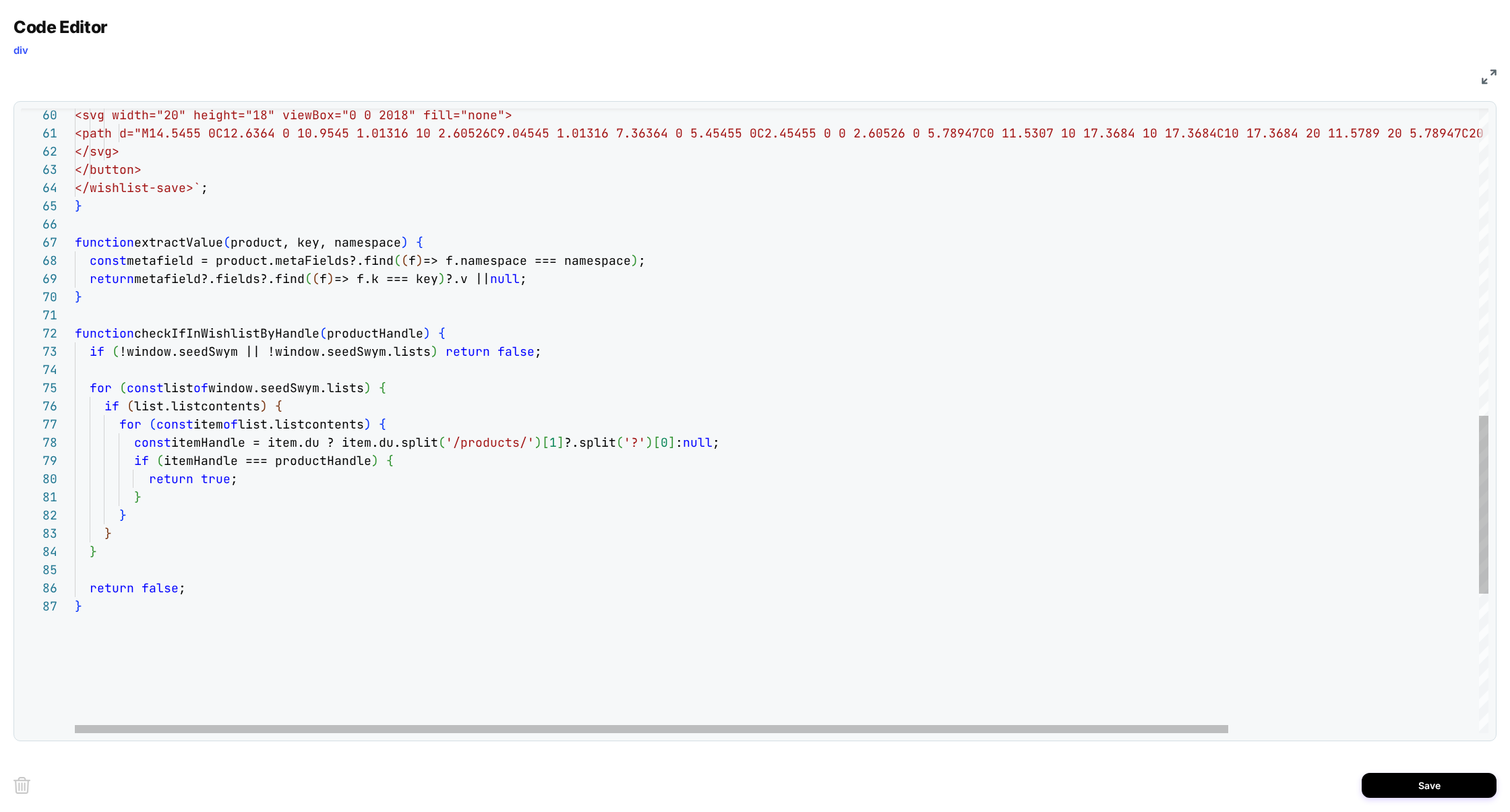
click at [453, 332] on div "<svg width="20" height="18" viewBox="0 0 20 18" fill="none"> <path d="M14.5455 …" at bounding box center [935, 127] width 1721 height 2189
click at [178, 328] on div "<svg width="20" height="18" viewBox="0 0 20 18" fill="none"> <path d="M14.5455 …" at bounding box center [935, 127] width 1721 height 2189
click at [186, 349] on div "<svg width="20" height="18" viewBox="0 0 20 18" fill="none"> <path d="M14.5455 …" at bounding box center [935, 127] width 1721 height 2189
click at [187, 349] on div "<svg width="20" height="18" viewBox="0 0 20 18" fill="none"> <path d="M14.5455 …" at bounding box center [935, 127] width 1721 height 2189
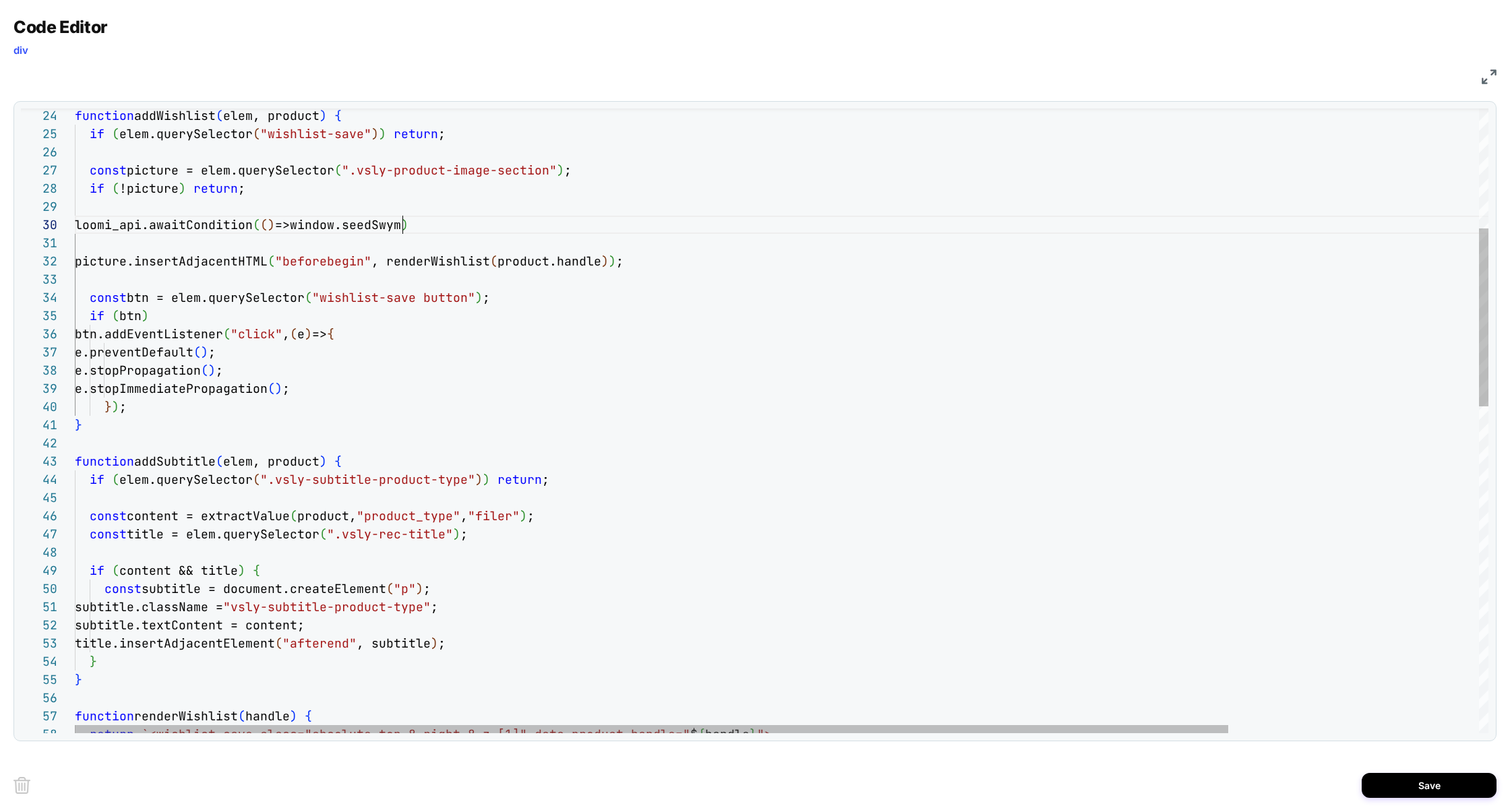
scroll to position [163, 328]
click at [415, 221] on div "return `<wishlist-save class="absolute top-8 right-8 z-[1 ]" data-product-handl…" at bounding box center [935, 783] width 1721 height 2189
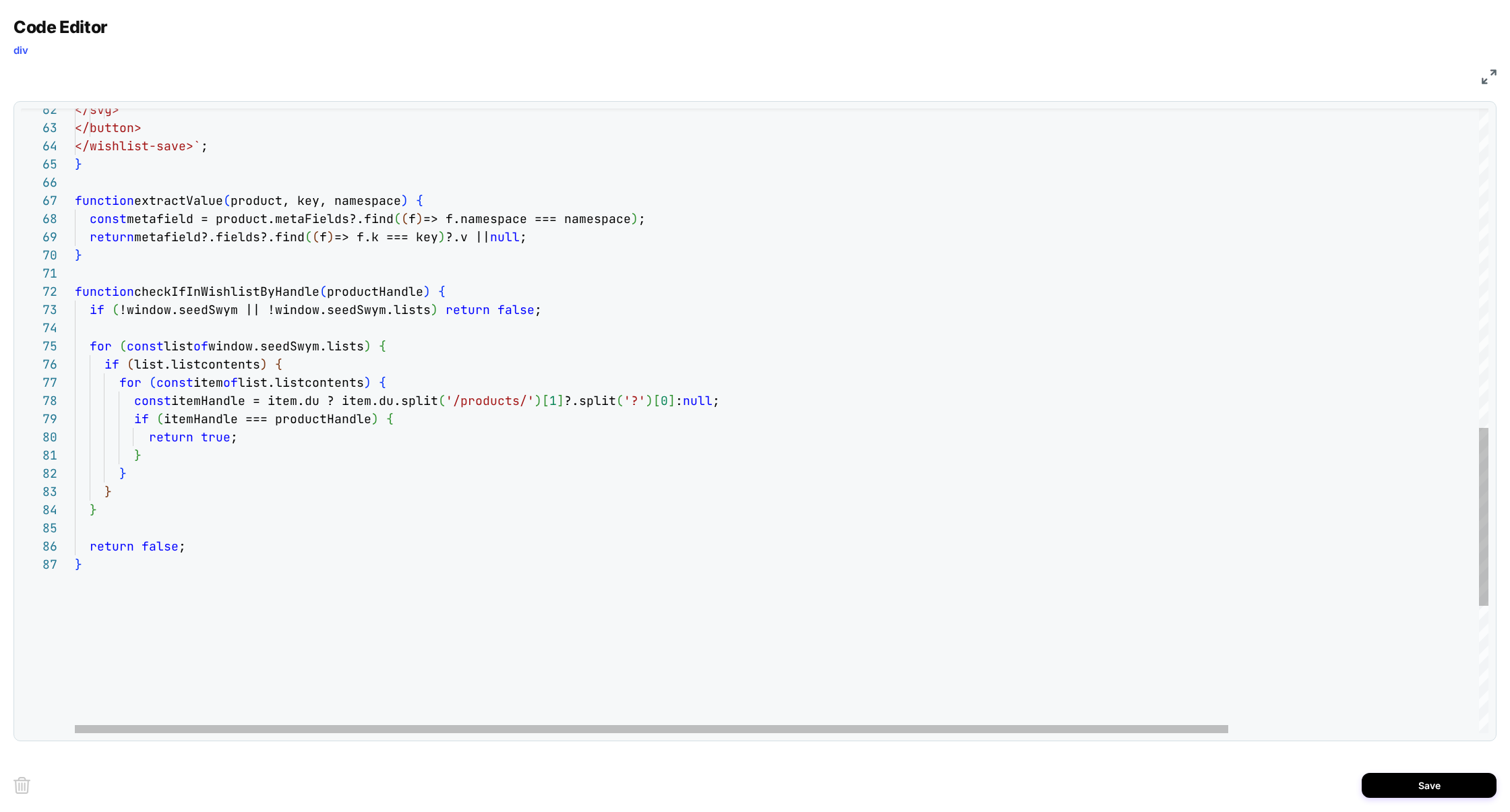
click at [472, 234] on div "function extractValue ( product, key, namespace ) { const metafield = product.m…" at bounding box center [935, 85] width 1721 height 2189
drag, startPoint x: 271, startPoint y: 309, endPoint x: 424, endPoint y: 309, distance: 153.0
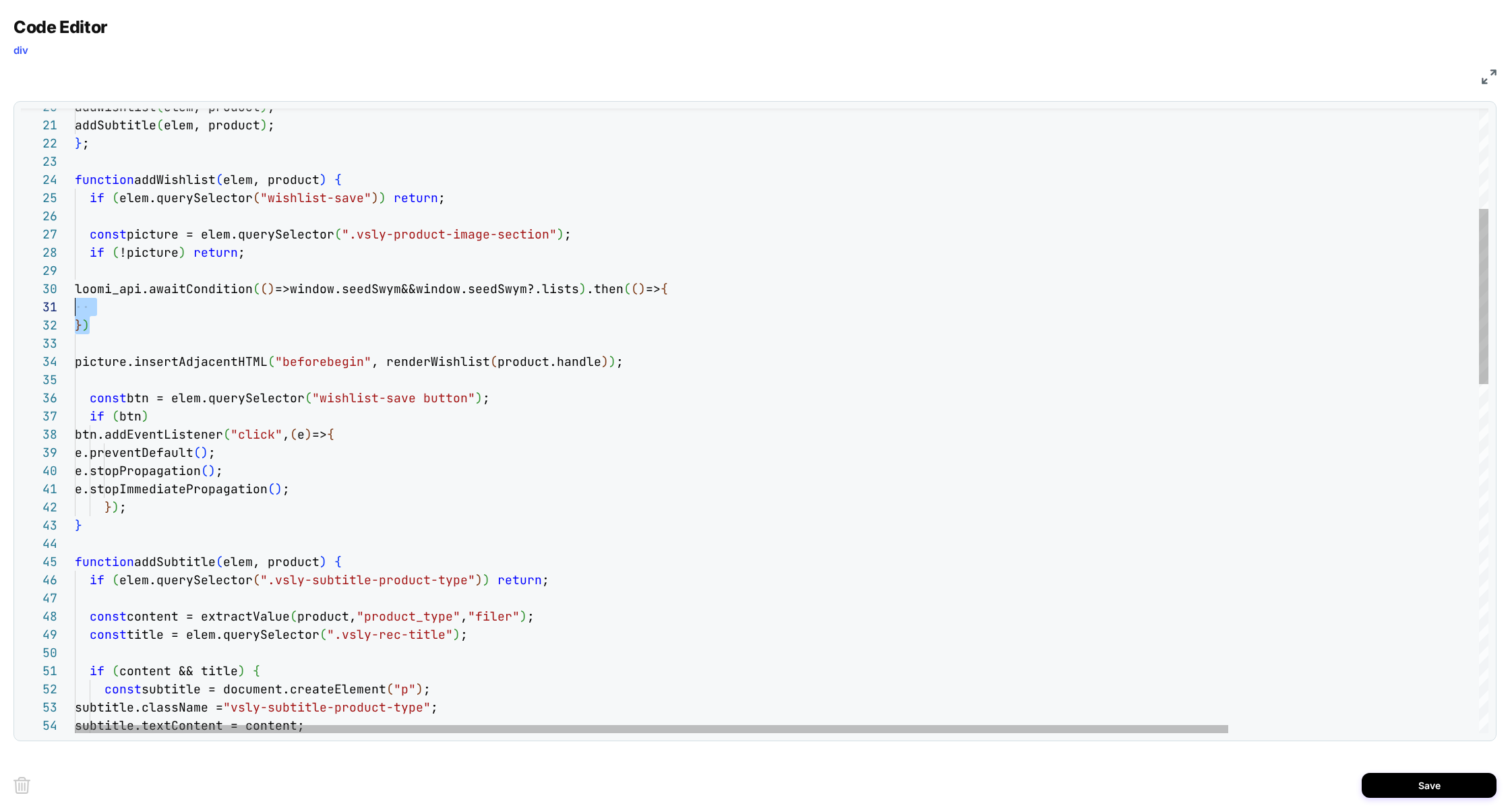
scroll to position [163, 0]
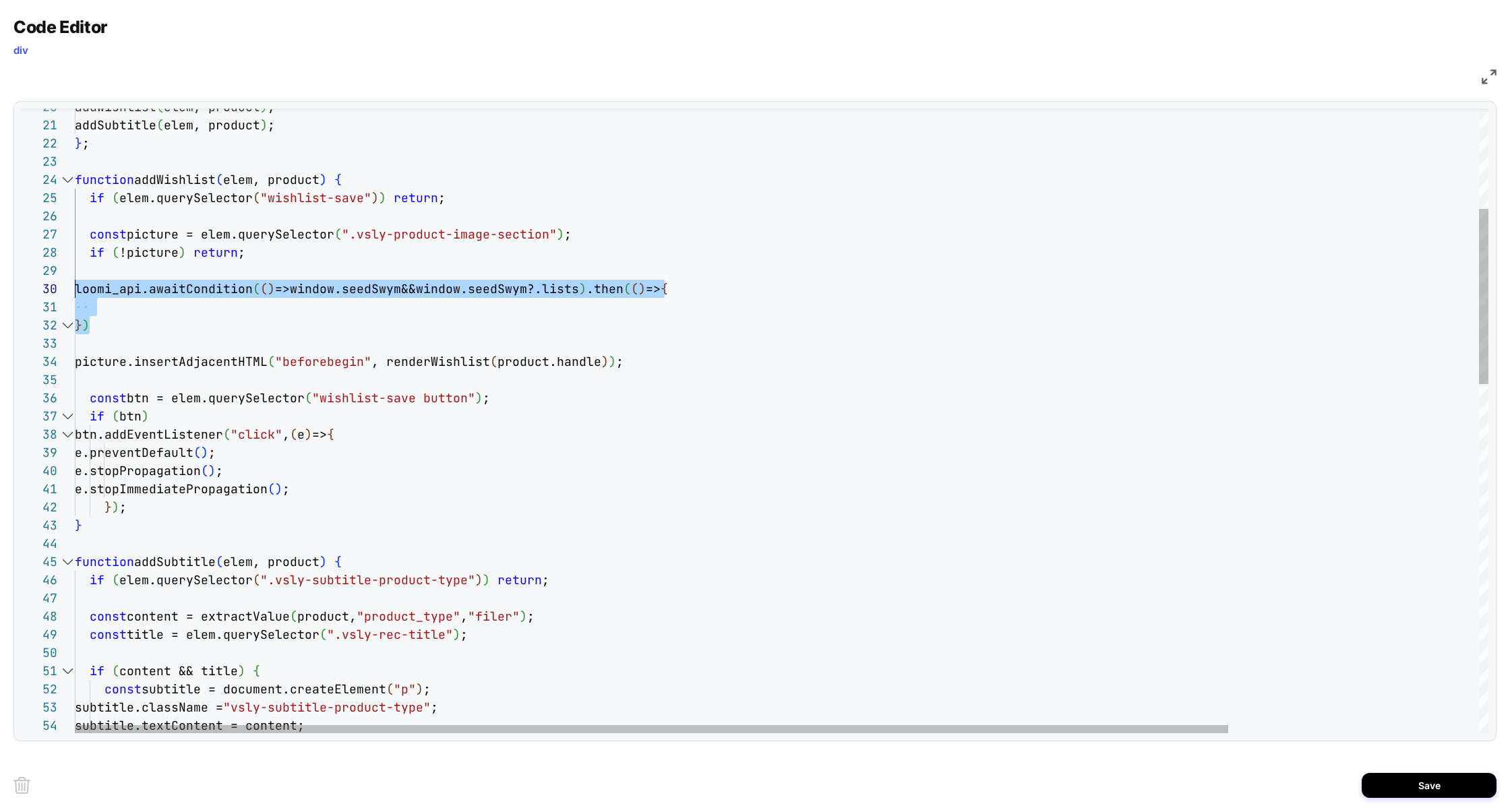
drag, startPoint x: 122, startPoint y: 334, endPoint x: 33, endPoint y: 281, distance: 103.6
click at [33, 281] on div "44 45 46 47 41 42 43 38 39 40 34 35 36 37 29 30 33 26 27 28 23 24 25 21 22 20 4…" at bounding box center [755, 420] width 1468 height 625
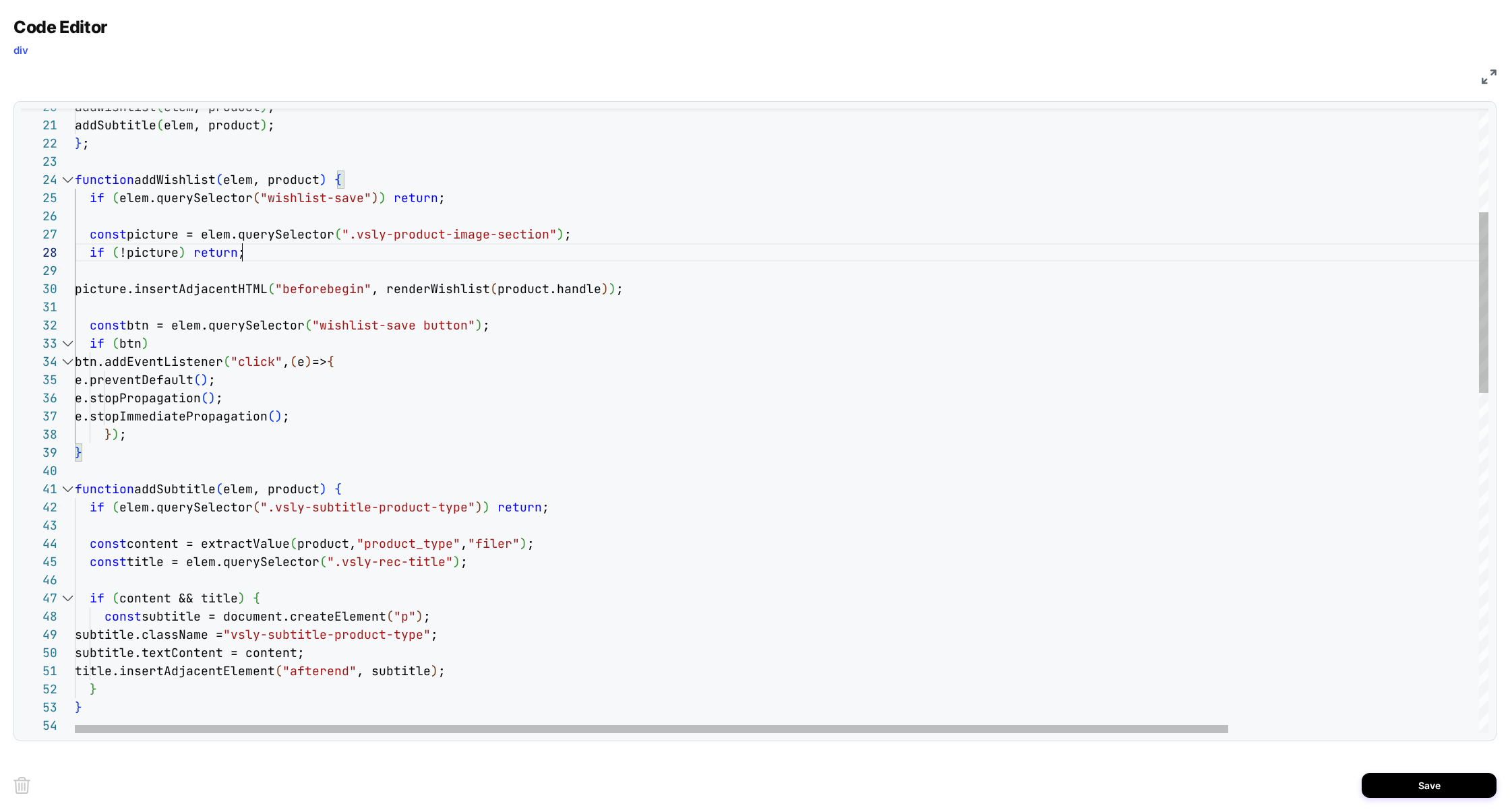
scroll to position [127, 167]
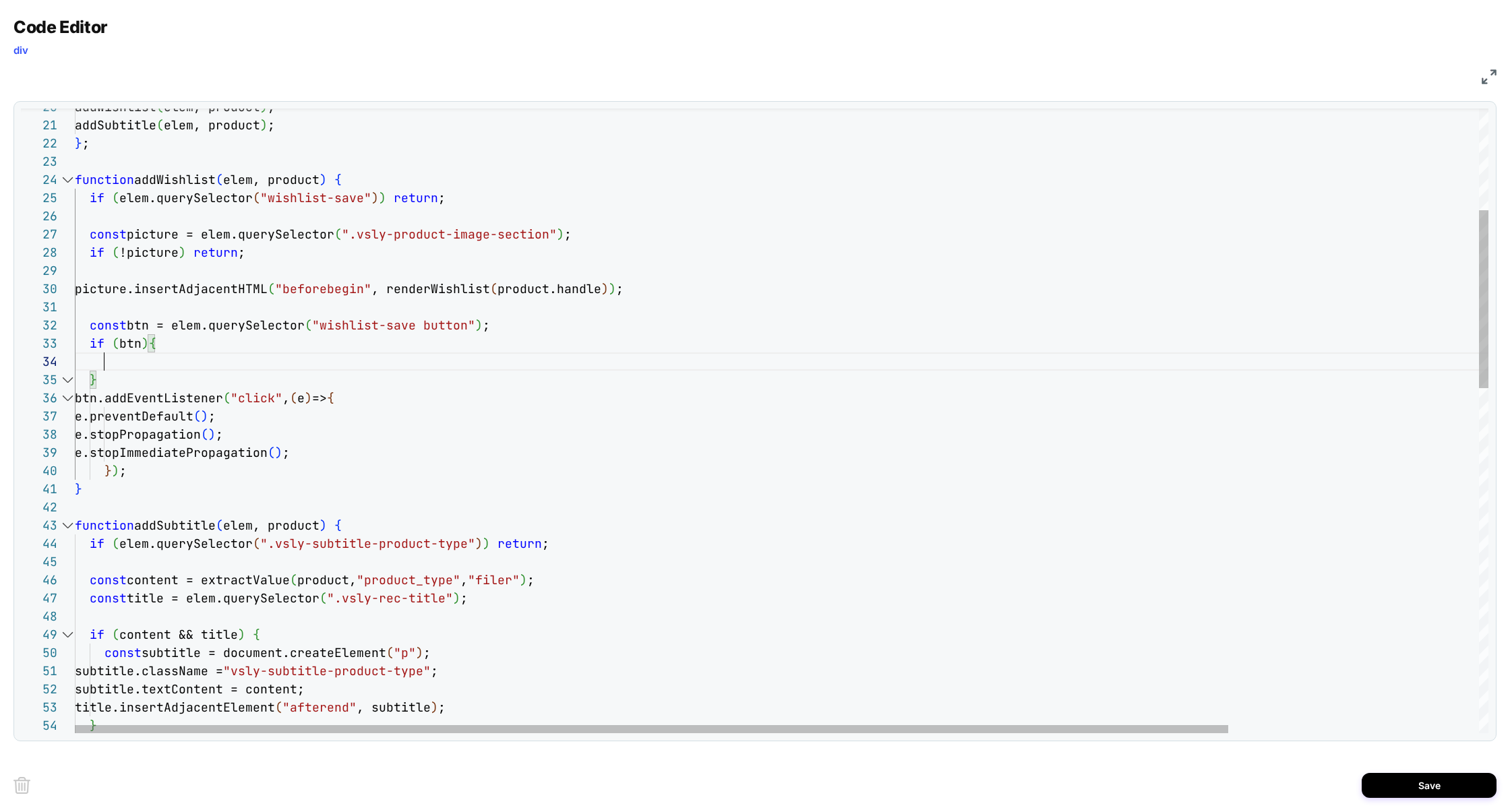
scroll to position [54, 29]
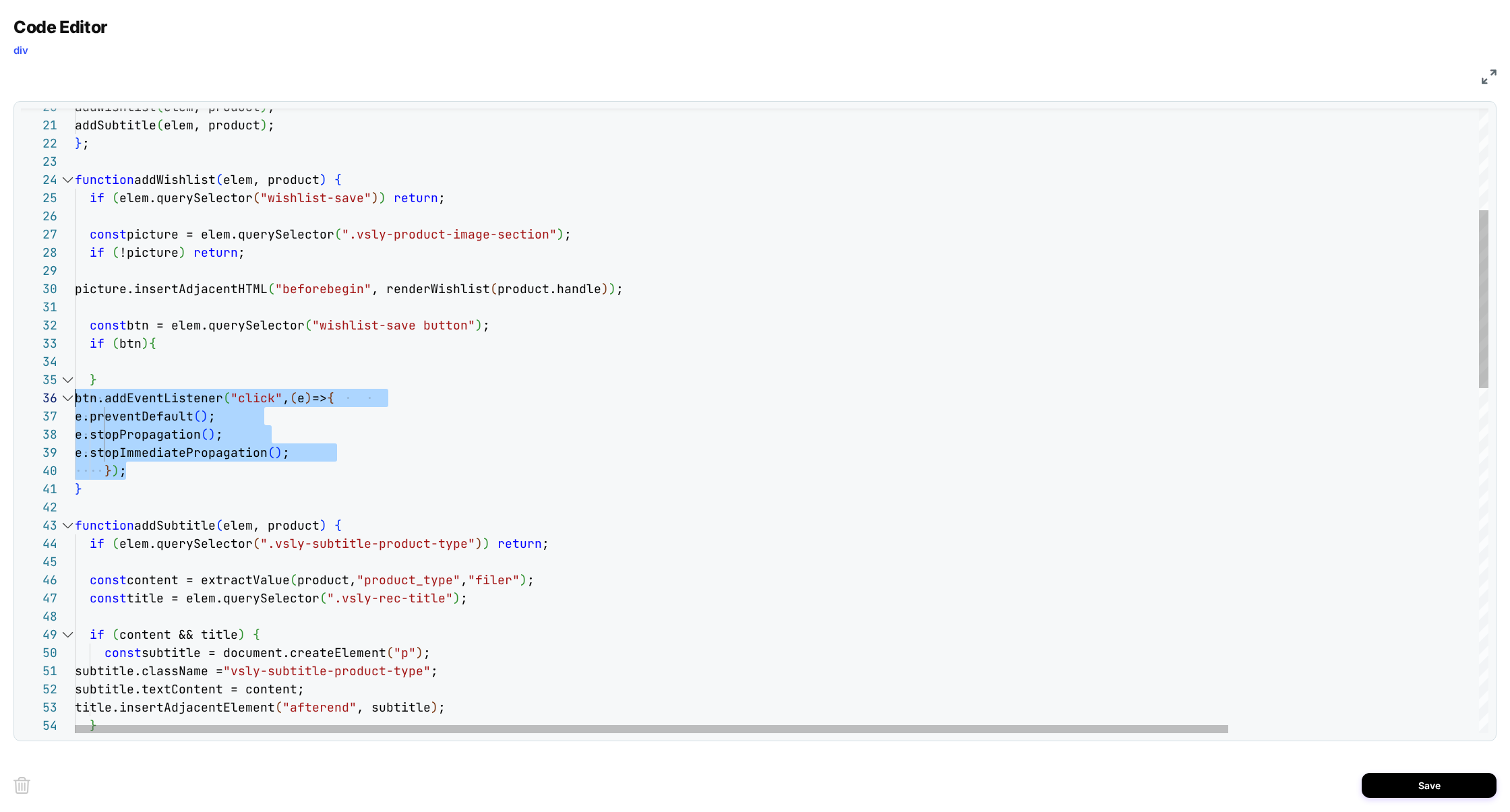
scroll to position [91, 0]
drag, startPoint x: 160, startPoint y: 473, endPoint x: 0, endPoint y: 403, distance: 174.6
drag, startPoint x: 147, startPoint y: 405, endPoint x: 124, endPoint y: 367, distance: 44.4
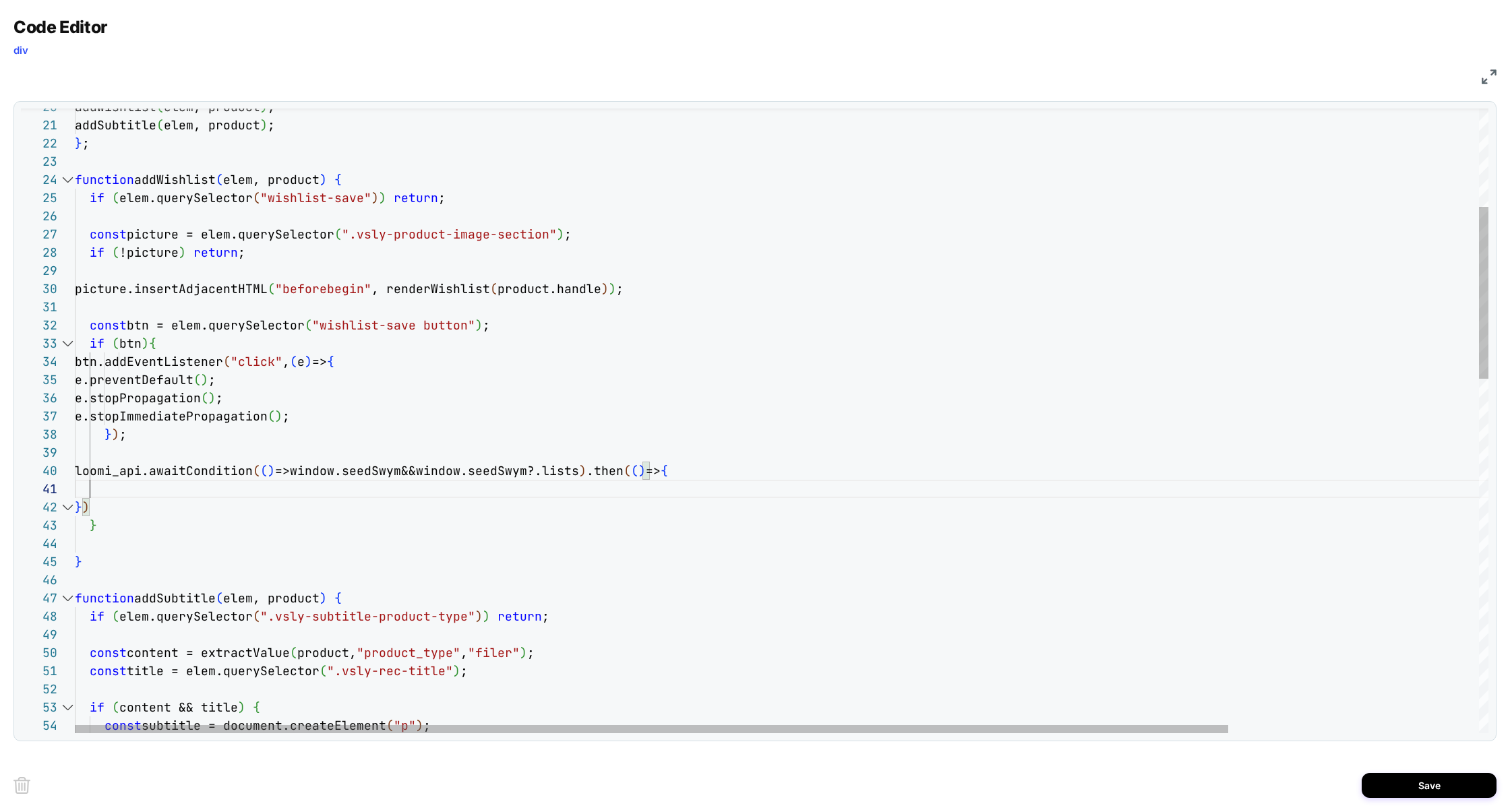
scroll to position [0, 15]
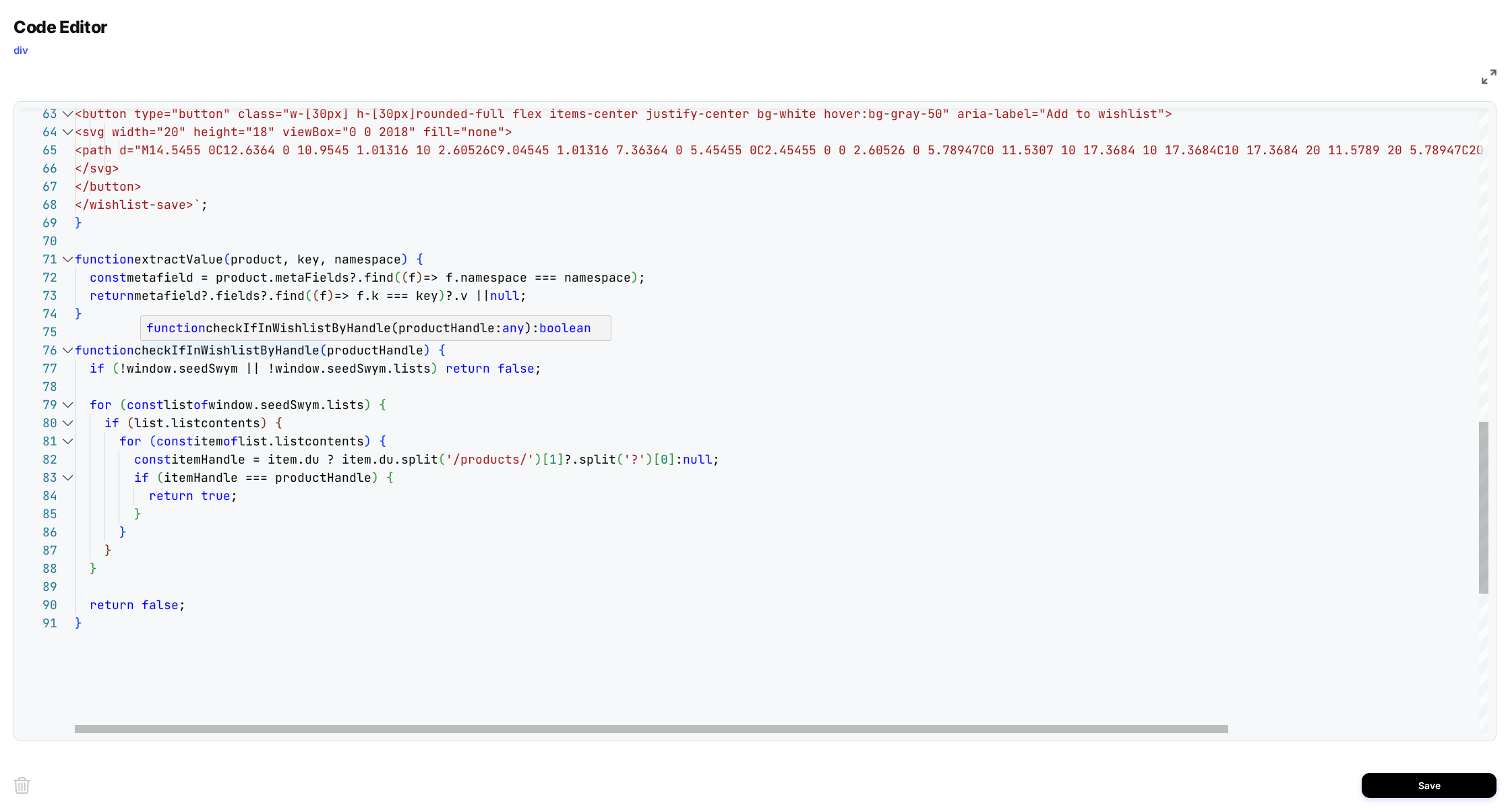
click at [183, 348] on div "</wishlist-save>` ; } function extractValue ( product, key, namespace ) { const…" at bounding box center [935, 107] width 1721 height 2262
click at [183, 348] on div "</wishlist-save>` ; } function extractValue ( product, key, namespace ) { const…" at bounding box center [935, 107] width 1721 height 2262
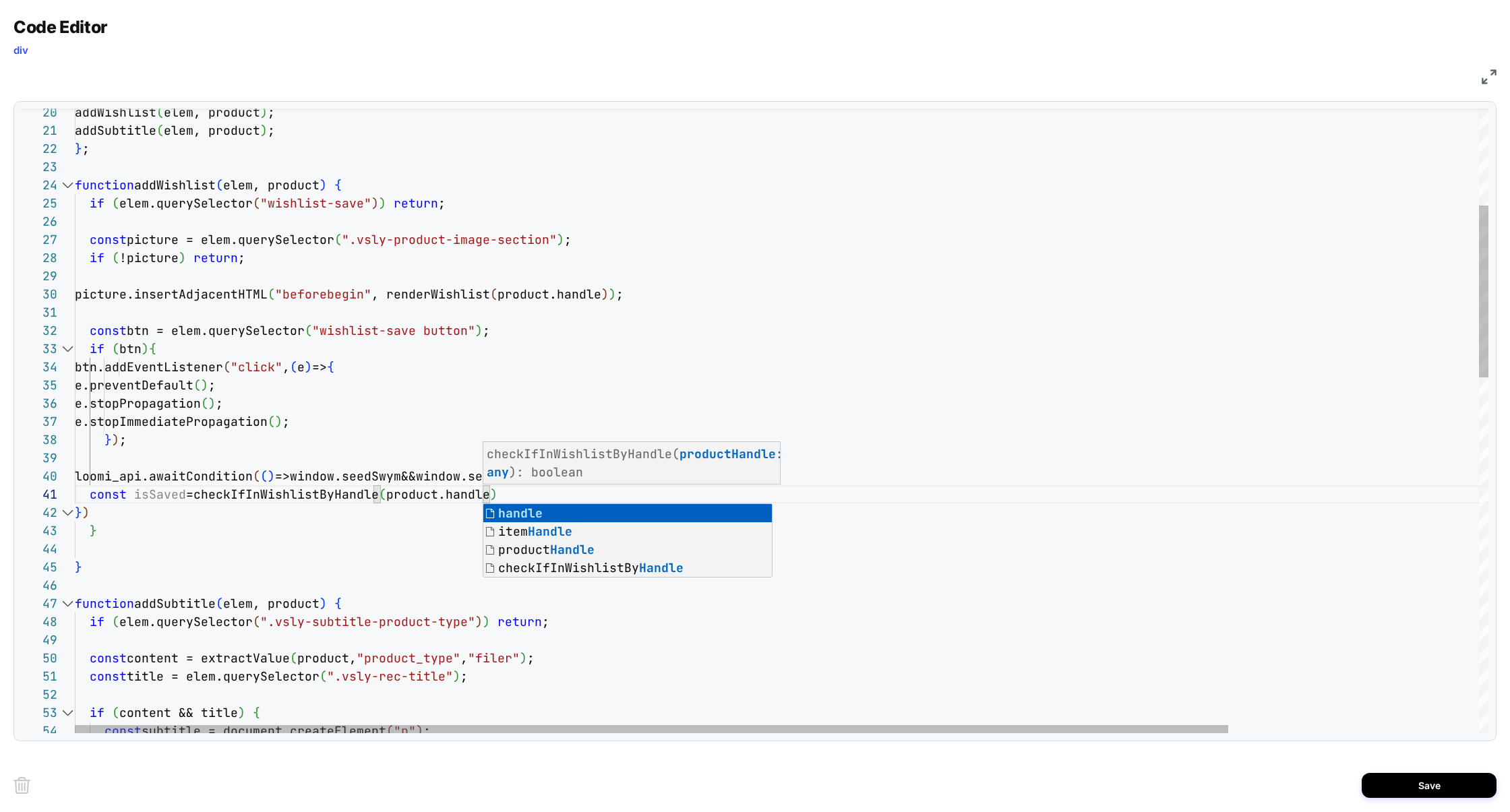
scroll to position [18, 15]
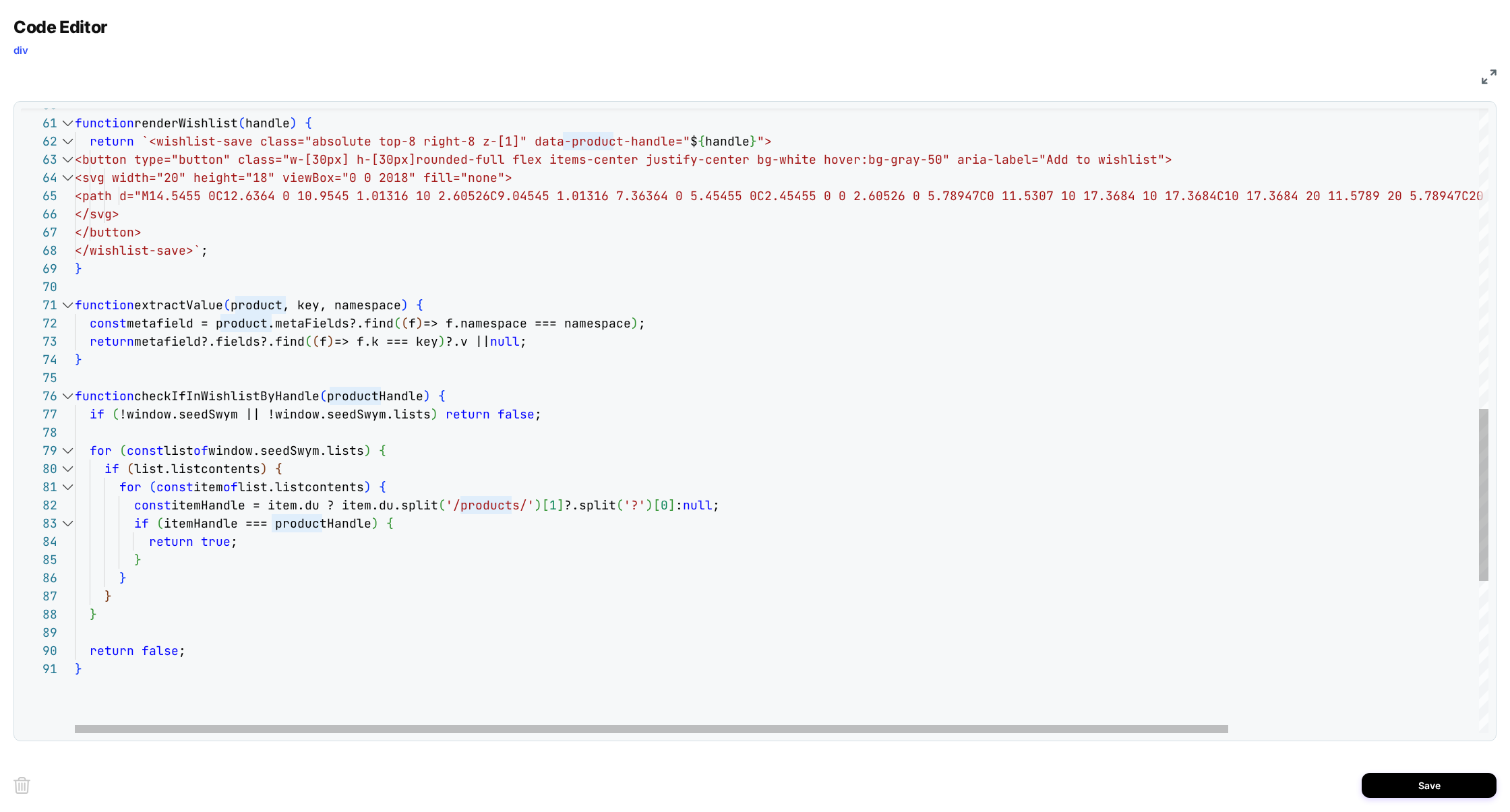
click at [396, 392] on div "function renderWishlist ( handle ) { return `<wishlist-save class="absolute top…" at bounding box center [935, 153] width 1721 height 2262
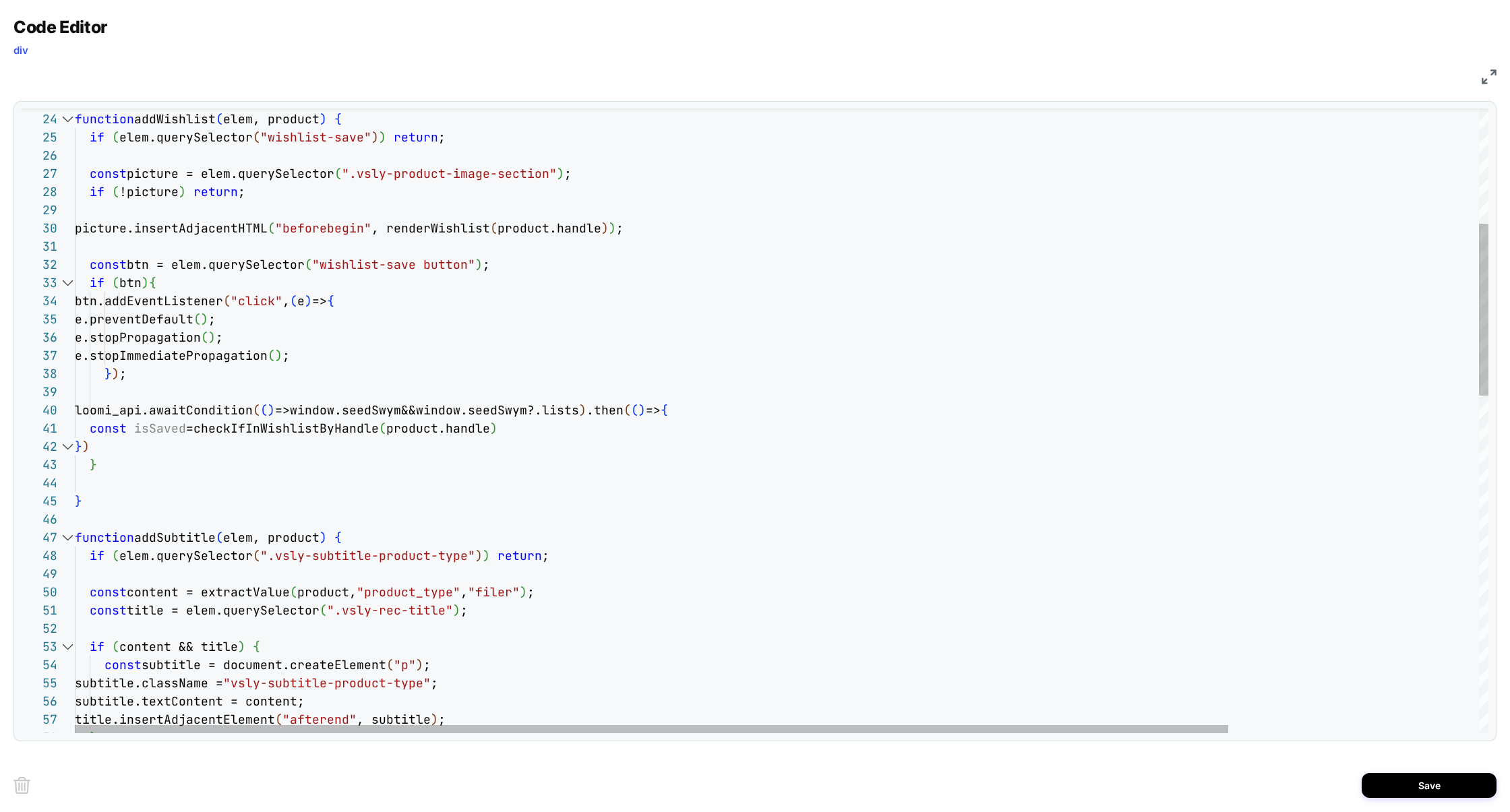
click at [417, 420] on div "} title.insertAdjacentElement ( "afterend" , subtitle ) ; subtitle.textContent …" at bounding box center [935, 822] width 1721 height 2262
click at [517, 422] on div "} title.insertAdjacentElement ( "afterend" , subtitle ) ; subtitle.textContent …" at bounding box center [935, 822] width 1721 height 2262
click at [461, 424] on div "} title.insertAdjacentElement ( "afterend" , subtitle ) ; subtitle.textContent …" at bounding box center [935, 822] width 1721 height 2262
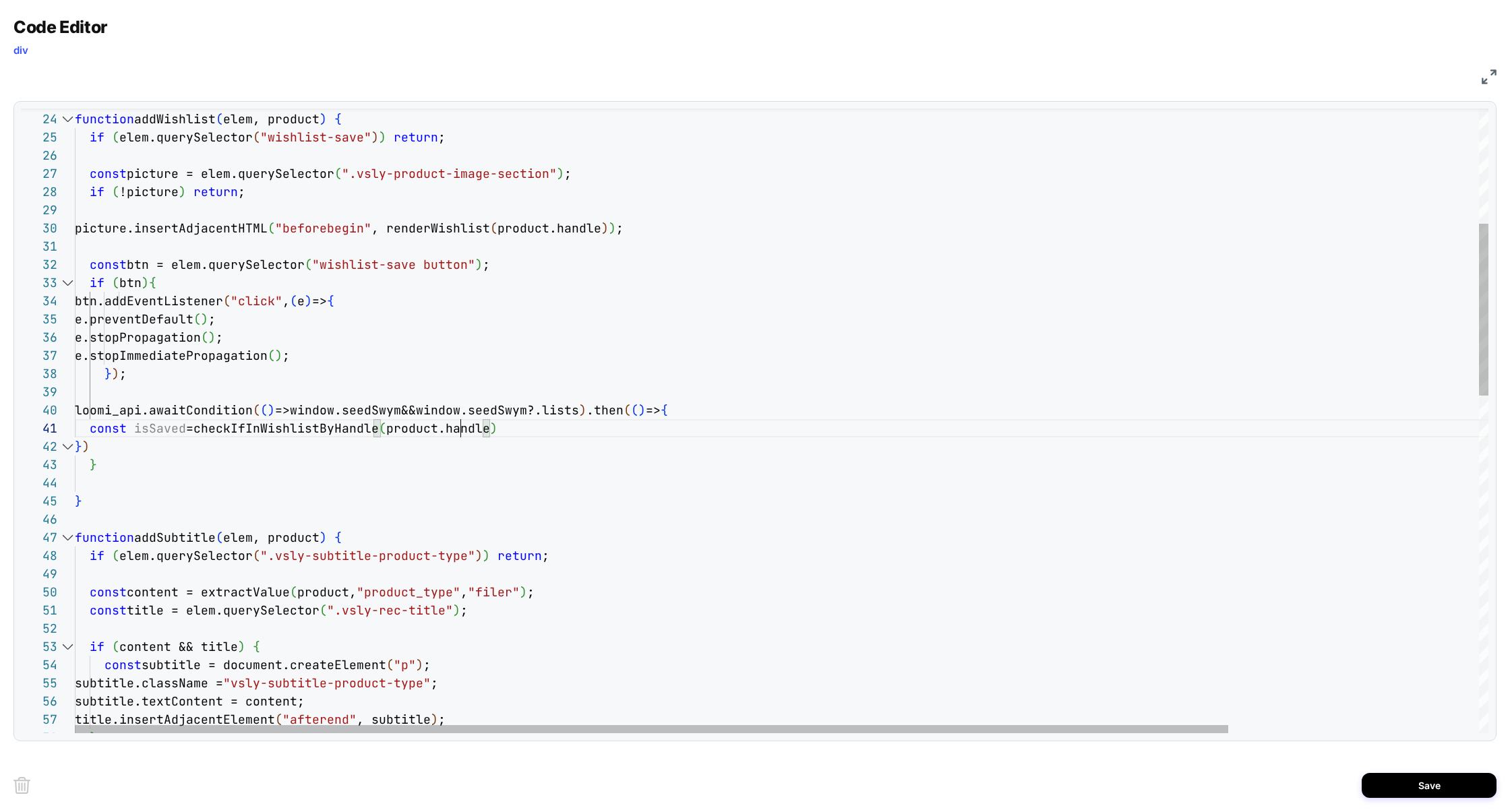
scroll to position [0, 408]
click at [310, 431] on div "} title.insertAdjacentElement ( "afterend" , subtitle ) ; subtitle.textContent …" at bounding box center [935, 822] width 1721 height 2262
click at [311, 431] on div "} title.insertAdjacentElement ( "afterend" , subtitle ) ; subtitle.textContent …" at bounding box center [935, 822] width 1721 height 2262
click at [501, 433] on div "} title.insertAdjacentElement ( "afterend" , subtitle ) ; subtitle.textContent …" at bounding box center [935, 822] width 1721 height 2262
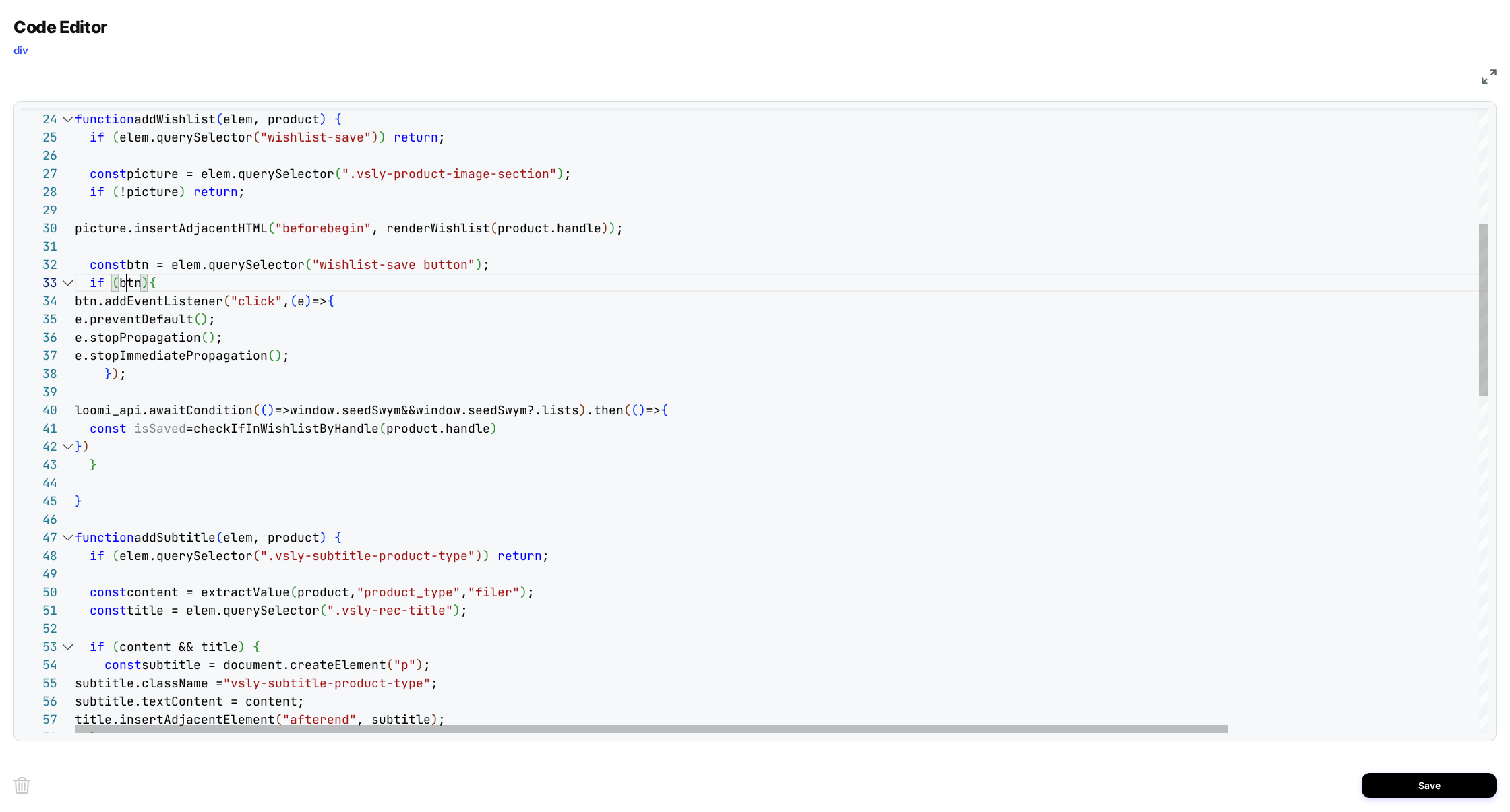
click at [123, 288] on div "} title.insertAdjacentElement ( "afterend" , subtitle ) ; subtitle.textContent …" at bounding box center [935, 822] width 1721 height 2262
click at [508, 431] on div "} title.insertAdjacentElement ( "afterend" , subtitle ) ; subtitle.textContent …" at bounding box center [935, 822] width 1721 height 2262
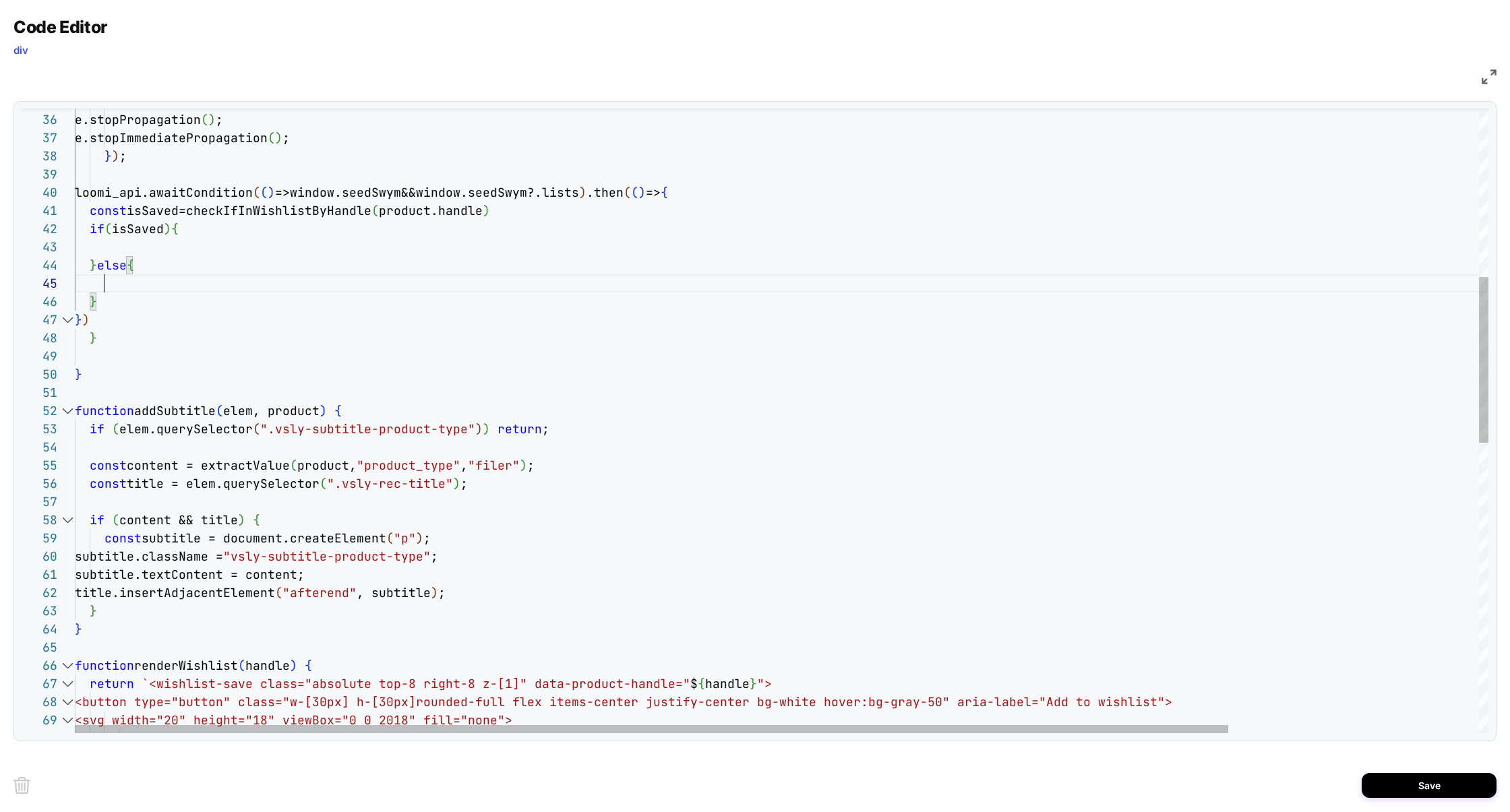
scroll to position [18, 58]
click at [132, 235] on div "if ( content && title ) { const title = elem.querySelector ( ".vsly-rec-title" …" at bounding box center [935, 650] width 1721 height 2354
click at [129, 245] on div "if ( content && title ) { const title = elem.querySelector ( ".vsly-rec-title" …" at bounding box center [935, 650] width 1721 height 2354
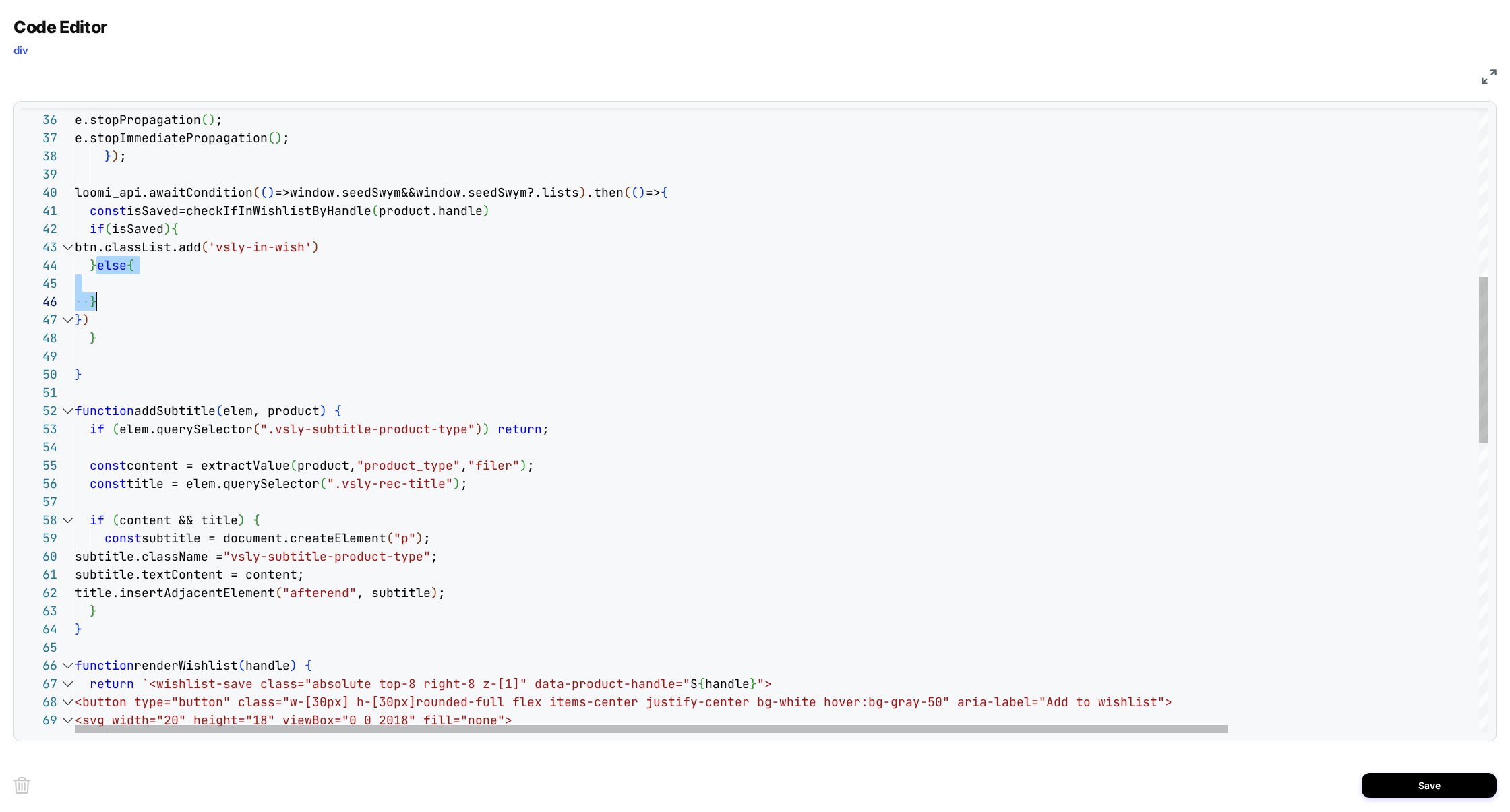
drag, startPoint x: 95, startPoint y: 268, endPoint x: 112, endPoint y: 298, distance: 34.5
click at [112, 298] on div "if ( content && title ) { const title = elem.querySelector ( ".vsly-rec-title" …" at bounding box center [935, 650] width 1721 height 2354
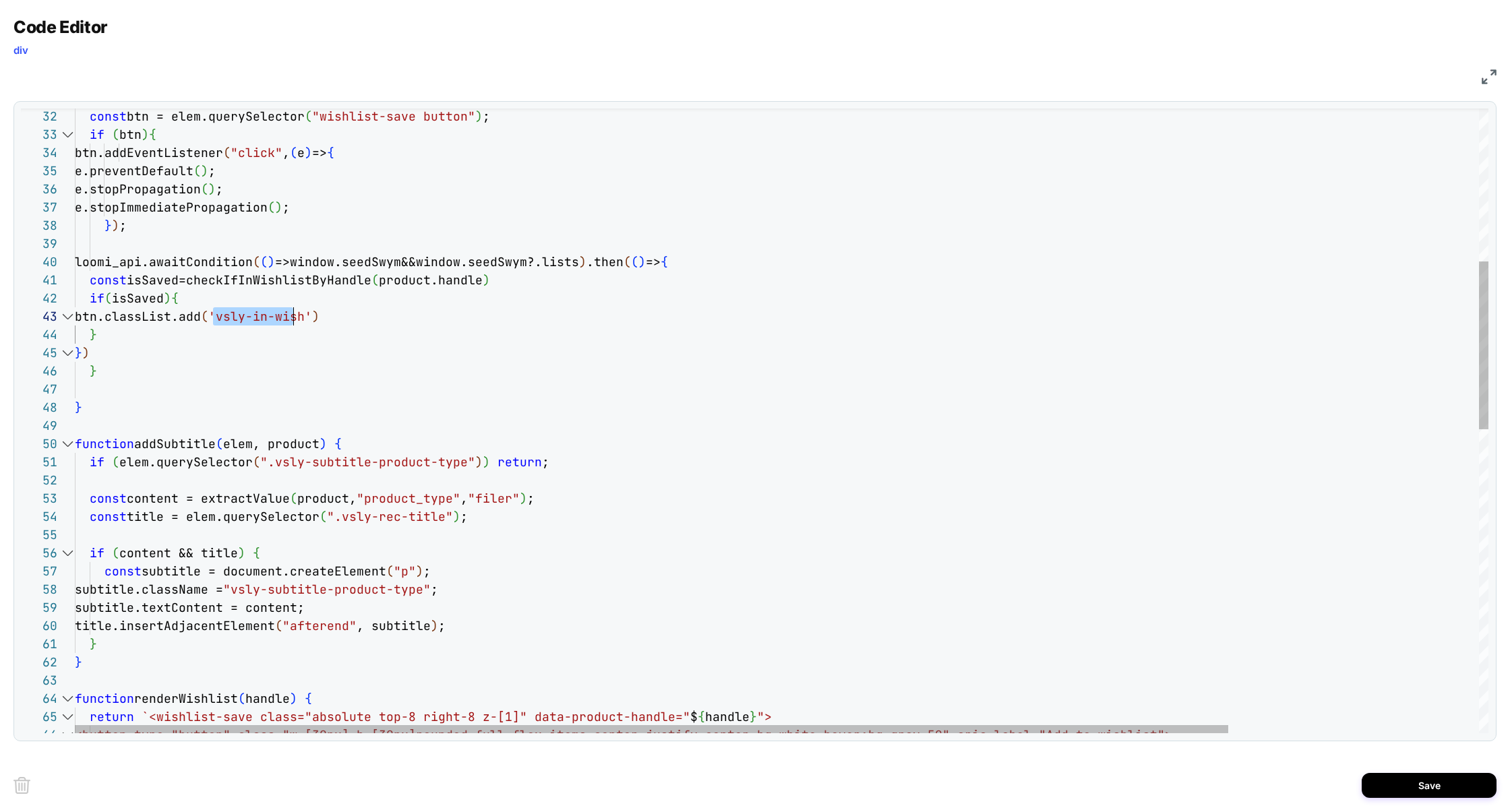
scroll to position [36, 225]
drag, startPoint x: 212, startPoint y: 320, endPoint x: 298, endPoint y: 325, distance: 86.1
click at [298, 325] on div "if ( content && title ) { const title = elem.querySelector ( ".vsly-rec-title" …" at bounding box center [935, 701] width 1721 height 2317
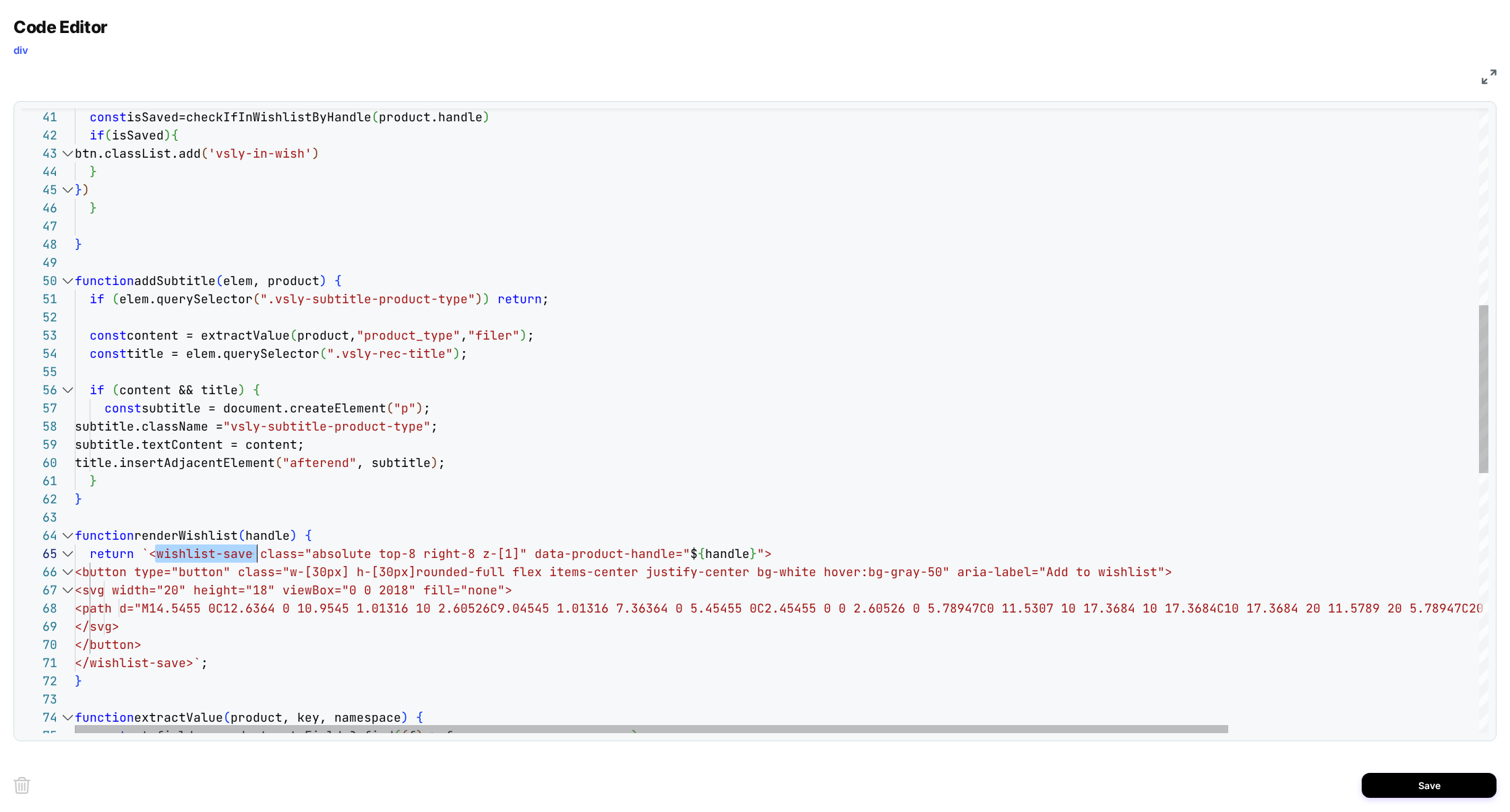
scroll to position [73, 174]
drag, startPoint x: 156, startPoint y: 555, endPoint x: 249, endPoint y: 555, distance: 93.0
click at [249, 555] on div "if ( content && title ) { const title = elem.querySelector ( ".vsly-rec-title" …" at bounding box center [935, 538] width 1721 height 2317
click at [145, 571] on div "if ( content && title ) { const title = elem.querySelector ( ".vsly-rec-title" …" at bounding box center [935, 538] width 1721 height 2317
click at [144, 571] on div "if ( content && title ) { const title = elem.querySelector ( ".vsly-rec-title" …" at bounding box center [935, 538] width 1721 height 2317
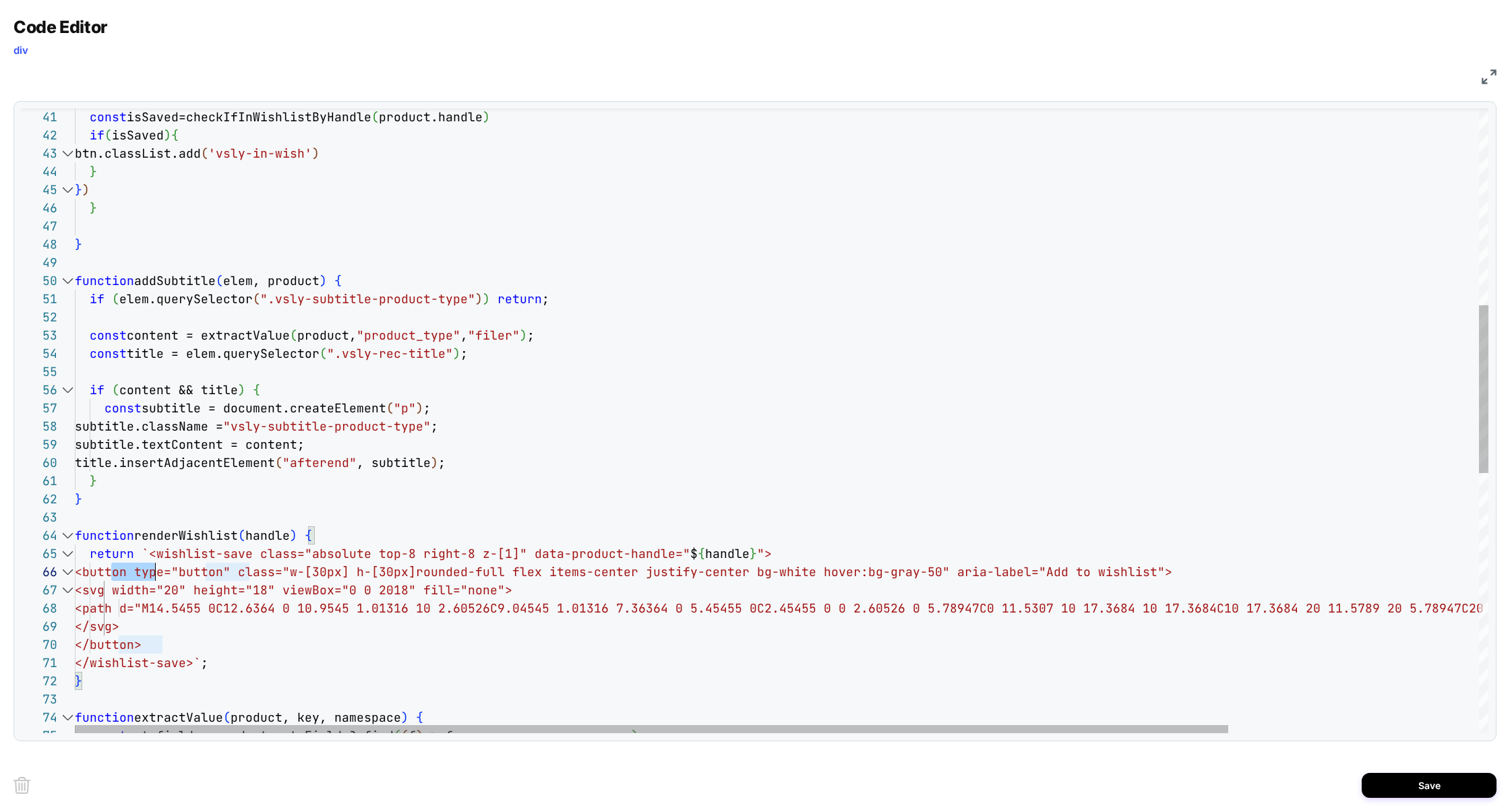
scroll to position [91, 80]
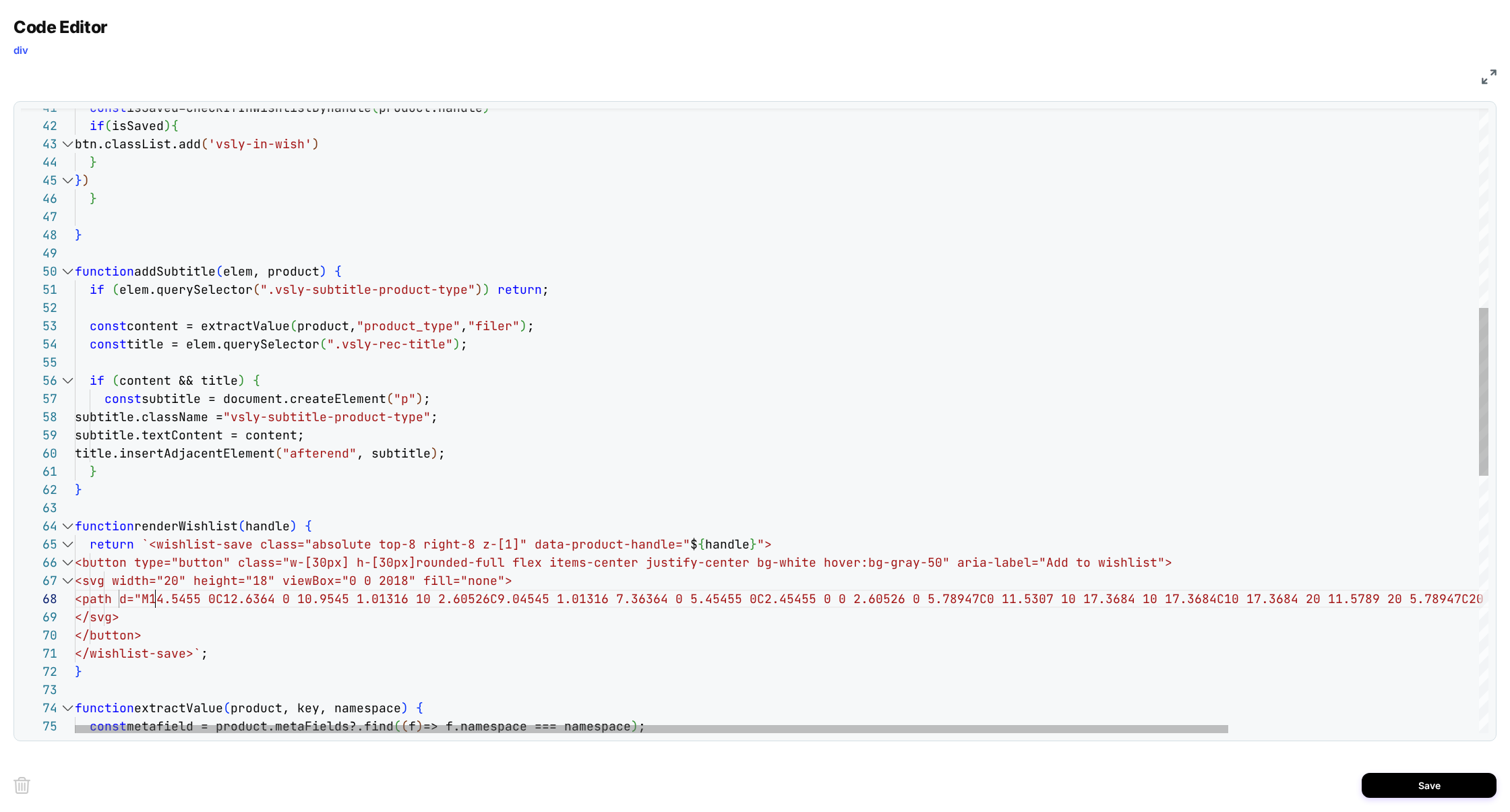
click at [157, 604] on div "if ( content && title ) { const title = elem.querySelector ( ".vsly-rec-title" …" at bounding box center [935, 529] width 1721 height 2317
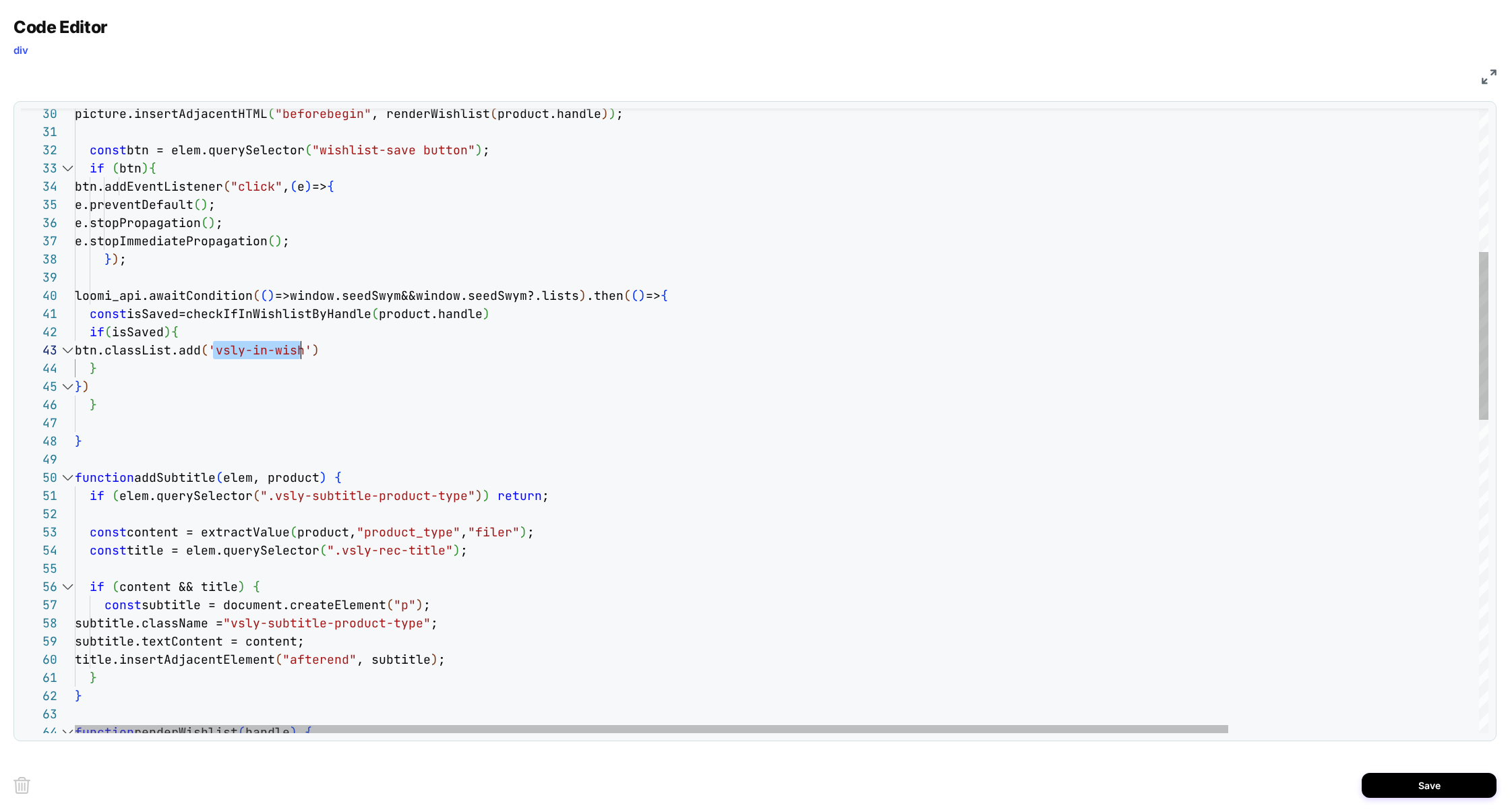
scroll to position [36, 225]
drag, startPoint x: 215, startPoint y: 350, endPoint x: 298, endPoint y: 352, distance: 83.0
click at [298, 352] on div "if ( content && title ) { const title = elem.querySelector ( ".vsly-rec-title" …" at bounding box center [935, 735] width 1721 height 2317
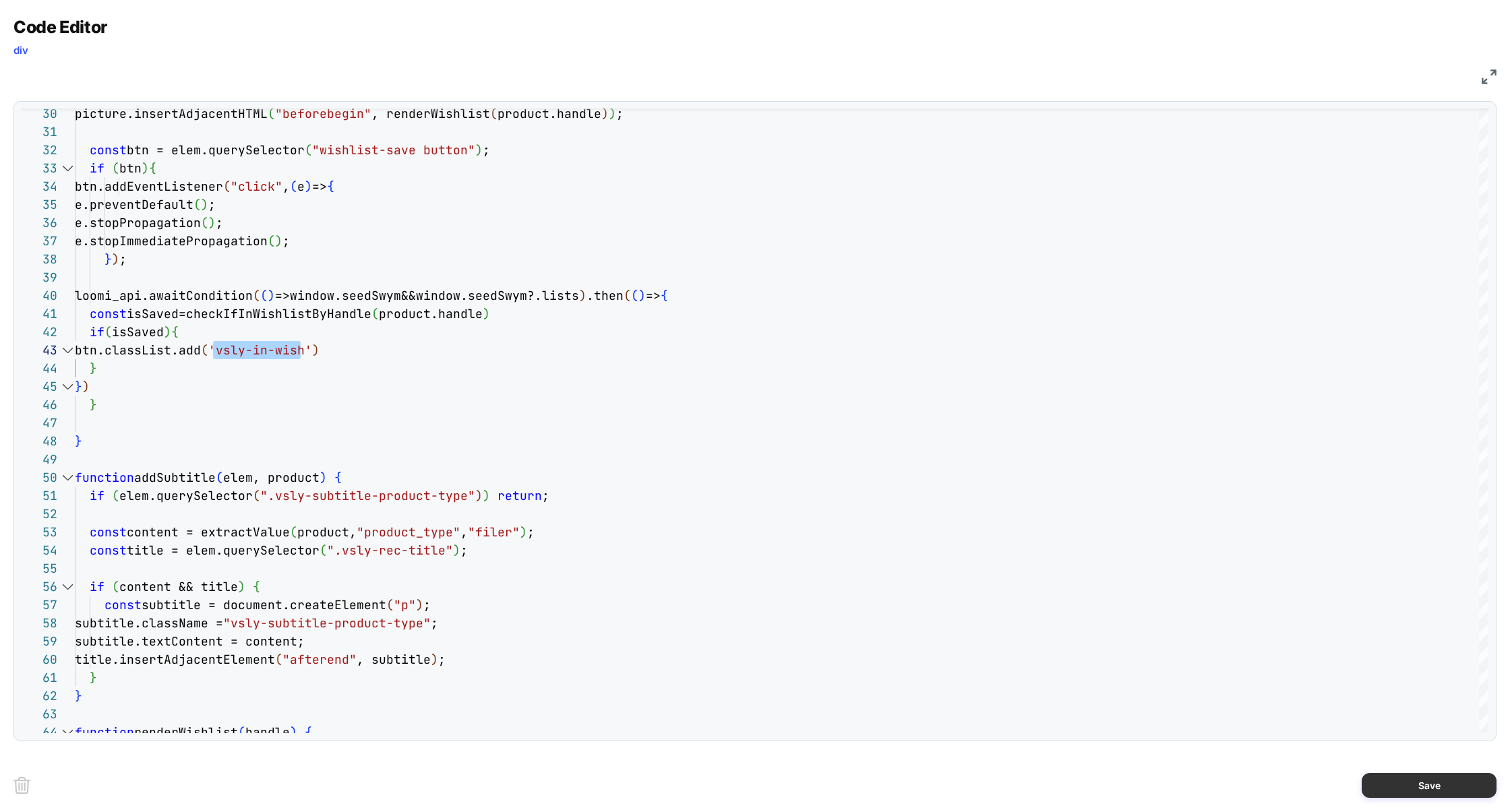
type textarea "**********"
click at [1426, 785] on button "Save" at bounding box center [1429, 785] width 135 height 25
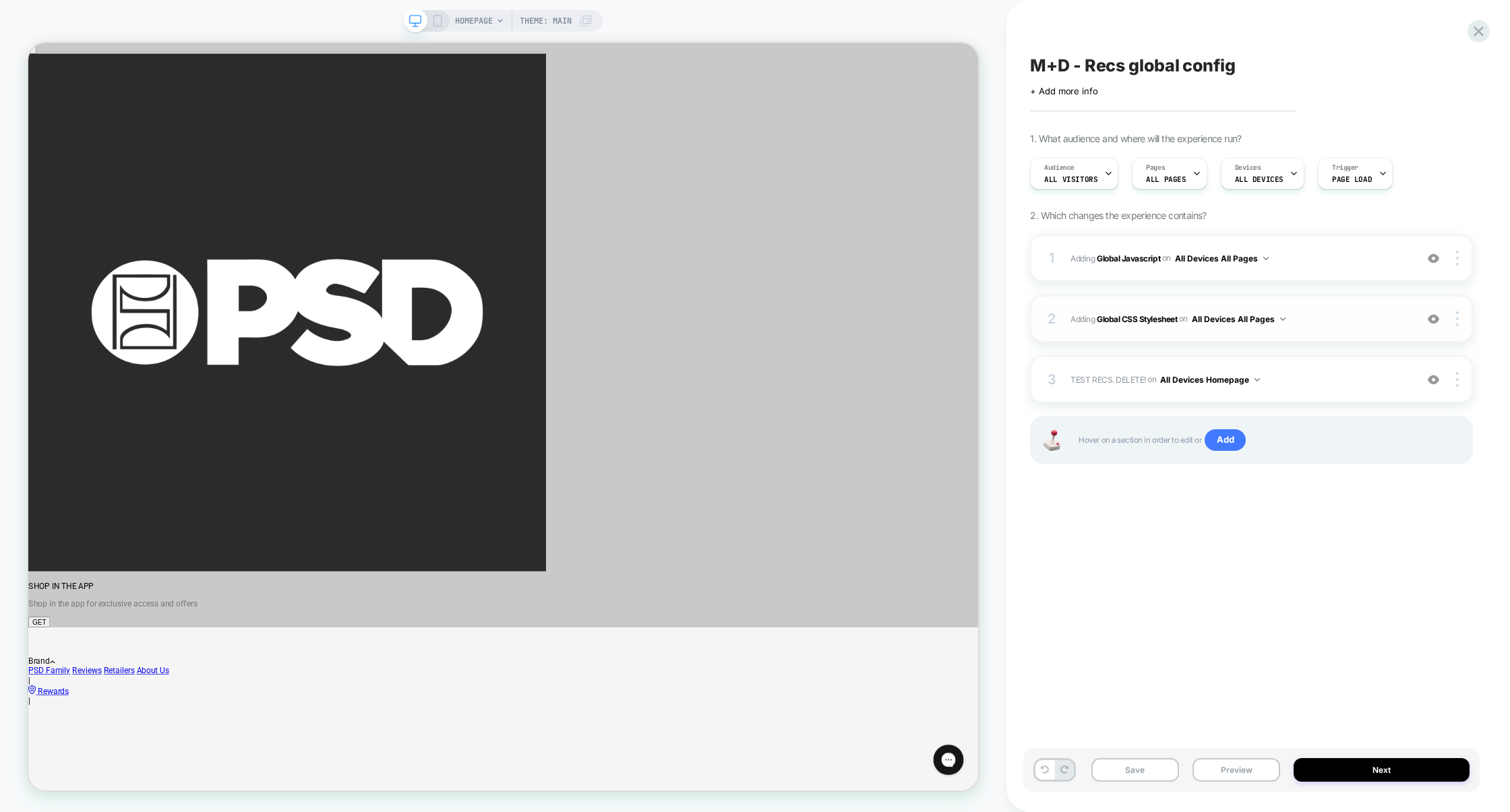
click at [1309, 330] on div "2 Adding Global CSS Stylesheet on All Devices All Pages Add Before Add After Ta…" at bounding box center [1252, 318] width 443 height 47
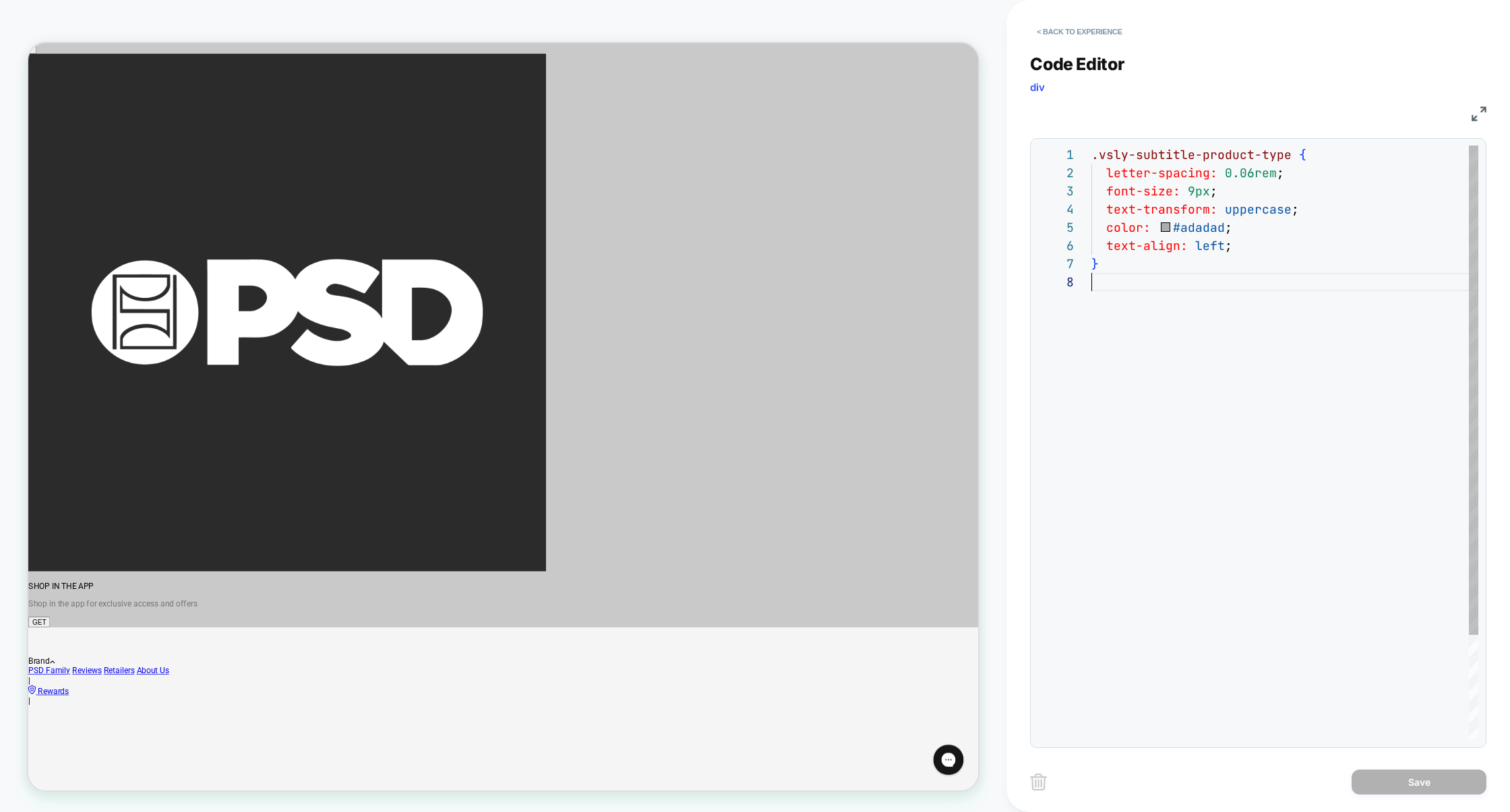
click at [1203, 309] on div ".vsly-subtitle-product-type { letter-spacing: 0.06rem ; font-size: 9px ; text-t…" at bounding box center [1285, 507] width 387 height 722
type textarea "**********"
drag, startPoint x: 1215, startPoint y: 317, endPoint x: 1105, endPoint y: 322, distance: 110.1
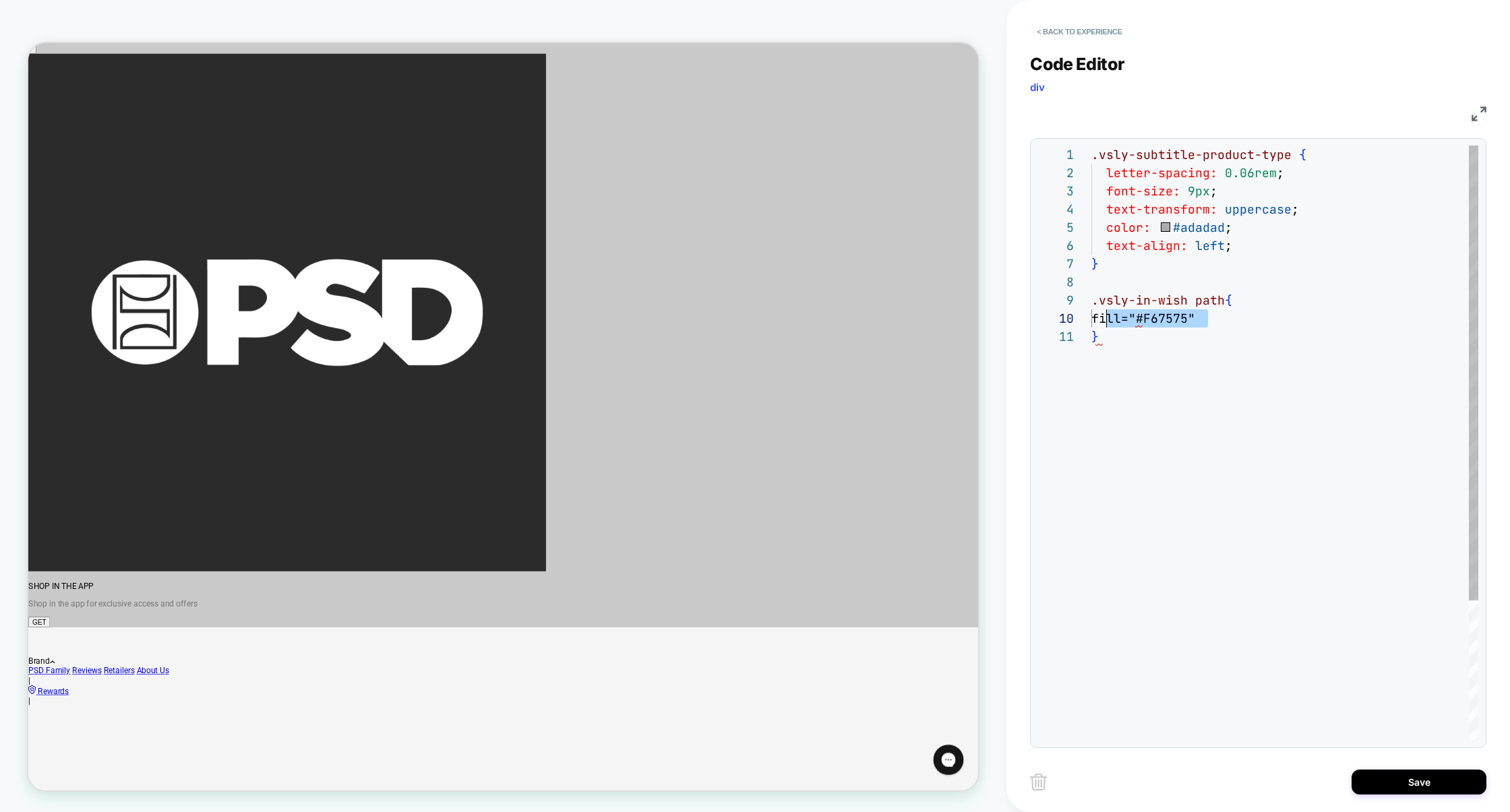
click at [1105, 322] on div ".vsly-subtitle-product-type { letter-spacing: 0.06rem ; font-size: 9px ; text-t…" at bounding box center [1285, 534] width 387 height 777
drag, startPoint x: 1140, startPoint y: 366, endPoint x: 1082, endPoint y: 300, distance: 87.9
click at [1081, 300] on div "**********" at bounding box center [1258, 443] width 441 height 595
click at [1169, 343] on div ".vsly-subtitle-product-type { letter-spacing: 0.06rem ; font-size: 9px ; text-t…" at bounding box center [1285, 534] width 387 height 777
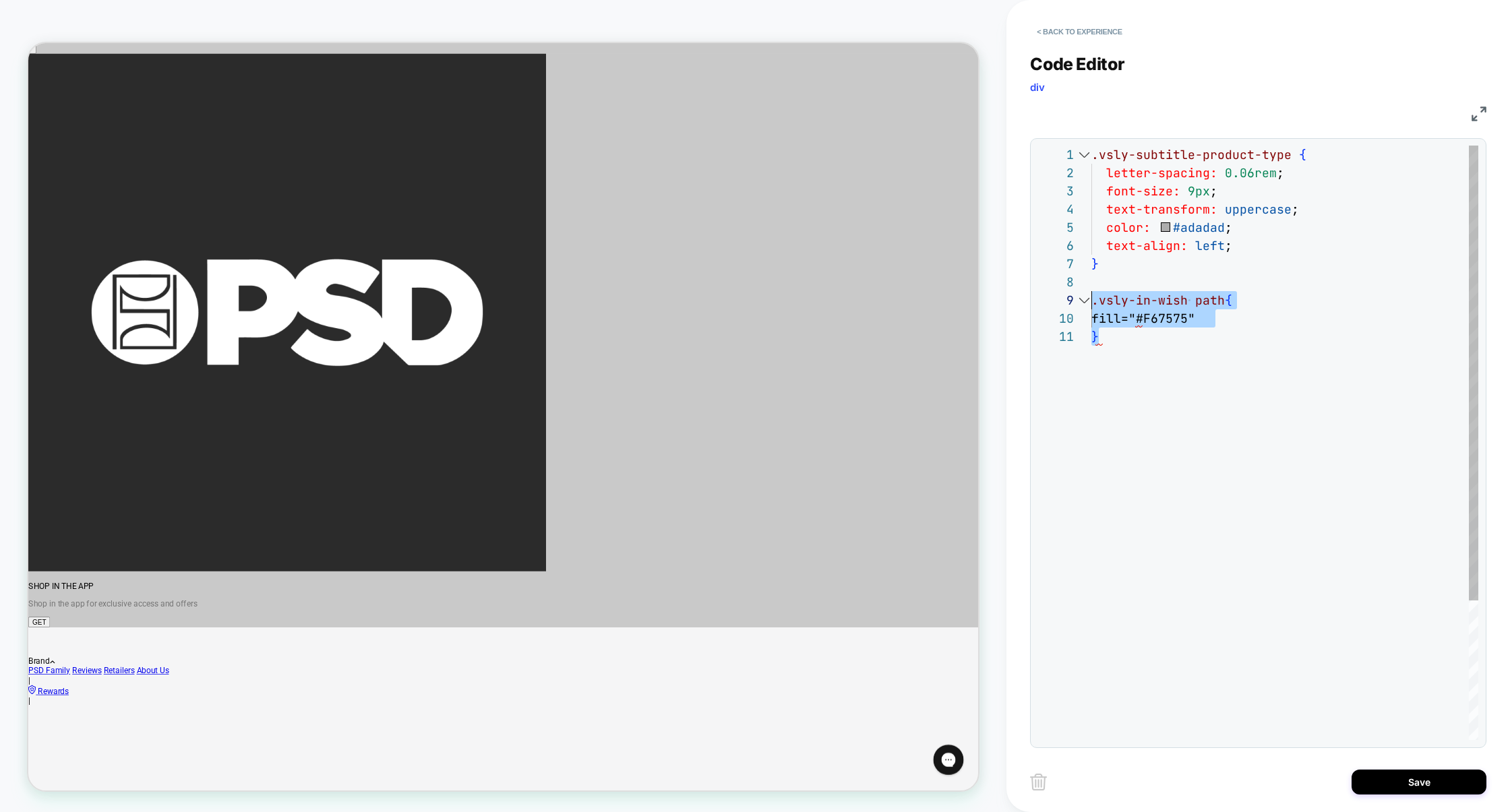
drag, startPoint x: 1148, startPoint y: 343, endPoint x: 1089, endPoint y: 306, distance: 69.6
click at [1092, 307] on div ".vsly-subtitle-product-type { letter-spacing: 0.06rem ; font-size: 9px ; text-t…" at bounding box center [1285, 534] width 387 height 777
type textarea "*"
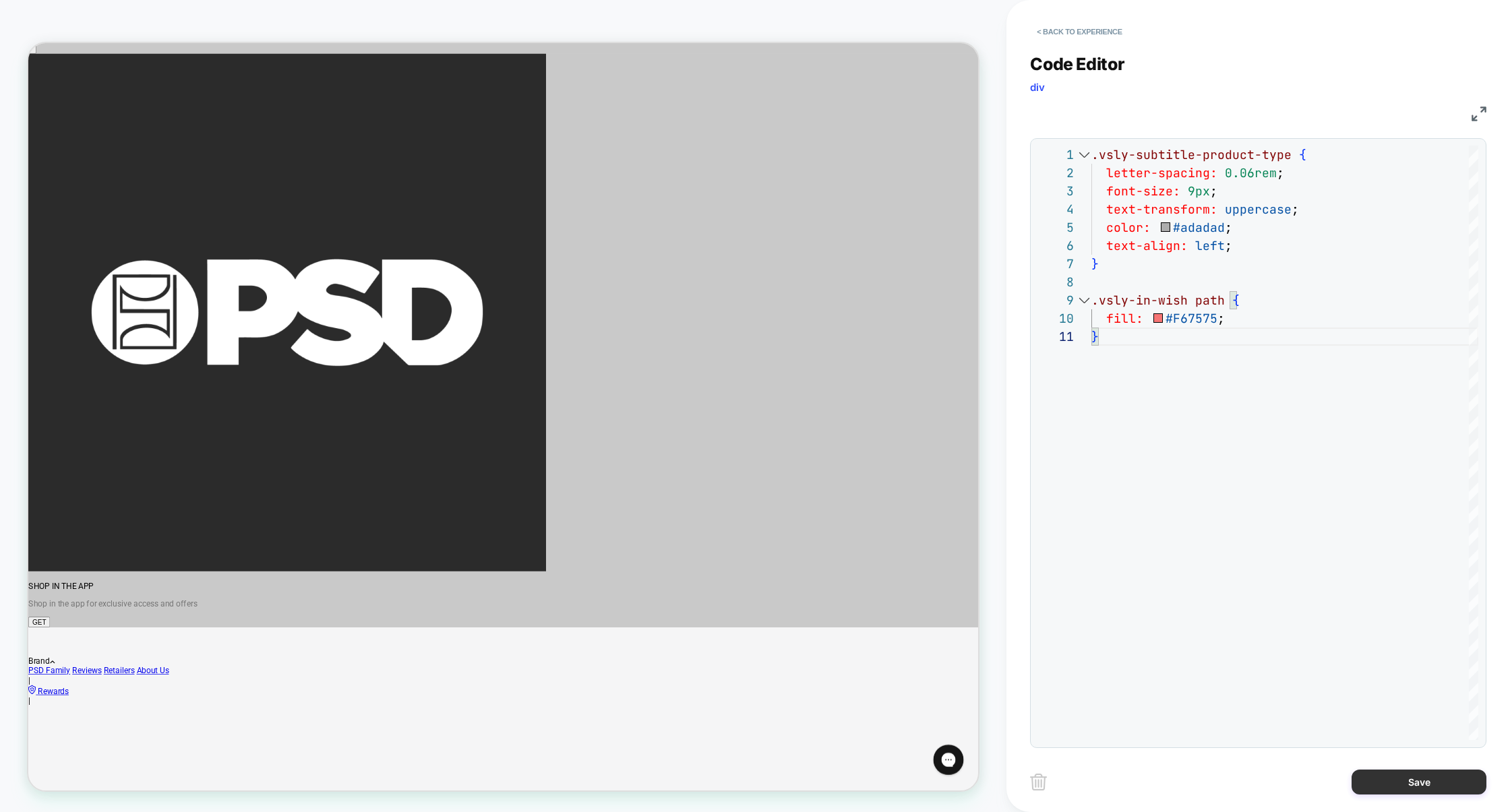
click at [1402, 772] on button "Save" at bounding box center [1419, 782] width 135 height 25
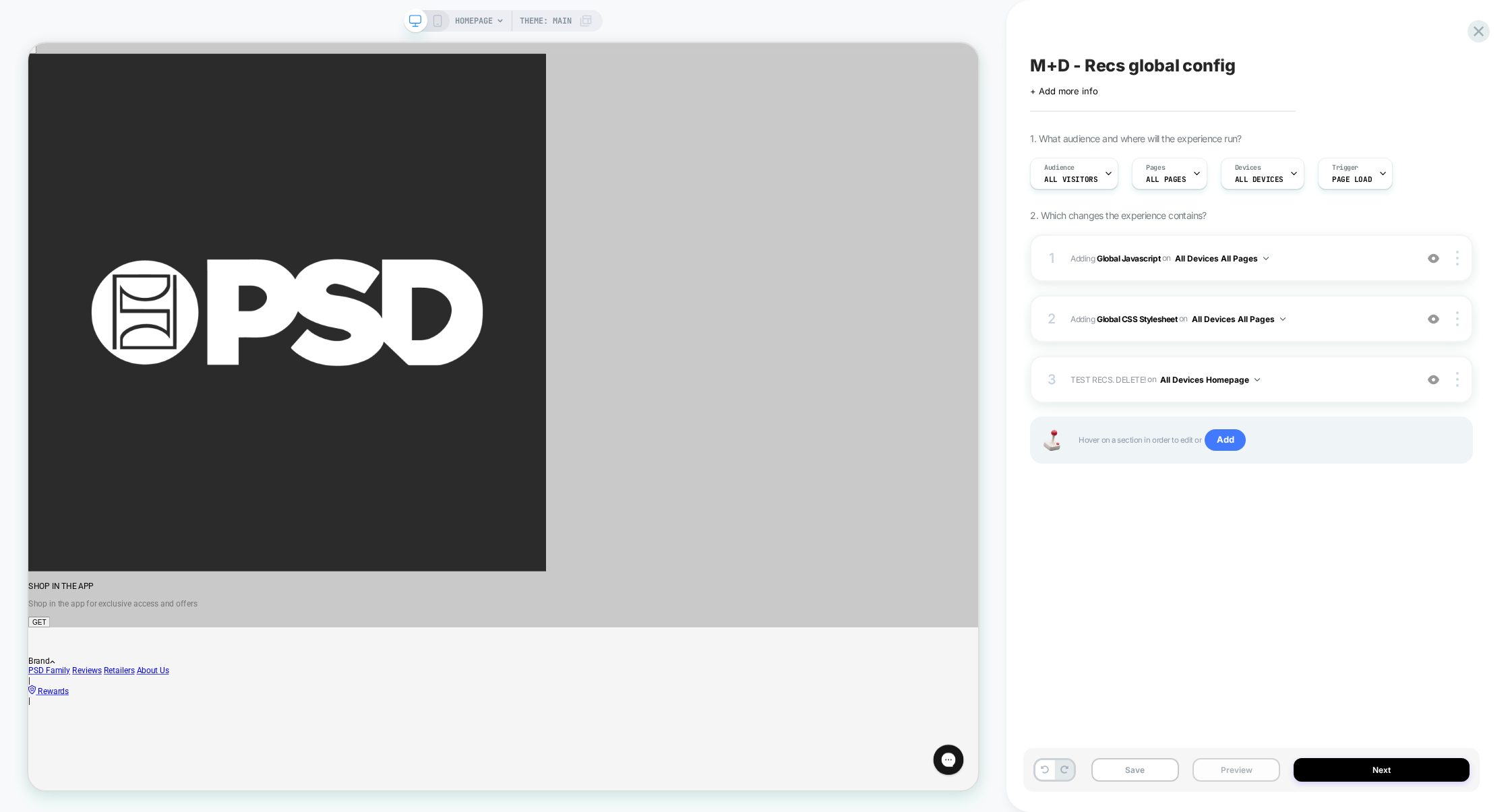
click at [1236, 771] on button "Preview" at bounding box center [1236, 770] width 88 height 24
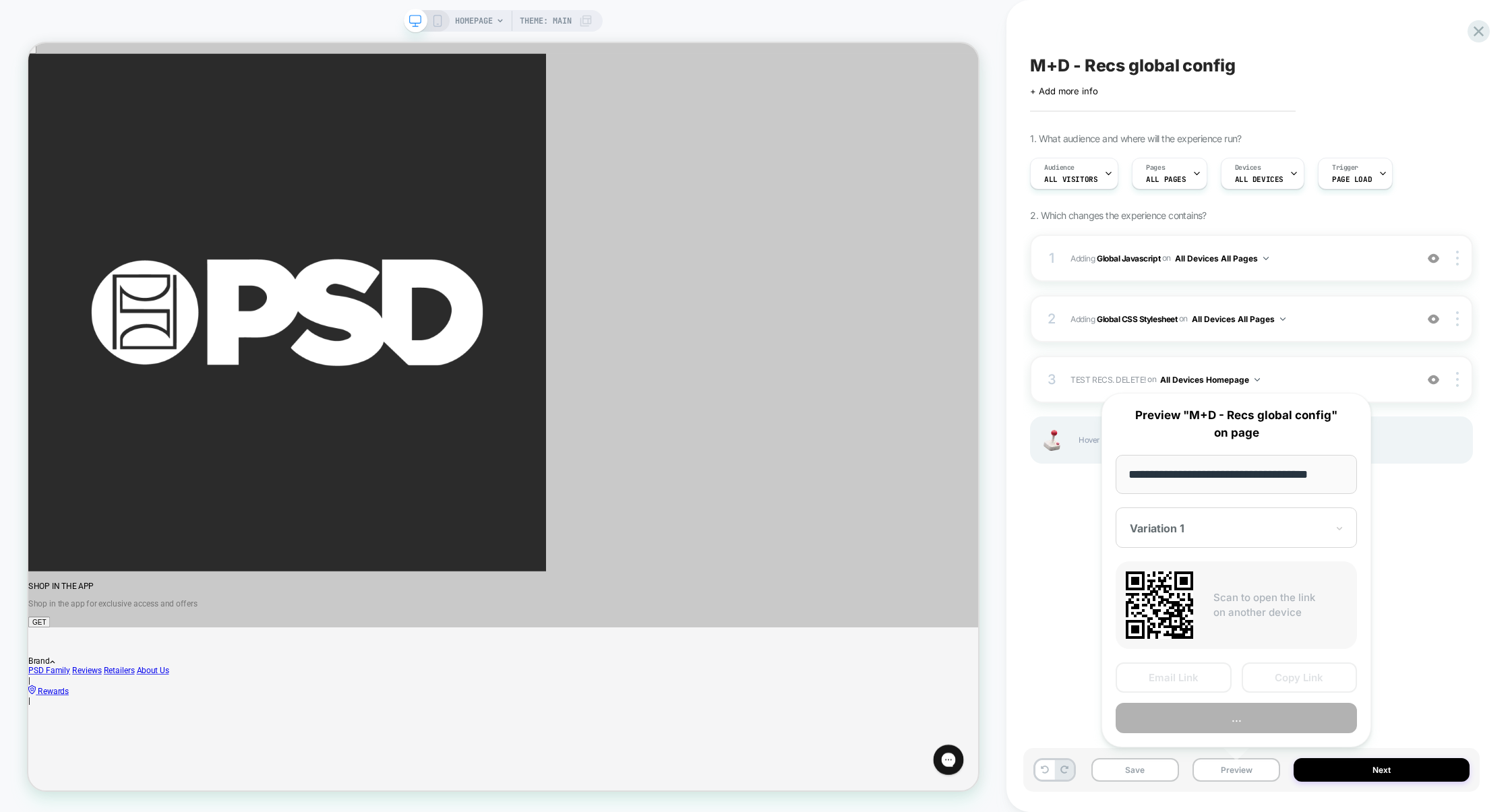
scroll to position [0, 12]
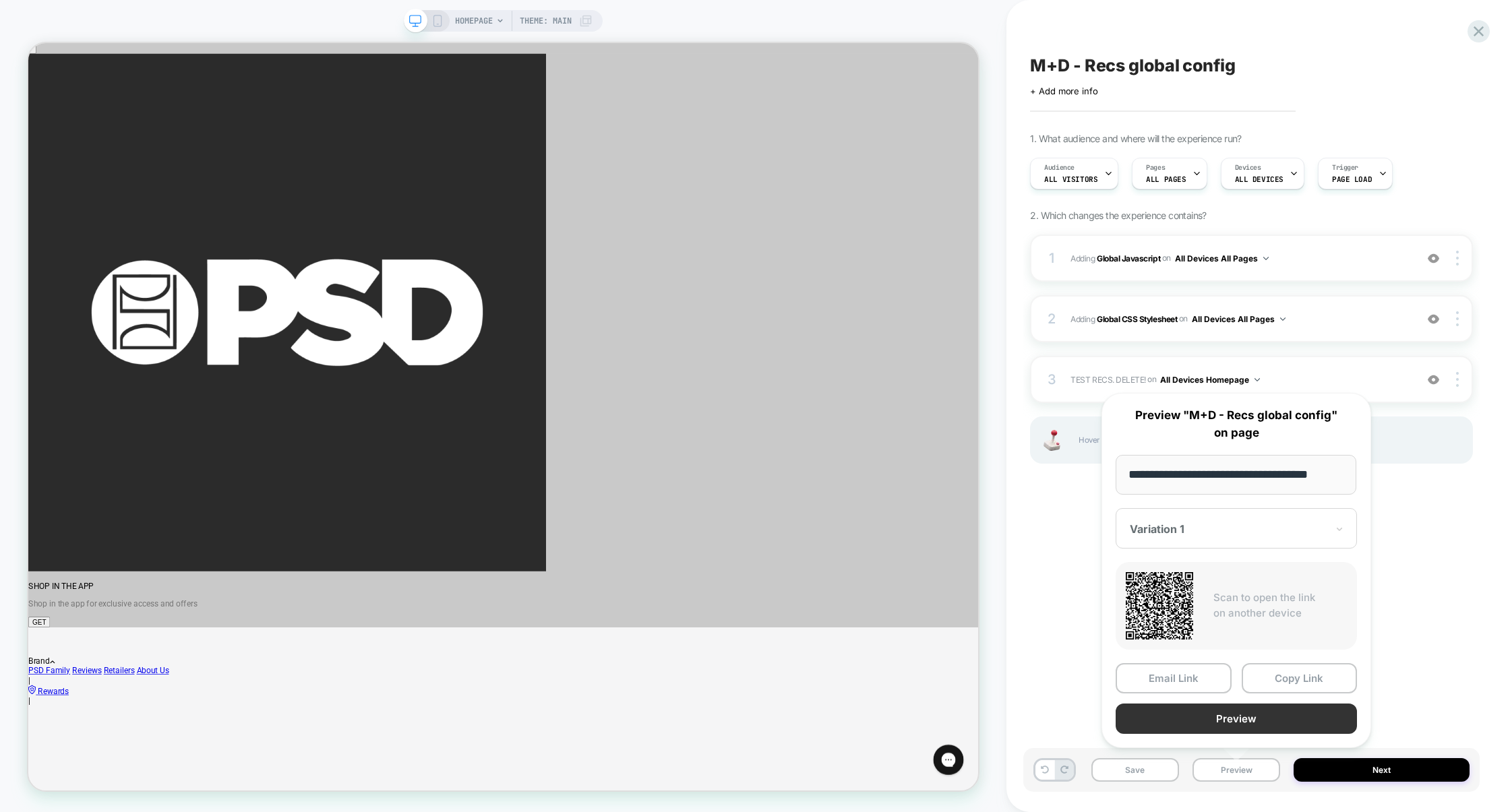
click at [1257, 714] on button "Preview" at bounding box center [1236, 719] width 241 height 31
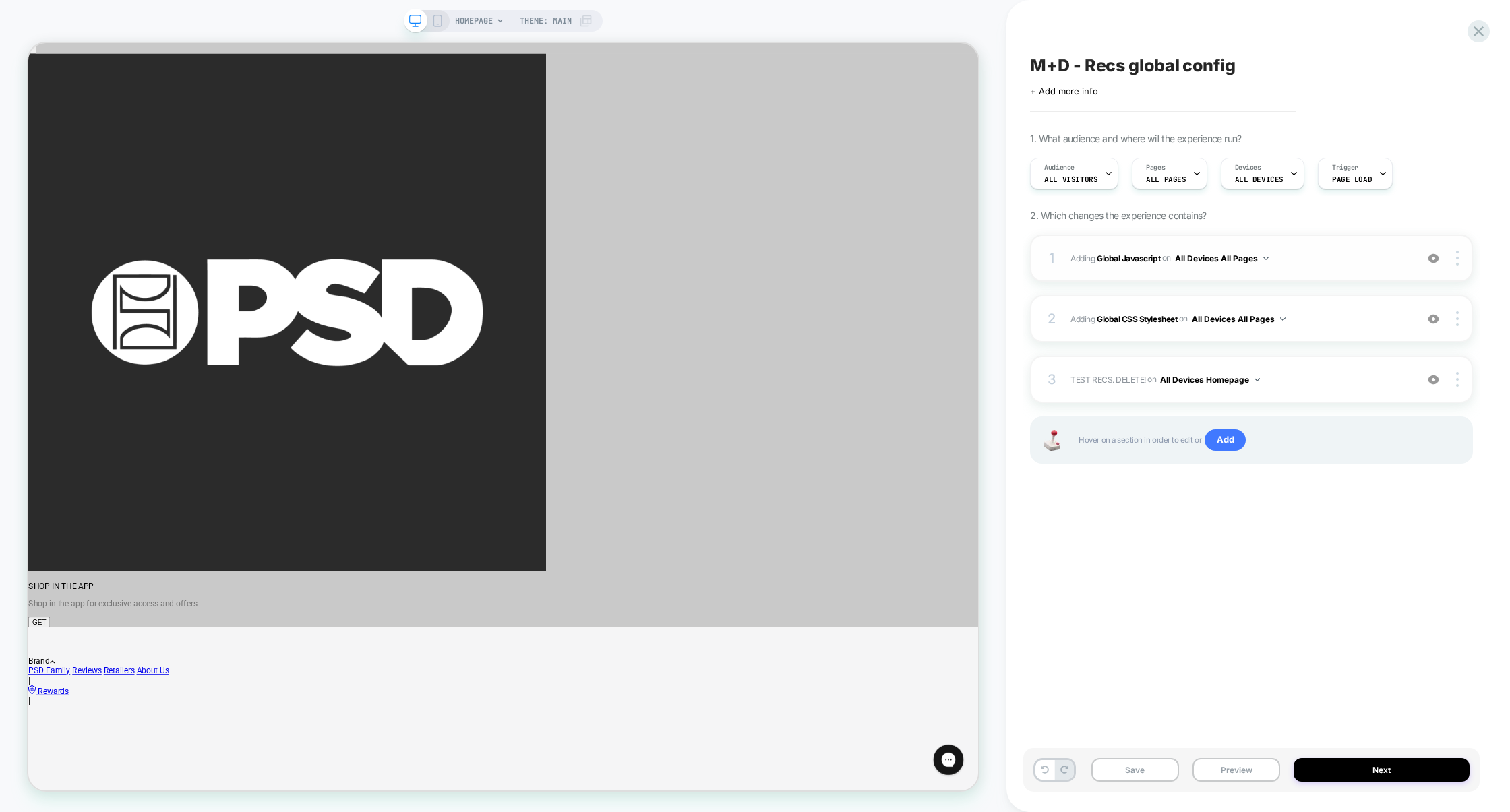
click at [1341, 264] on span "Adding Global Javascript on All Devices All Pages" at bounding box center [1239, 258] width 339 height 17
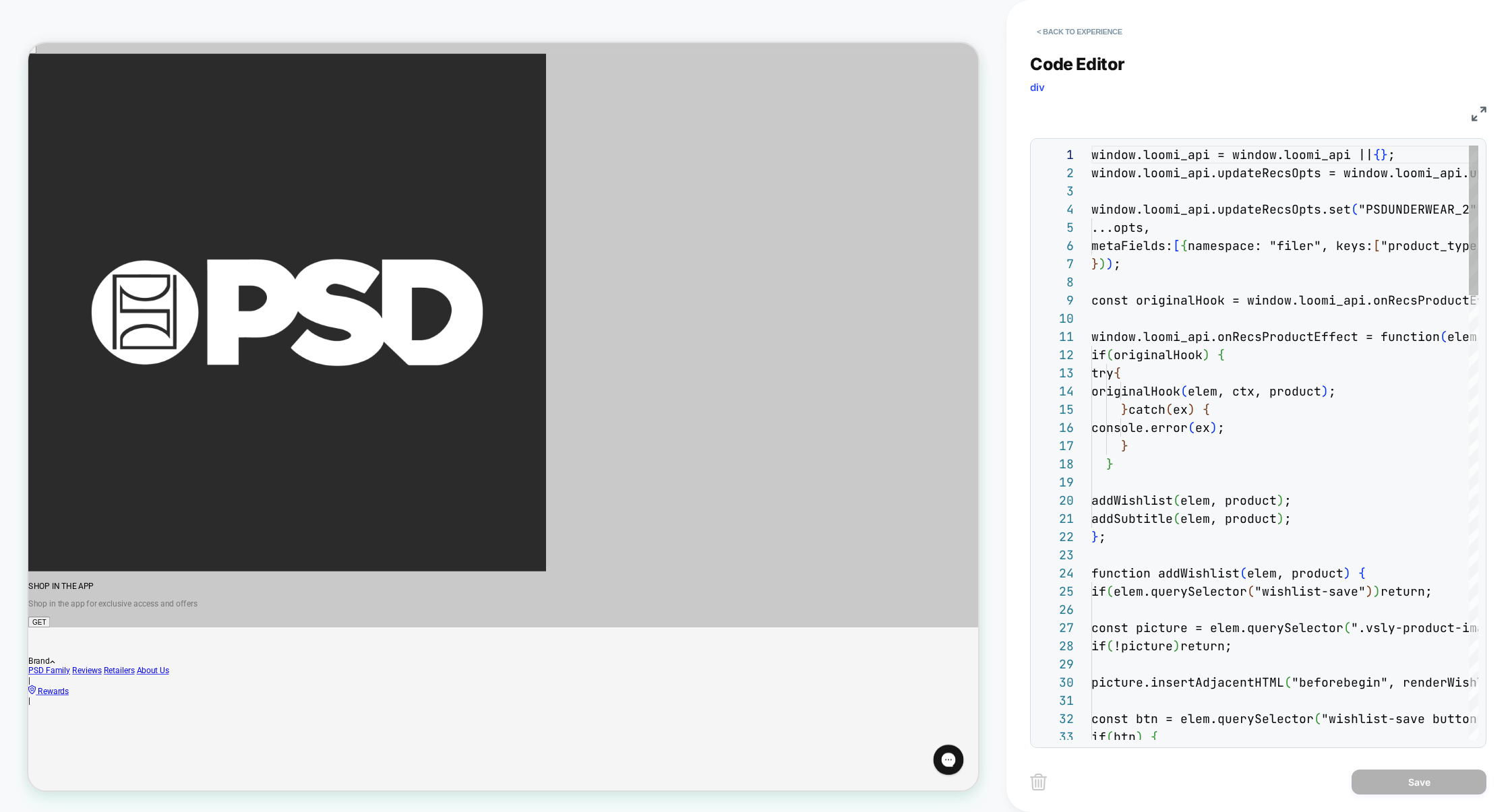
scroll to position [182, 0]
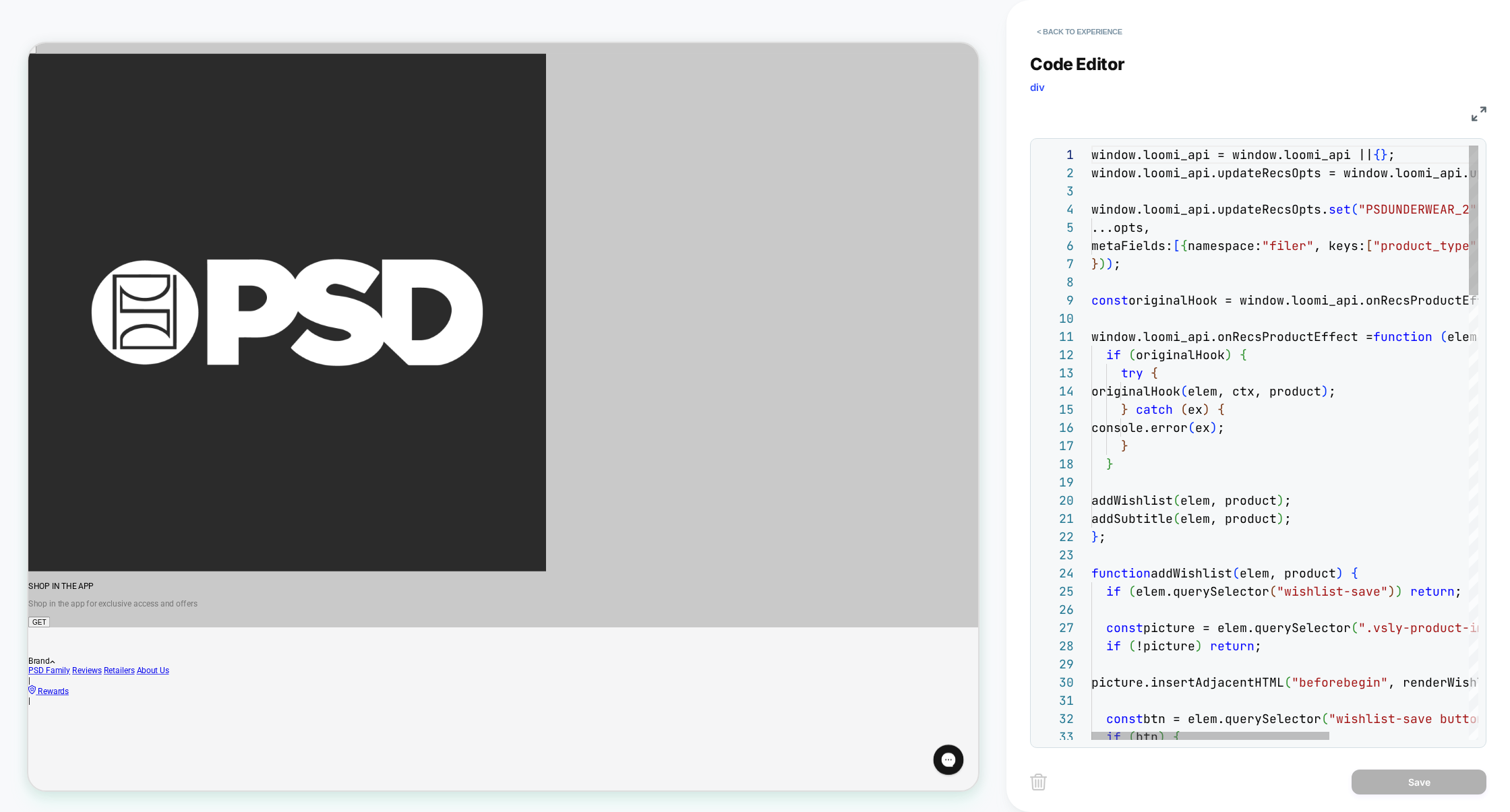
click at [1480, 114] on img at bounding box center [1479, 114] width 15 height 15
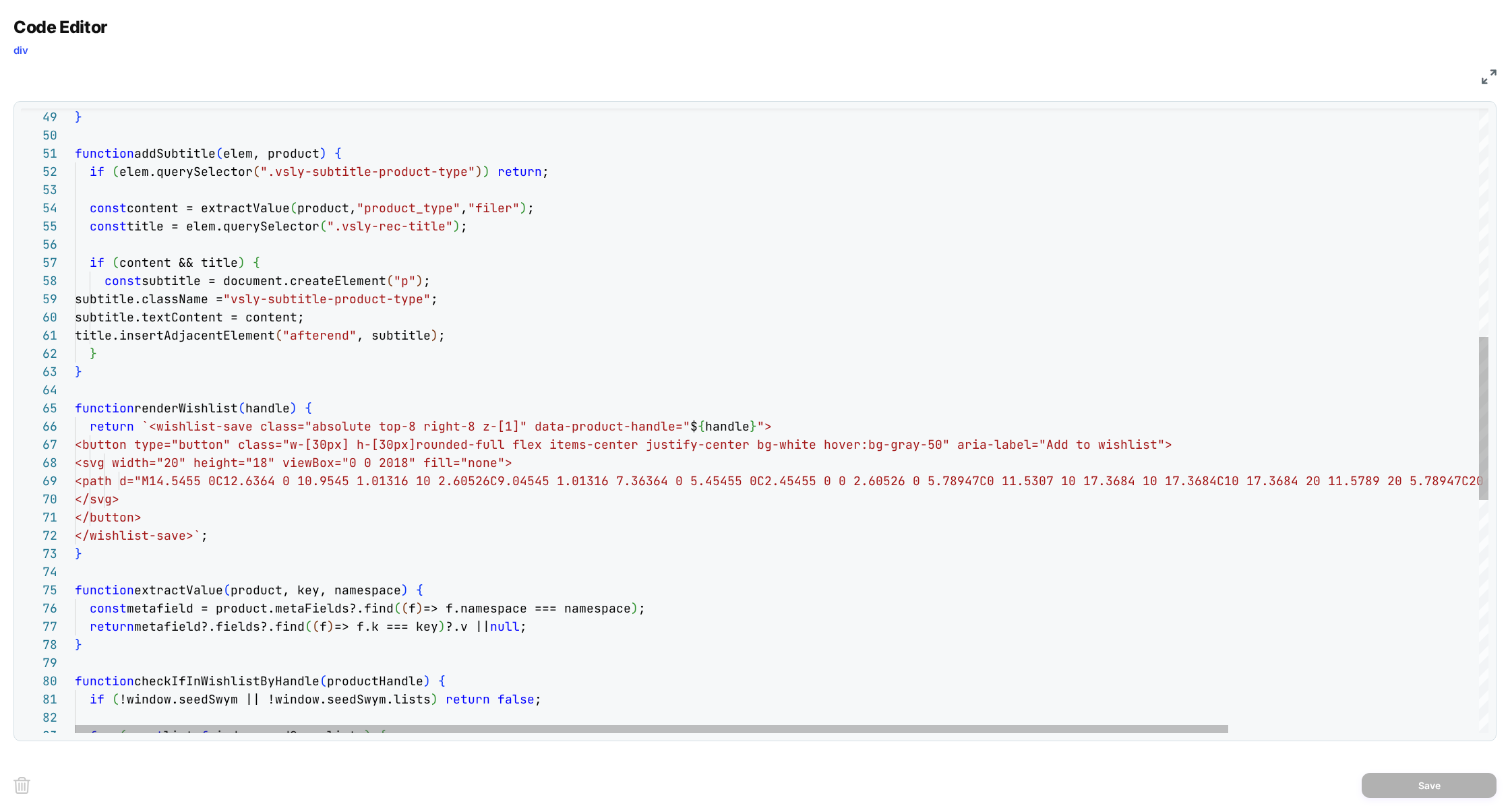
click at [201, 409] on div "} function addSubtitle ( elem, product ) { if ( elem.querySelector ( ".vsly-sub…" at bounding box center [935, 429] width 1721 height 2390
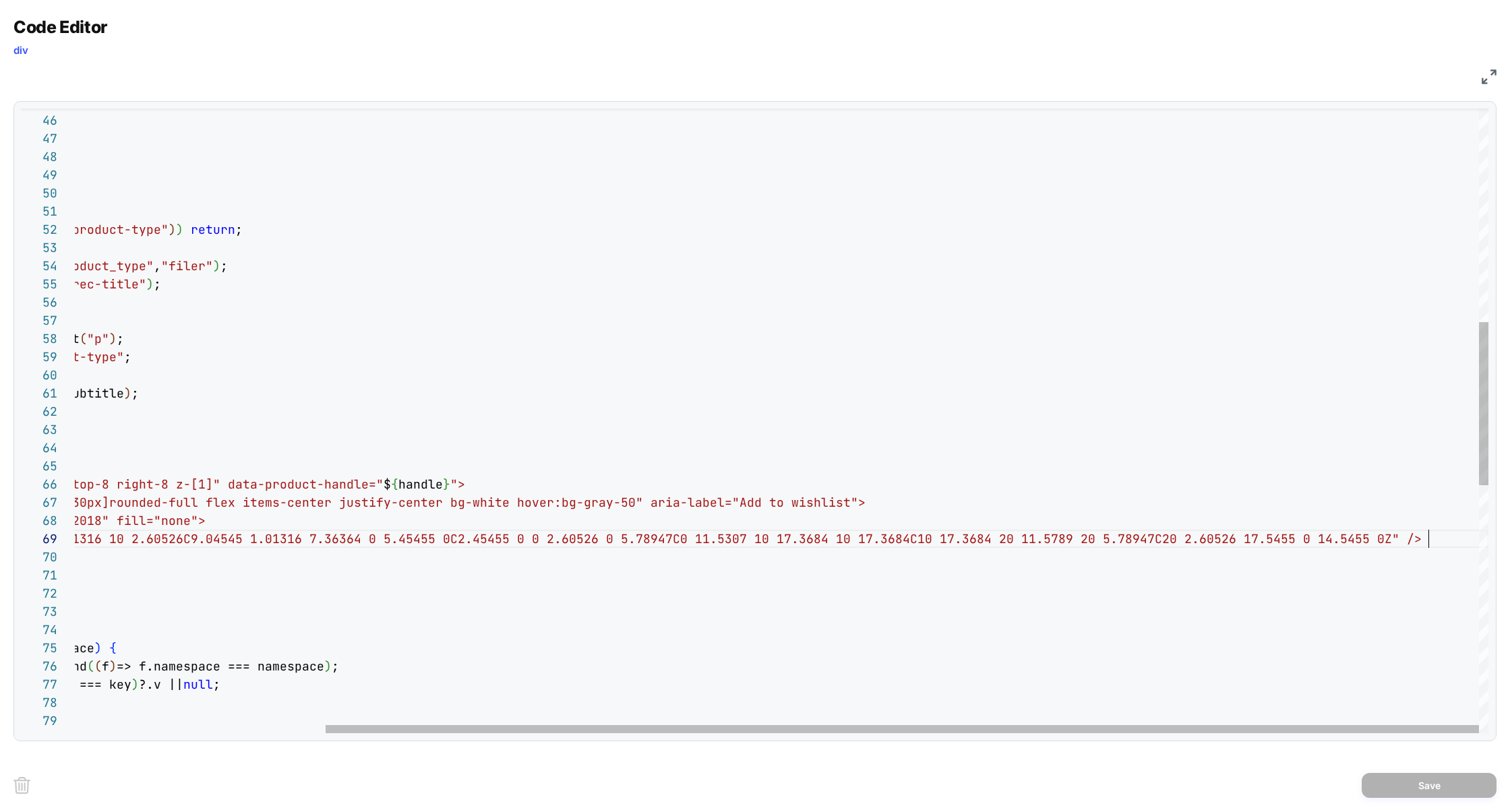
scroll to position [54, 1660]
click at [1432, 538] on div "} function addSubtitle ( elem, product ) { if ( elem.querySelector ( ".vsly-sub…" at bounding box center [628, 487] width 1721 height 2390
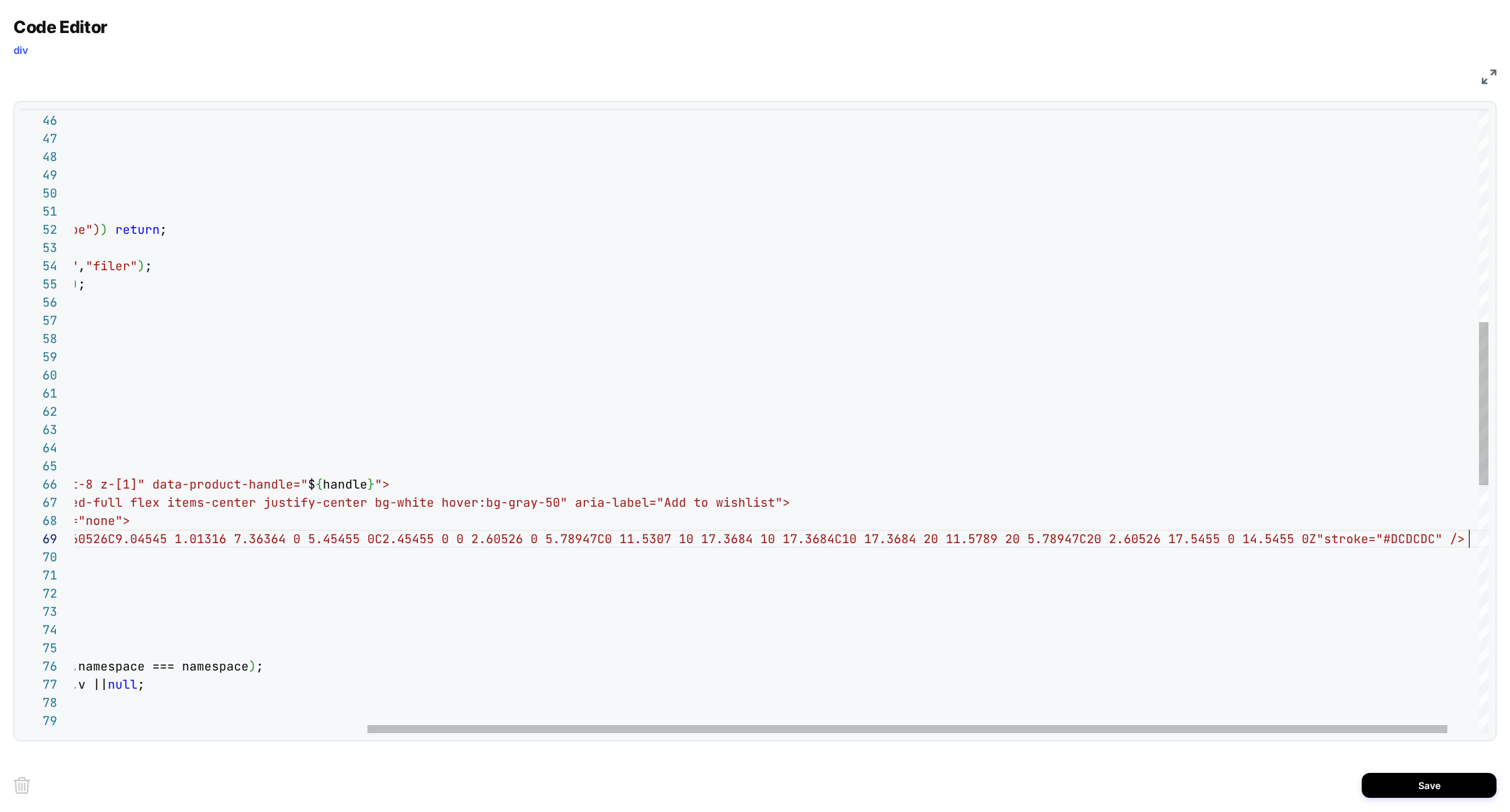
scroll to position [54, 1776]
click at [1353, 541] on div "} function addSubtitle ( elem, product ) { if ( elem.querySelector ( ".vsly-sub…" at bounding box center [611, 487] width 1837 height 2390
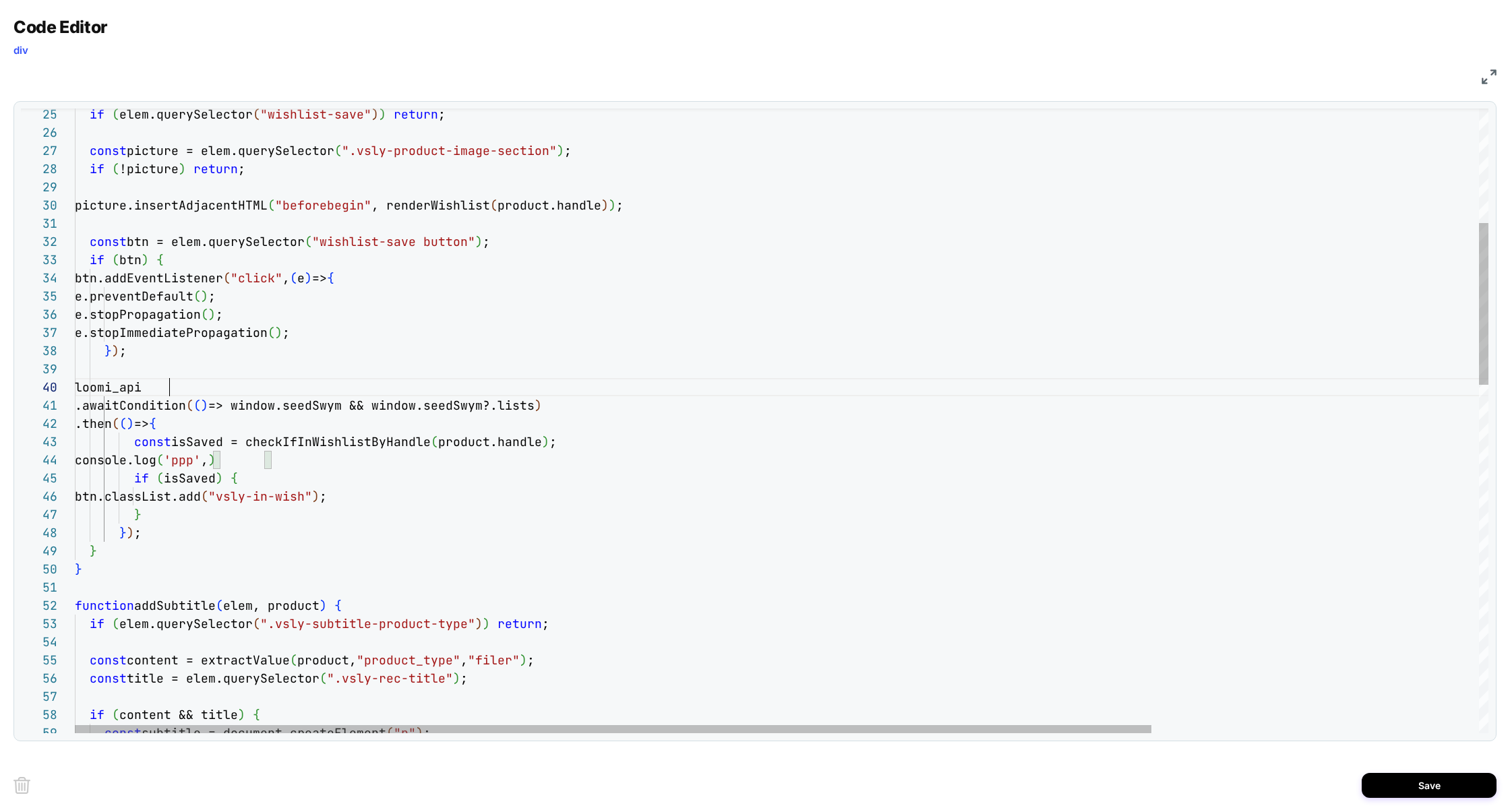
drag, startPoint x: 419, startPoint y: 407, endPoint x: 576, endPoint y: 407, distance: 157.0
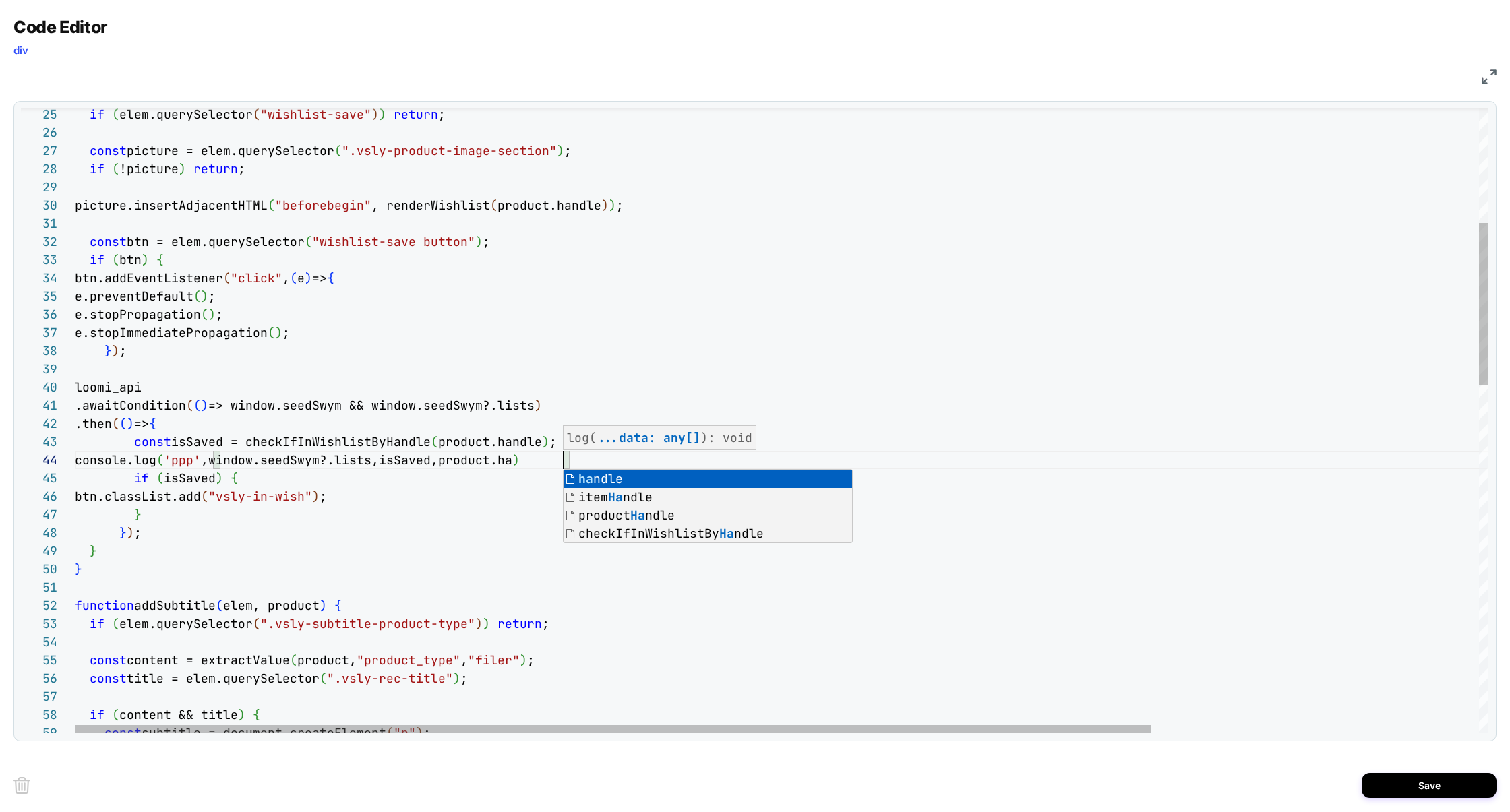
scroll to position [54, 517]
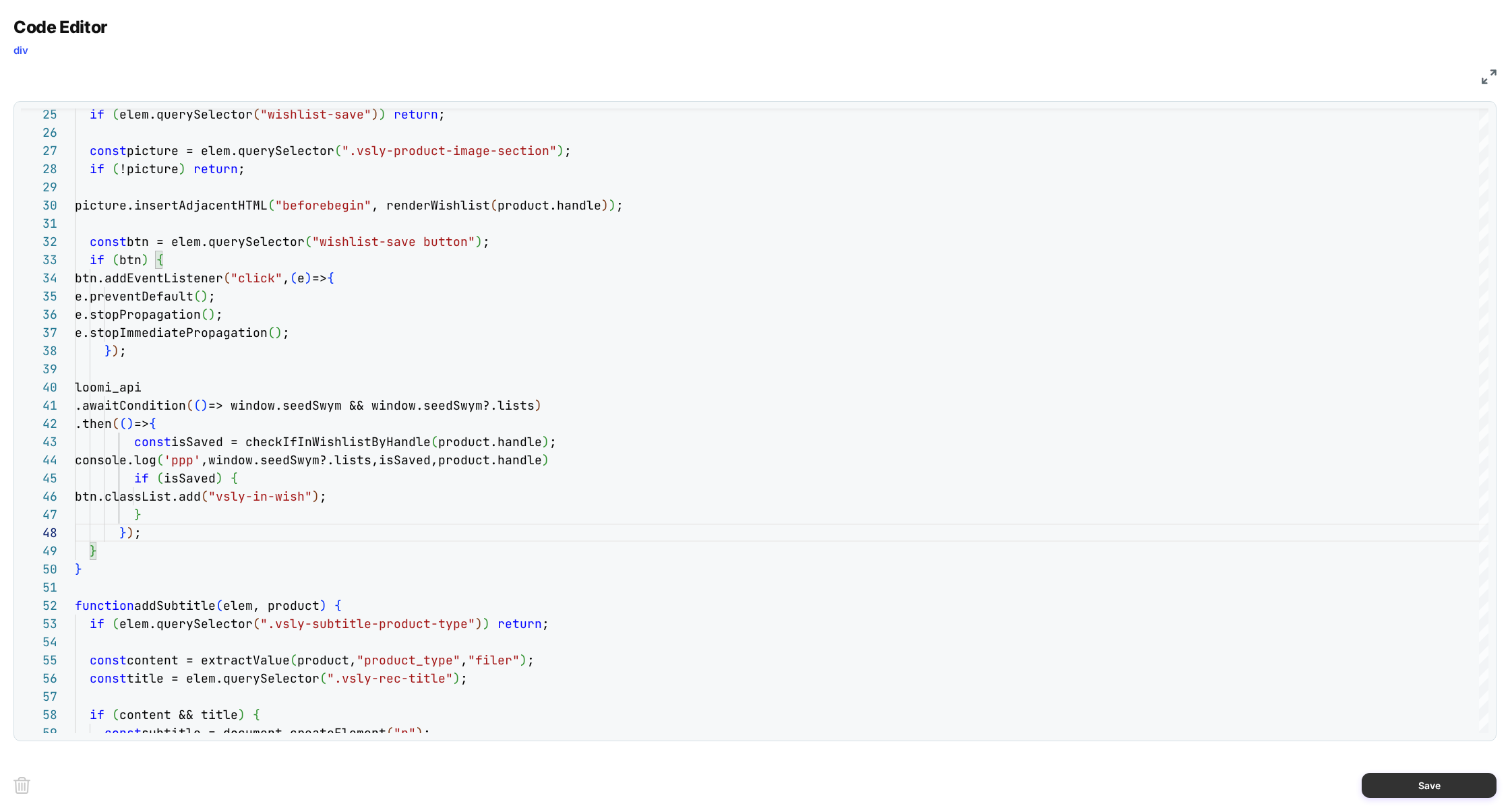
type textarea "**********"
click at [1422, 784] on button "Save" at bounding box center [1429, 785] width 135 height 25
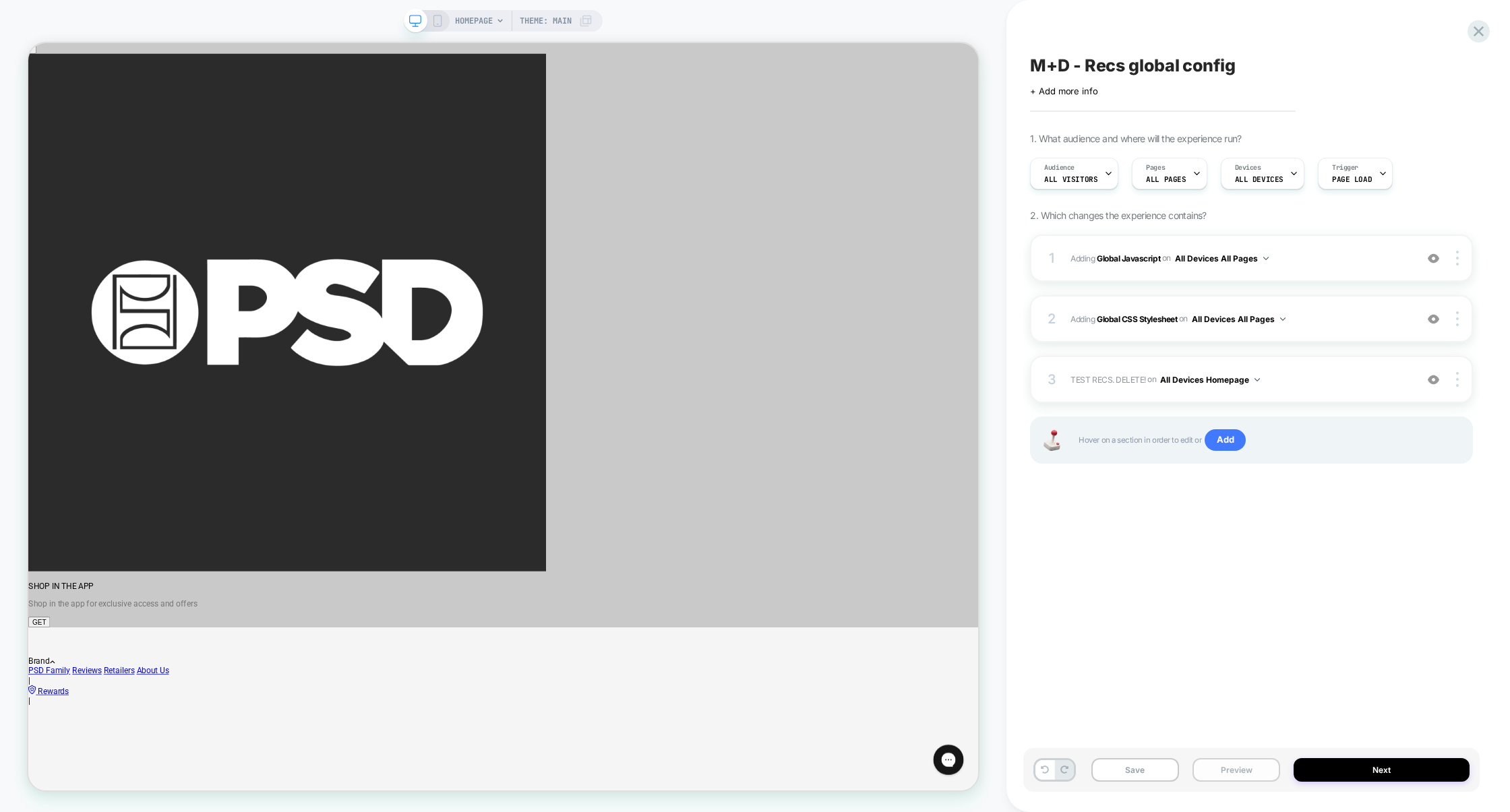
click at [1238, 764] on button "Preview" at bounding box center [1236, 770] width 88 height 24
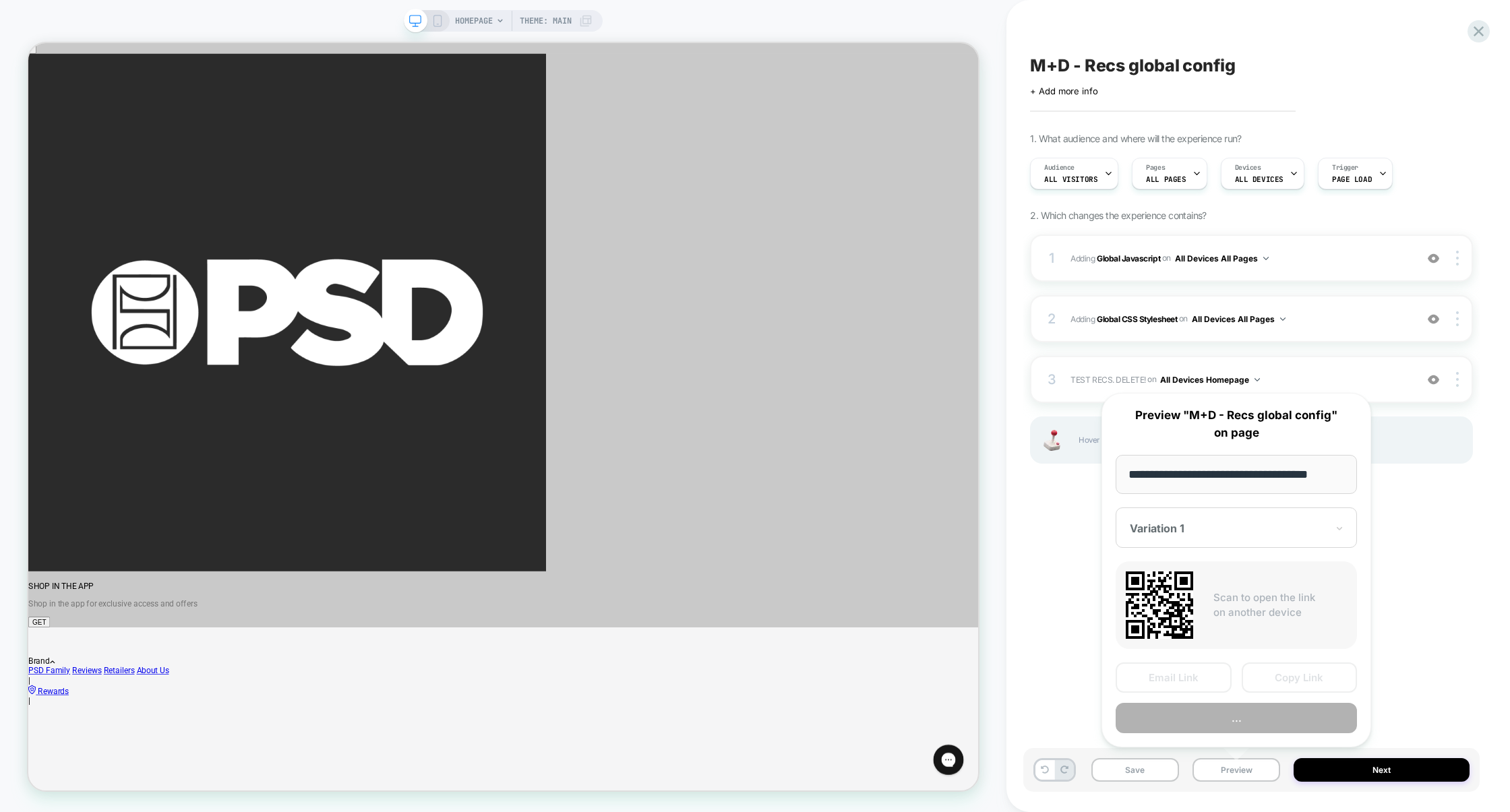
scroll to position [0, 12]
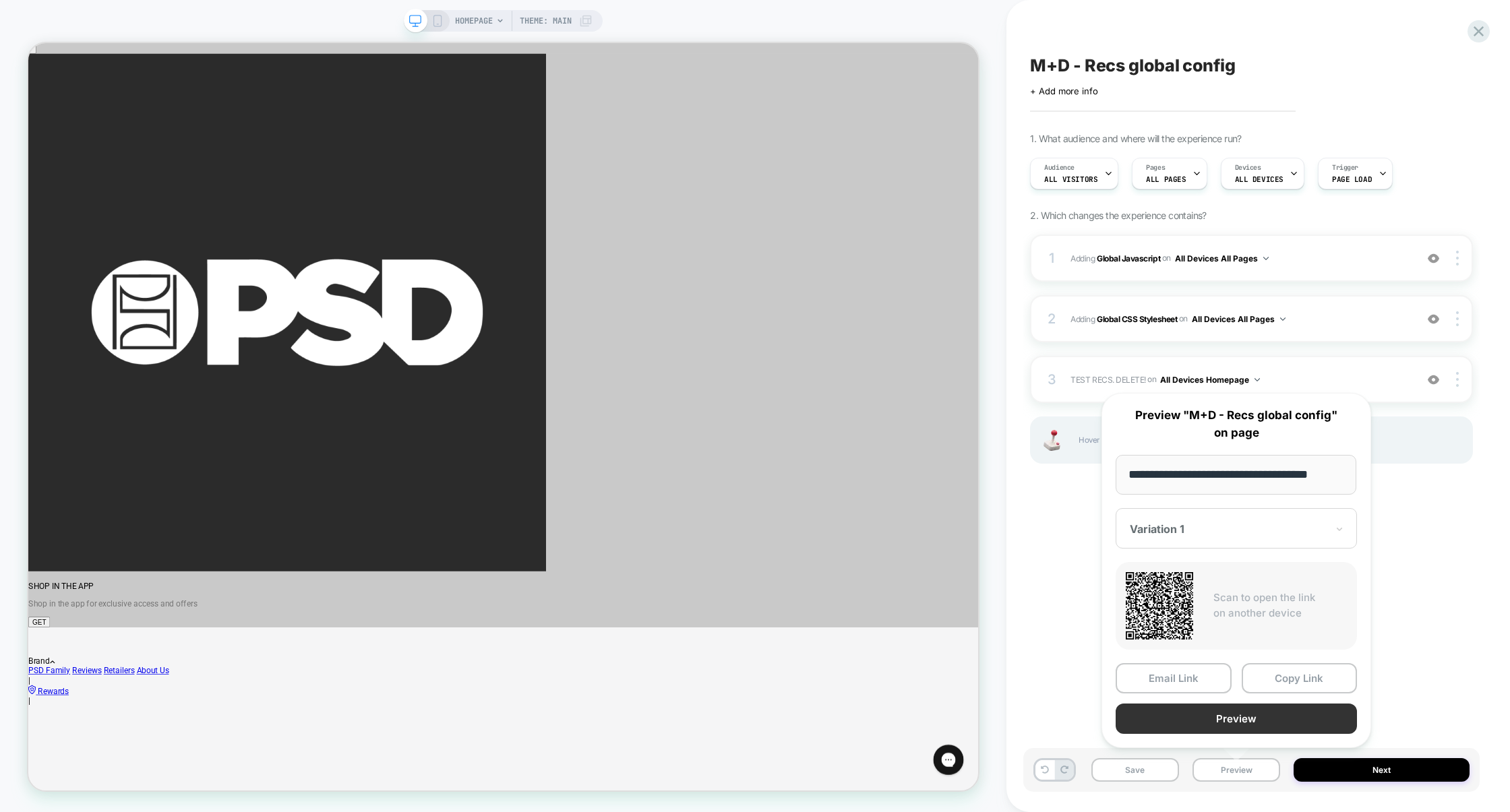
click at [1228, 714] on button "Preview" at bounding box center [1236, 719] width 241 height 31
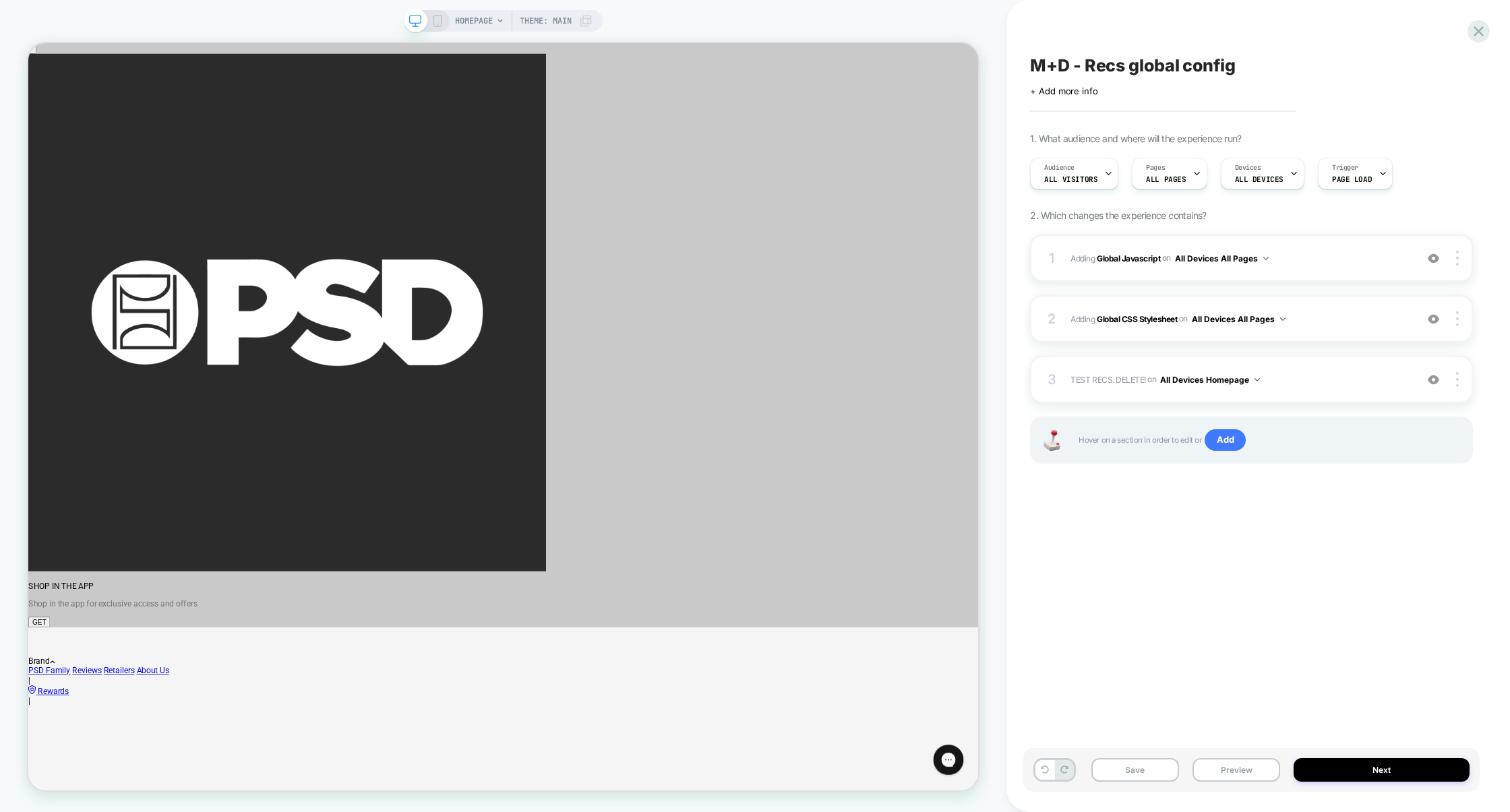
click at [1353, 271] on div "1 Adding Global Javascript on All Devices All Pages Add Before Add After Target…" at bounding box center [1252, 257] width 443 height 47
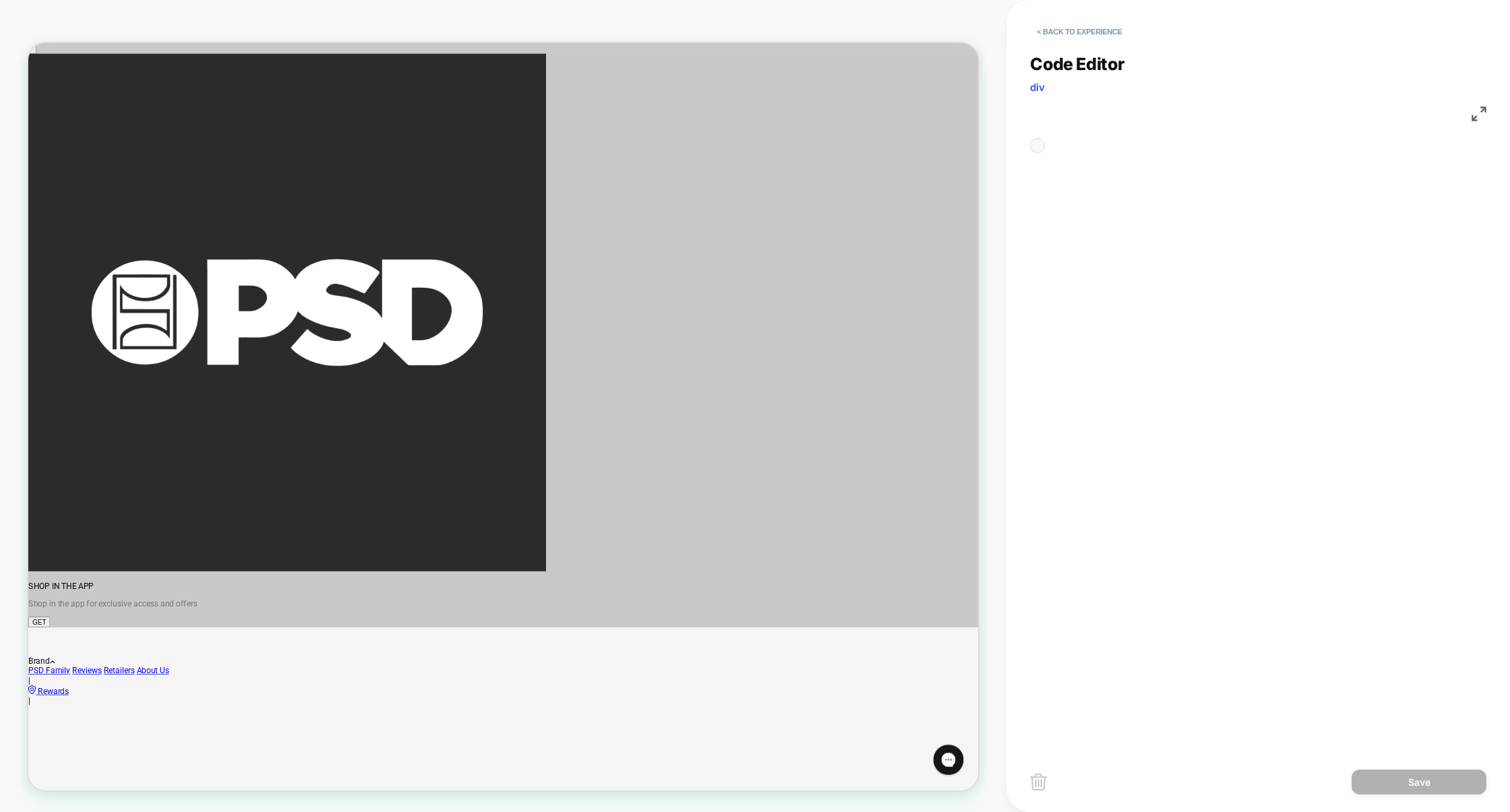
scroll to position [182, 0]
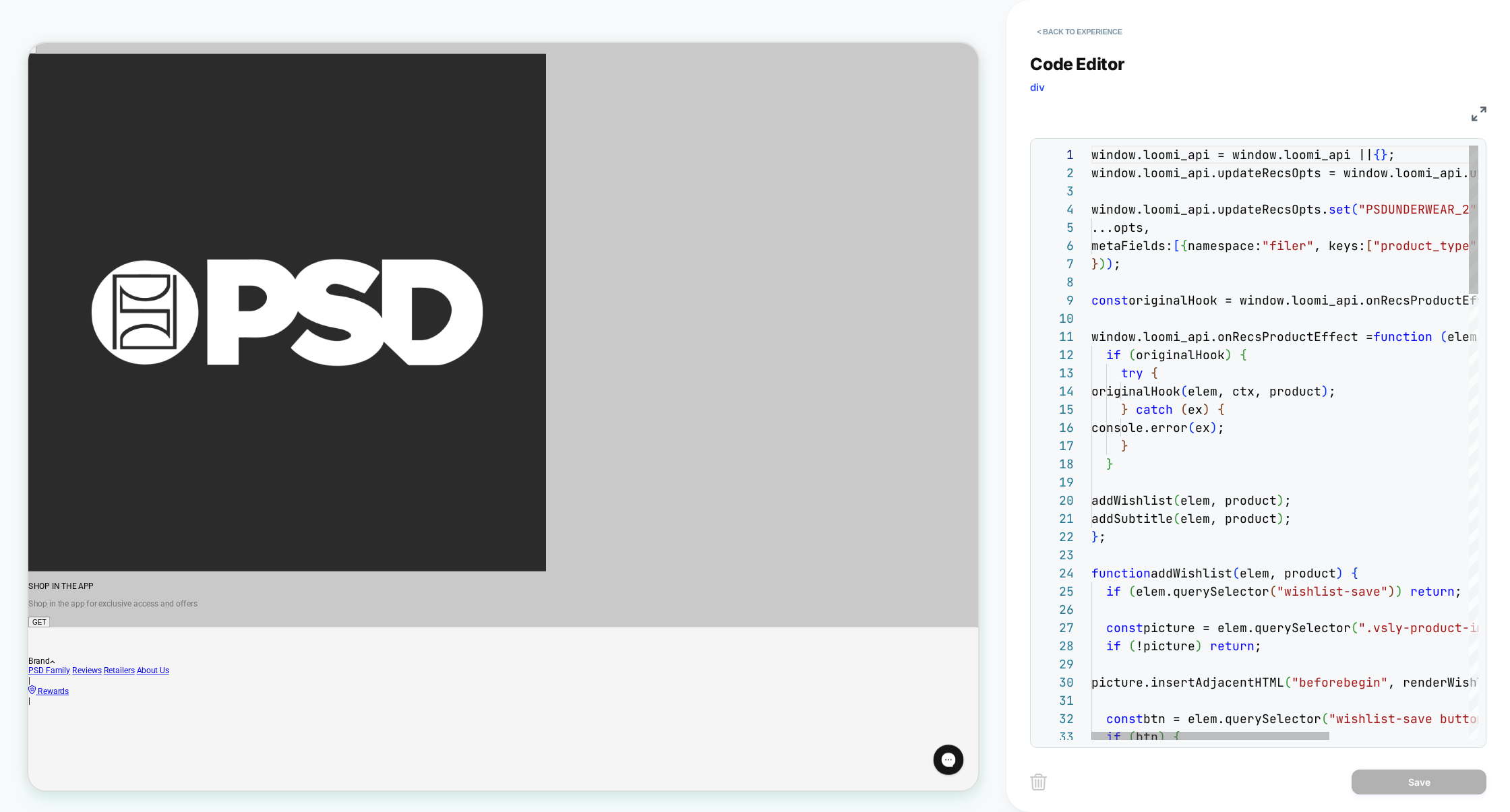
click at [1475, 112] on img at bounding box center [1479, 114] width 15 height 15
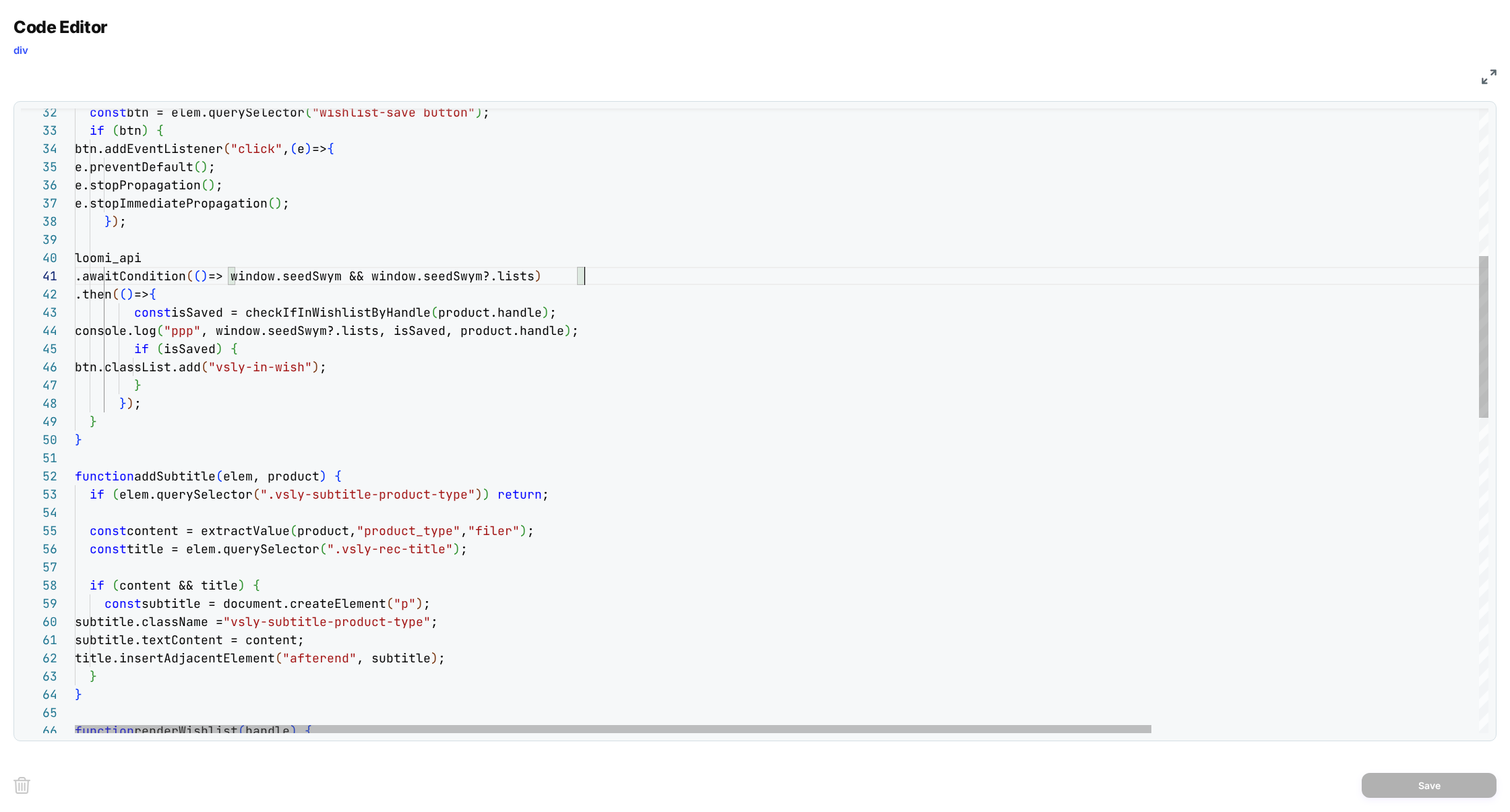
click at [613, 279] on div "if ( isSaved ) { btn.classList.add ( "vsly-in-wish" ) ; } } ) ; } } function ad…" at bounding box center [997, 743] width 1844 height 2408
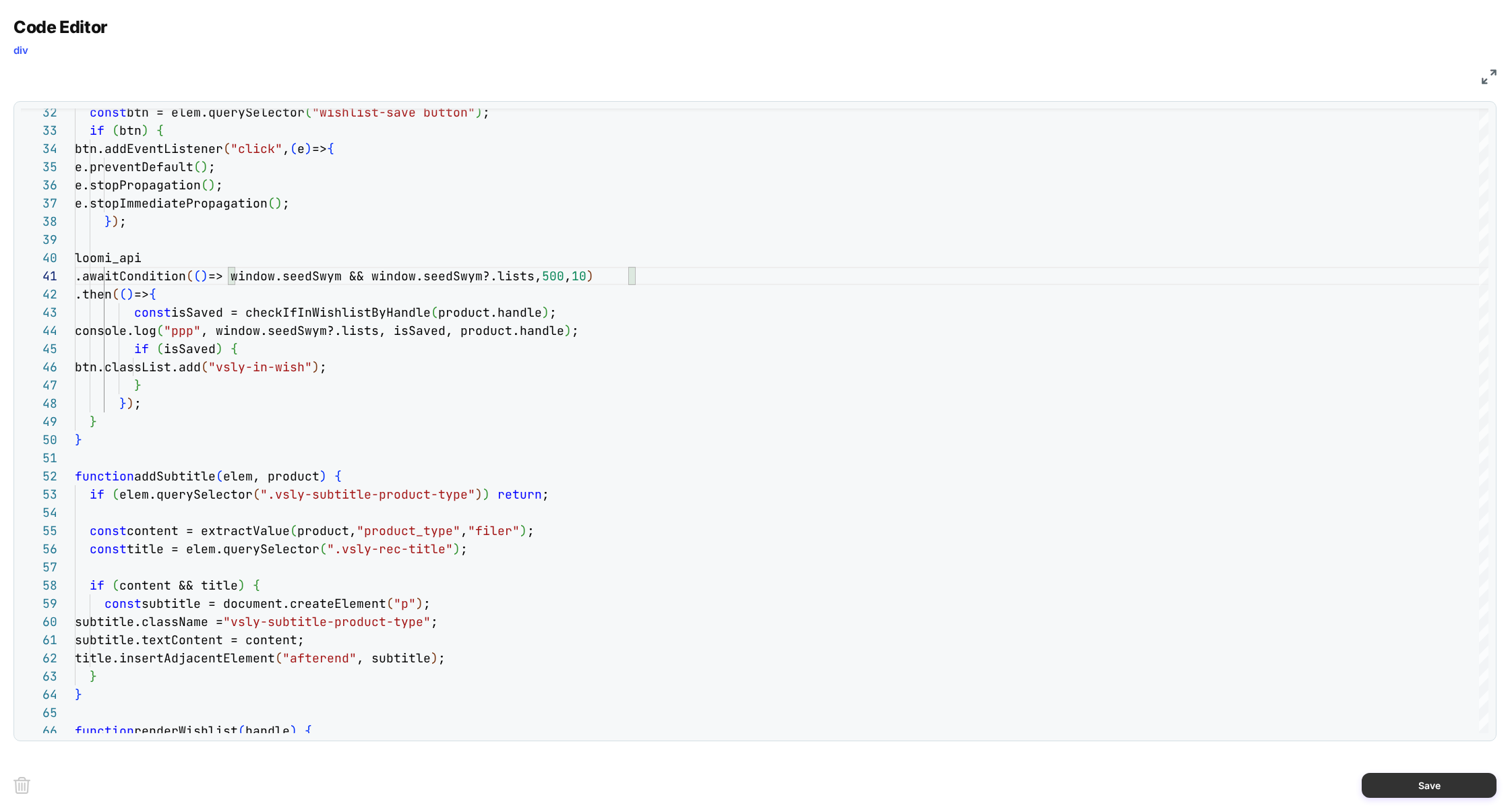
type textarea "**********"
click at [1409, 787] on button "Save" at bounding box center [1429, 785] width 135 height 25
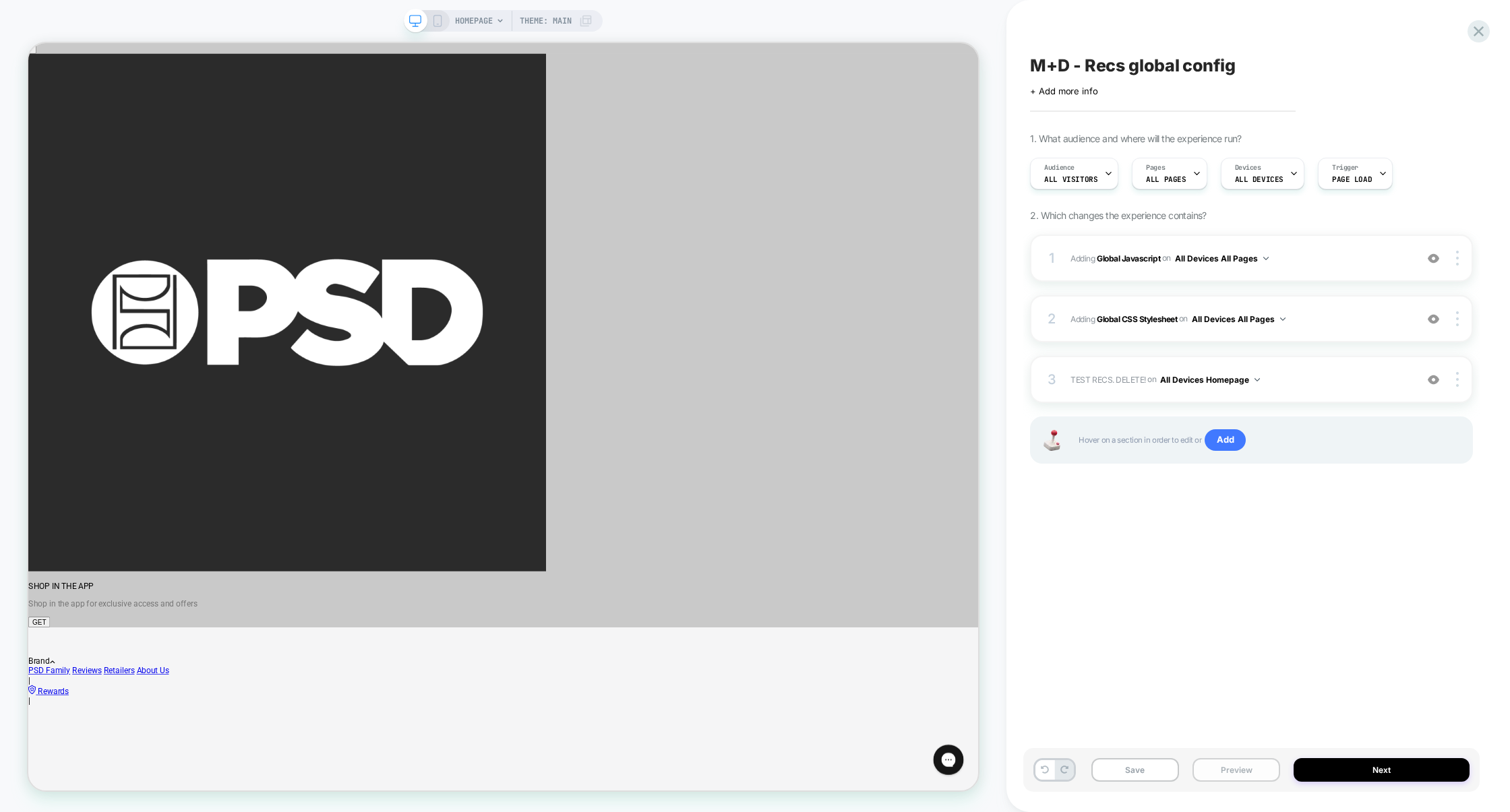
click at [1244, 778] on button "Preview" at bounding box center [1236, 770] width 88 height 24
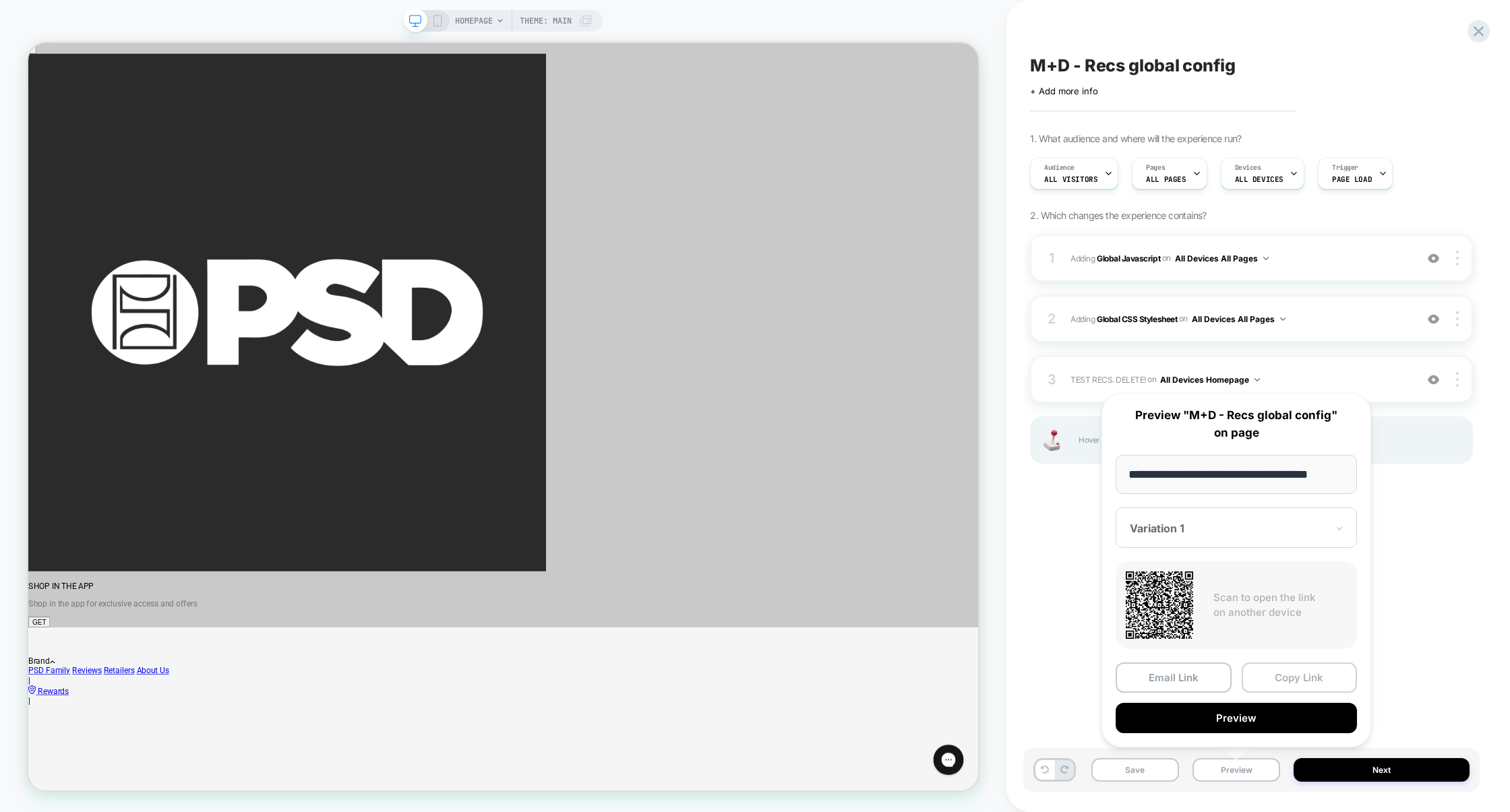
scroll to position [0, 12]
click at [1285, 676] on button "Copy Link" at bounding box center [1299, 678] width 116 height 31
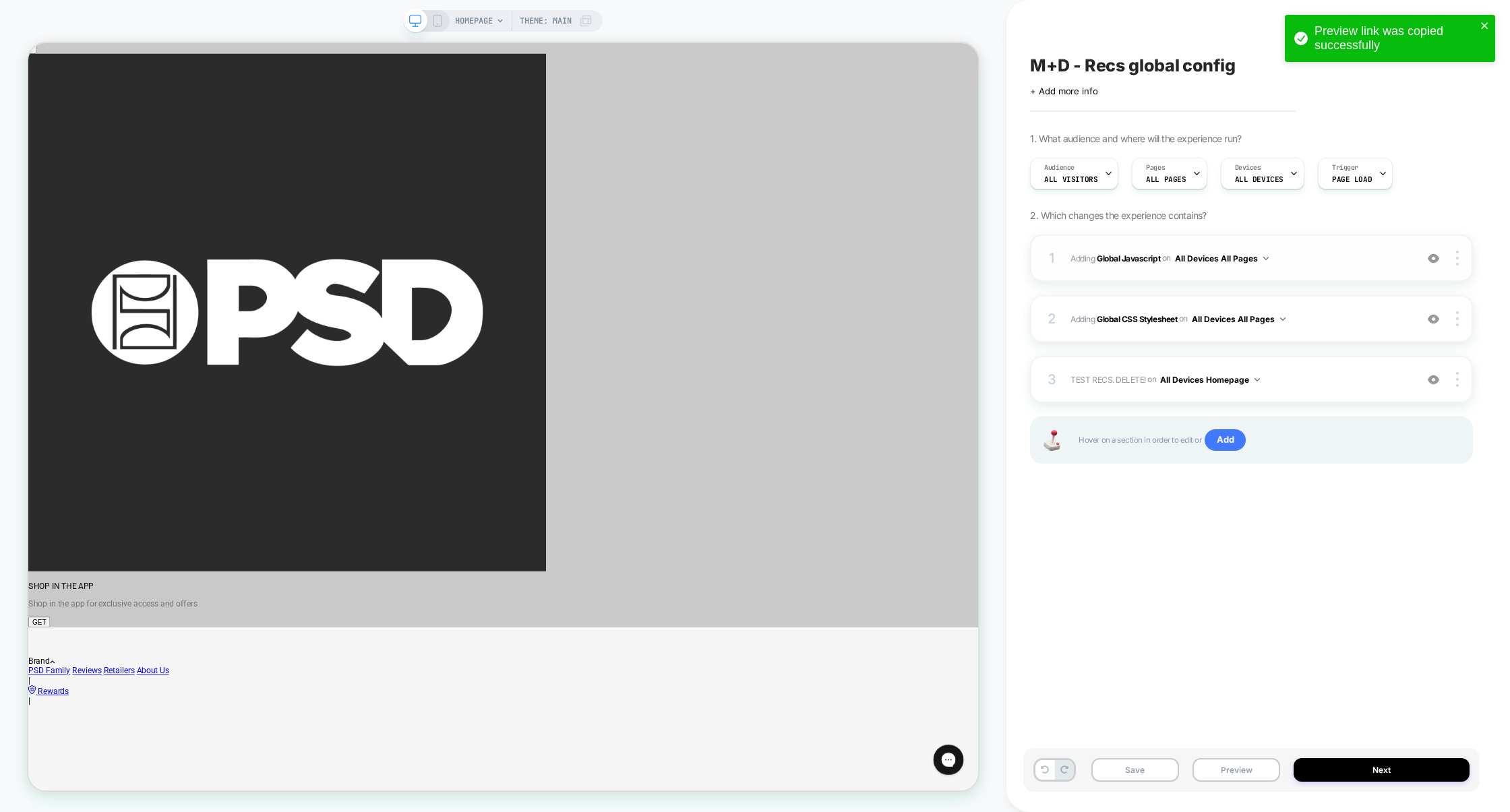
click at [1337, 267] on div "1 Adding Global Javascript on All Devices All Pages Add Before Add After Target…" at bounding box center [1252, 257] width 443 height 47
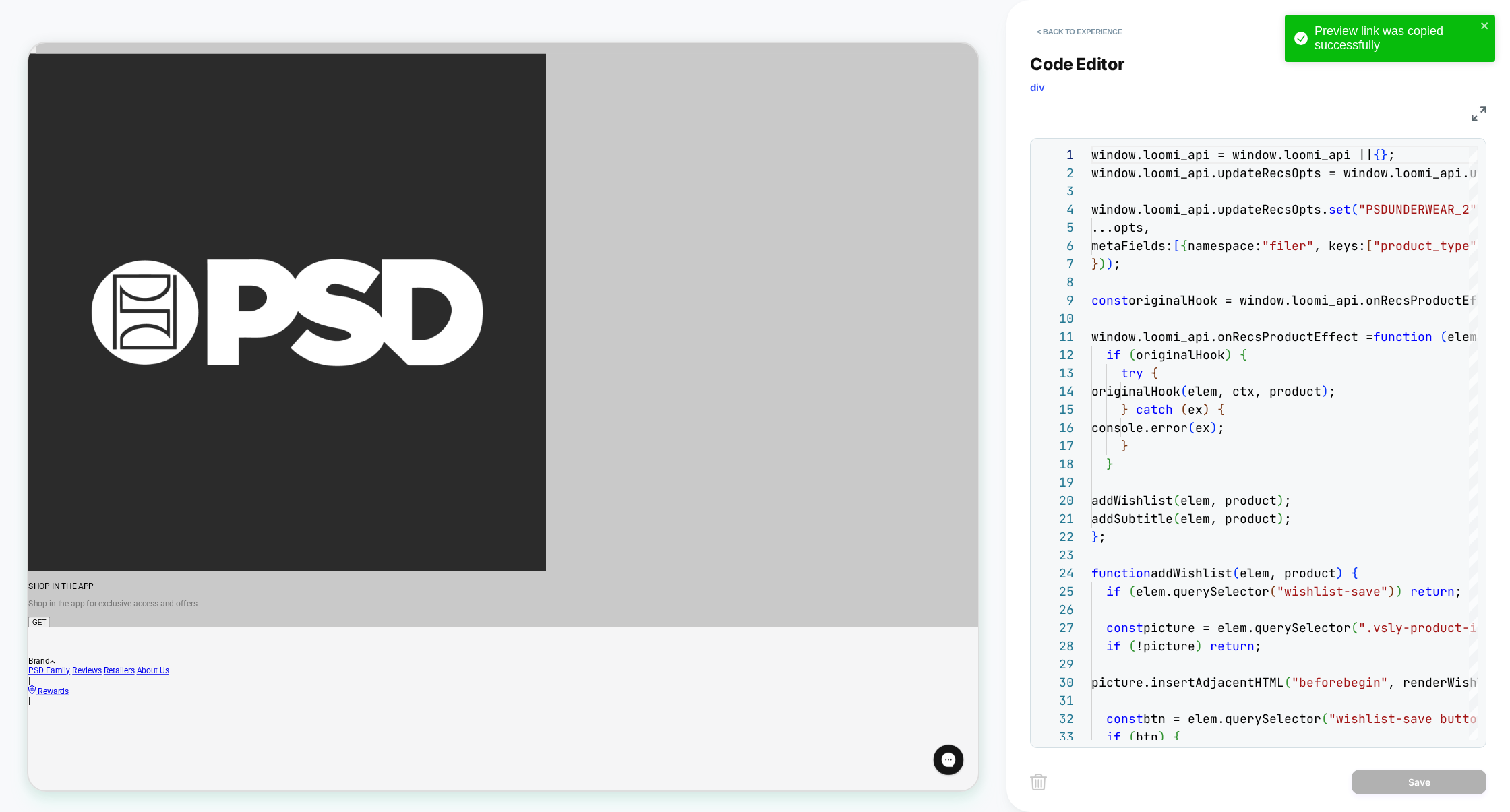
scroll to position [182, 0]
click at [1475, 112] on img at bounding box center [1479, 114] width 15 height 15
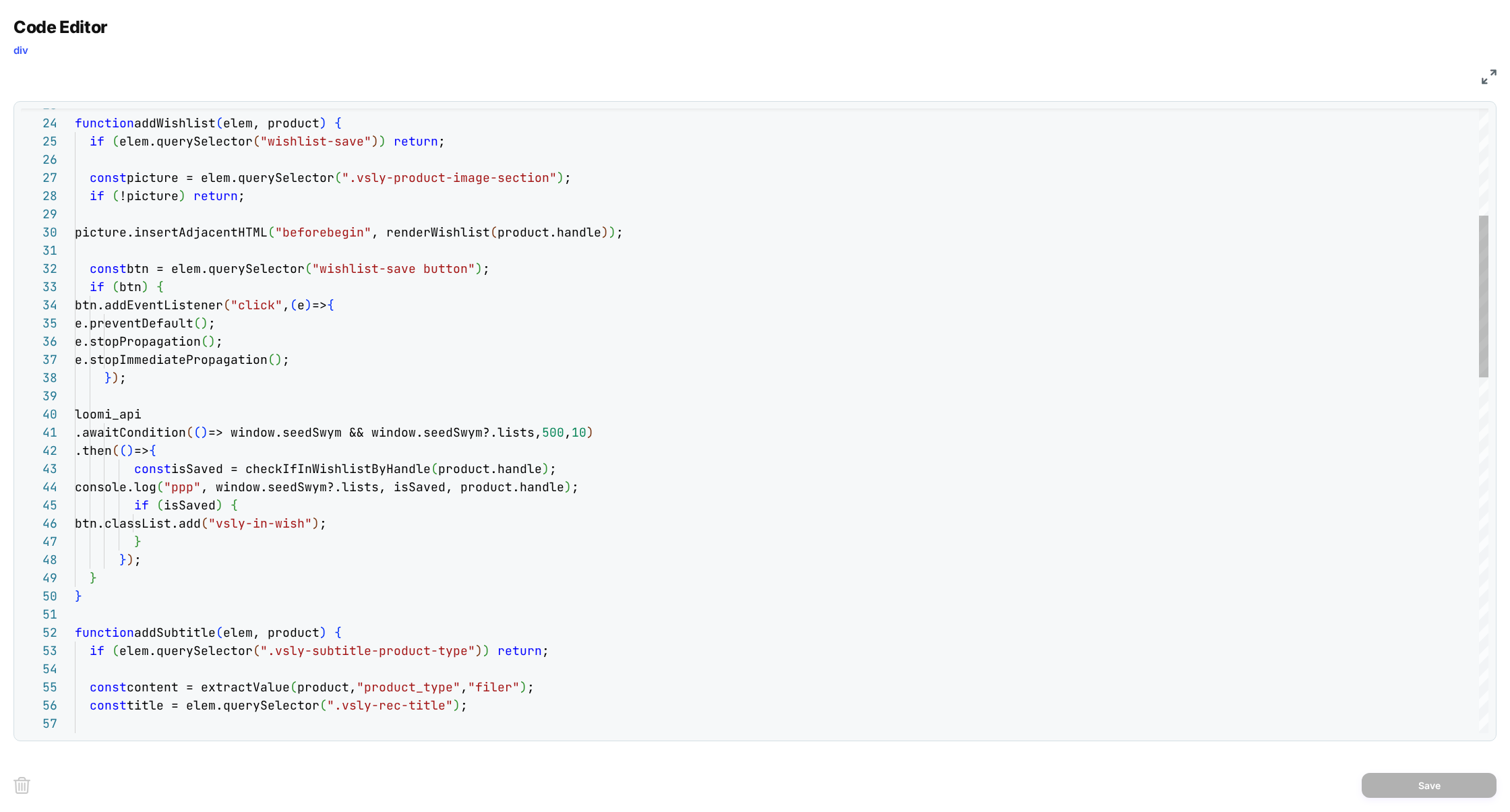
scroll to position [0, 568]
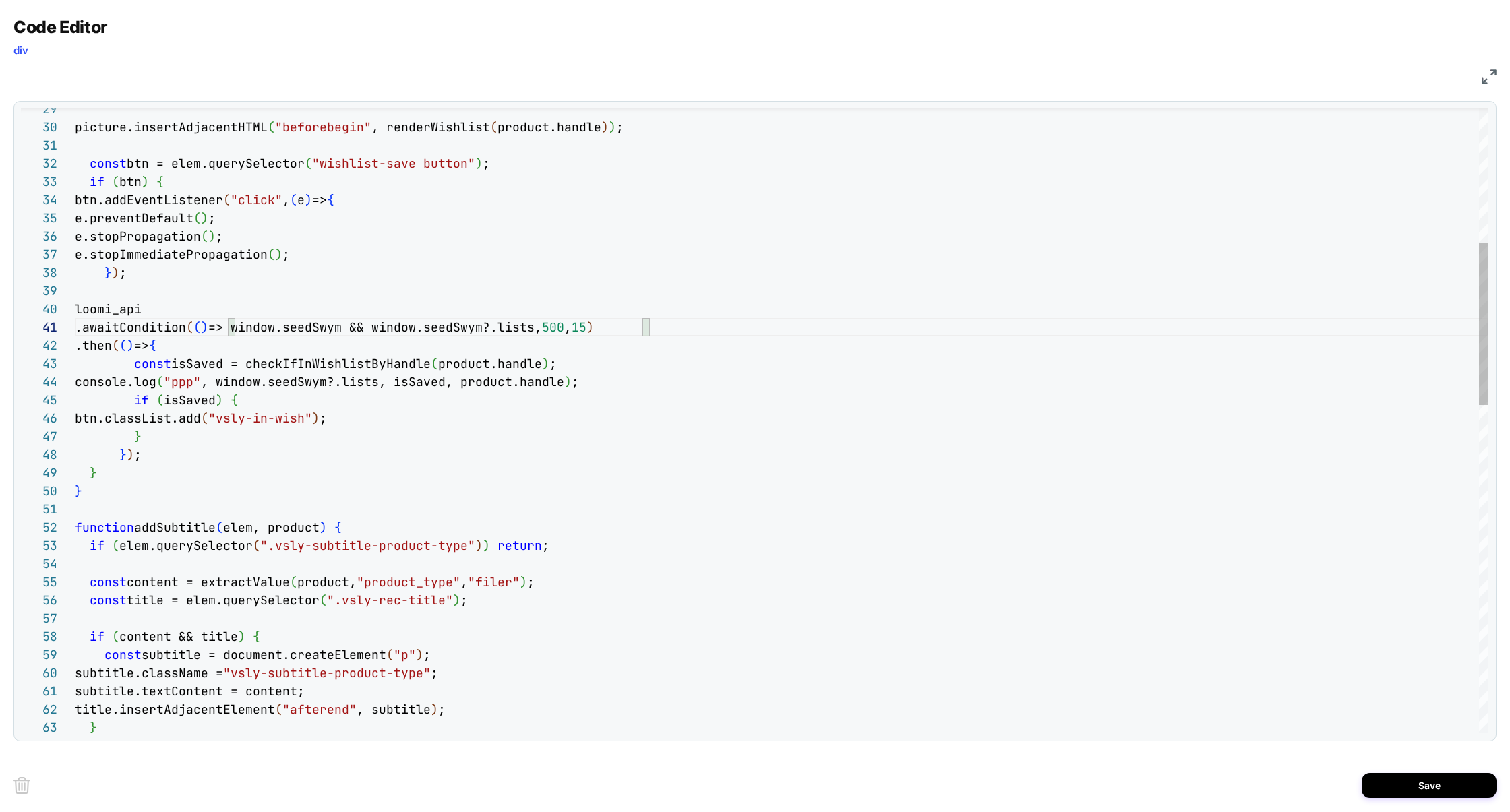
click at [361, 385] on div "picture.insertAdjacentHTML ( "beforebegin" , renderWishlist ( product.handle ) …" at bounding box center [782, 794] width 1414 height 2408
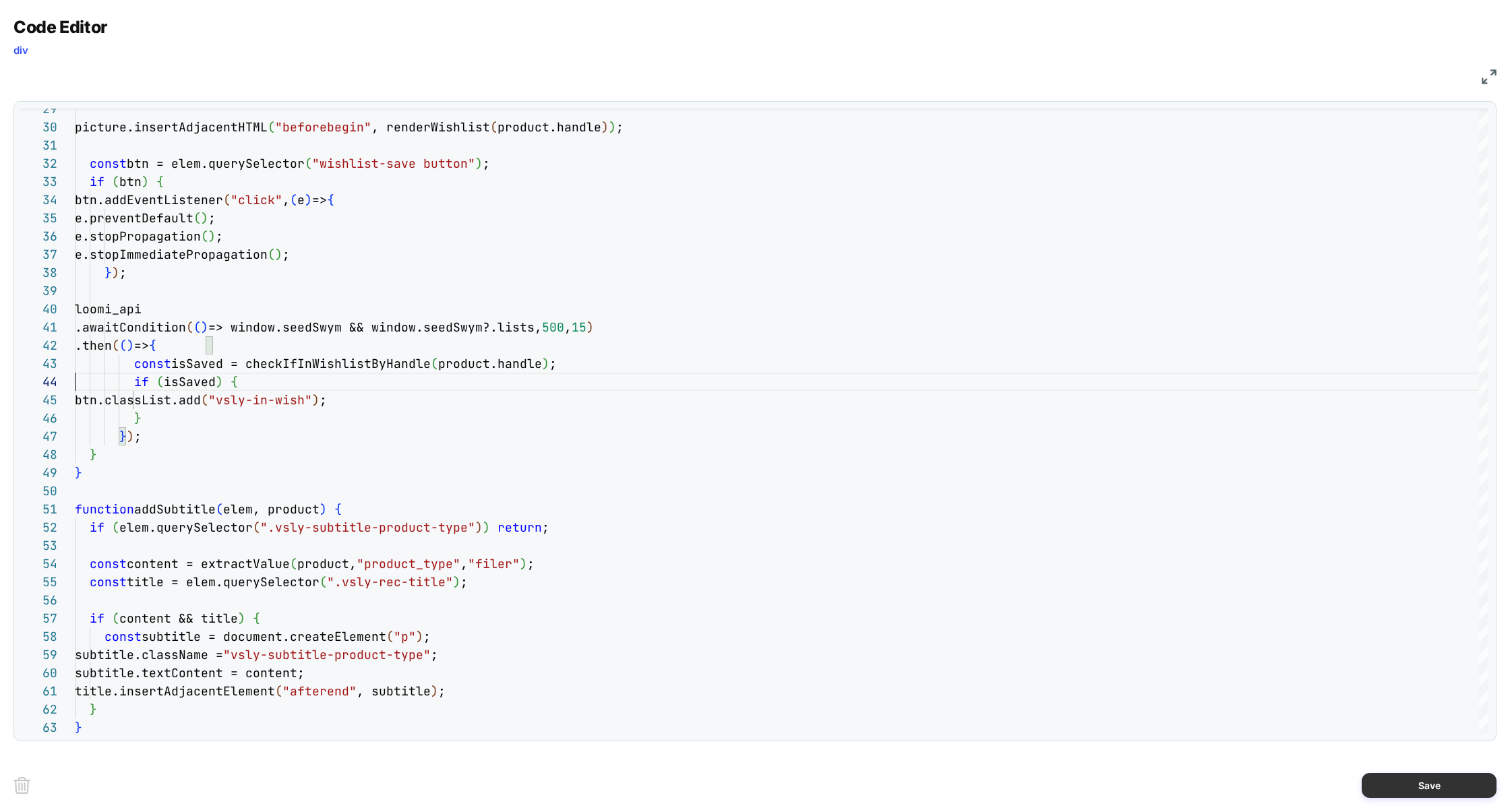
type textarea "**********"
drag, startPoint x: 1397, startPoint y: 785, endPoint x: 1372, endPoint y: 768, distance: 30.2
click at [1397, 785] on button "Save" at bounding box center [1429, 785] width 135 height 25
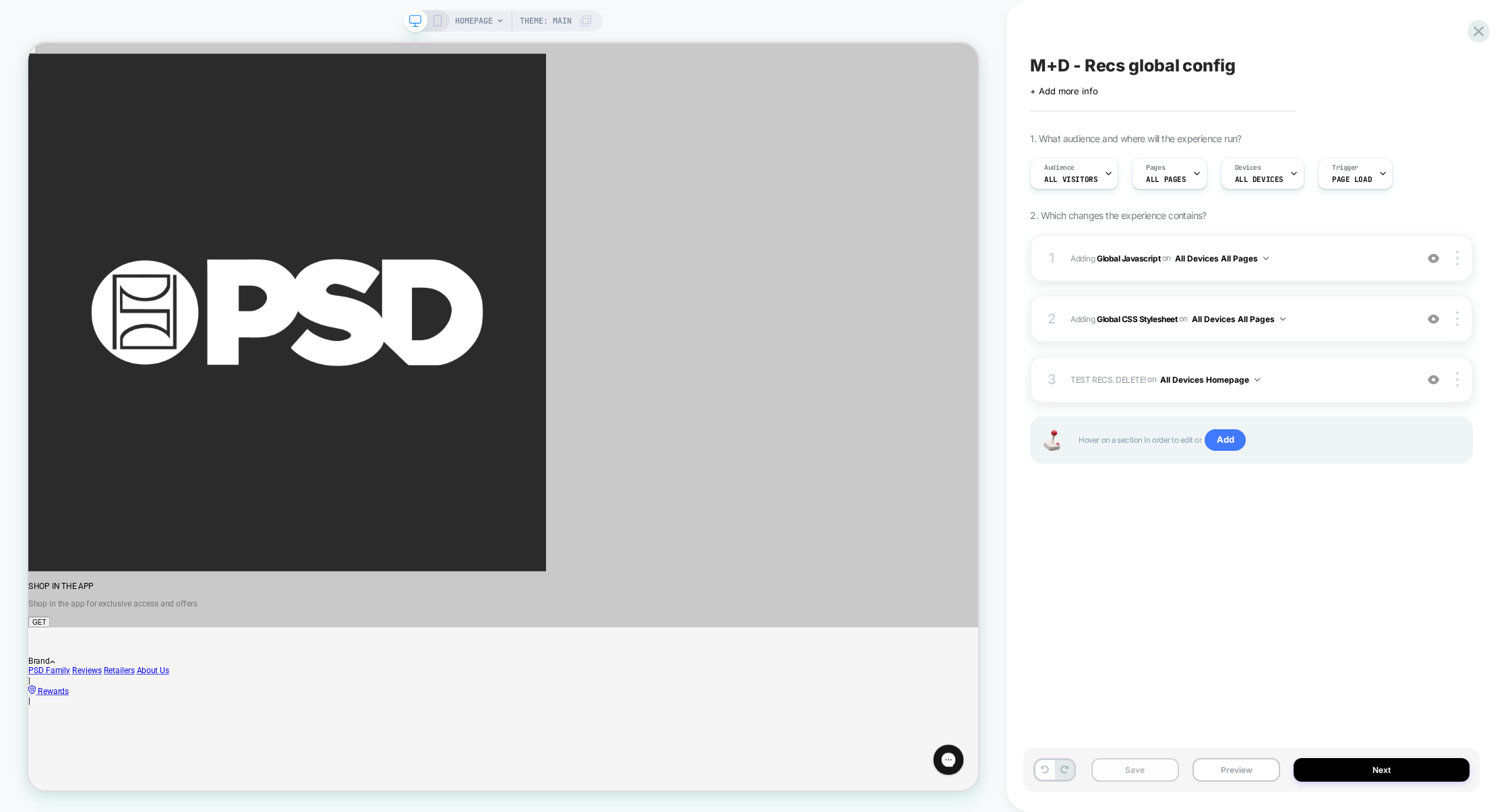
click at [1139, 774] on button "Save" at bounding box center [1135, 770] width 88 height 24
click at [1224, 770] on button "Preview" at bounding box center [1236, 770] width 88 height 24
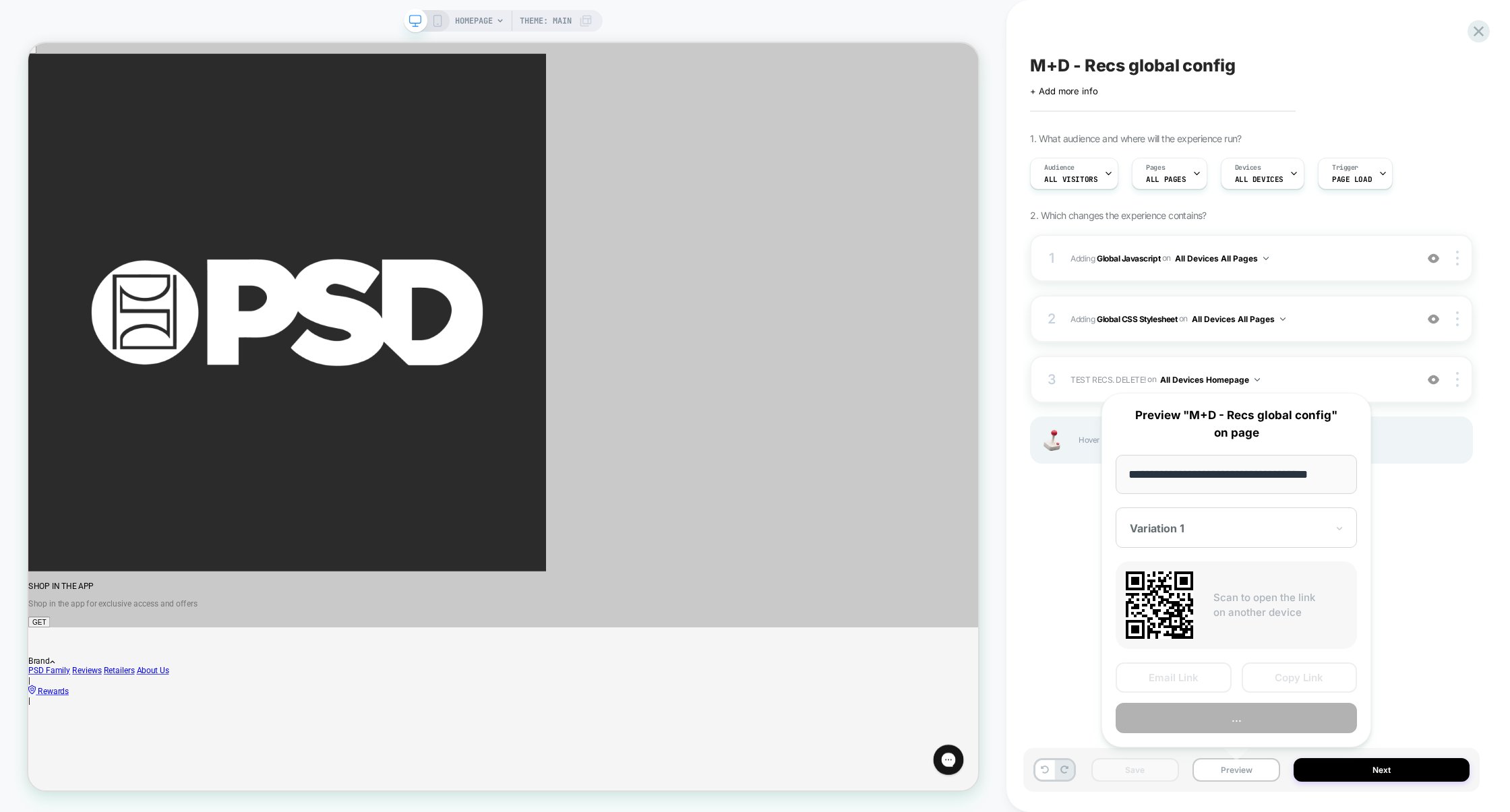
scroll to position [0, 12]
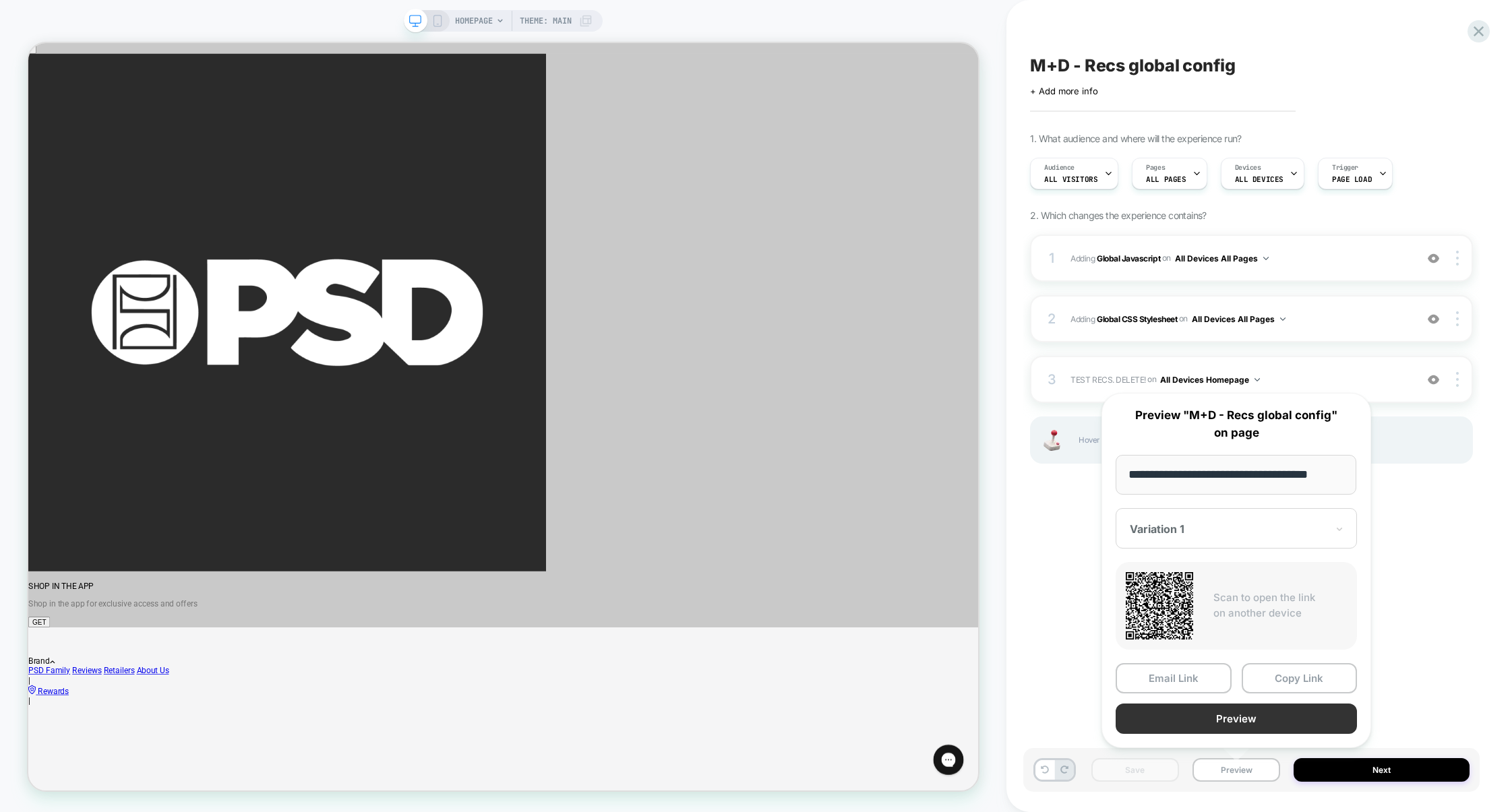
click at [1244, 723] on button "Preview" at bounding box center [1236, 719] width 241 height 31
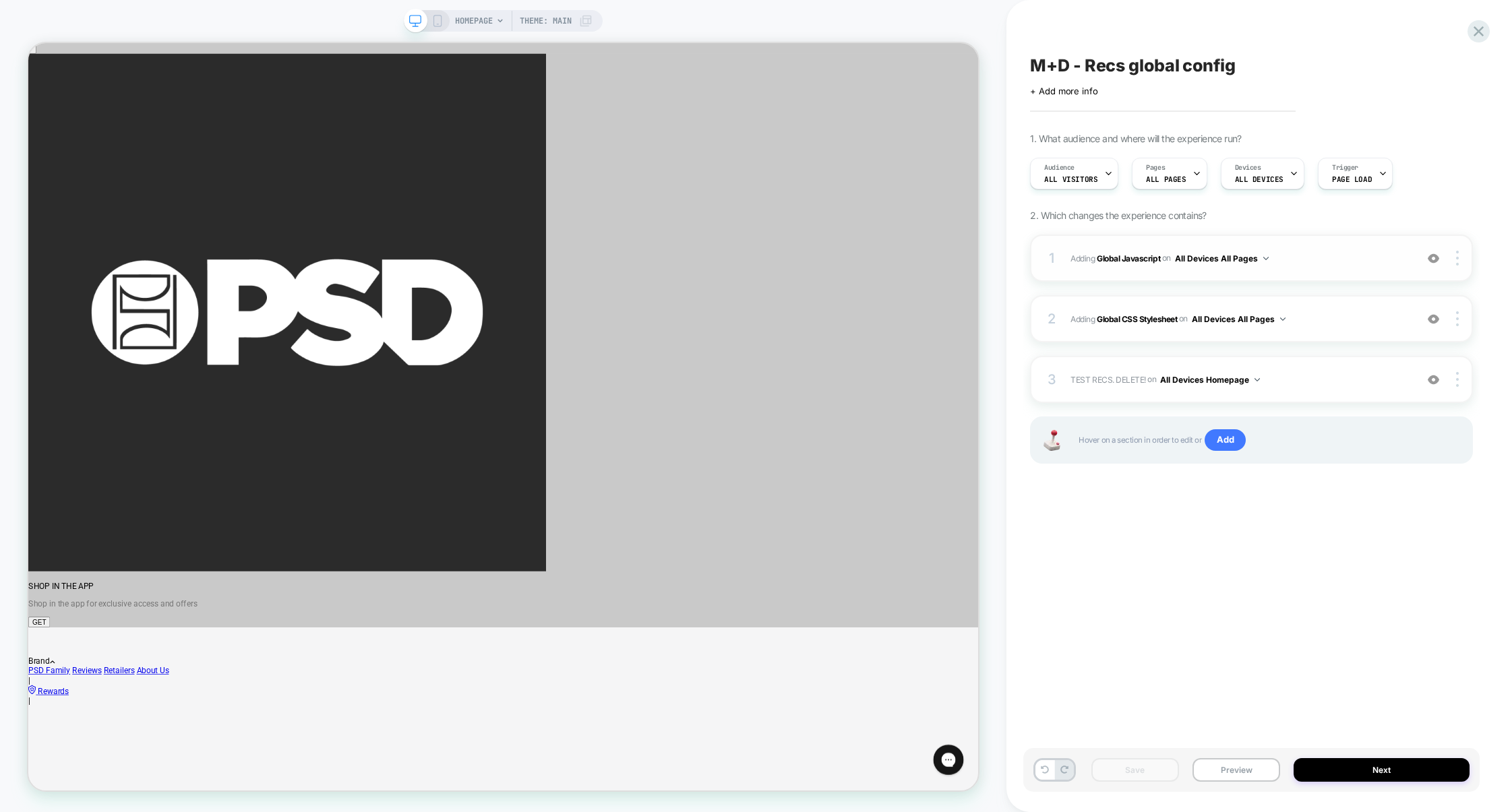
click at [1327, 272] on div "1 Adding Global Javascript on All Devices All Pages Add Before Add After Target…" at bounding box center [1252, 257] width 443 height 47
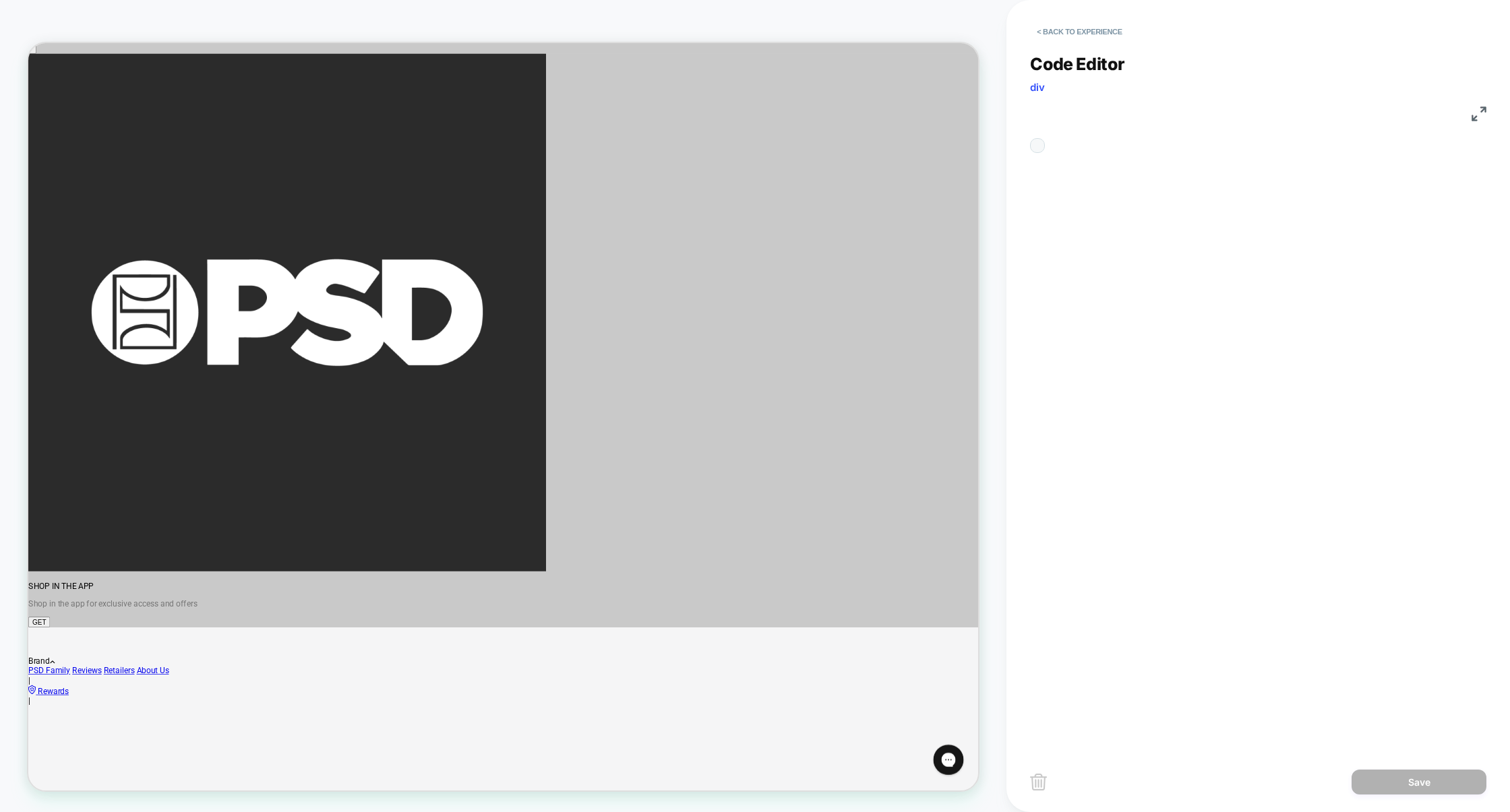
scroll to position [182, 0]
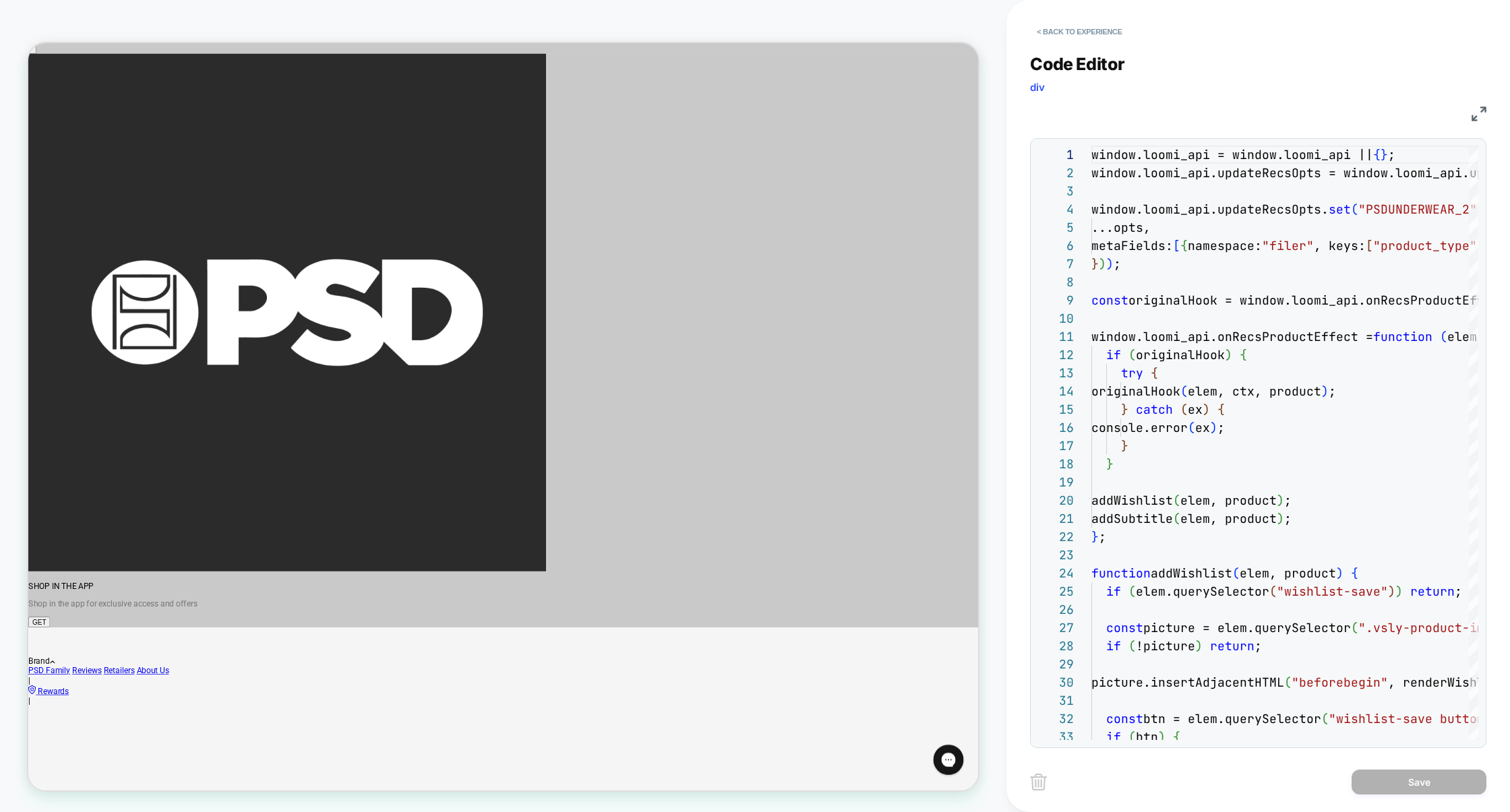
click at [1473, 116] on img at bounding box center [1479, 114] width 15 height 15
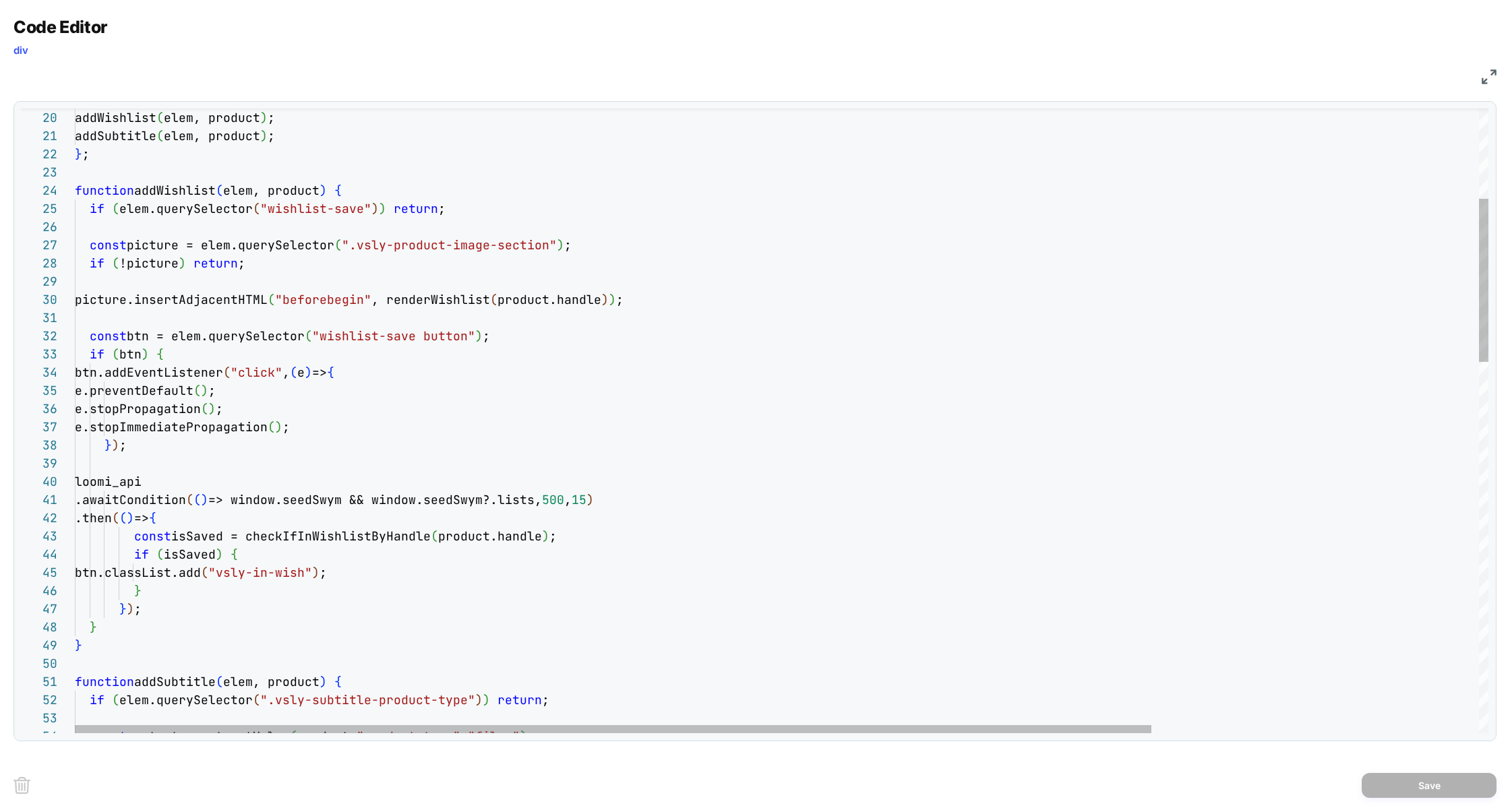
scroll to position [109, 255]
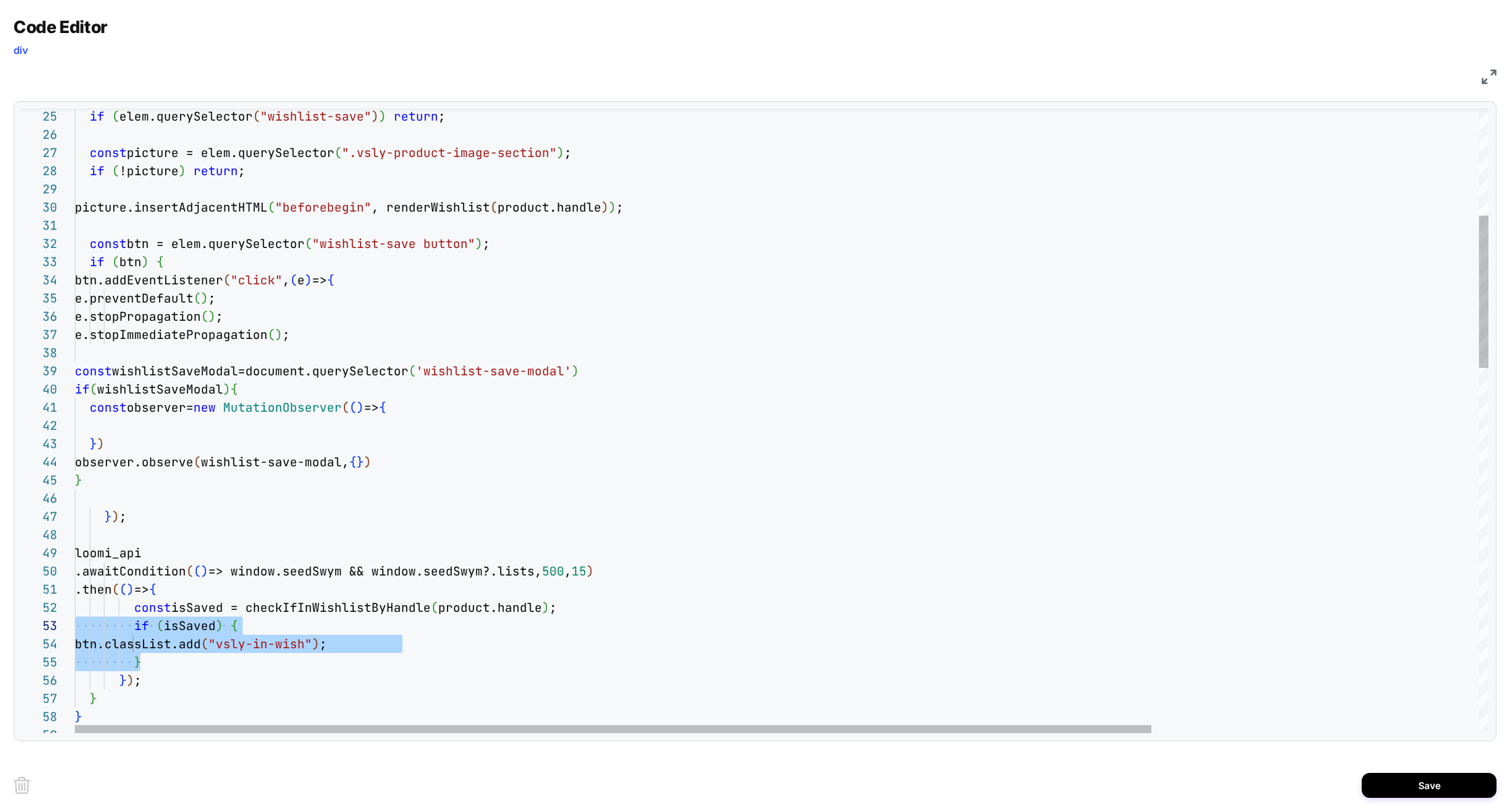
scroll to position [18, 0]
drag, startPoint x: 153, startPoint y: 661, endPoint x: 32, endPoint y: 615, distance: 129.4
click at [32, 615] on div "54 53 52 51 49 50 48 37 47 36 35 34 33 32 31 30 29 28 27 26 25 38 46 39 40 41 4…" at bounding box center [755, 420] width 1468 height 625
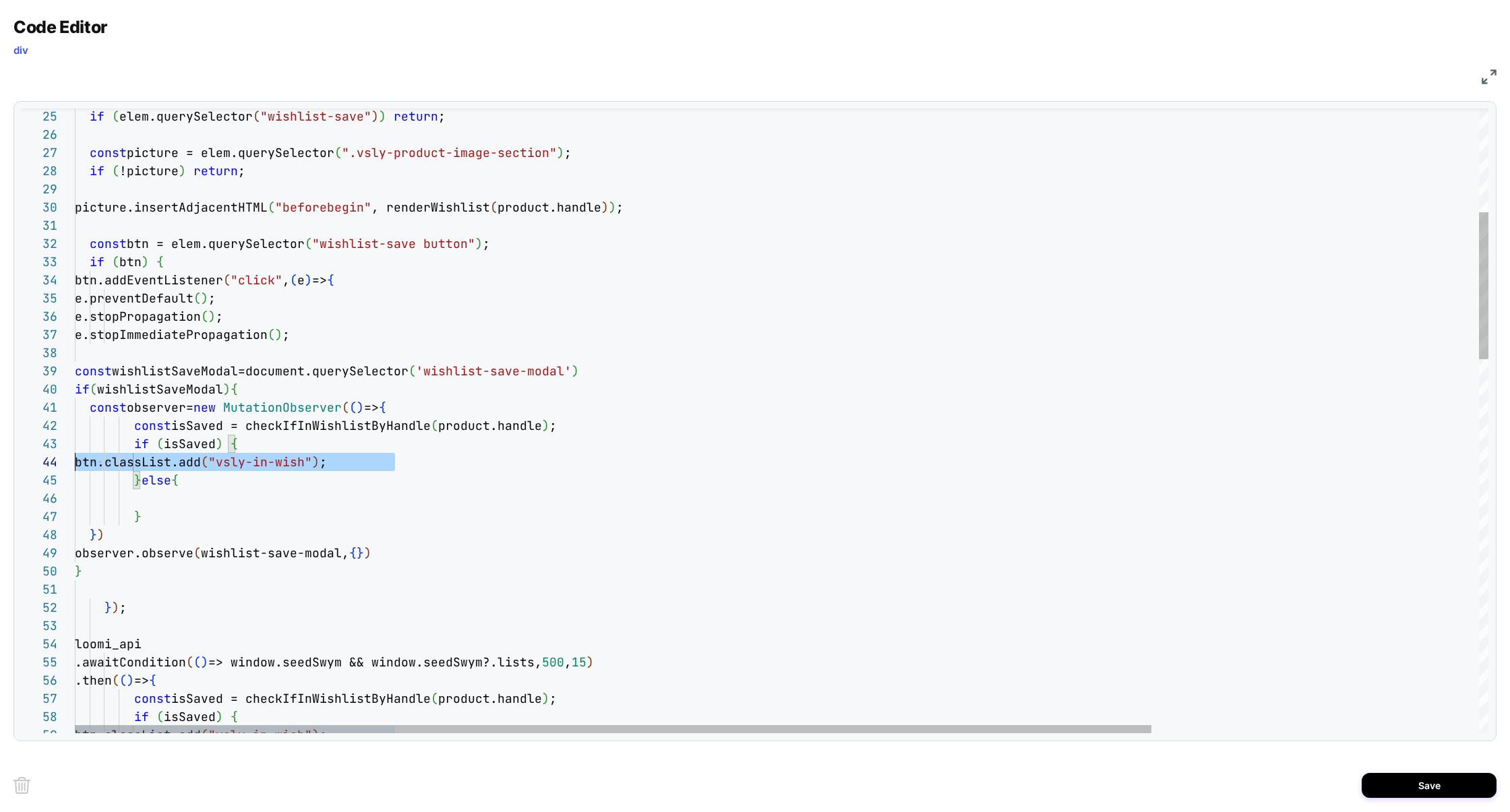
scroll to position [54, 0]
drag, startPoint x: 405, startPoint y: 461, endPoint x: 2, endPoint y: 463, distance: 403.0
click at [1, 463] on div "Code Editor div JS 59 58 57 56 54 55 53 37 52 36 35 34 33 32 31 30 29 28 27 26 …" at bounding box center [755, 406] width 1510 height 812
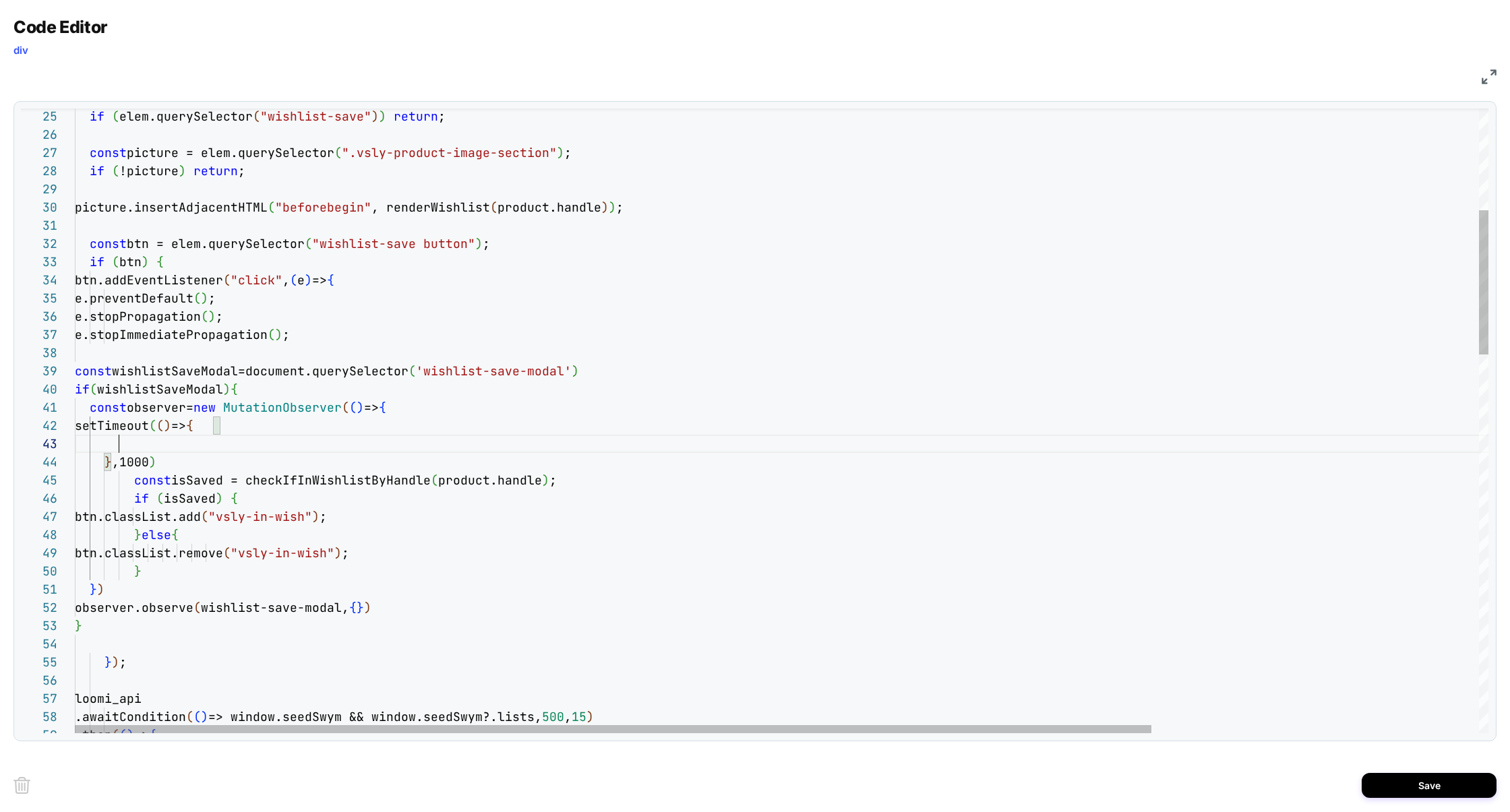
scroll to position [36, 44]
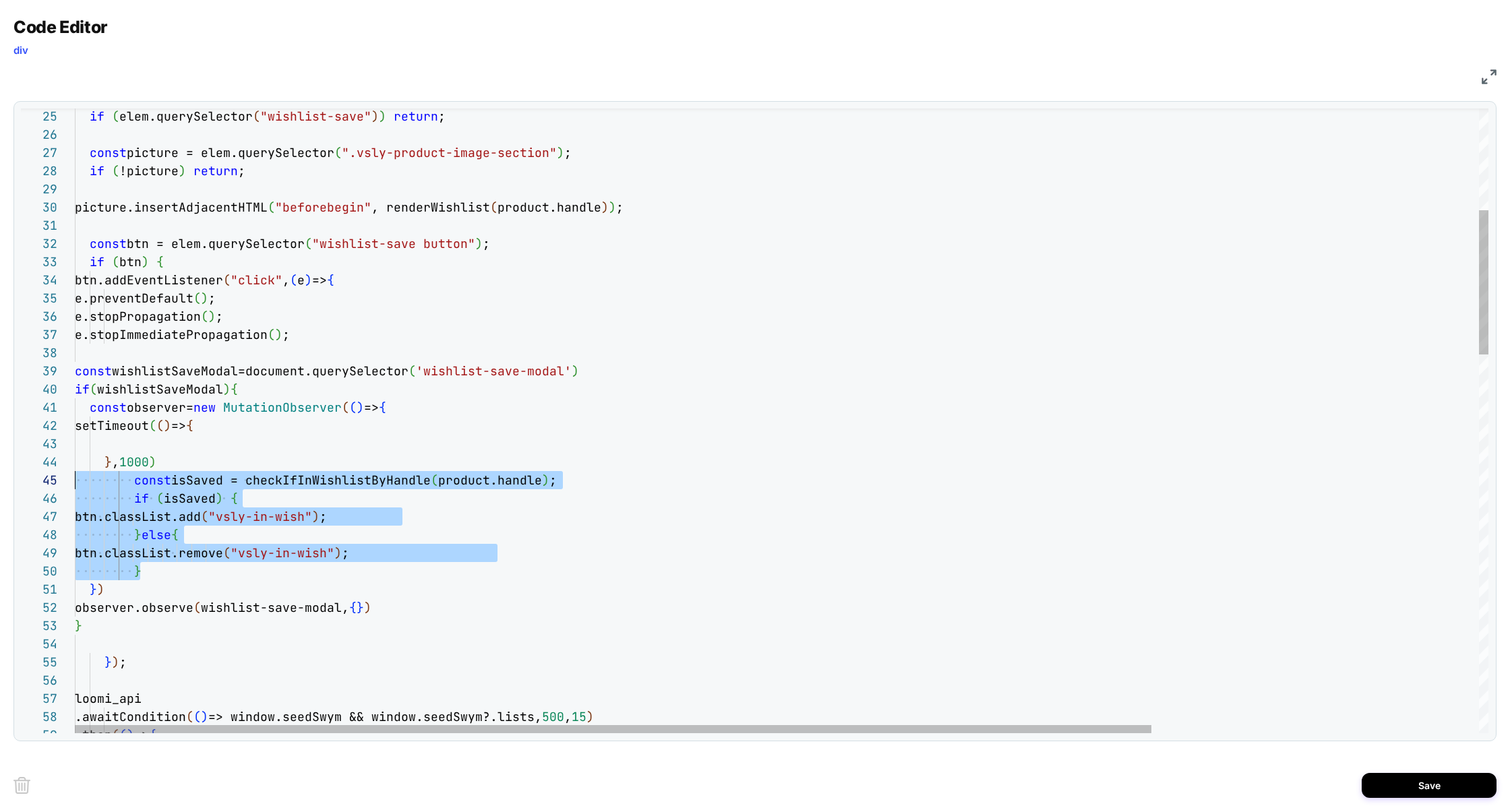
scroll to position [73, 0]
drag, startPoint x: 147, startPoint y: 575, endPoint x: 0, endPoint y: 488, distance: 170.8
click at [0, 487] on div "Code Editor div JS 59 57 58 56 37 55 36 35 34 33 32 31 30 29 28 27 26 25 38 54 …" at bounding box center [755, 406] width 1510 height 812
drag, startPoint x: 160, startPoint y: 485, endPoint x: 151, endPoint y: 447, distance: 39.1
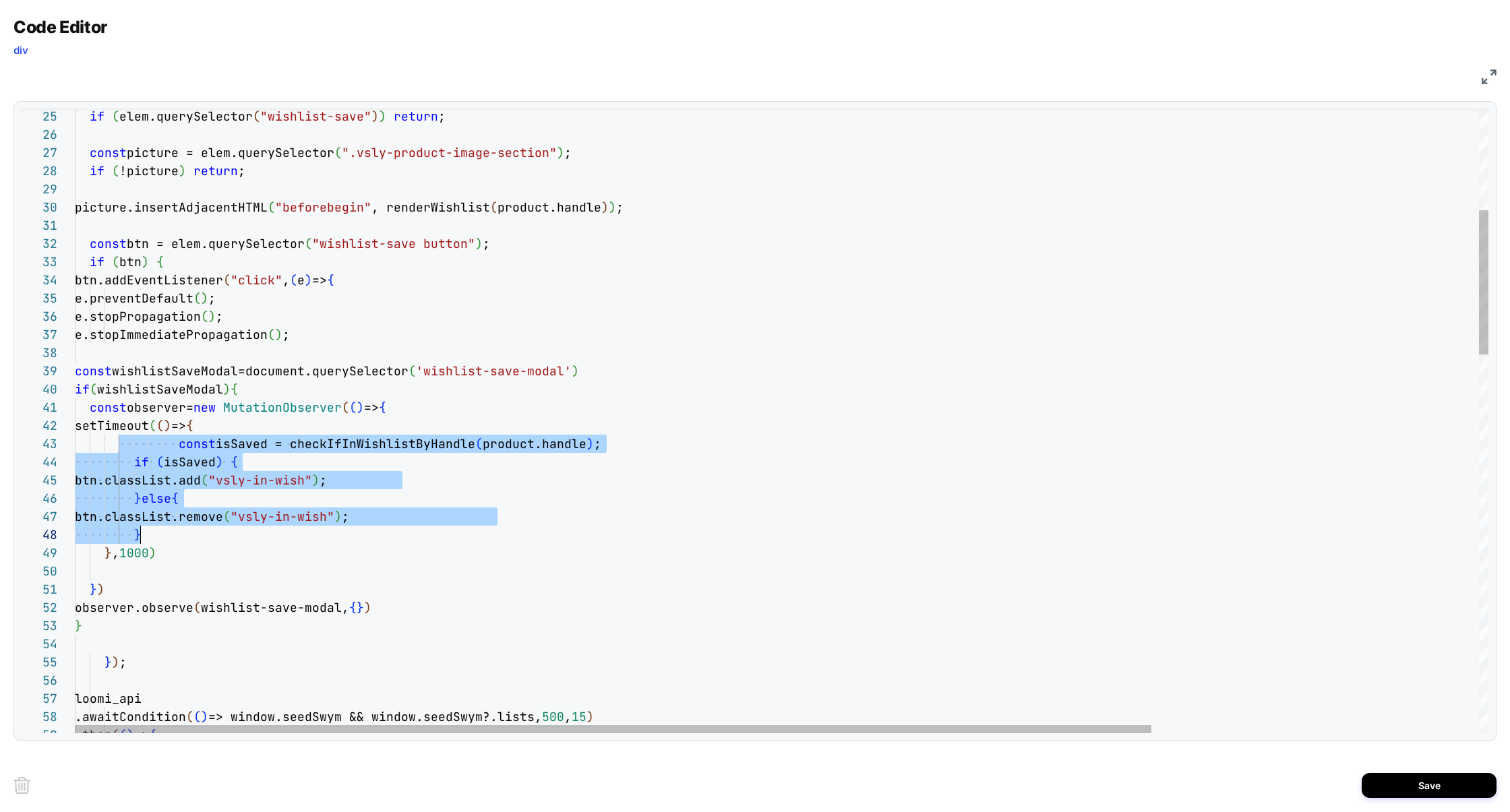
scroll to position [36, 65]
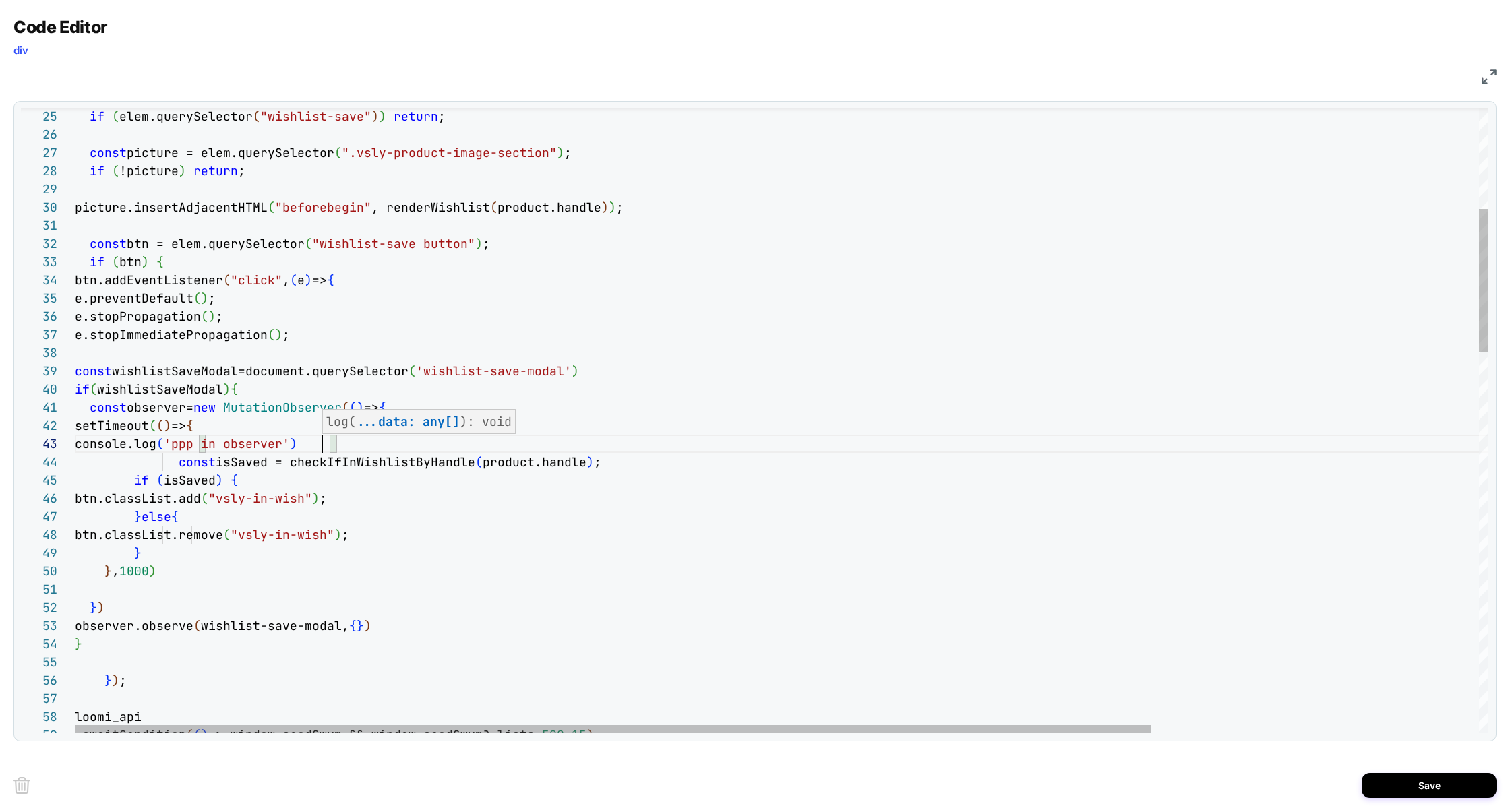
scroll to position [36, 247]
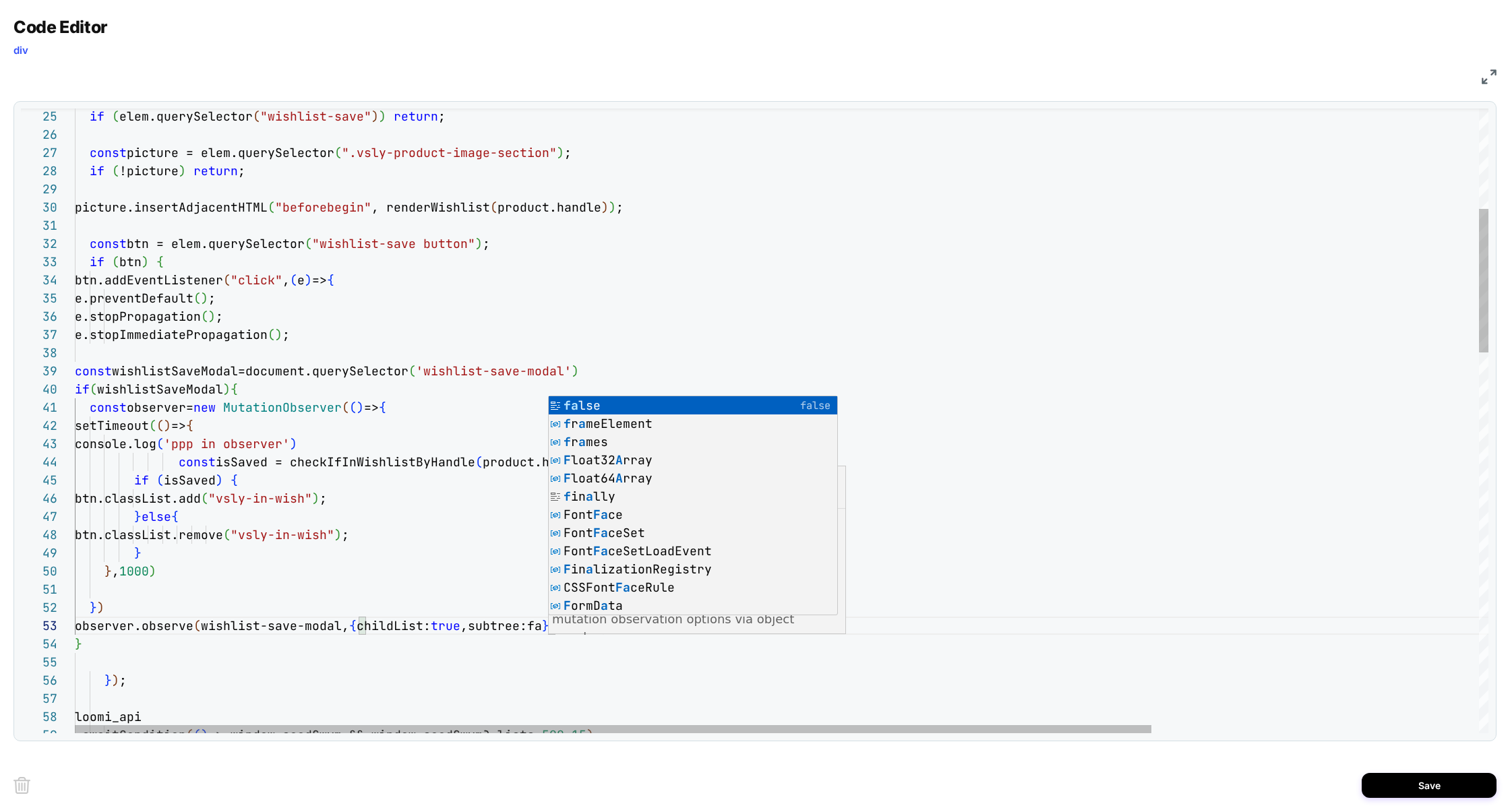
scroll to position [36, 495]
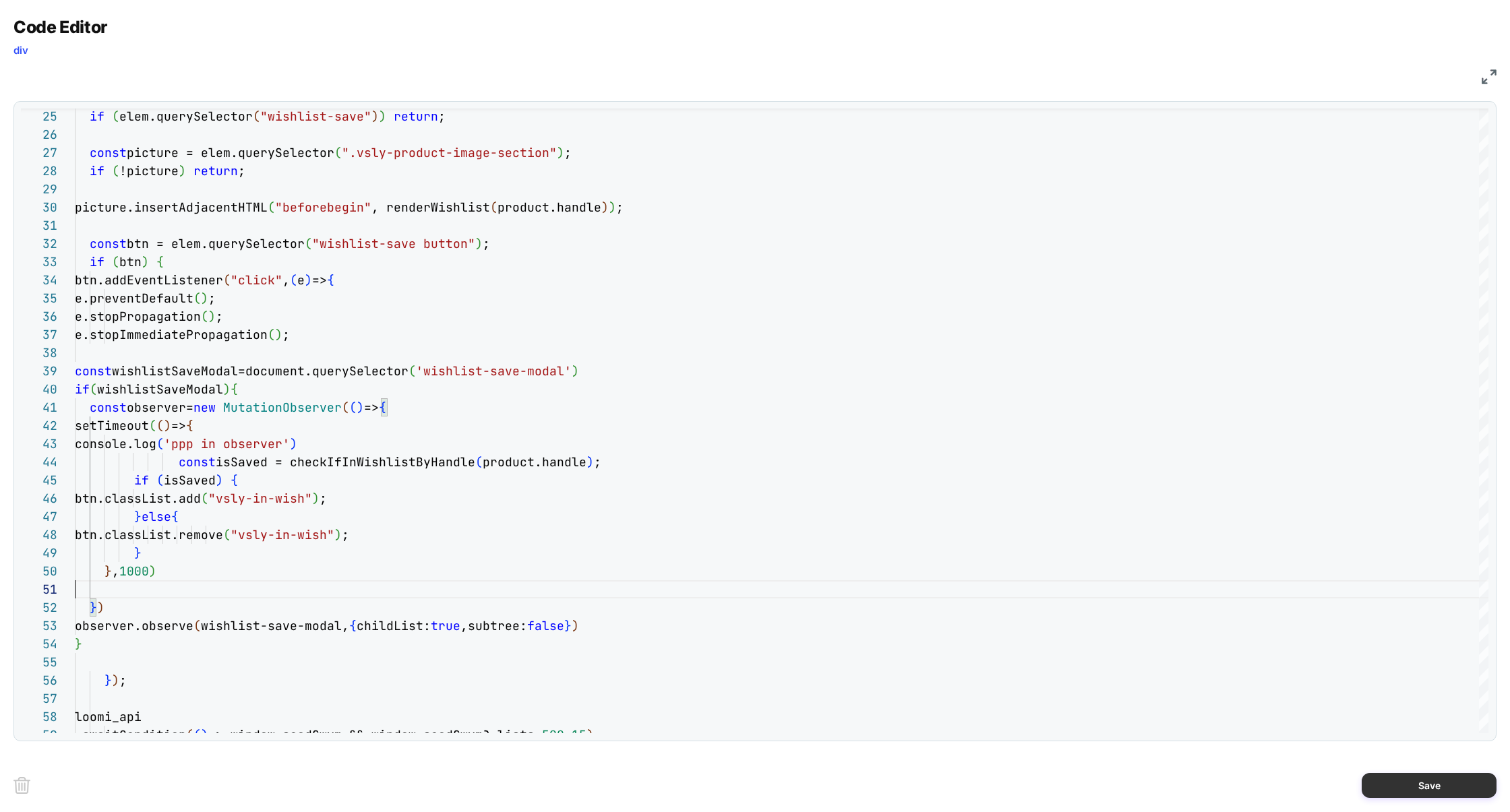
type textarea "**********"
click at [1418, 784] on button "Save" at bounding box center [1429, 785] width 135 height 25
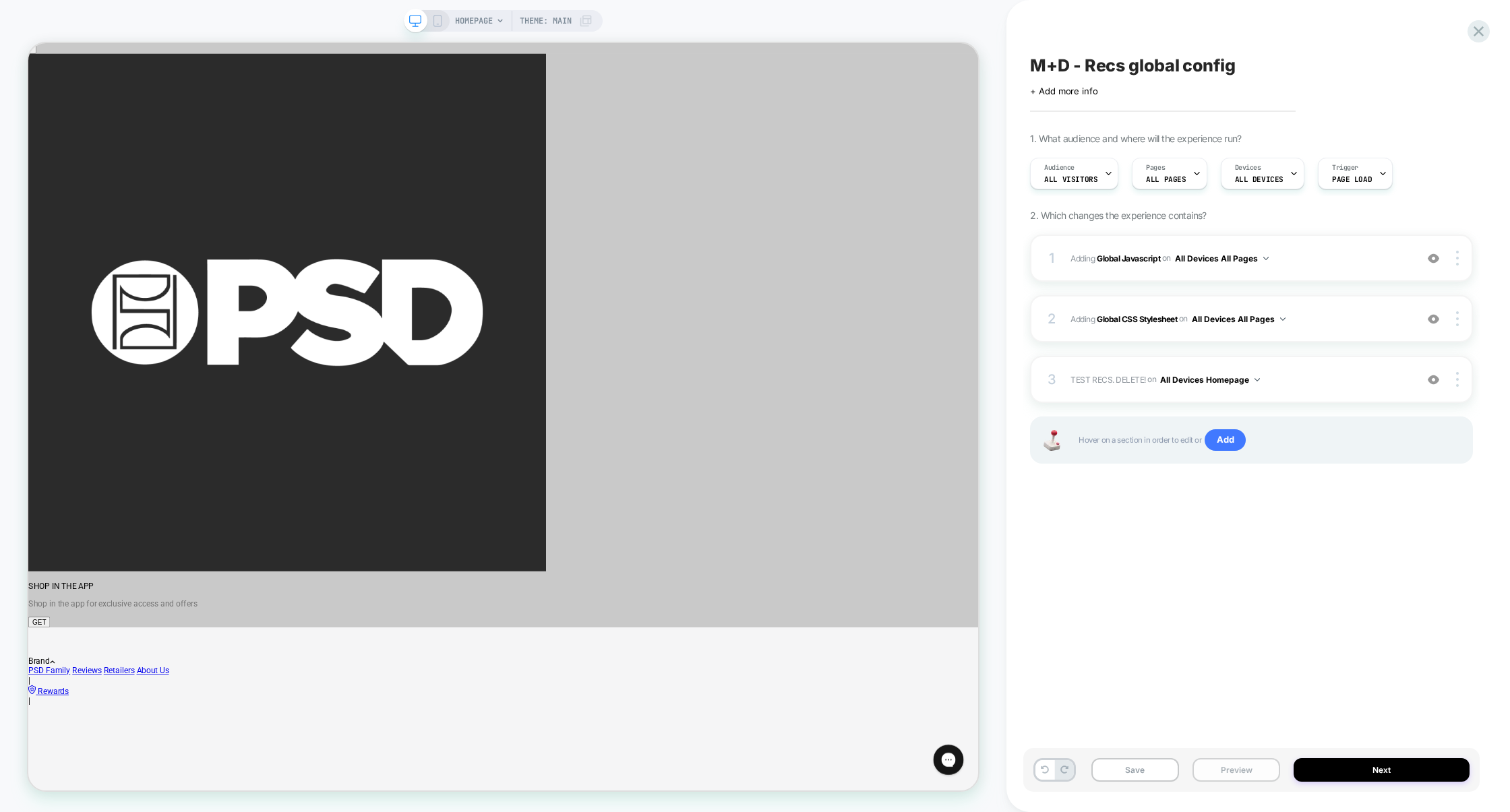
click at [1224, 769] on button "Preview" at bounding box center [1236, 770] width 88 height 24
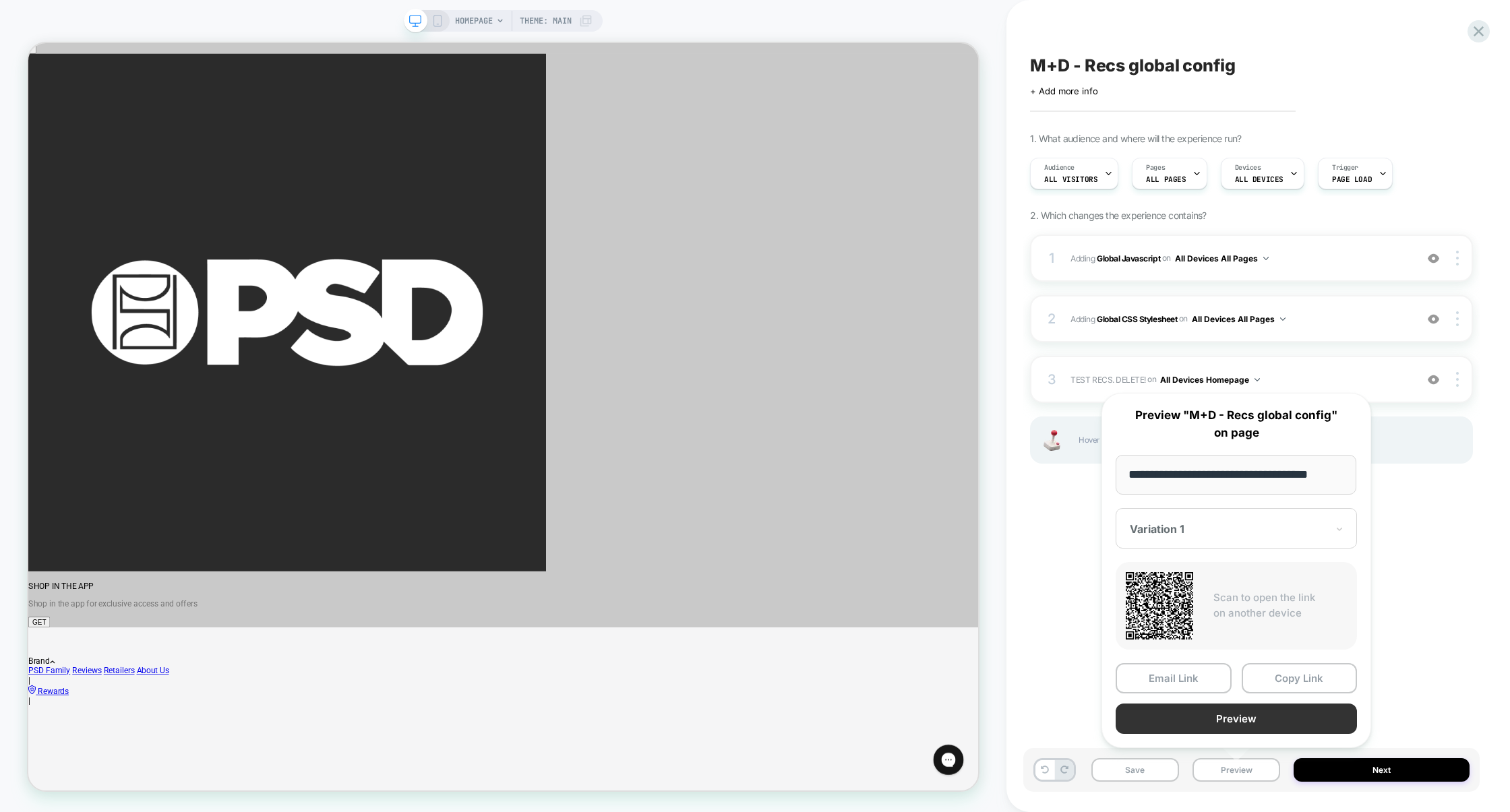
click at [1220, 719] on button "Preview" at bounding box center [1236, 719] width 241 height 31
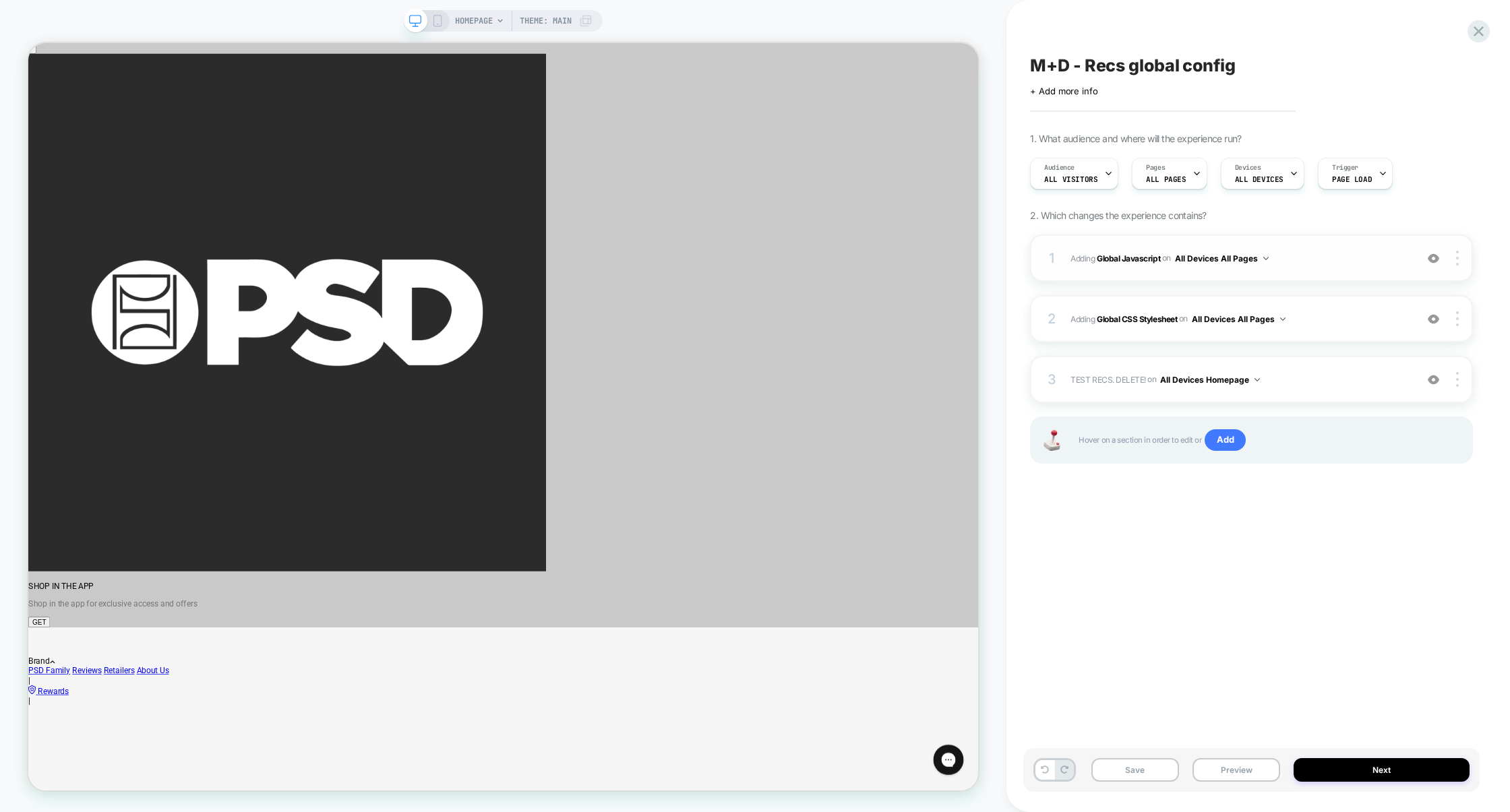
click at [1310, 264] on span "Adding Global Javascript on All Devices All Pages" at bounding box center [1239, 258] width 339 height 17
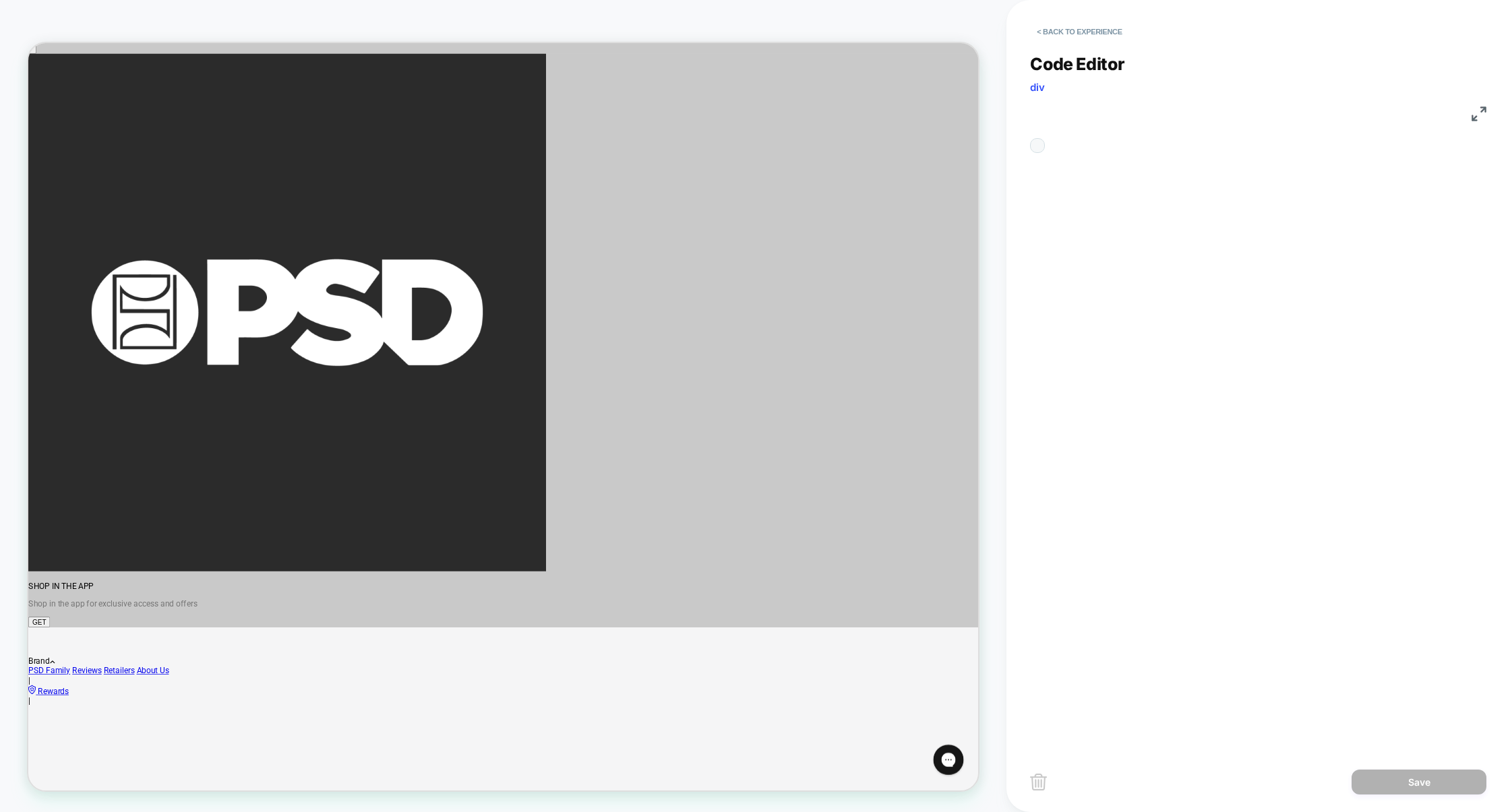
scroll to position [182, 0]
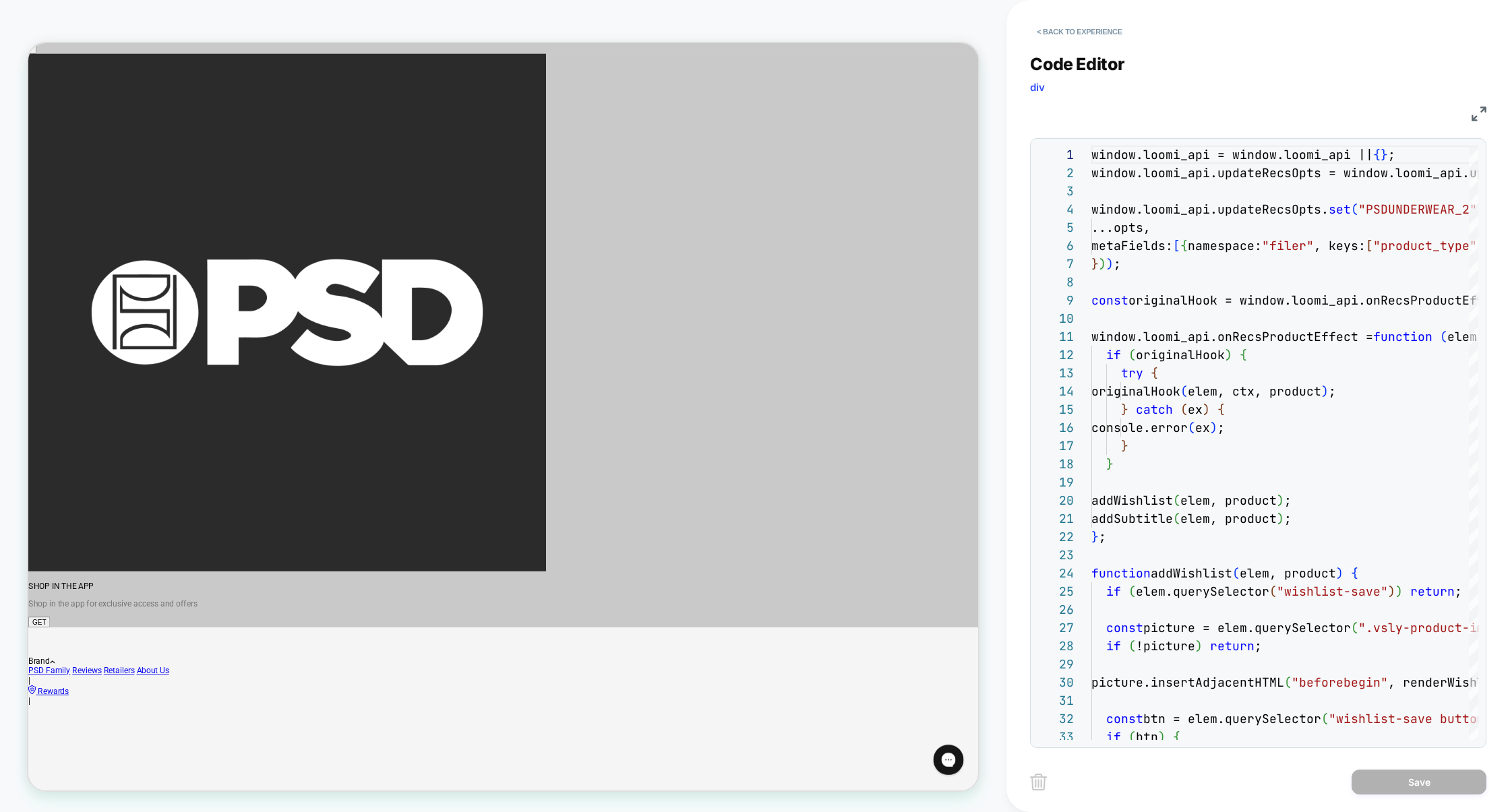
click at [1483, 110] on img at bounding box center [1479, 114] width 15 height 15
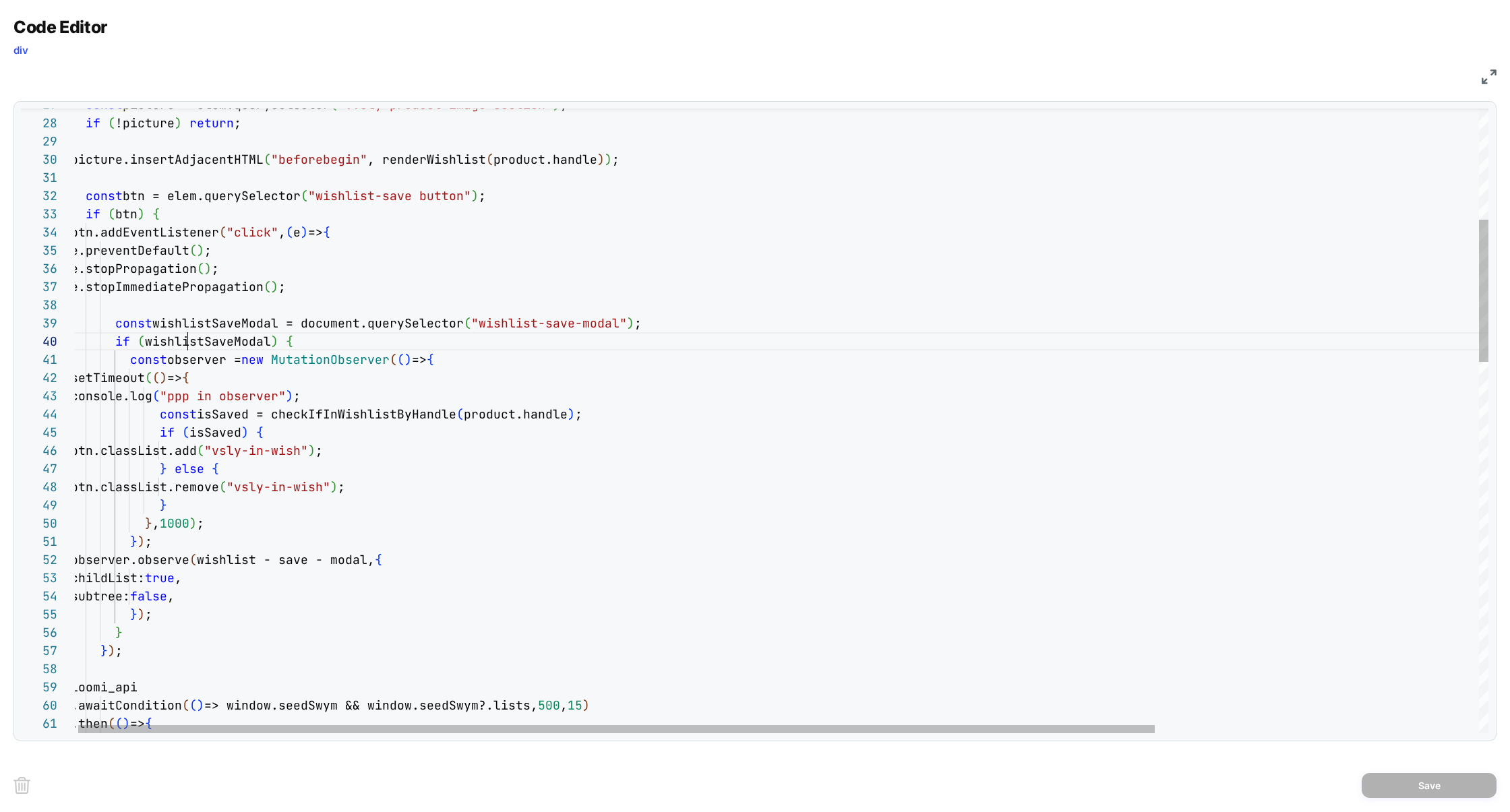
drag, startPoint x: 254, startPoint y: 562, endPoint x: 418, endPoint y: 565, distance: 164.0
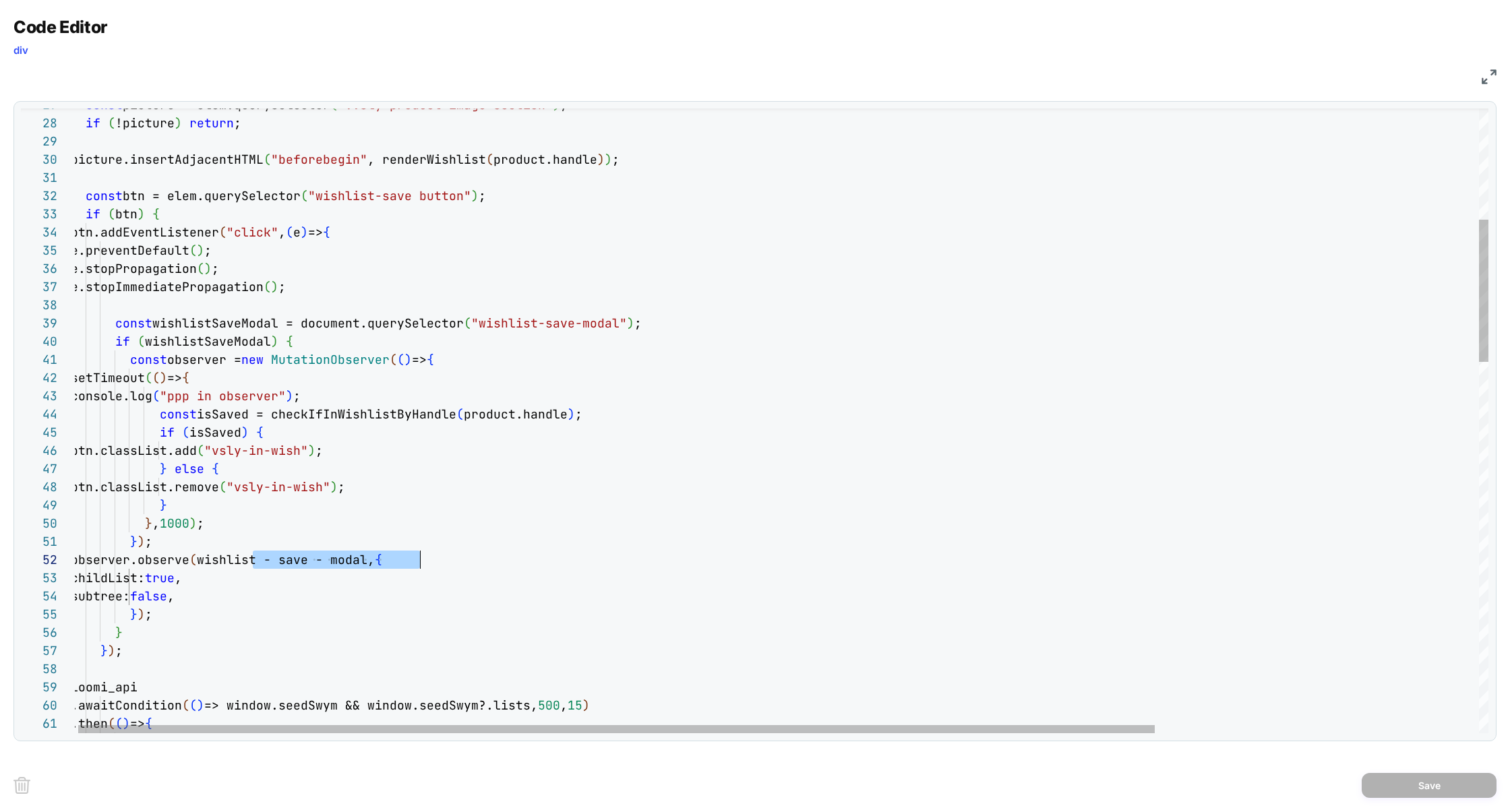
type textarea "**********"
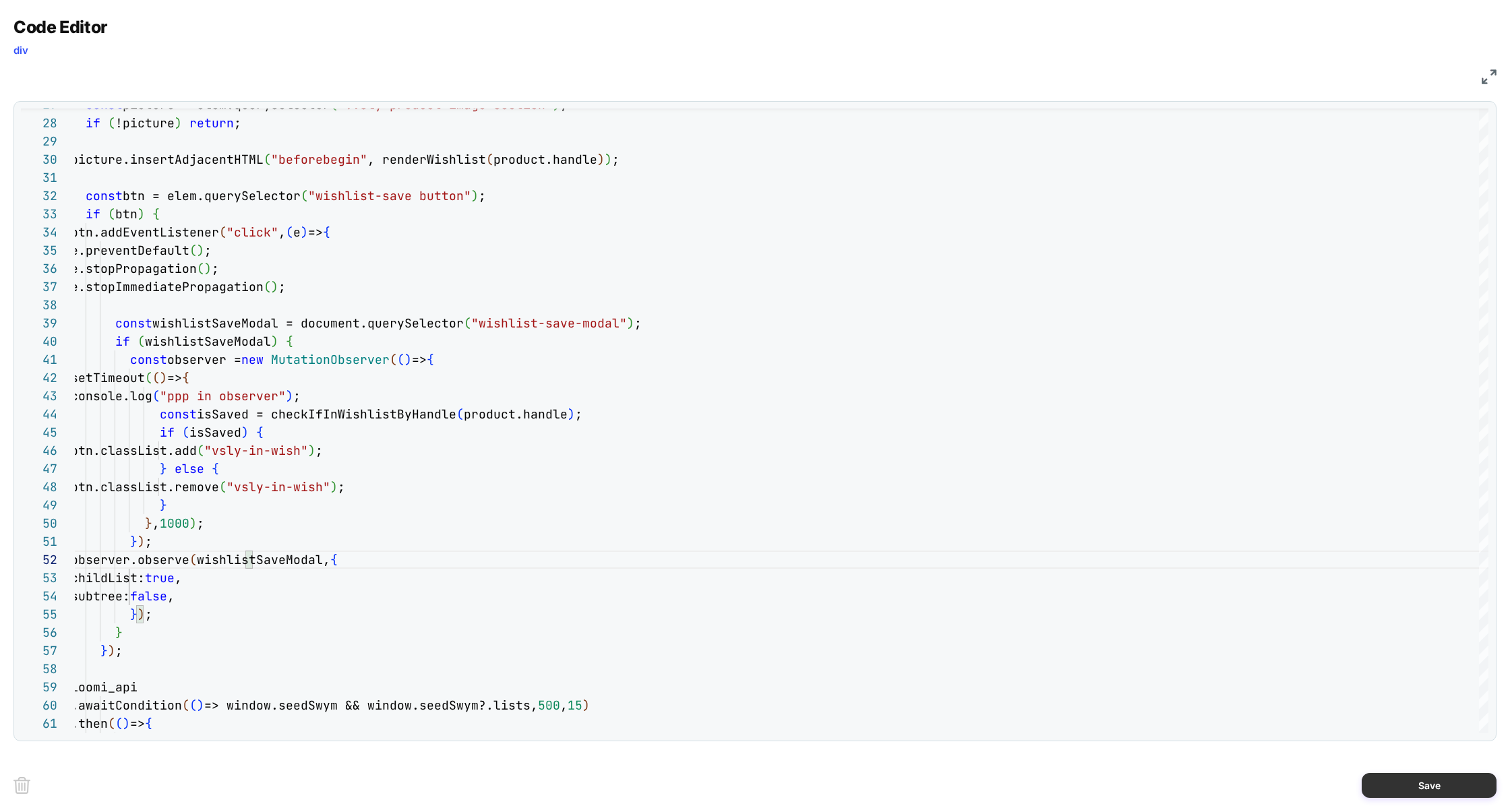
click at [1426, 786] on button "Save" at bounding box center [1429, 785] width 135 height 25
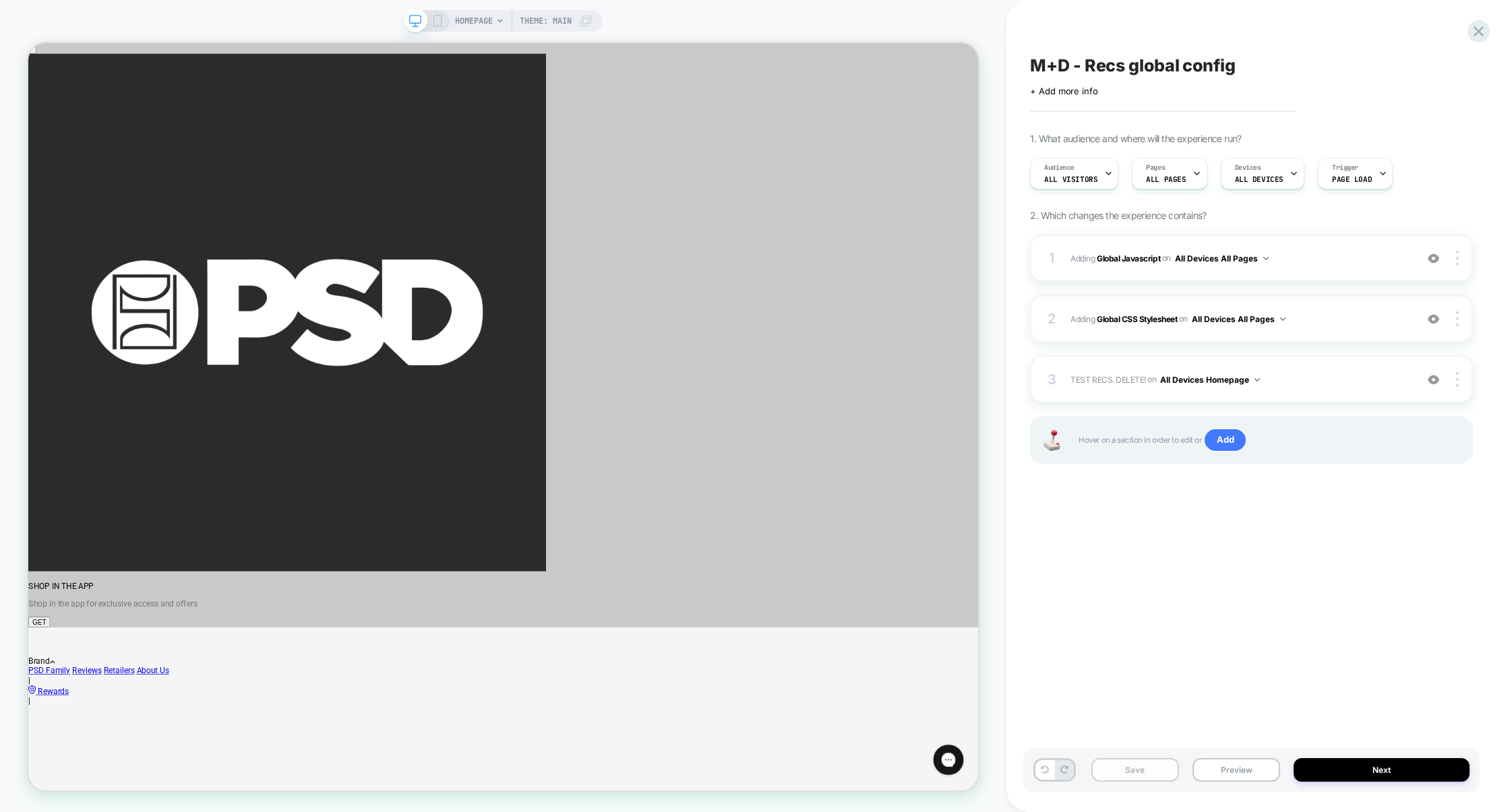
click at [1143, 774] on button "Save" at bounding box center [1135, 770] width 88 height 24
click at [1211, 775] on button "Preview" at bounding box center [1236, 770] width 88 height 24
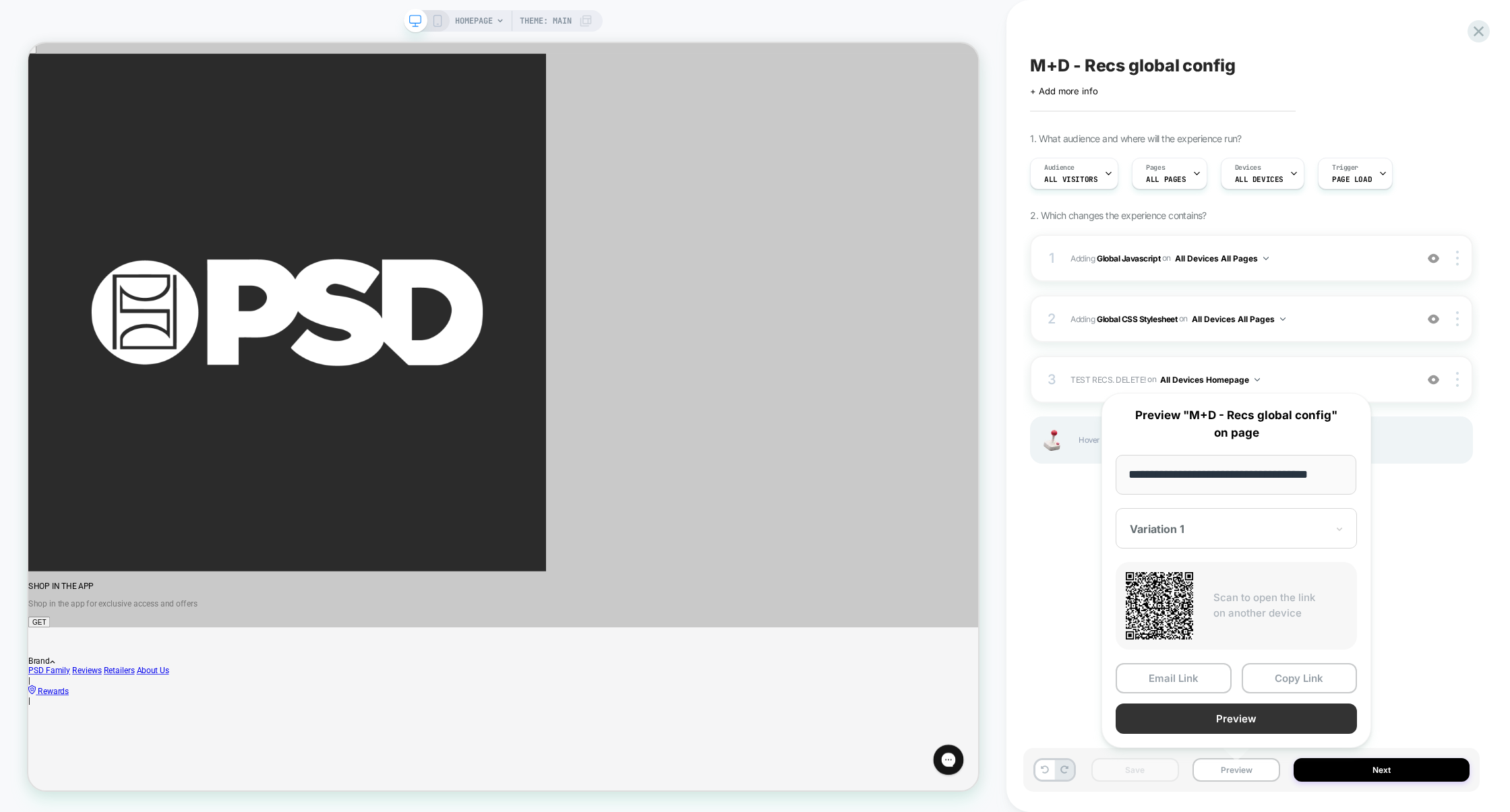
scroll to position [0, 0]
click at [1235, 725] on button "Preview" at bounding box center [1236, 719] width 241 height 31
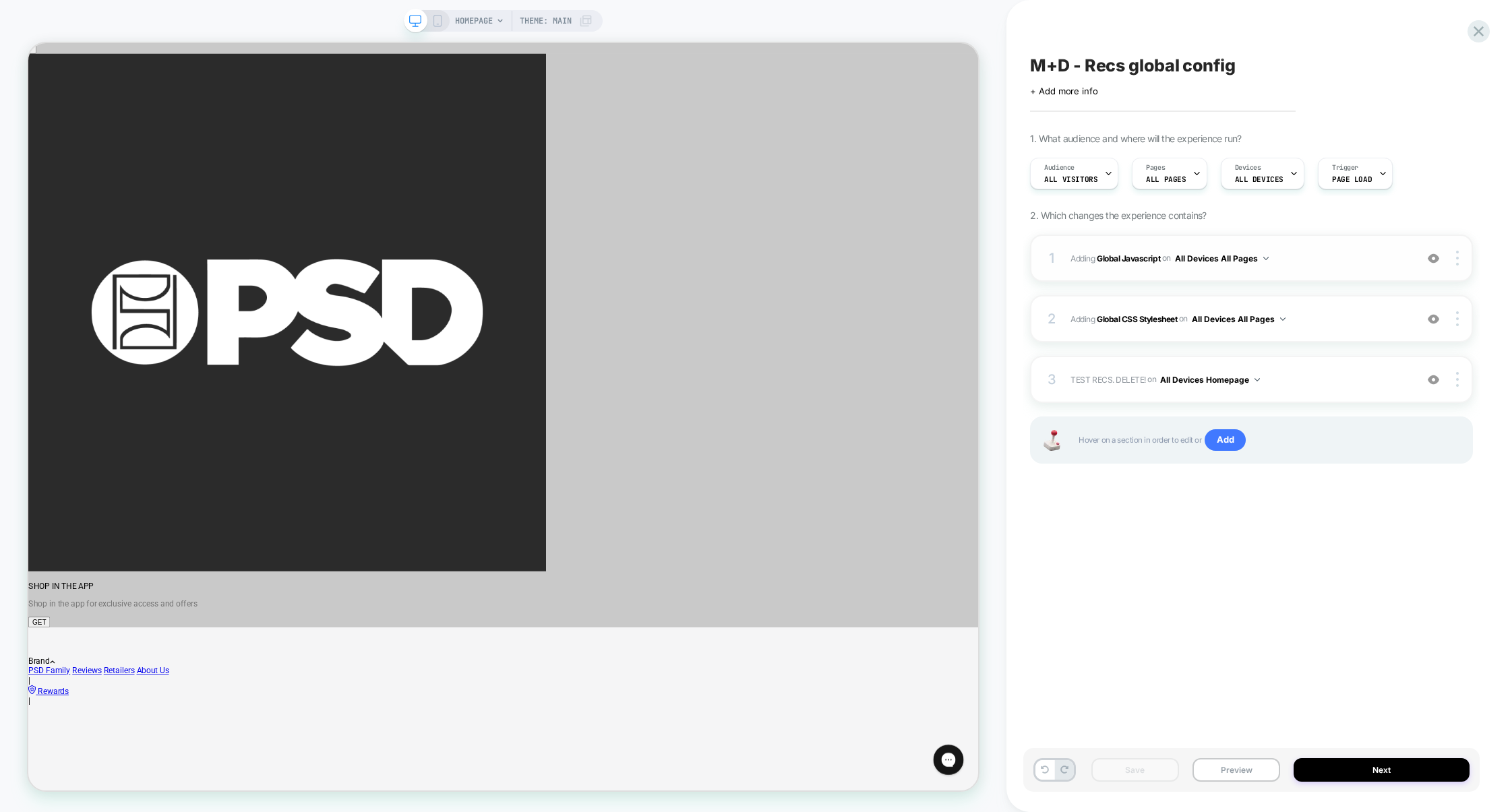
click at [1336, 267] on div "1 Adding Global Javascript on All Devices All Pages Add Before Add After Target…" at bounding box center [1252, 257] width 443 height 47
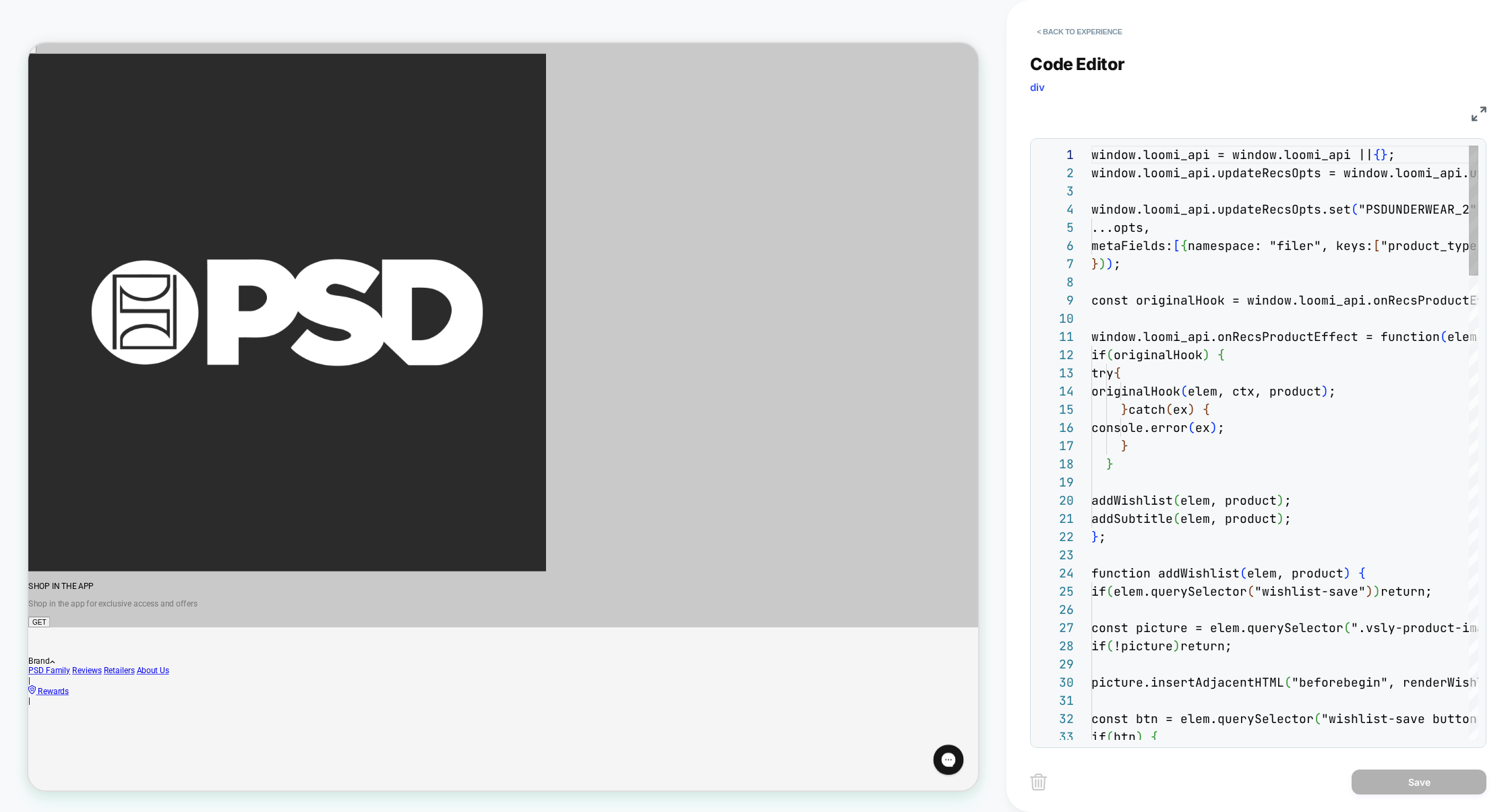
scroll to position [182, 0]
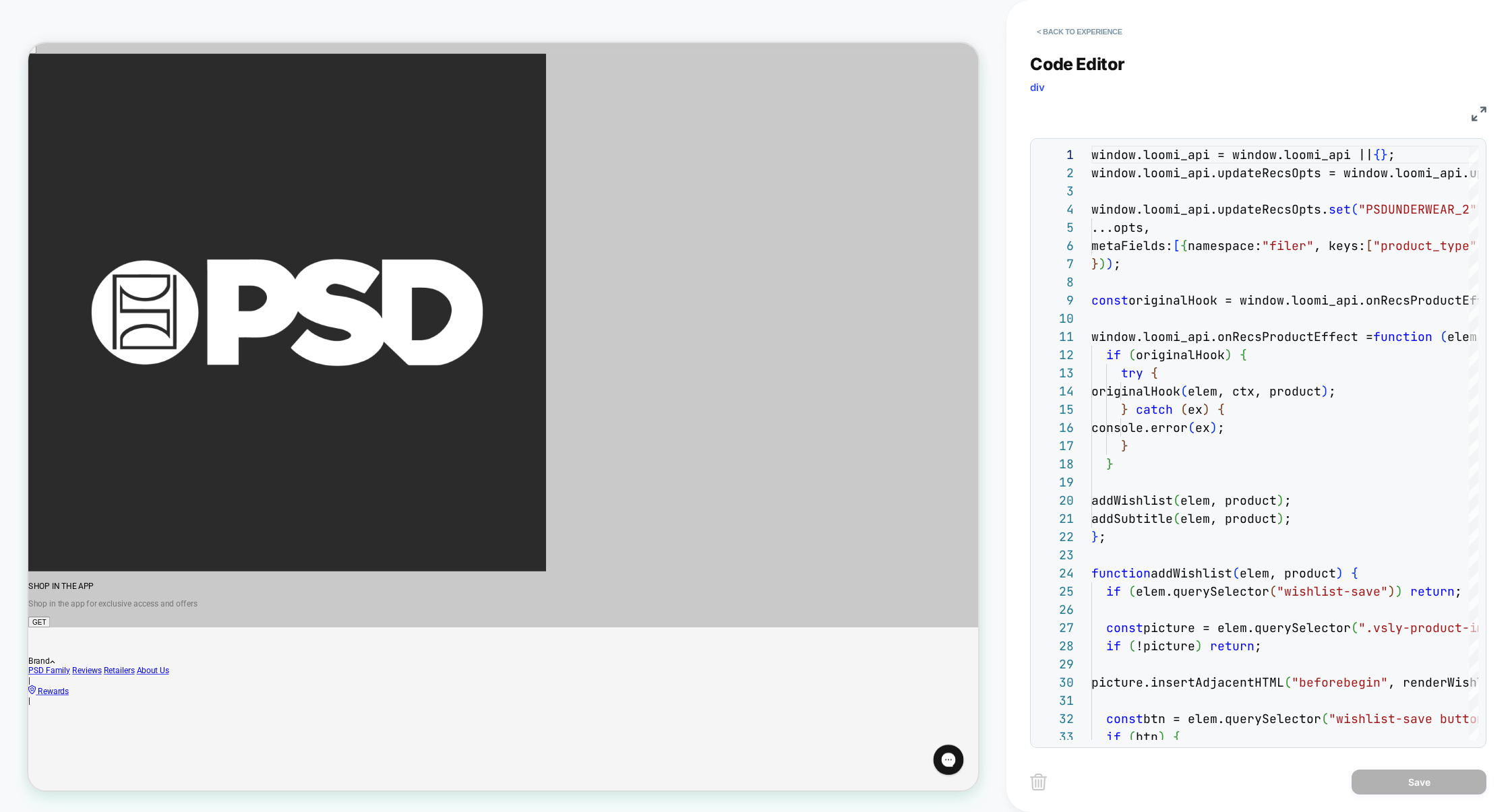
click at [1478, 113] on img at bounding box center [1479, 114] width 15 height 15
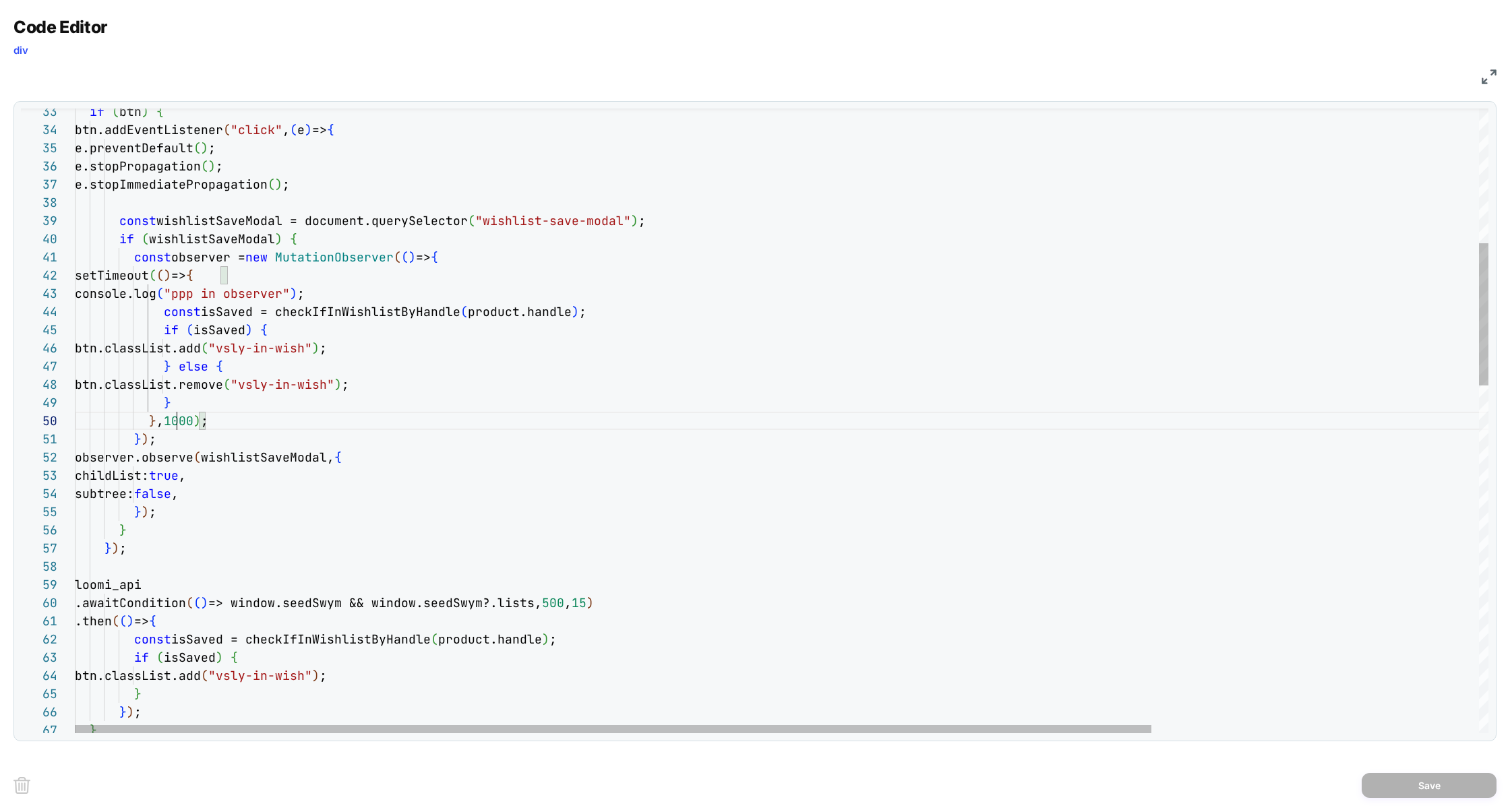
scroll to position [163, 101]
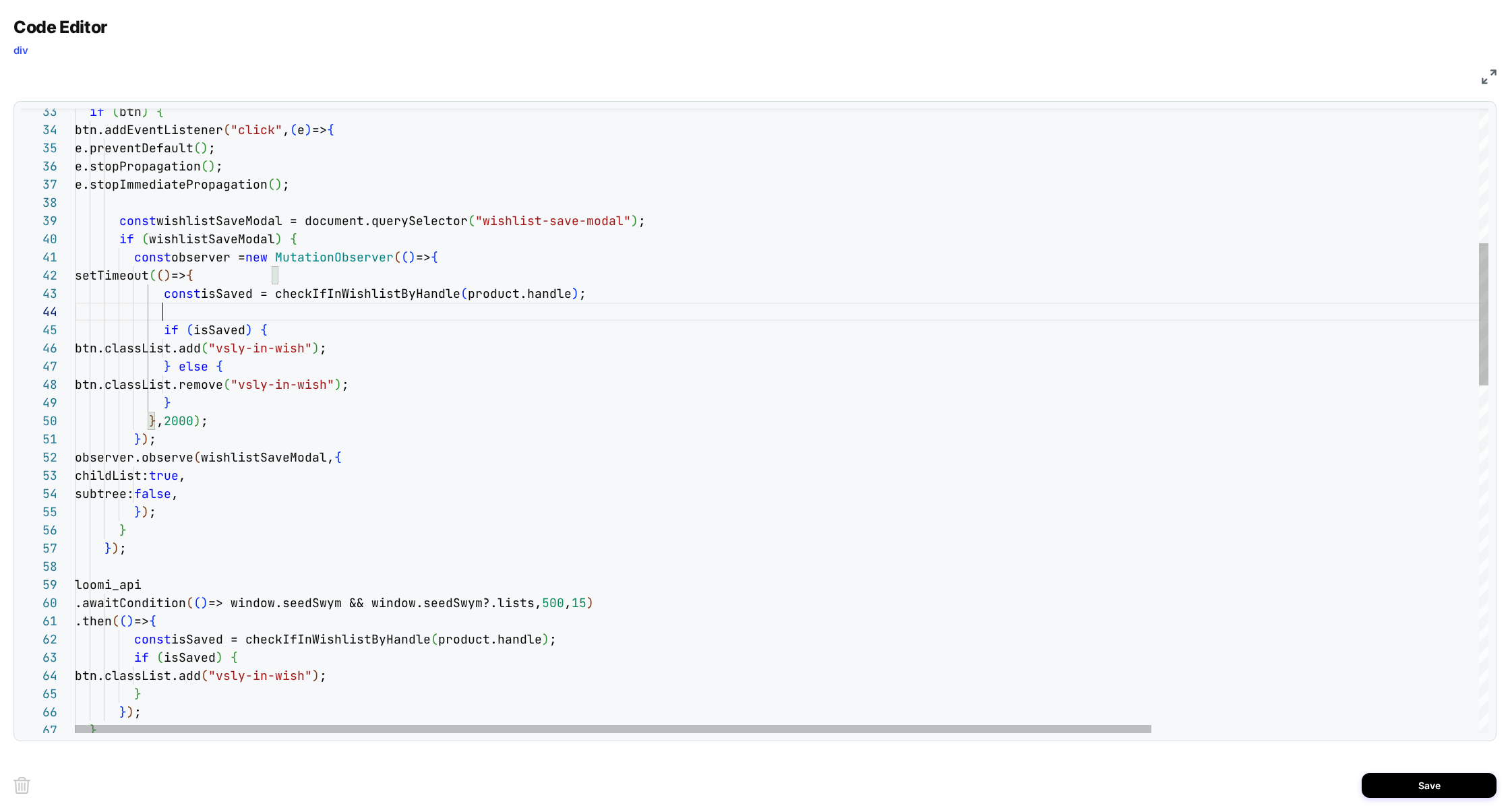
scroll to position [73, 0]
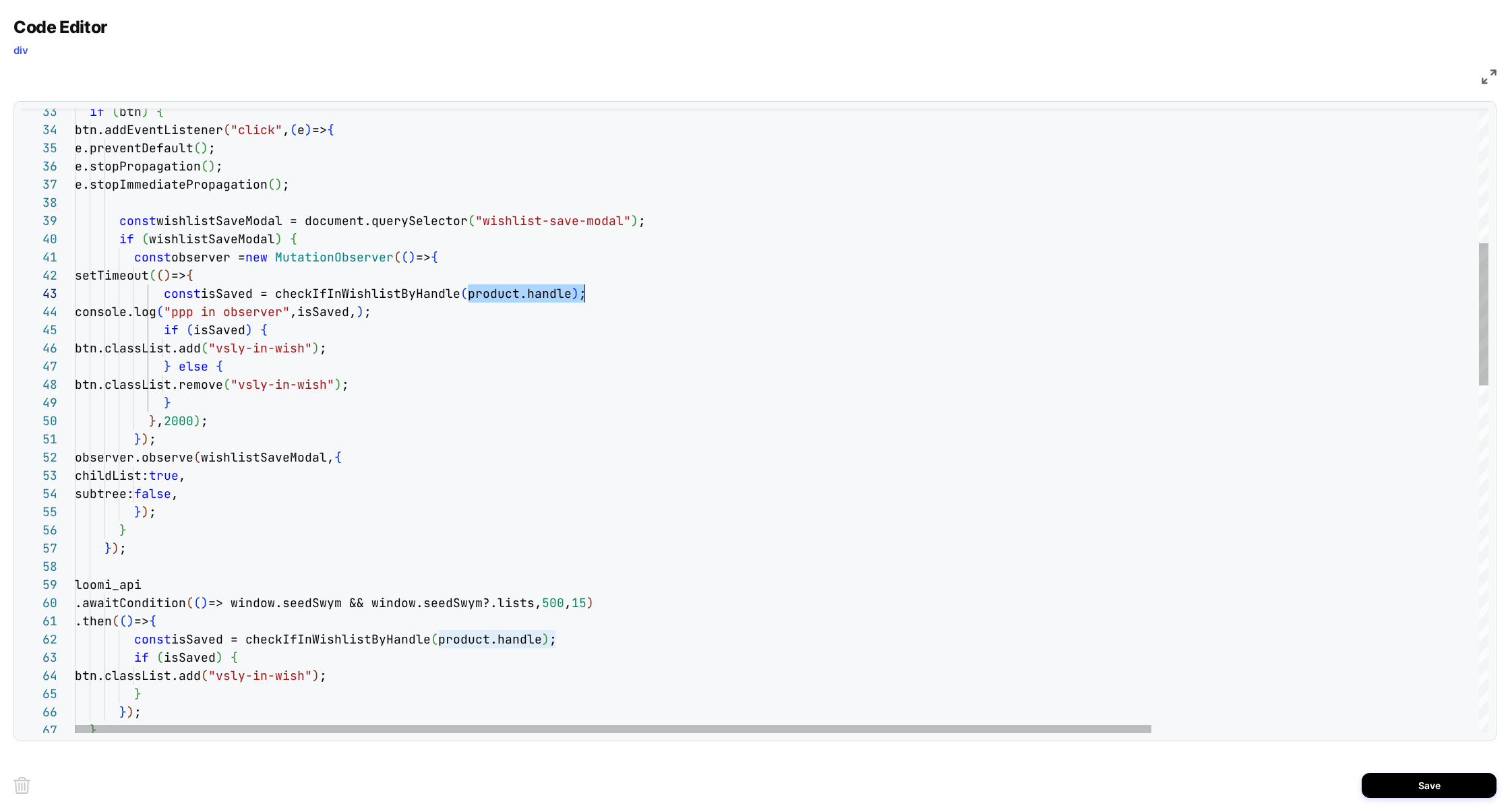
scroll to position [36, 495]
drag, startPoint x: 467, startPoint y: 298, endPoint x: 572, endPoint y: 298, distance: 105.0
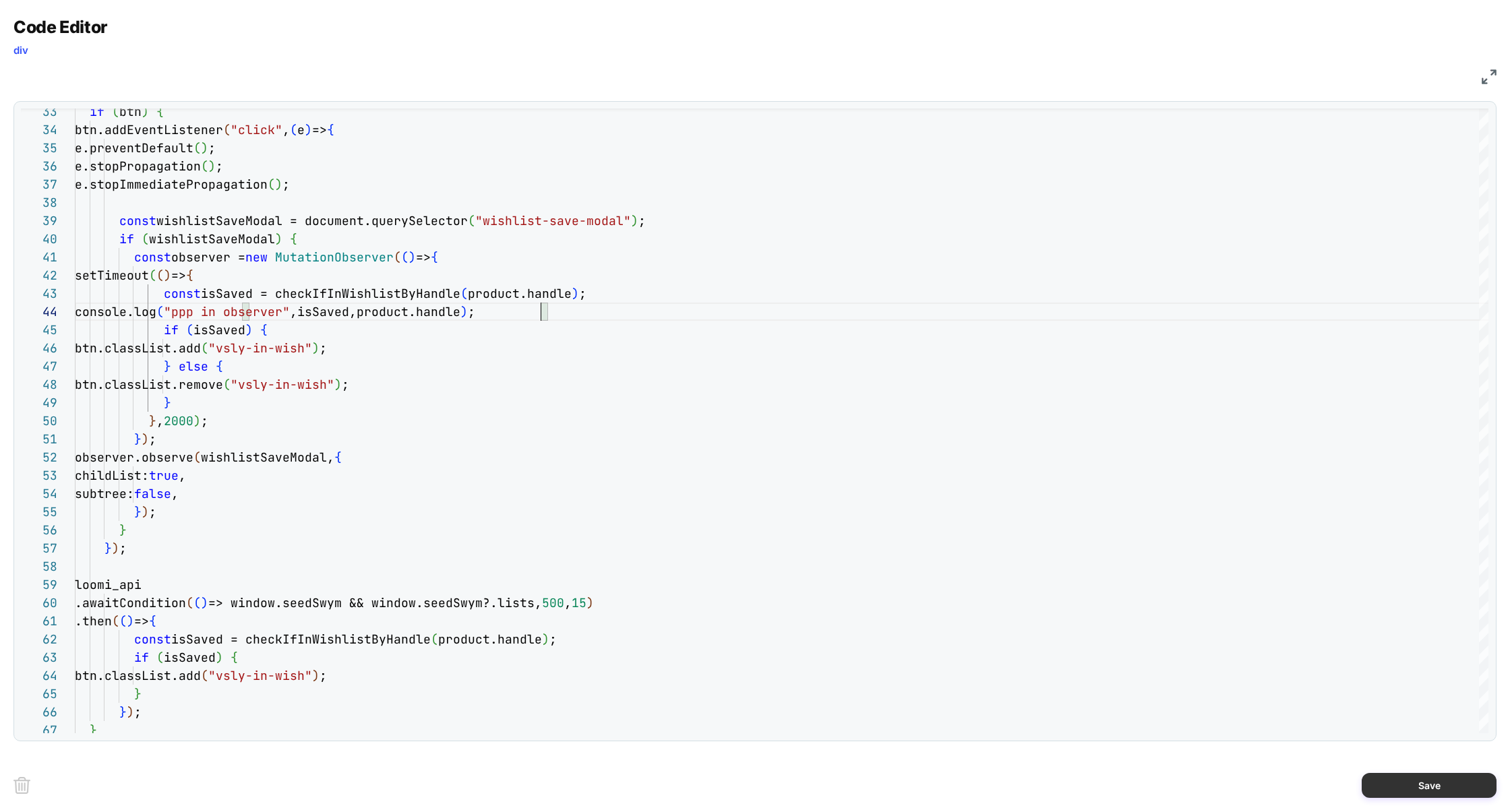
type textarea "**********"
click at [1416, 778] on button "Save" at bounding box center [1429, 785] width 135 height 25
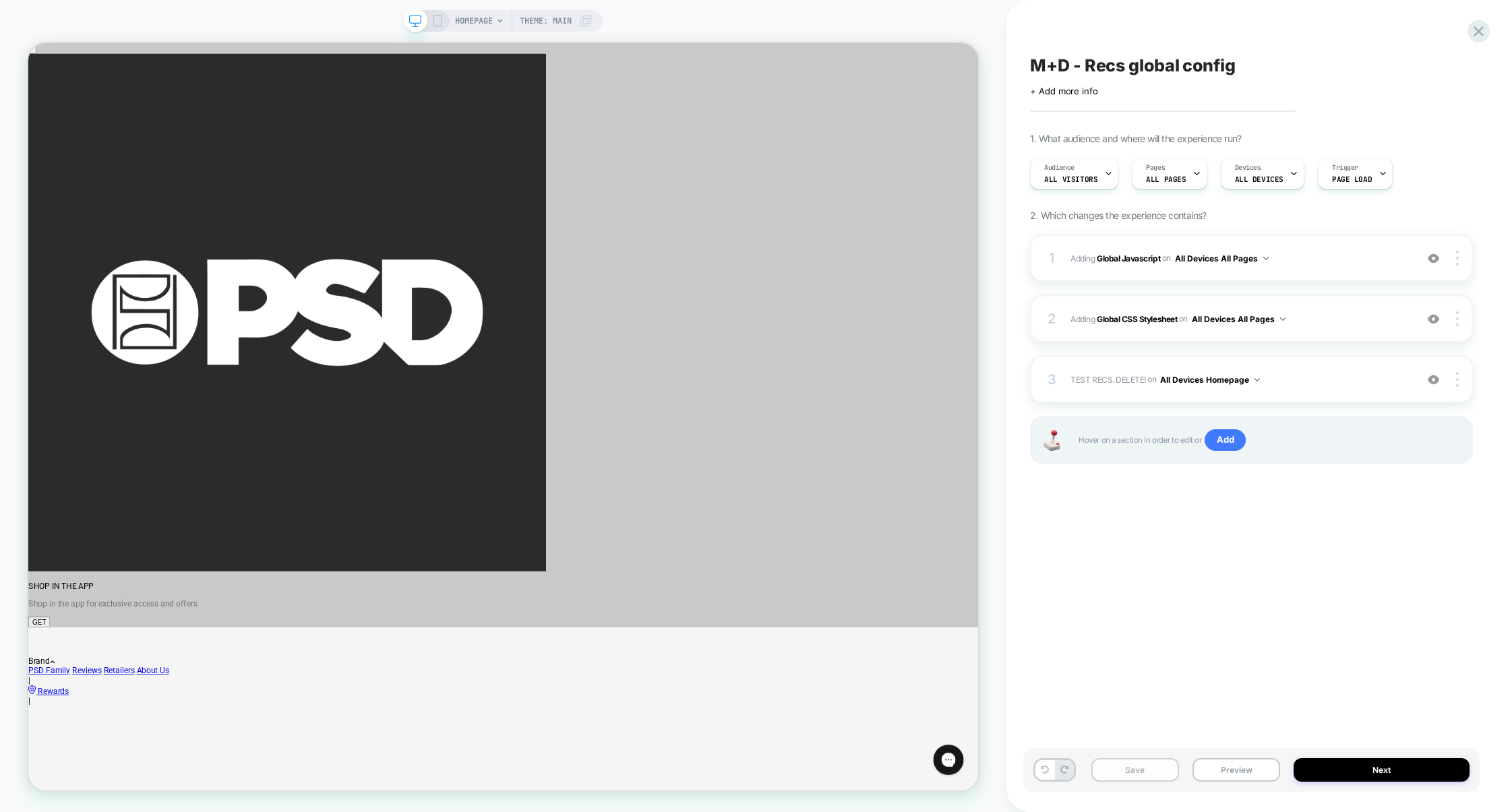
click at [1146, 768] on button "Save" at bounding box center [1135, 770] width 88 height 24
click at [1228, 769] on button "Preview" at bounding box center [1236, 770] width 88 height 24
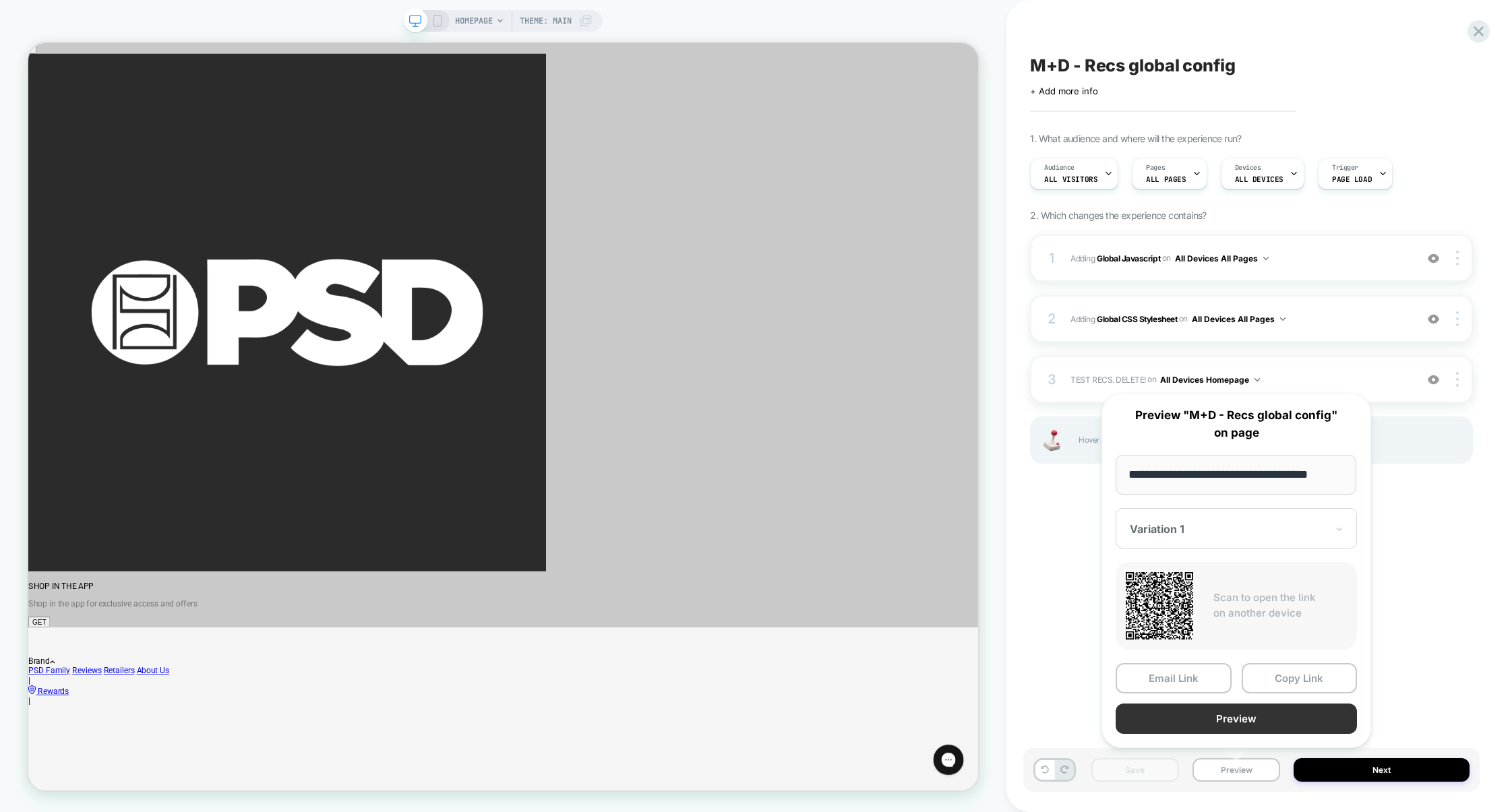
scroll to position [0, 0]
click at [1232, 724] on button "Preview" at bounding box center [1236, 719] width 241 height 31
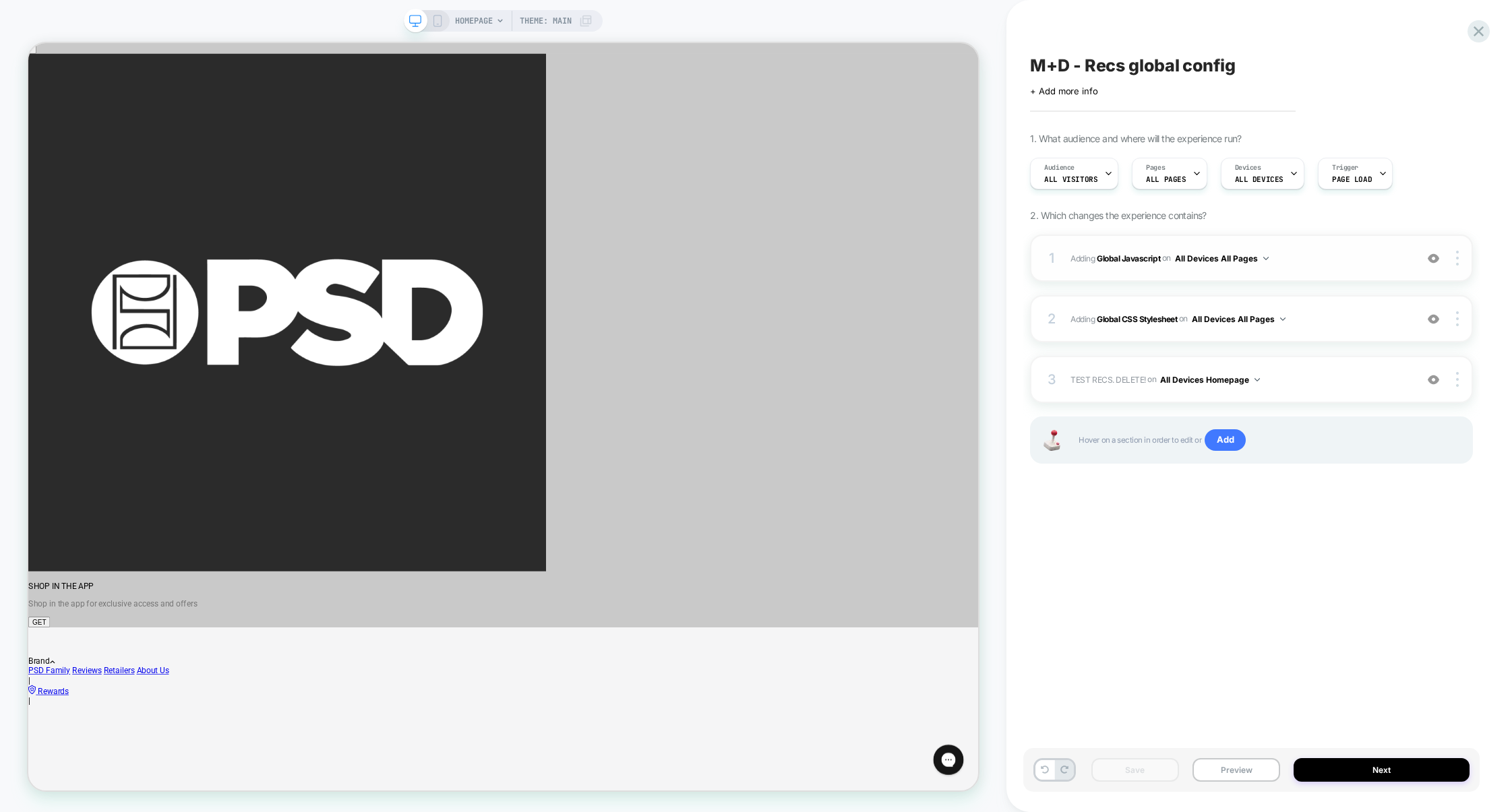
click at [1315, 269] on div "1 Adding Global Javascript on All Devices All Pages Add Before Add After Target…" at bounding box center [1252, 257] width 443 height 47
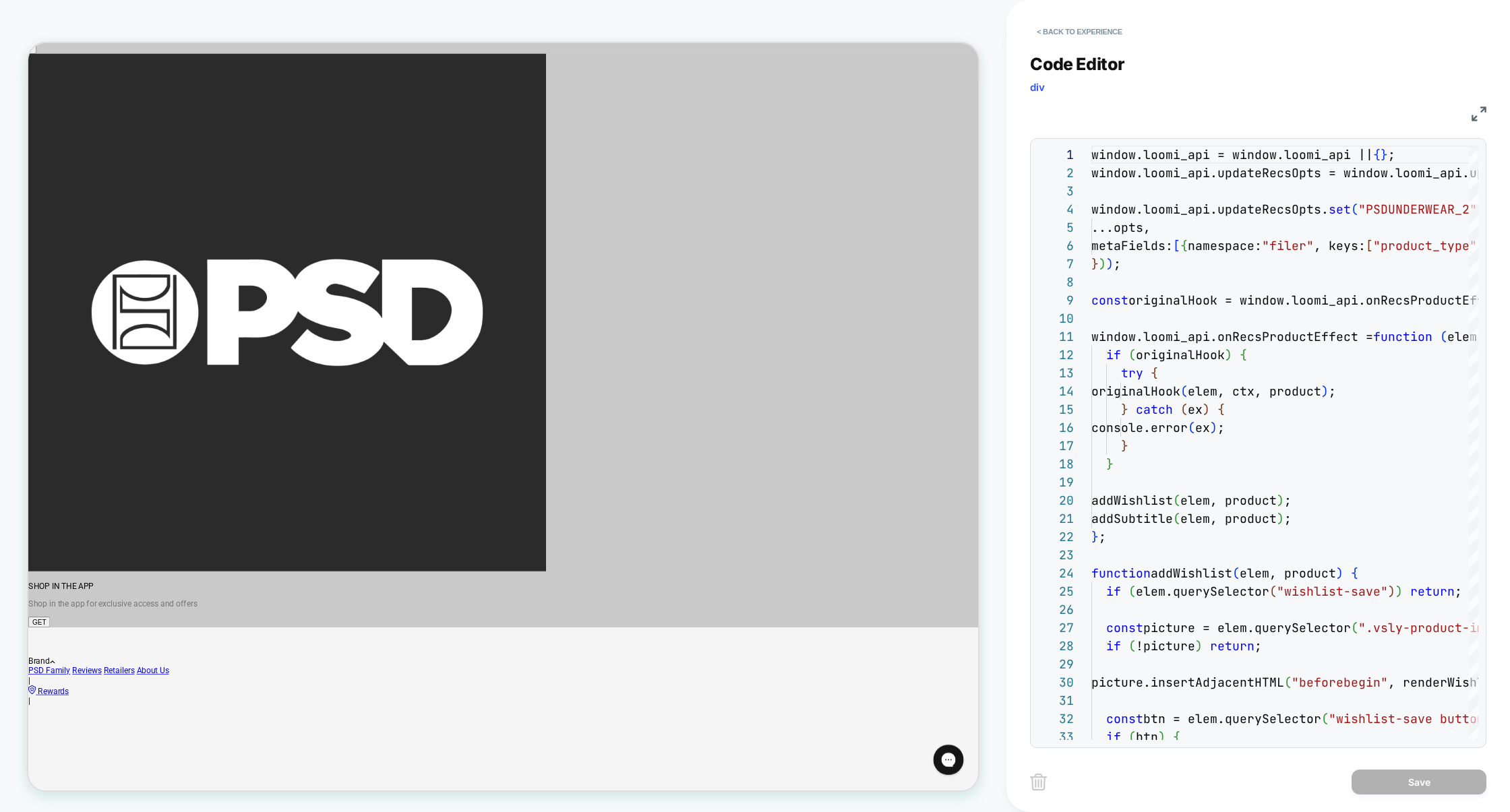
scroll to position [182, 0]
click at [1478, 110] on img at bounding box center [1479, 114] width 15 height 15
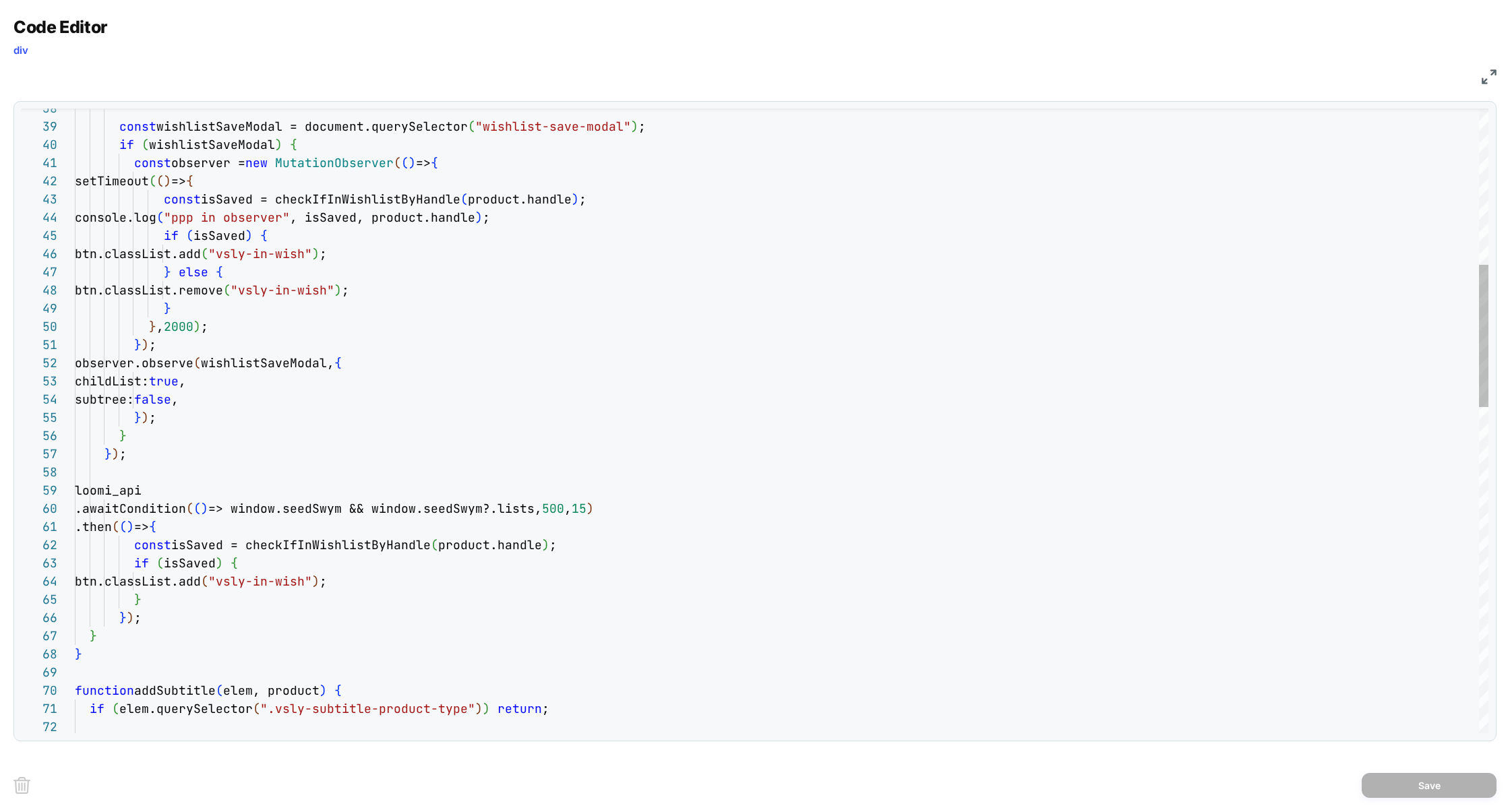
click at [579, 215] on div "const observer = new MutationObserver ( ( ) => { setTimeout ( ( ) => { const is…" at bounding box center [782, 794] width 1414 height 2736
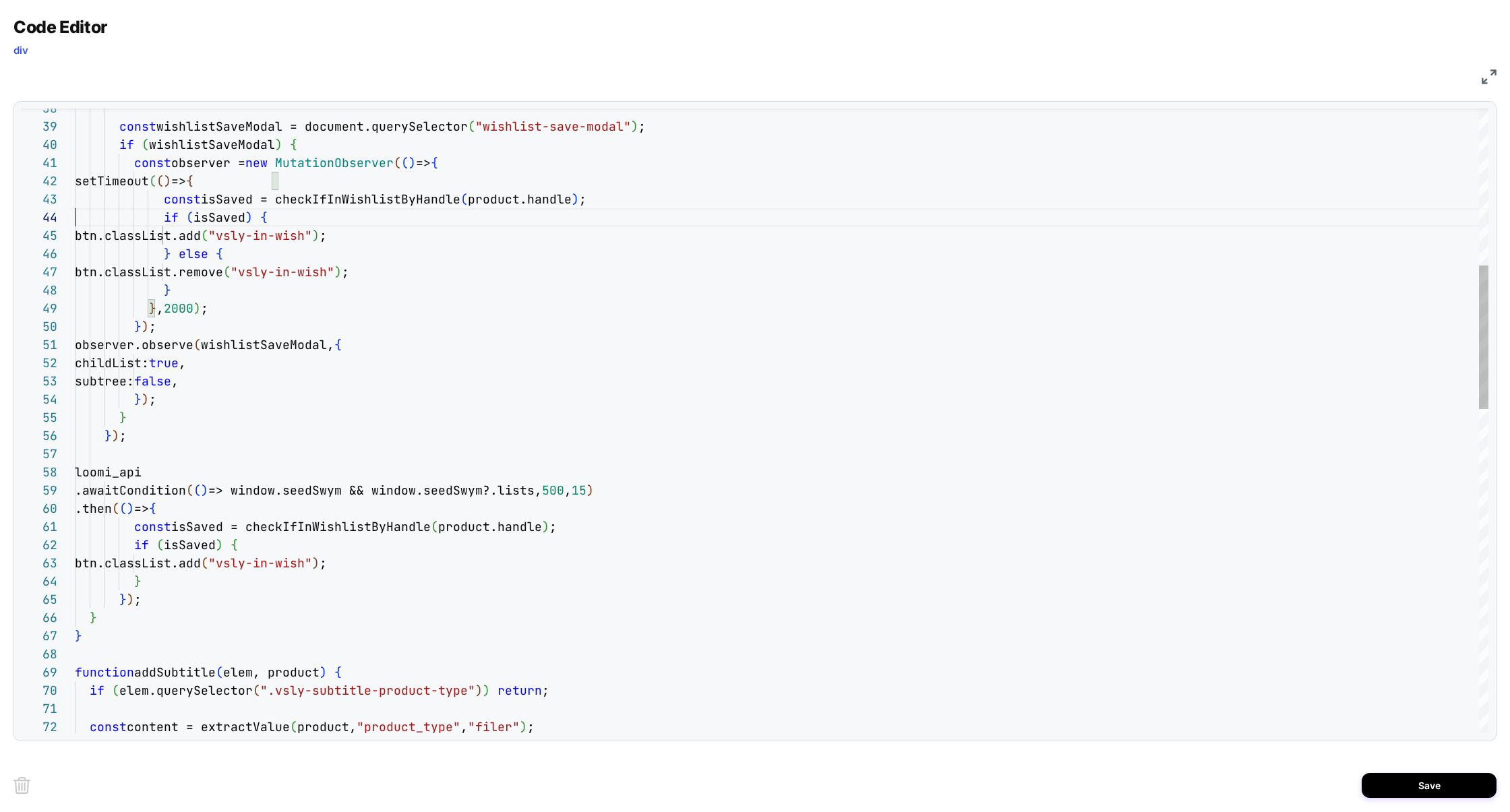
scroll to position [54, 0]
click at [298, 185] on div "const observer = new MutationObserver ( ( ) => { setTimeout ( ( ) => { const is…" at bounding box center [782, 784] width 1414 height 2717
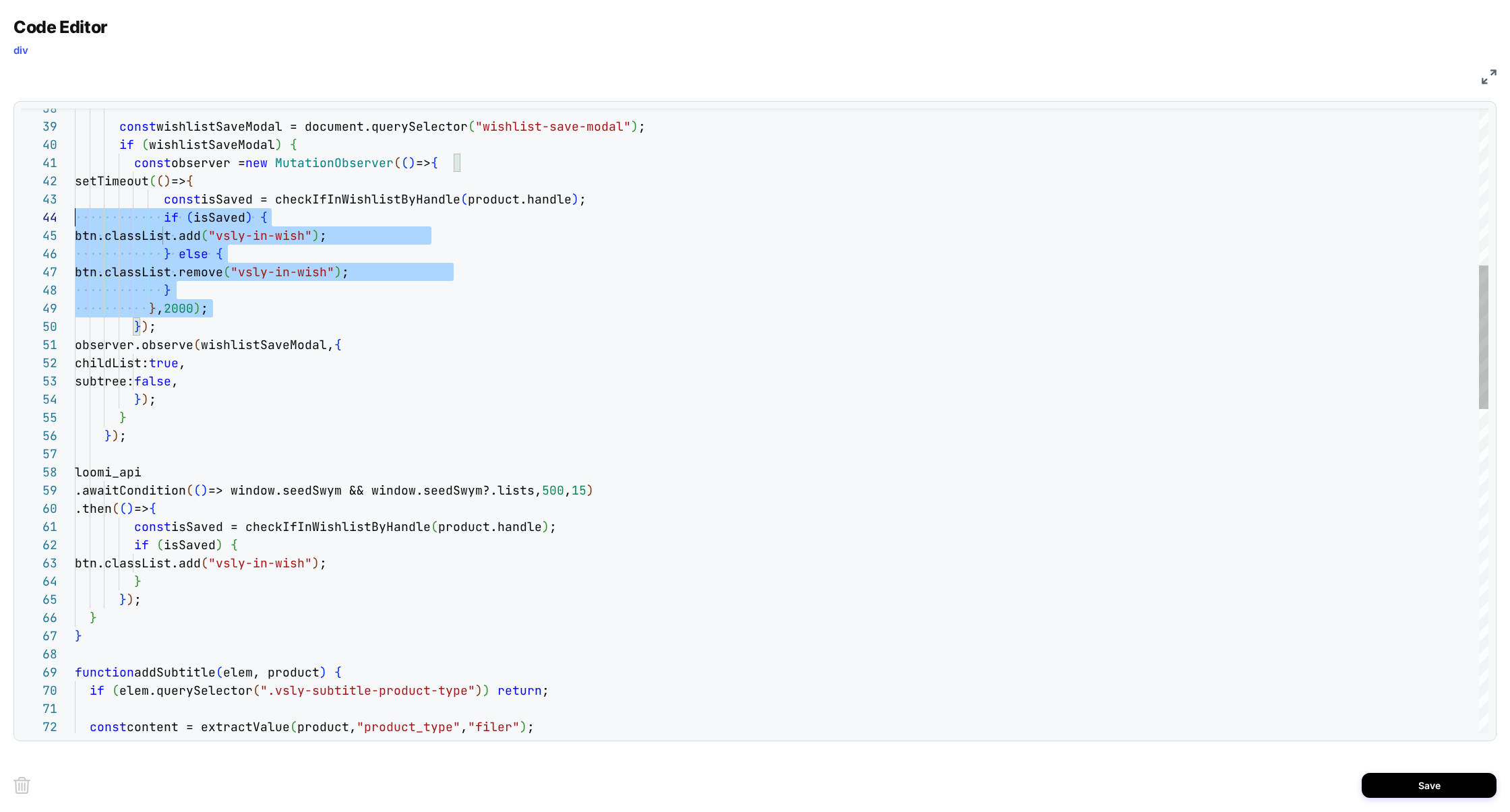
scroll to position [18, 0]
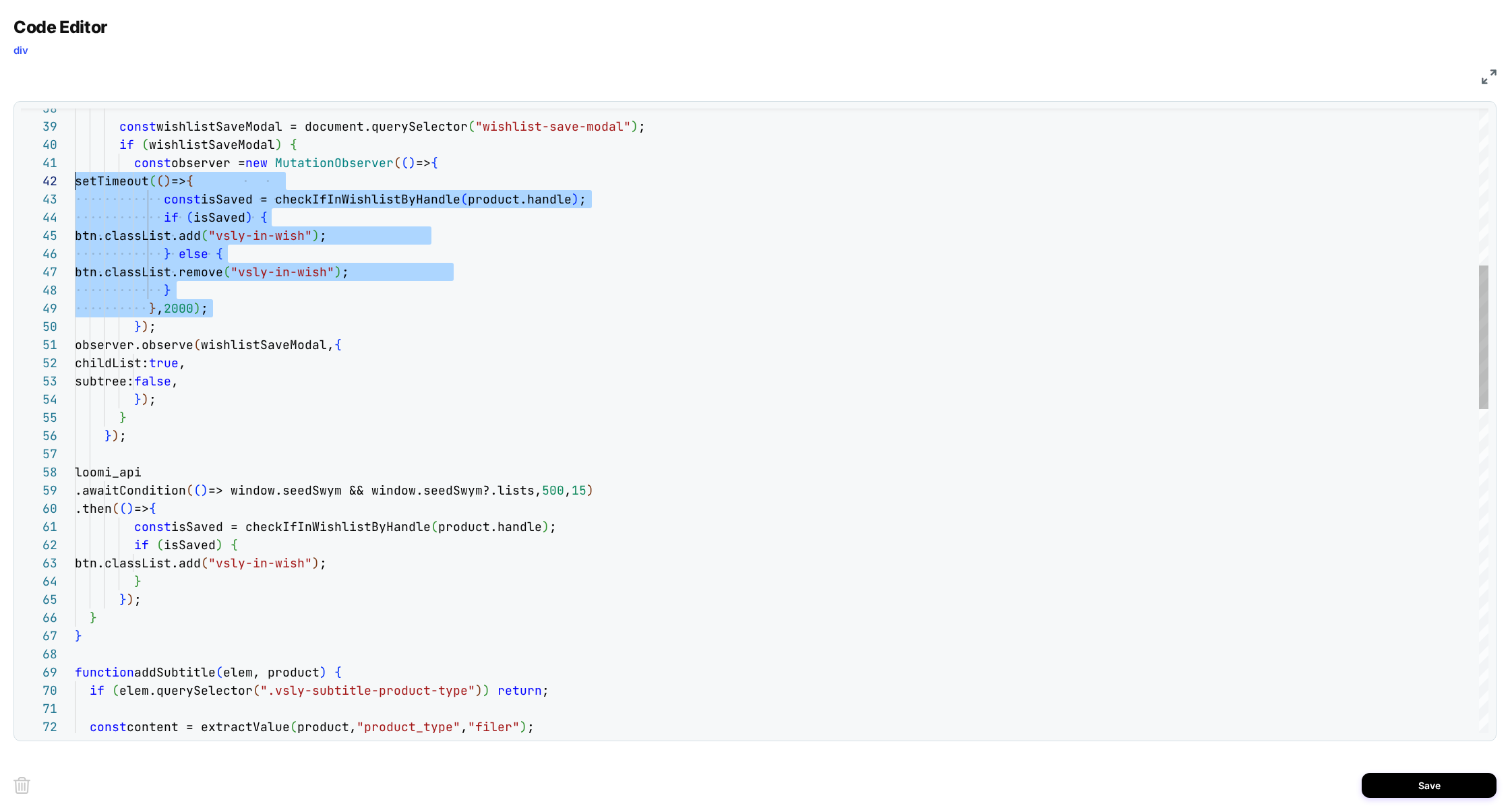
drag, startPoint x: 236, startPoint y: 311, endPoint x: 0, endPoint y: 187, distance: 266.6
click at [0, 187] on div "Code Editor div JS 41 42 43 44 45 46 47 48 49 50 51 52 53 54 55 56 57 58 59 60 …" at bounding box center [755, 406] width 1510 height 812
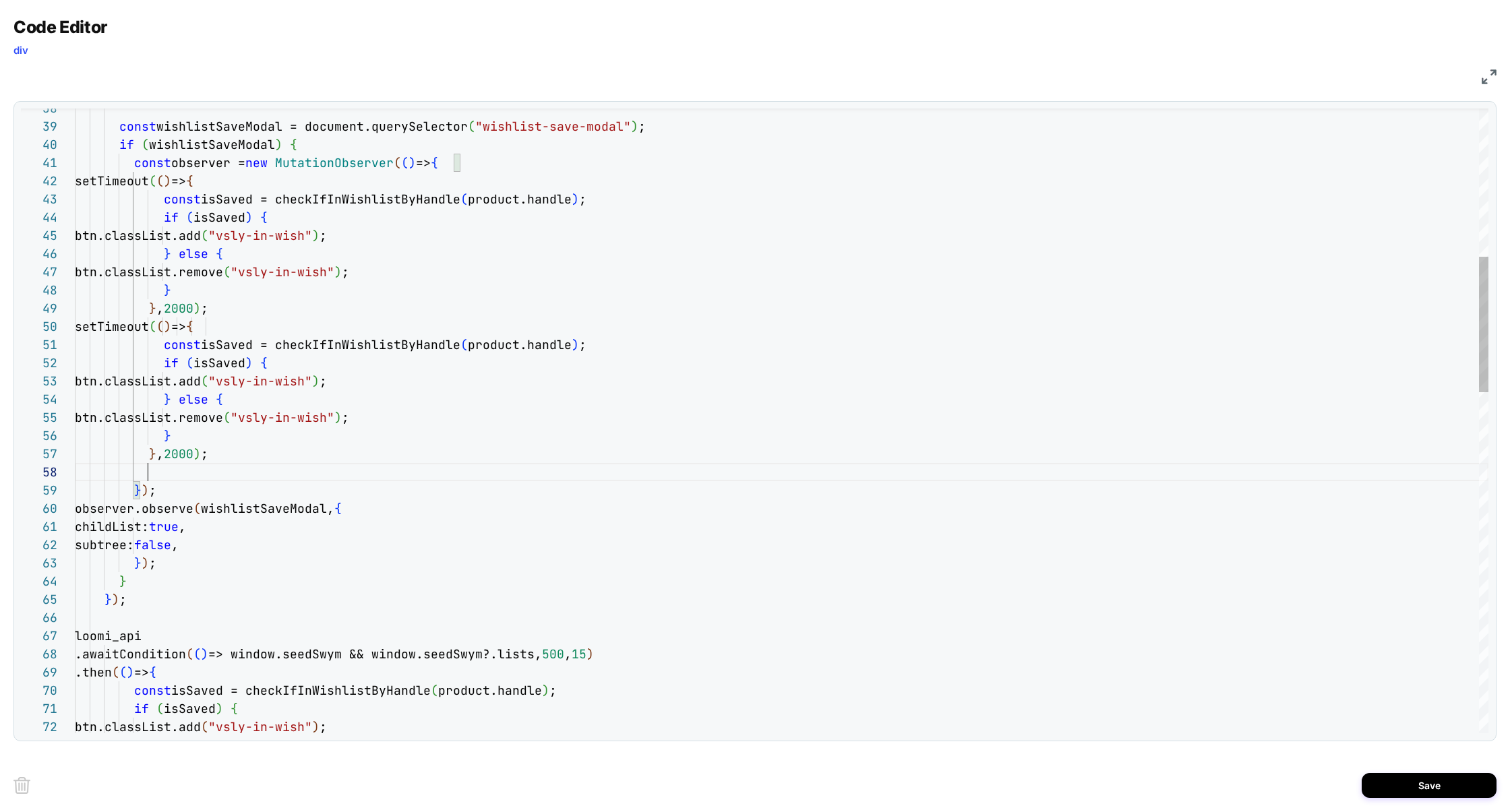
scroll to position [73, 138]
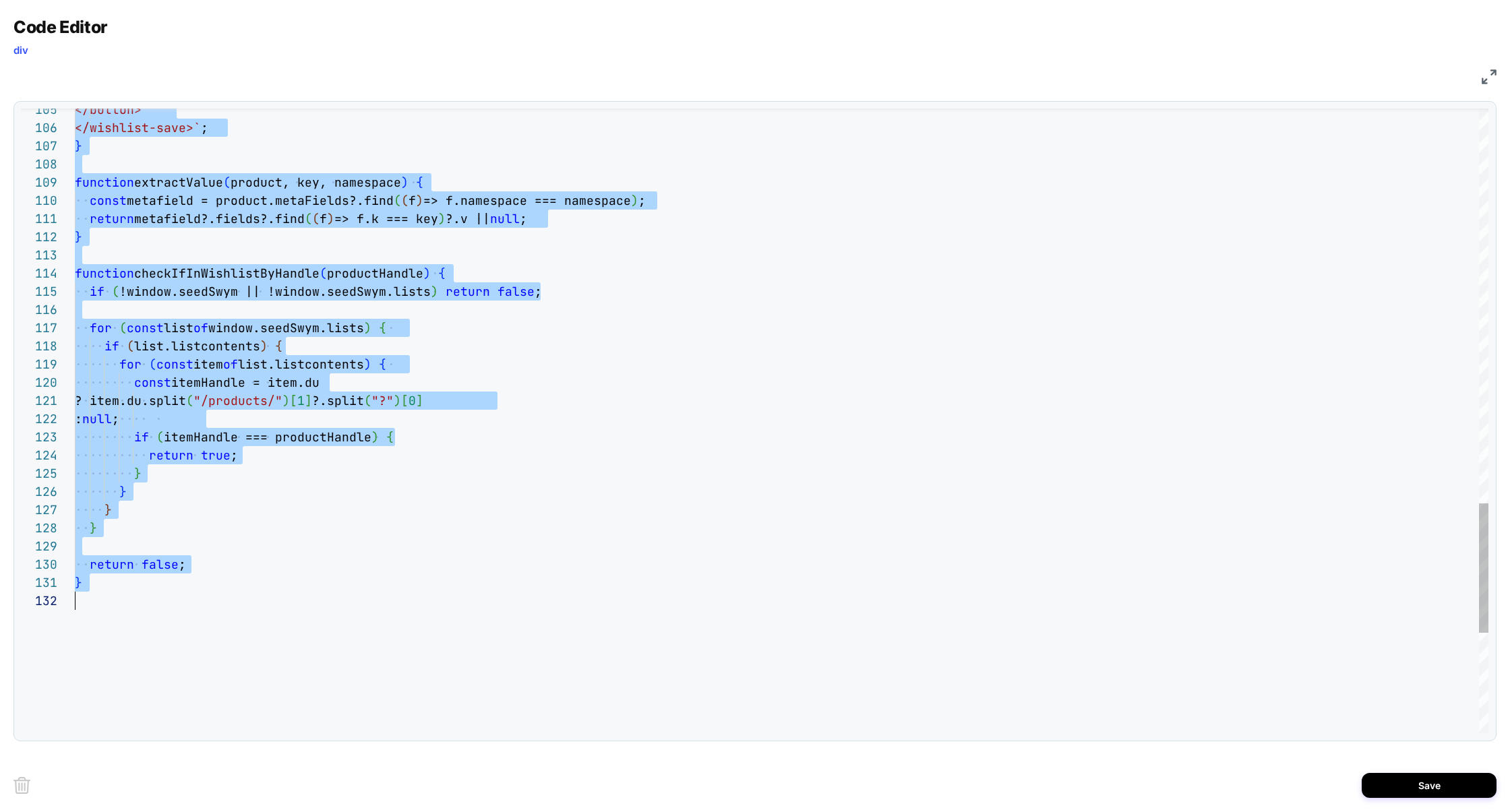
scroll to position [0, 0]
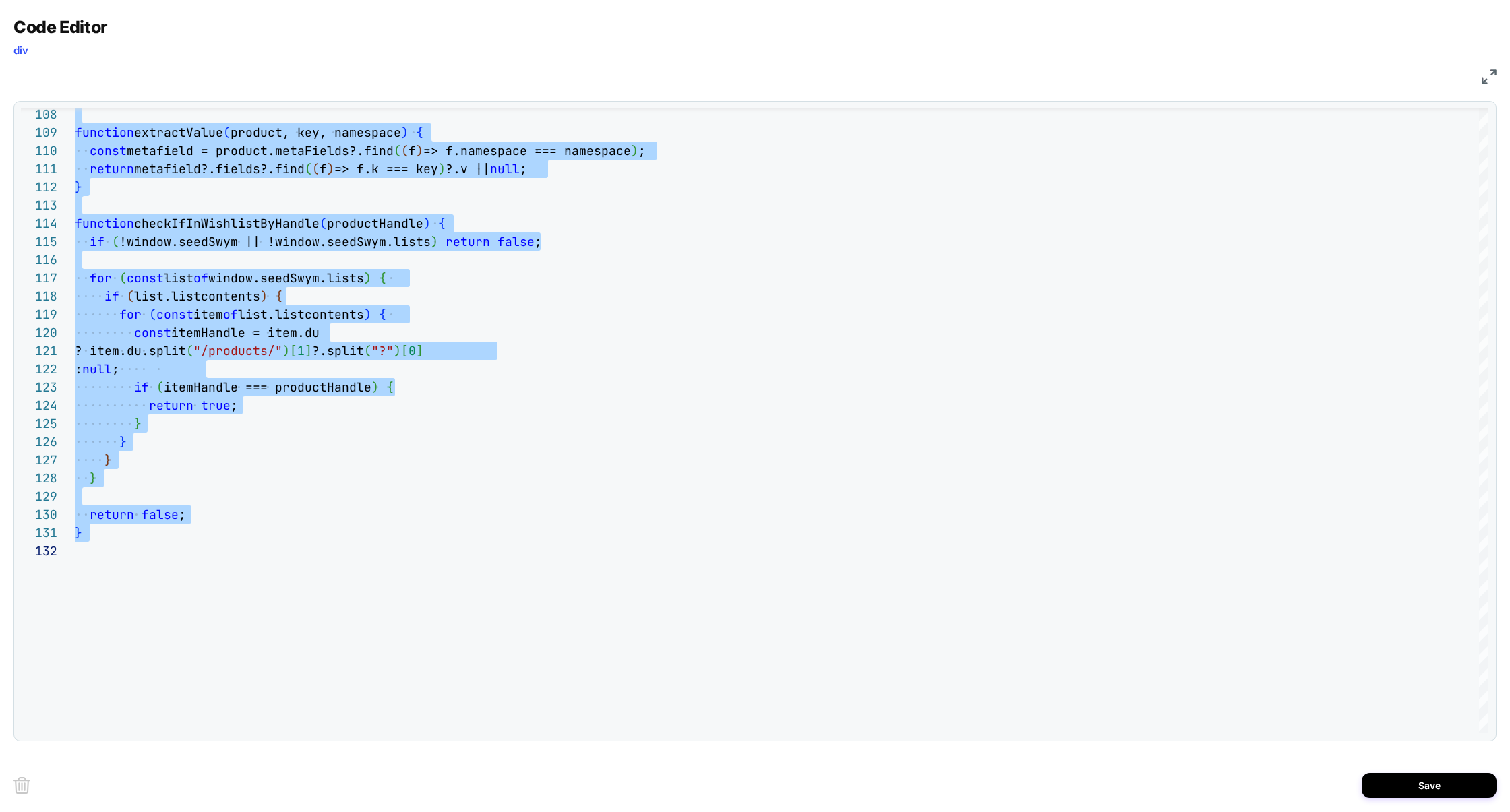
type textarea "**********"
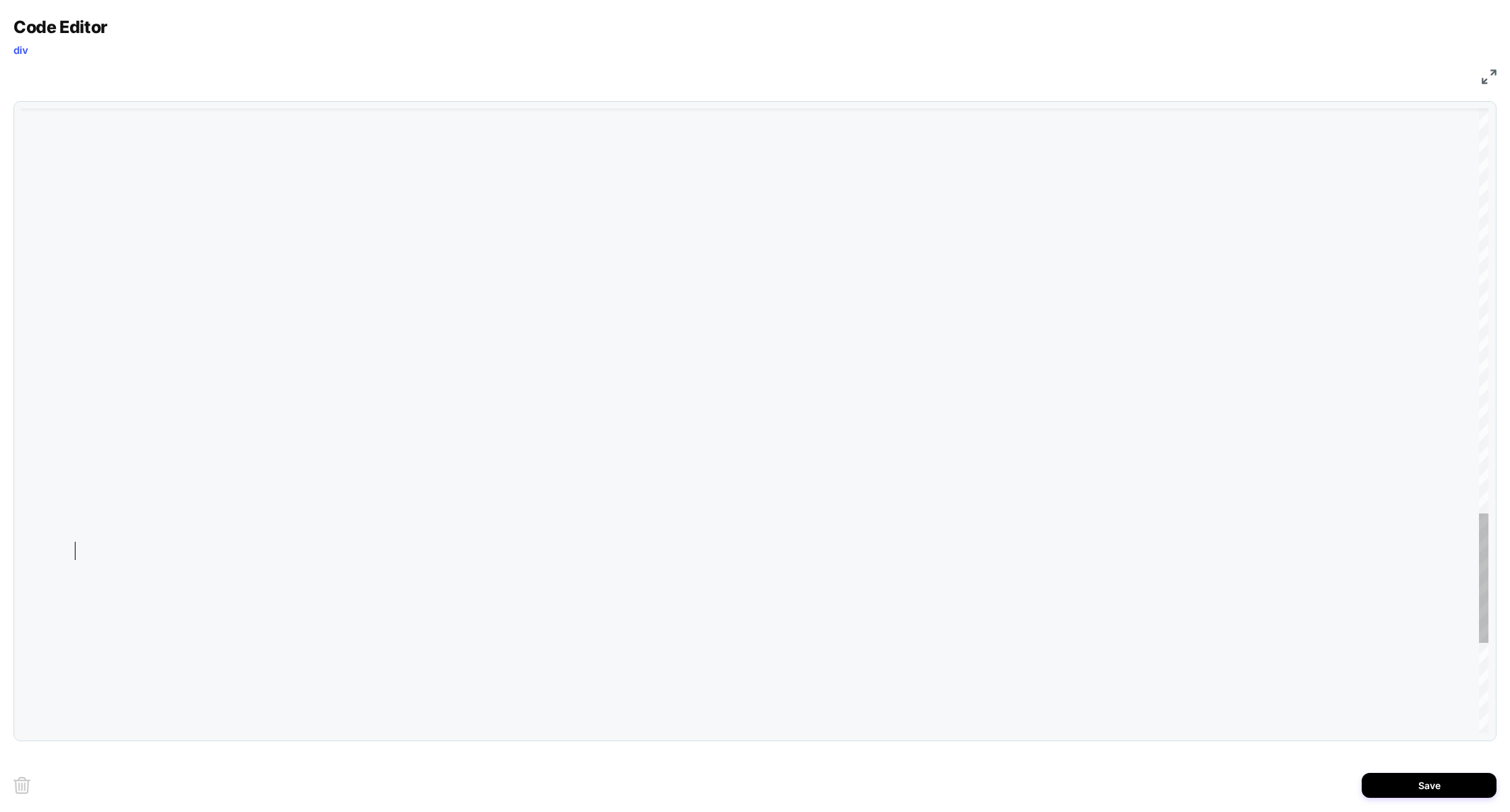
scroll to position [73, 7]
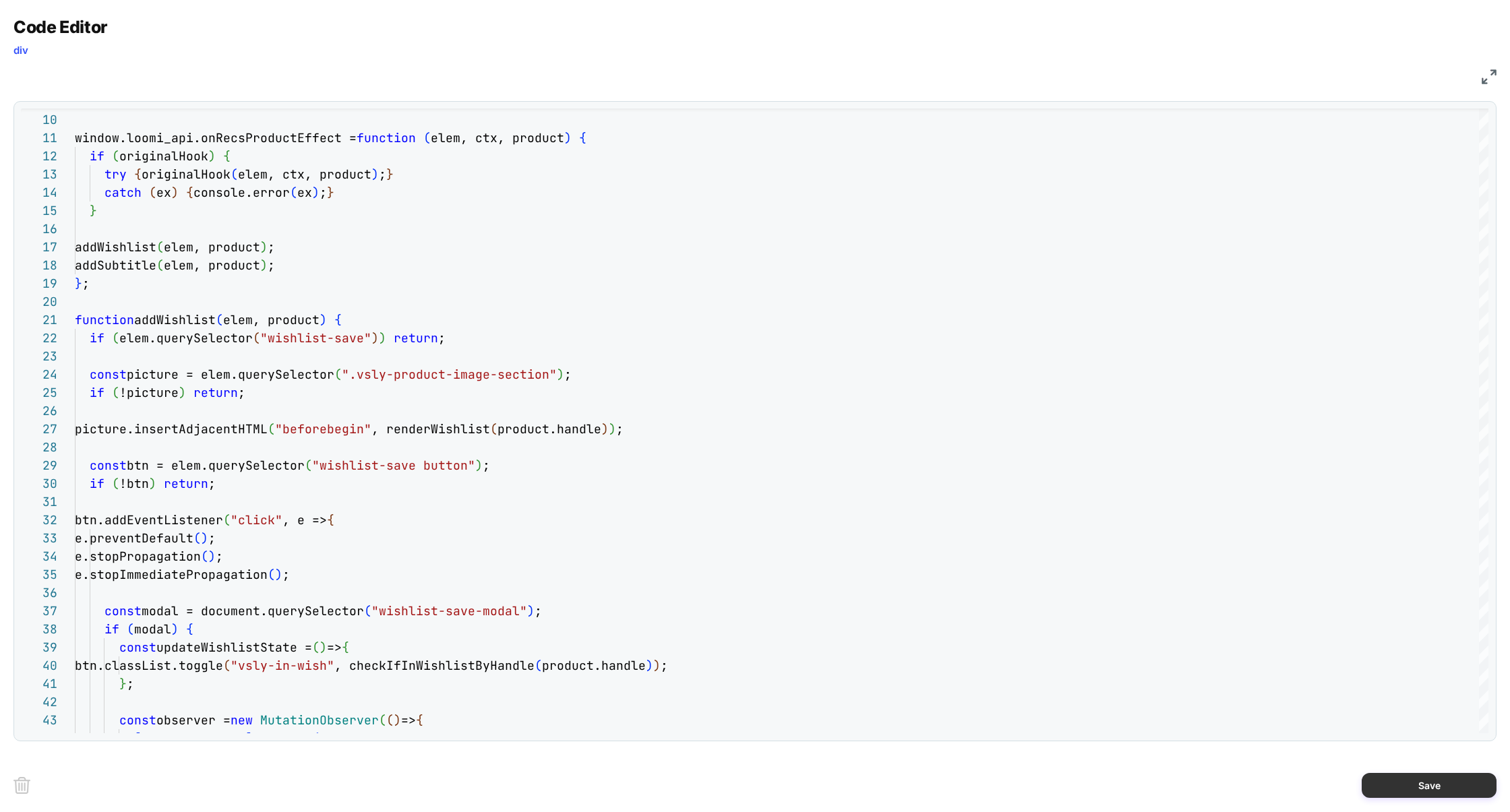
click at [1408, 782] on button "Save" at bounding box center [1429, 785] width 135 height 25
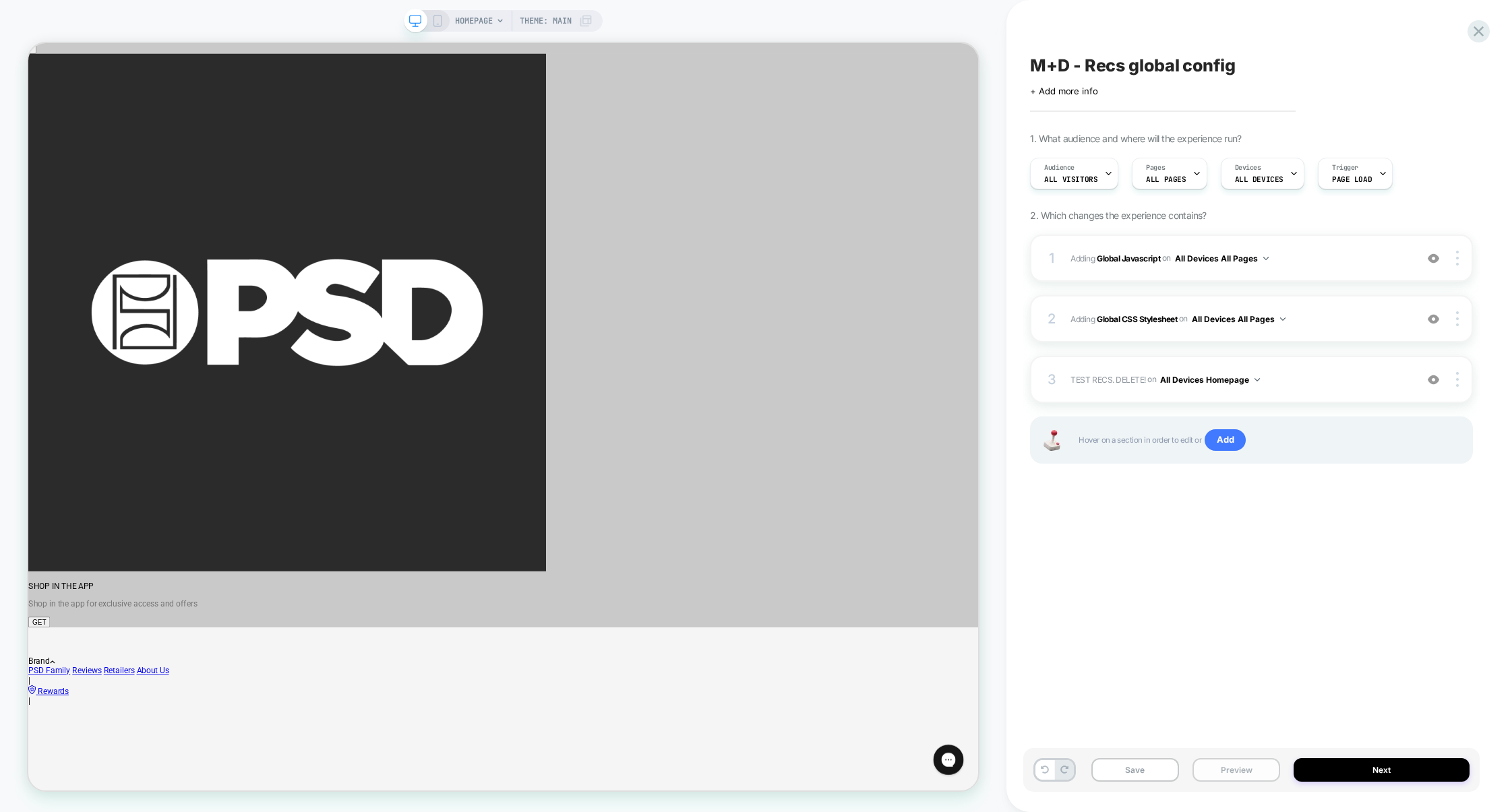
click at [1239, 771] on button "Preview" at bounding box center [1236, 770] width 88 height 24
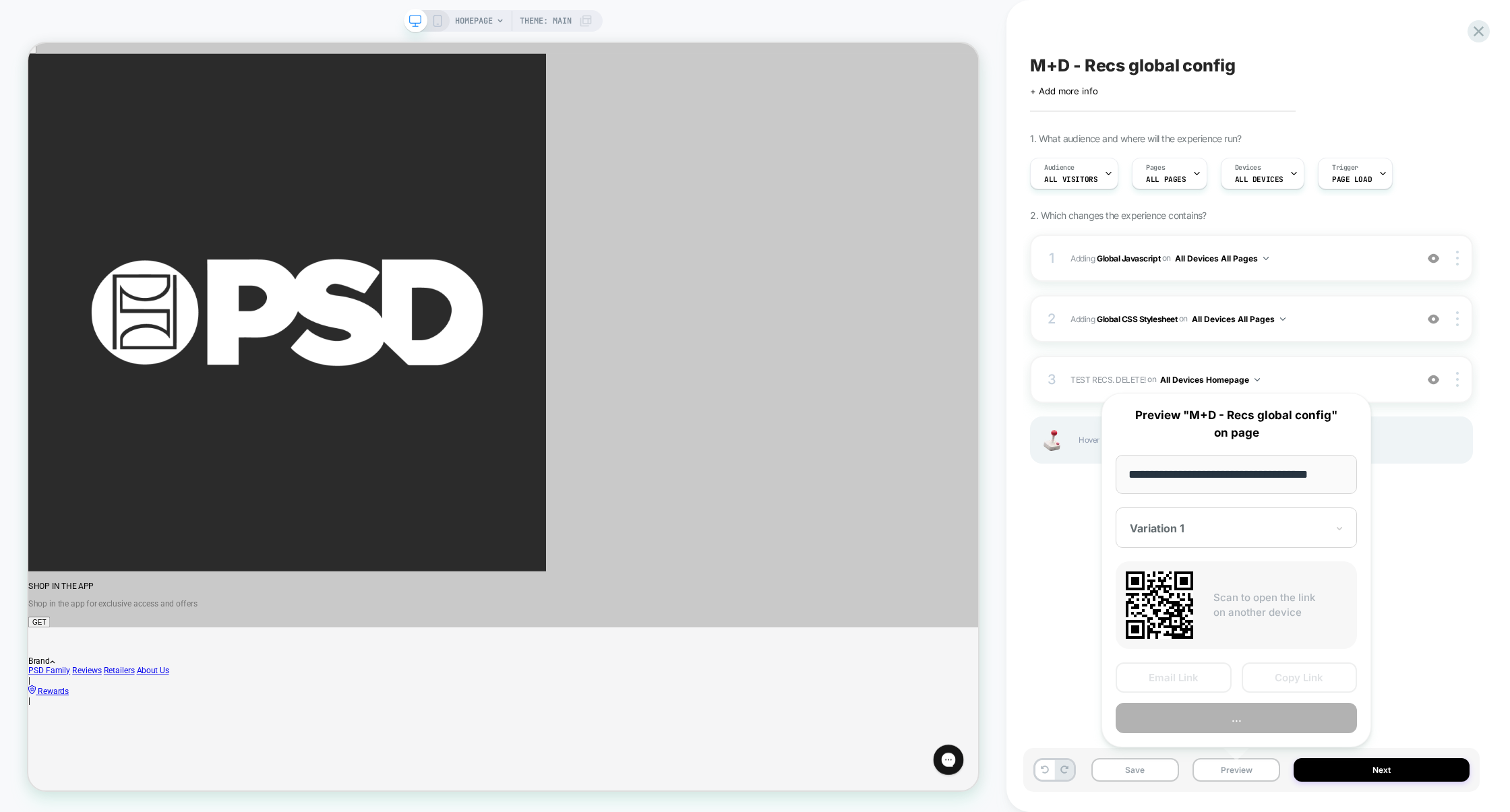
scroll to position [0, 12]
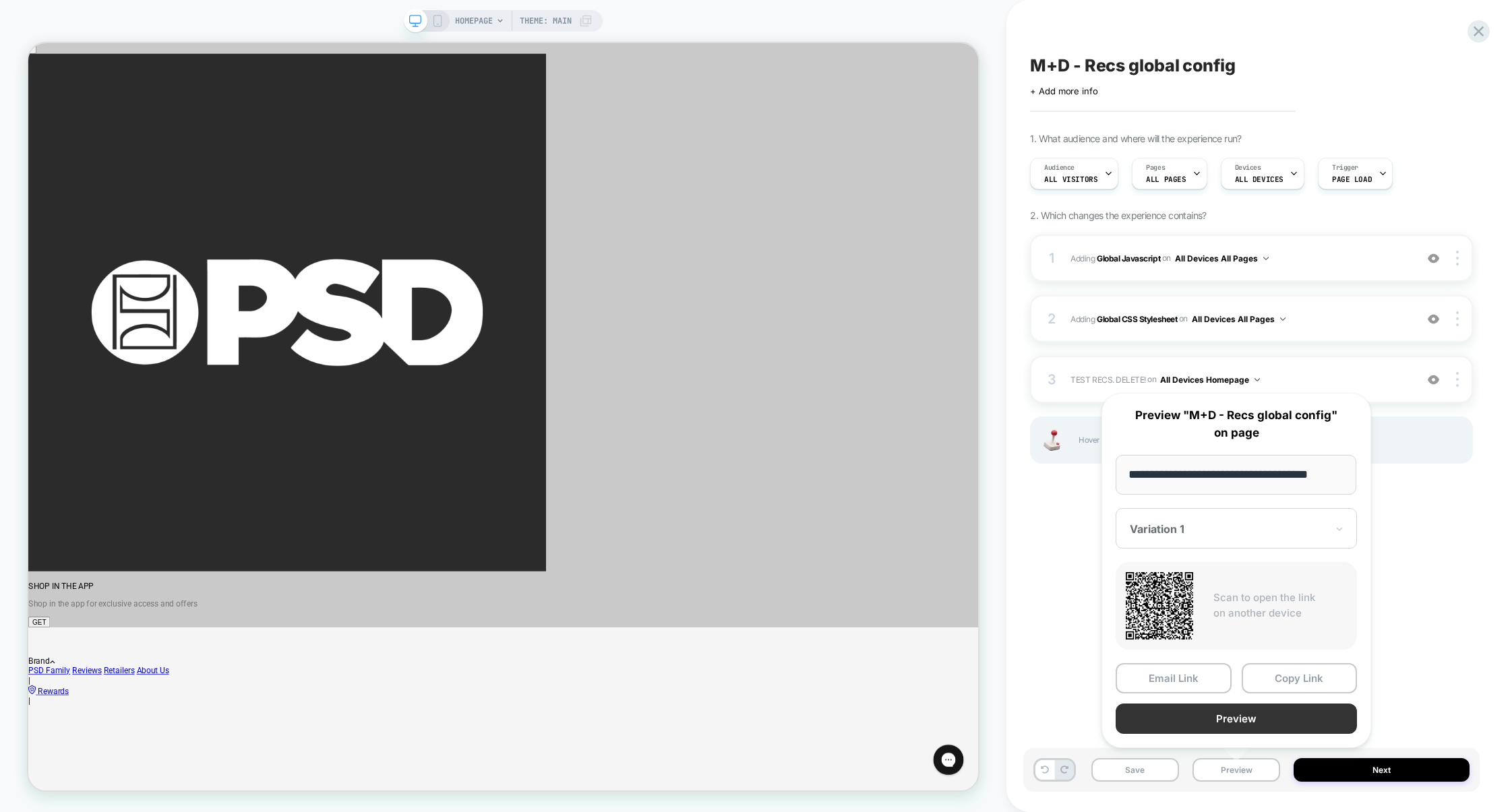
click at [1238, 723] on button "Preview" at bounding box center [1236, 719] width 241 height 31
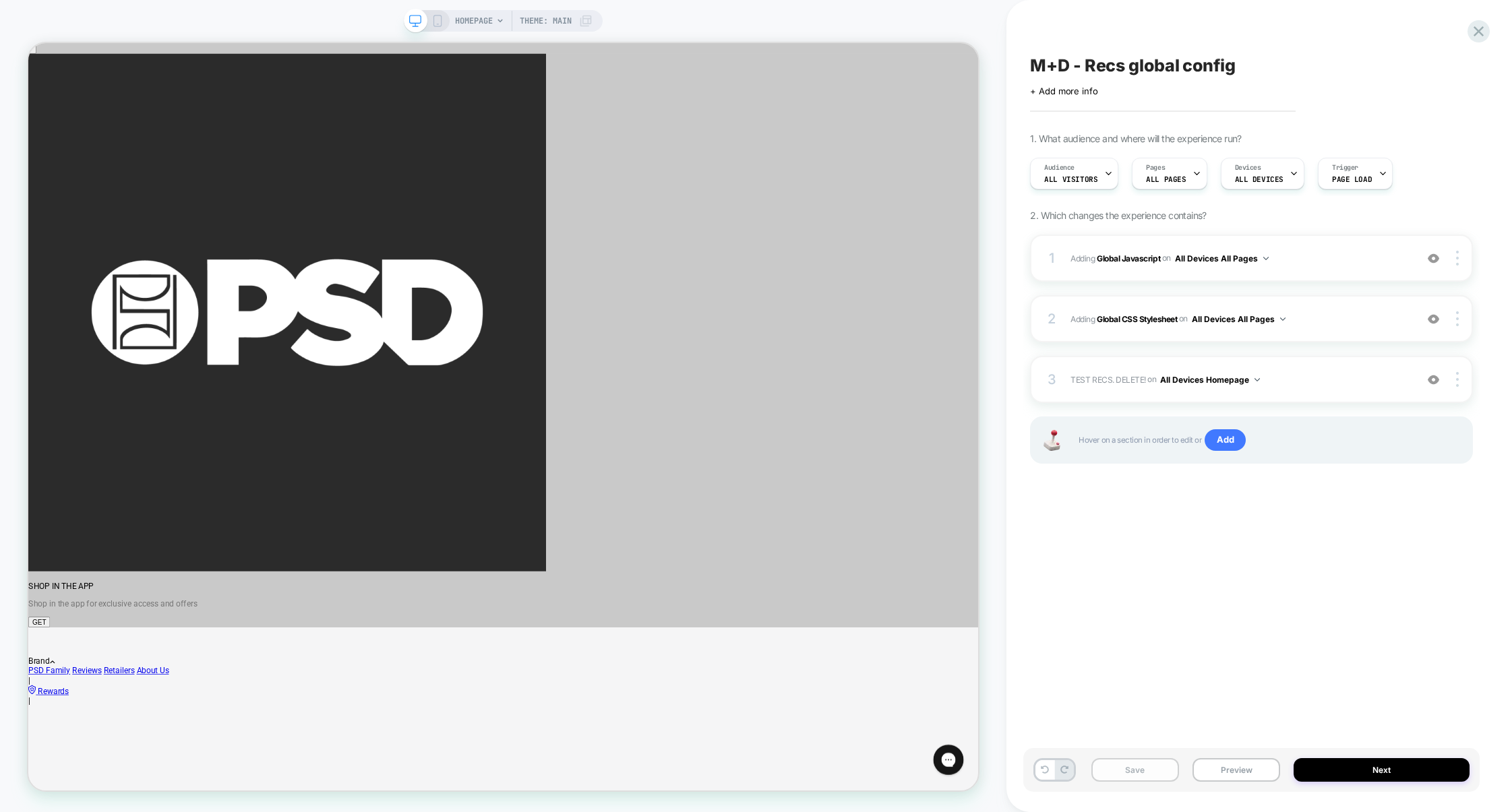
click at [1129, 774] on button "Save" at bounding box center [1135, 770] width 88 height 24
click at [1225, 779] on button "Preview" at bounding box center [1236, 770] width 88 height 24
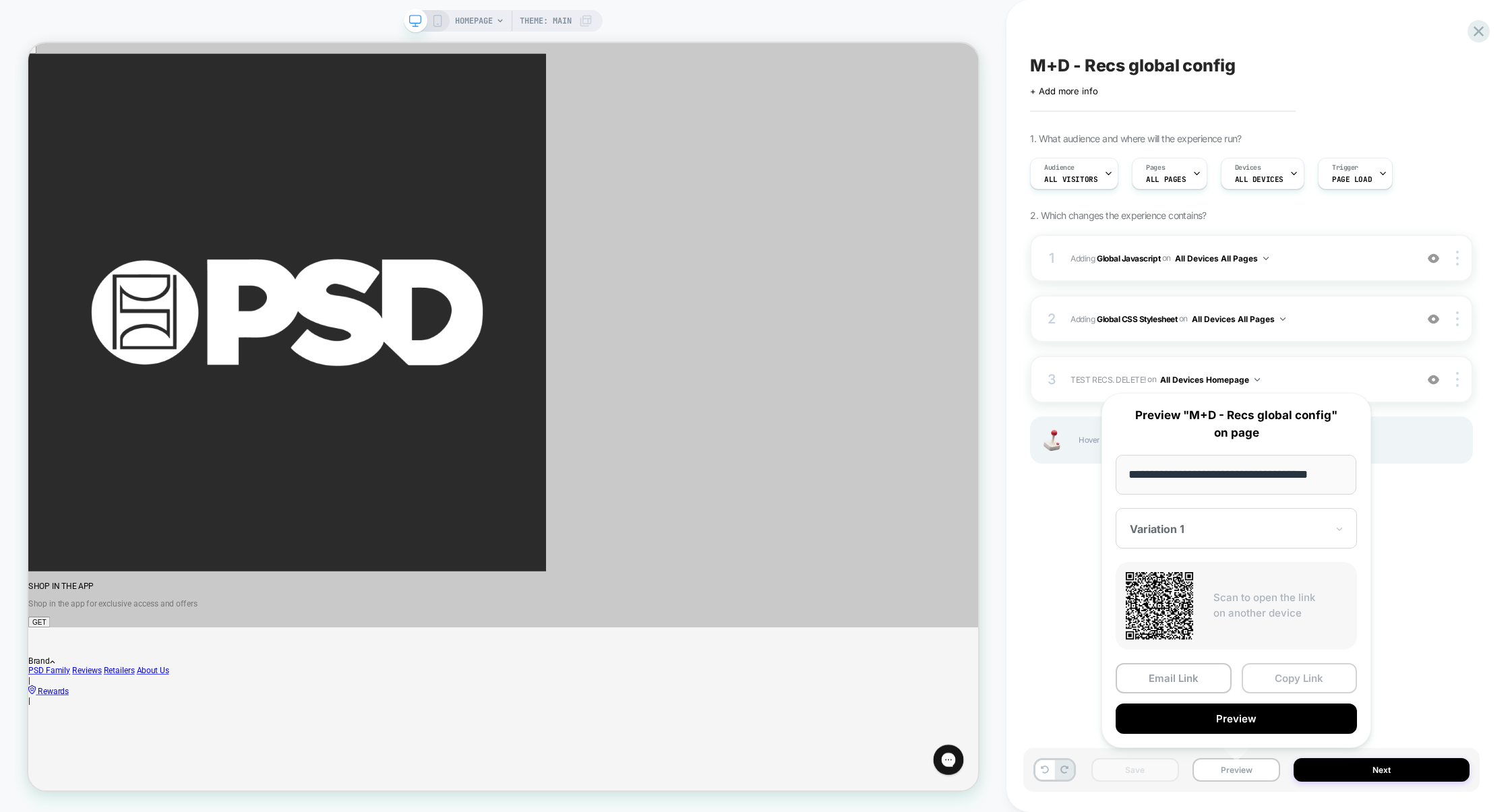
scroll to position [0, 0]
click at [1288, 678] on button "Copy Link" at bounding box center [1299, 678] width 116 height 31
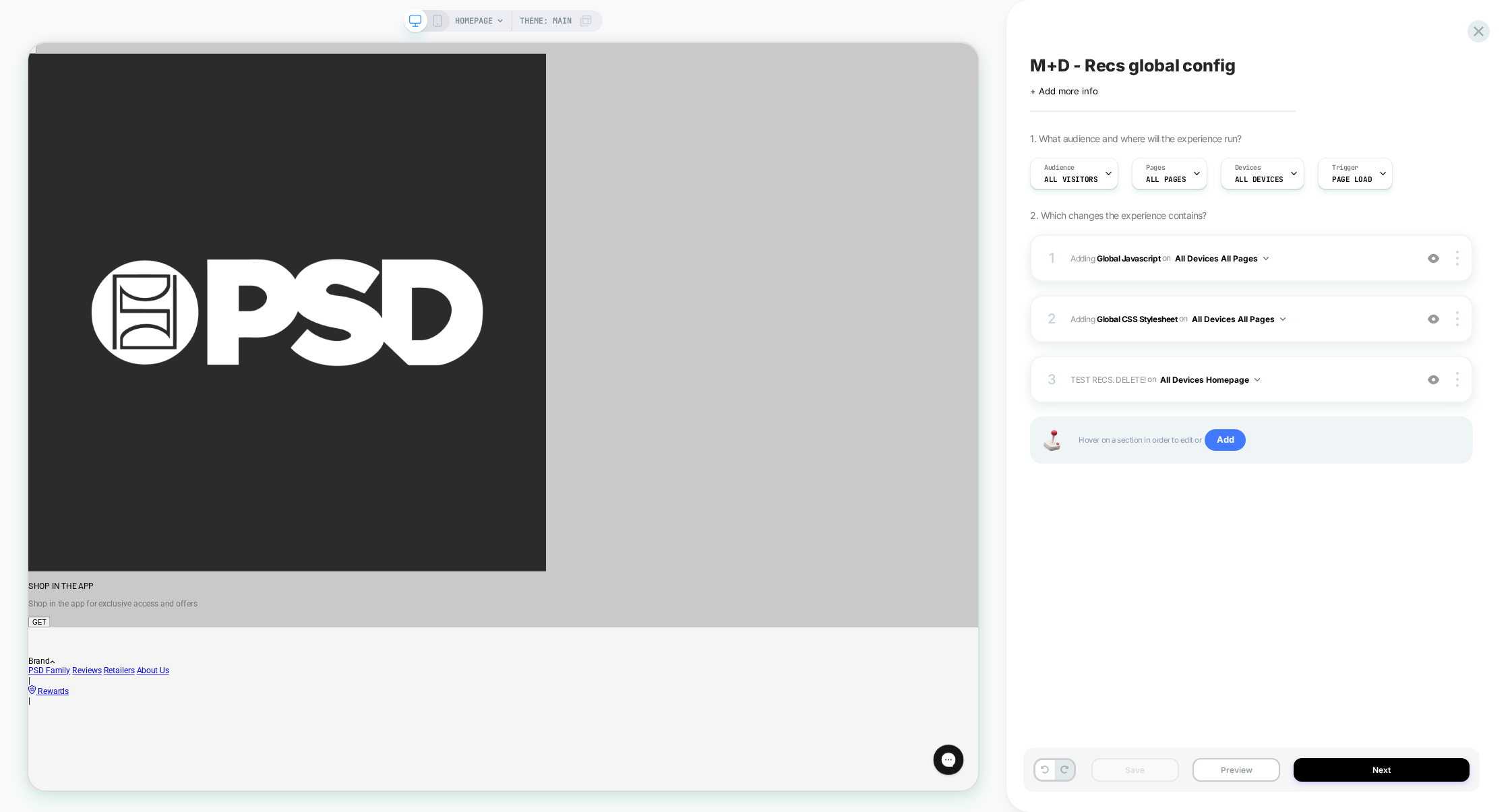
click at [1231, 754] on div "Save Preview Next" at bounding box center [1252, 770] width 457 height 44
click at [1231, 761] on button "Preview" at bounding box center [1236, 770] width 88 height 24
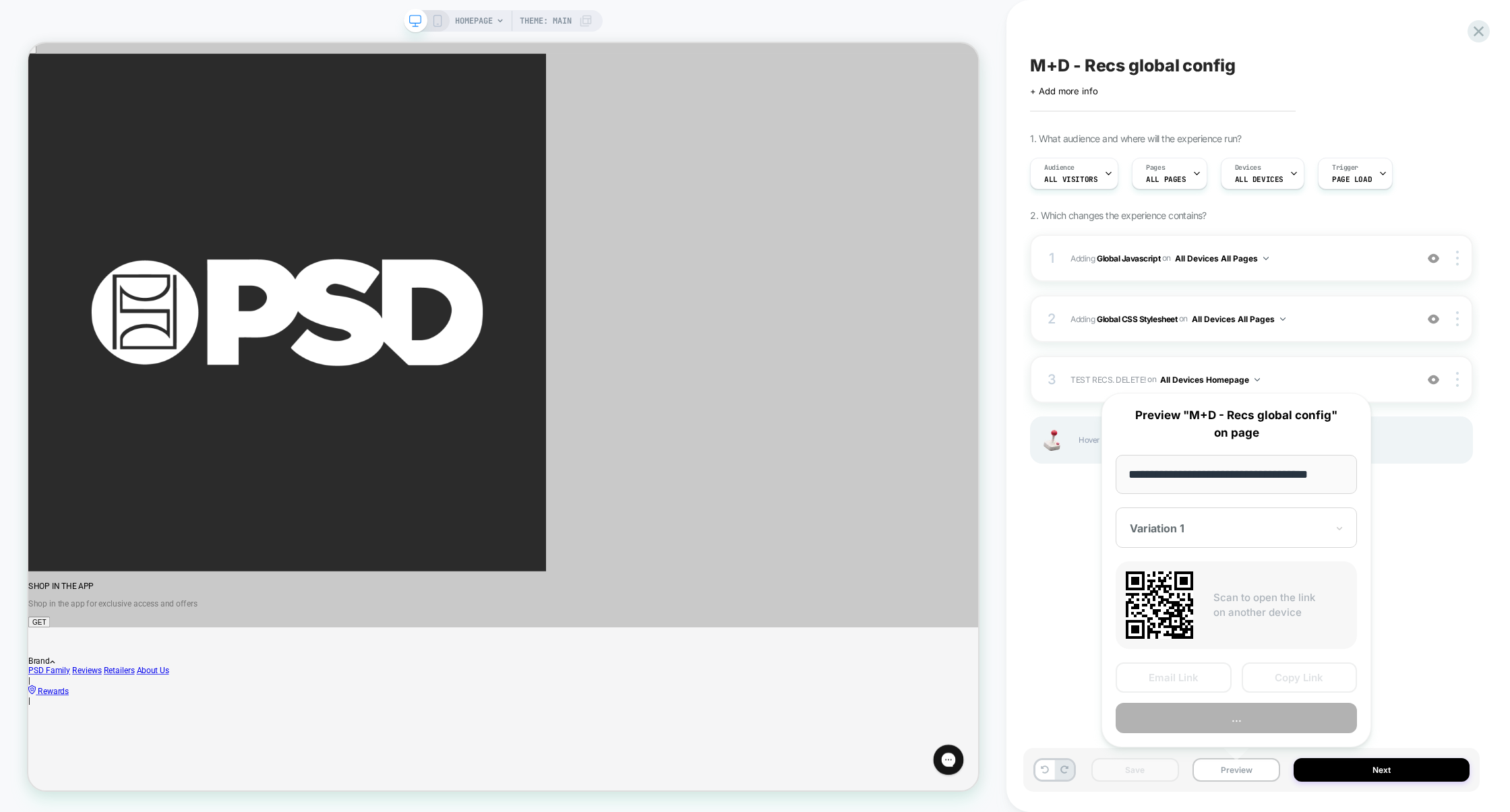
scroll to position [0, 12]
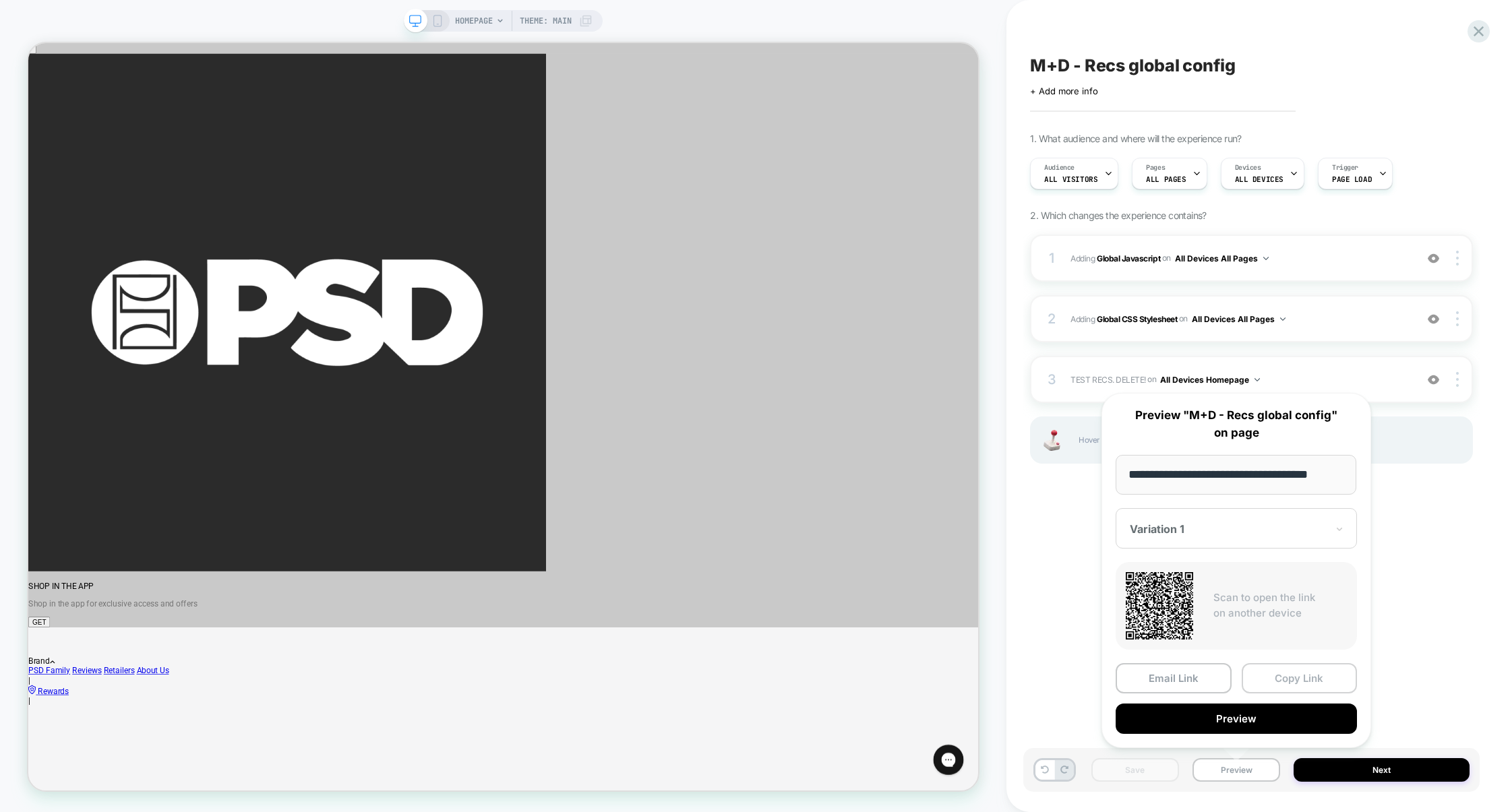
click at [1301, 677] on button "Copy Link" at bounding box center [1299, 678] width 116 height 31
